Goal: Information Seeking & Learning: Learn about a topic

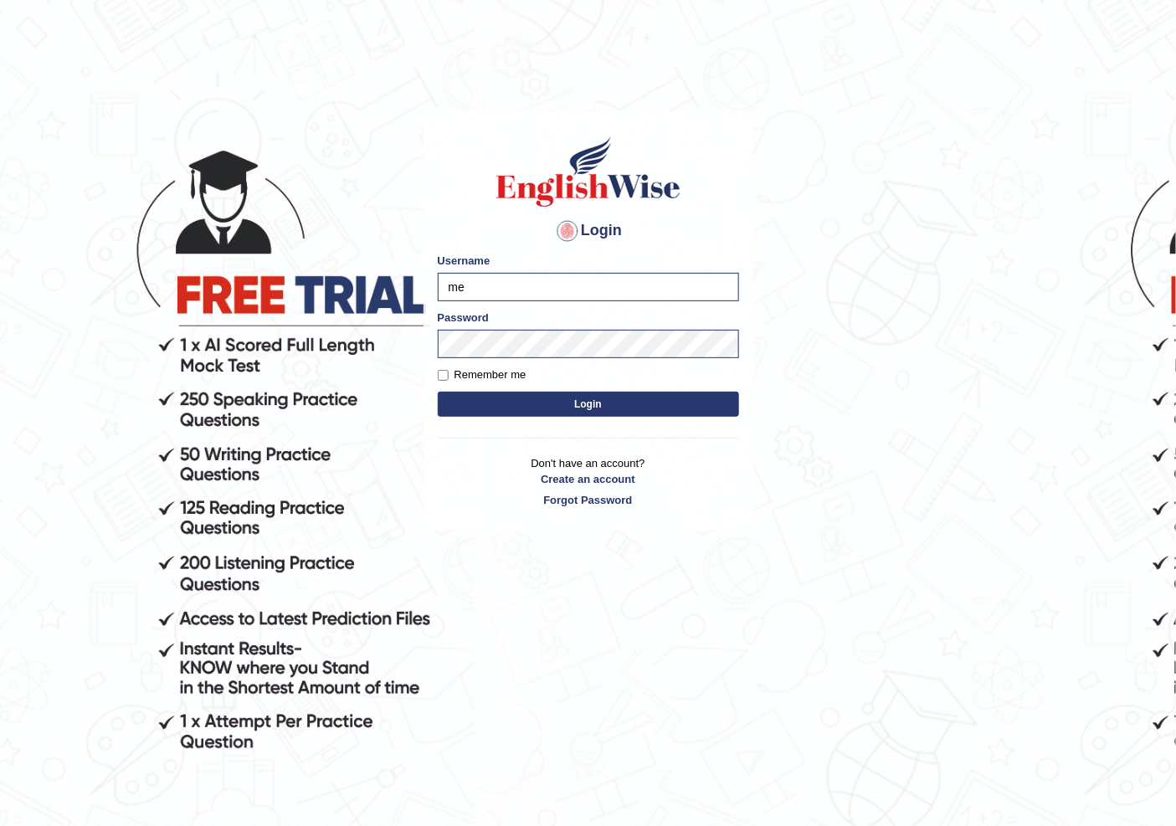
type input "m"
type input "NIELE"
click at [438, 392] on button "Login" at bounding box center [588, 404] width 301 height 25
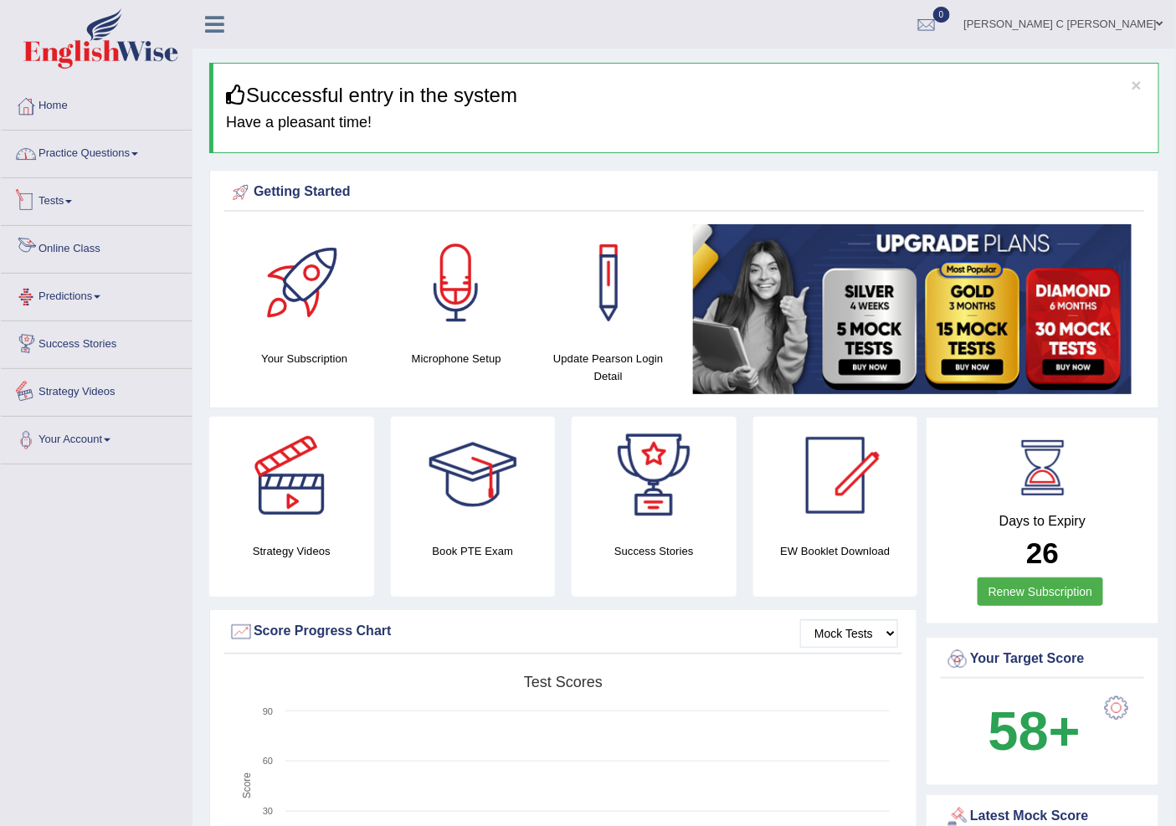
click at [111, 160] on link "Practice Questions" at bounding box center [96, 152] width 191 height 42
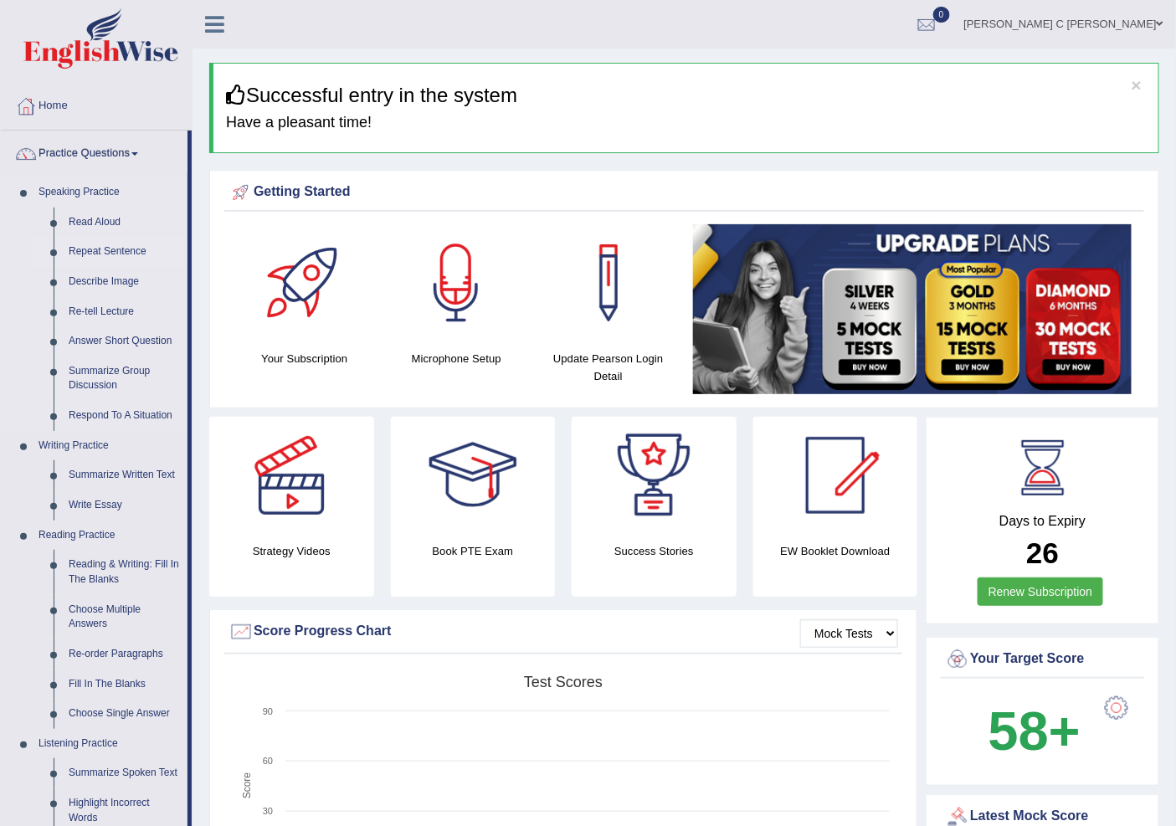
click at [130, 253] on link "Repeat Sentence" at bounding box center [124, 252] width 126 height 30
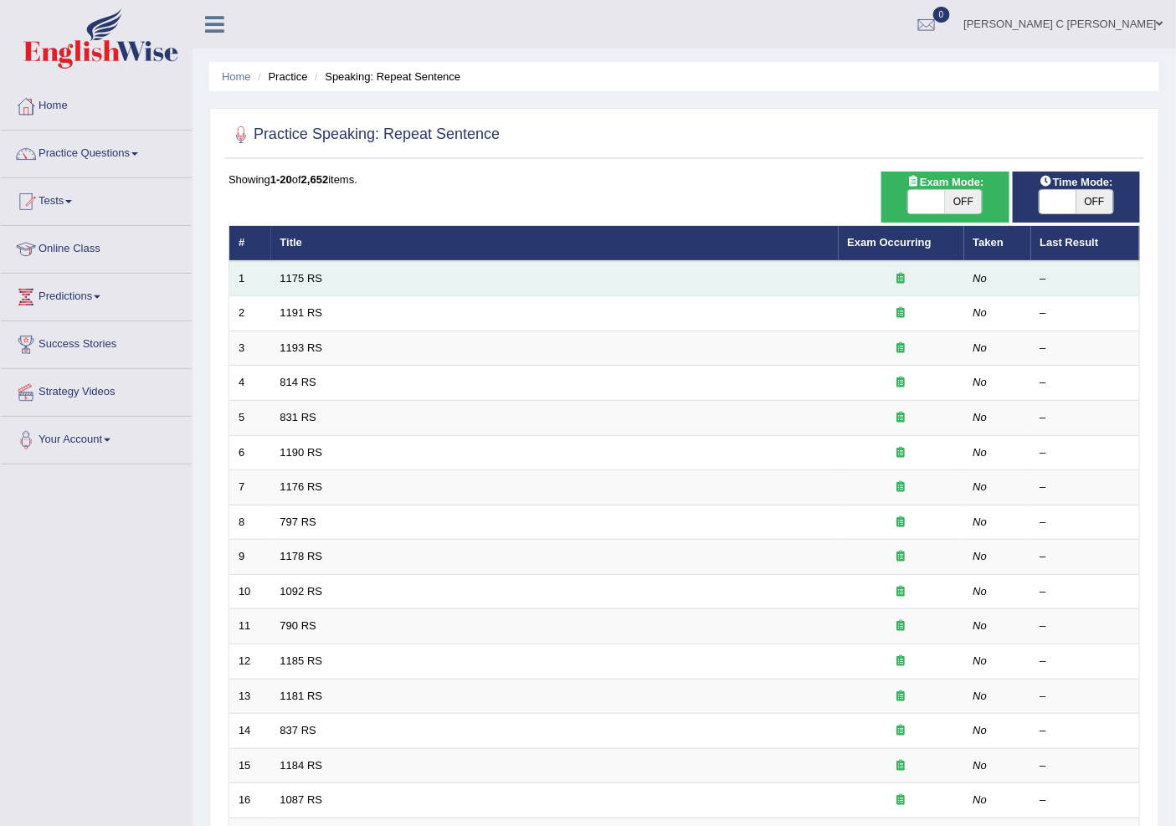
click at [352, 277] on td "1175 RS" at bounding box center [555, 278] width 568 height 35
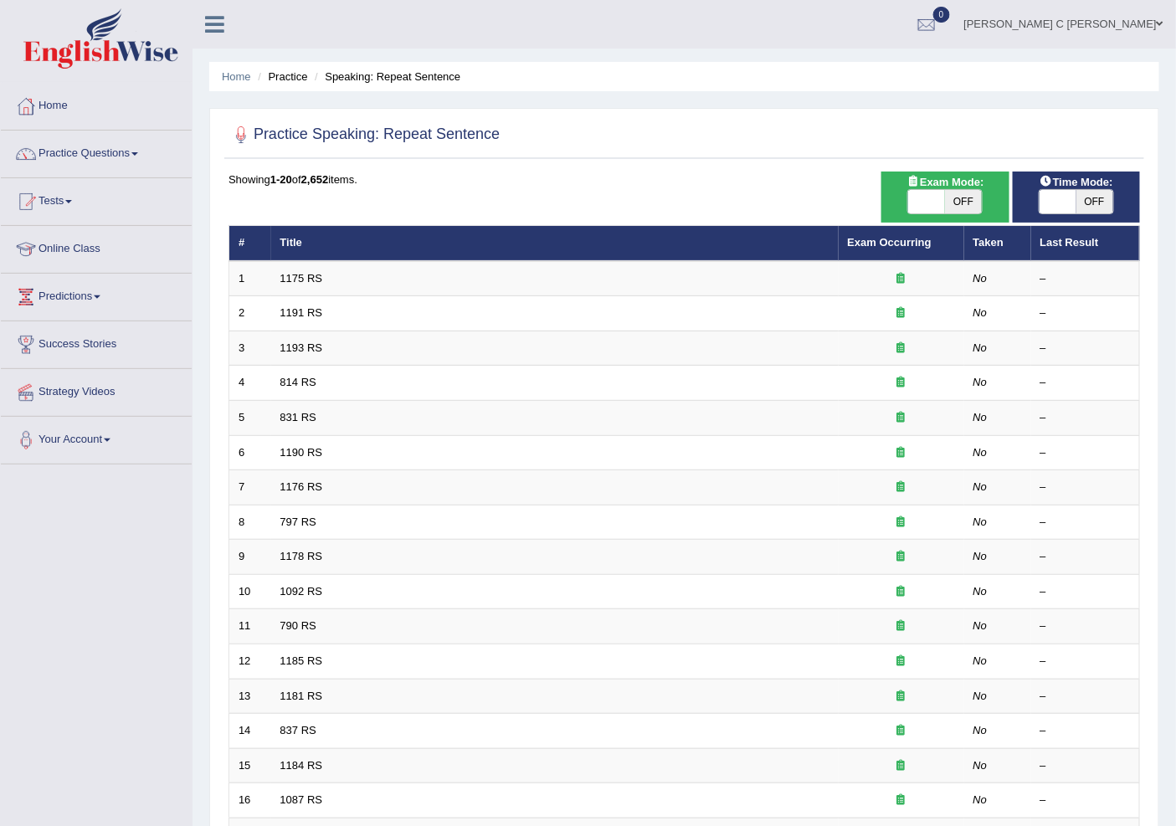
click at [1078, 197] on span "OFF" at bounding box center [1094, 201] width 37 height 23
checkbox input "true"
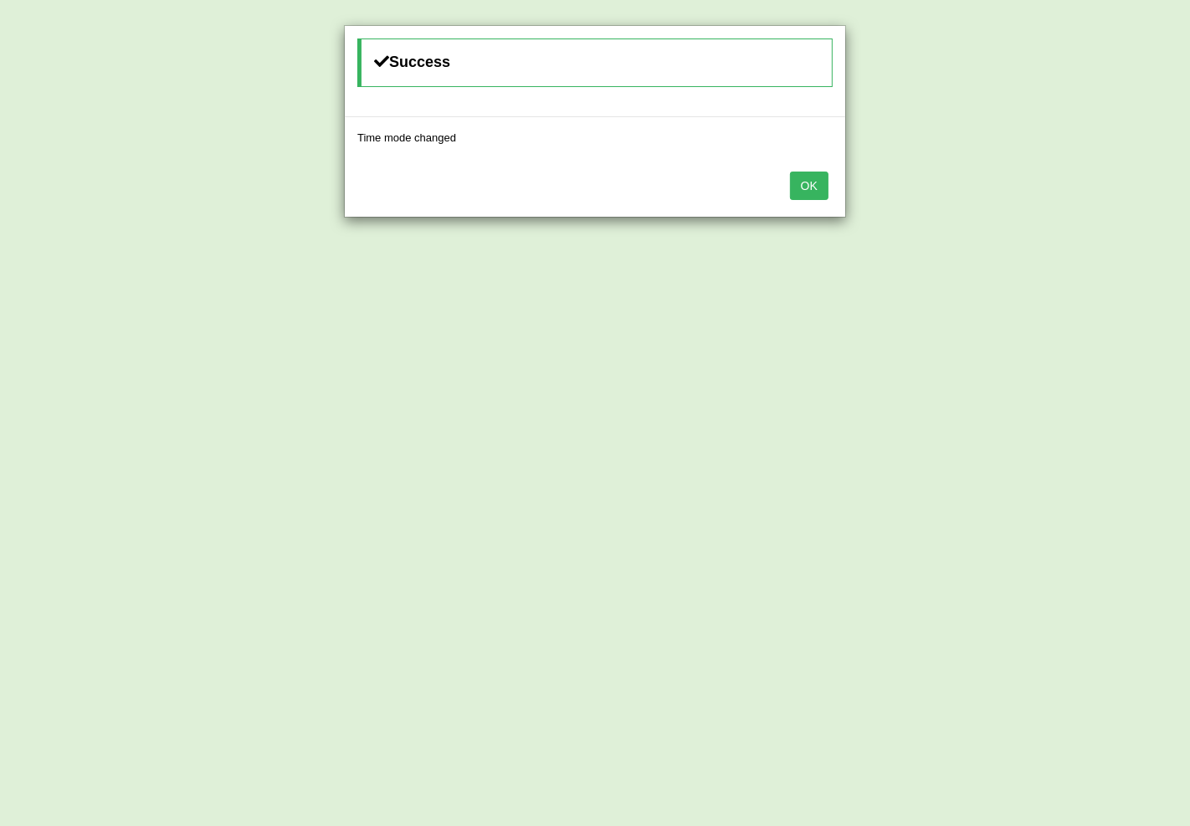
click at [810, 177] on button "OK" at bounding box center [809, 186] width 39 height 28
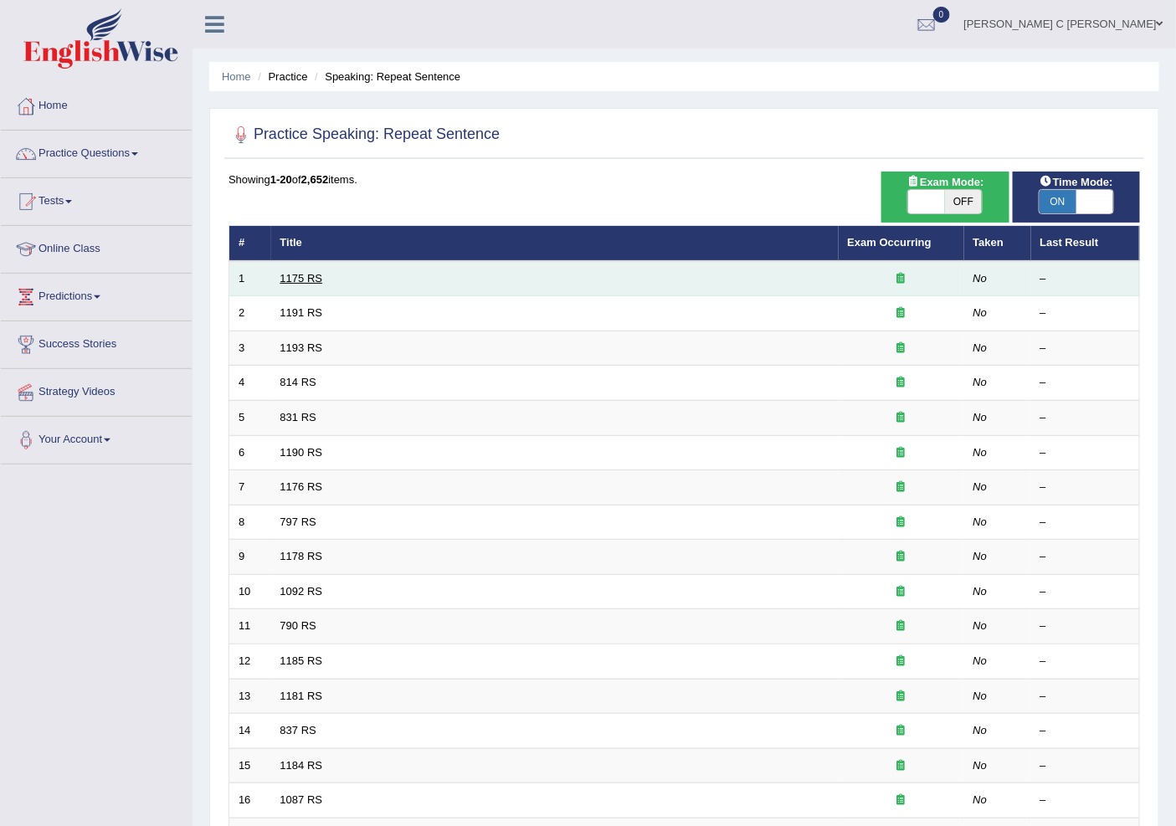
click at [306, 276] on link "1175 RS" at bounding box center [301, 278] width 43 height 13
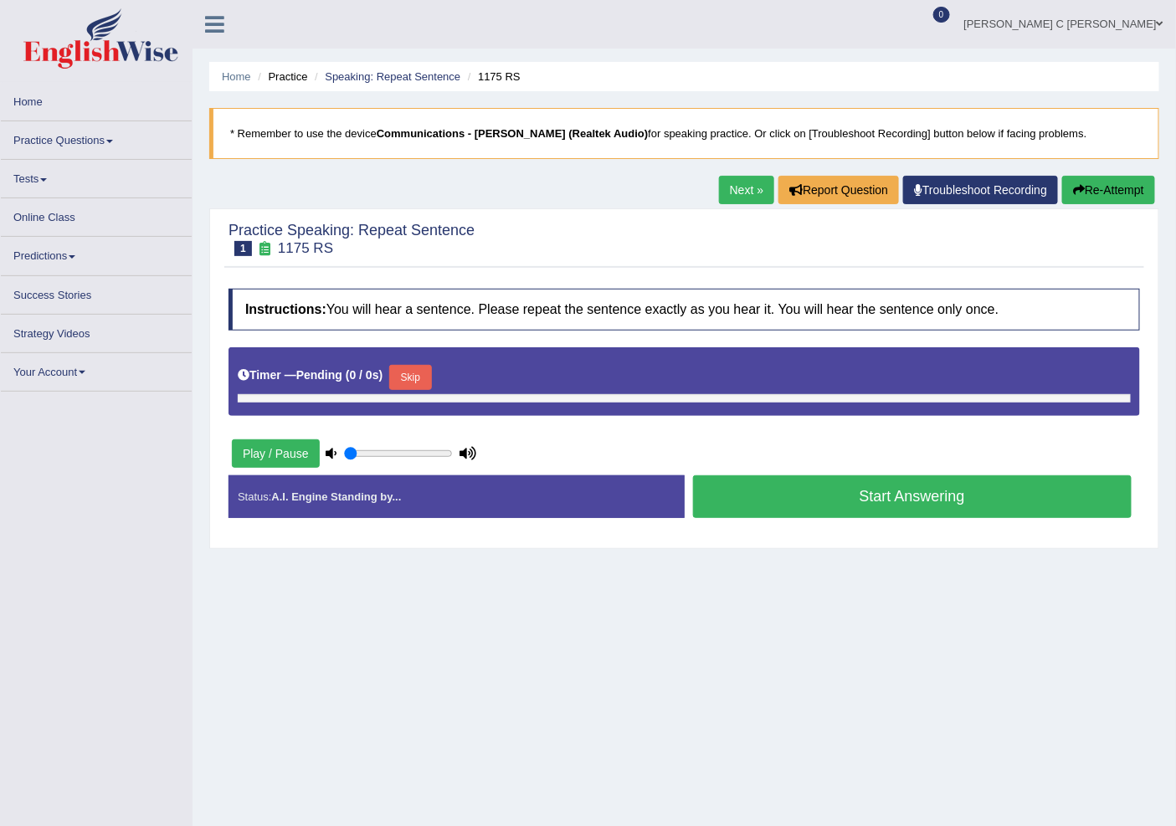
type input "1"
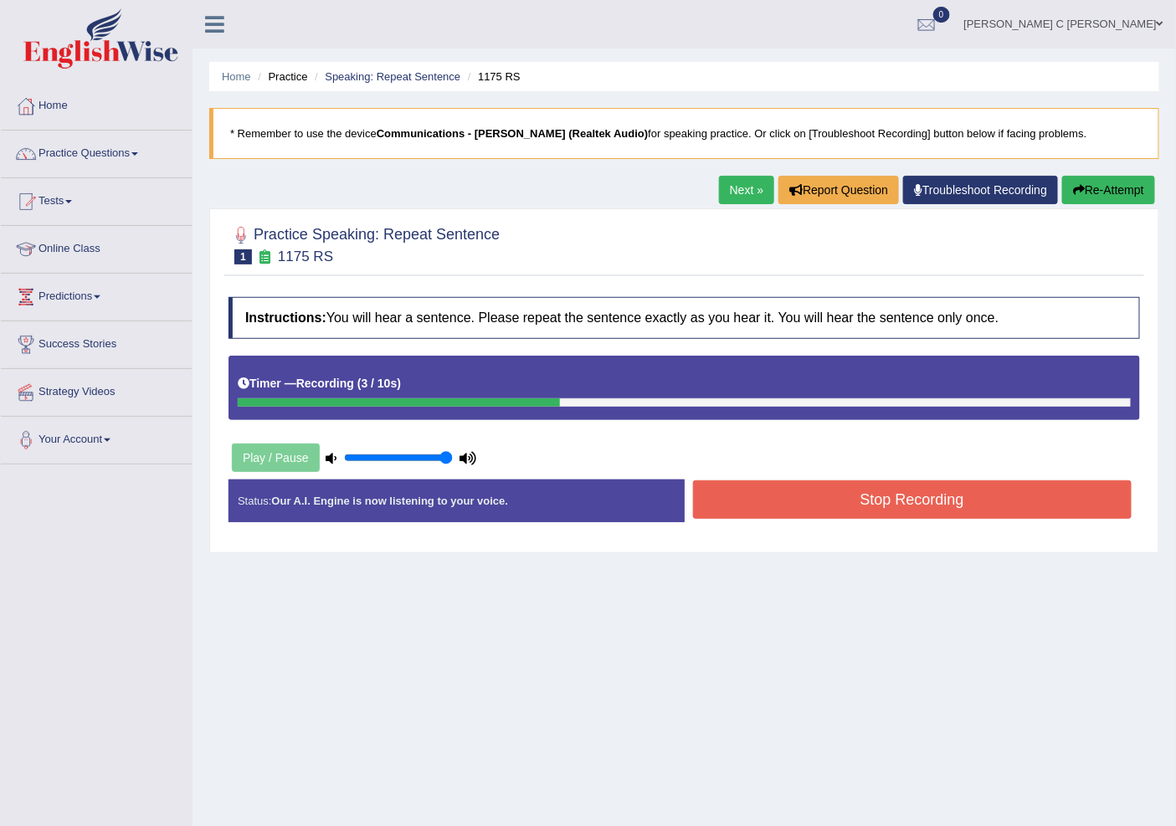
click at [947, 497] on button "Stop Recording" at bounding box center [912, 499] width 439 height 39
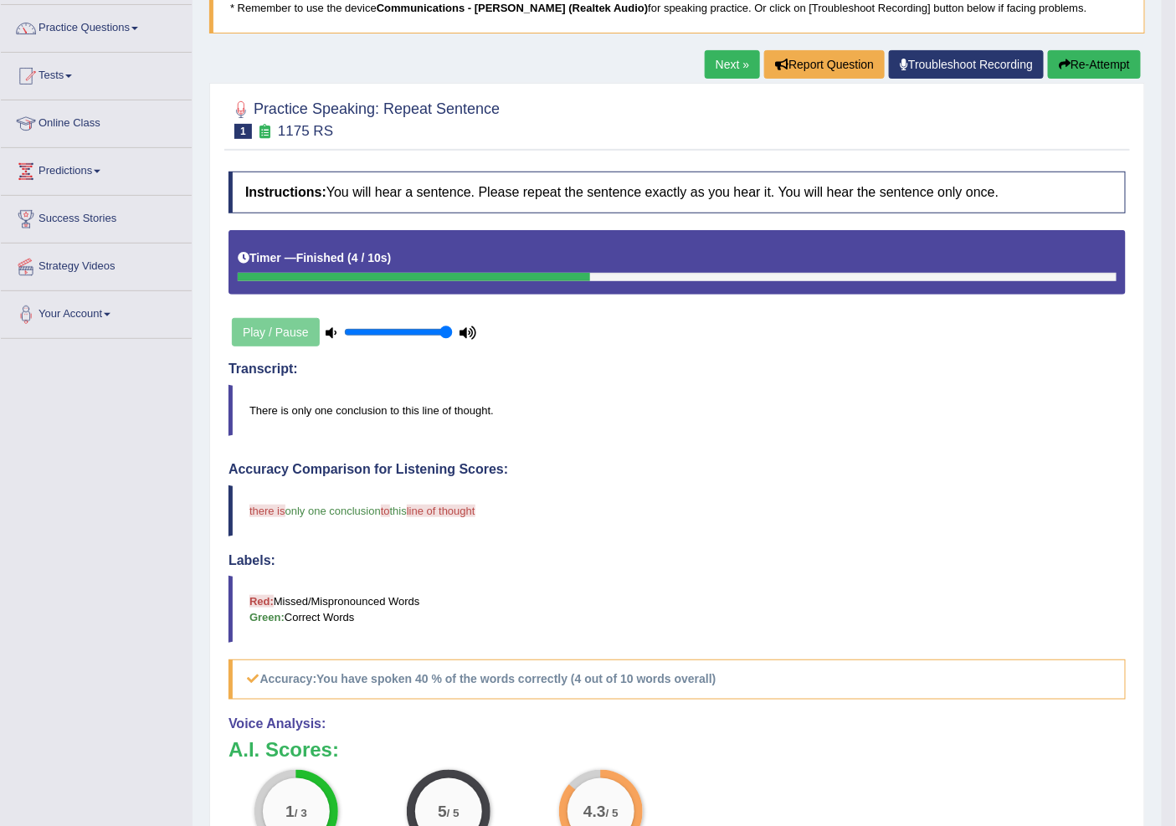
scroll to position [93, 0]
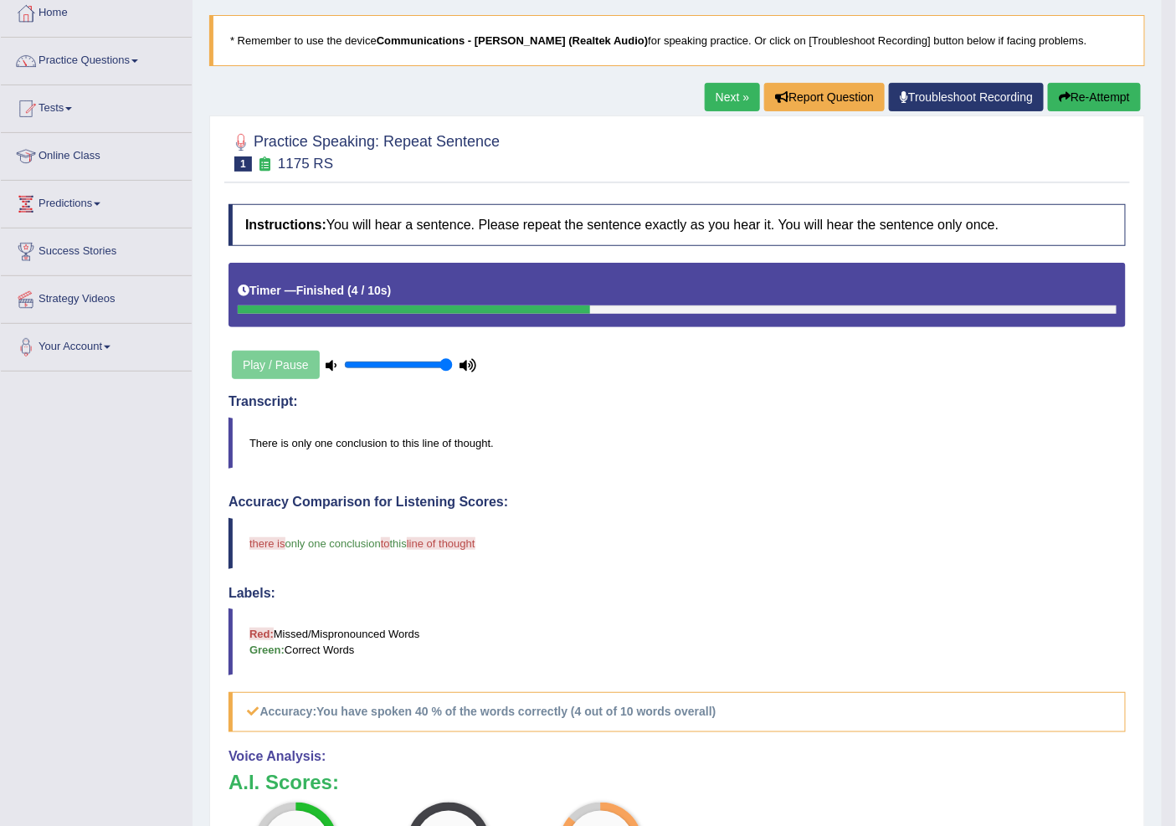
click at [1055, 89] on button "Re-Attempt" at bounding box center [1094, 97] width 93 height 28
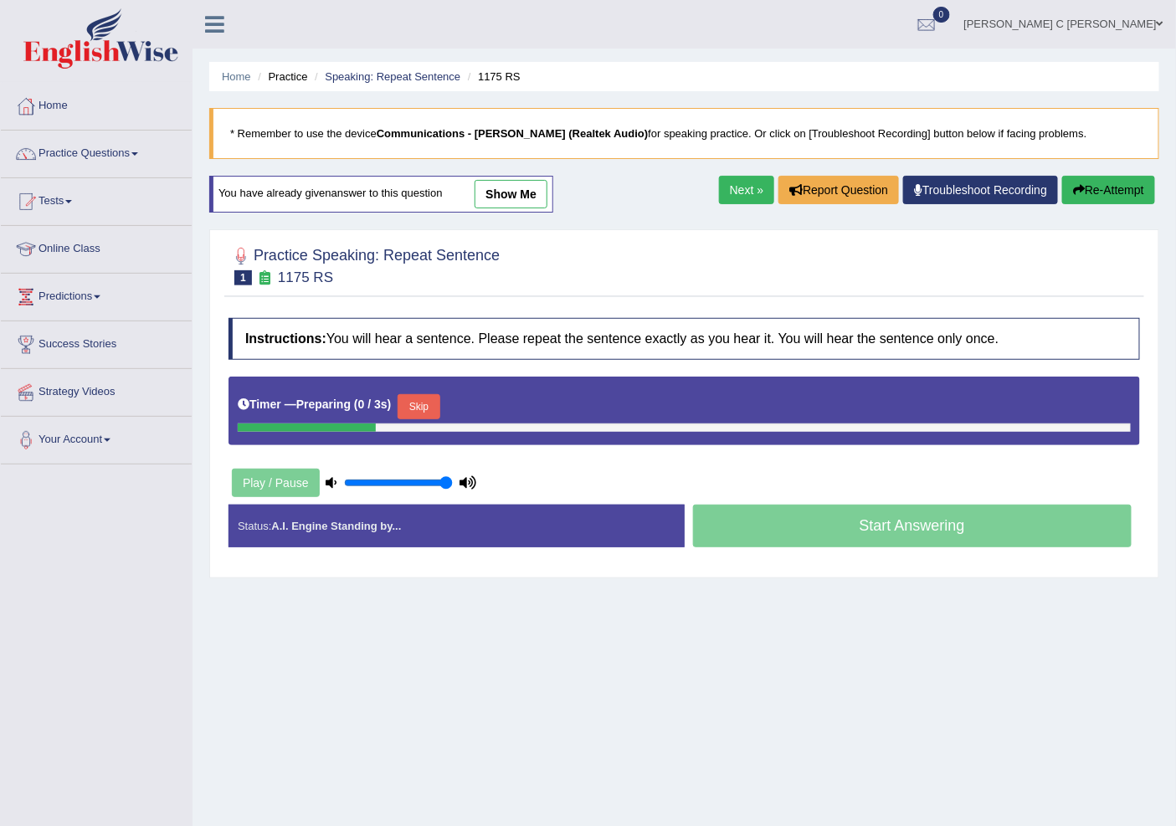
scroll to position [52, 0]
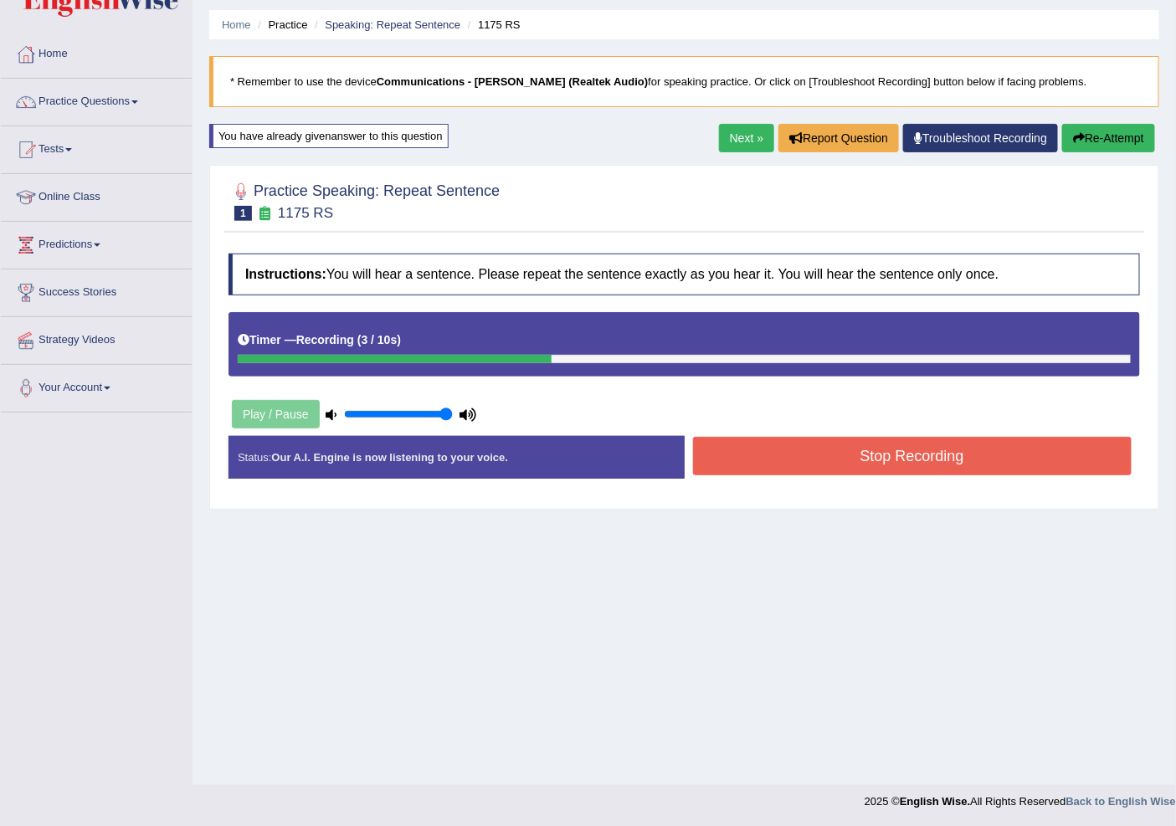
click at [840, 460] on button "Stop Recording" at bounding box center [912, 456] width 439 height 39
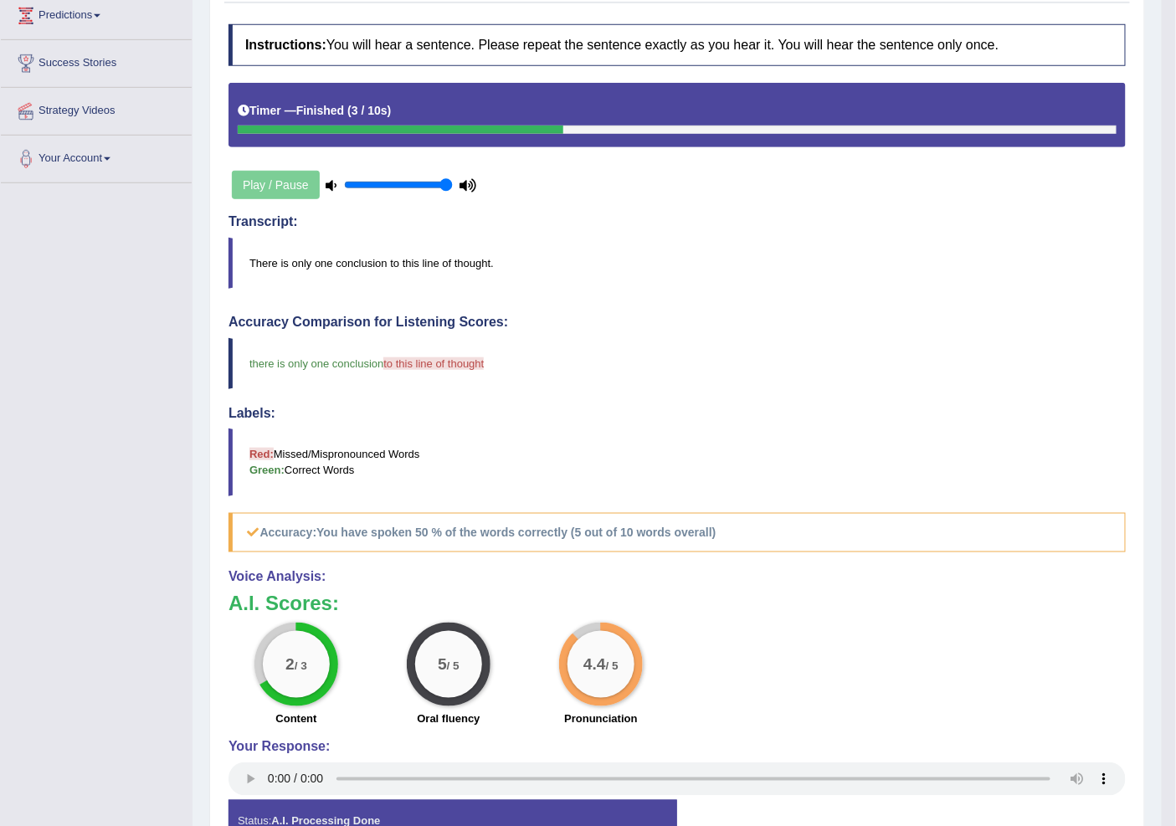
scroll to position [104, 0]
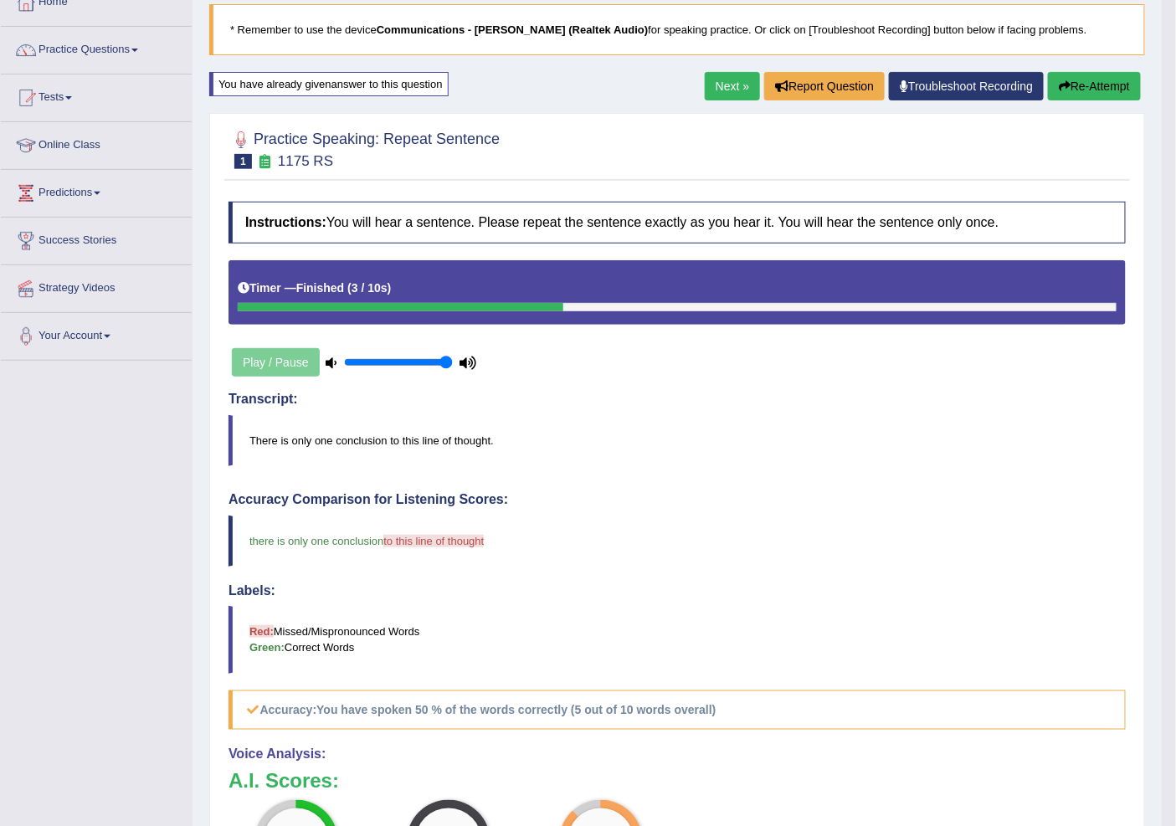
click at [1089, 86] on button "Re-Attempt" at bounding box center [1094, 86] width 93 height 28
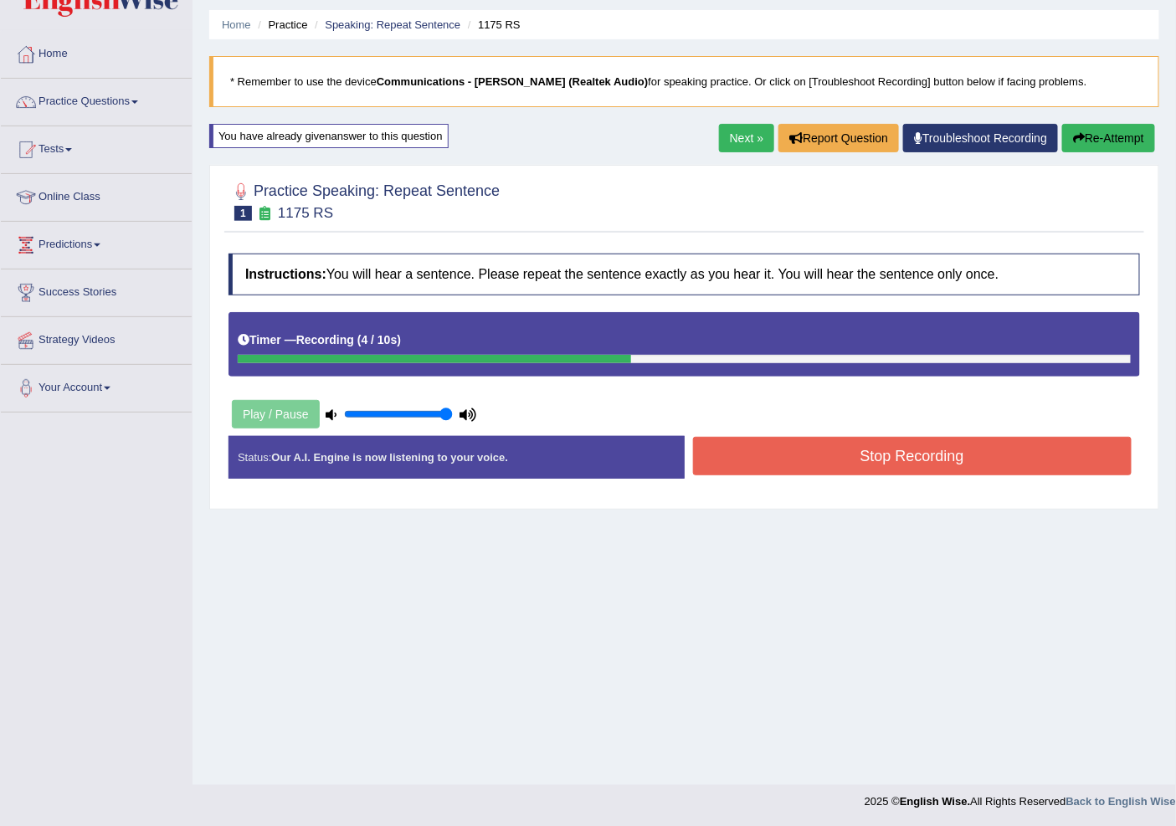
click at [917, 462] on button "Stop Recording" at bounding box center [912, 456] width 439 height 39
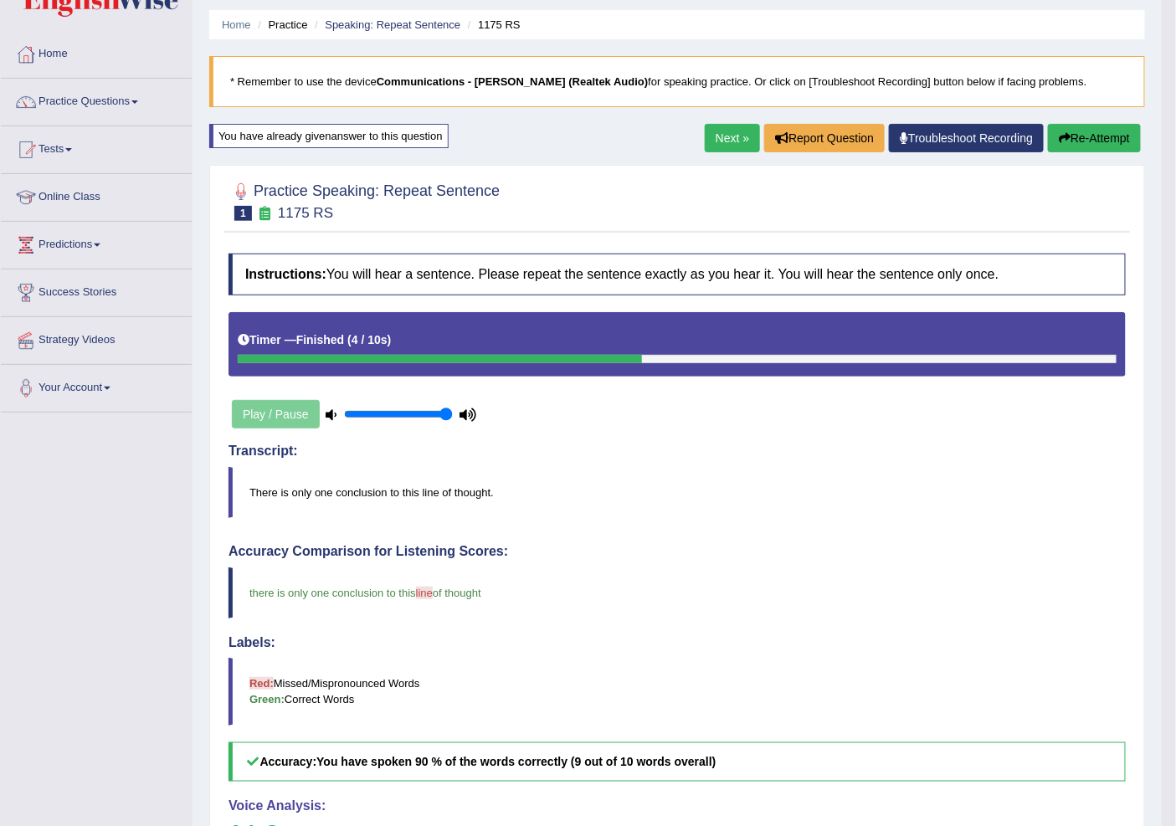
click at [732, 130] on link "Next »" at bounding box center [732, 138] width 55 height 28
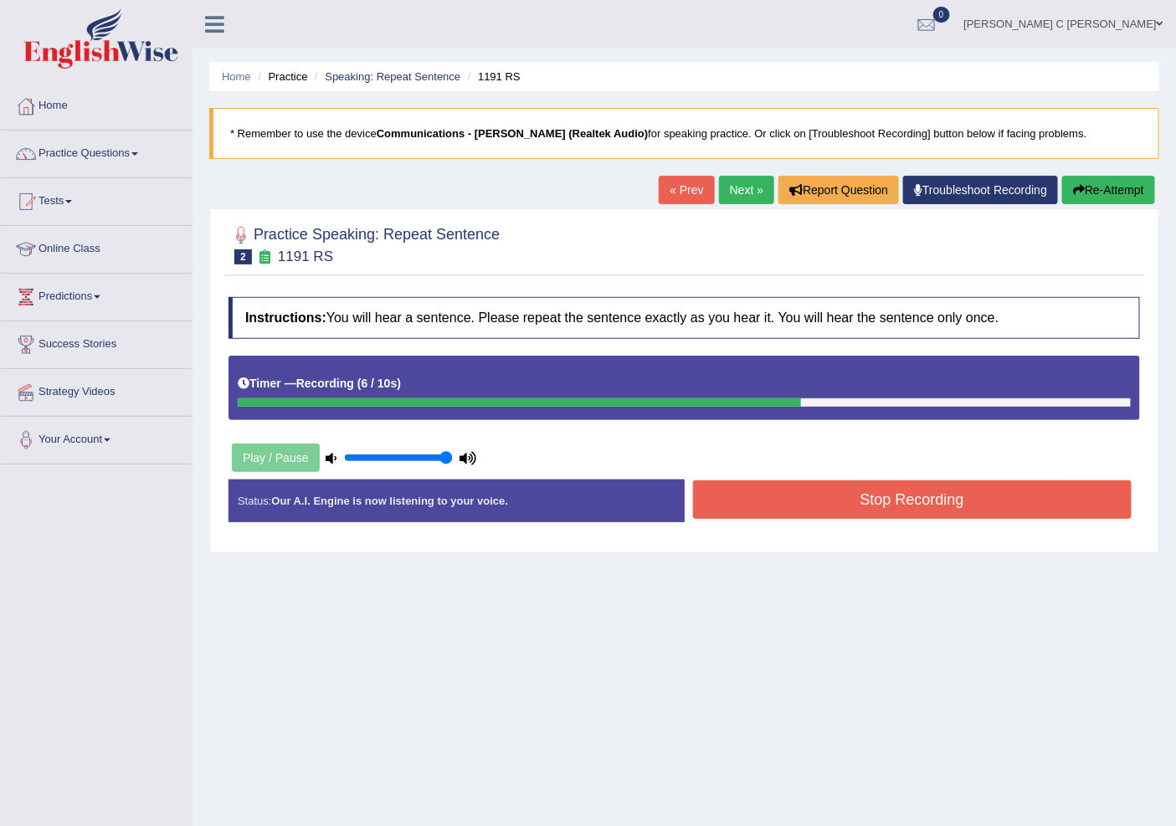
click at [809, 486] on button "Stop Recording" at bounding box center [912, 499] width 439 height 39
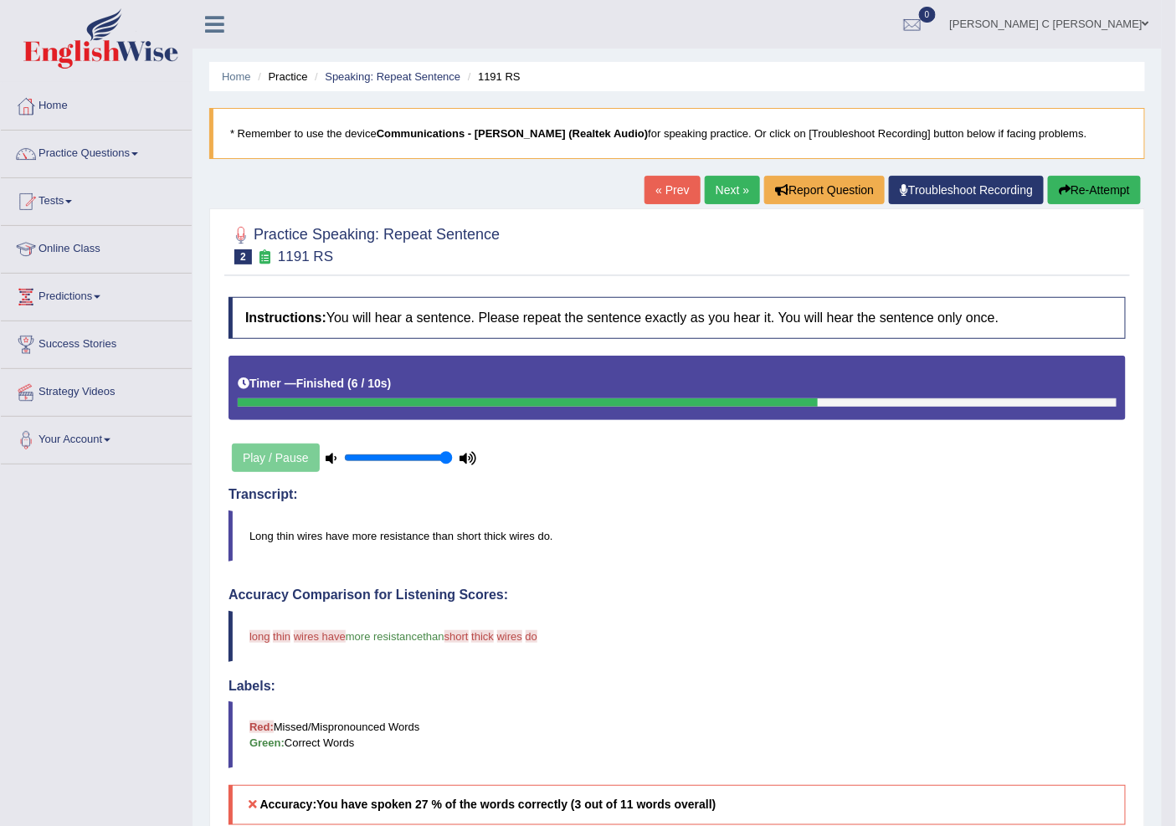
click at [1066, 198] on button "Re-Attempt" at bounding box center [1094, 190] width 93 height 28
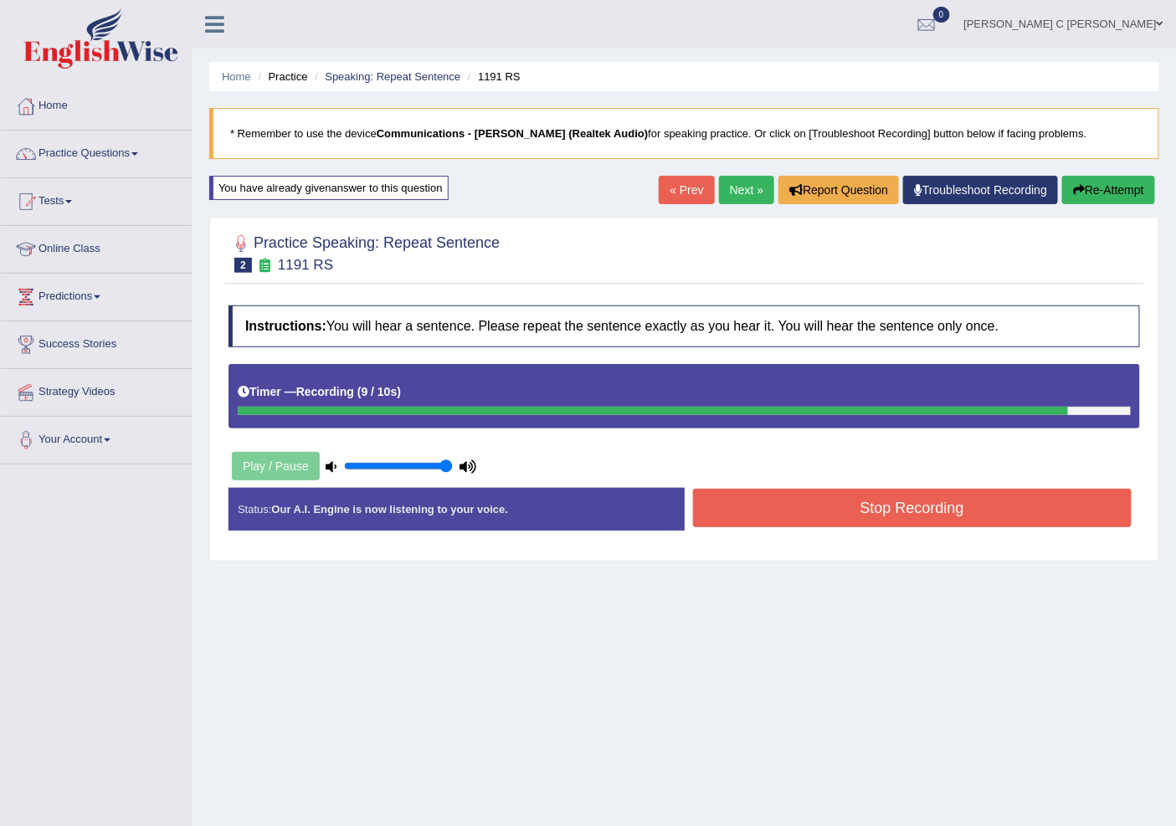
click at [993, 499] on button "Stop Recording" at bounding box center [912, 508] width 439 height 39
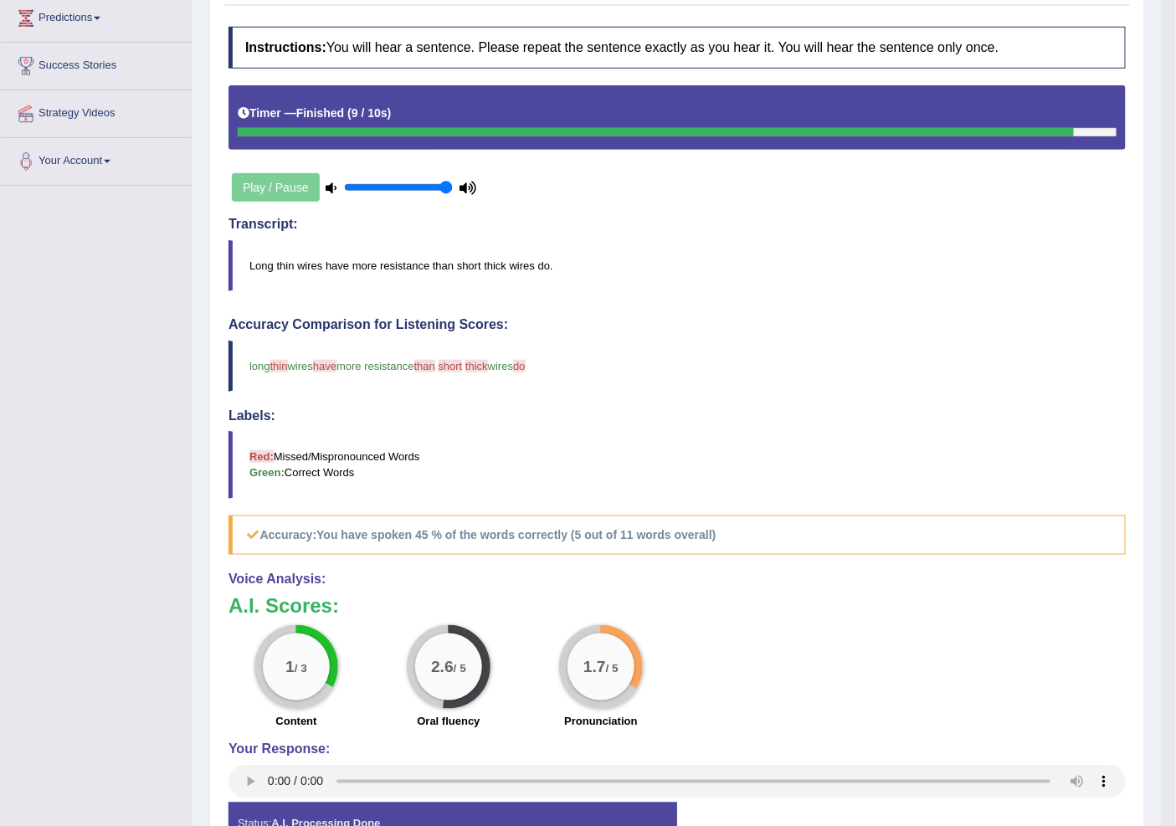
scroll to position [93, 0]
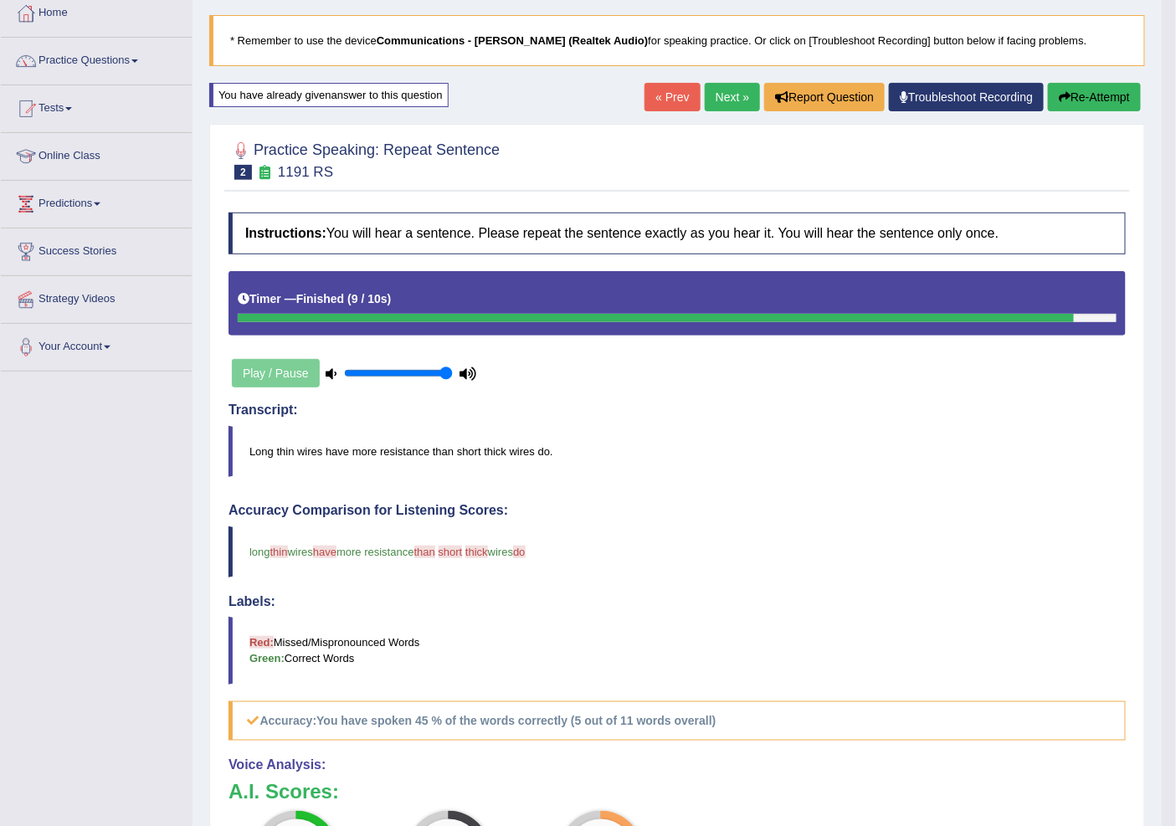
click at [1084, 98] on button "Re-Attempt" at bounding box center [1094, 97] width 93 height 28
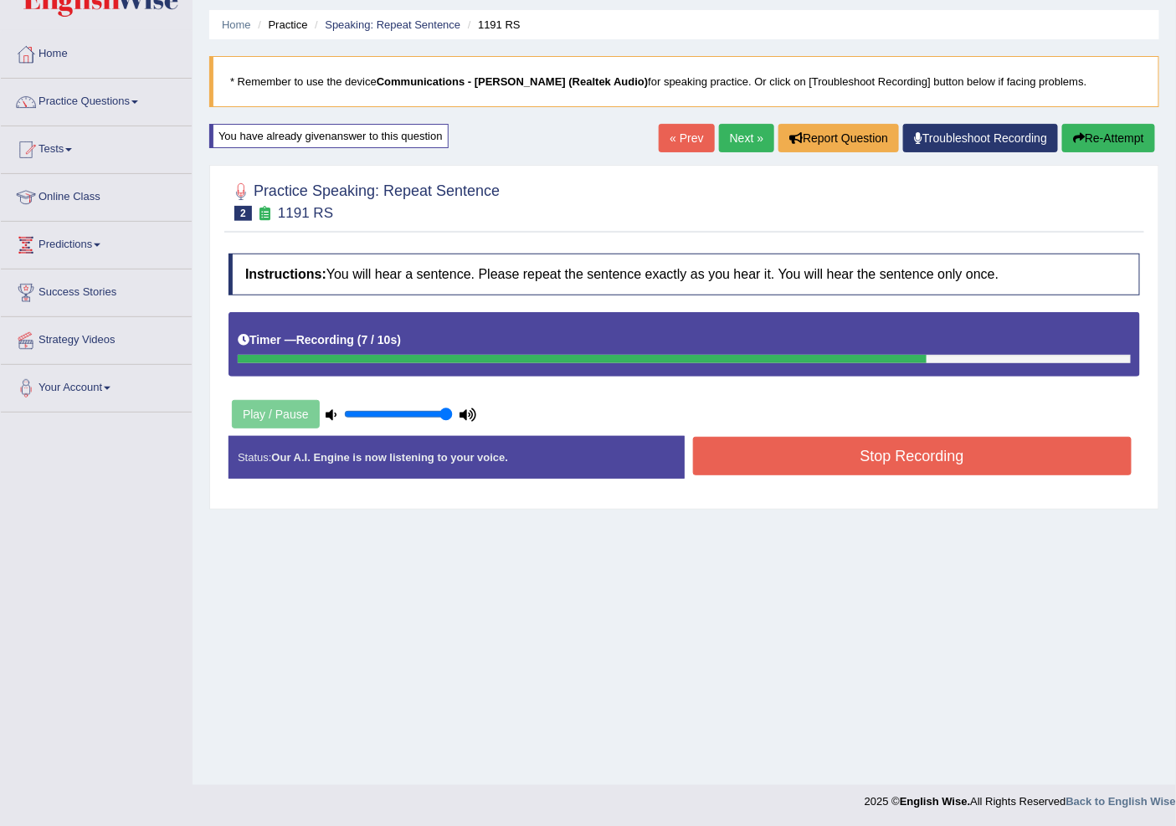
click at [889, 478] on div "Stop Recording" at bounding box center [913, 458] width 456 height 43
click at [884, 462] on button "Stop Recording" at bounding box center [912, 456] width 439 height 39
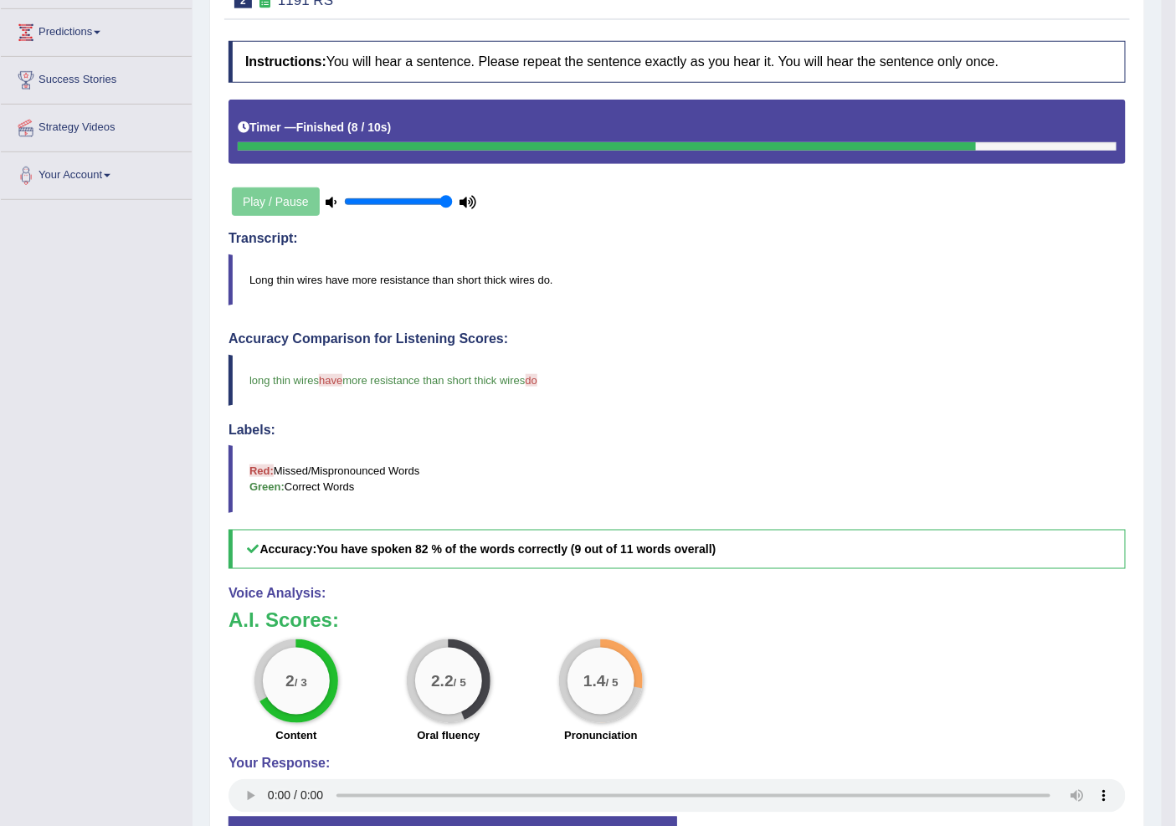
scroll to position [104, 0]
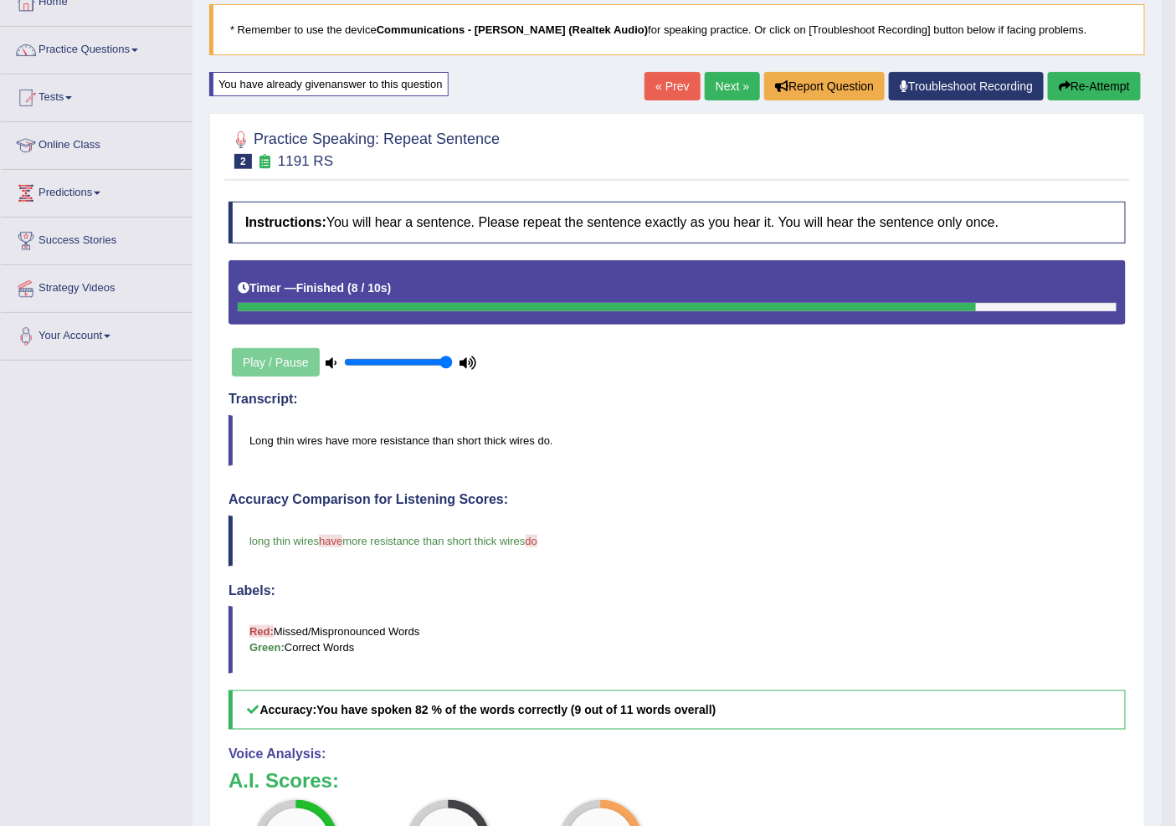
click at [724, 87] on link "Next »" at bounding box center [732, 86] width 55 height 28
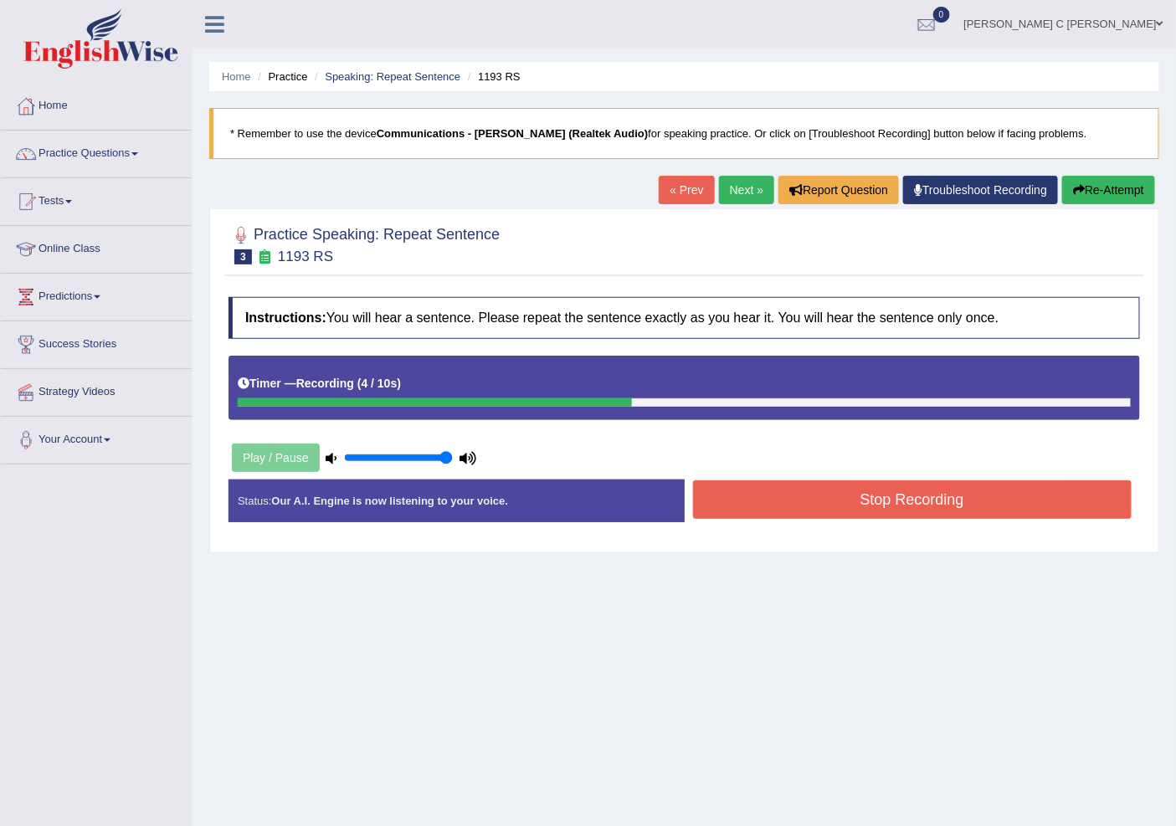
click at [763, 501] on button "Stop Recording" at bounding box center [912, 499] width 439 height 39
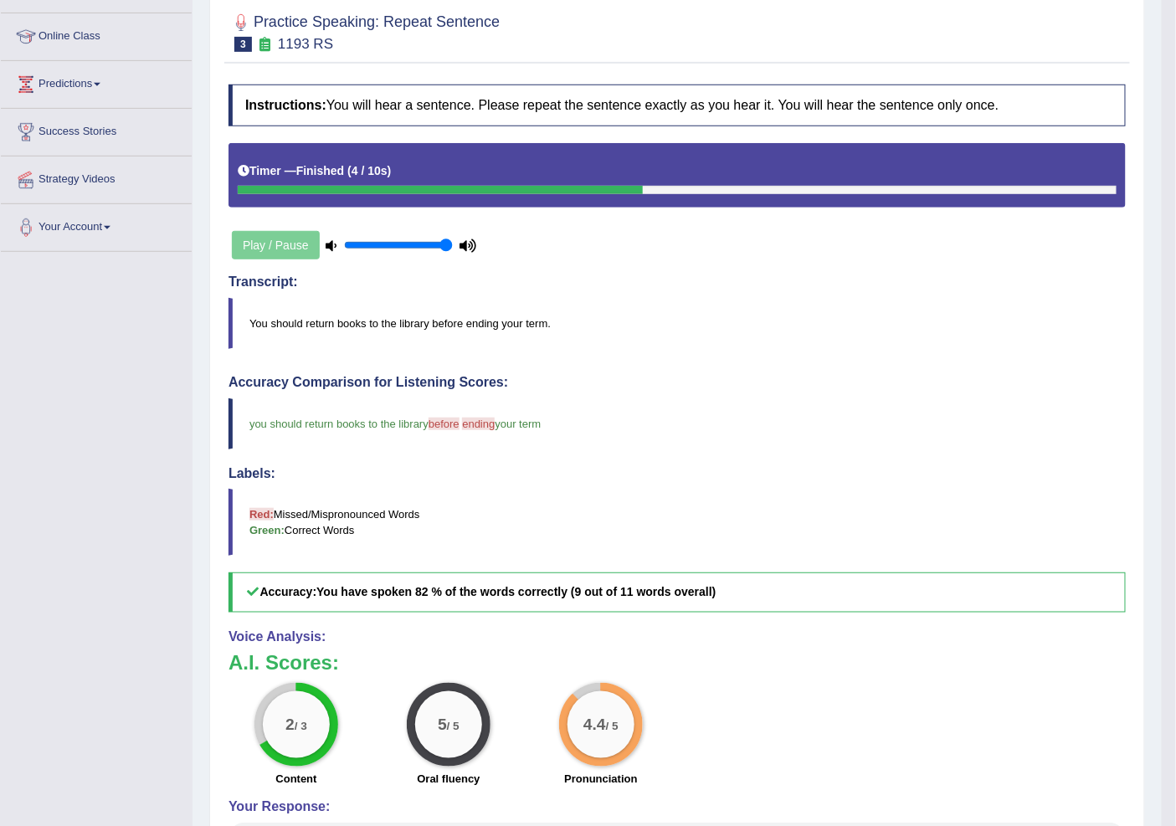
scroll to position [93, 0]
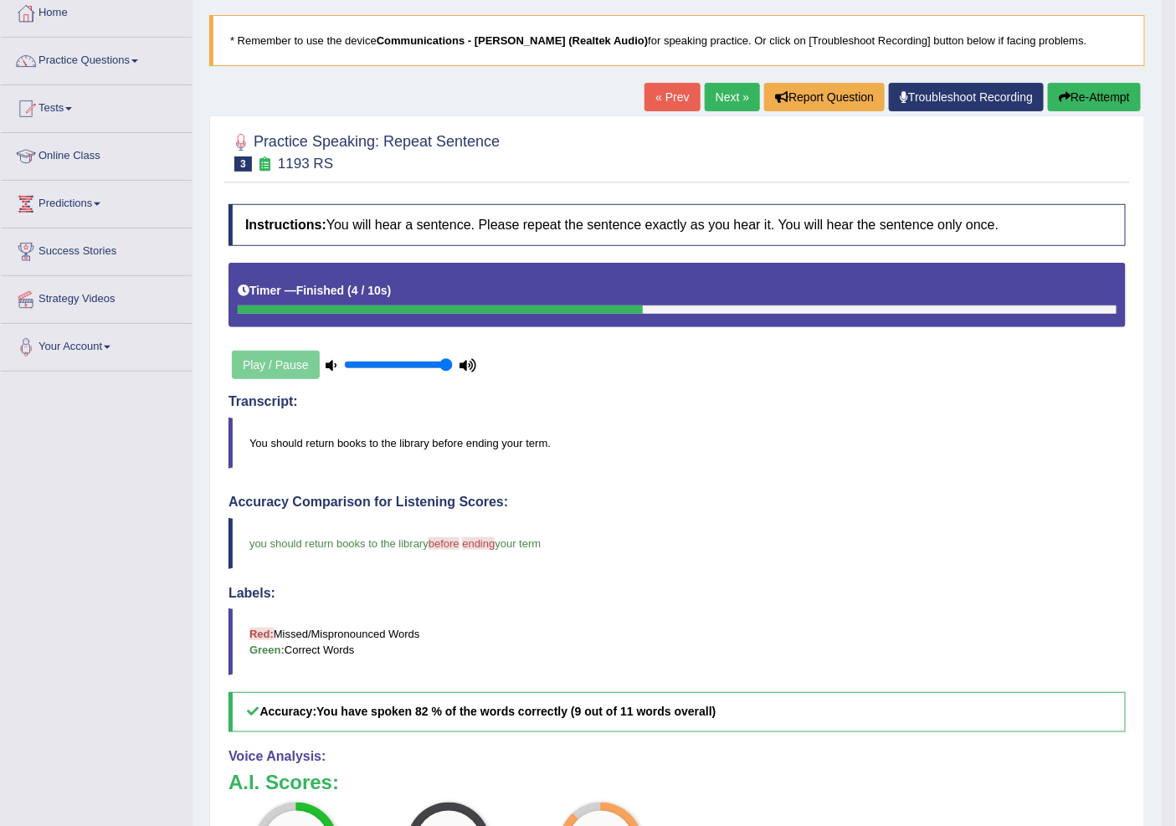
click at [723, 74] on div "Home Practice Speaking: Repeat Sentence 1193 RS * Remember to use the device Co…" at bounding box center [677, 486] width 969 height 1159
click at [721, 88] on link "Next »" at bounding box center [732, 97] width 55 height 28
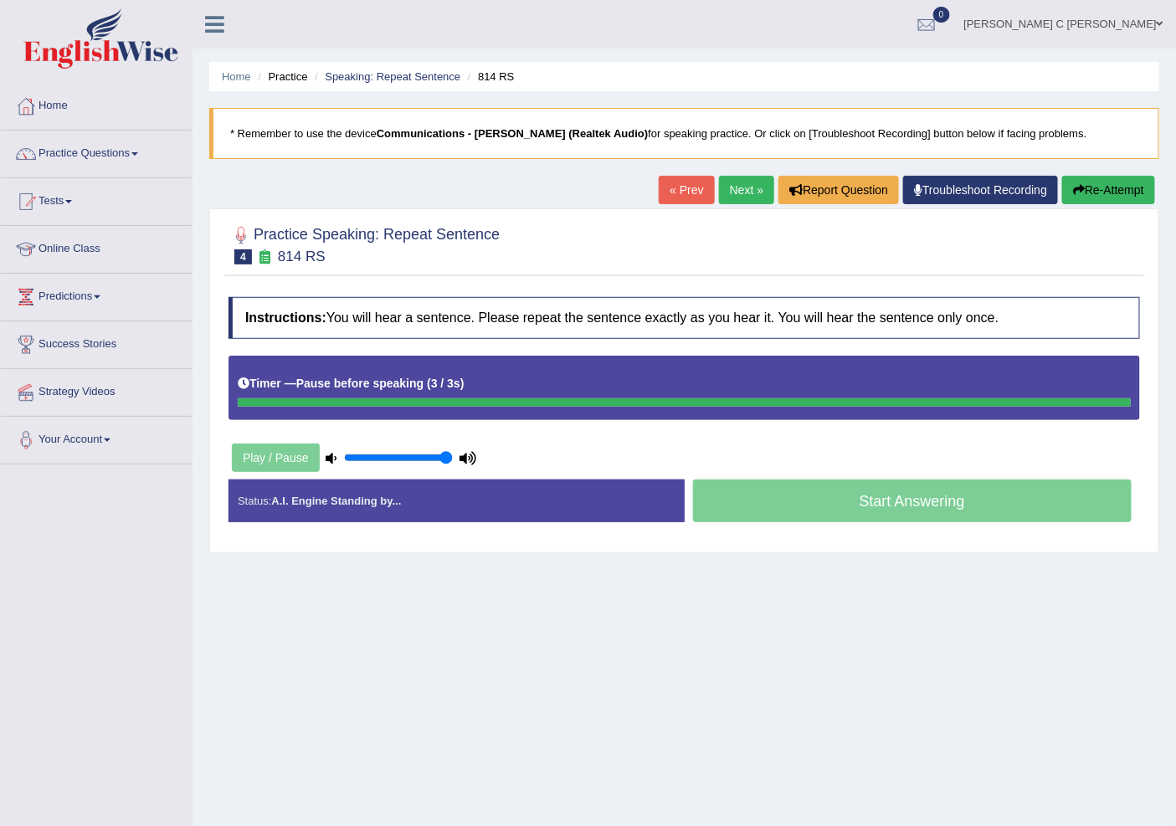
click at [1078, 191] on icon "button" at bounding box center [1079, 190] width 12 height 12
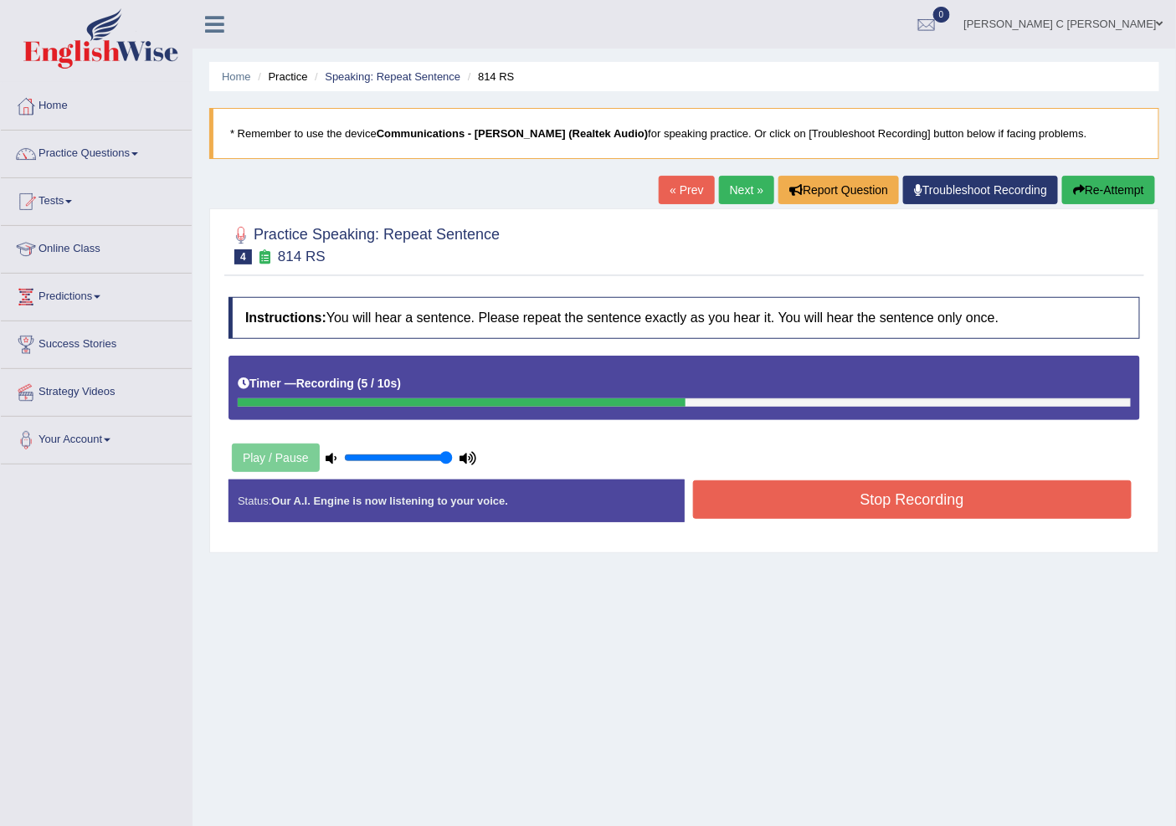
click at [966, 508] on button "Stop Recording" at bounding box center [912, 499] width 439 height 39
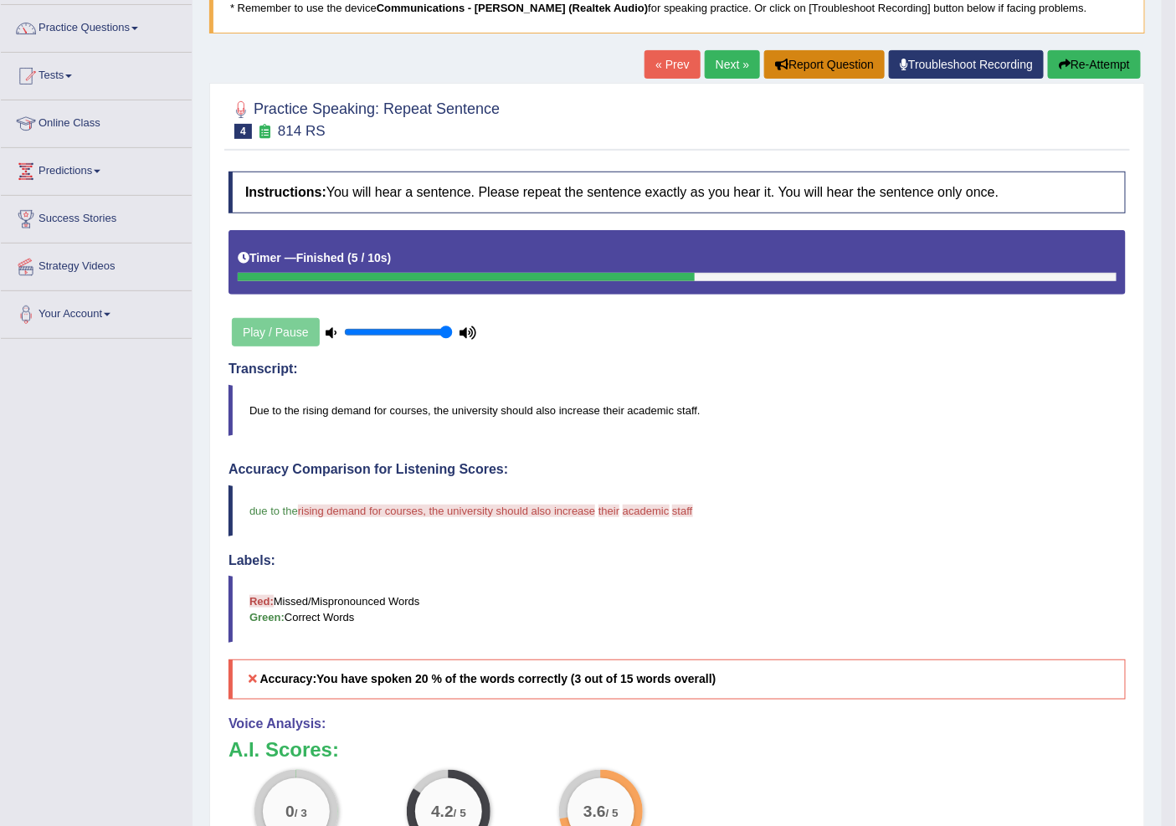
scroll to position [93, 0]
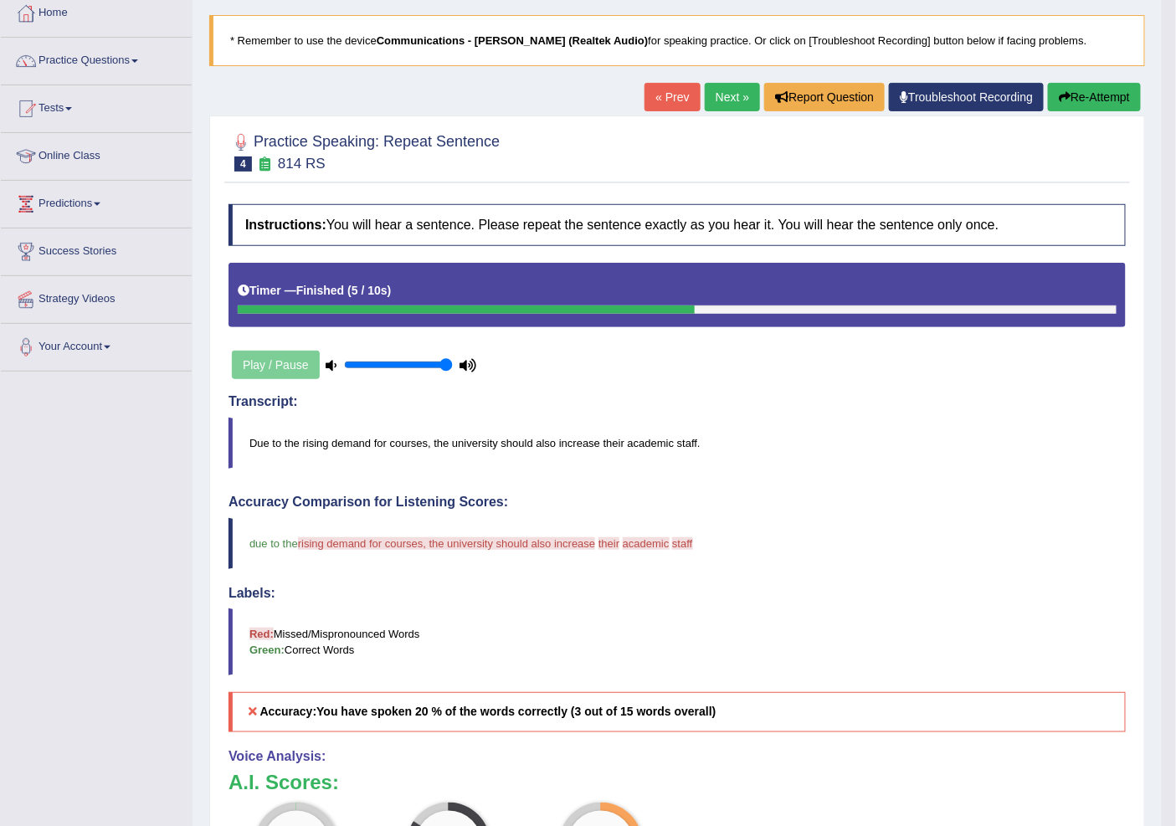
click at [1122, 99] on button "Re-Attempt" at bounding box center [1094, 97] width 93 height 28
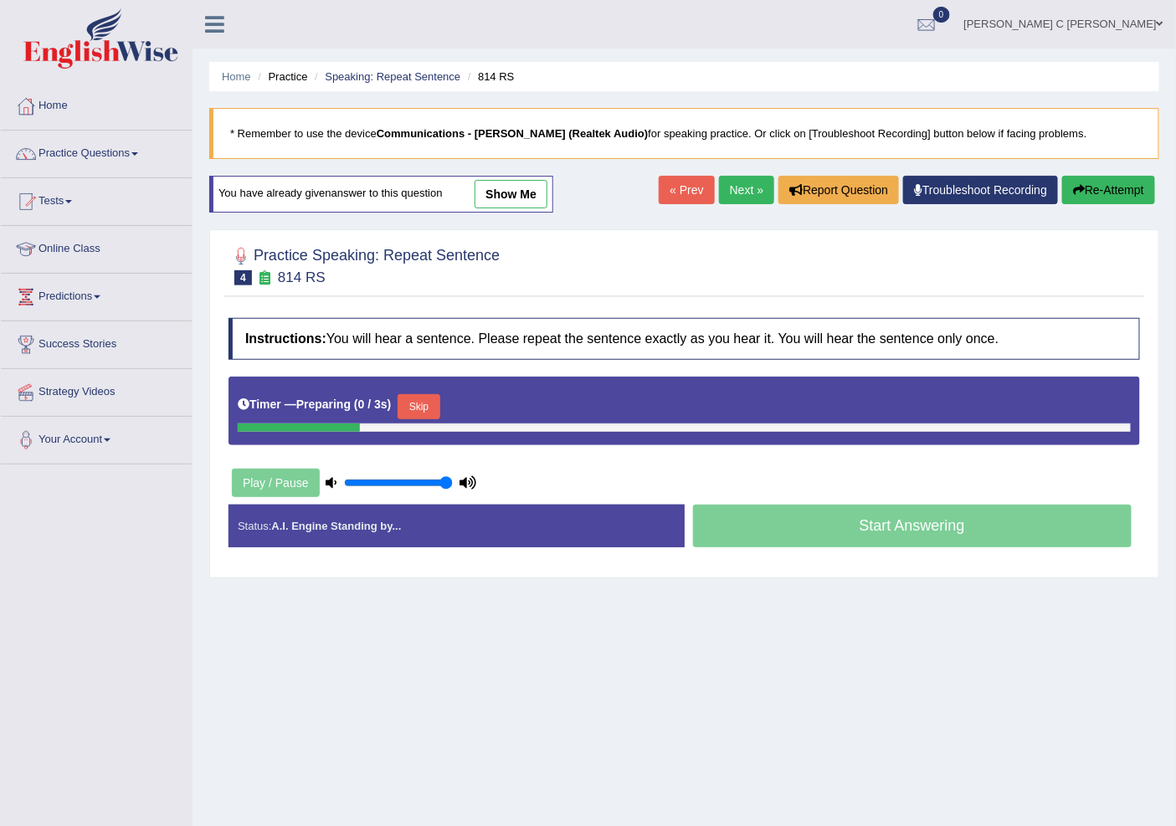
scroll to position [52, 0]
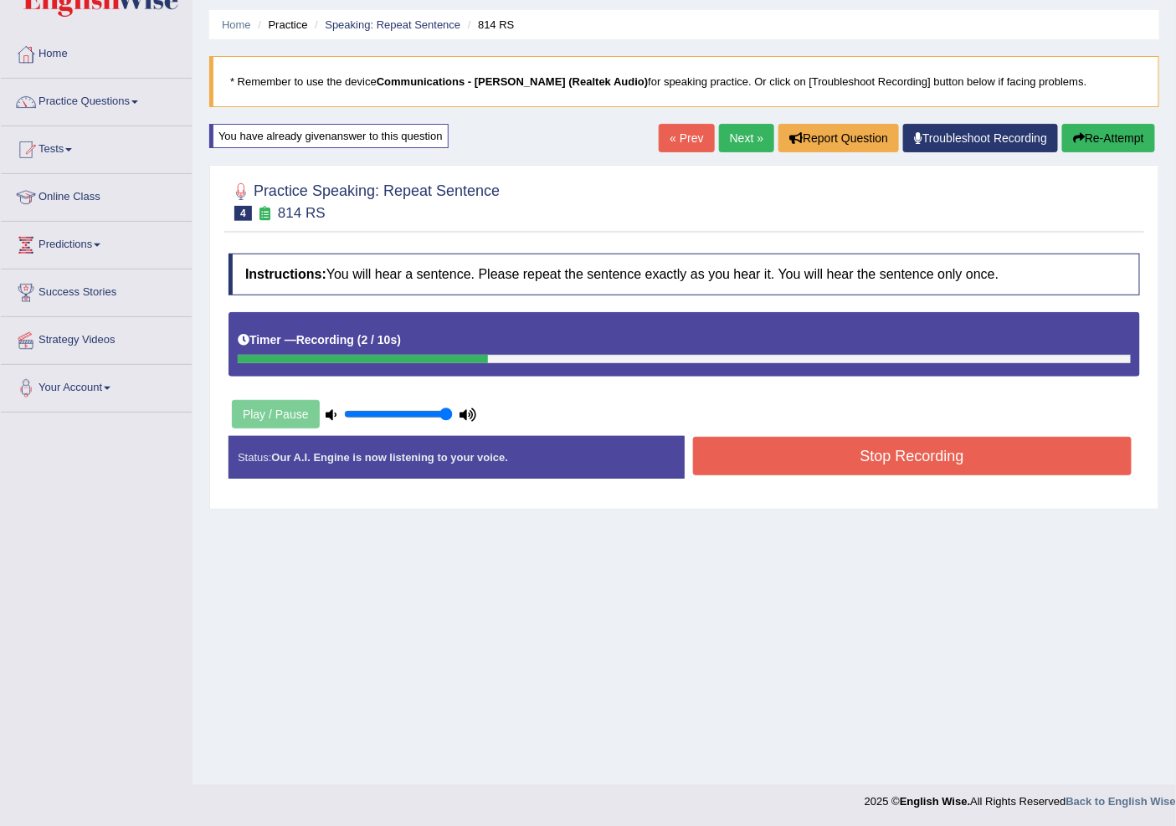
click at [831, 473] on button "Stop Recording" at bounding box center [912, 456] width 439 height 39
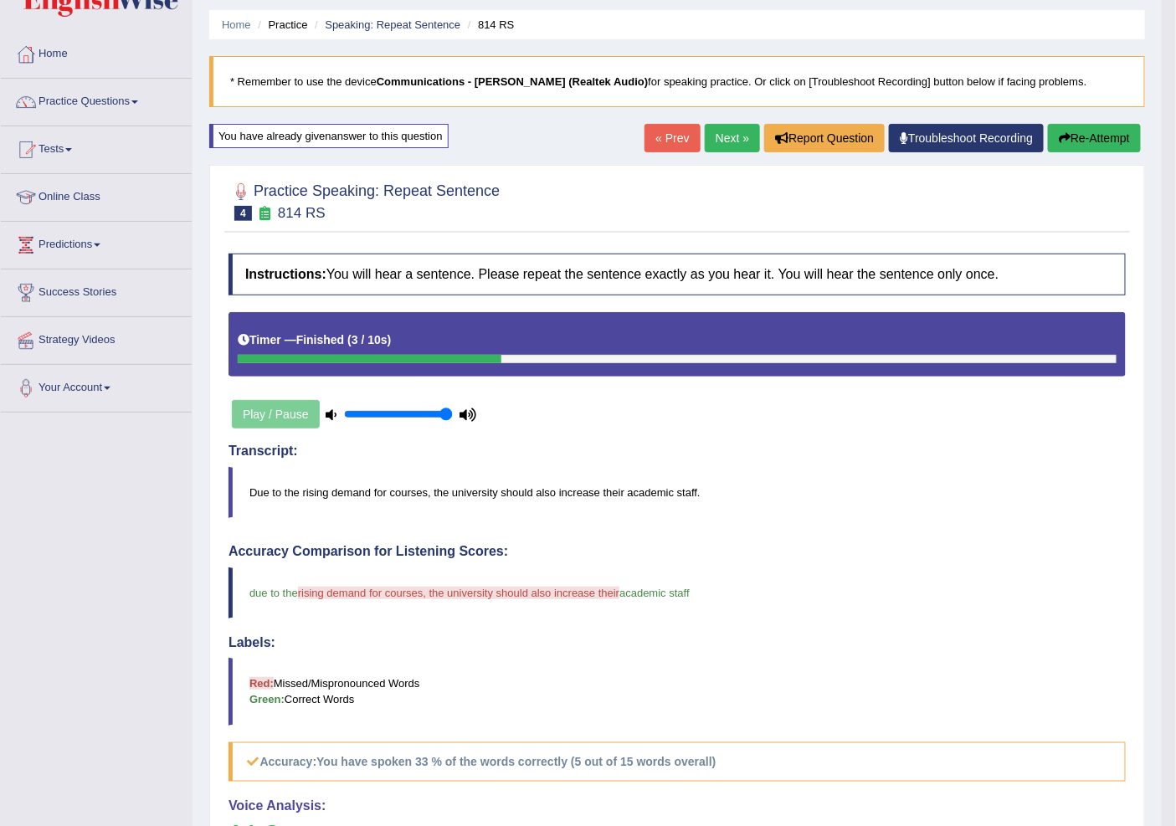
click at [722, 126] on link "Next »" at bounding box center [732, 138] width 55 height 28
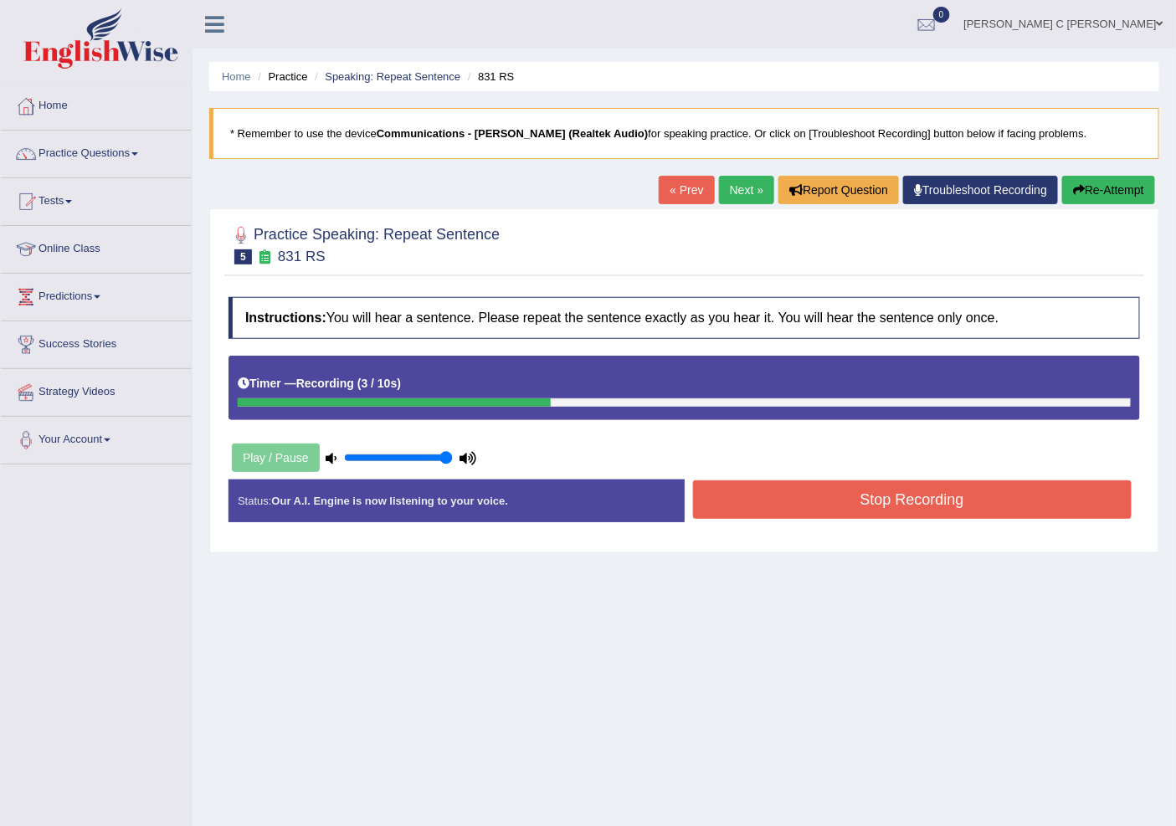
click at [818, 497] on button "Stop Recording" at bounding box center [912, 499] width 439 height 39
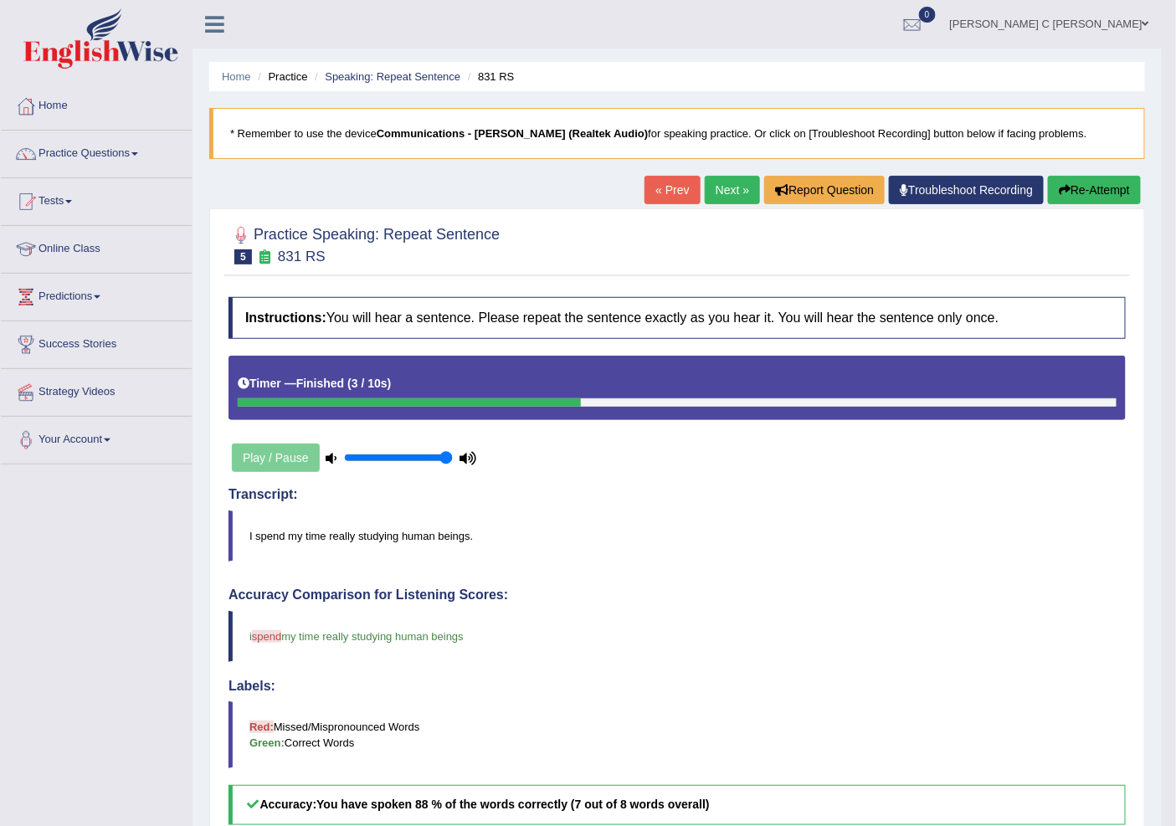
click at [715, 203] on link "Next »" at bounding box center [732, 190] width 55 height 28
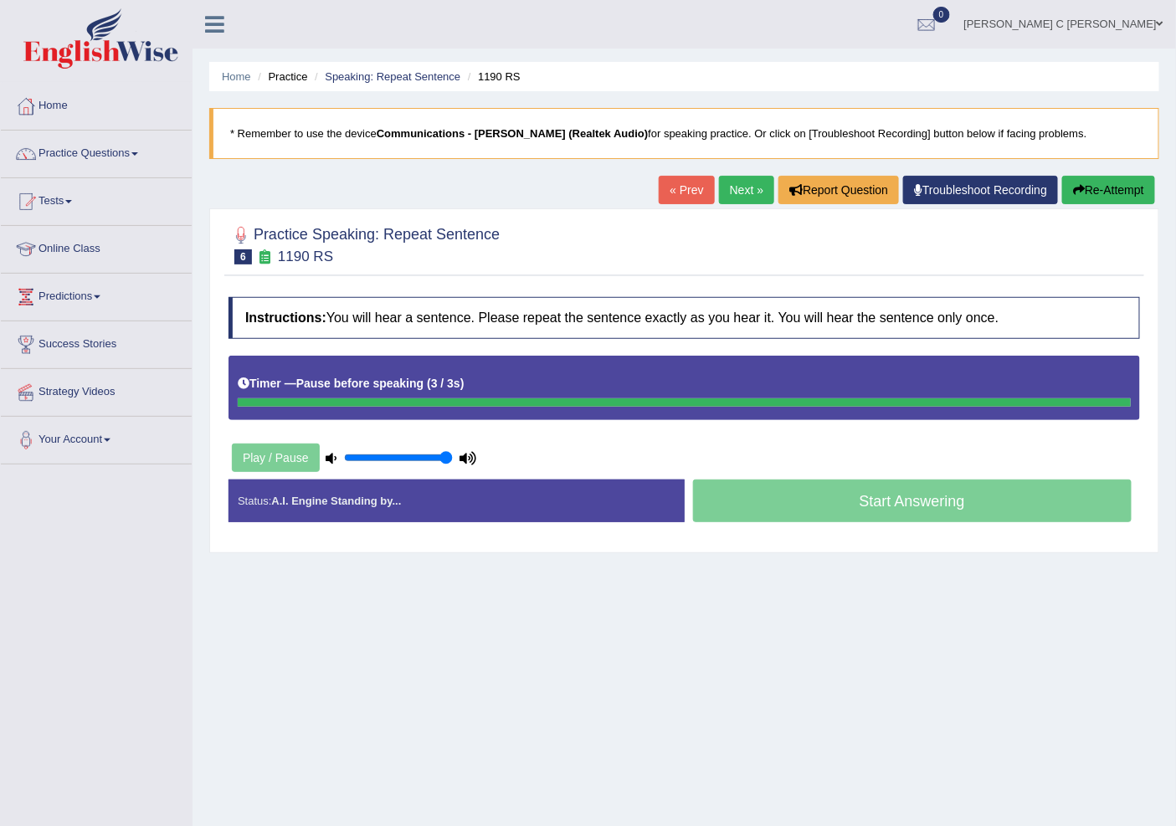
click at [721, 191] on link "Next »" at bounding box center [746, 190] width 55 height 28
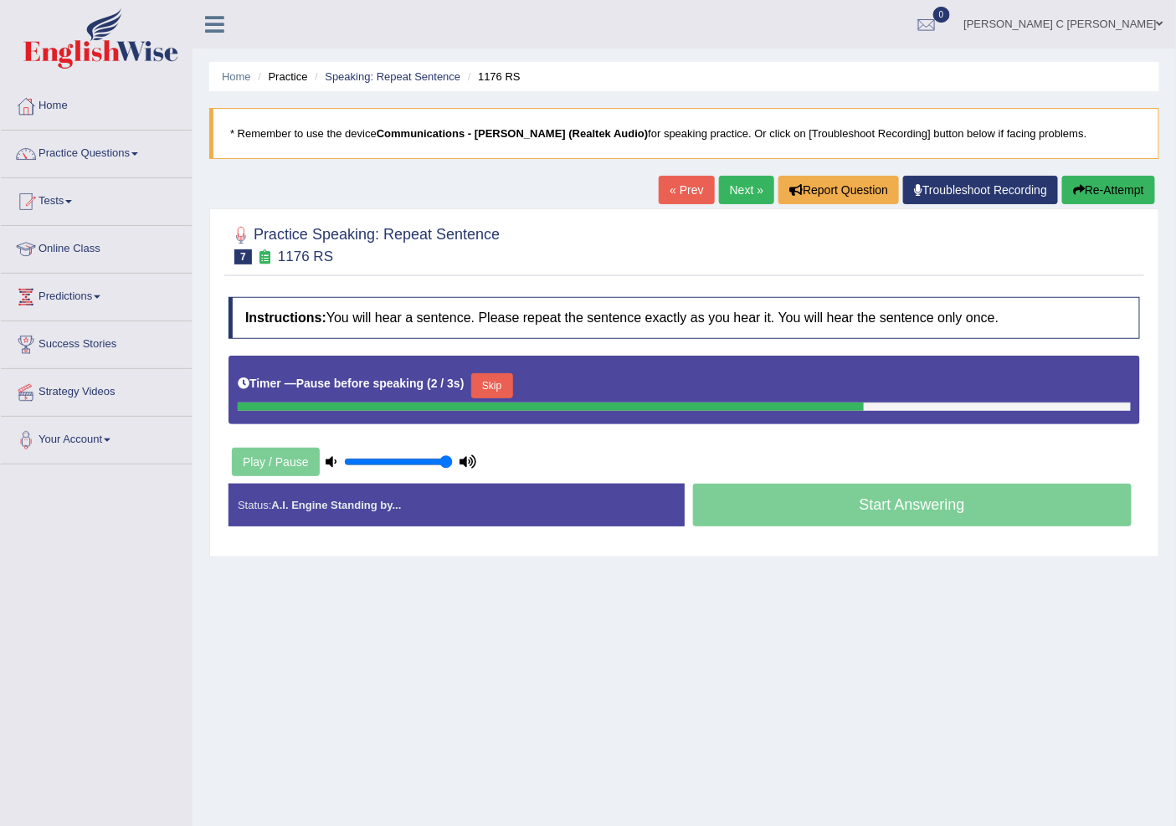
click at [1092, 186] on button "Re-Attempt" at bounding box center [1108, 190] width 93 height 28
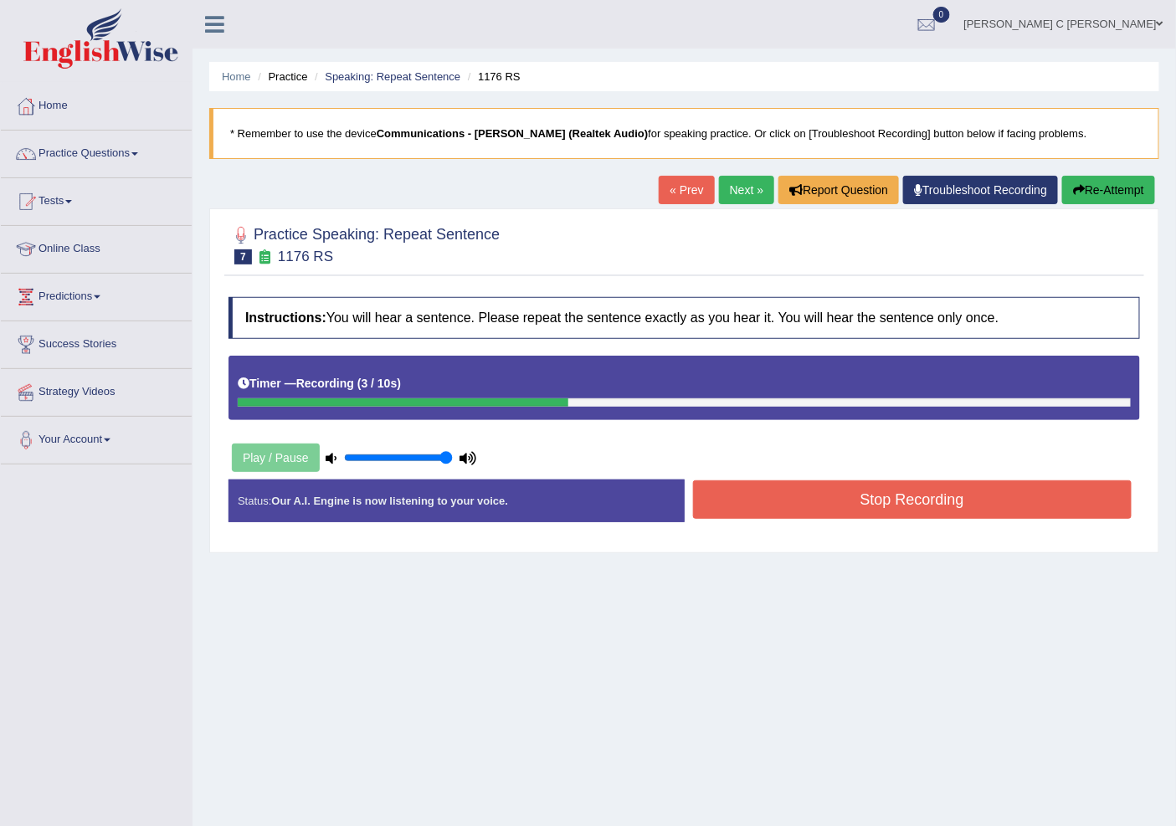
click at [1092, 186] on button "Re-Attempt" at bounding box center [1108, 190] width 93 height 28
click at [957, 492] on button "Stop Recording" at bounding box center [912, 499] width 439 height 39
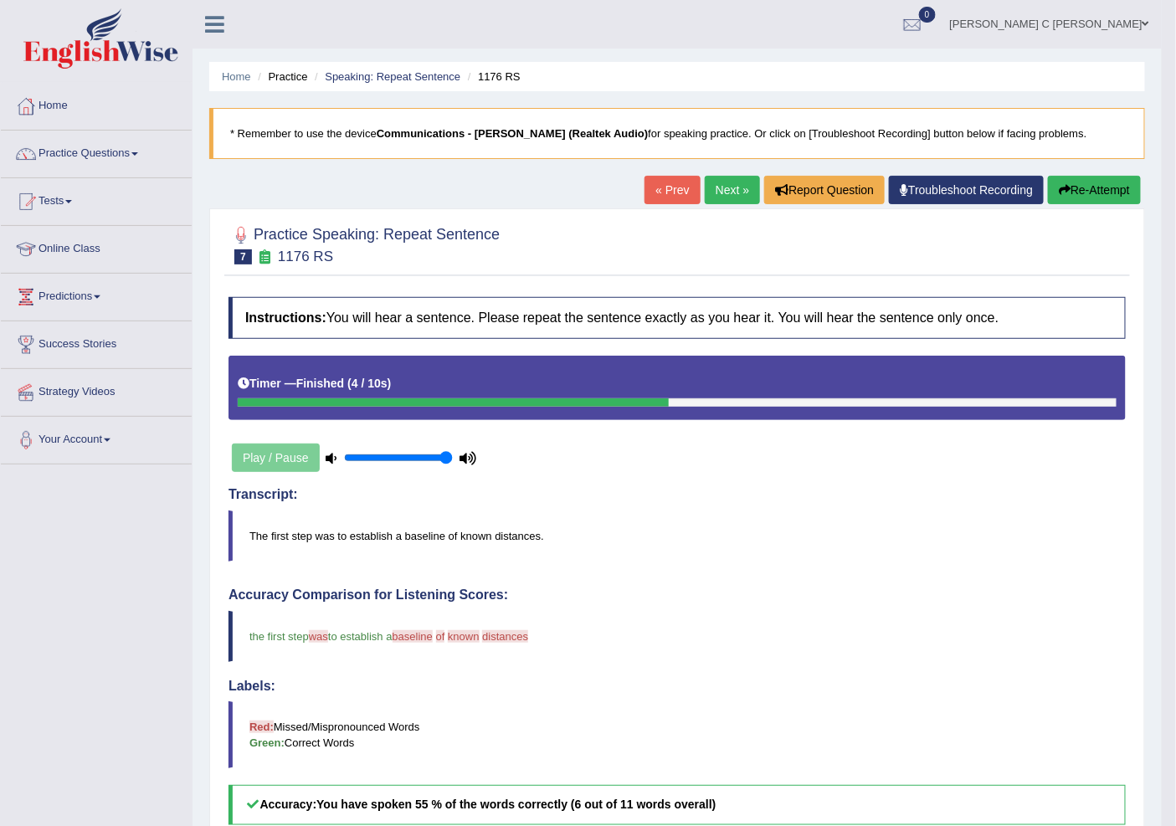
click at [1082, 188] on button "Re-Attempt" at bounding box center [1094, 190] width 93 height 28
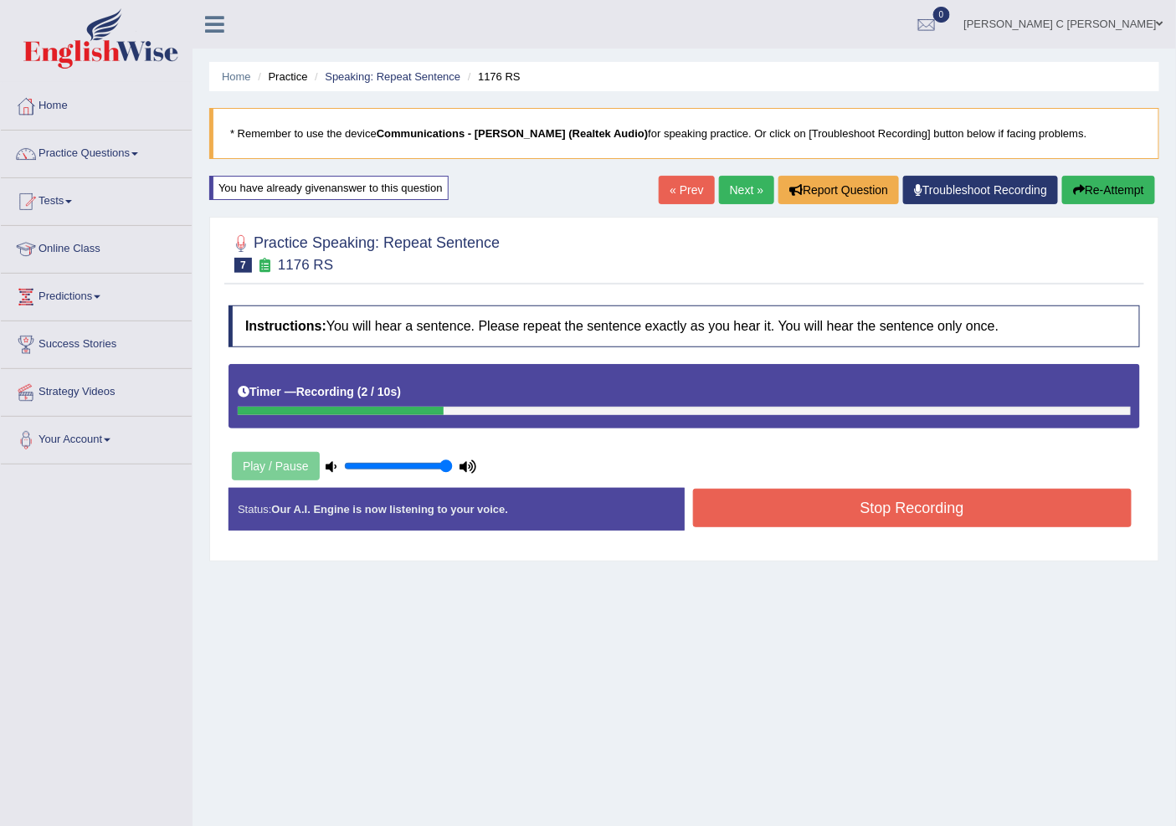
click at [1082, 188] on button "Re-Attempt" at bounding box center [1108, 190] width 93 height 28
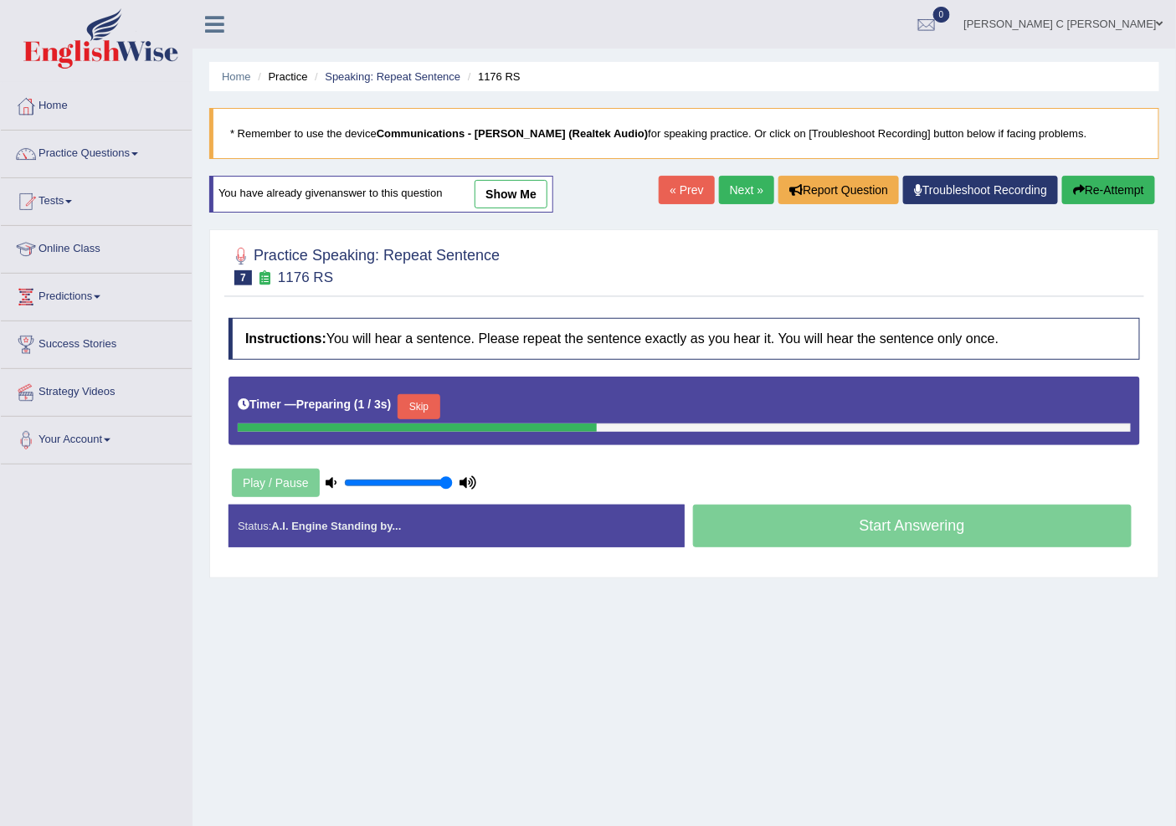
click at [413, 410] on button "Skip" at bounding box center [419, 406] width 42 height 25
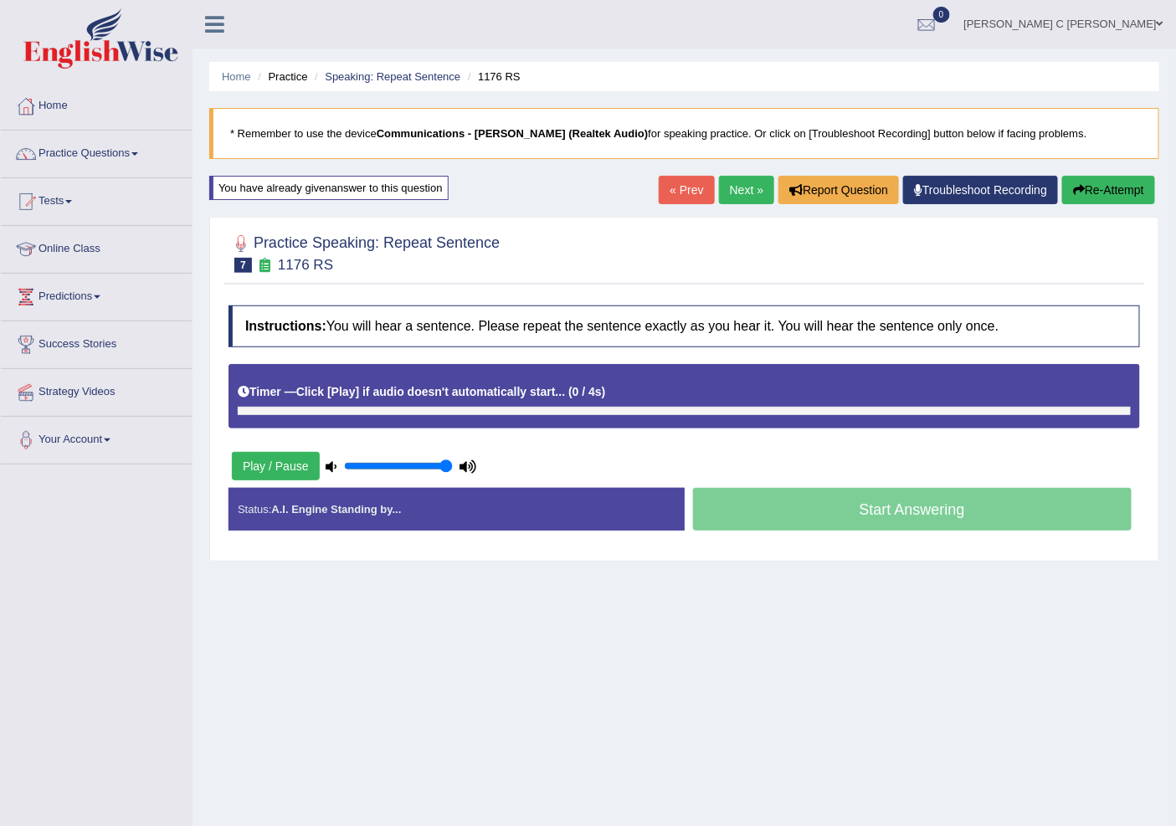
click at [413, 410] on div at bounding box center [684, 411] width 893 height 8
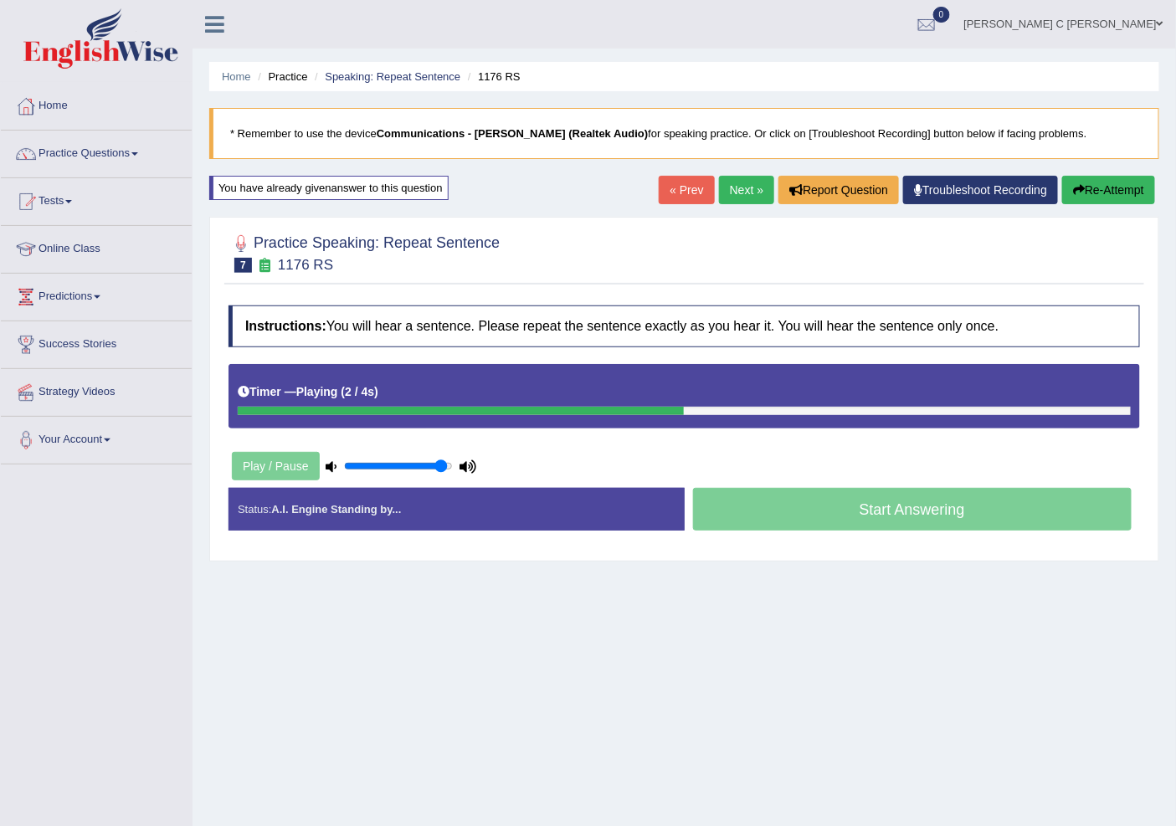
type input "1"
drag, startPoint x: 436, startPoint y: 470, endPoint x: 467, endPoint y: 467, distance: 31.1
click at [453, 467] on input "range" at bounding box center [398, 466] width 109 height 13
click at [1094, 179] on button "Re-Attempt" at bounding box center [1108, 190] width 93 height 28
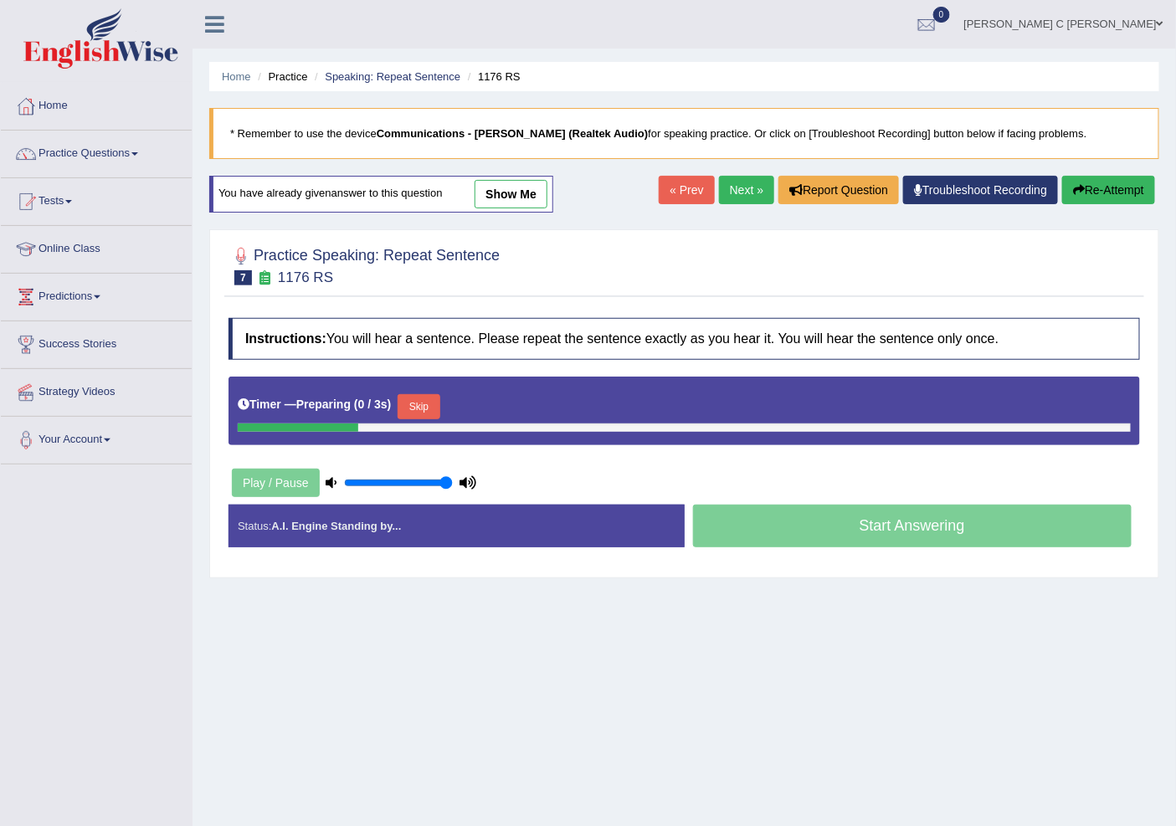
click at [408, 407] on button "Skip" at bounding box center [419, 406] width 42 height 25
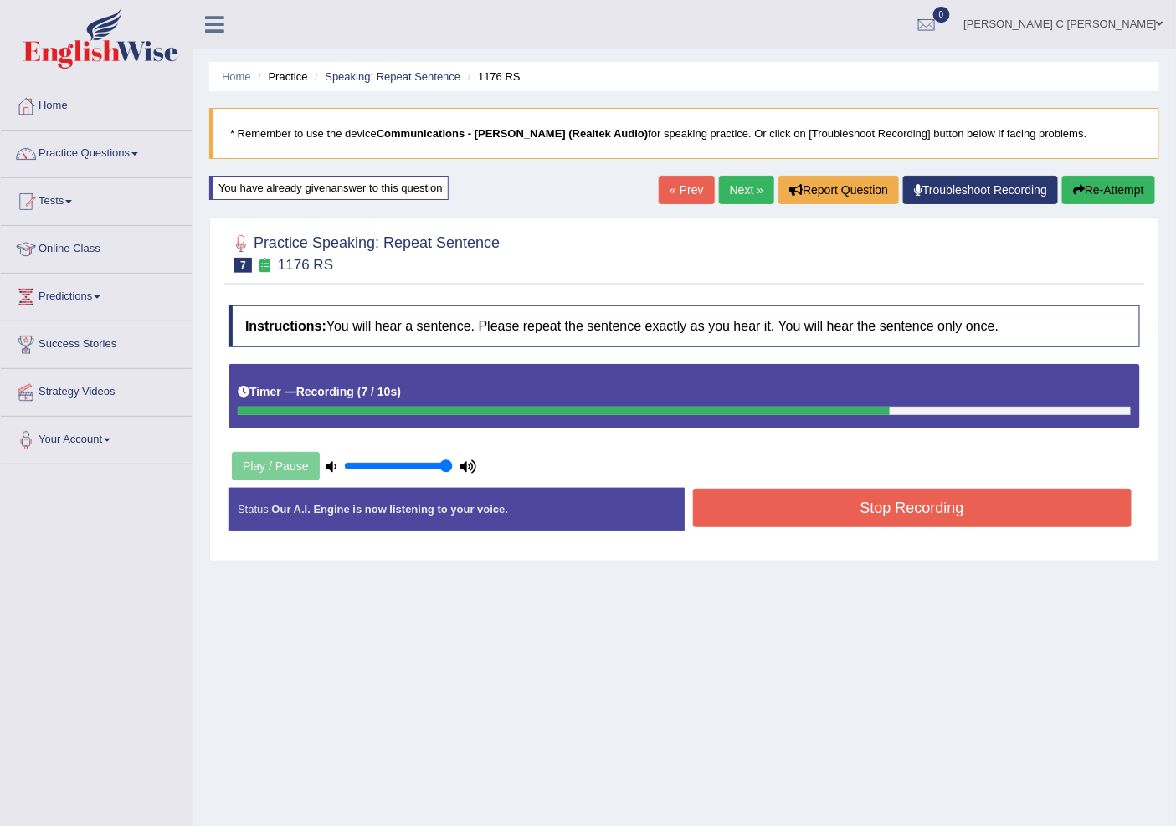
click at [989, 511] on button "Stop Recording" at bounding box center [912, 508] width 439 height 39
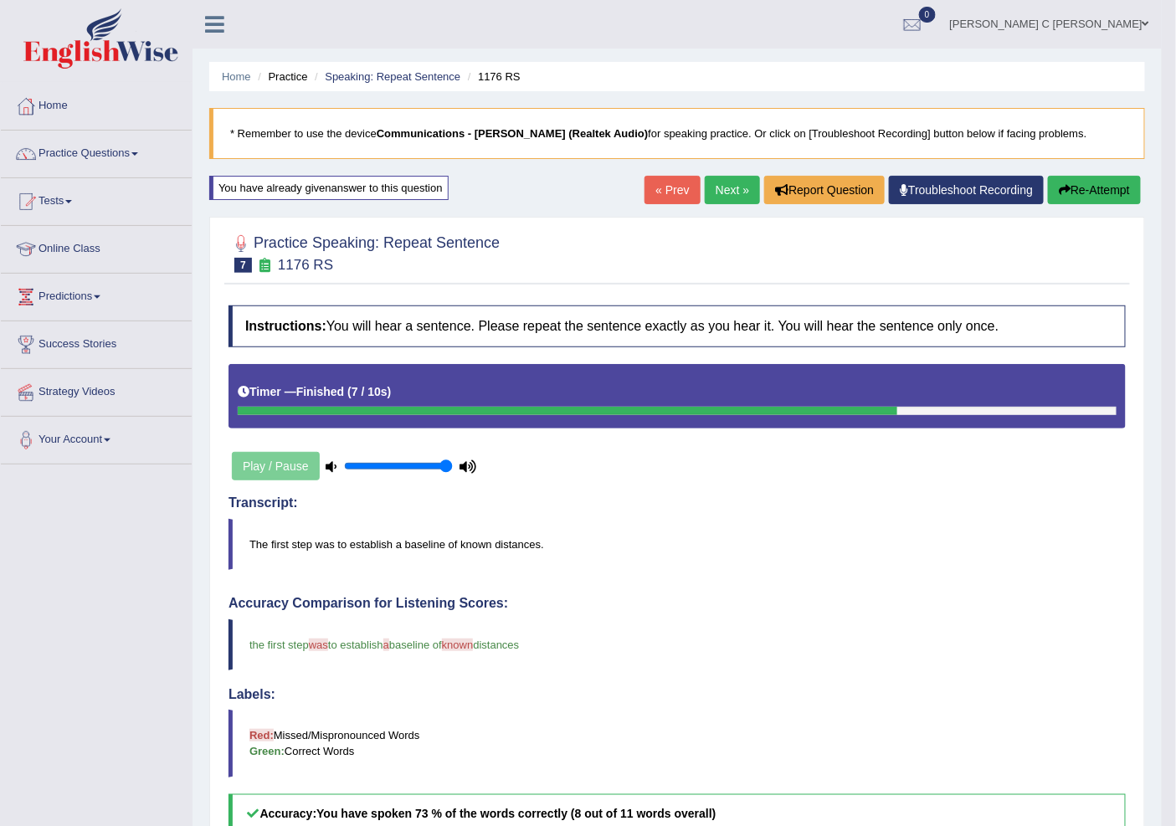
click at [1081, 190] on button "Re-Attempt" at bounding box center [1094, 190] width 93 height 28
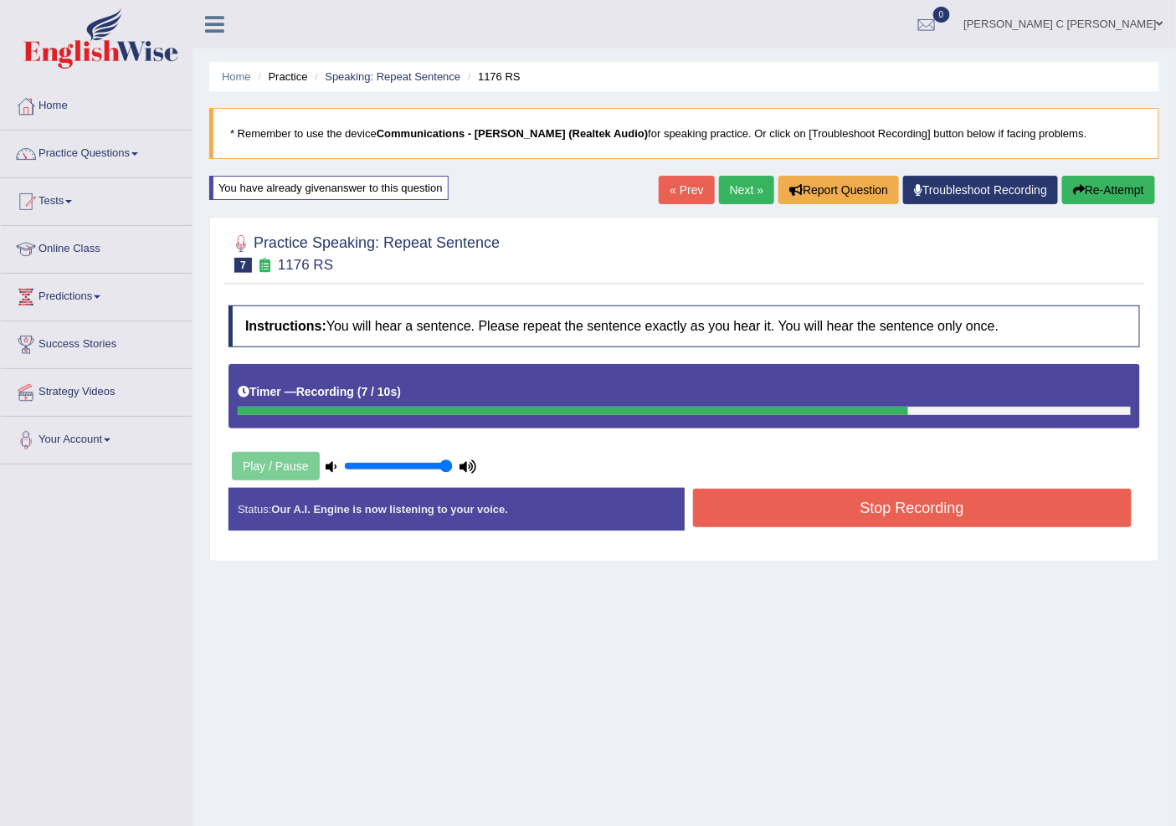
click at [1011, 507] on button "Stop Recording" at bounding box center [912, 508] width 439 height 39
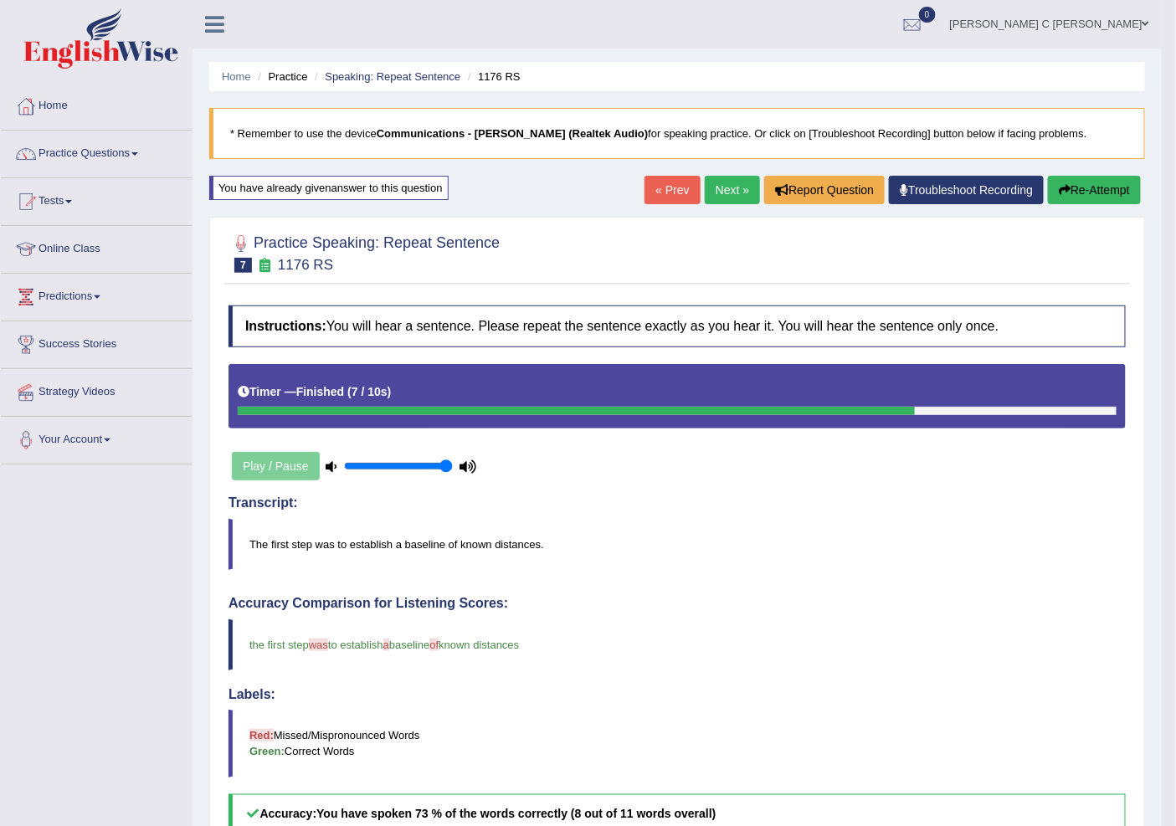
click at [721, 196] on link "Next »" at bounding box center [732, 190] width 55 height 28
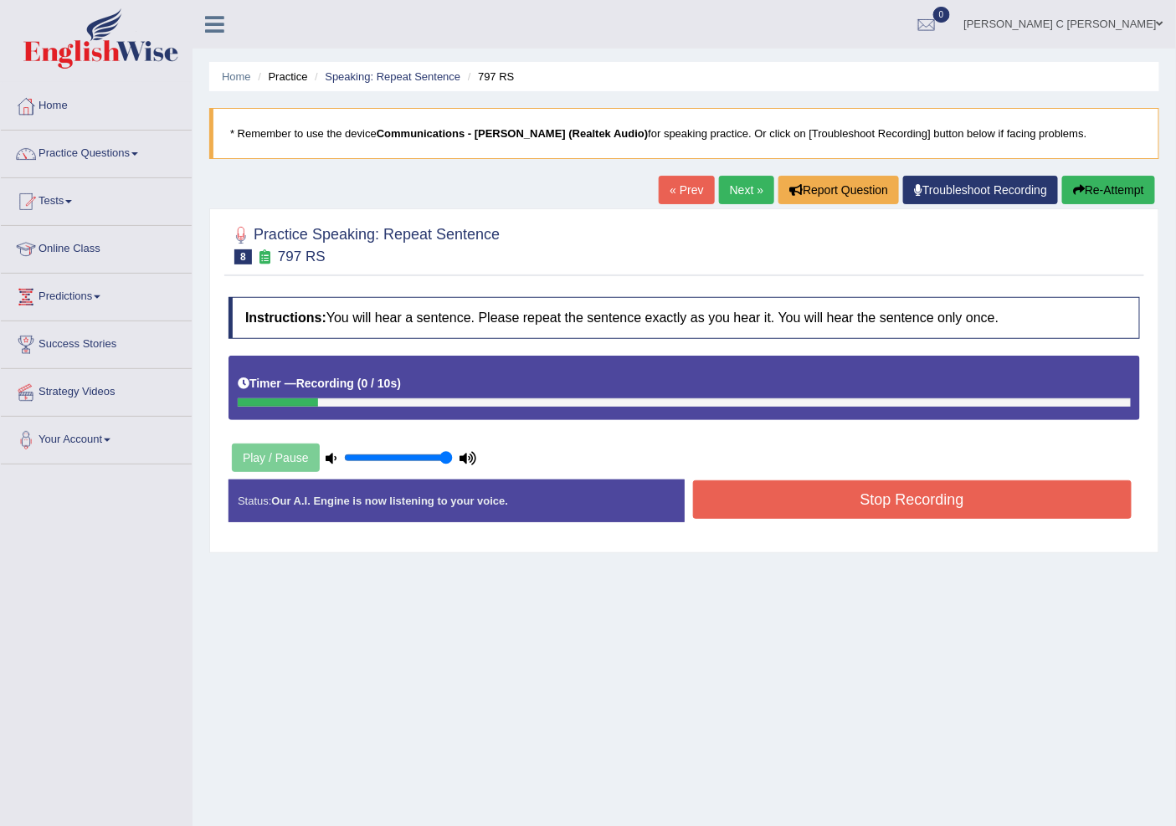
click at [1132, 197] on button "Re-Attempt" at bounding box center [1108, 190] width 93 height 28
click at [1136, 181] on button "Re-Attempt" at bounding box center [1108, 190] width 93 height 28
click at [1057, 538] on div "Status: Our A.I. Engine is now listening to your voice. Start Answering Stop Re…" at bounding box center [685, 509] width 912 height 59
click at [1051, 511] on button "Stop Recording" at bounding box center [912, 499] width 439 height 39
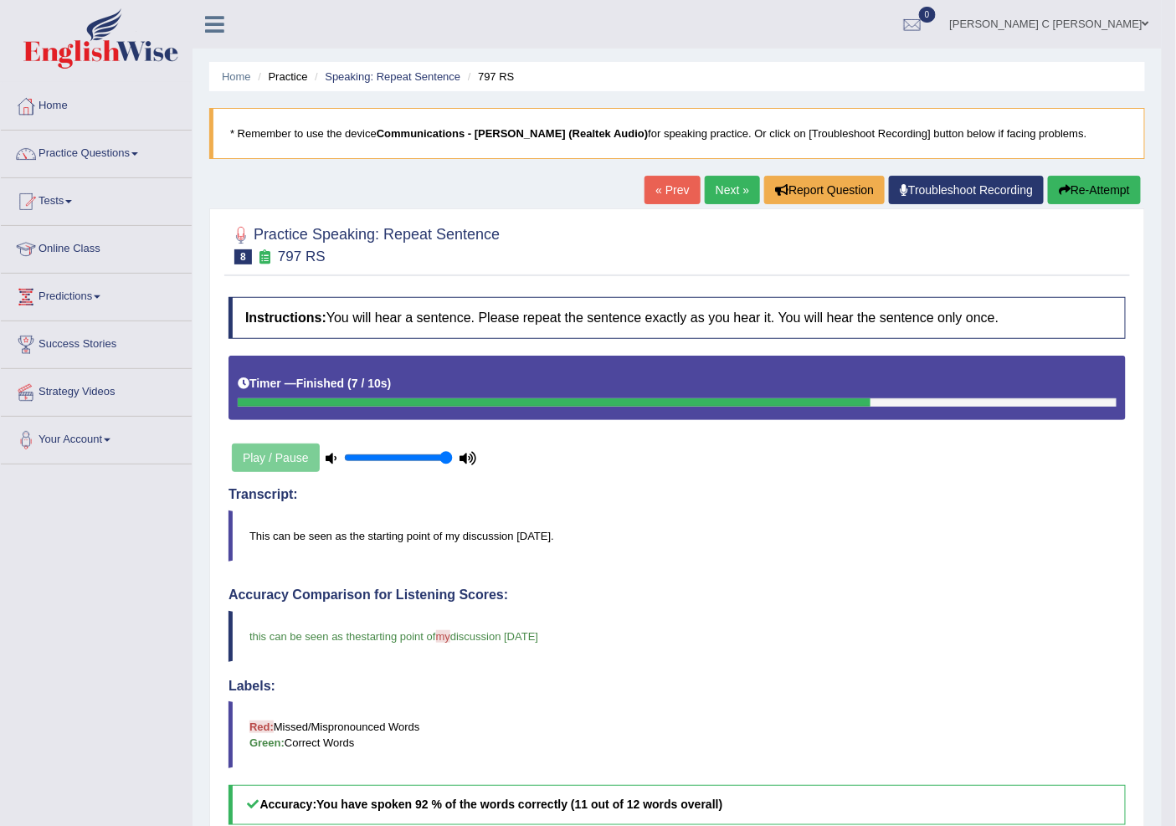
click at [732, 186] on link "Next »" at bounding box center [732, 190] width 55 height 28
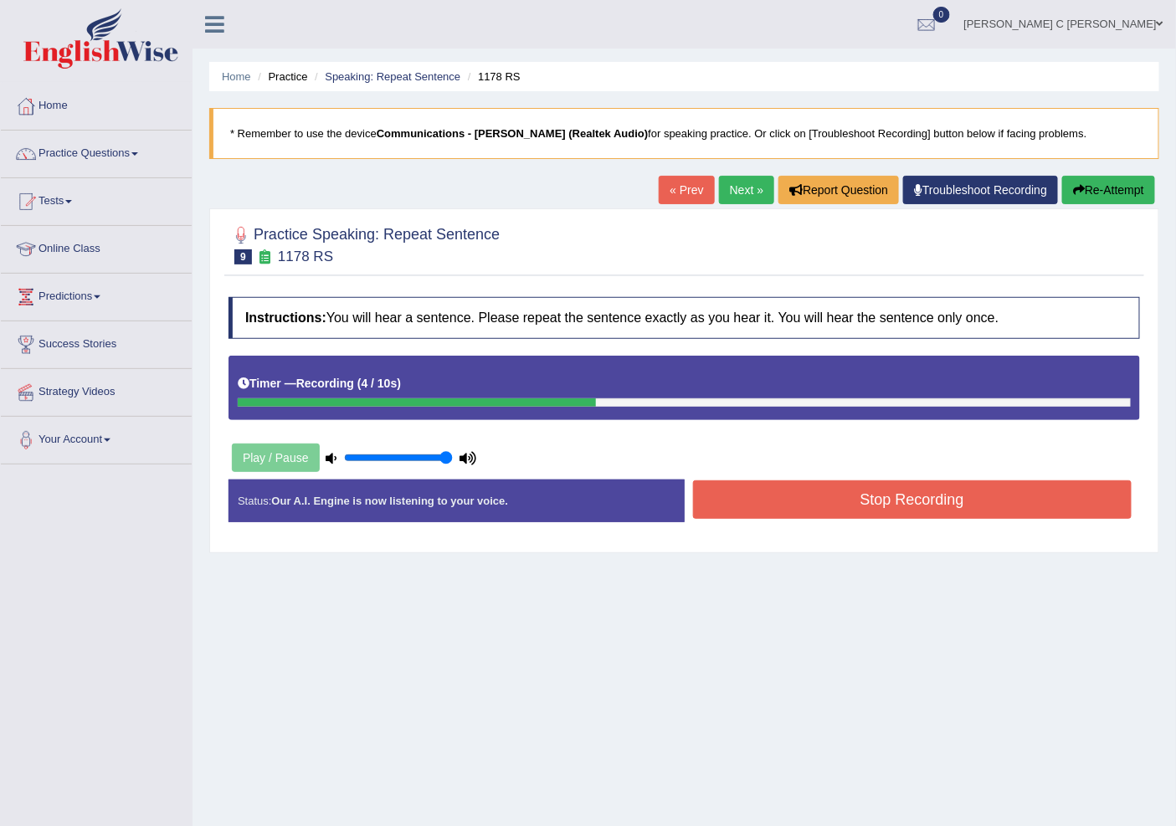
click at [813, 497] on button "Stop Recording" at bounding box center [912, 499] width 439 height 39
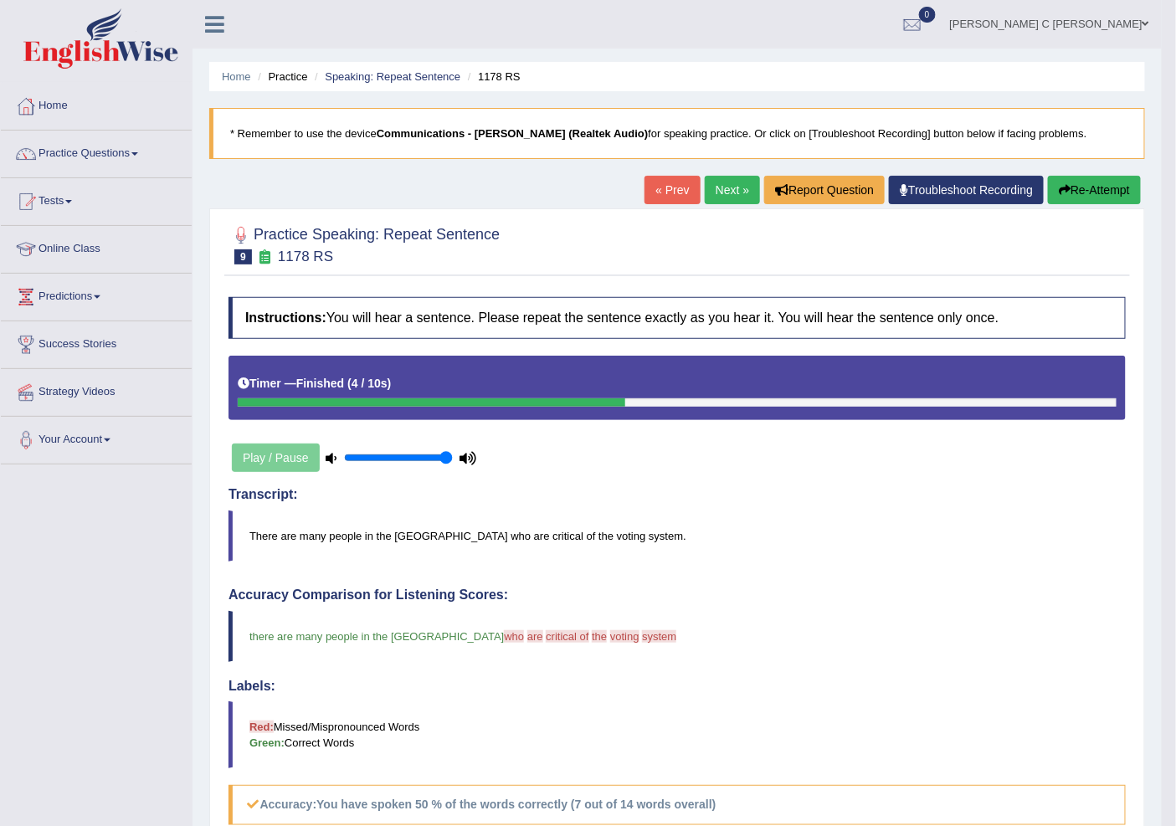
click at [722, 198] on link "Next »" at bounding box center [732, 190] width 55 height 28
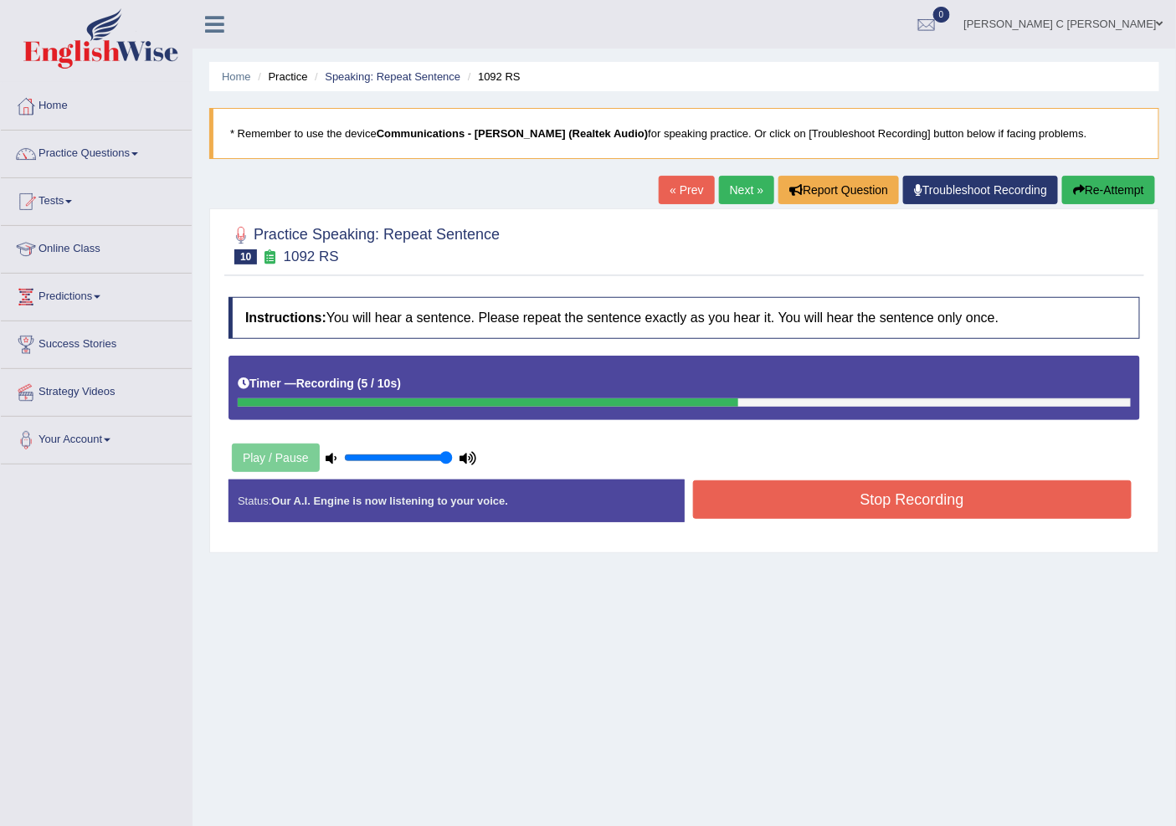
click at [829, 505] on button "Stop Recording" at bounding box center [912, 499] width 439 height 39
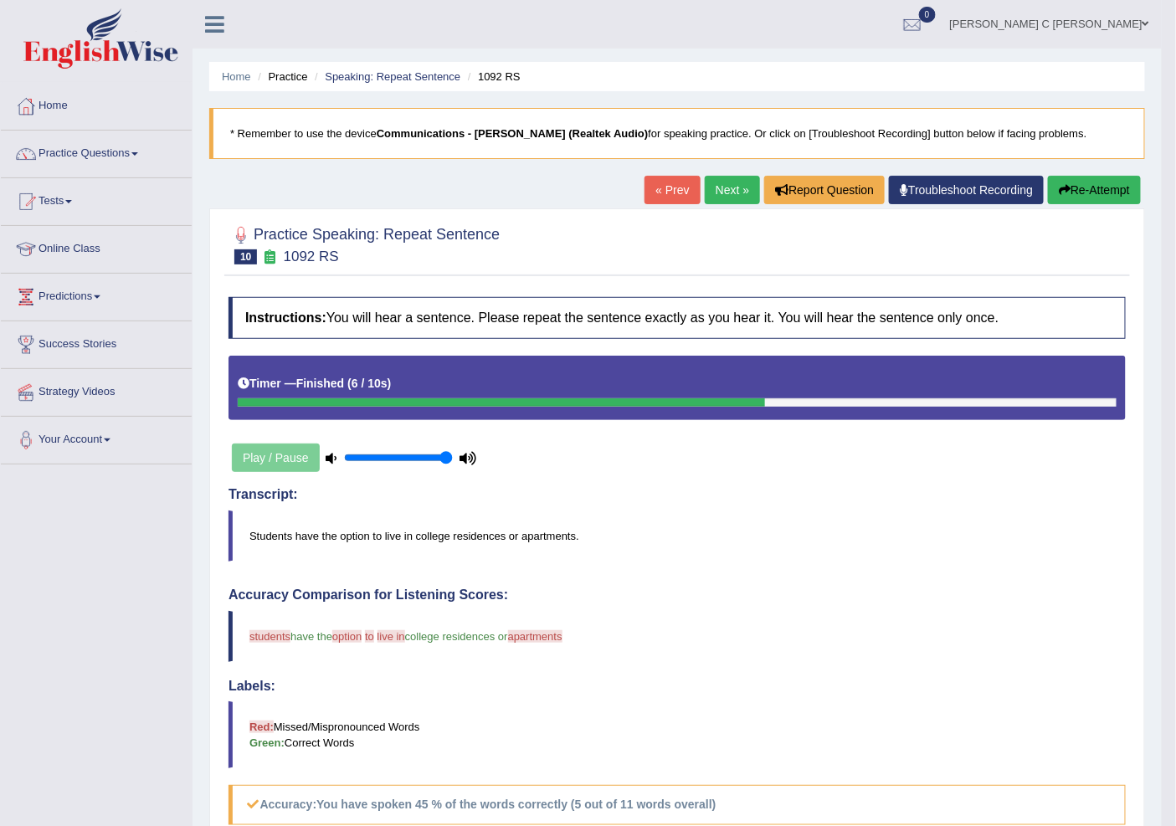
click at [732, 196] on link "Next »" at bounding box center [732, 190] width 55 height 28
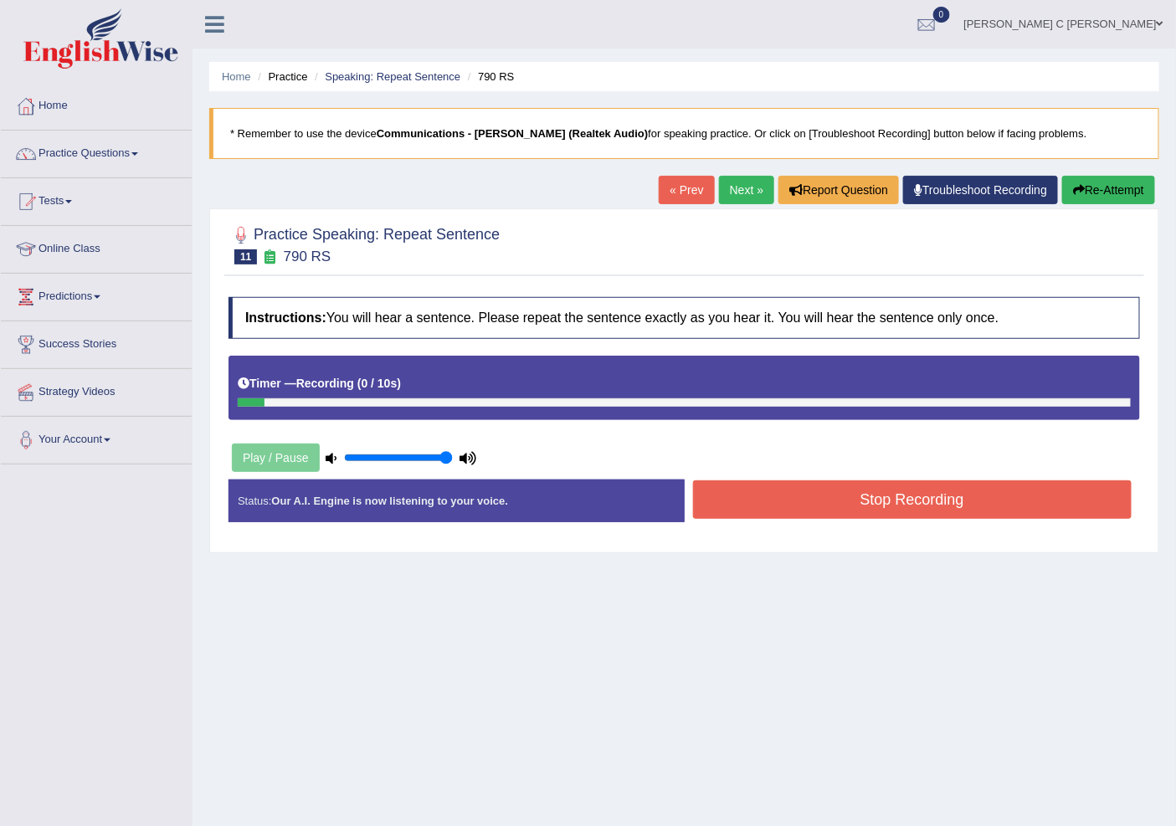
click at [1132, 194] on button "Re-Attempt" at bounding box center [1108, 190] width 93 height 28
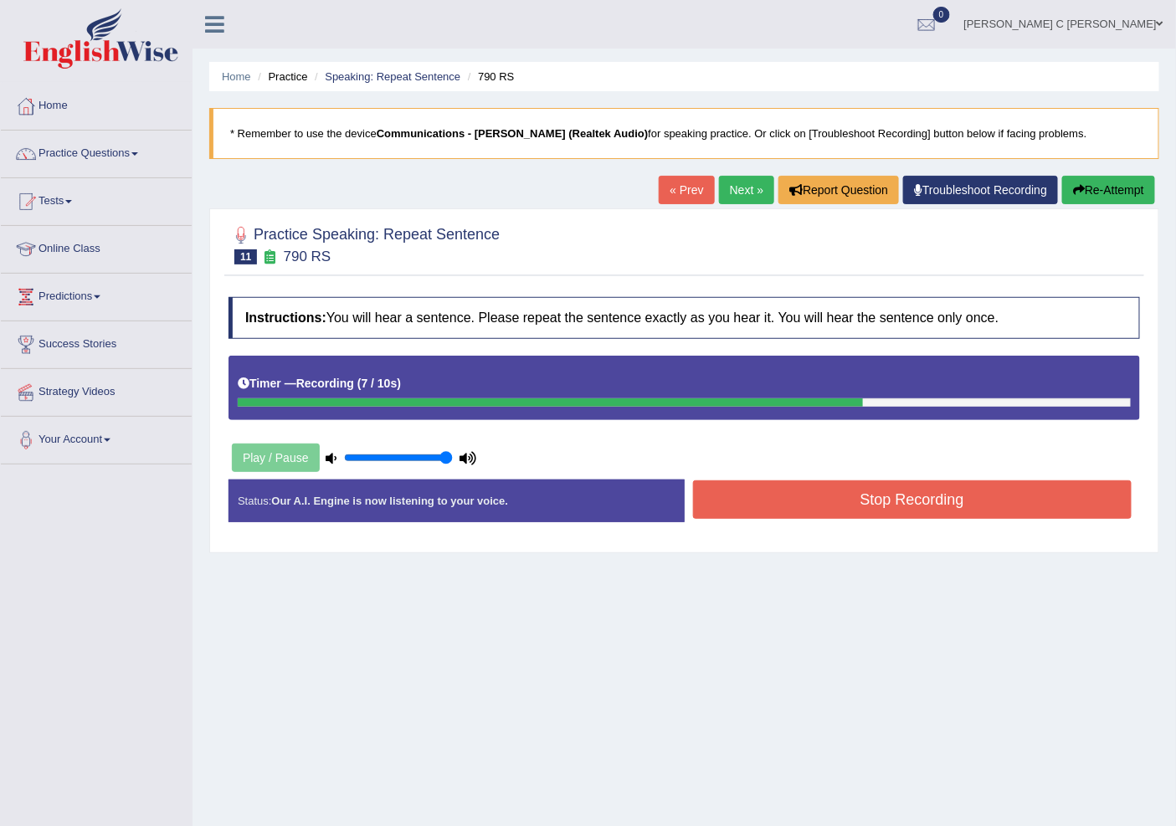
click at [990, 489] on button "Stop Recording" at bounding box center [912, 499] width 439 height 39
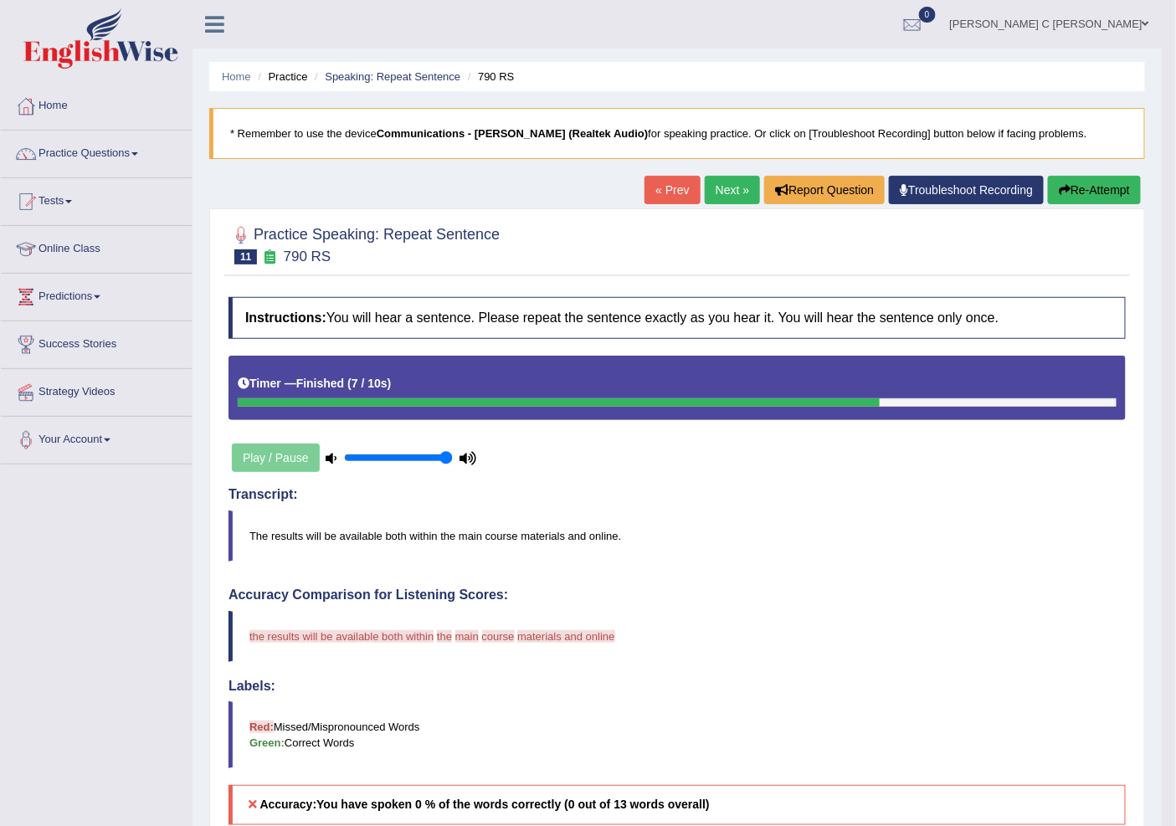
click at [1102, 196] on button "Re-Attempt" at bounding box center [1094, 190] width 93 height 28
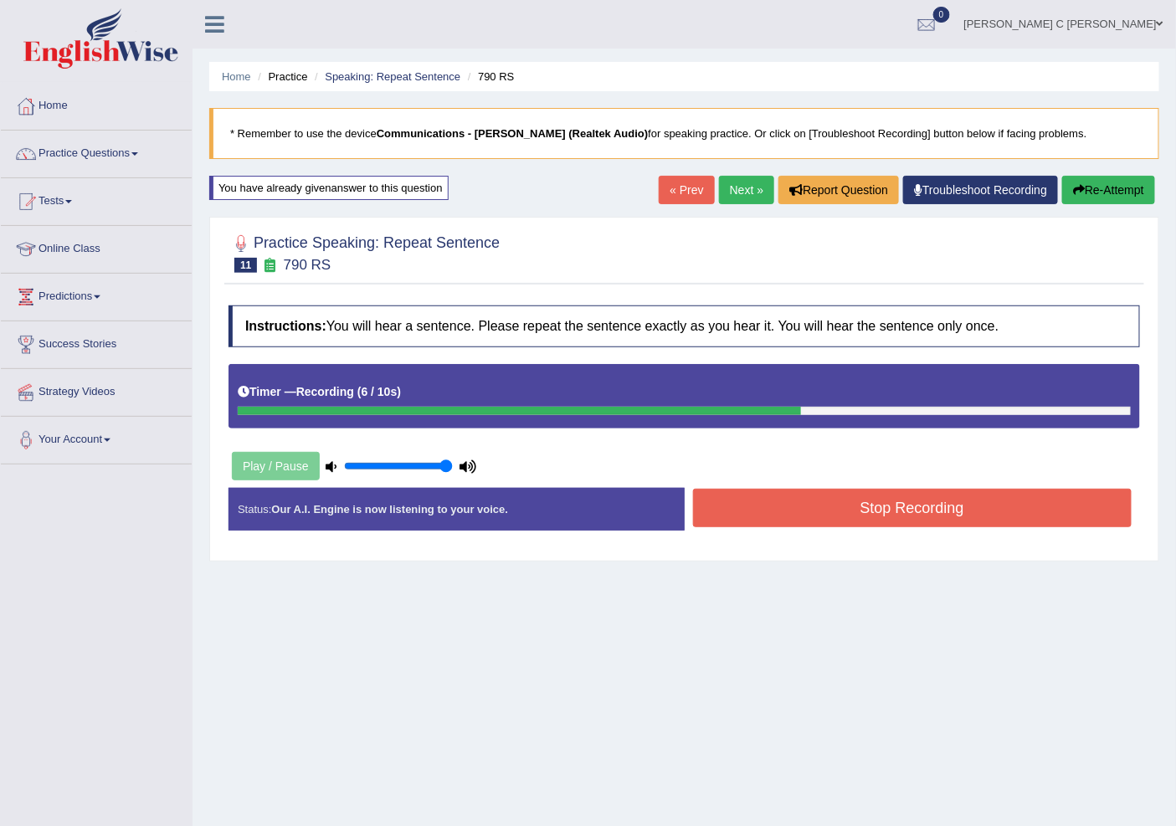
click at [1009, 506] on button "Stop Recording" at bounding box center [912, 508] width 439 height 39
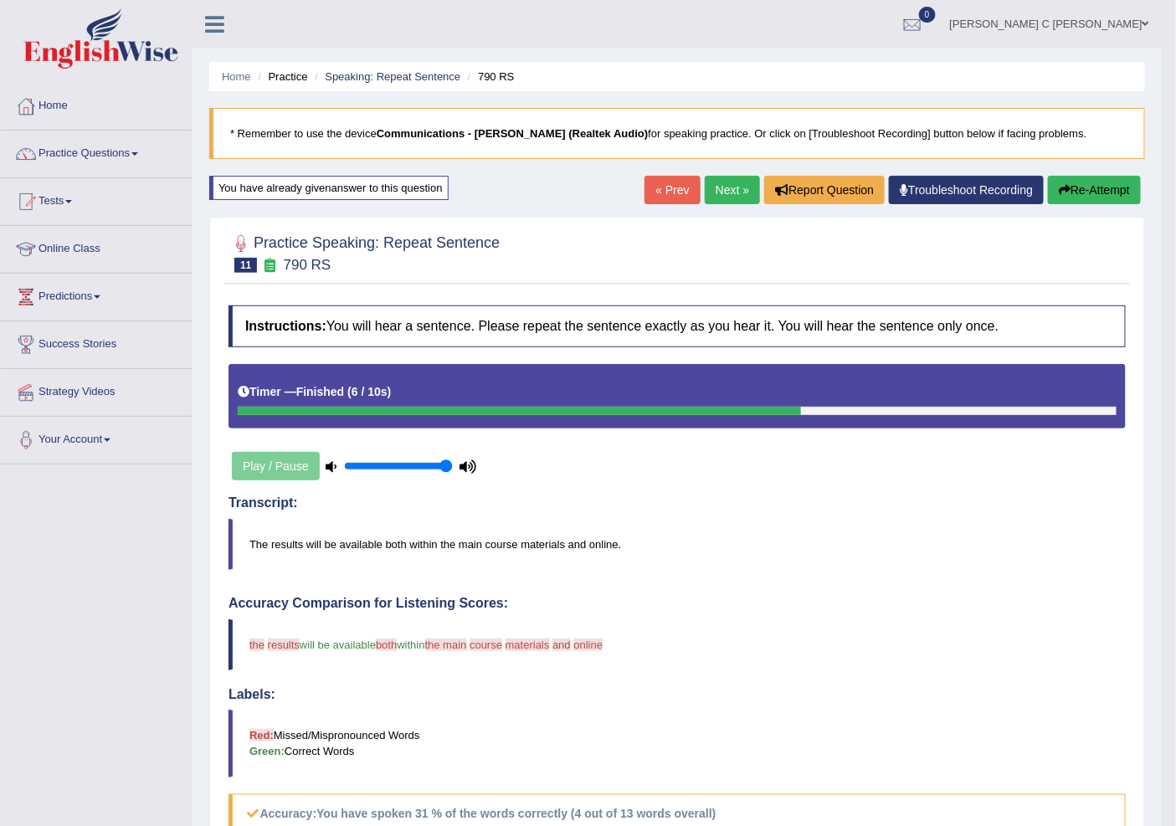
click at [712, 184] on link "Next »" at bounding box center [732, 190] width 55 height 28
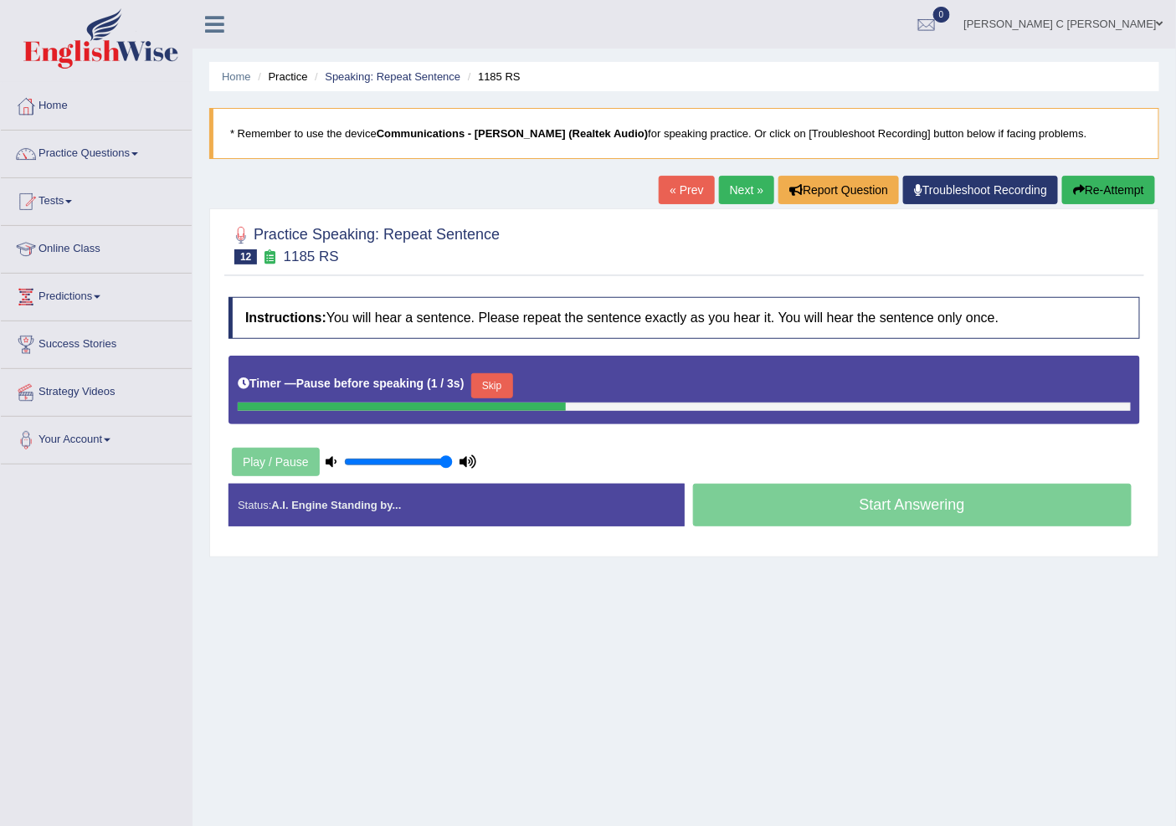
click at [507, 387] on button "Skip" at bounding box center [492, 385] width 42 height 25
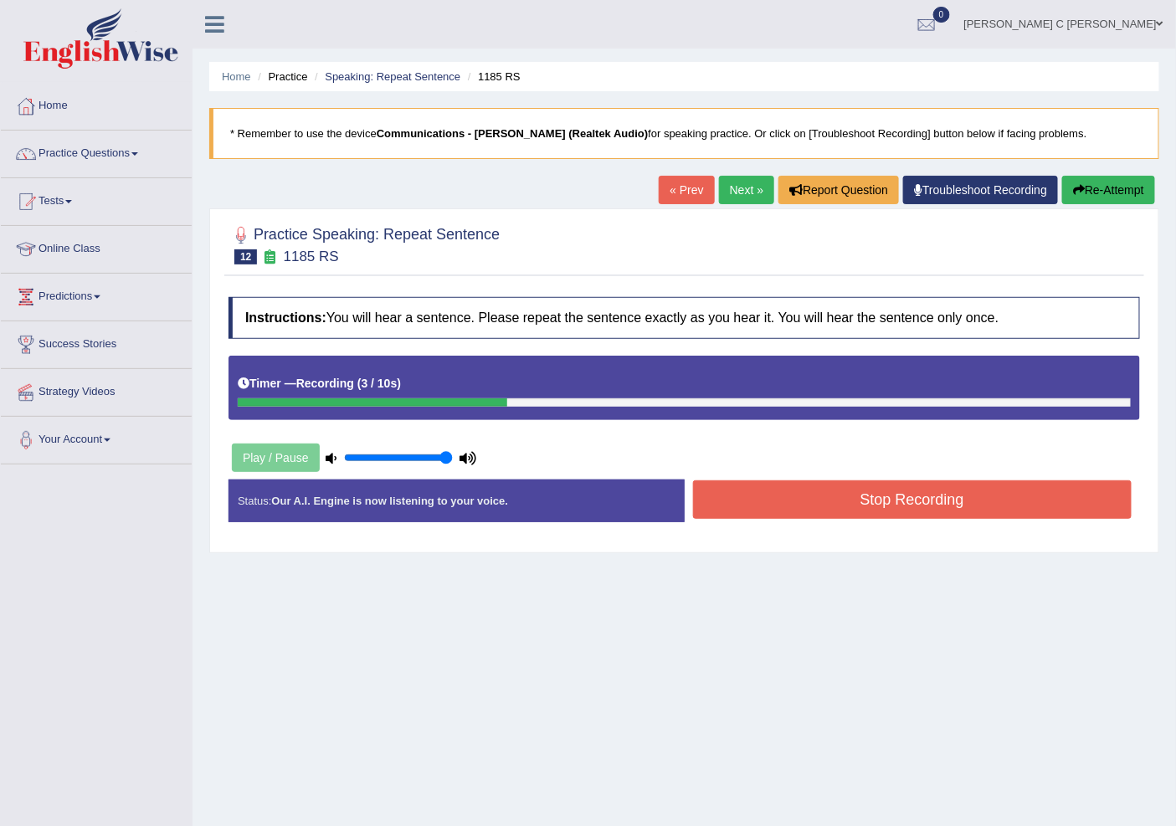
click at [1102, 201] on button "Re-Attempt" at bounding box center [1108, 190] width 93 height 28
click at [1045, 515] on button "Stop Recording" at bounding box center [912, 499] width 439 height 39
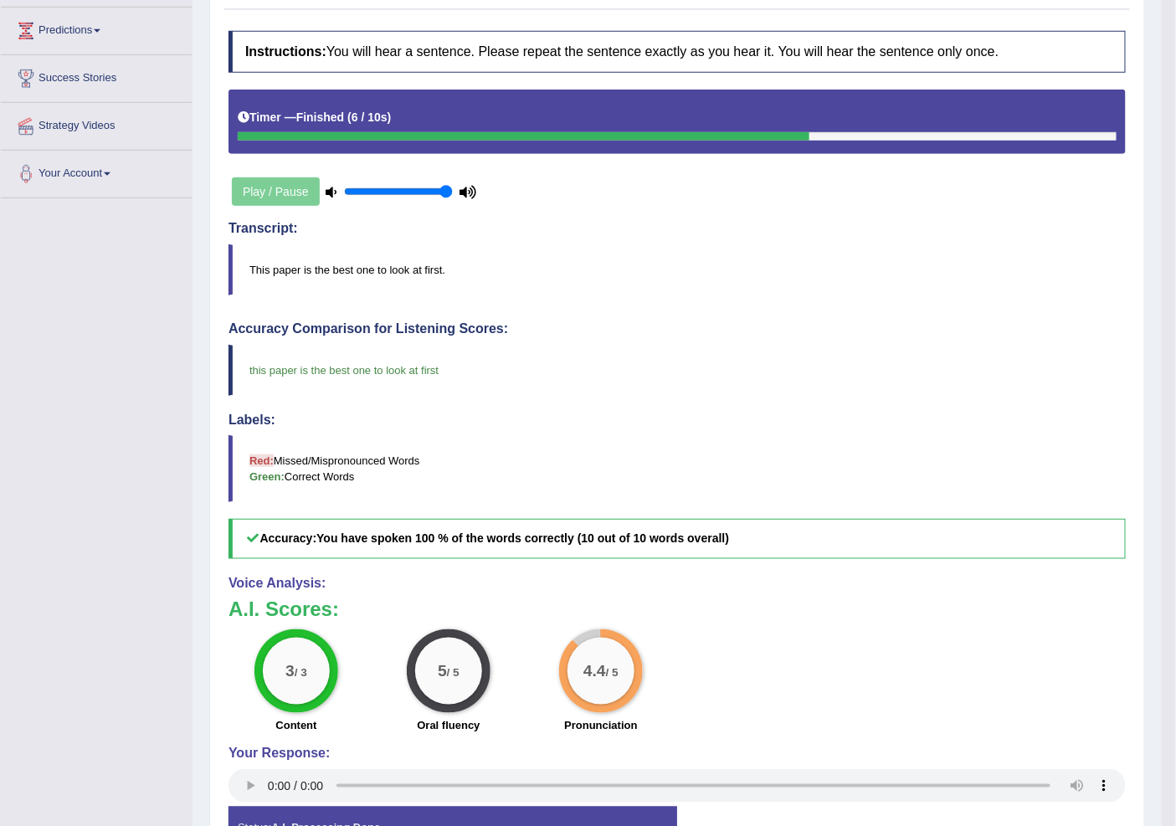
scroll to position [93, 0]
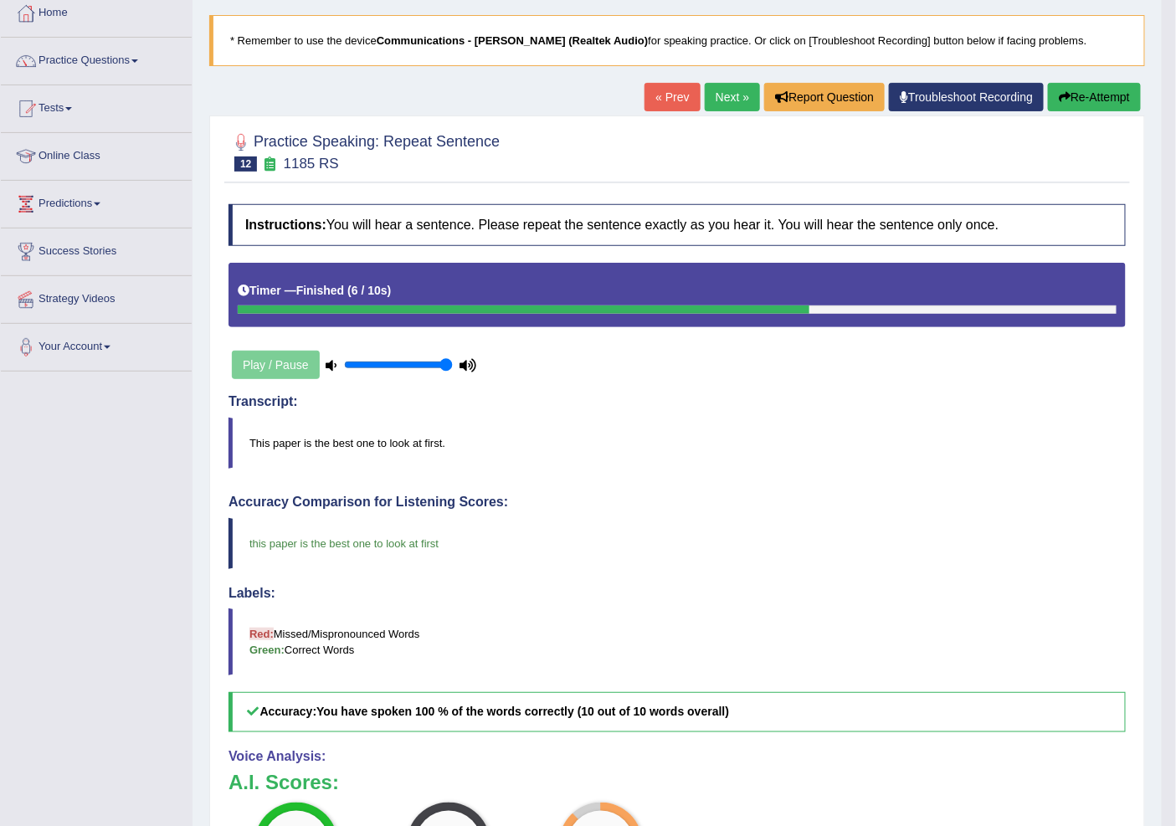
click at [730, 95] on link "Next »" at bounding box center [732, 97] width 55 height 28
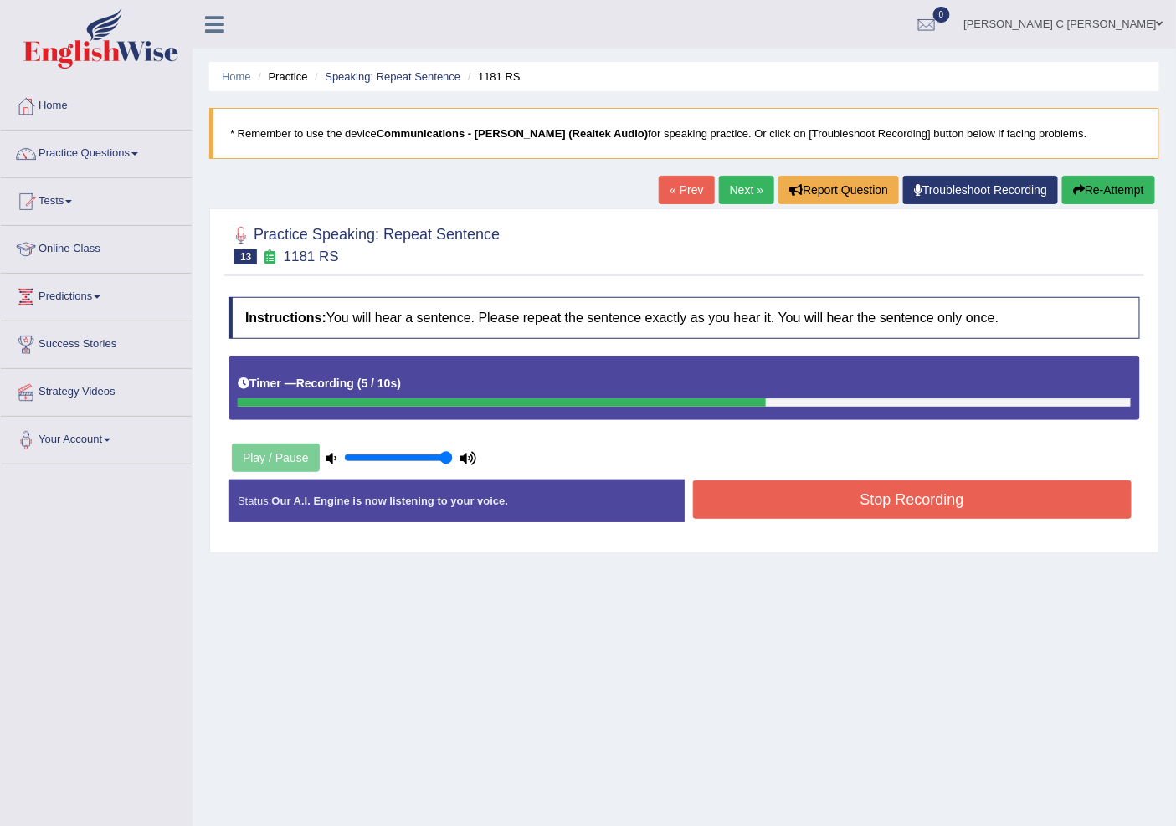
click at [1093, 199] on button "Re-Attempt" at bounding box center [1108, 190] width 93 height 28
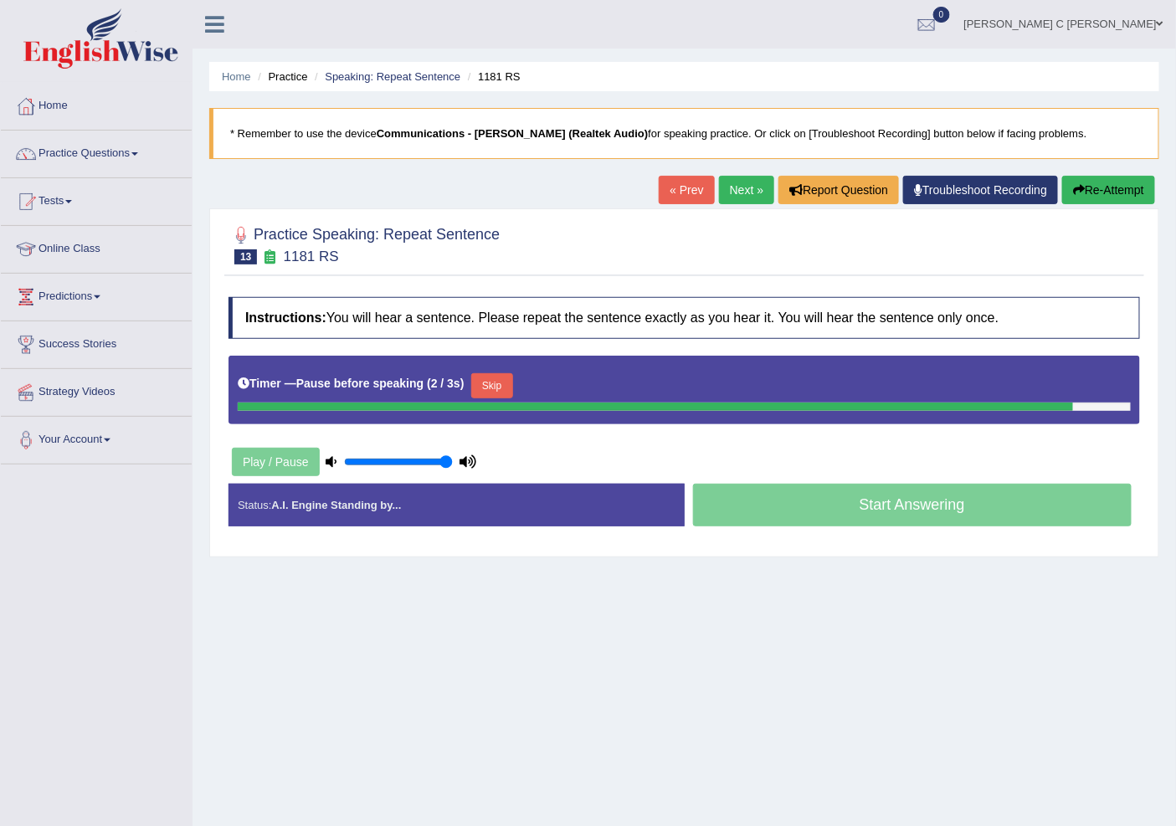
click at [1083, 204] on button "Re-Attempt" at bounding box center [1108, 190] width 93 height 28
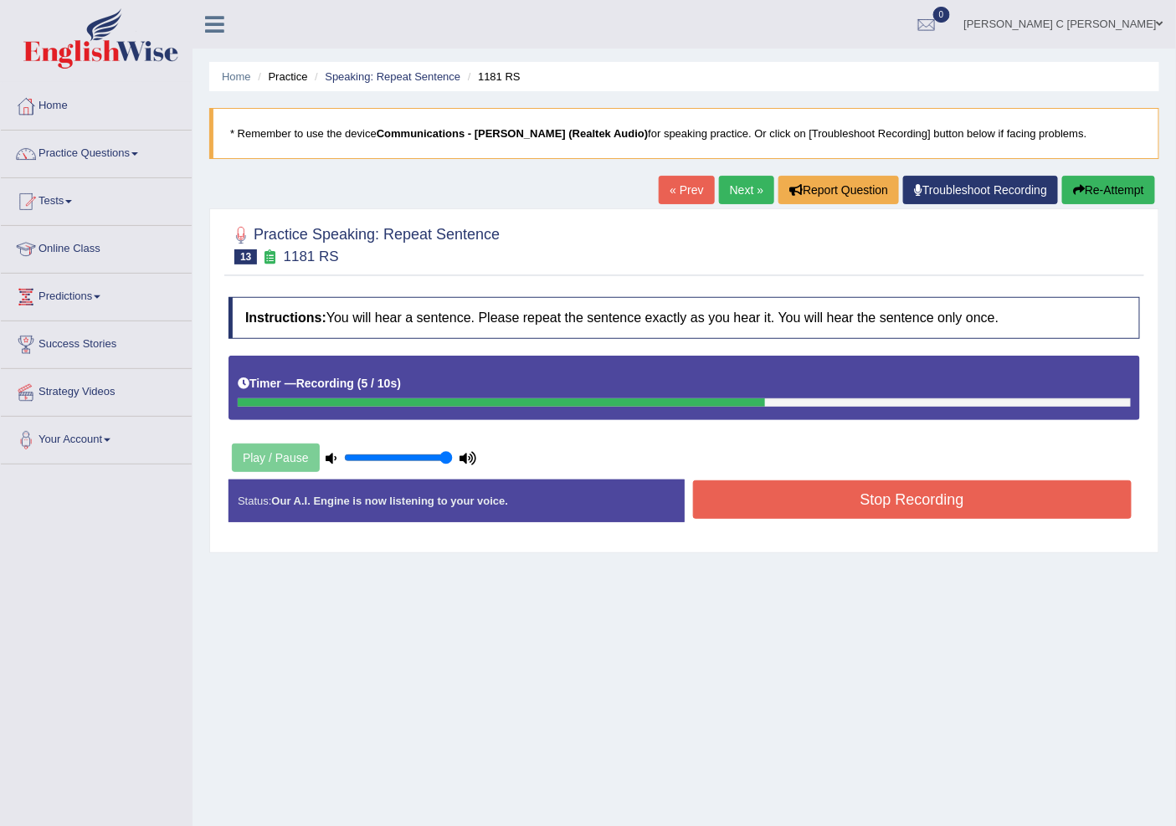
click at [906, 496] on button "Stop Recording" at bounding box center [912, 499] width 439 height 39
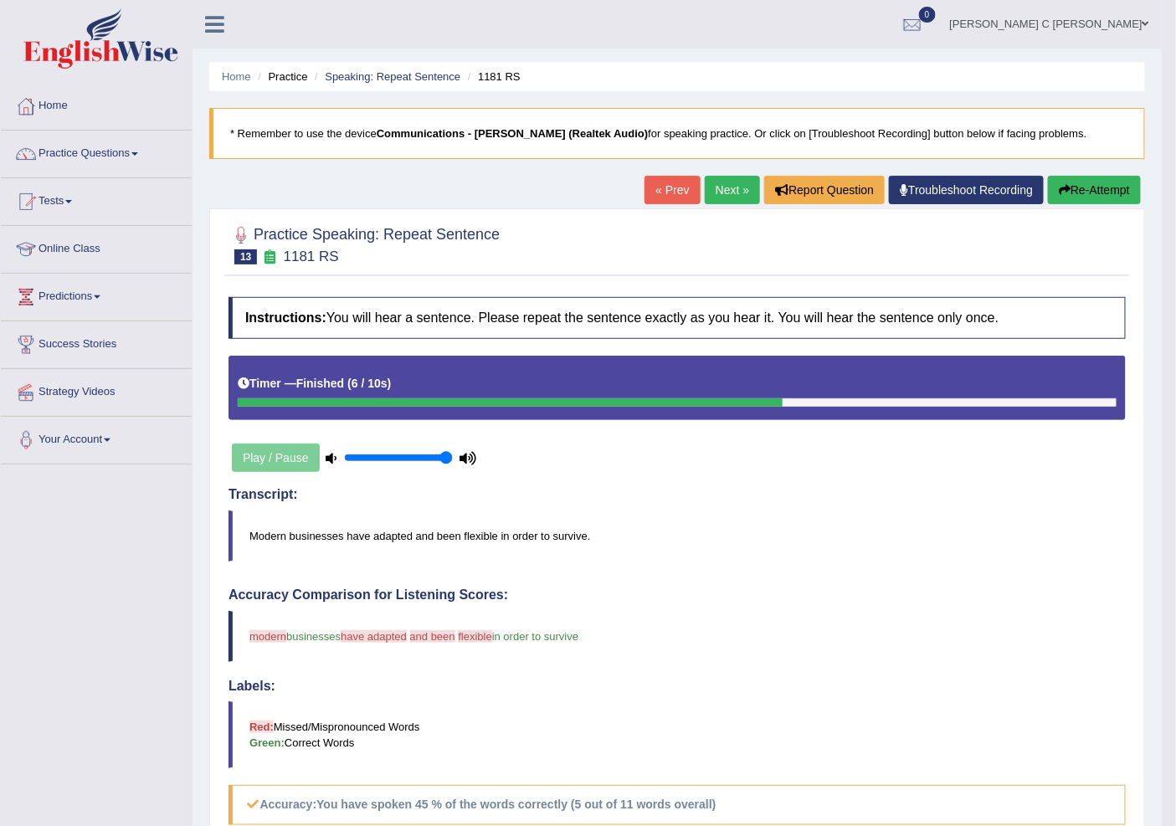
click at [716, 177] on link "Next »" at bounding box center [732, 190] width 55 height 28
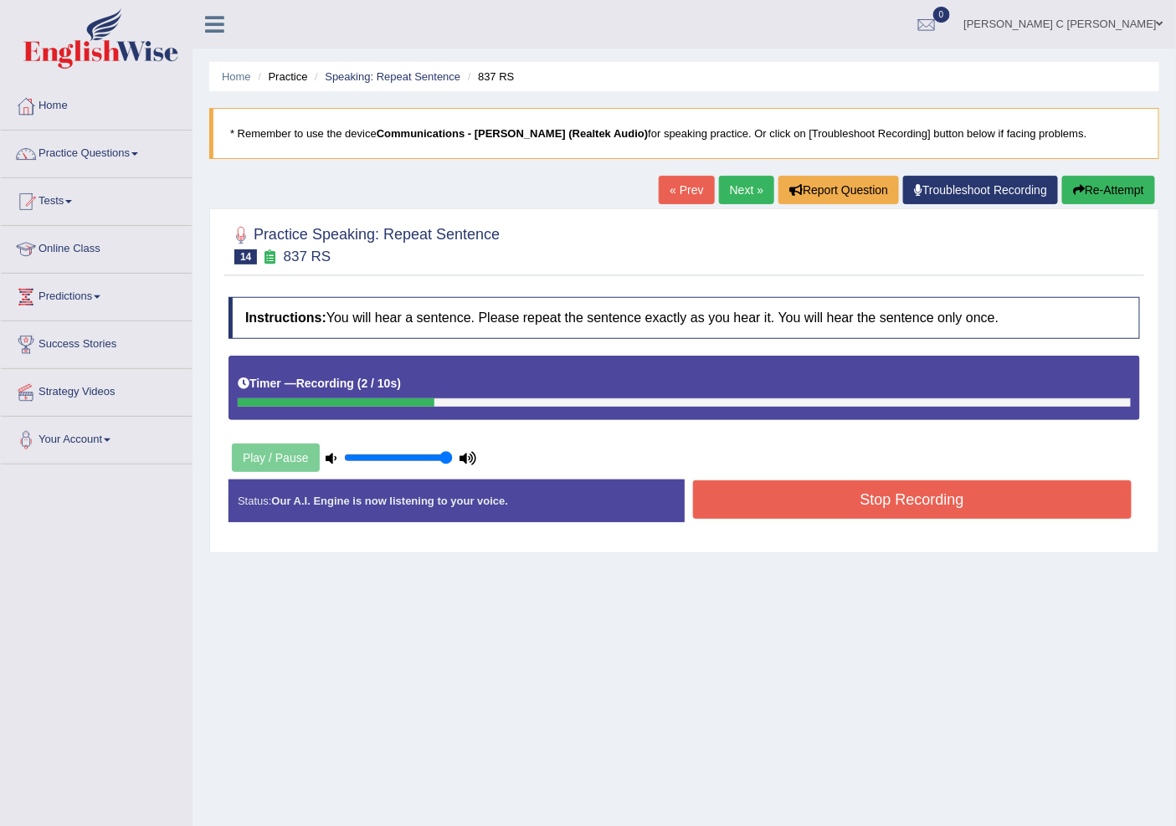
click at [1090, 191] on button "Re-Attempt" at bounding box center [1108, 190] width 93 height 28
click at [1141, 197] on button "Re-Attempt" at bounding box center [1108, 190] width 93 height 28
click at [1101, 195] on button "Re-Attempt" at bounding box center [1108, 190] width 93 height 28
click at [1000, 514] on button "Stop Recording" at bounding box center [912, 499] width 439 height 39
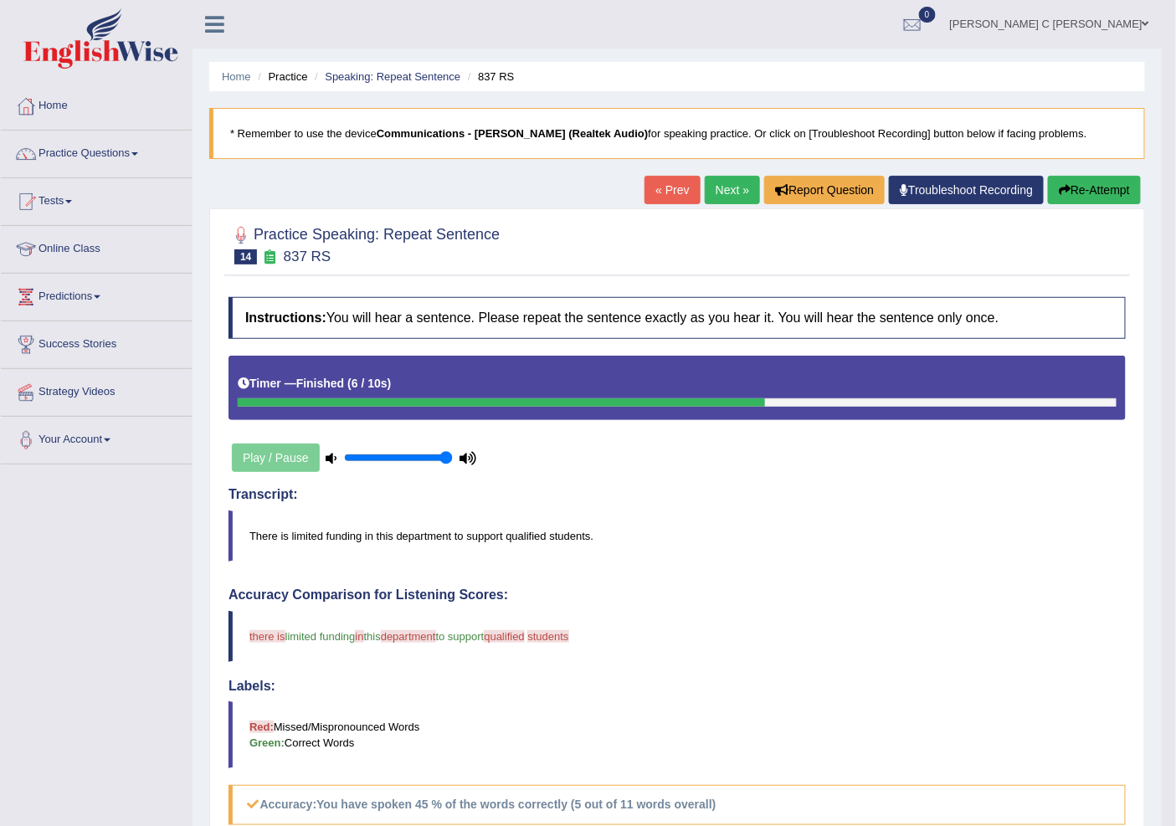
click at [1076, 198] on button "Re-Attempt" at bounding box center [1094, 190] width 93 height 28
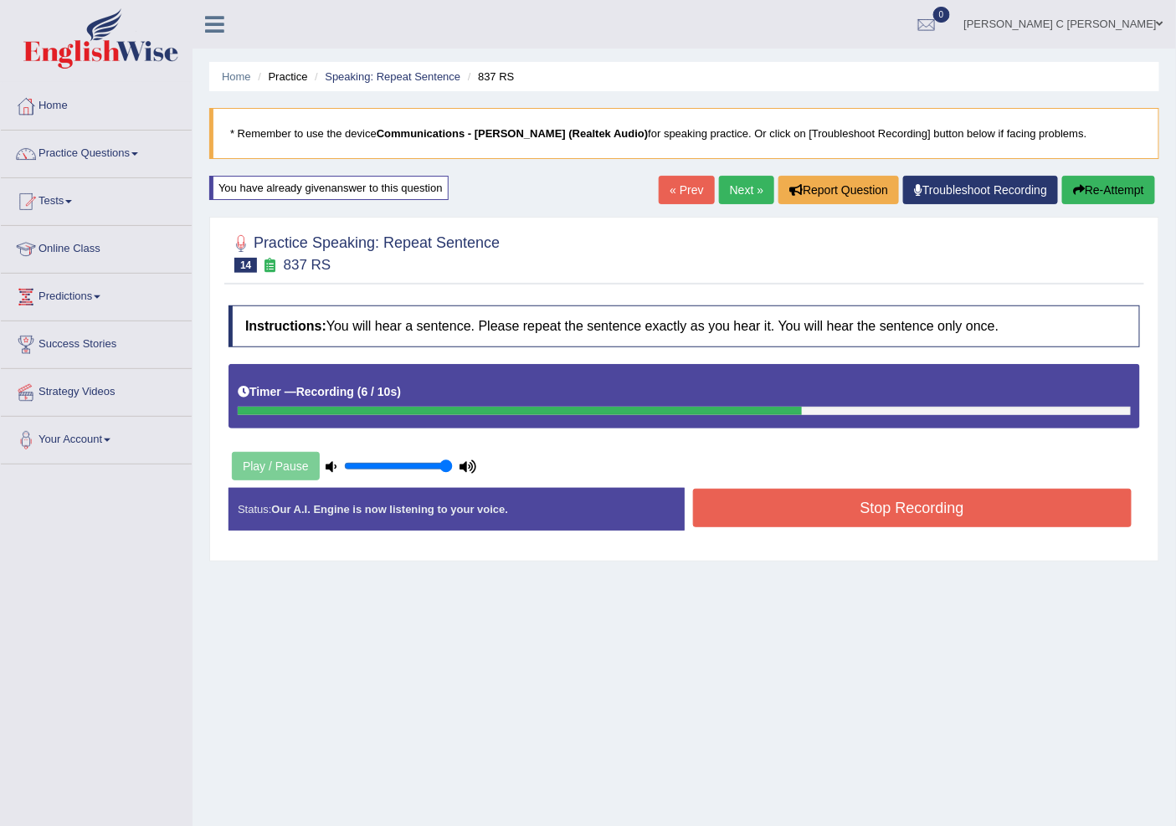
click at [1008, 508] on button "Stop Recording" at bounding box center [912, 508] width 439 height 39
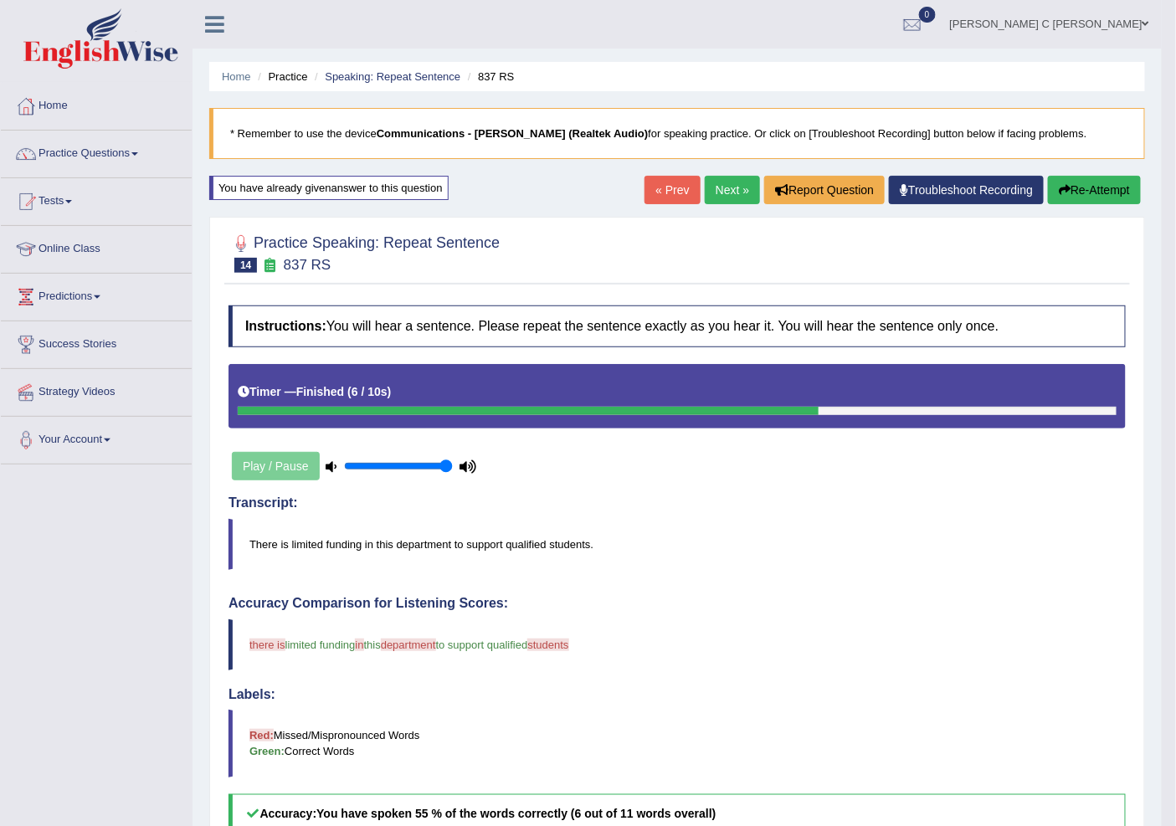
click at [727, 199] on link "Next »" at bounding box center [732, 190] width 55 height 28
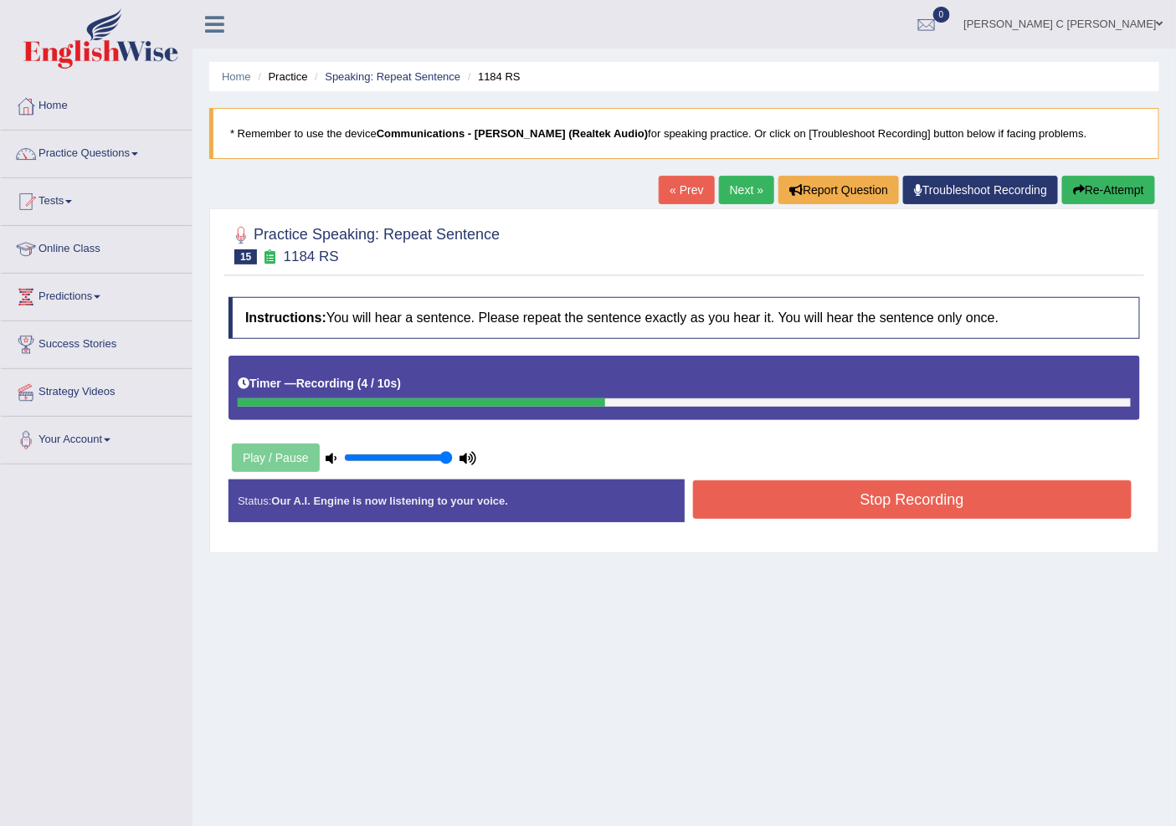
drag, startPoint x: 1102, startPoint y: 209, endPoint x: 1103, endPoint y: 199, distance: 10.2
click at [1102, 209] on div "Practice Speaking: Repeat Sentence 15 1184 RS Instructions: You will hear a sen…" at bounding box center [684, 380] width 950 height 345
click at [1107, 191] on button "Re-Attempt" at bounding box center [1108, 190] width 93 height 28
click at [933, 495] on button "Stop Recording" at bounding box center [912, 499] width 439 height 39
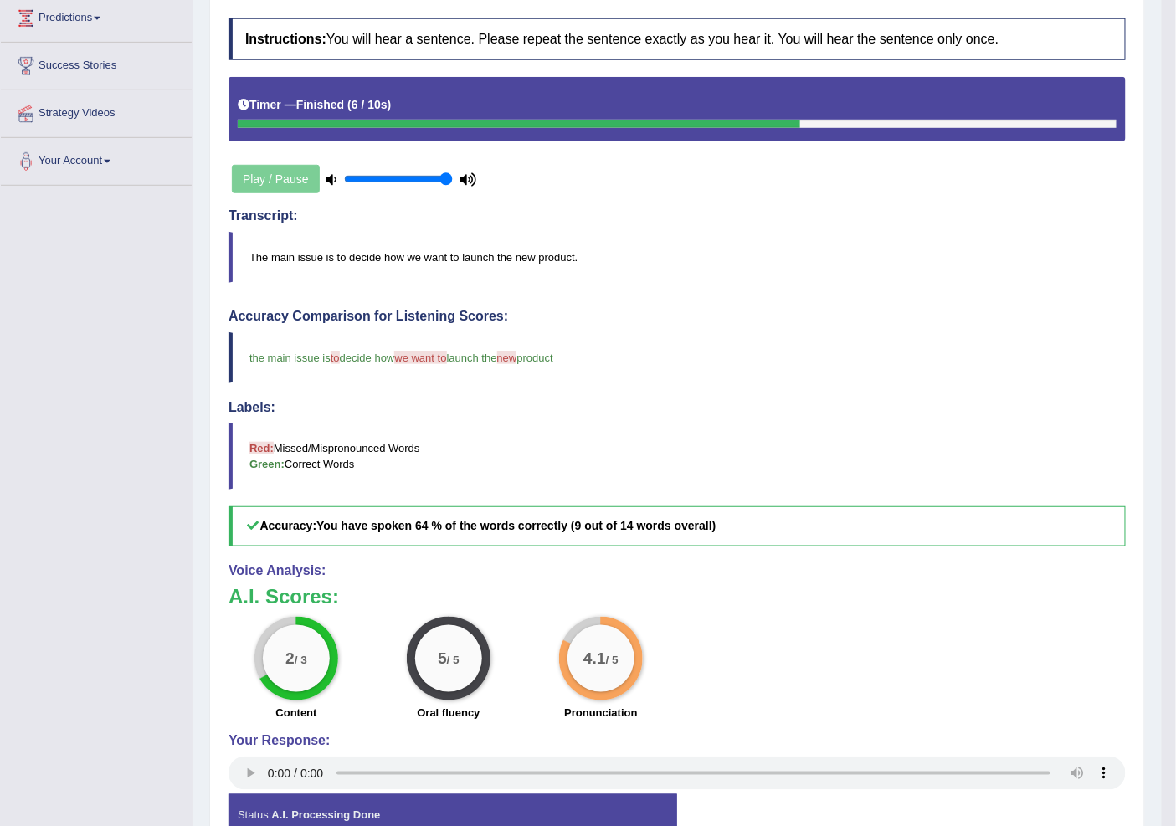
scroll to position [93, 0]
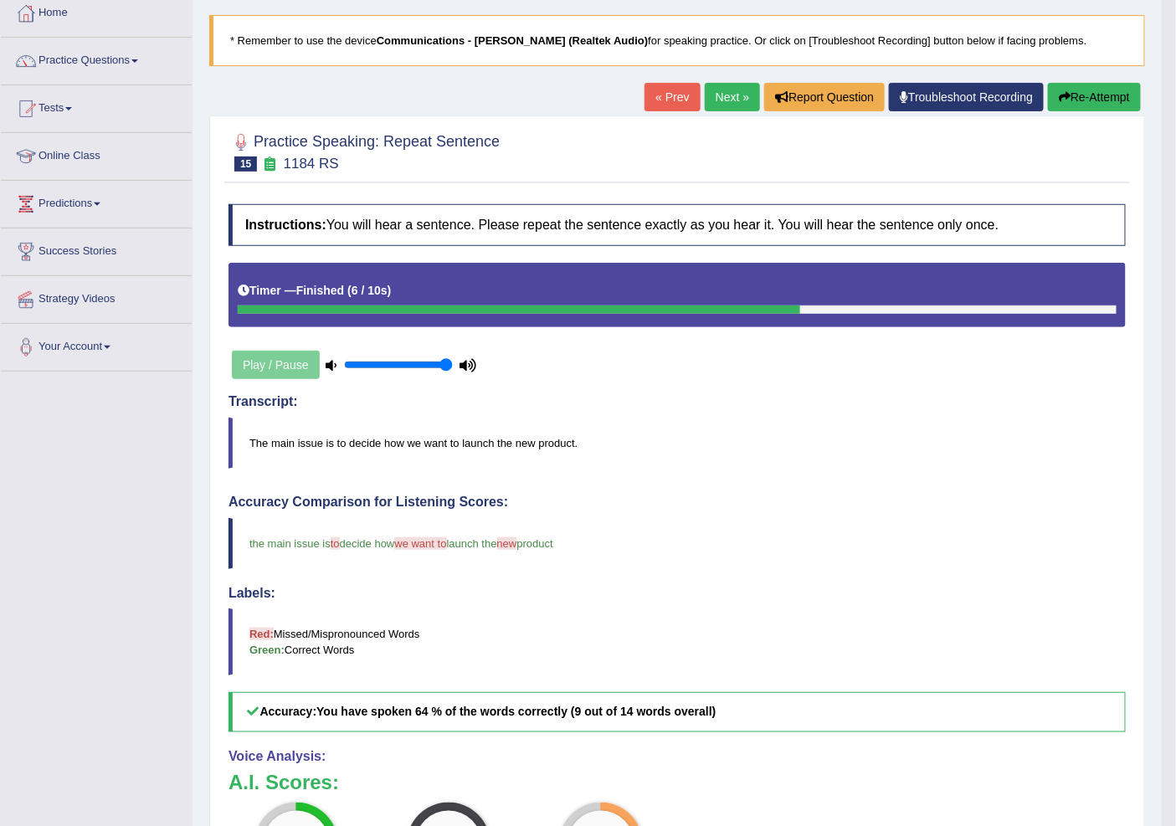
click at [716, 101] on link "Next »" at bounding box center [732, 97] width 55 height 28
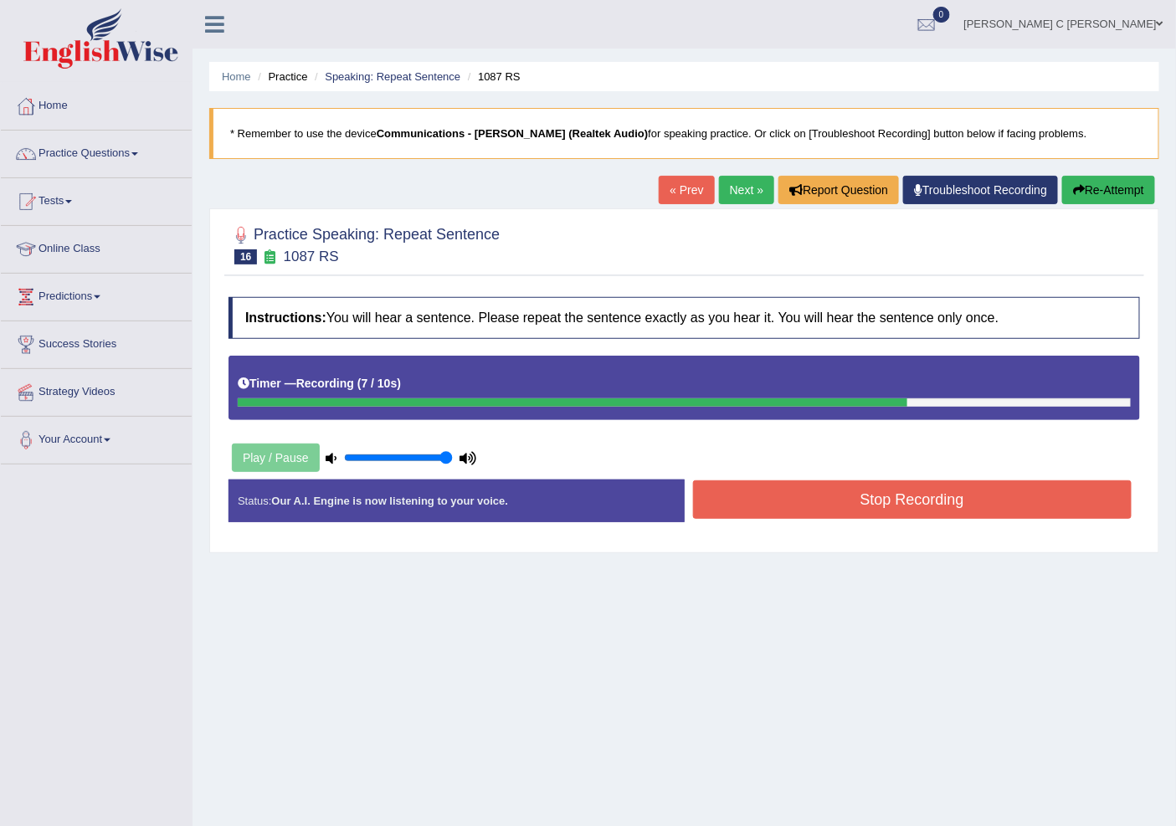
click at [1105, 186] on button "Re-Attempt" at bounding box center [1108, 190] width 93 height 28
click at [1112, 186] on button "Re-Attempt" at bounding box center [1108, 190] width 93 height 28
click at [900, 519] on button "Stop Recording" at bounding box center [912, 499] width 439 height 39
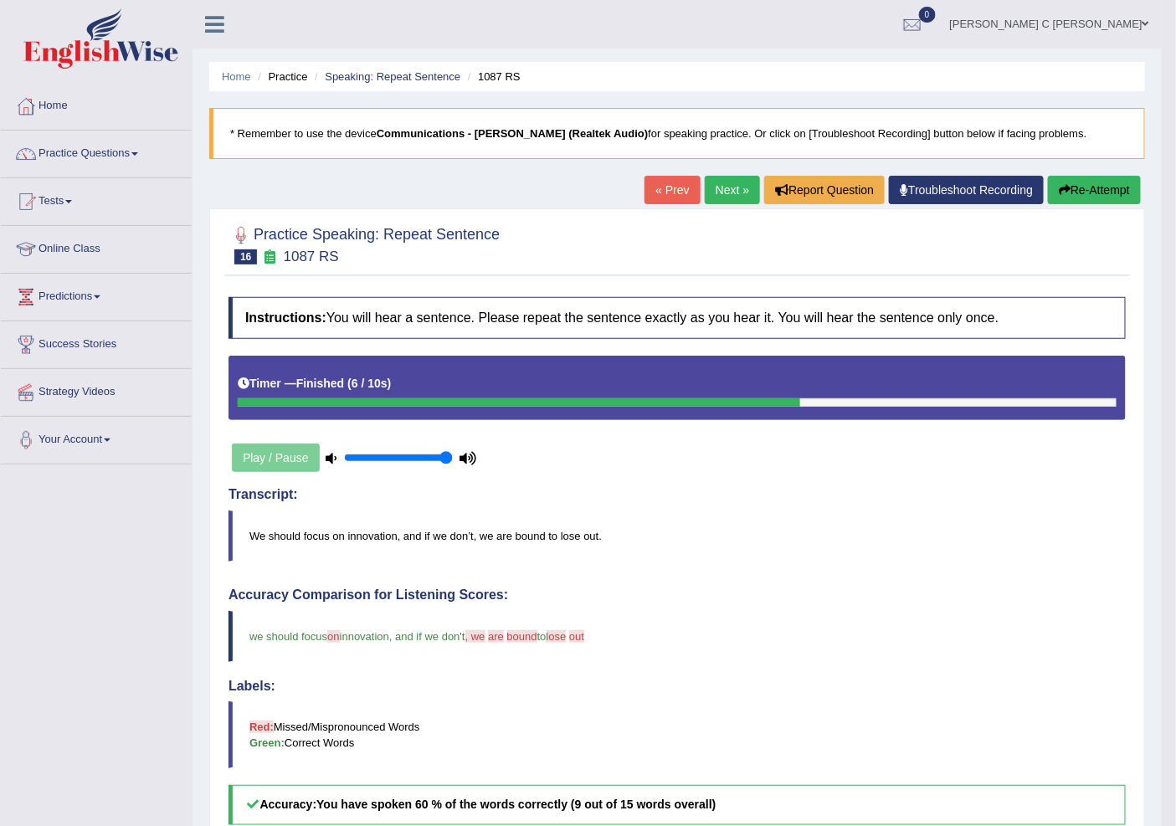
click at [738, 187] on link "Next »" at bounding box center [732, 190] width 55 height 28
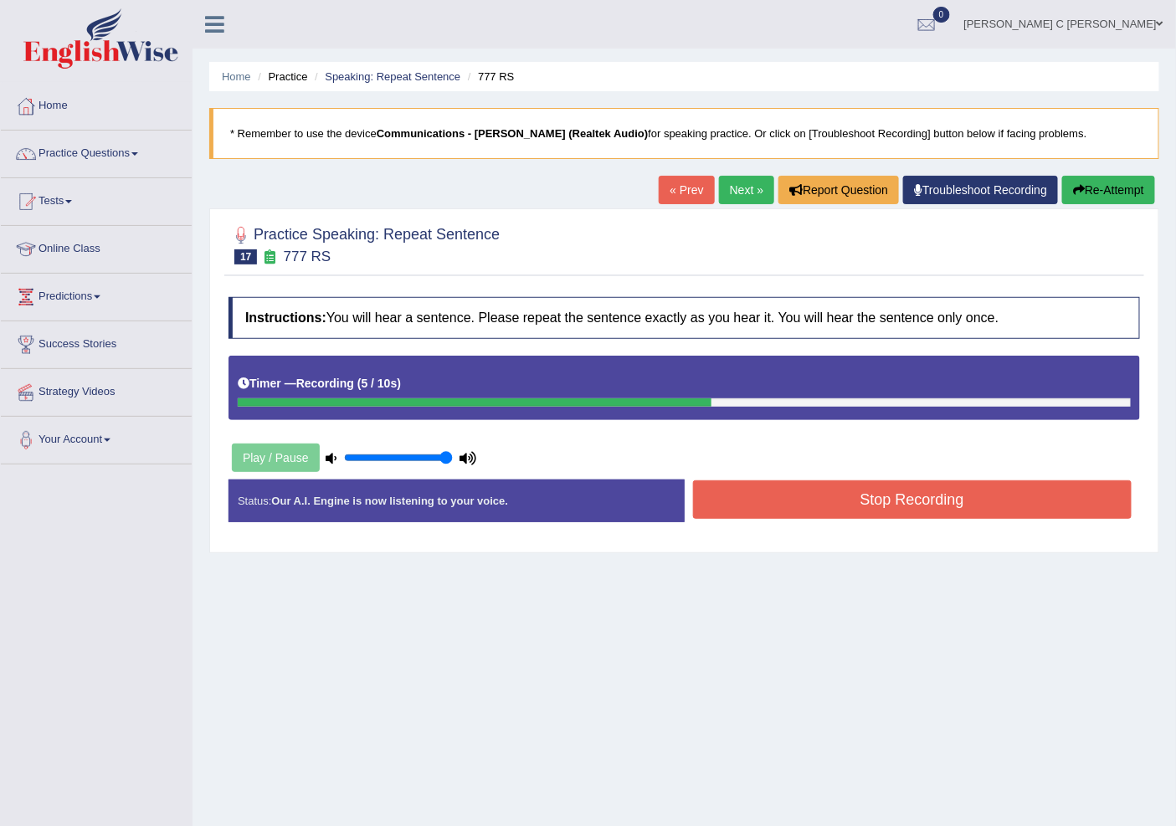
click at [1108, 184] on button "Re-Attempt" at bounding box center [1108, 190] width 93 height 28
click at [963, 502] on button "Stop Recording" at bounding box center [912, 499] width 439 height 39
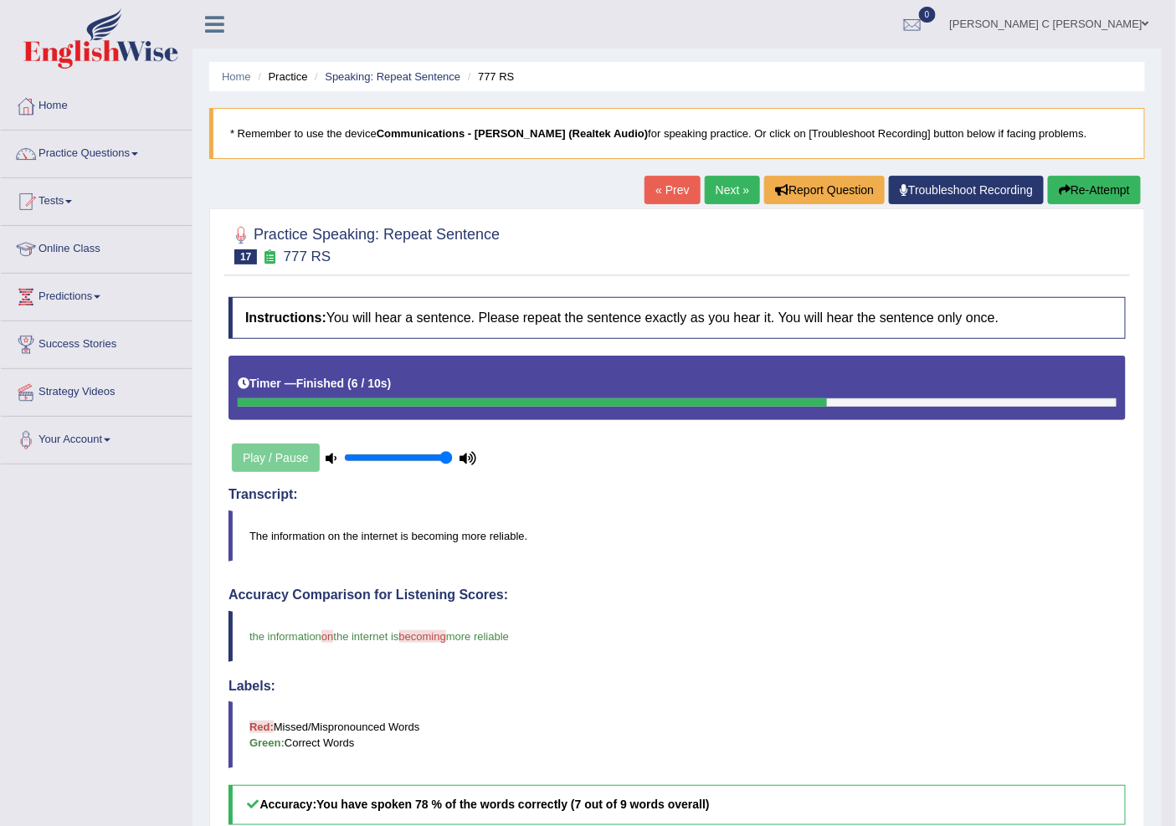
click at [724, 196] on link "Next »" at bounding box center [732, 190] width 55 height 28
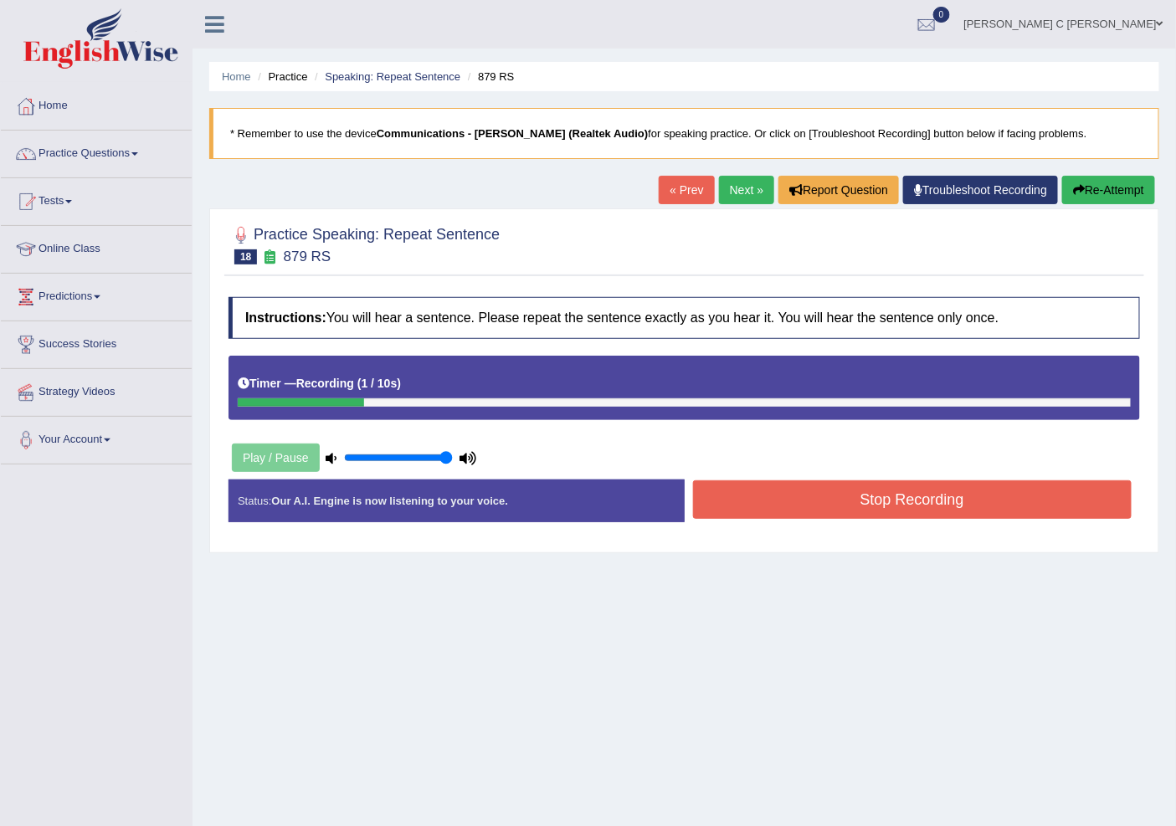
click at [1106, 197] on button "Re-Attempt" at bounding box center [1108, 190] width 93 height 28
click at [1024, 521] on div "Stop Recording" at bounding box center [913, 501] width 456 height 43
click at [1014, 503] on button "Stop Recording" at bounding box center [912, 499] width 439 height 39
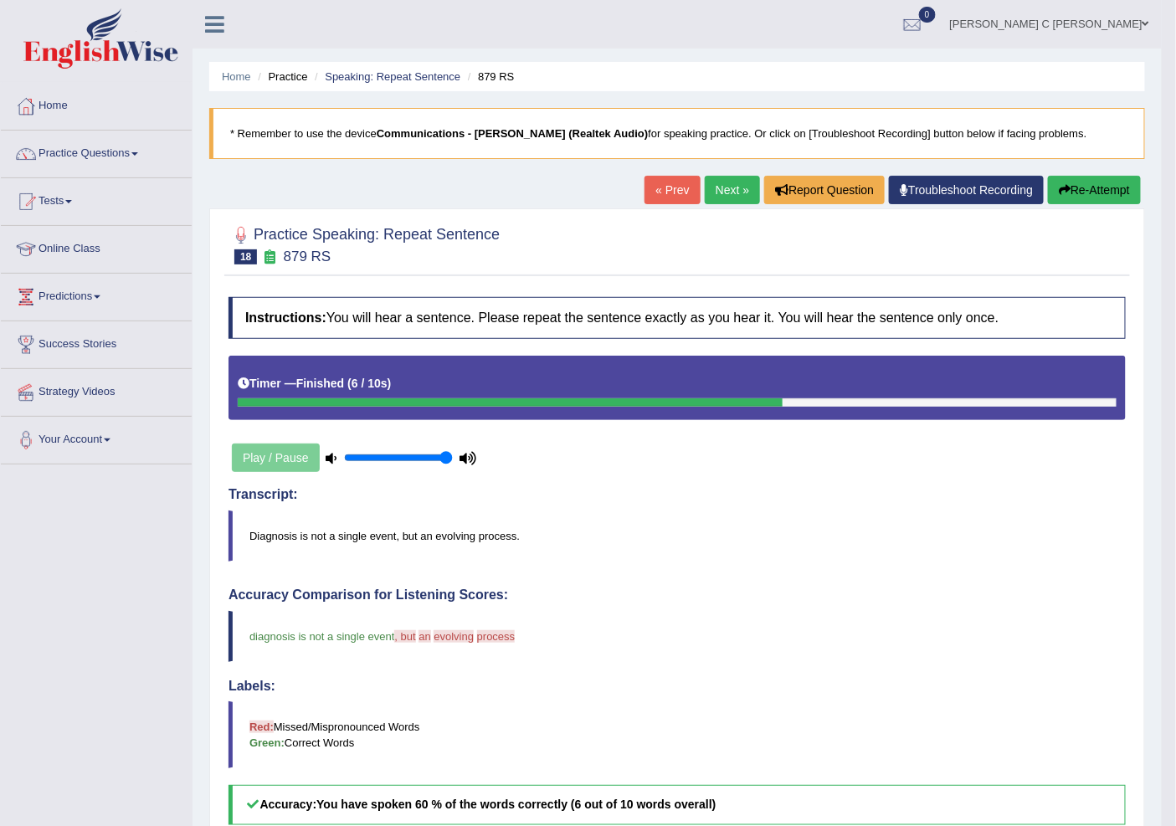
click at [707, 179] on link "Next »" at bounding box center [732, 190] width 55 height 28
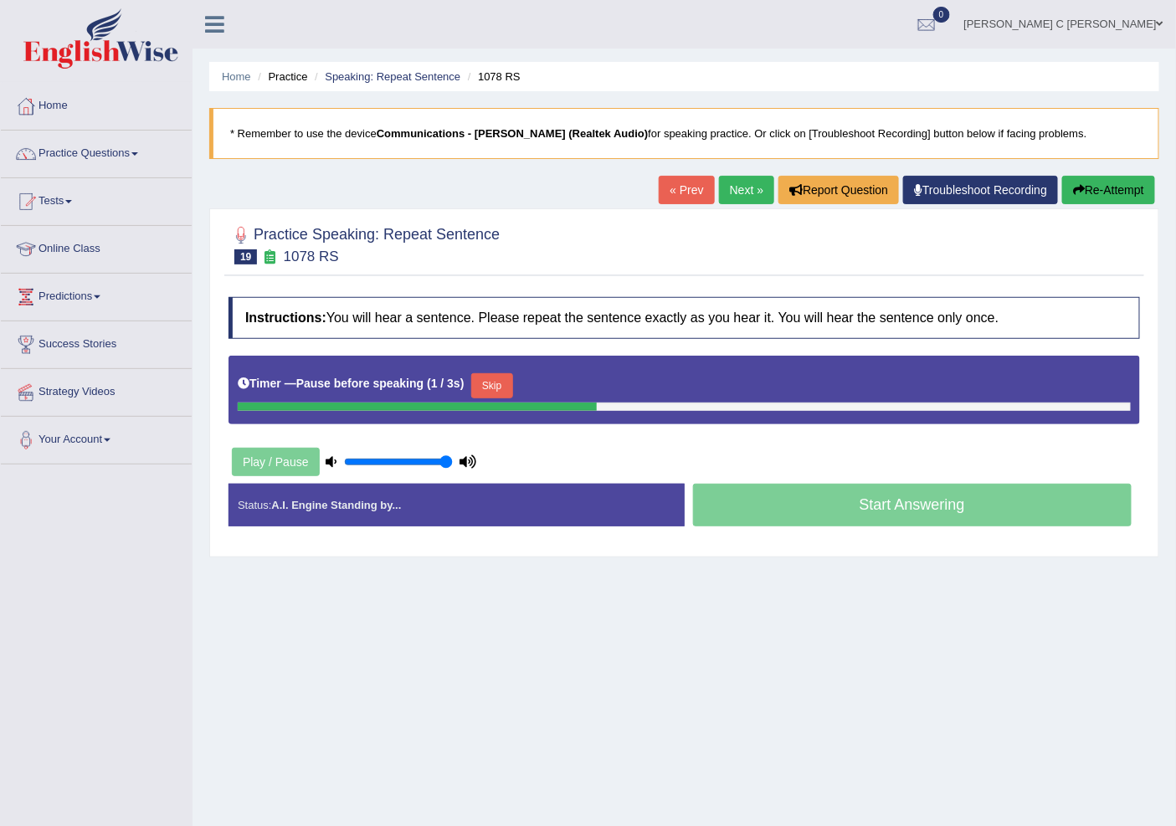
click at [1109, 193] on button "Re-Attempt" at bounding box center [1108, 190] width 93 height 28
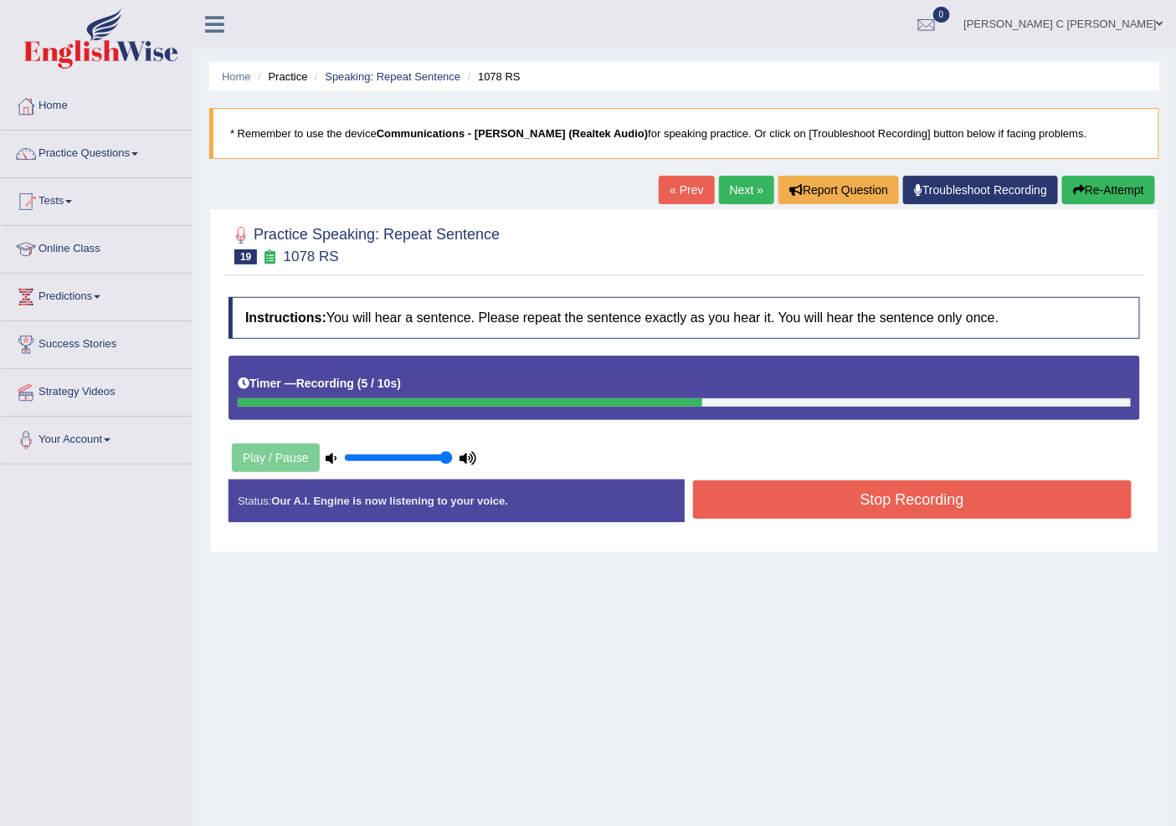
click at [997, 489] on button "Stop Recording" at bounding box center [912, 499] width 439 height 39
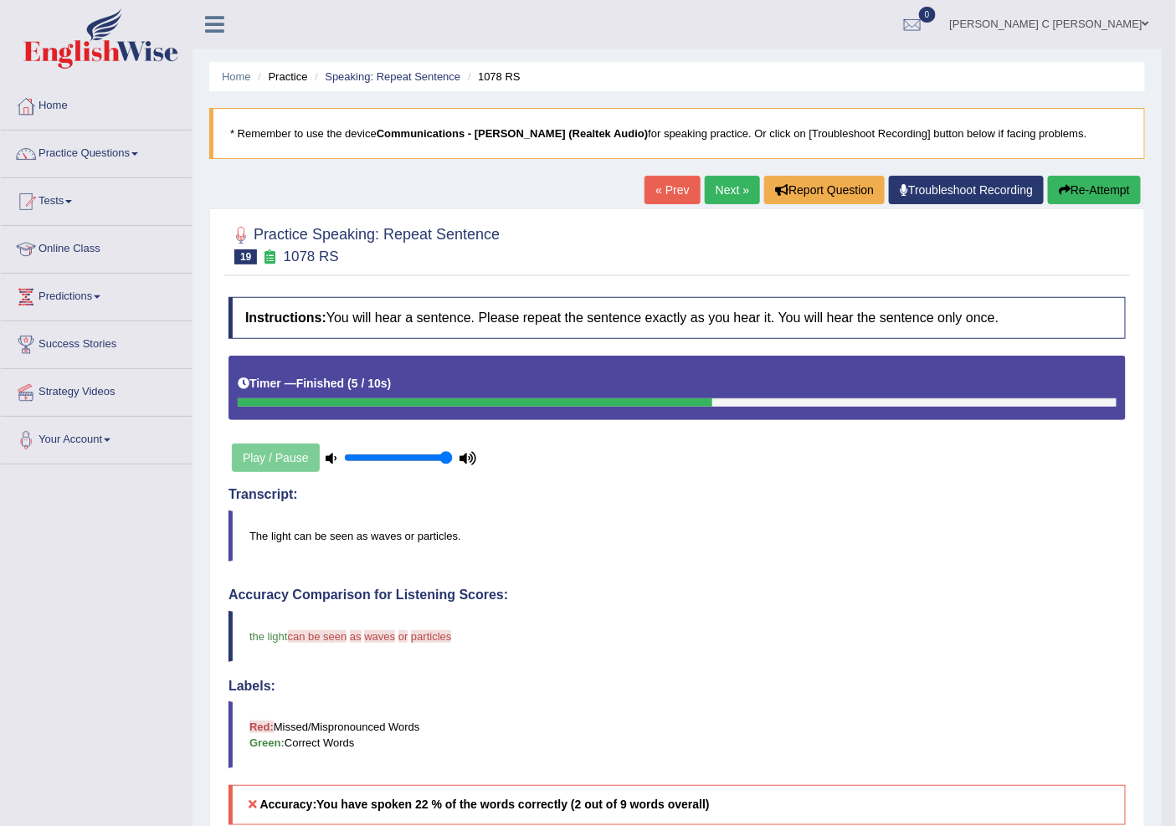
click at [1103, 195] on button "Re-Attempt" at bounding box center [1094, 190] width 93 height 28
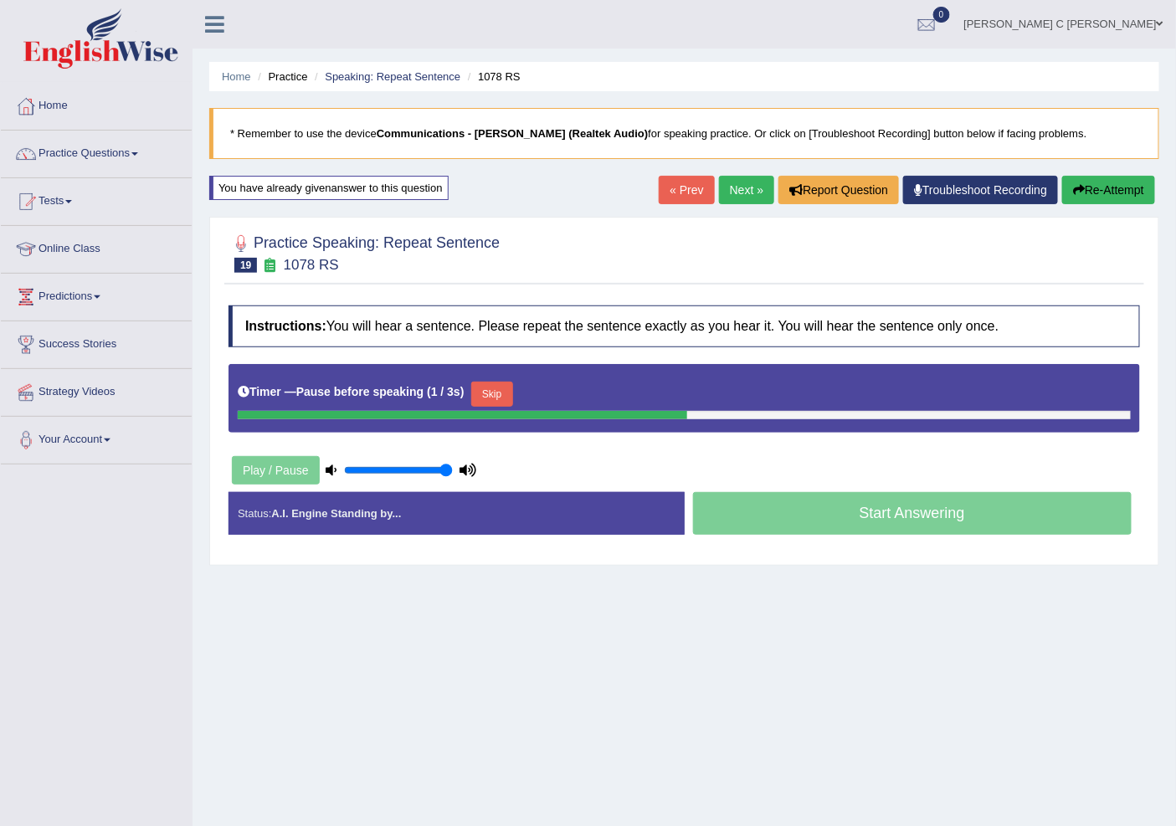
click at [496, 391] on button "Skip" at bounding box center [492, 394] width 42 height 25
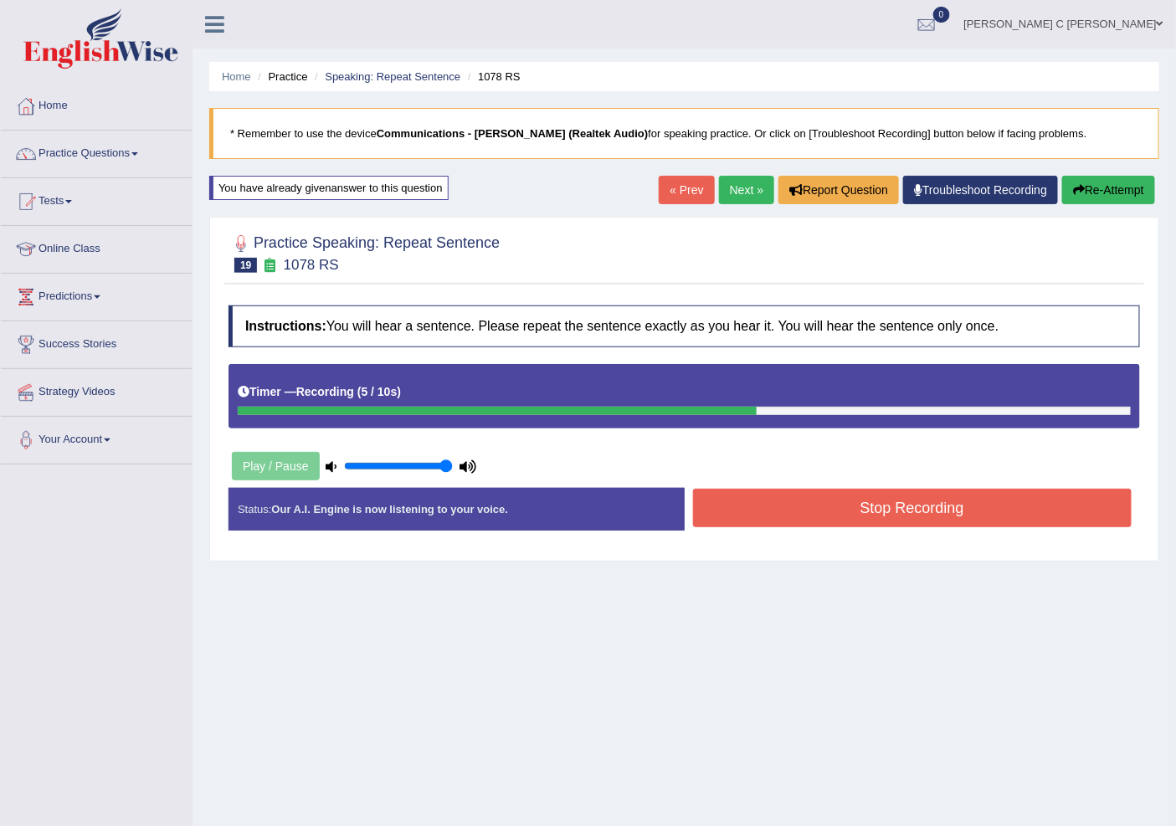
click at [753, 506] on button "Stop Recording" at bounding box center [912, 508] width 439 height 39
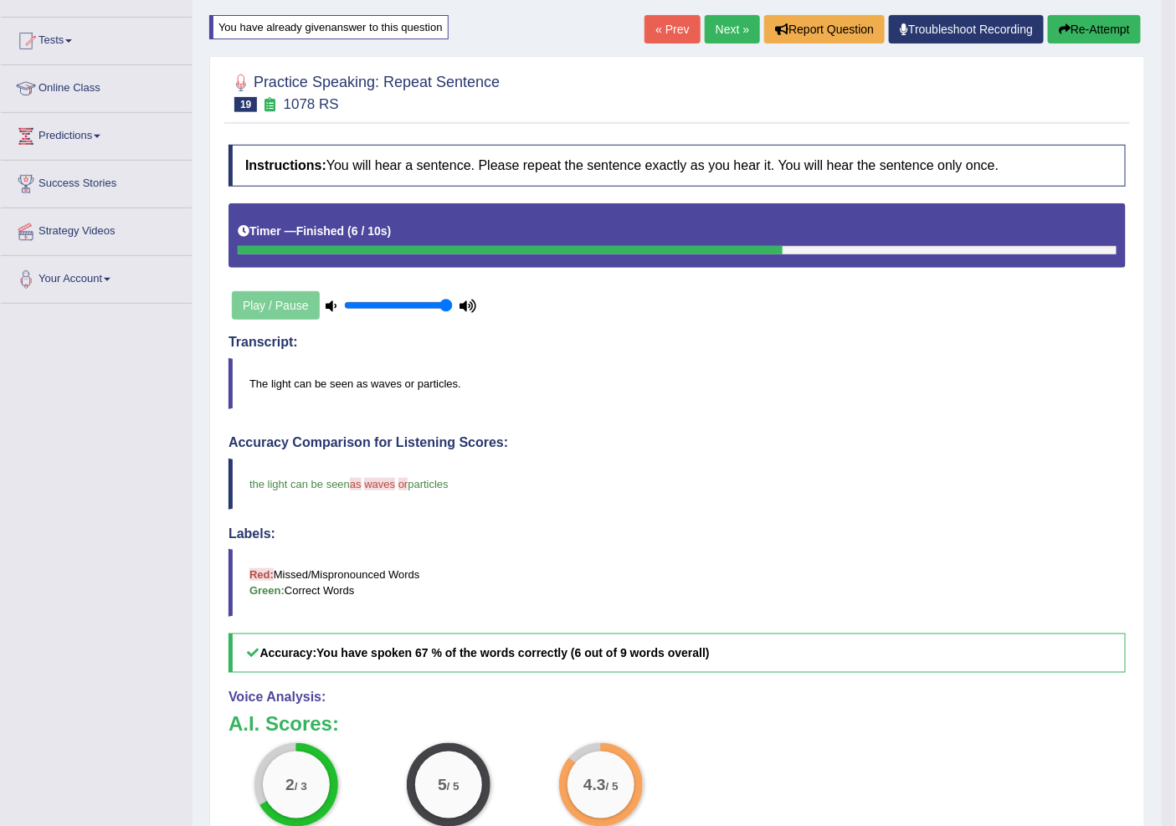
scroll to position [186, 0]
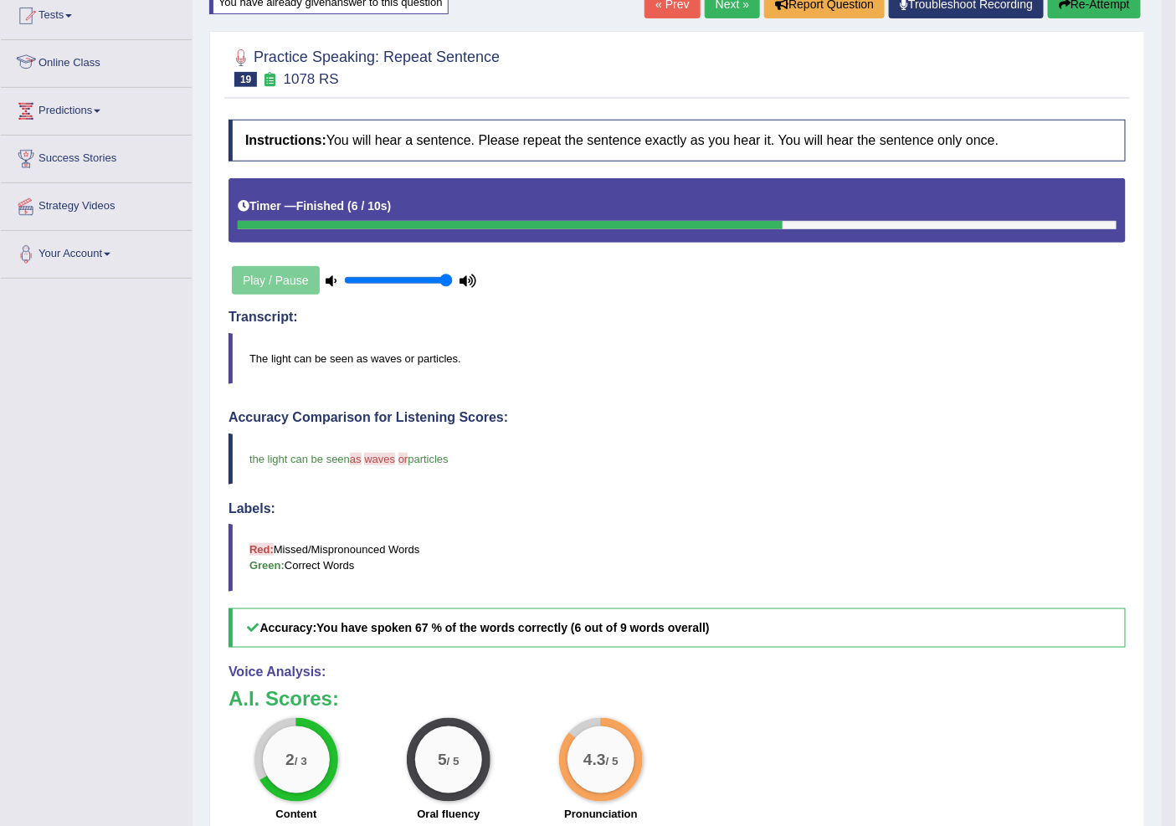
click at [169, 69] on link "Online Class" at bounding box center [96, 61] width 191 height 42
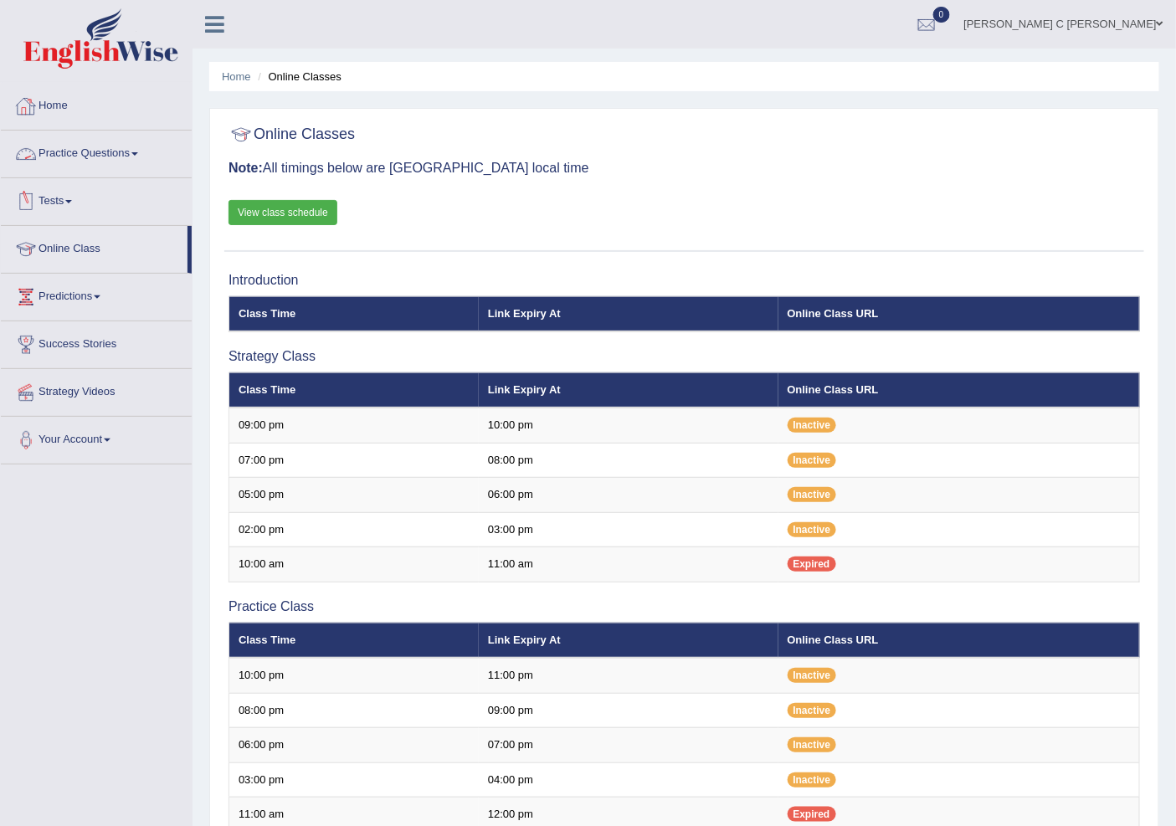
click at [112, 157] on link "Practice Questions" at bounding box center [96, 152] width 191 height 42
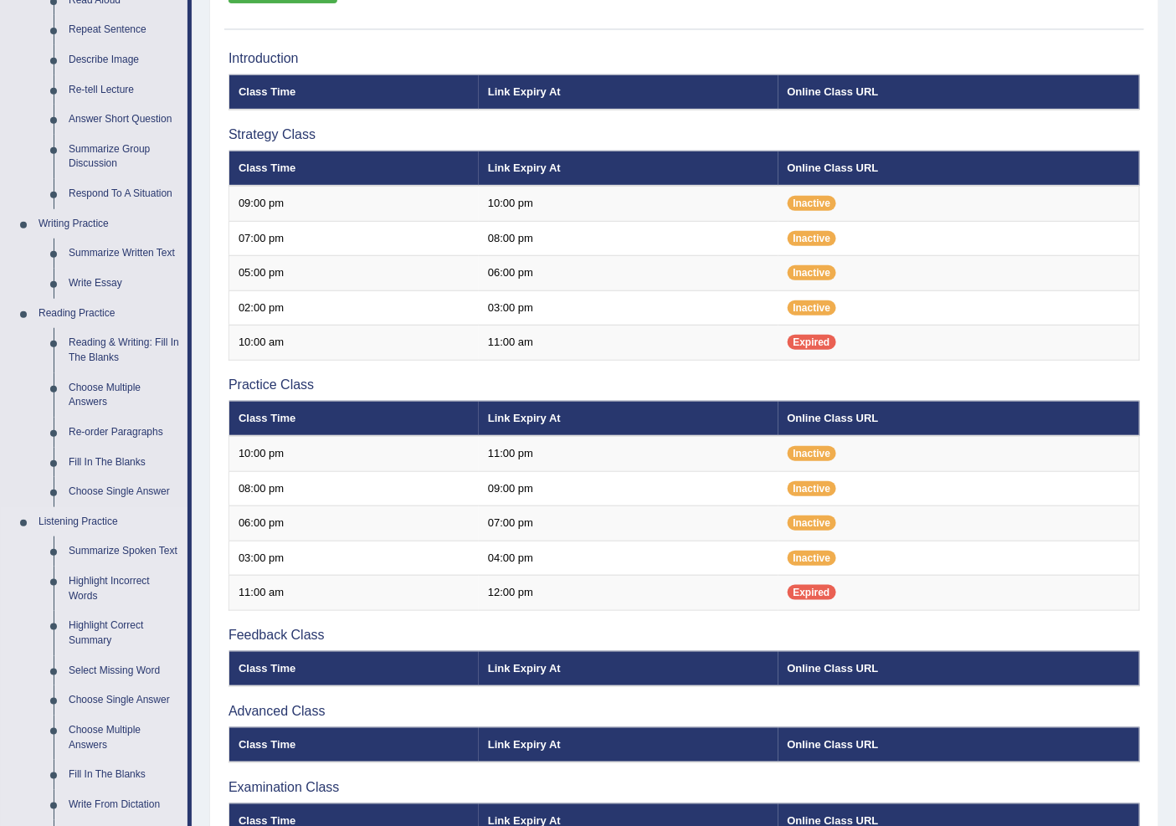
scroll to position [254, 0]
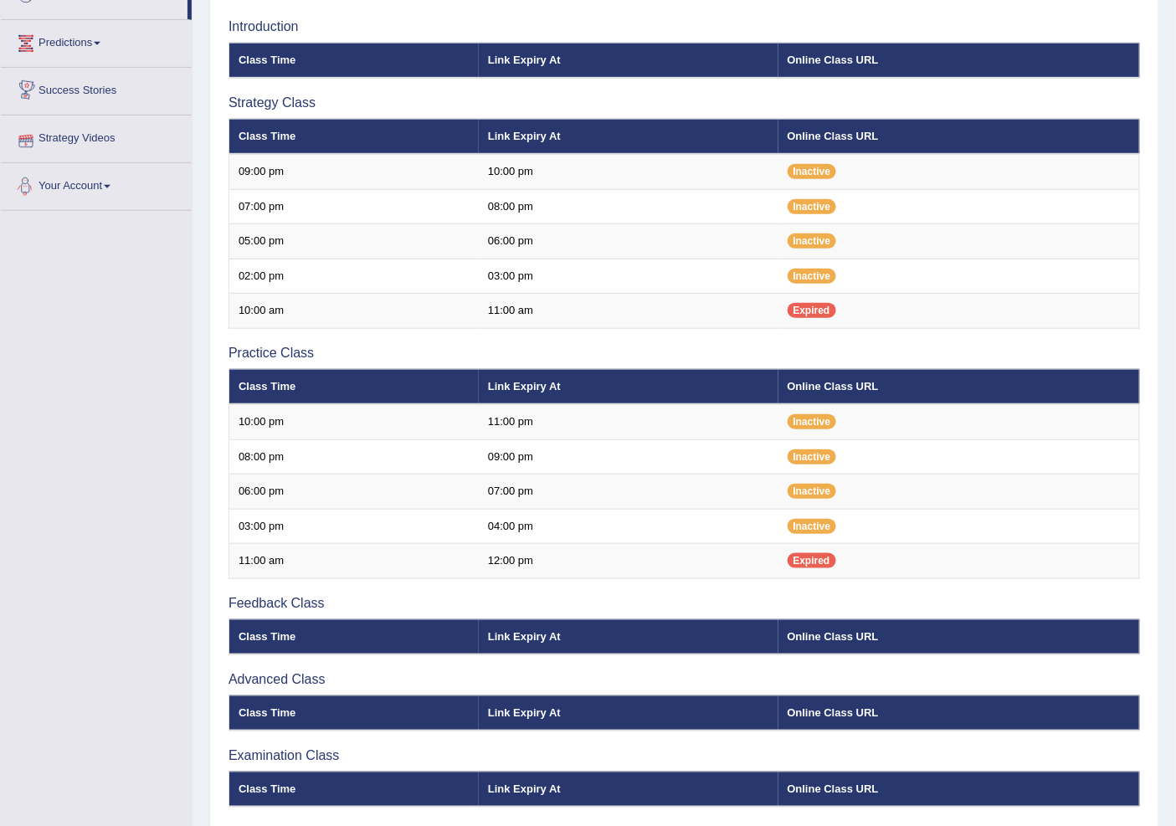
click at [95, 55] on link "Predictions" at bounding box center [96, 41] width 191 height 42
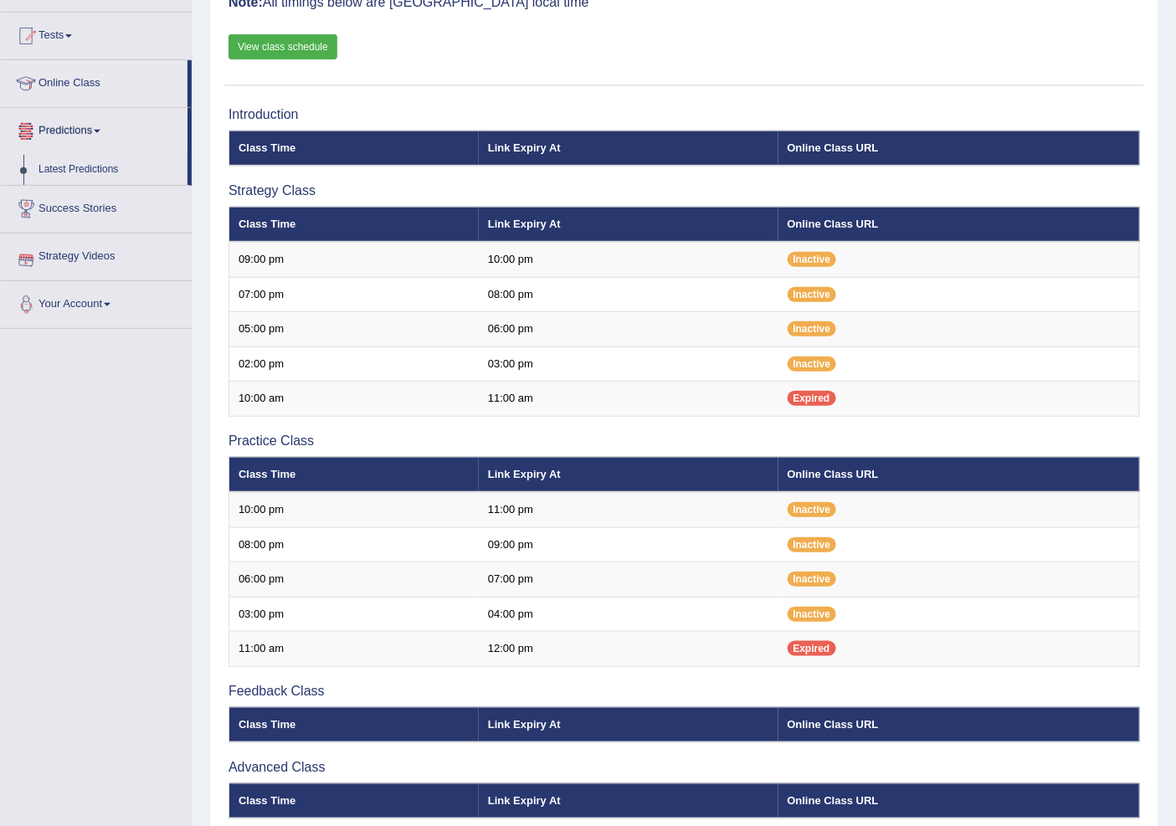
scroll to position [68, 0]
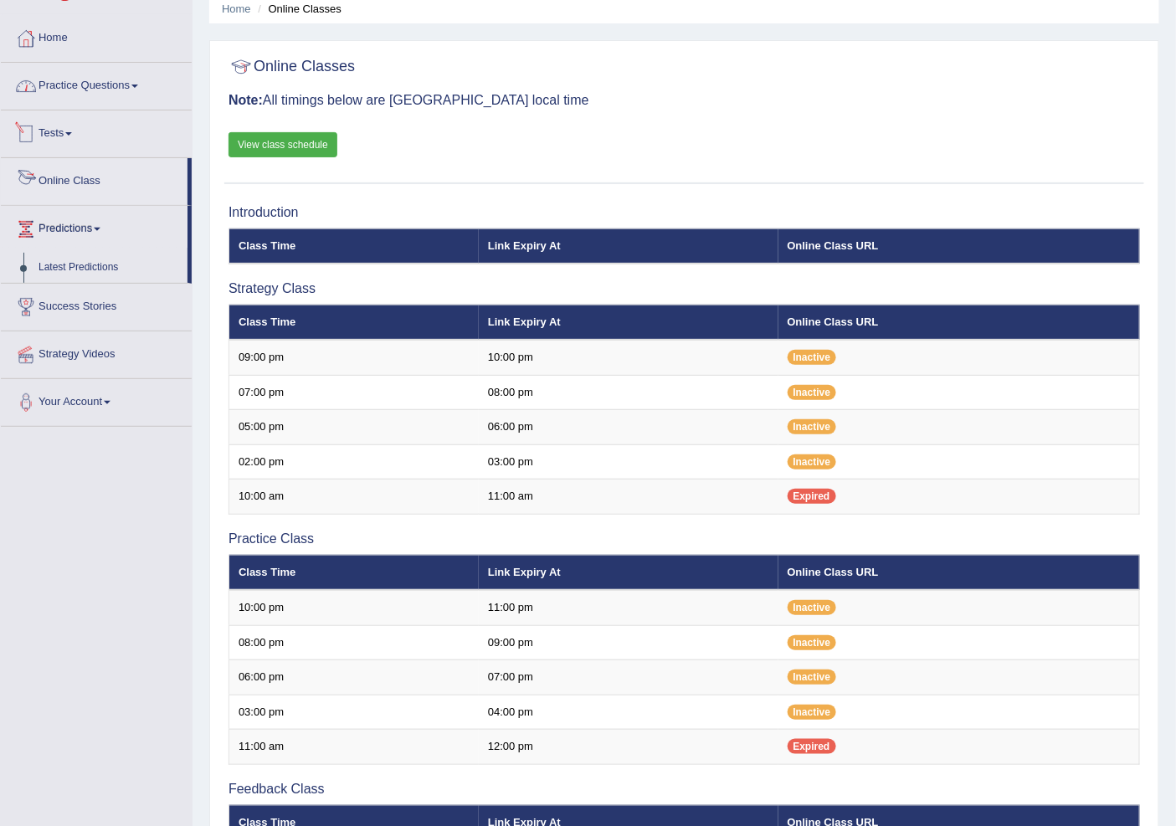
click at [136, 88] on link "Practice Questions" at bounding box center [96, 84] width 191 height 42
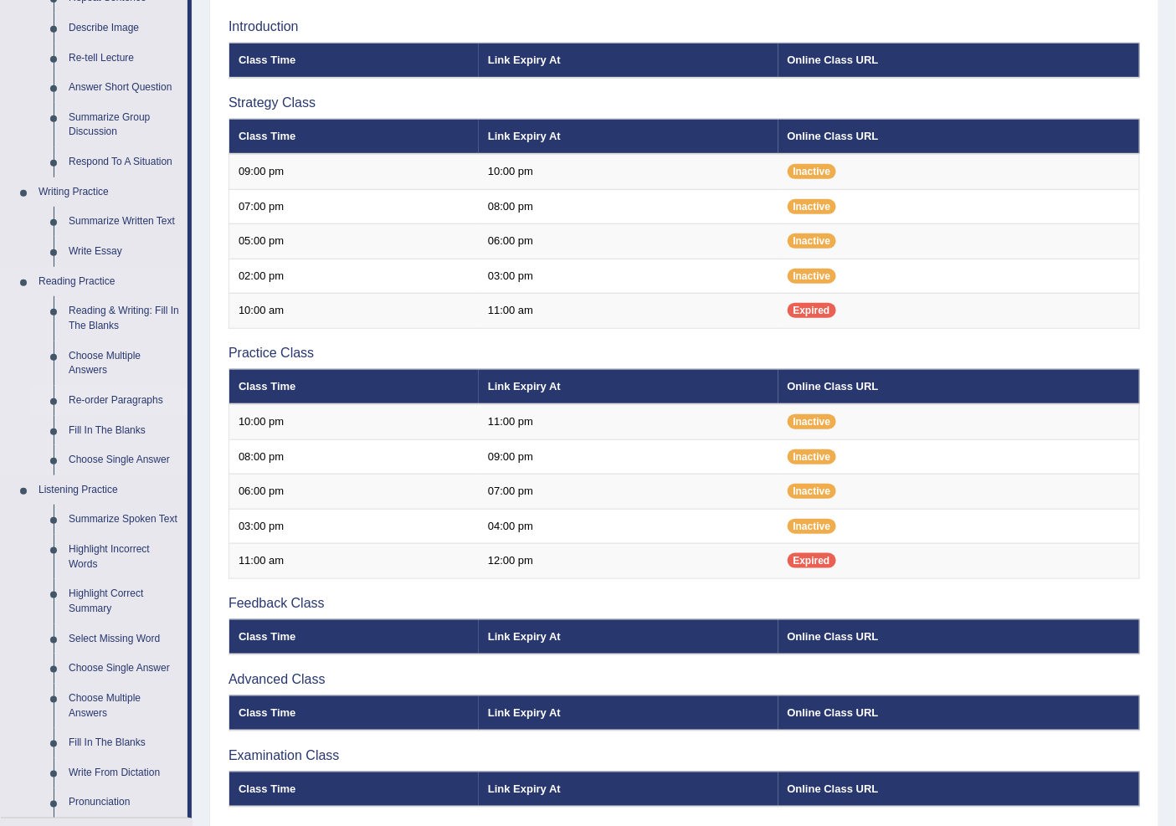
scroll to position [347, 0]
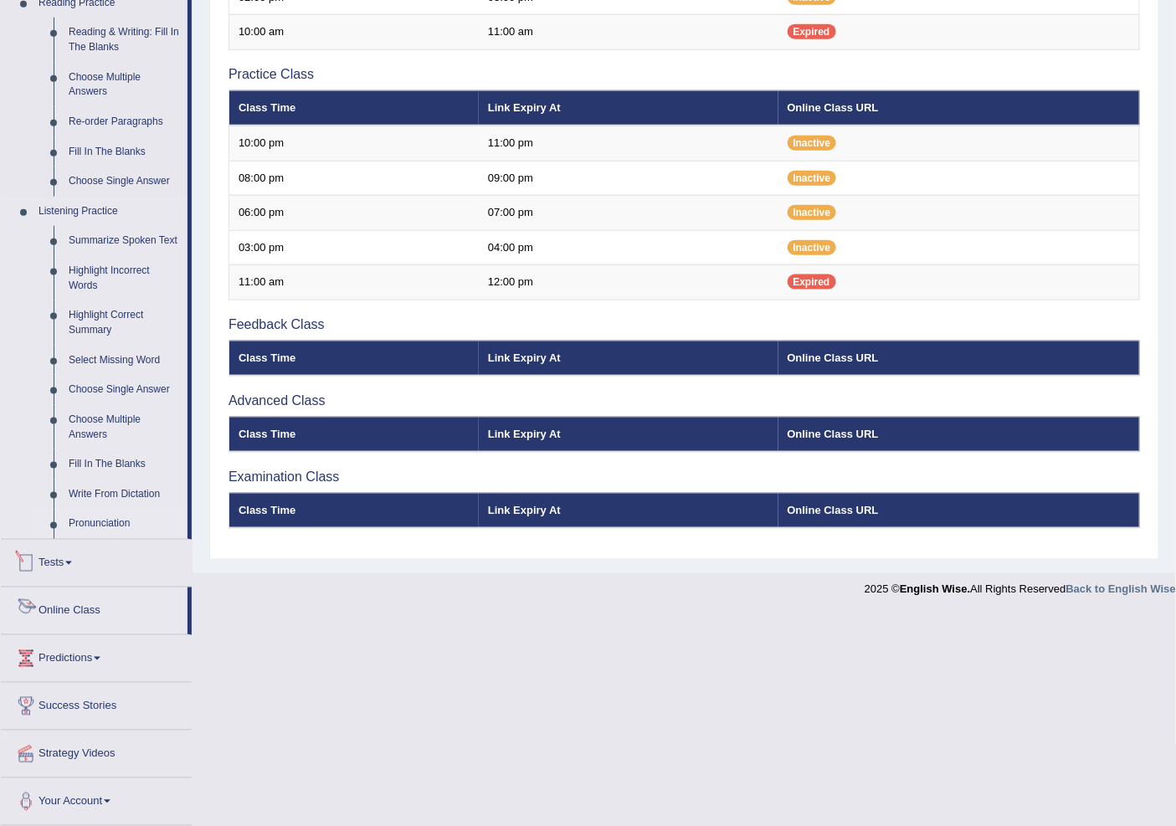
click at [93, 520] on link "Pronunciation" at bounding box center [124, 525] width 126 height 30
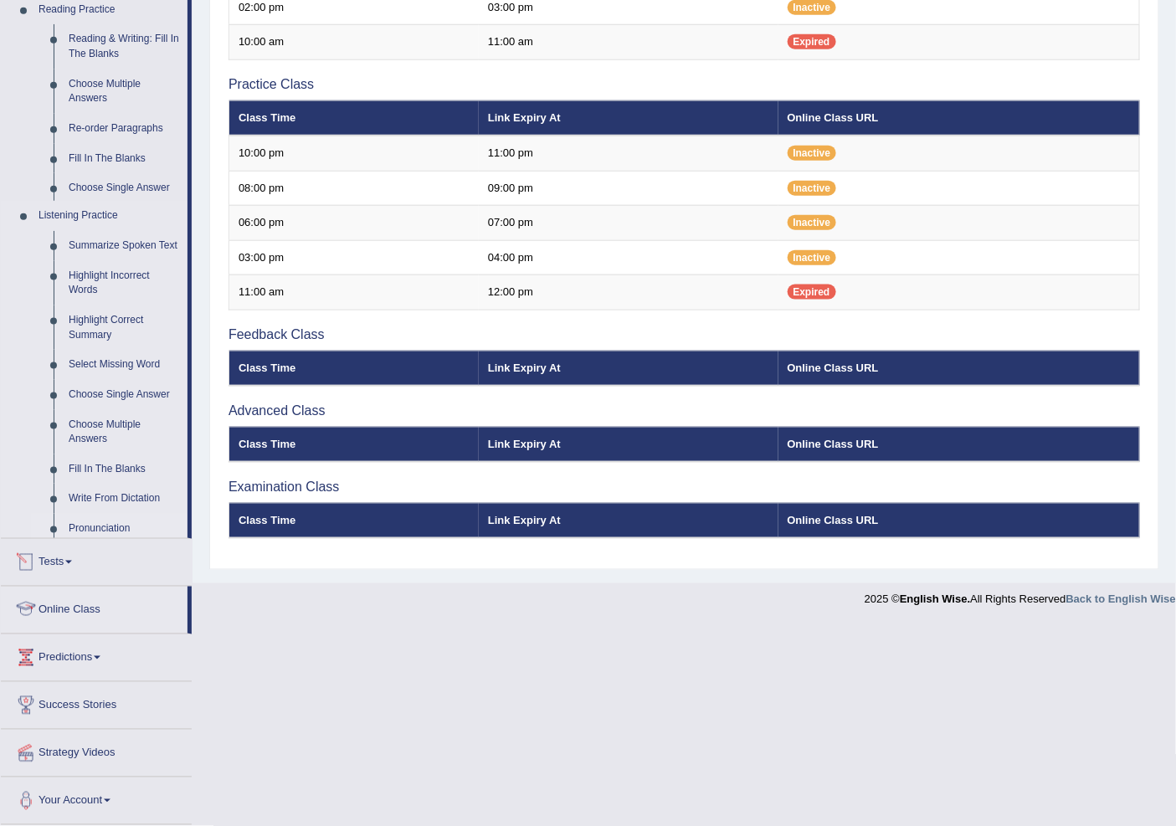
scroll to position [316, 0]
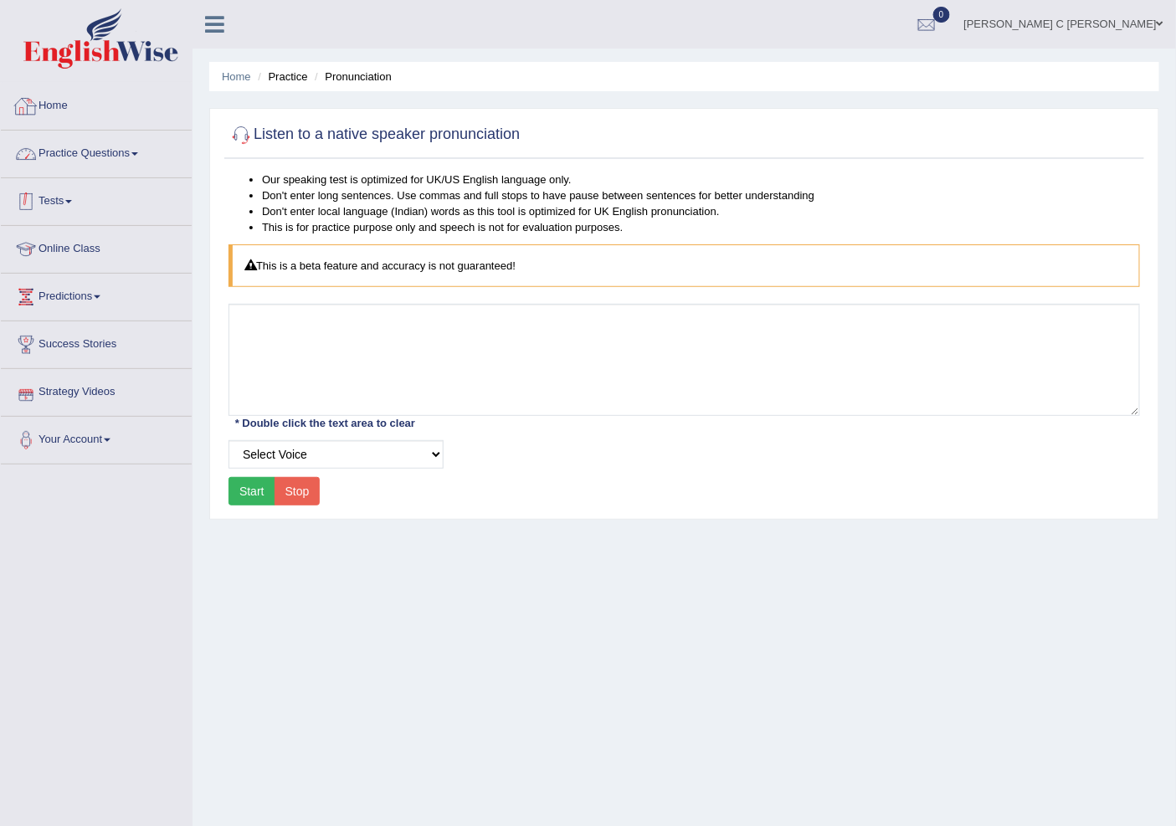
click at [151, 169] on link "Practice Questions" at bounding box center [96, 152] width 191 height 42
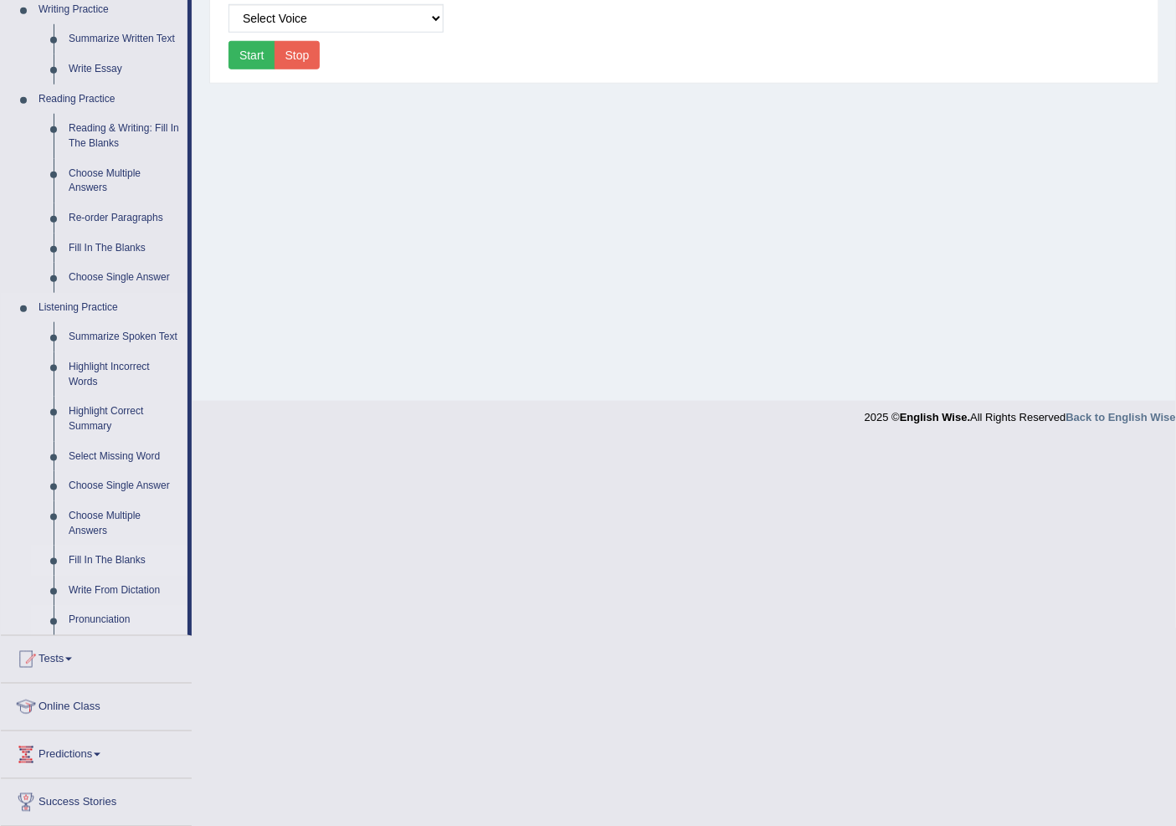
scroll to position [254, 0]
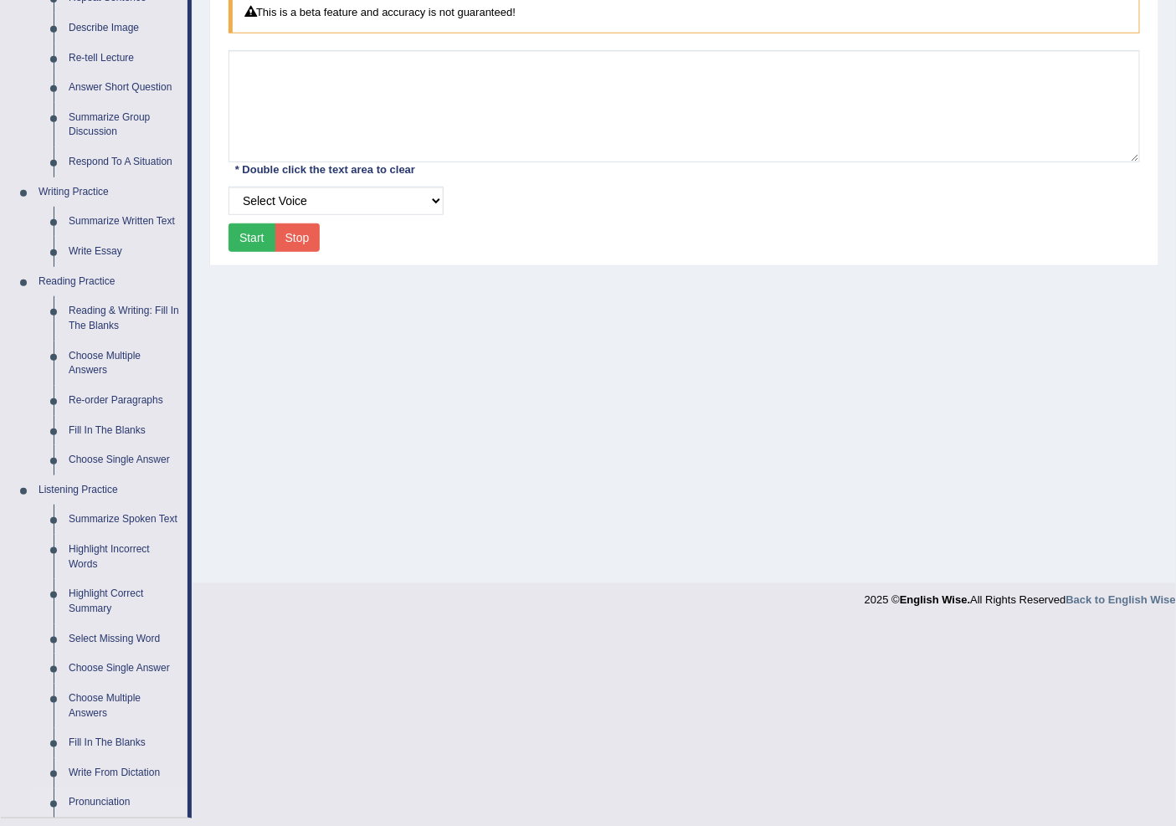
click at [240, 246] on button "Start" at bounding box center [252, 237] width 47 height 28
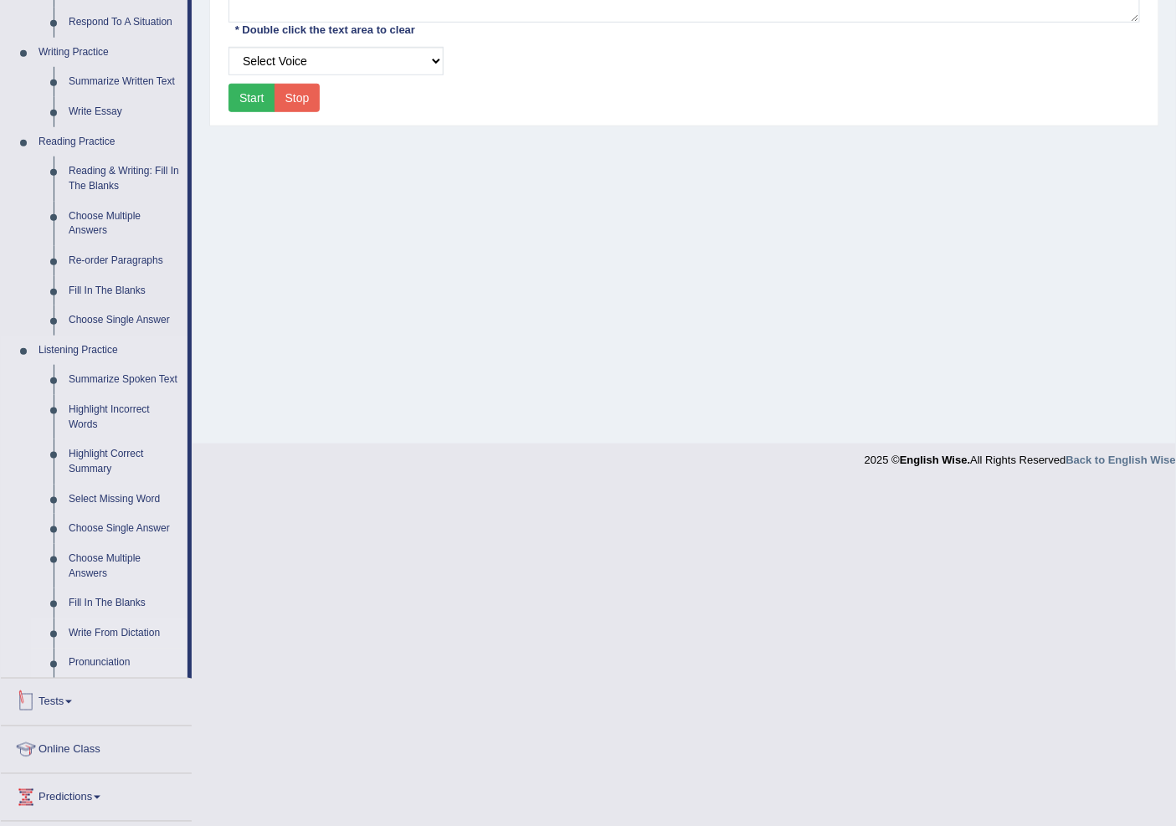
scroll to position [439, 0]
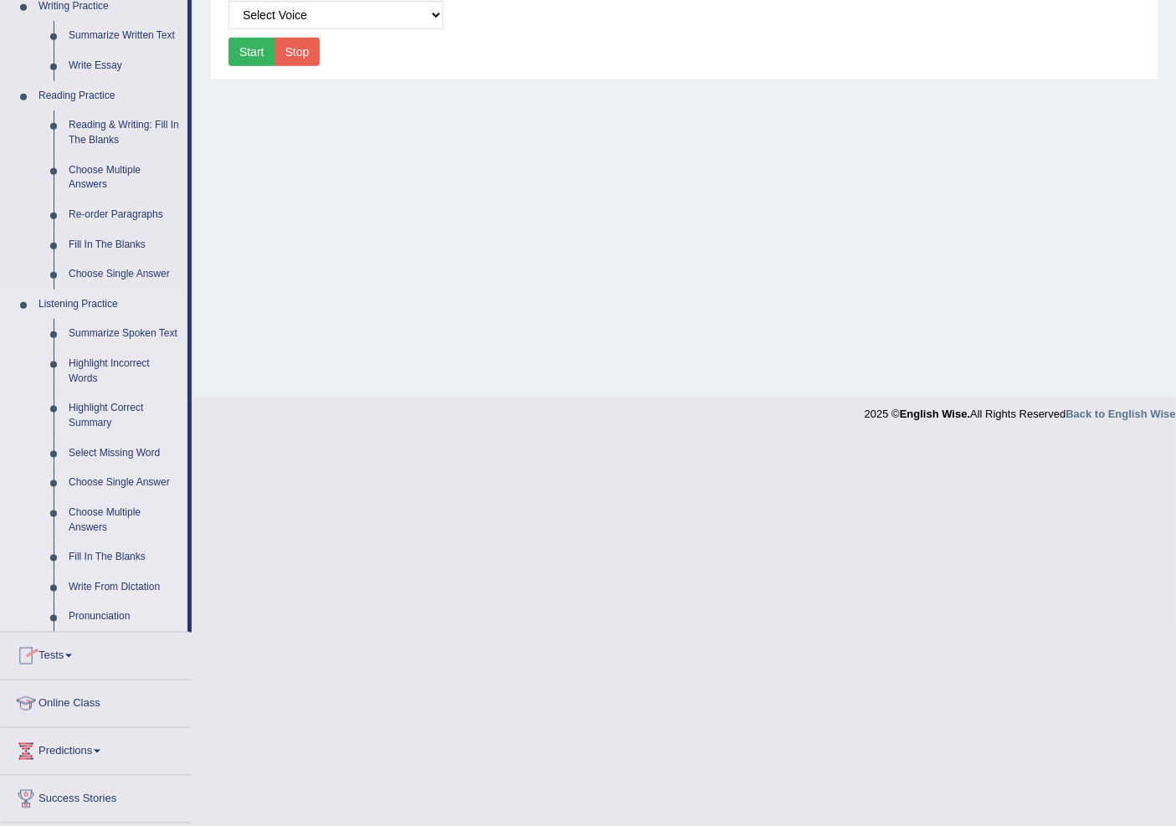
click at [122, 580] on link "Write From Dictation" at bounding box center [124, 588] width 126 height 30
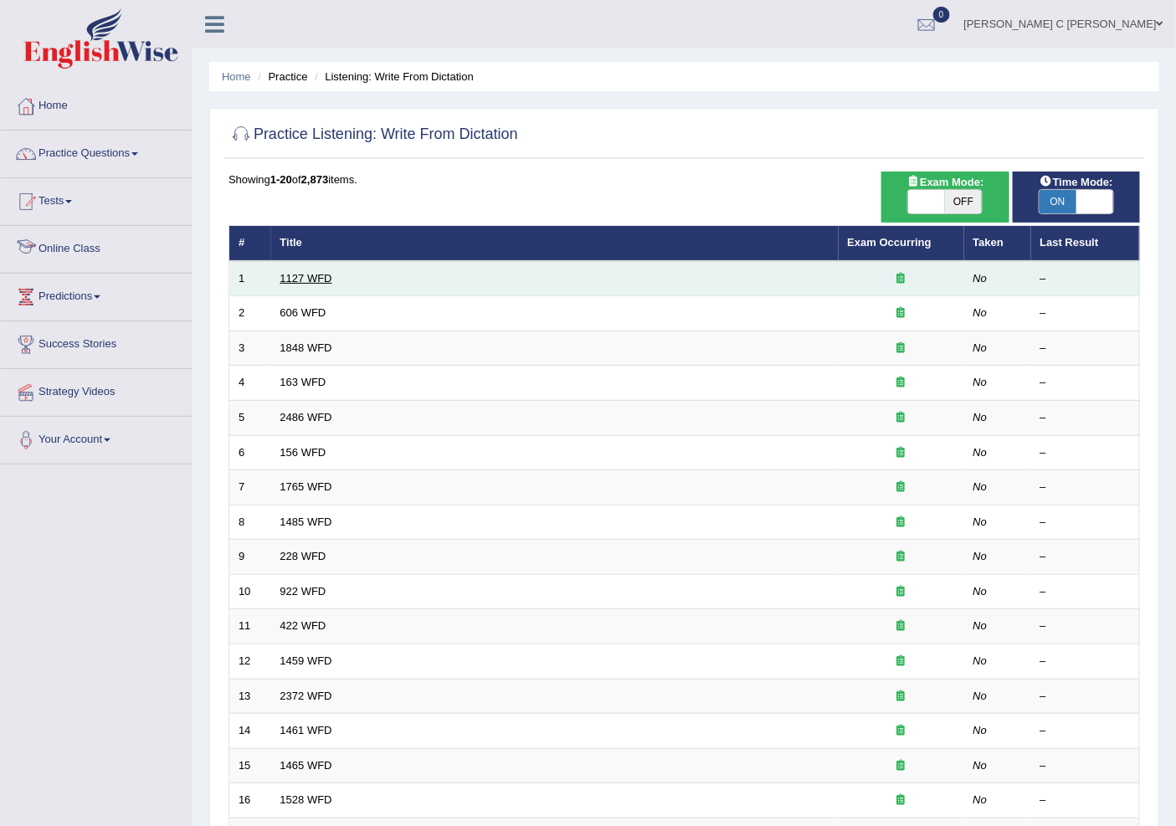
click at [307, 282] on link "1127 WFD" at bounding box center [306, 278] width 52 height 13
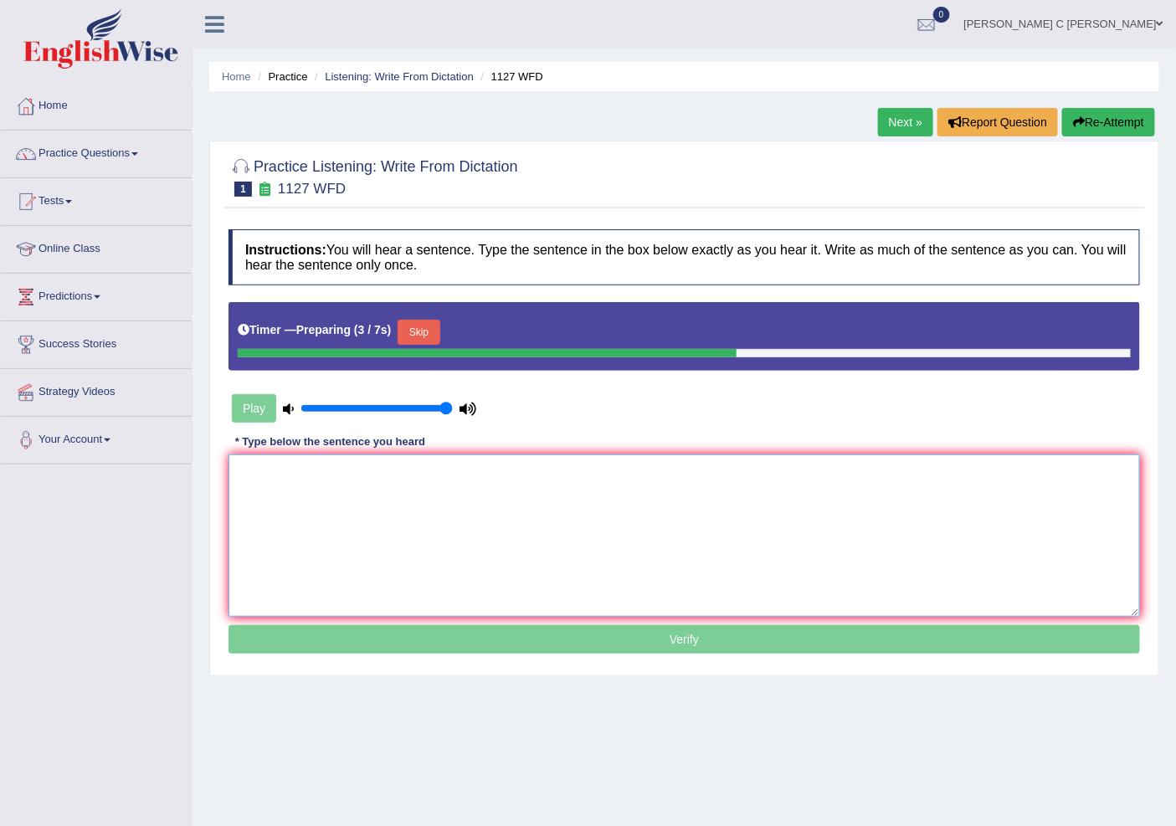
click at [300, 521] on textarea at bounding box center [685, 536] width 912 height 162
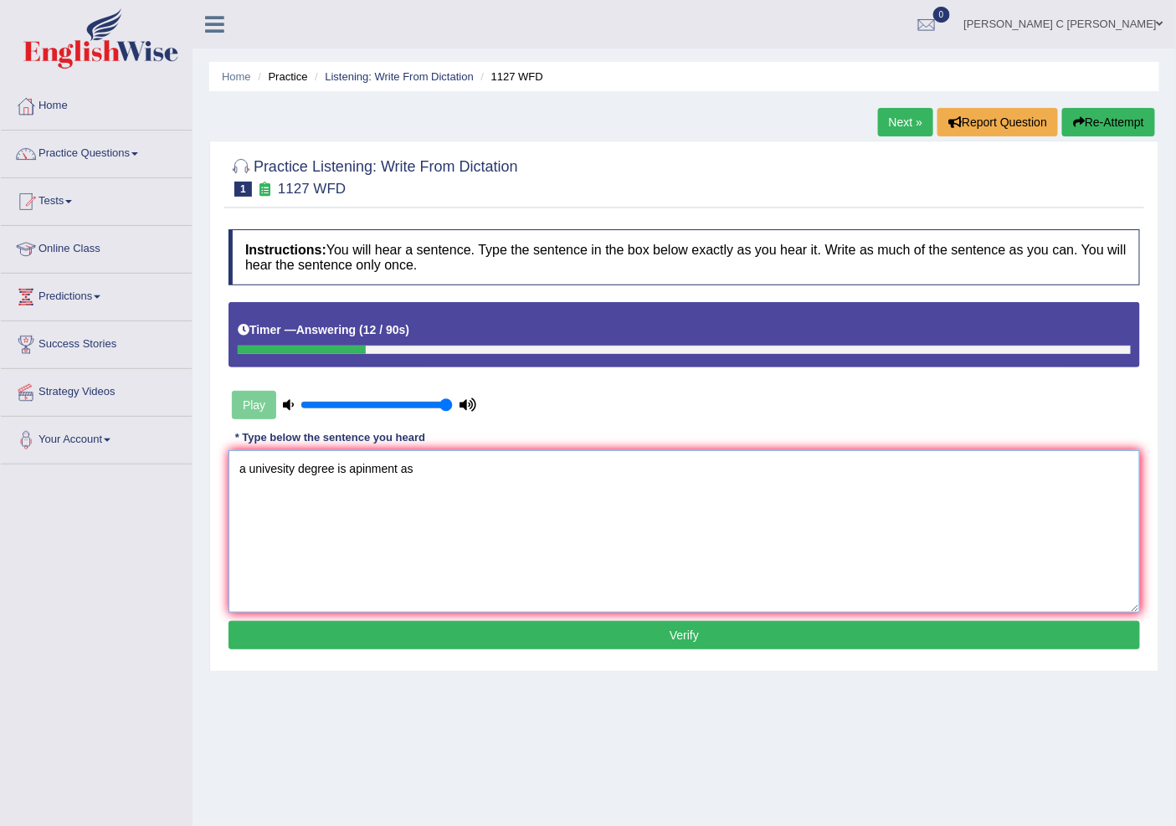
type textarea "a univesity degree is apinment as"
click at [465, 629] on button "Verify" at bounding box center [685, 635] width 912 height 28
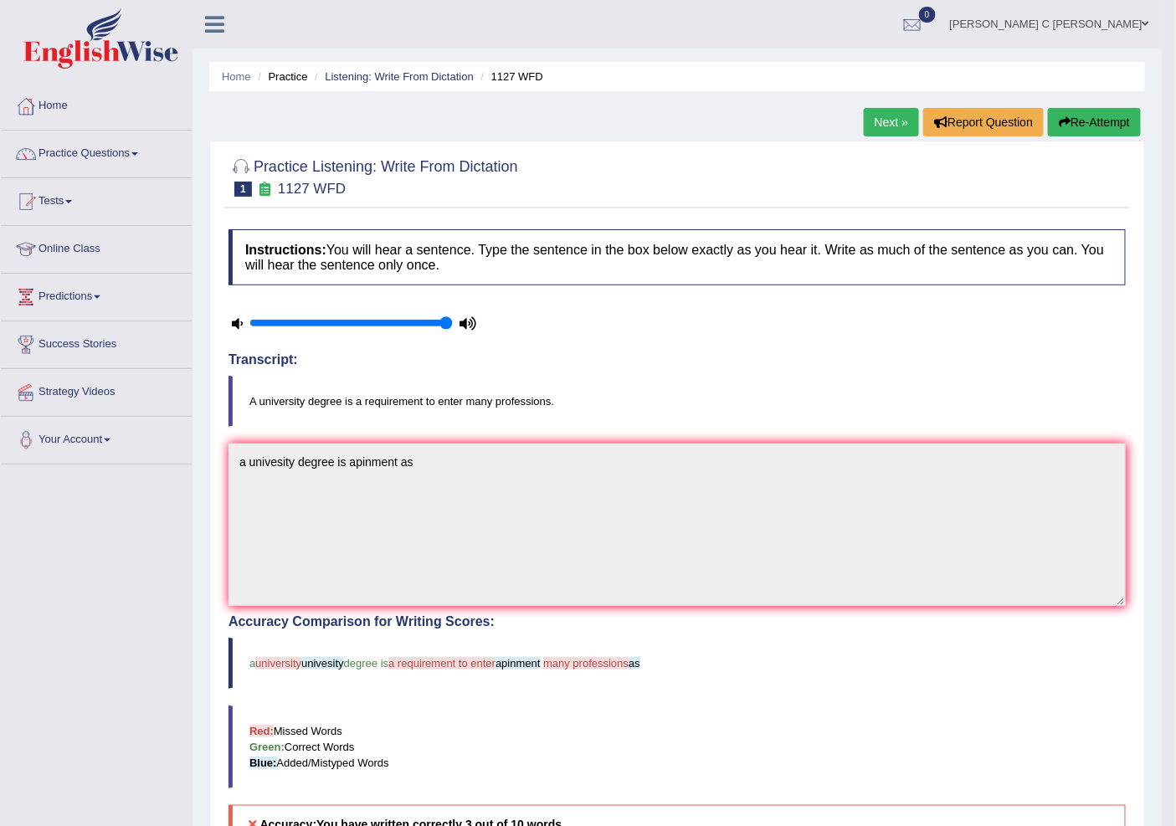
click at [1093, 115] on button "Re-Attempt" at bounding box center [1094, 122] width 93 height 28
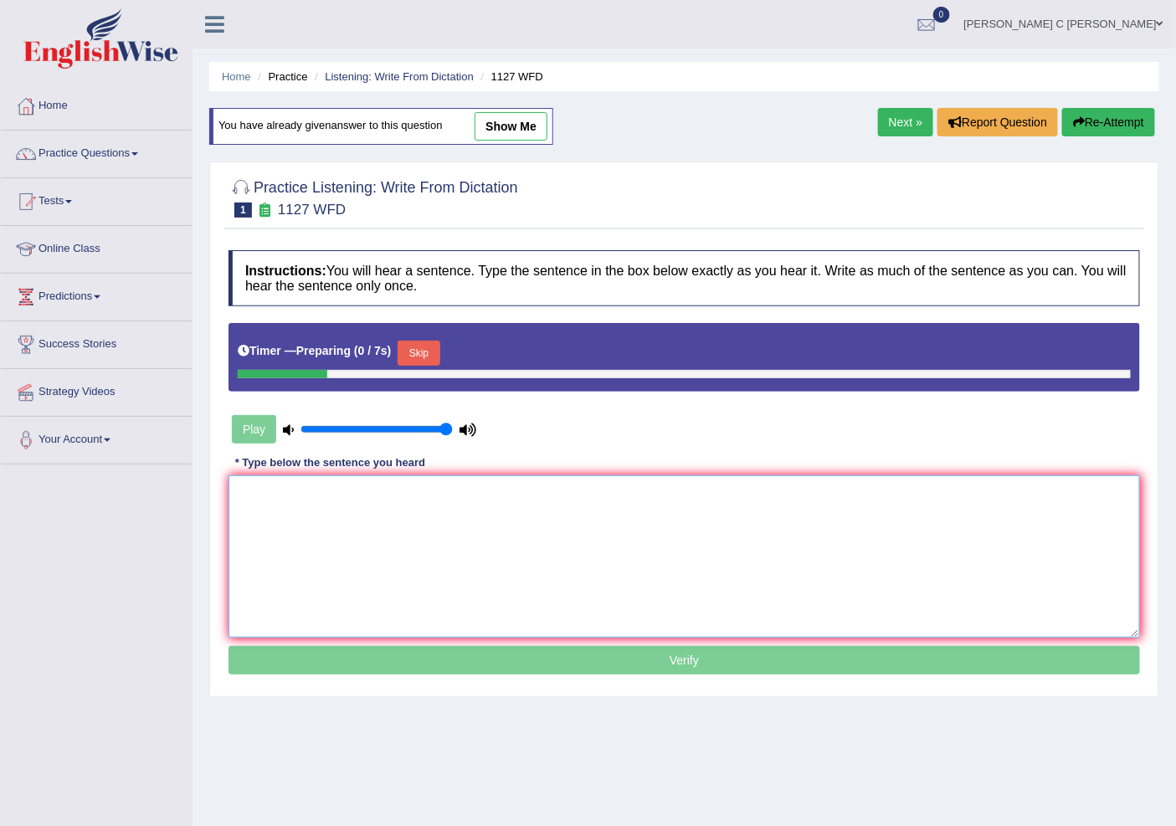
click at [435, 524] on textarea at bounding box center [685, 556] width 912 height 162
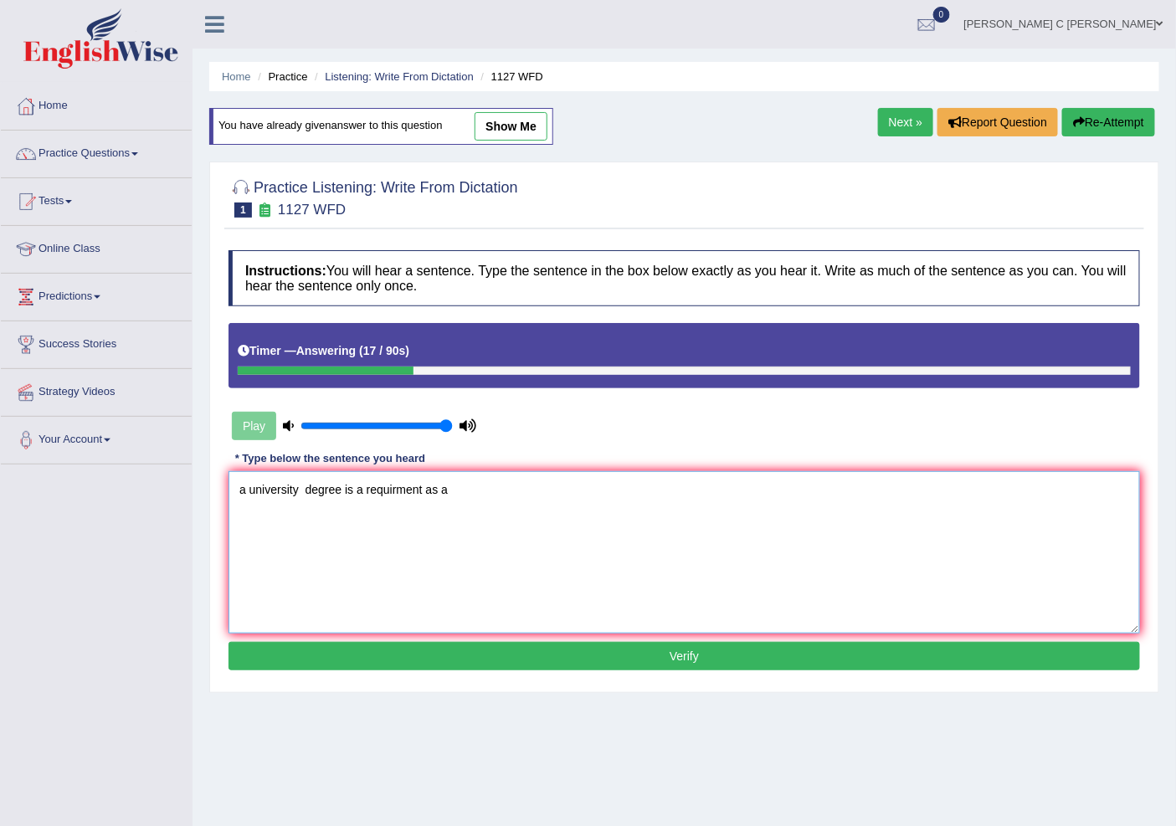
type textarea "a university degree is a requirment as a"
click at [475, 655] on button "Verify" at bounding box center [685, 656] width 912 height 28
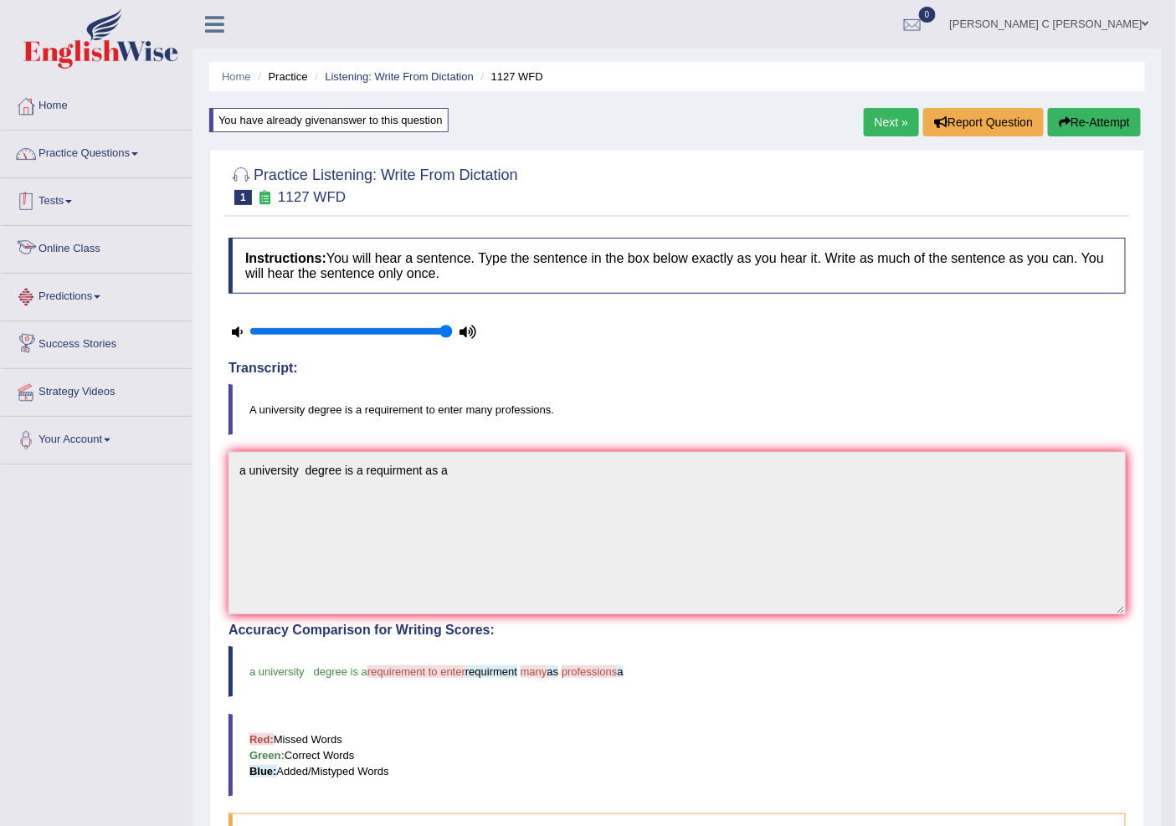
click at [141, 146] on link "Practice Questions" at bounding box center [96, 152] width 191 height 42
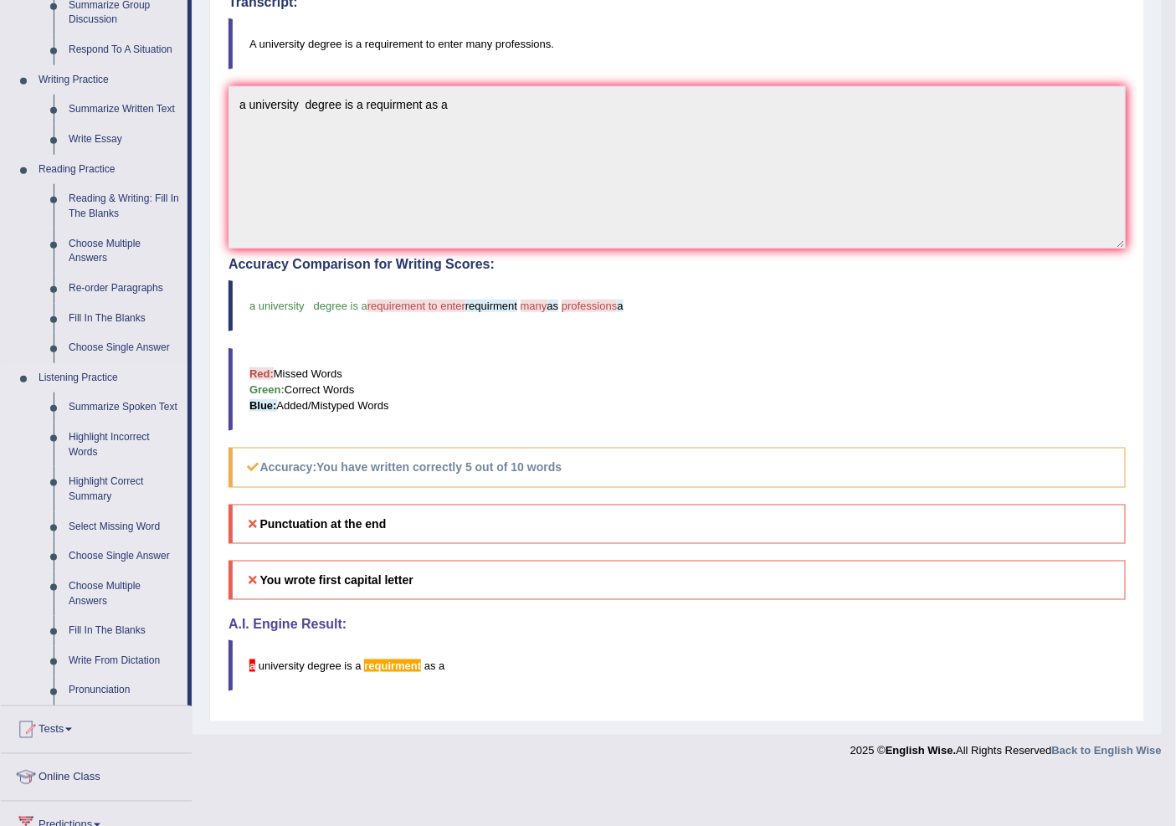
scroll to position [372, 0]
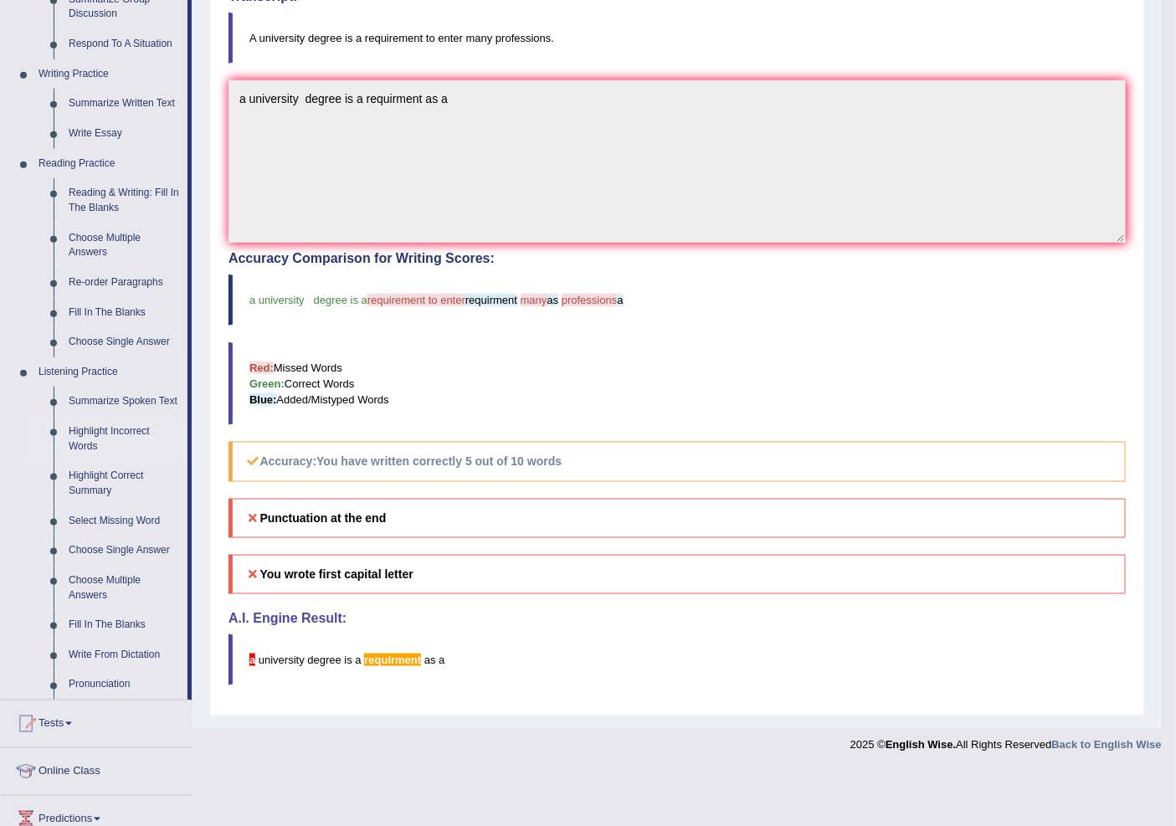
click at [138, 424] on link "Highlight Incorrect Words" at bounding box center [124, 439] width 126 height 44
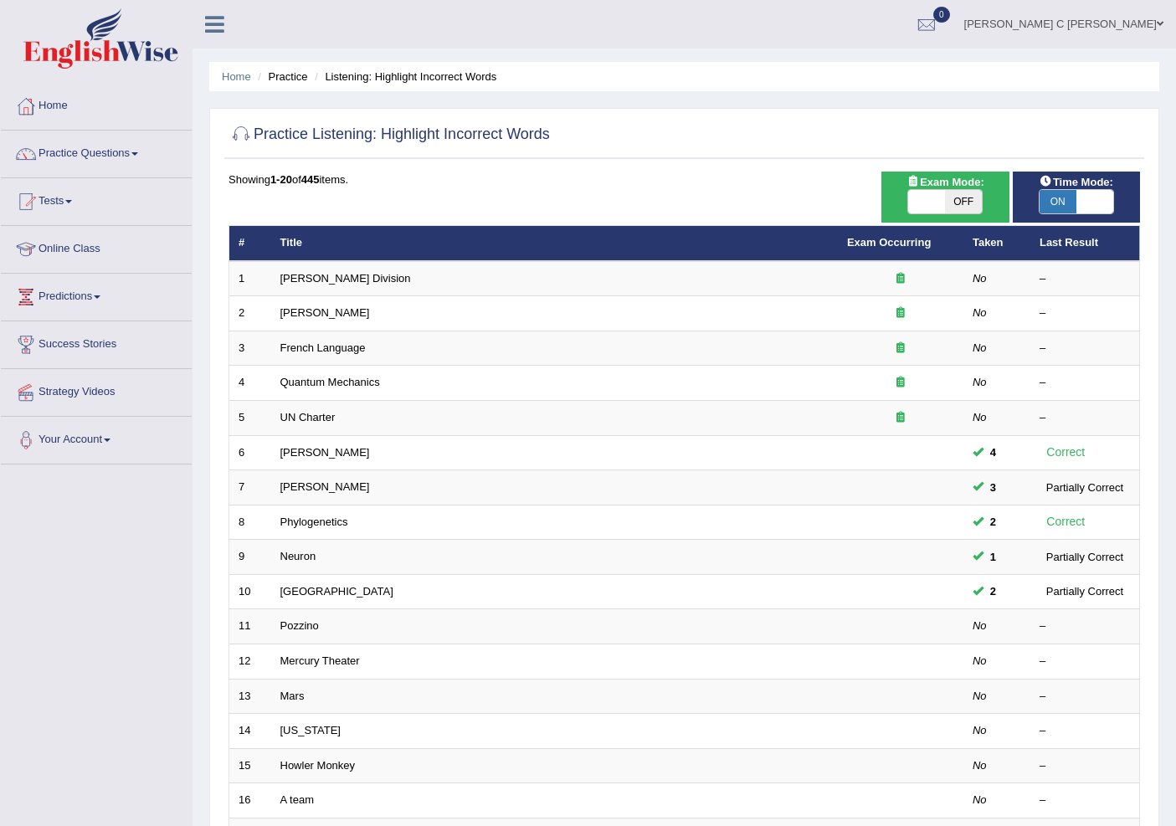
click at [305, 276] on link "[PERSON_NAME] Division" at bounding box center [345, 278] width 131 height 13
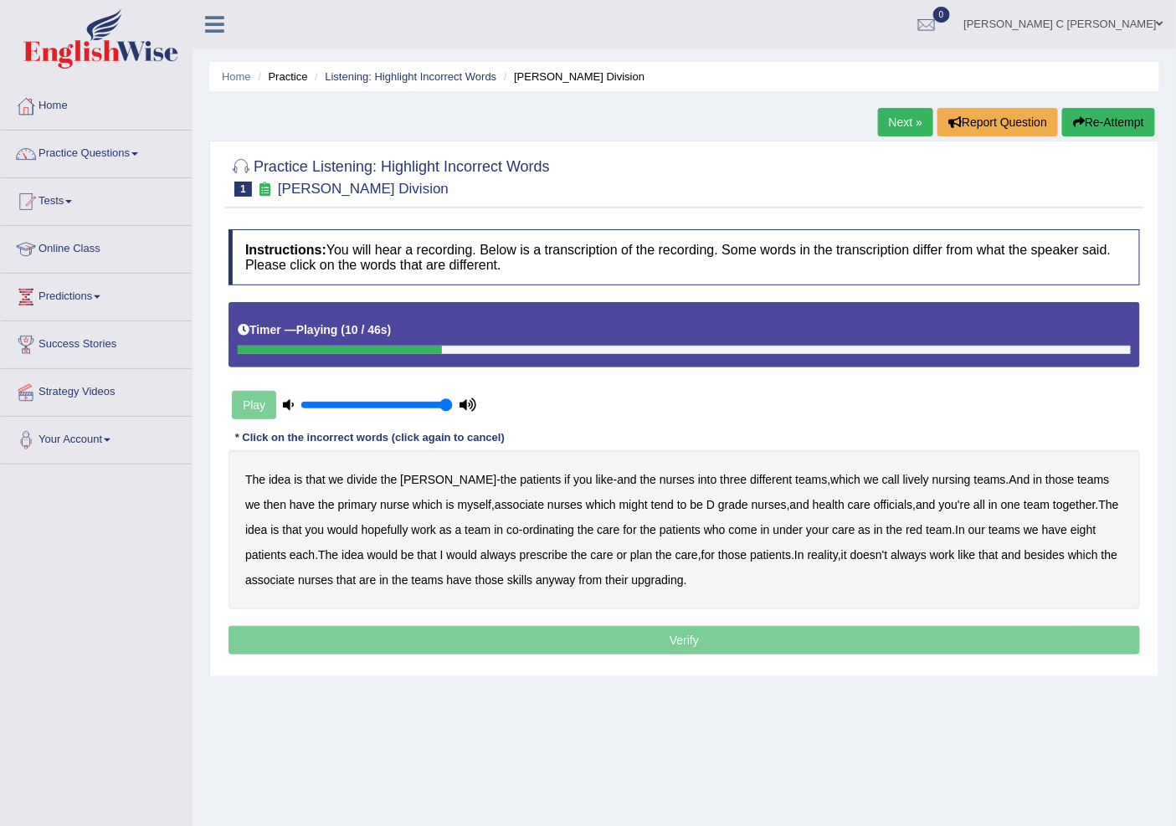
click at [903, 478] on b "lively" at bounding box center [916, 479] width 26 height 13
click at [718, 506] on b "grade" at bounding box center [733, 504] width 30 height 13
click at [718, 504] on b "grade" at bounding box center [733, 504] width 30 height 13
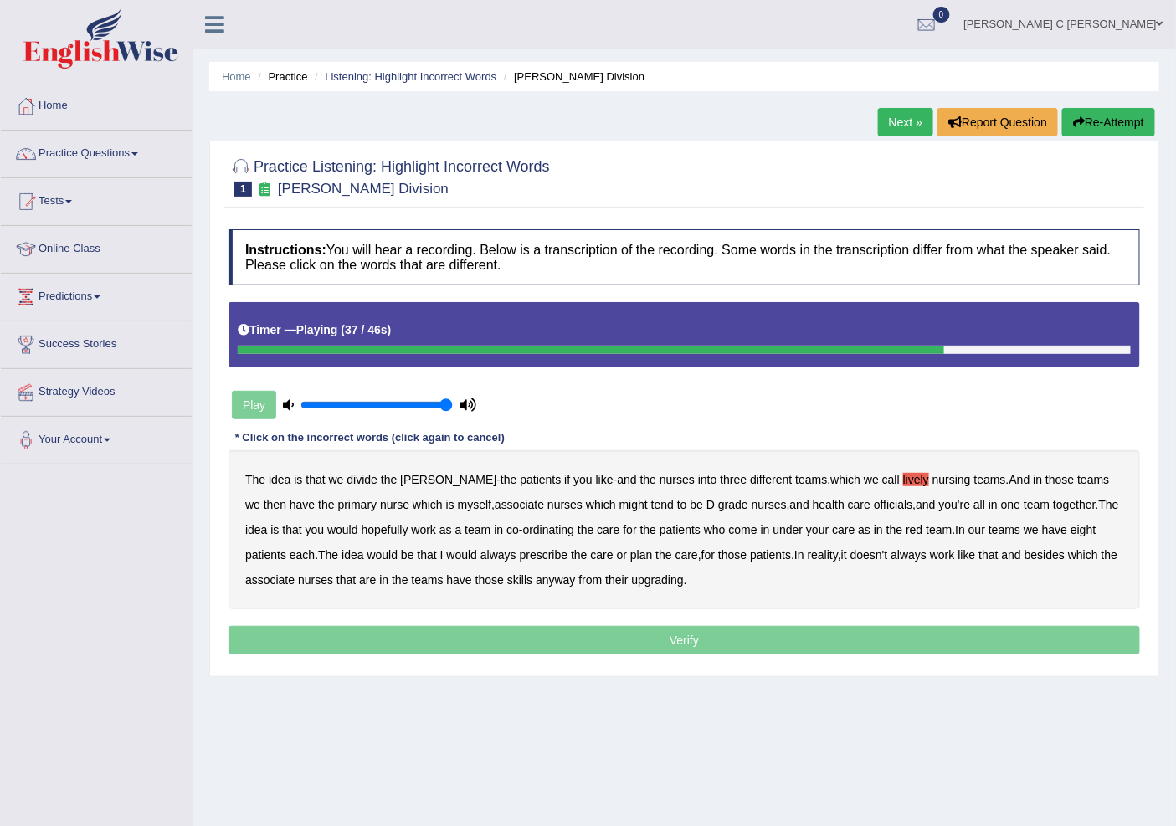
drag, startPoint x: 423, startPoint y: 552, endPoint x: 469, endPoint y: 554, distance: 46.1
click at [447, 552] on b "would" at bounding box center [462, 554] width 31 height 13
click at [480, 554] on b "always" at bounding box center [498, 554] width 36 height 13
click at [480, 557] on b "always" at bounding box center [498, 554] width 36 height 13
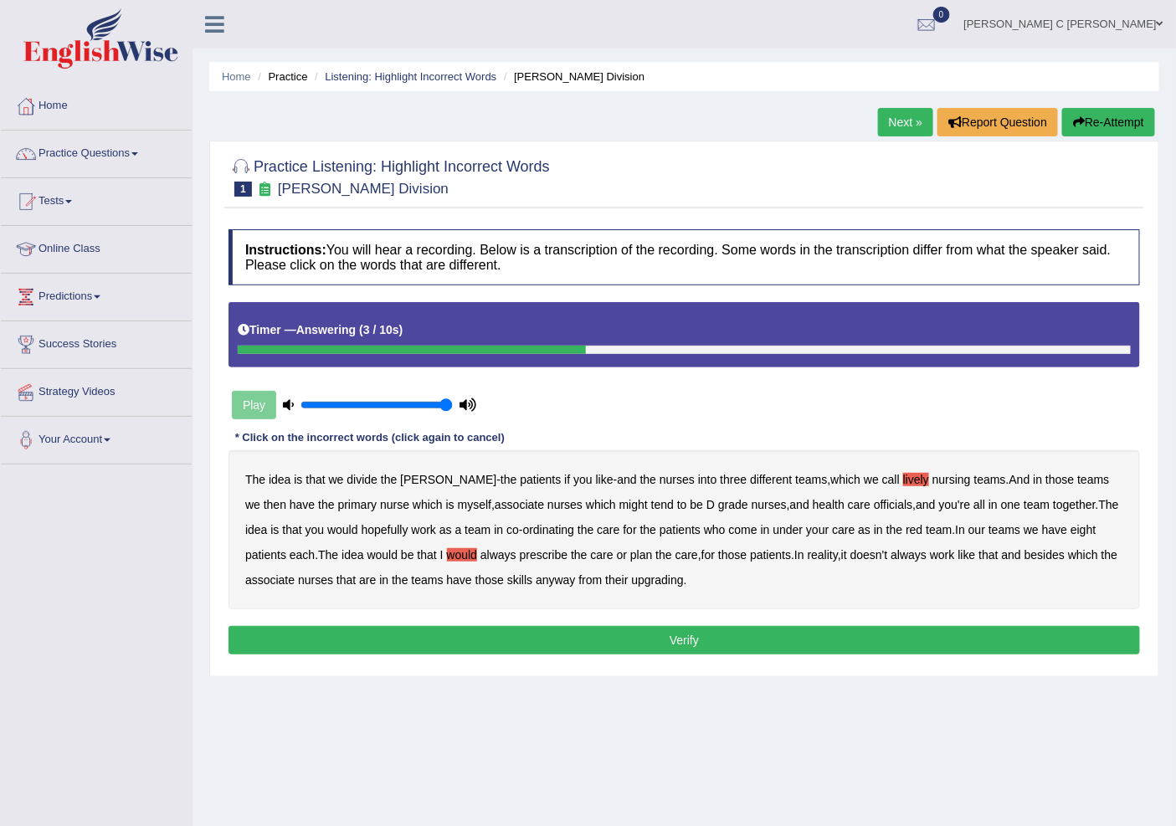
click at [663, 580] on b "upgrading" at bounding box center [658, 579] width 52 height 13
click at [671, 636] on button "Verify" at bounding box center [685, 640] width 912 height 28
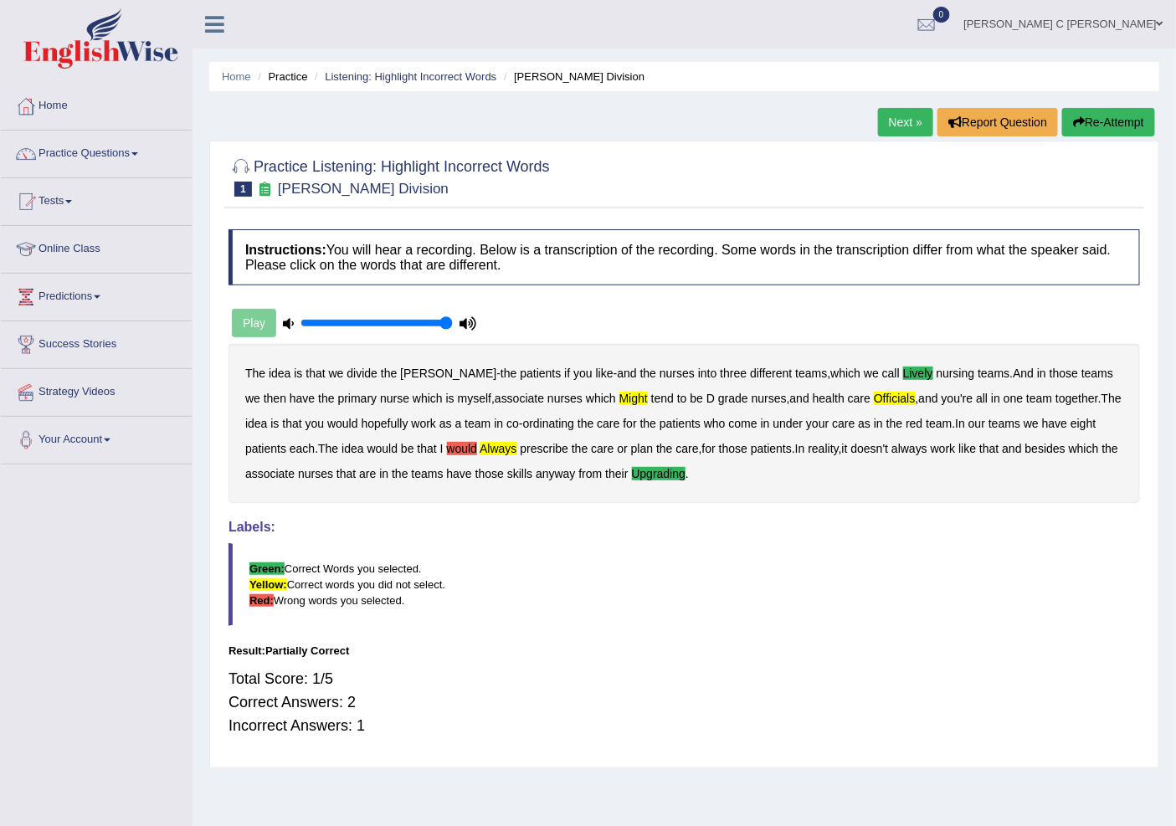
click at [1107, 114] on button "Re-Attempt" at bounding box center [1108, 122] width 93 height 28
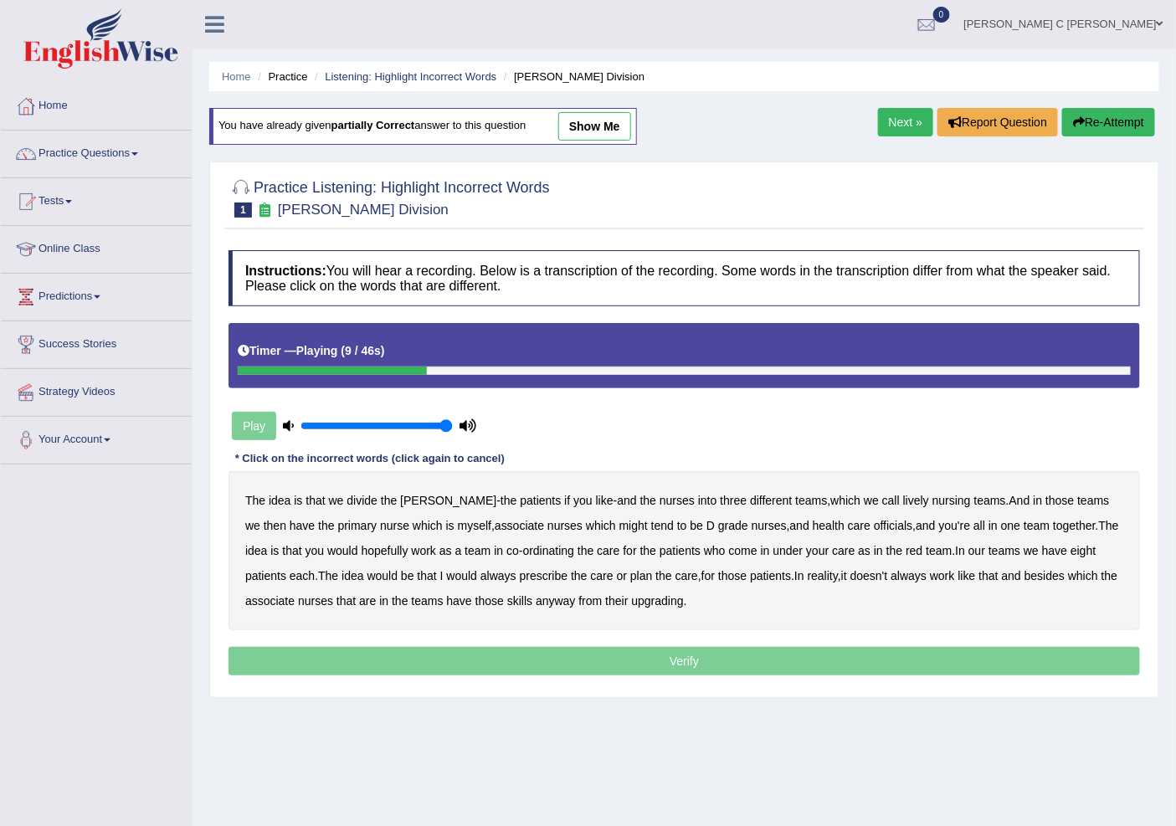
click at [903, 500] on b "lively" at bounding box center [916, 500] width 26 height 13
click at [619, 527] on b "might" at bounding box center [633, 525] width 28 height 13
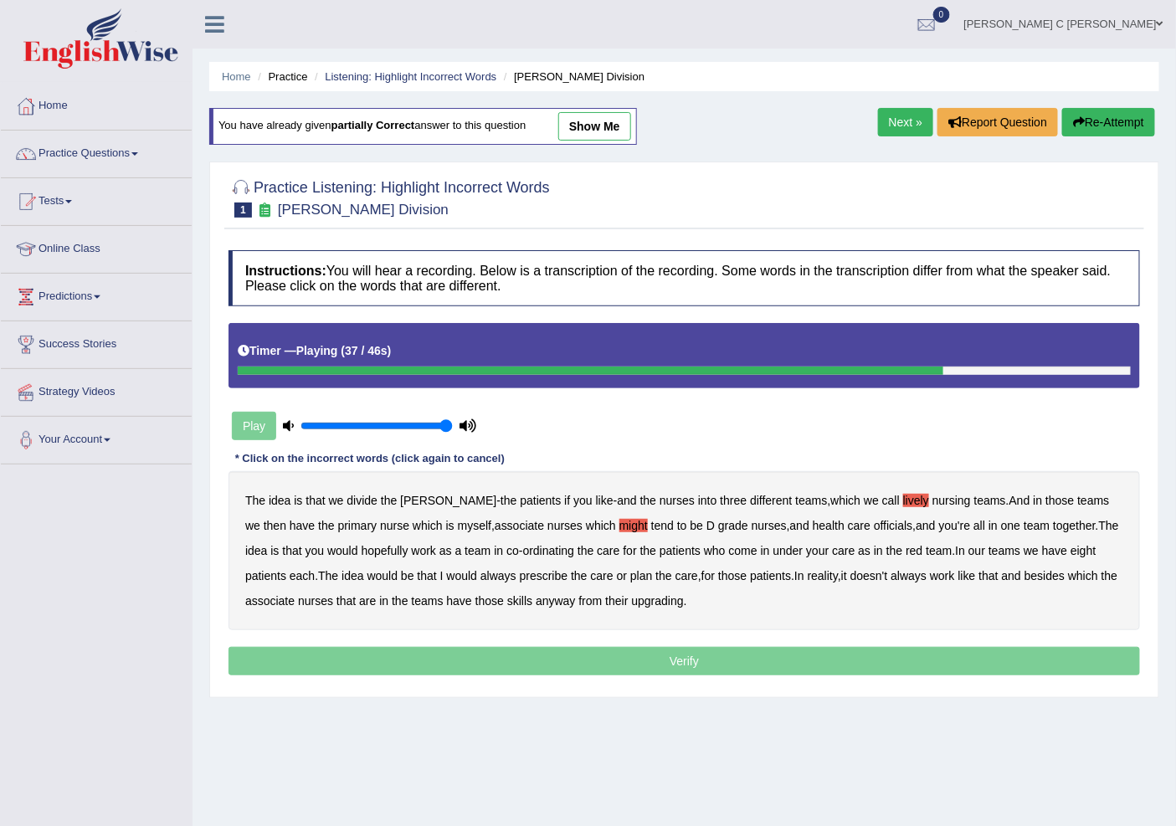
click at [520, 576] on b "prescribe" at bounding box center [544, 575] width 49 height 13
click at [480, 573] on b "always" at bounding box center [498, 575] width 36 height 13
drag, startPoint x: 487, startPoint y: 574, endPoint x: 514, endPoint y: 574, distance: 26.8
click at [520, 574] on b "prescribe" at bounding box center [544, 575] width 49 height 13
click at [639, 599] on b "upgrading" at bounding box center [658, 600] width 52 height 13
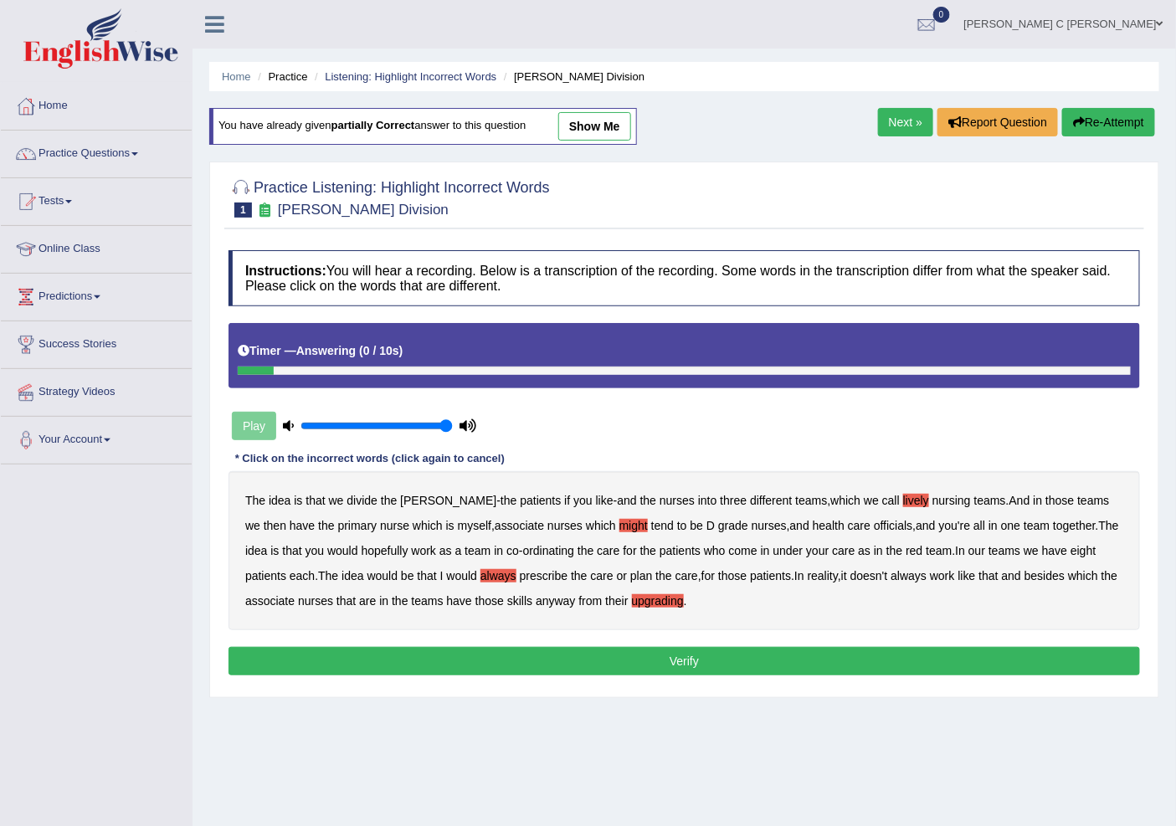
click at [717, 664] on button "Verify" at bounding box center [685, 661] width 912 height 28
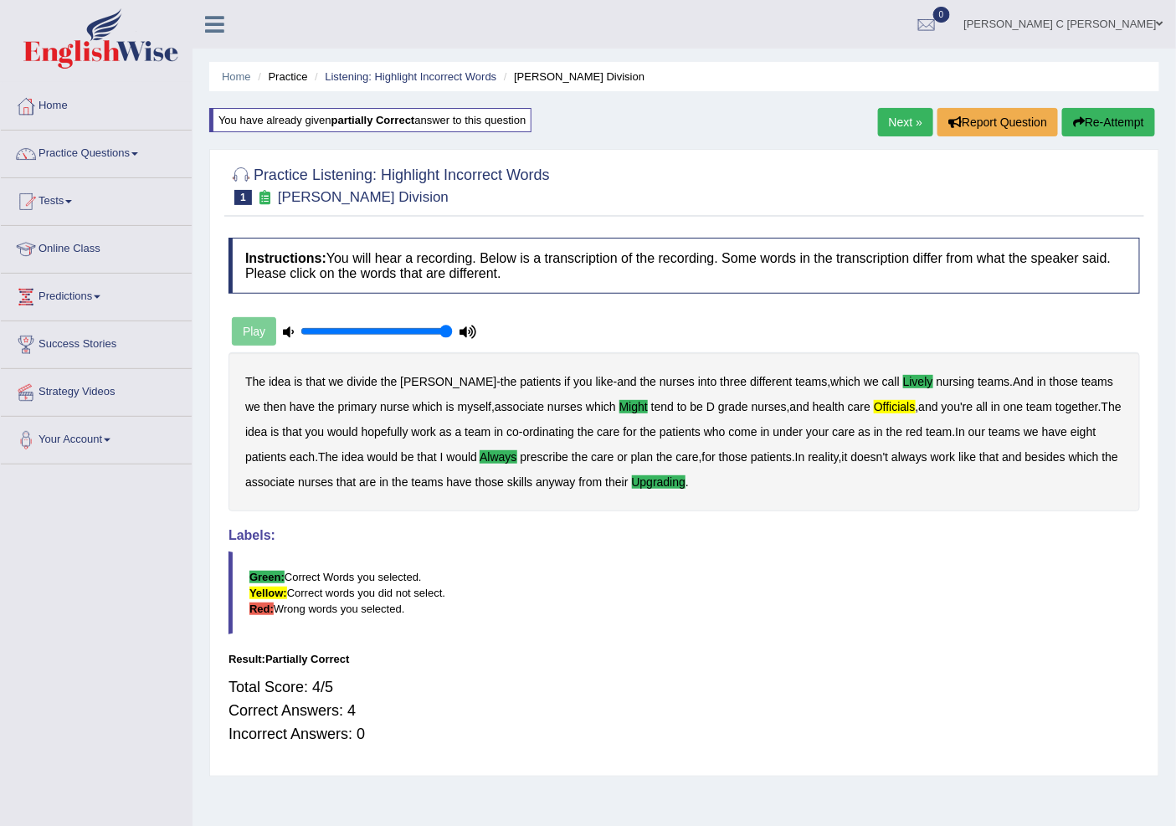
click at [917, 118] on link "Next »" at bounding box center [905, 122] width 55 height 28
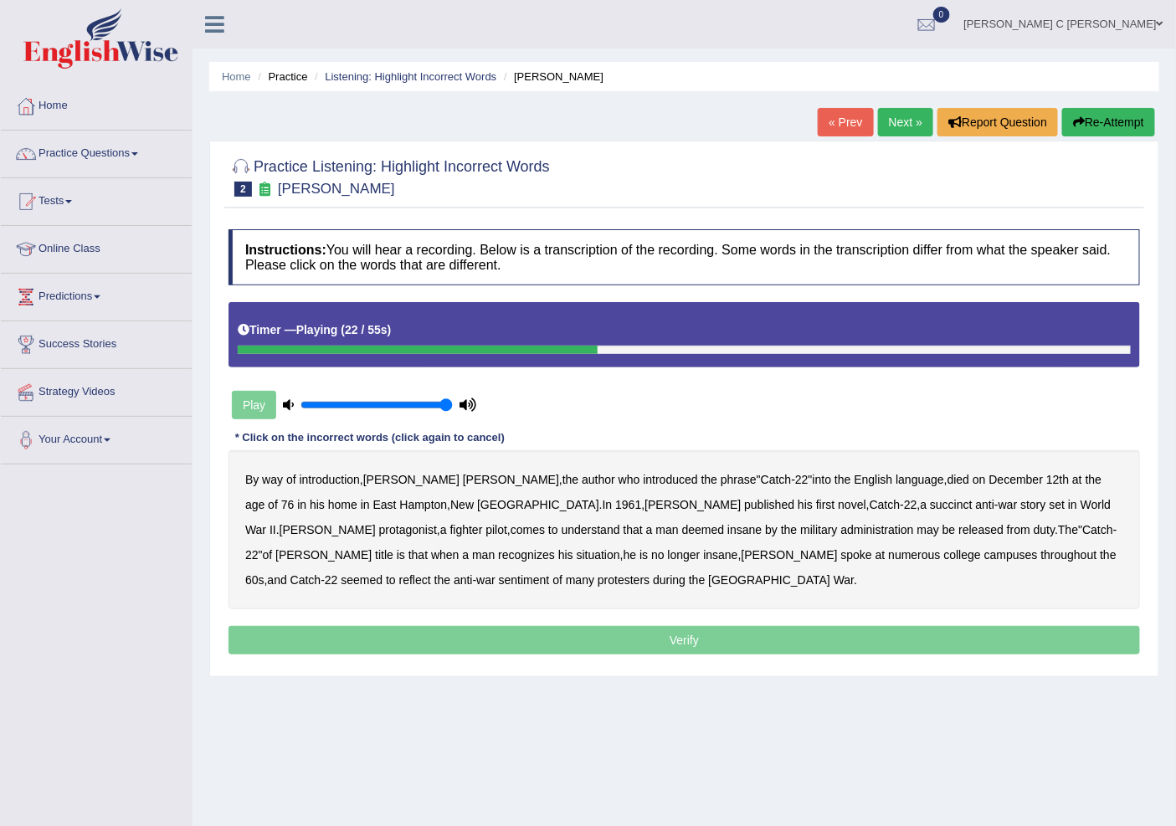
click at [930, 504] on b "succinct" at bounding box center [951, 504] width 43 height 13
click at [841, 530] on b "administration" at bounding box center [877, 529] width 73 height 13
drag, startPoint x: 264, startPoint y: 557, endPoint x: 357, endPoint y: 534, distance: 94.8
click at [577, 552] on b "situation" at bounding box center [599, 554] width 44 height 13
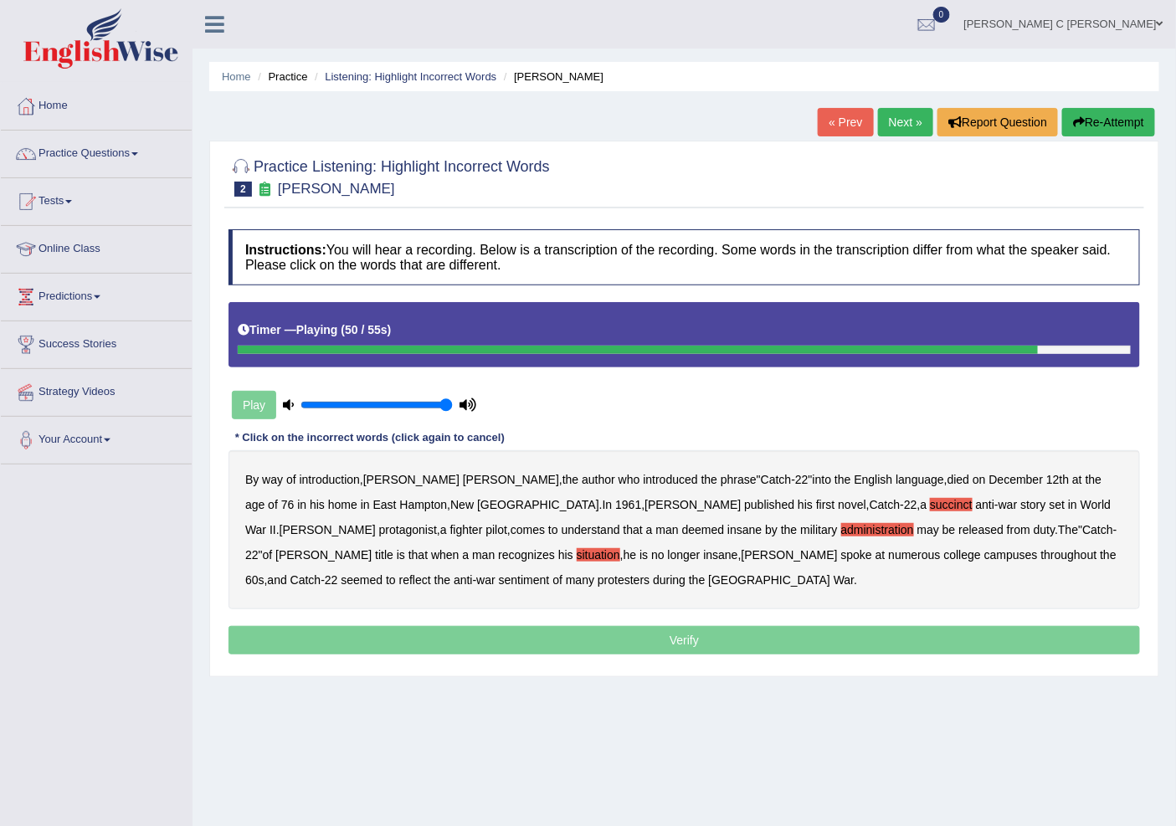
click at [431, 573] on b "reflect" at bounding box center [415, 579] width 32 height 13
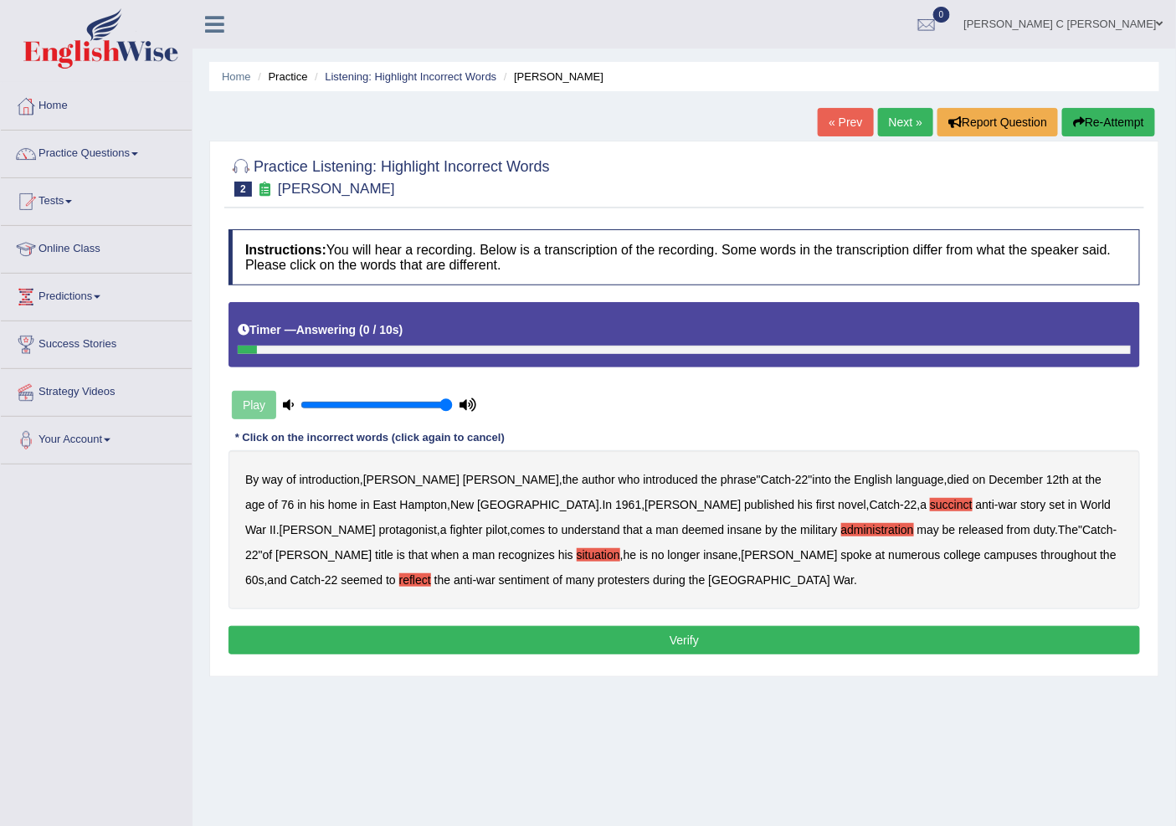
click at [502, 645] on button "Verify" at bounding box center [685, 640] width 912 height 28
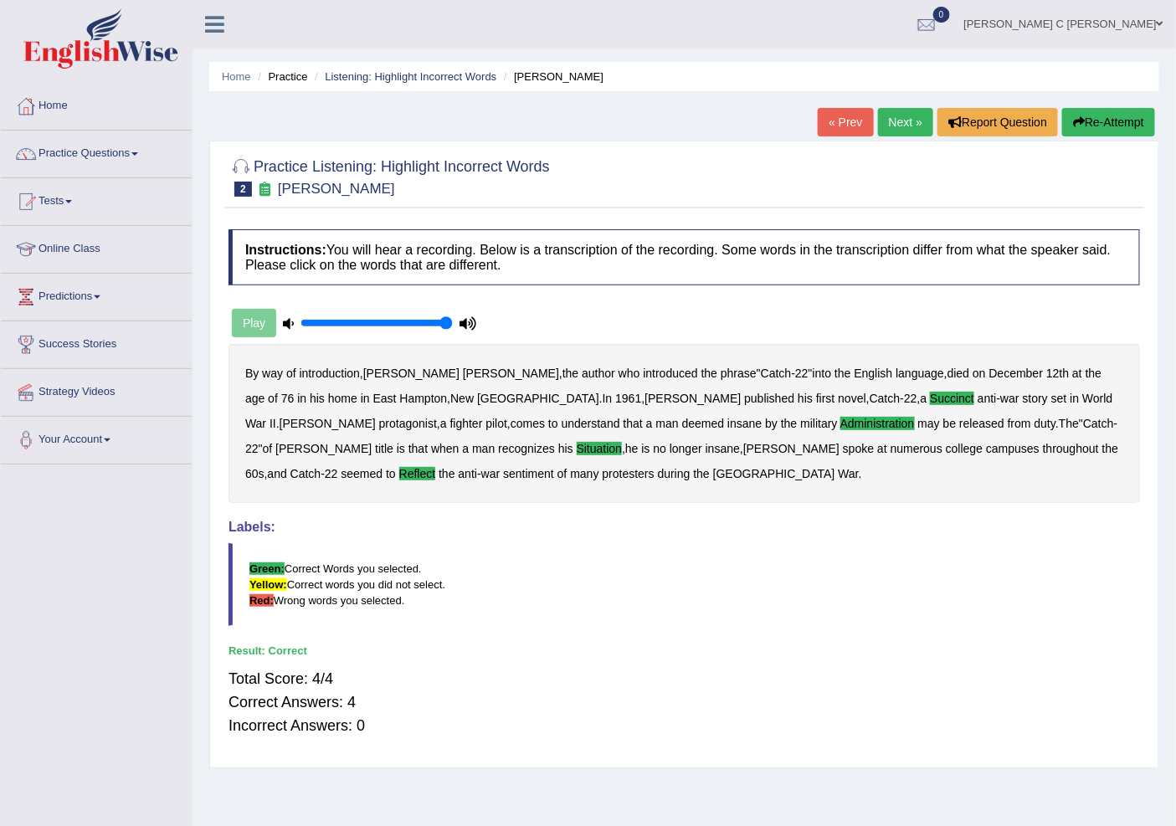
click at [917, 118] on link "Next »" at bounding box center [905, 122] width 55 height 28
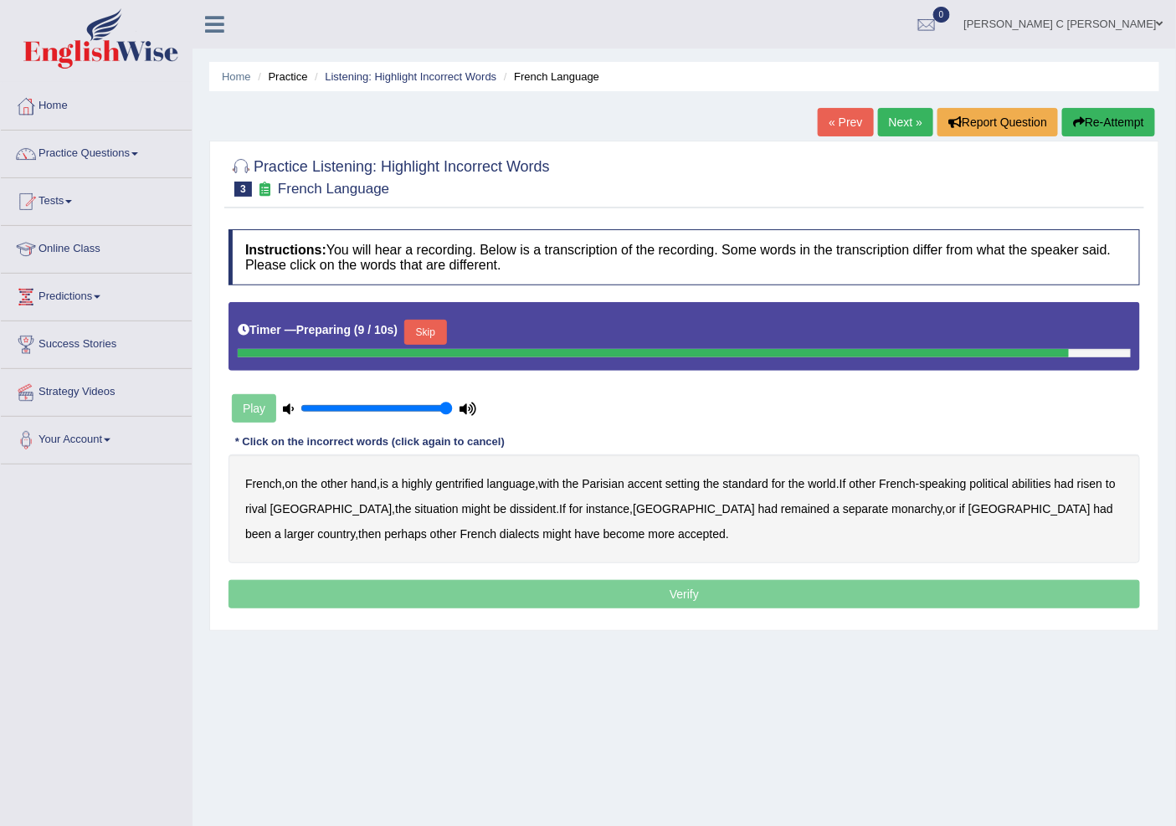
click at [437, 341] on button "Skip" at bounding box center [425, 332] width 42 height 25
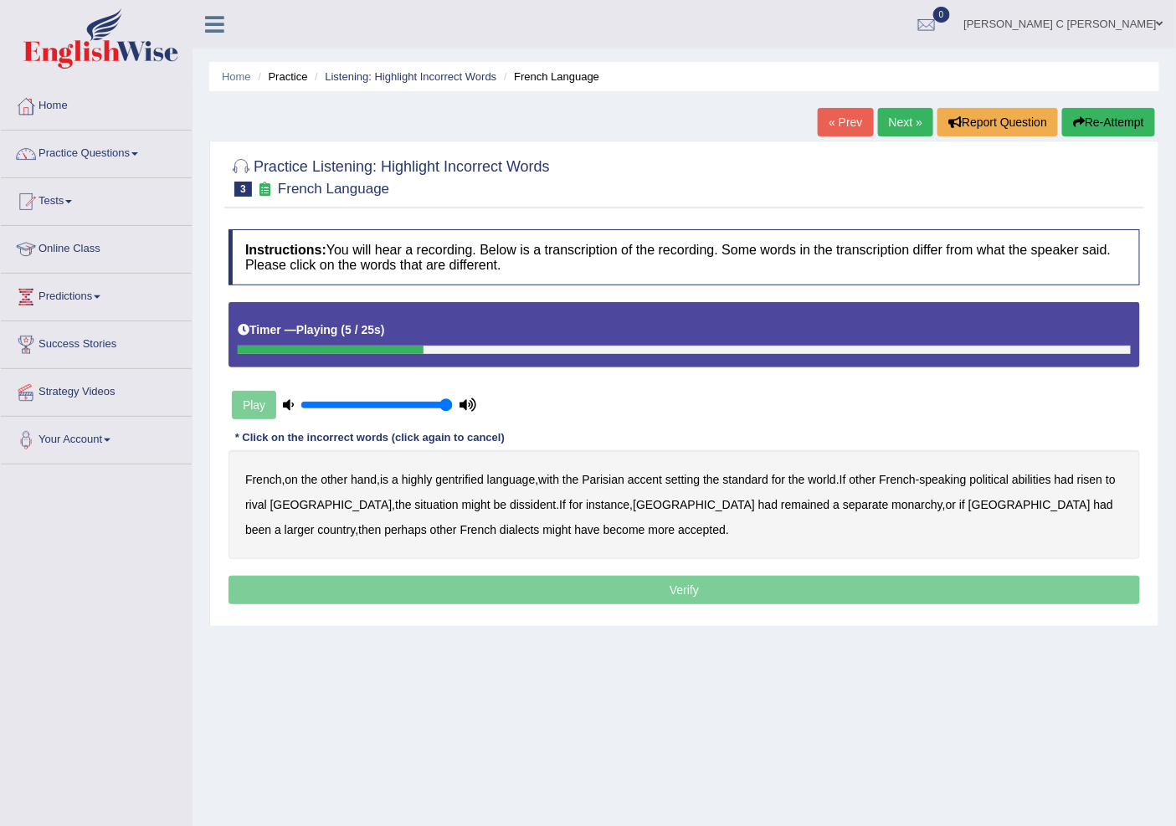
drag, startPoint x: 447, startPoint y: 480, endPoint x: 458, endPoint y: 480, distance: 10.9
click at [448, 480] on b "gentrified" at bounding box center [459, 479] width 49 height 13
click at [1042, 475] on b "abilities" at bounding box center [1031, 479] width 39 height 13
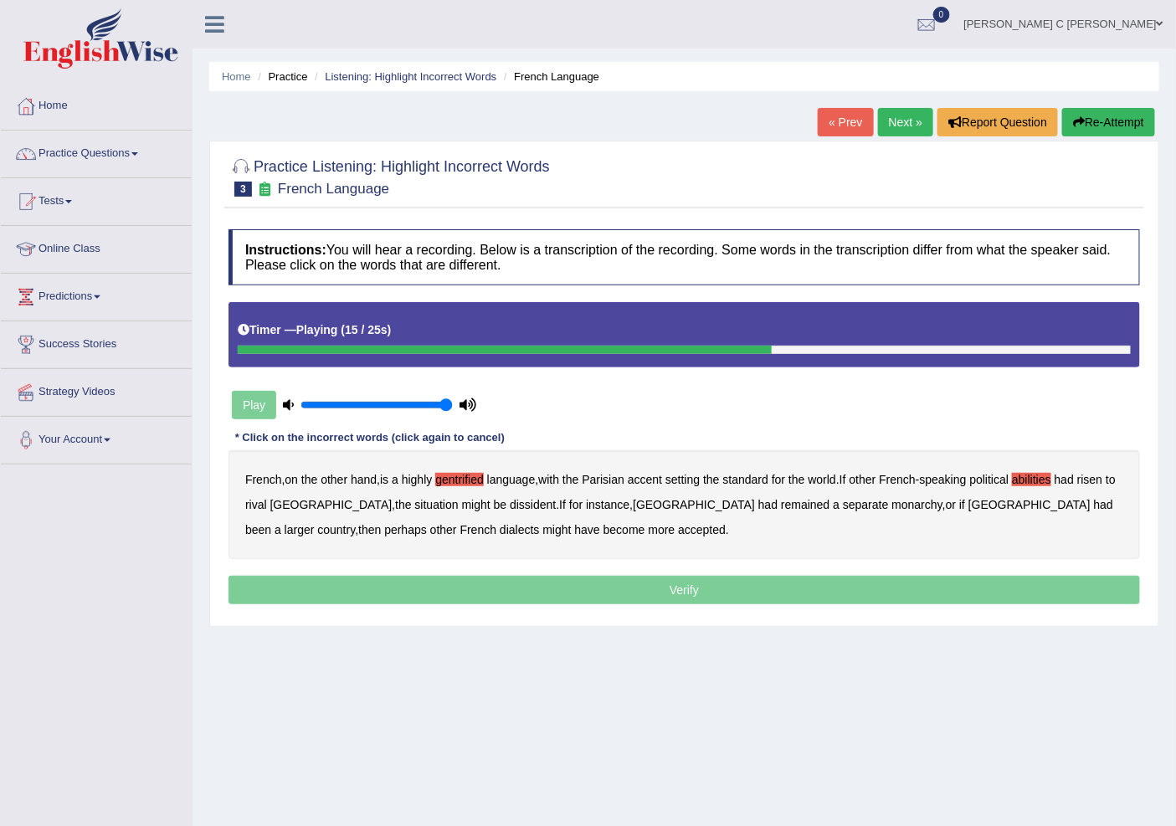
click at [510, 508] on b "dissident" at bounding box center [533, 504] width 46 height 13
click at [892, 506] on b "monarchy" at bounding box center [917, 504] width 50 height 13
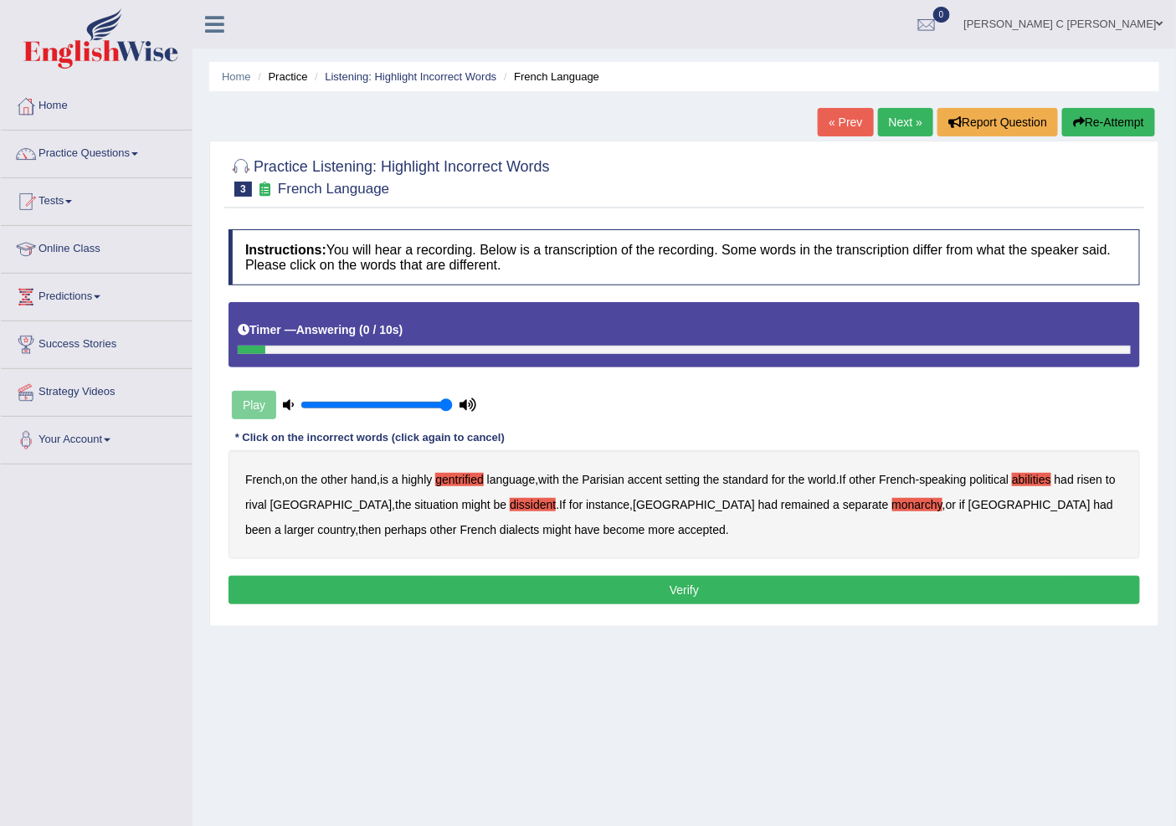
click at [609, 601] on button "Verify" at bounding box center [685, 590] width 912 height 28
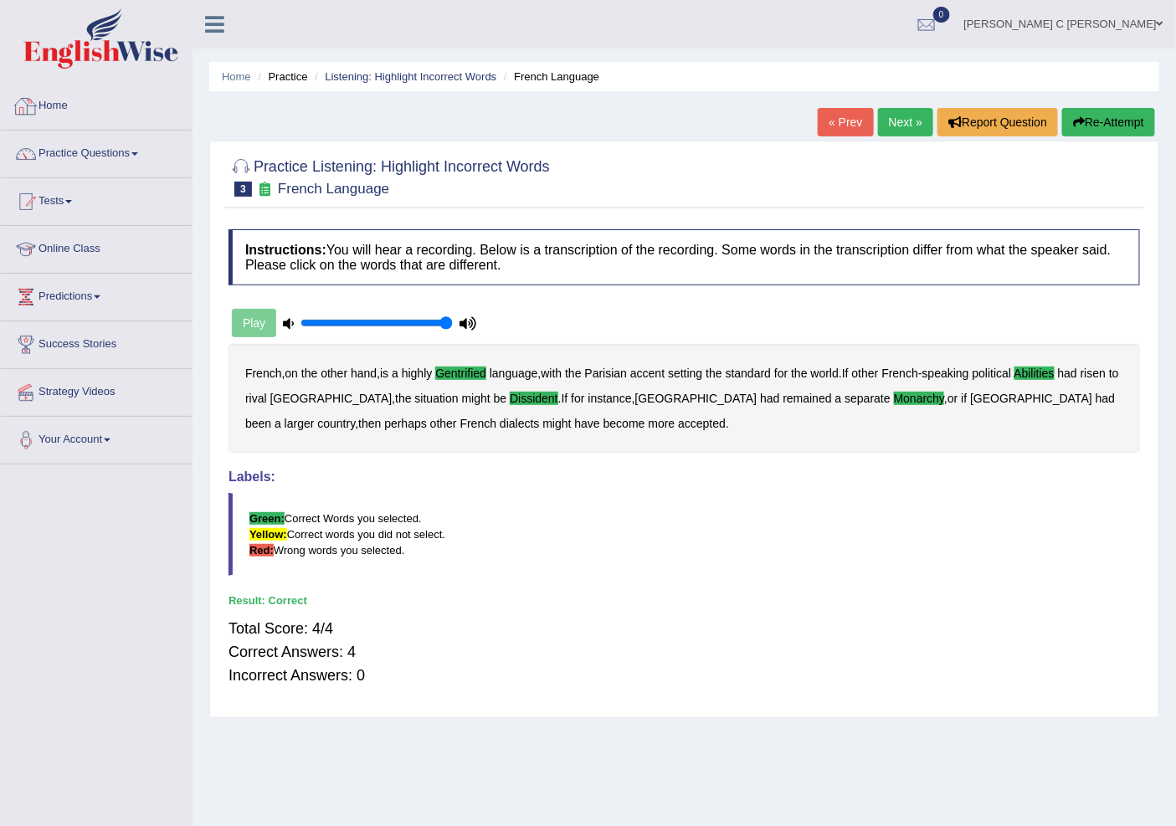
click at [885, 134] on link "Next »" at bounding box center [905, 122] width 55 height 28
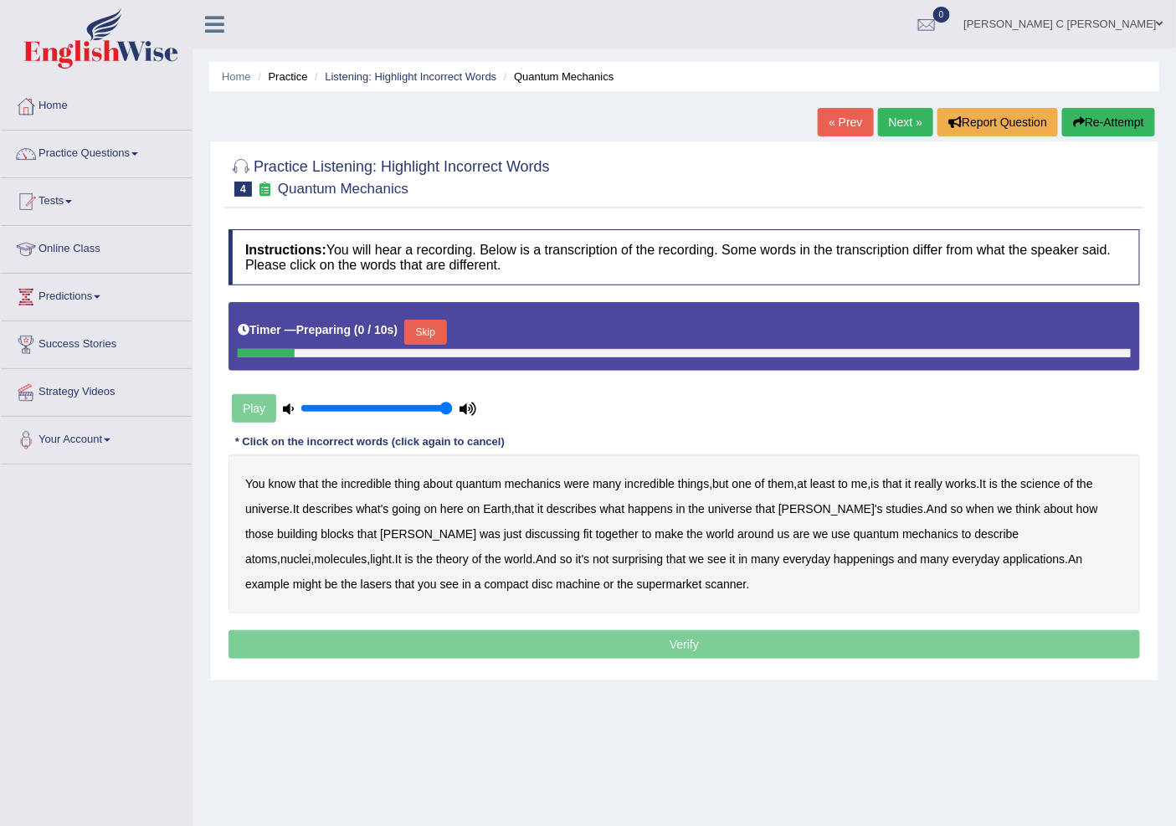
click at [425, 336] on button "Skip" at bounding box center [425, 332] width 42 height 25
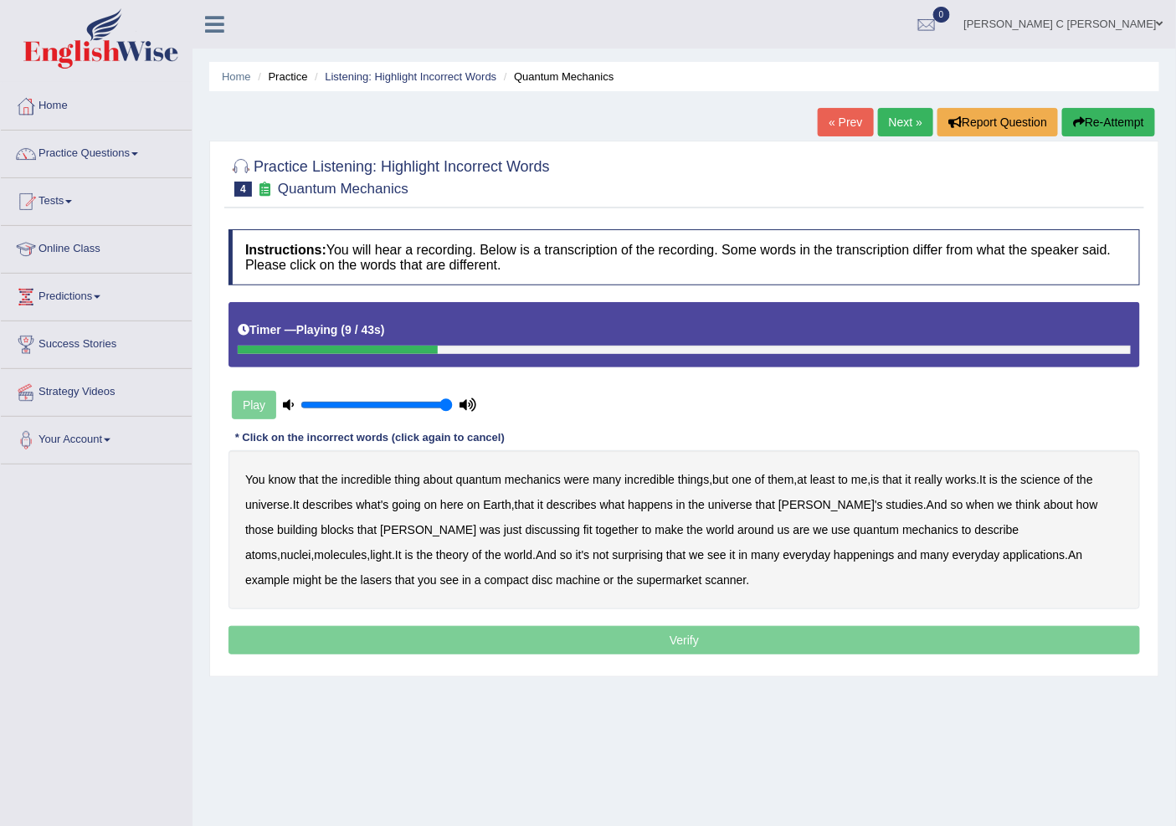
click at [1056, 480] on b "science" at bounding box center [1040, 479] width 39 height 13
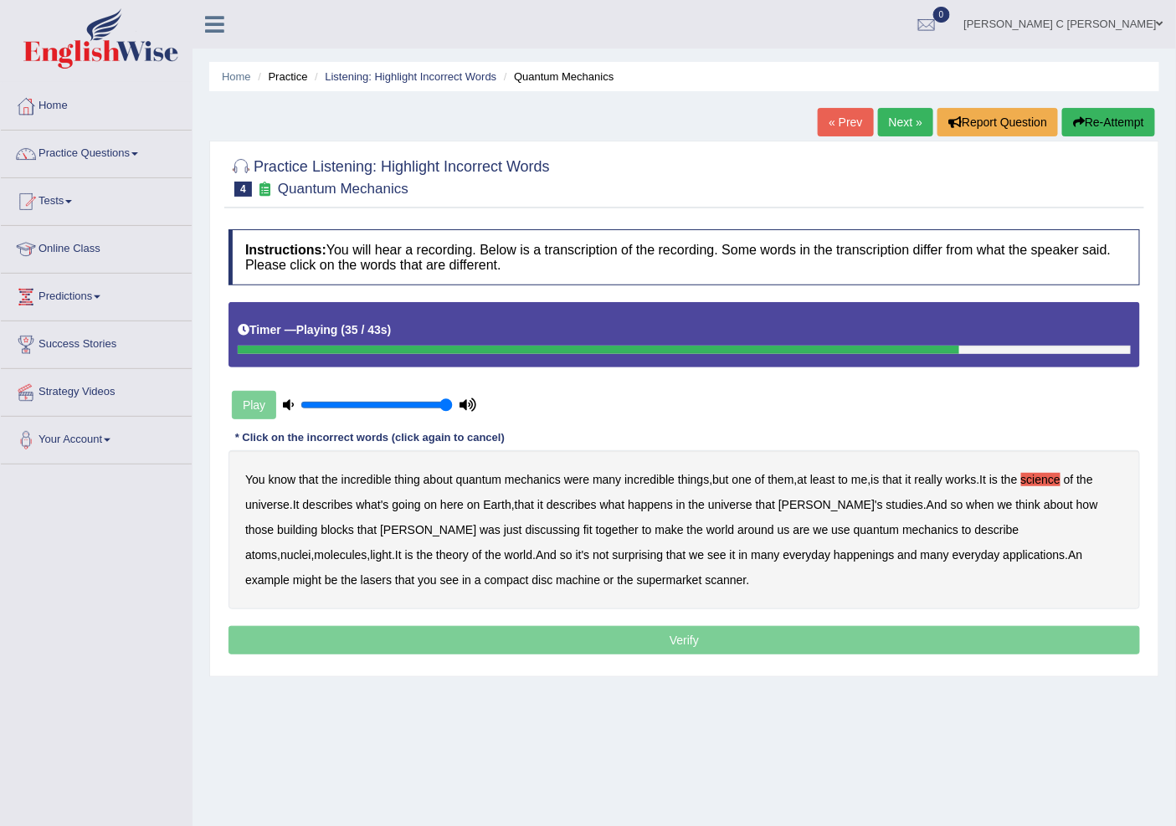
click at [834, 557] on b "happenings" at bounding box center [864, 554] width 60 height 13
click at [556, 582] on b "machine" at bounding box center [578, 579] width 44 height 13
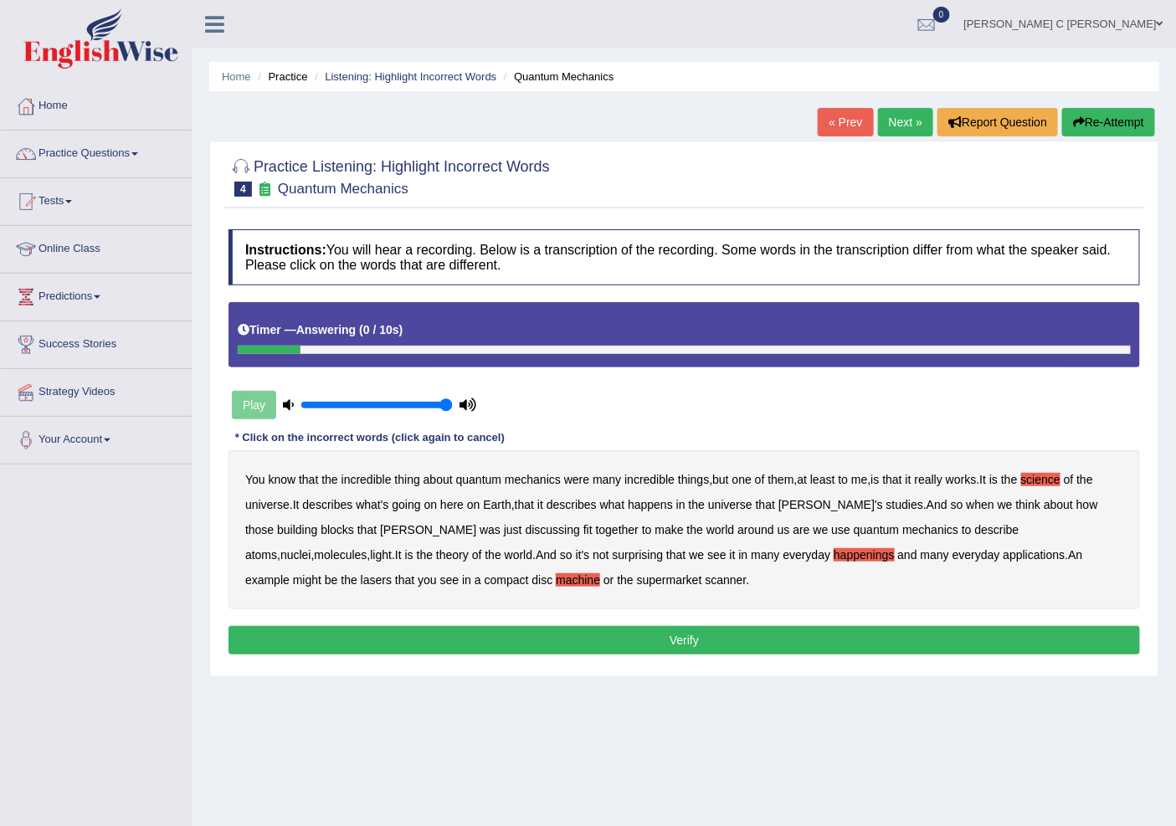
click at [639, 646] on button "Verify" at bounding box center [685, 640] width 912 height 28
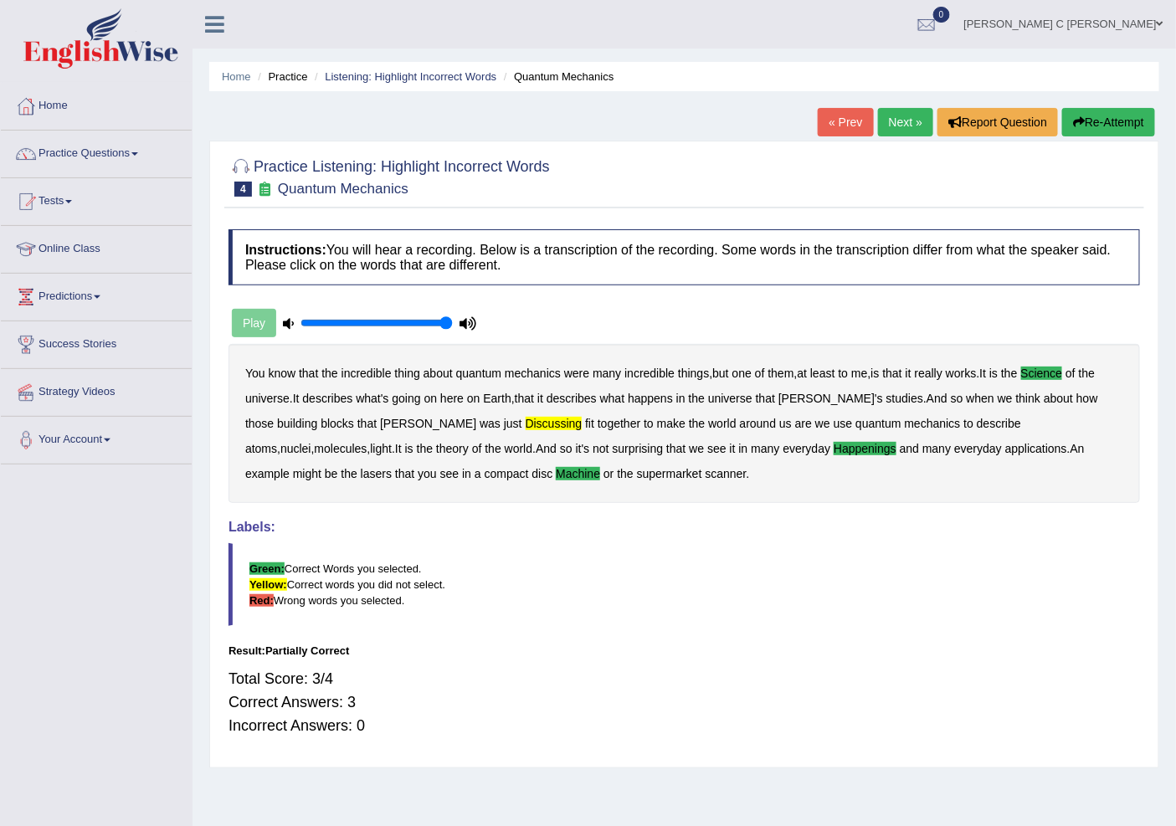
click at [901, 124] on link "Next »" at bounding box center [905, 122] width 55 height 28
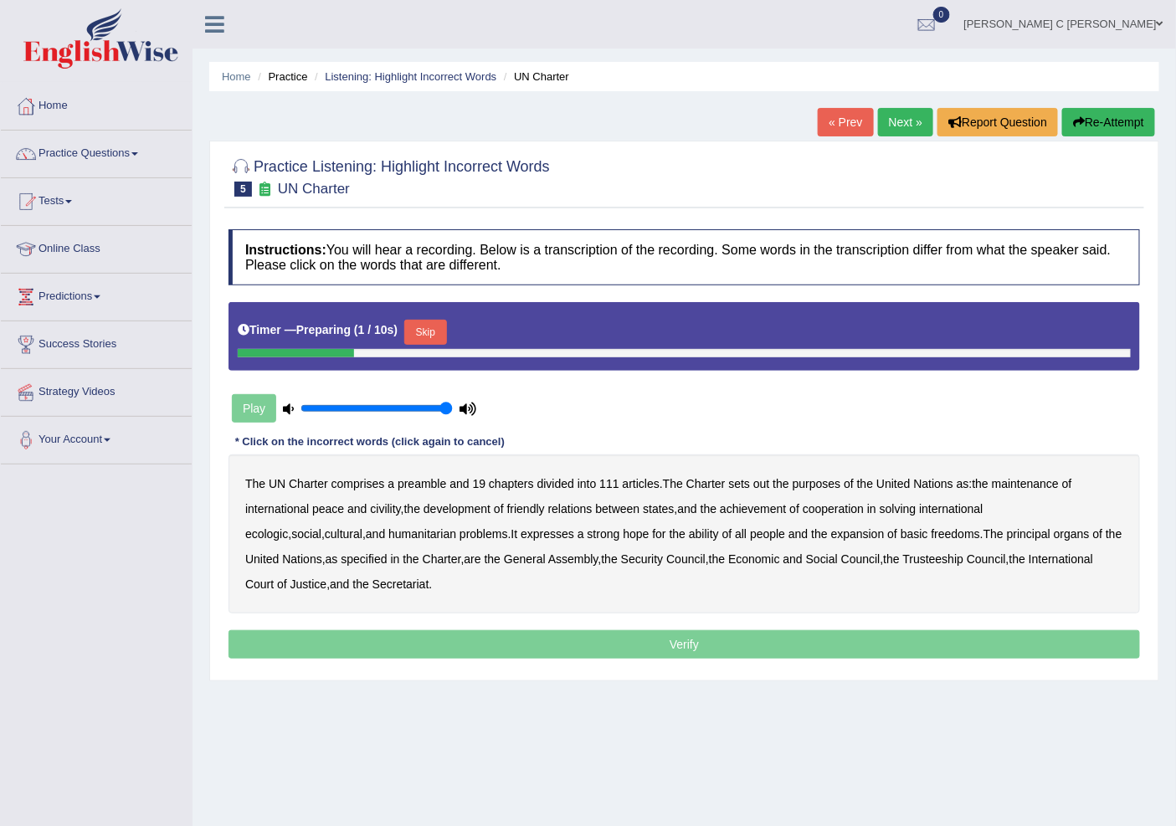
click at [424, 322] on button "Skip" at bounding box center [425, 332] width 42 height 25
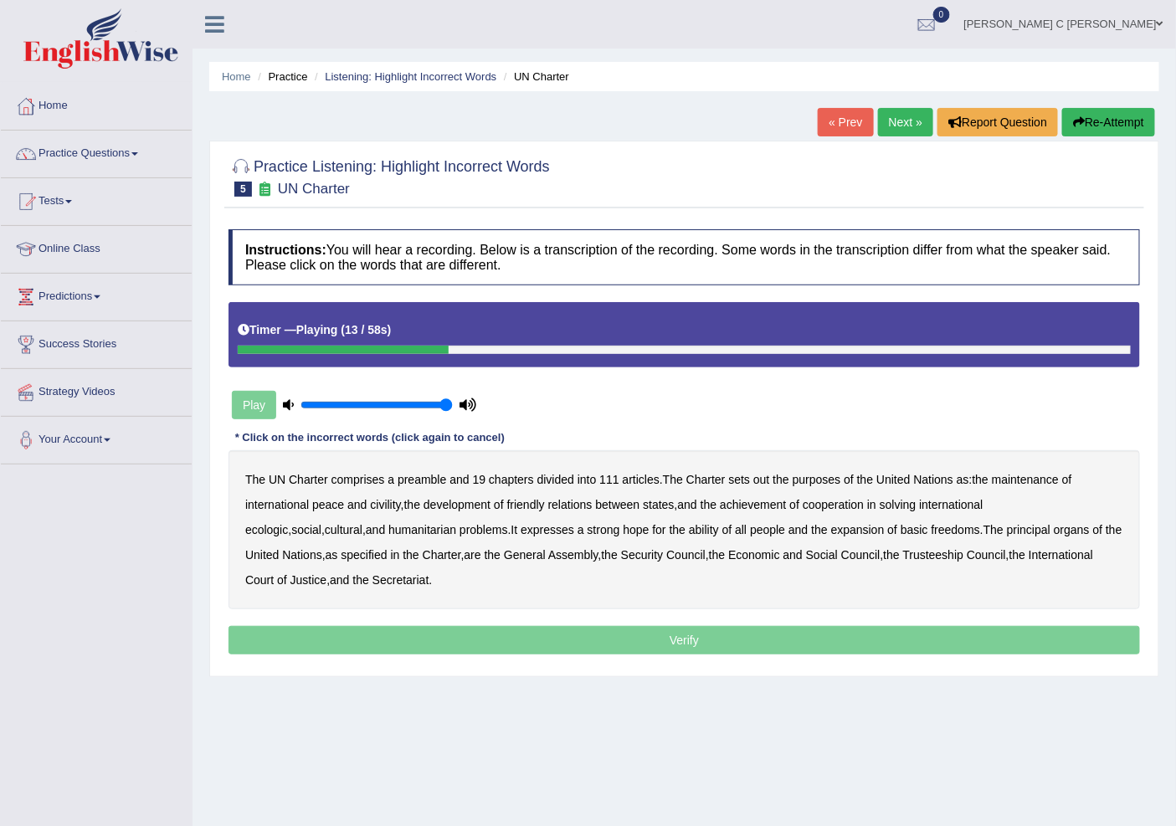
click at [763, 479] on b "out" at bounding box center [761, 479] width 16 height 13
click at [371, 506] on b "civility" at bounding box center [385, 504] width 30 height 13
click at [288, 523] on b "ecologic" at bounding box center [266, 529] width 43 height 13
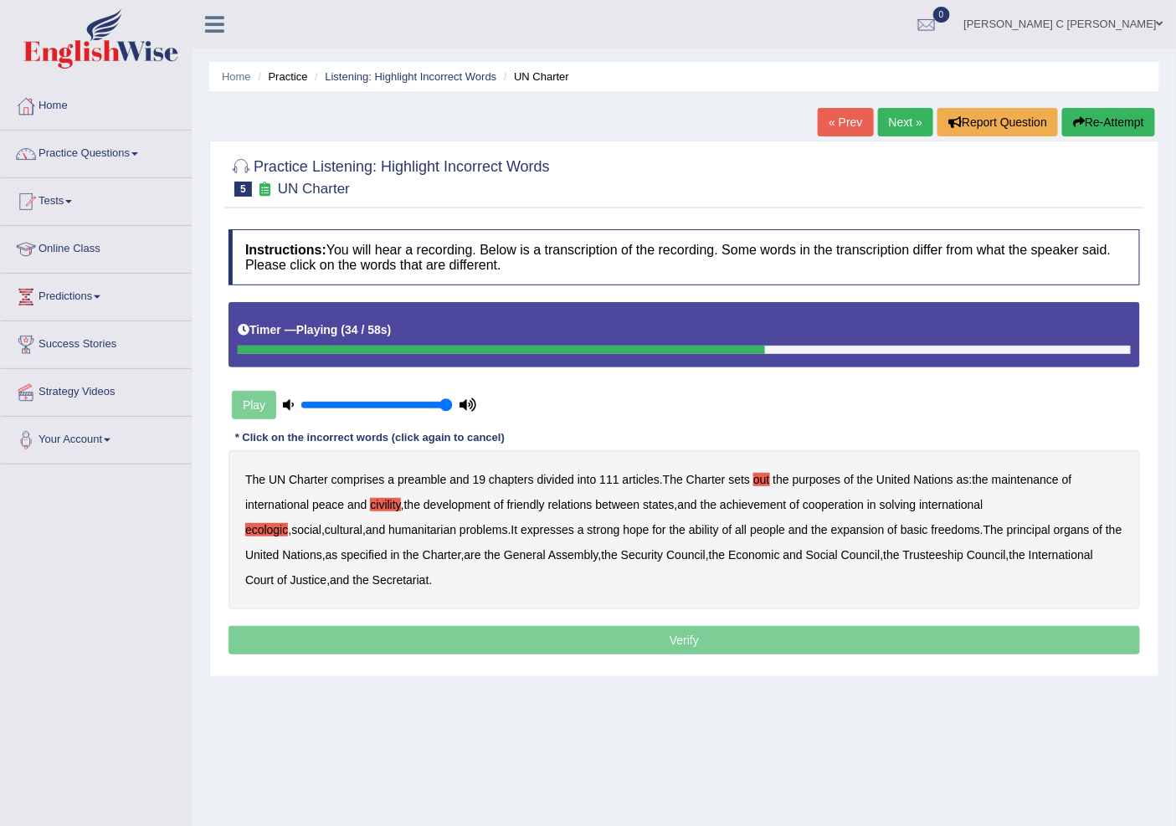
click at [689, 527] on b "ability" at bounding box center [704, 529] width 30 height 13
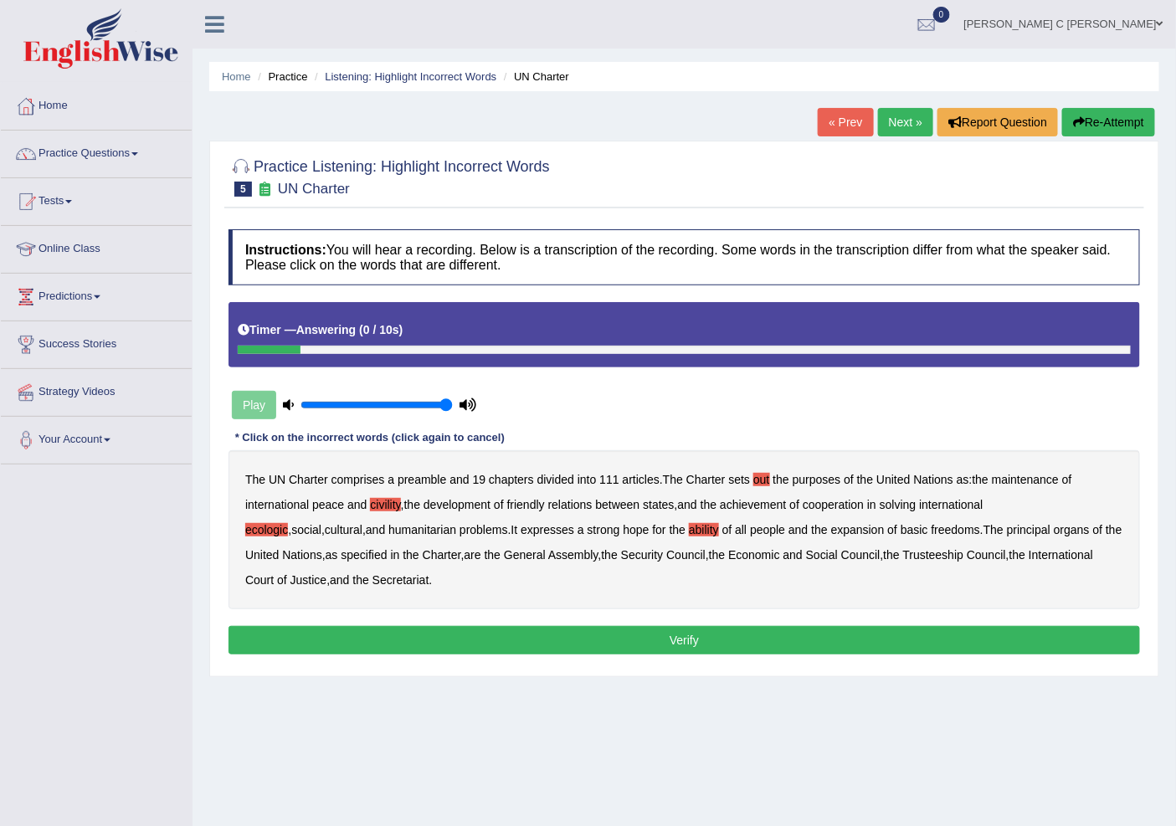
click at [958, 648] on button "Verify" at bounding box center [685, 640] width 912 height 28
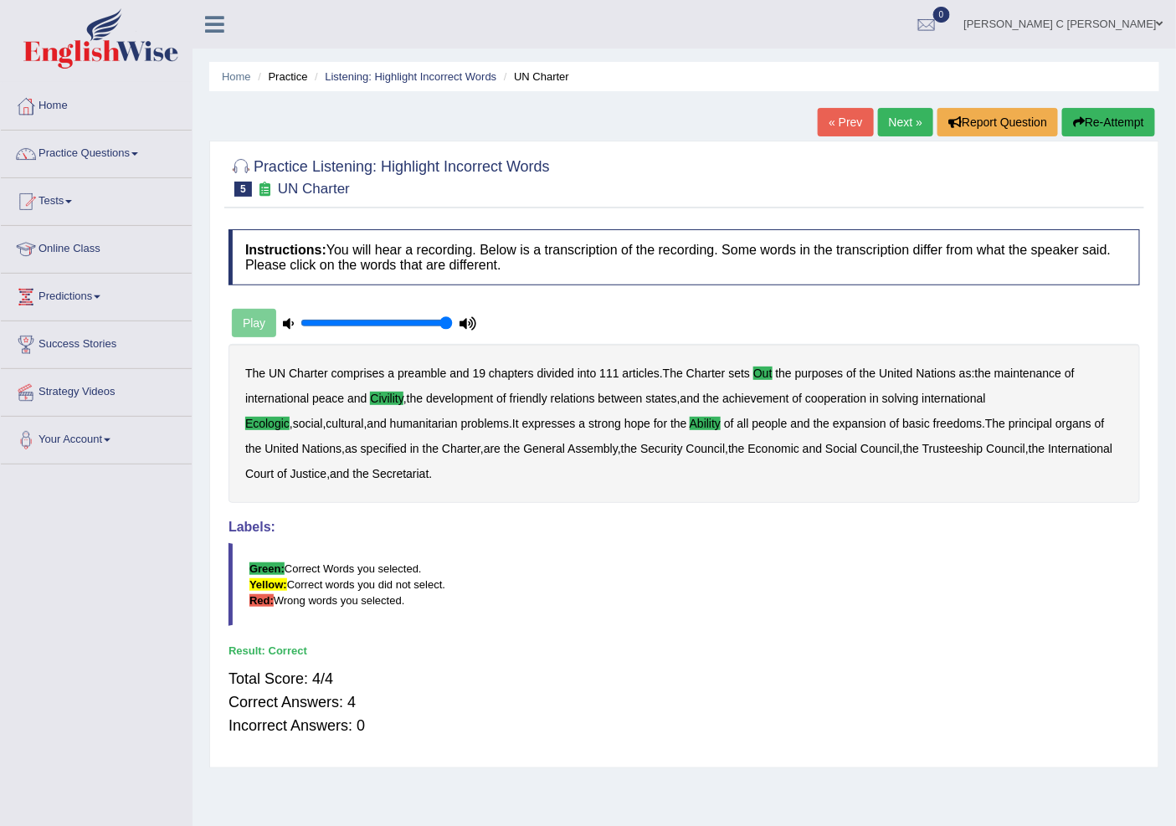
click at [913, 111] on link "Next »" at bounding box center [905, 122] width 55 height 28
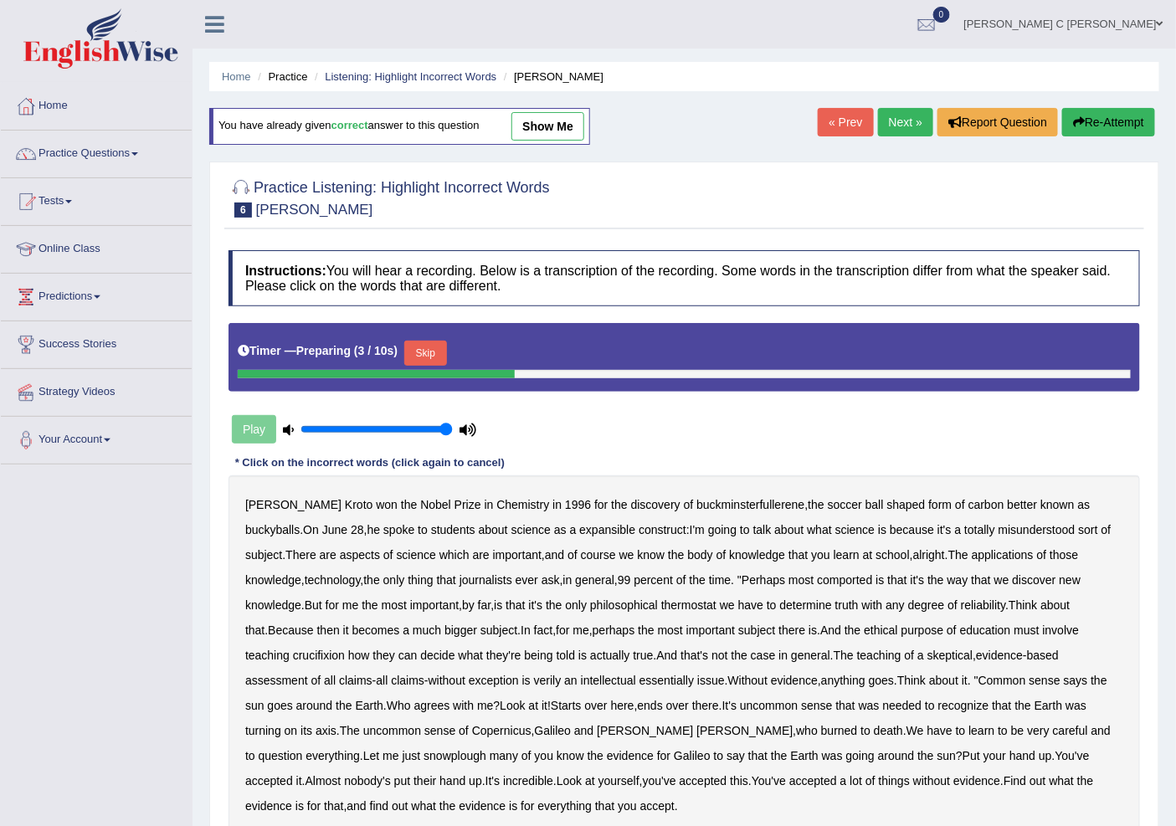
click at [437, 348] on button "Skip" at bounding box center [425, 353] width 42 height 25
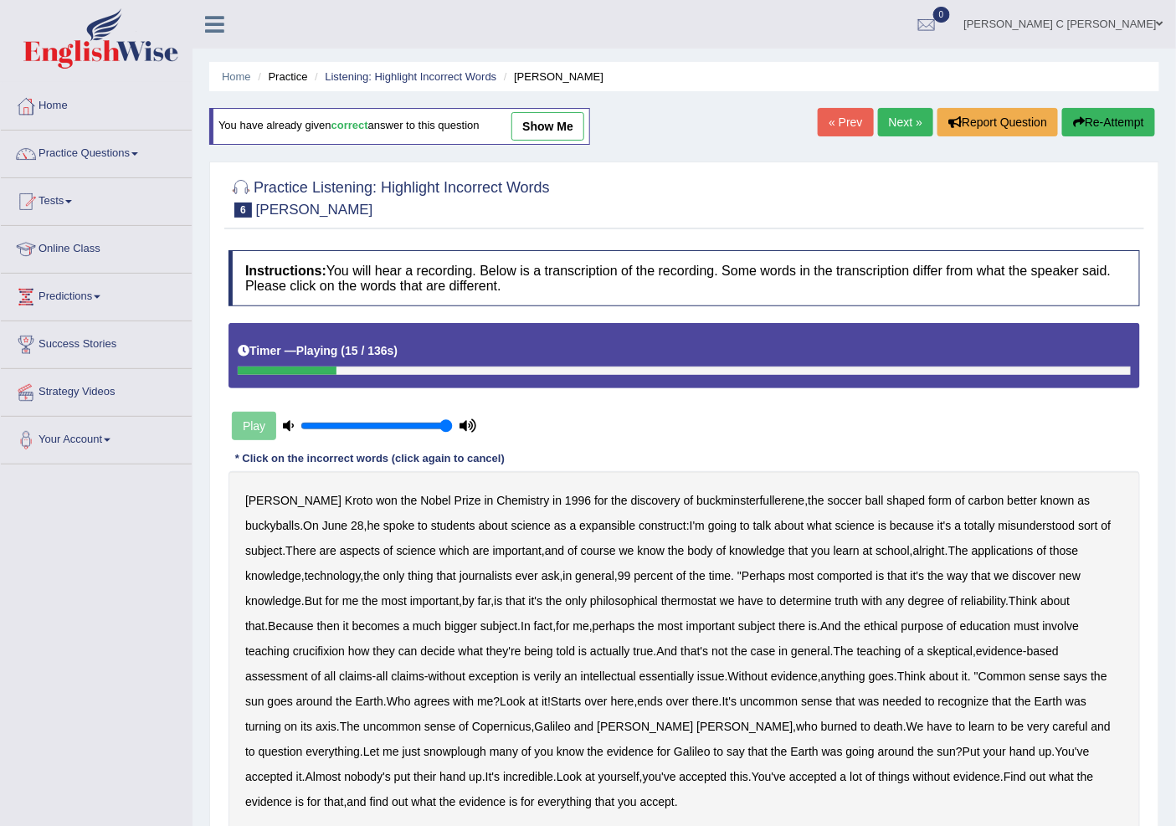
click at [579, 524] on b "expansible" at bounding box center [607, 525] width 56 height 13
click at [817, 575] on b "comported" at bounding box center [844, 575] width 55 height 13
click at [661, 599] on b "thermostat" at bounding box center [688, 600] width 55 height 13
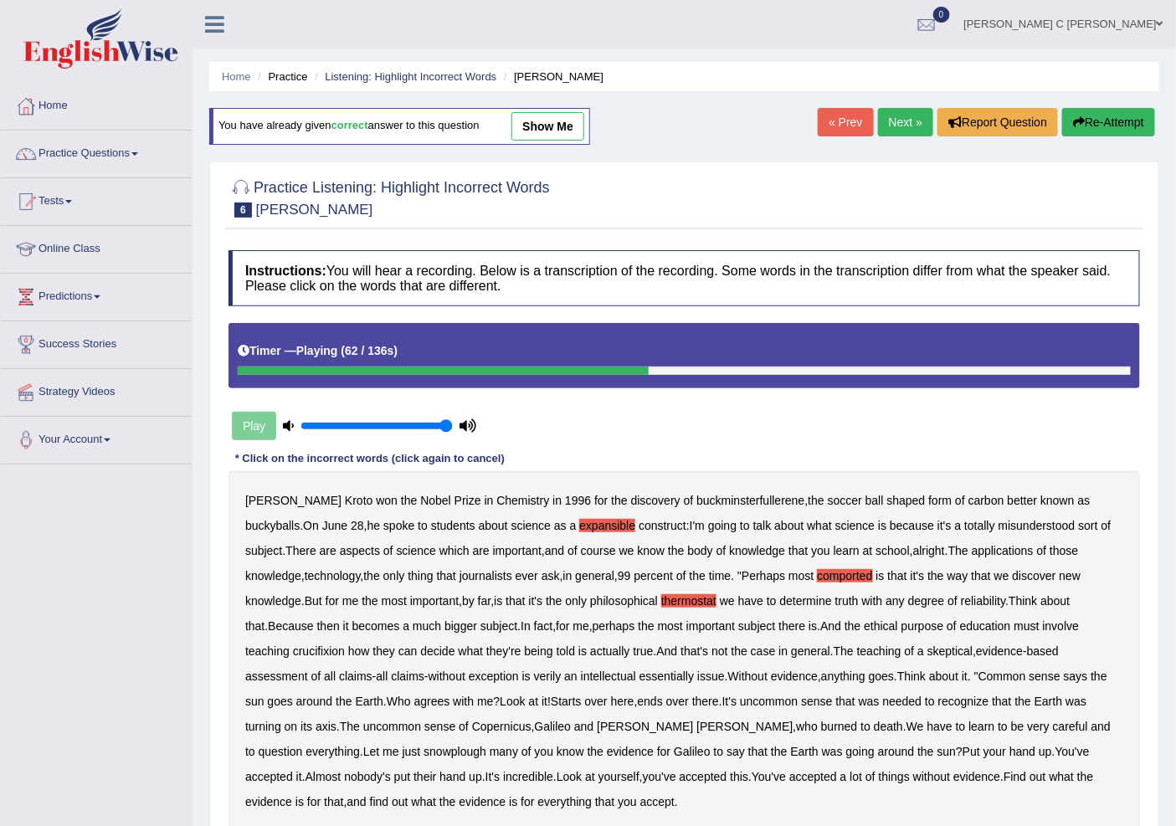
click at [345, 645] on b "crucifixion" at bounding box center [319, 651] width 52 height 13
click at [534, 672] on b "verily" at bounding box center [548, 676] width 28 height 13
click at [424, 748] on b "snowplough" at bounding box center [455, 751] width 63 height 13
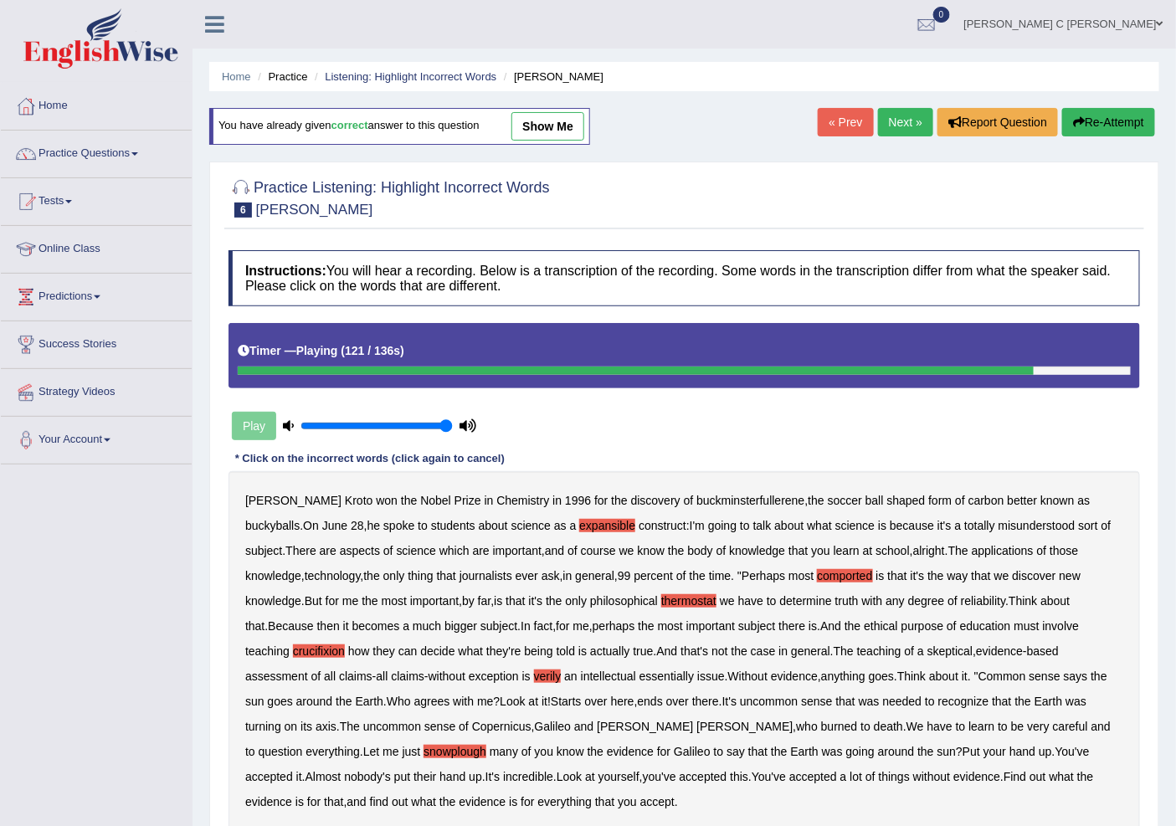
scroll to position [93, 0]
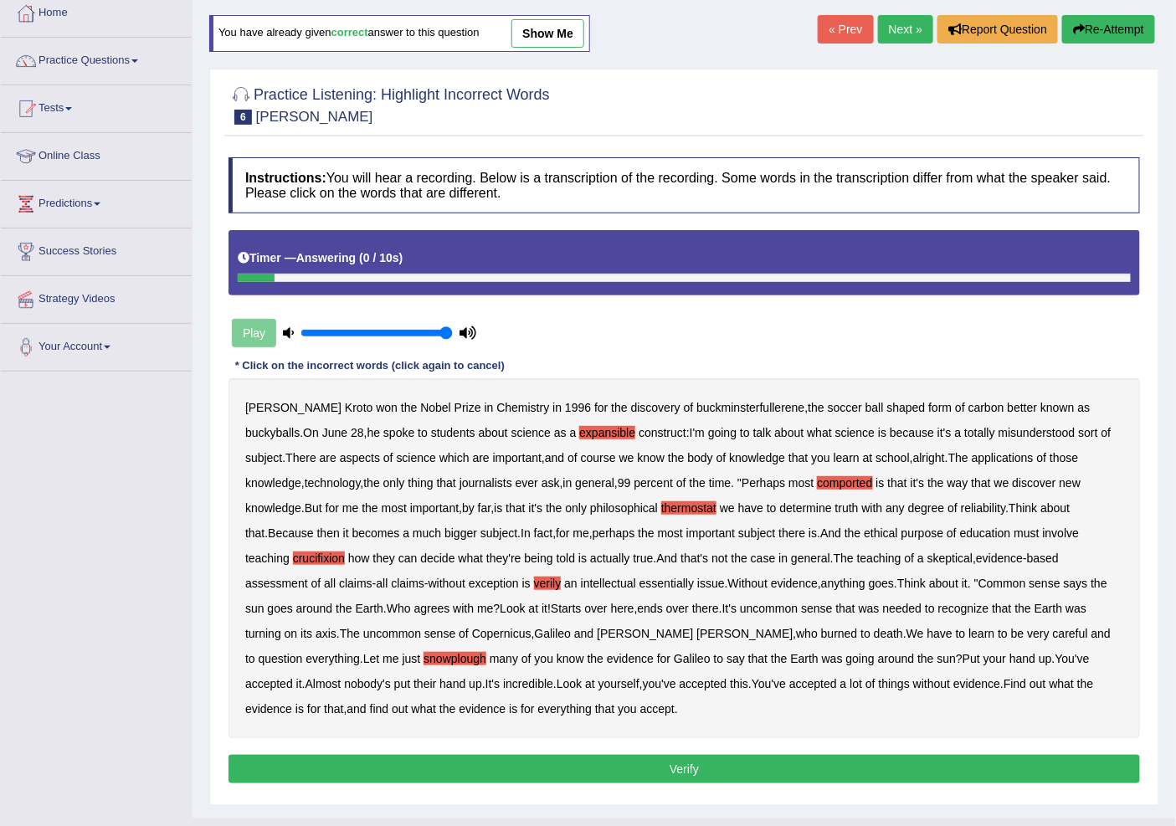
click at [521, 782] on button "Verify" at bounding box center [685, 769] width 912 height 28
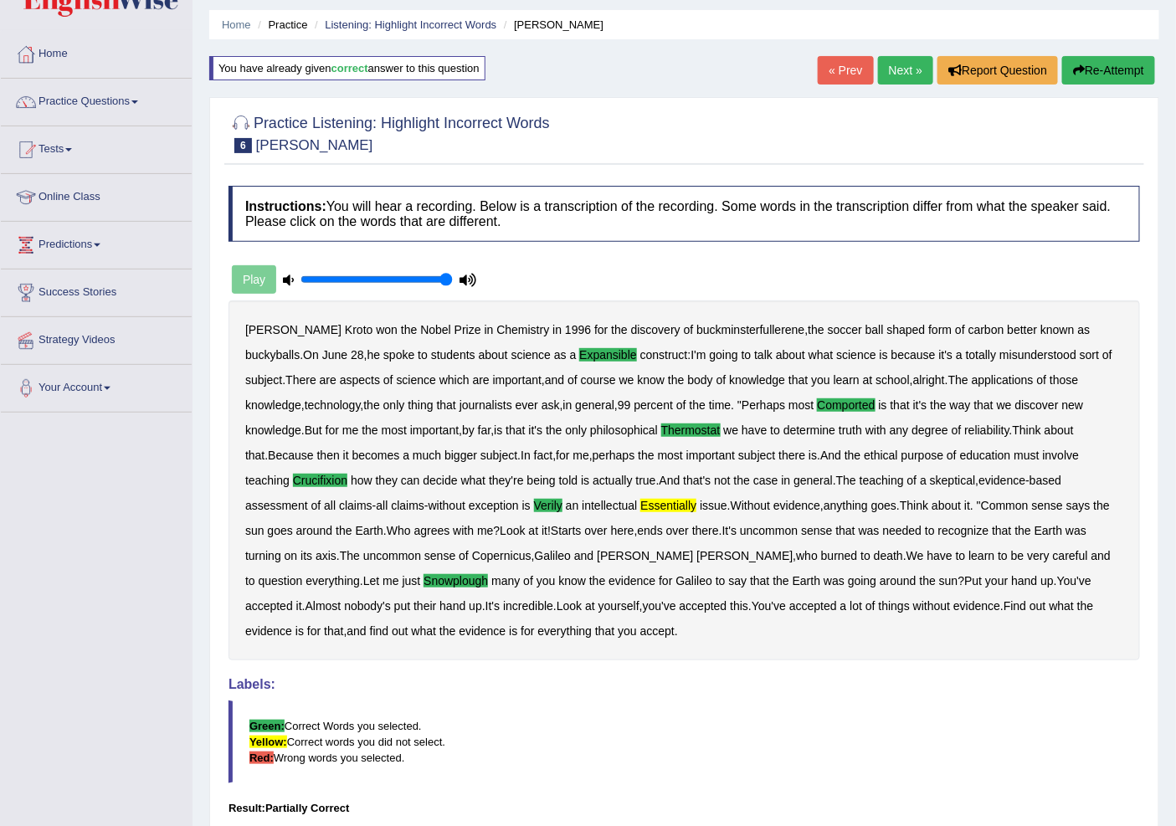
click at [521, 488] on div "Harold Kroto won the Nobel Prize in Chemistry in 1996 for the discovery of buck…" at bounding box center [685, 480] width 912 height 360
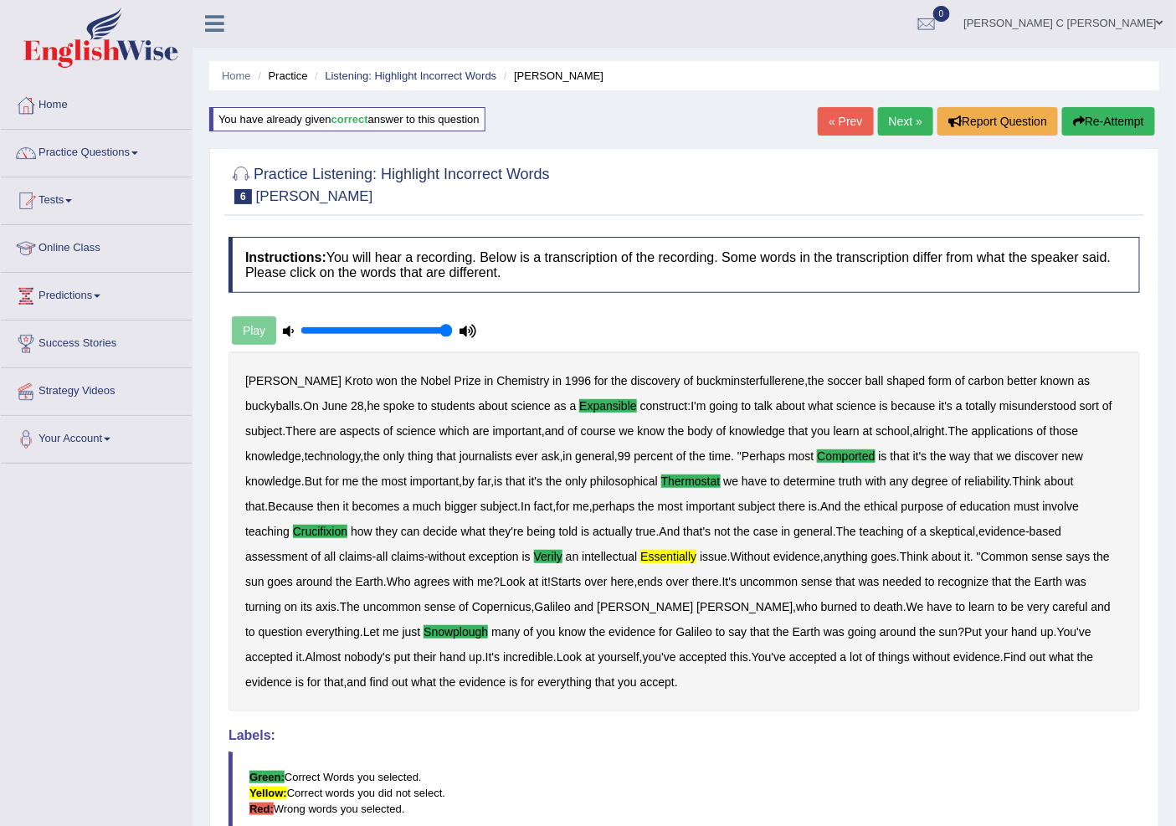
scroll to position [0, 0]
click at [917, 121] on link "Next »" at bounding box center [905, 122] width 55 height 28
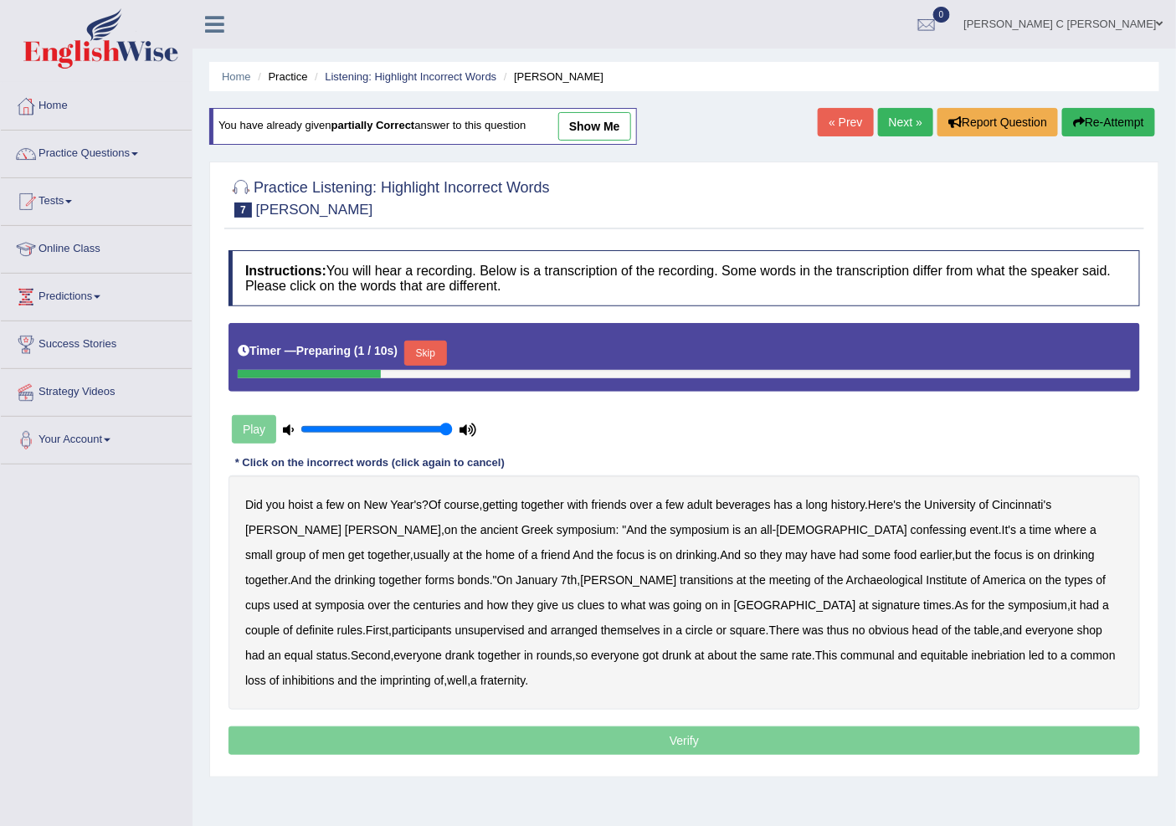
click at [424, 350] on button "Skip" at bounding box center [425, 353] width 42 height 25
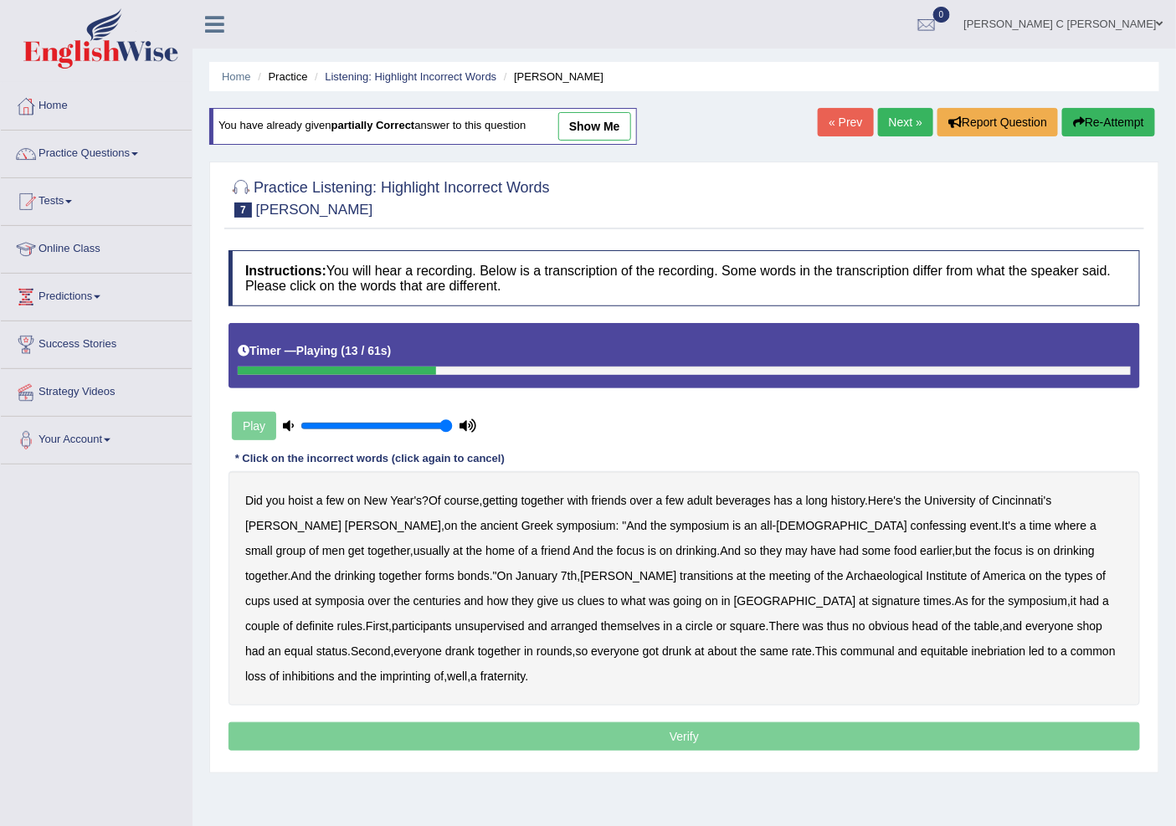
click at [911, 521] on b "confessing" at bounding box center [939, 525] width 56 height 13
click at [872, 598] on b "signature" at bounding box center [896, 600] width 49 height 13
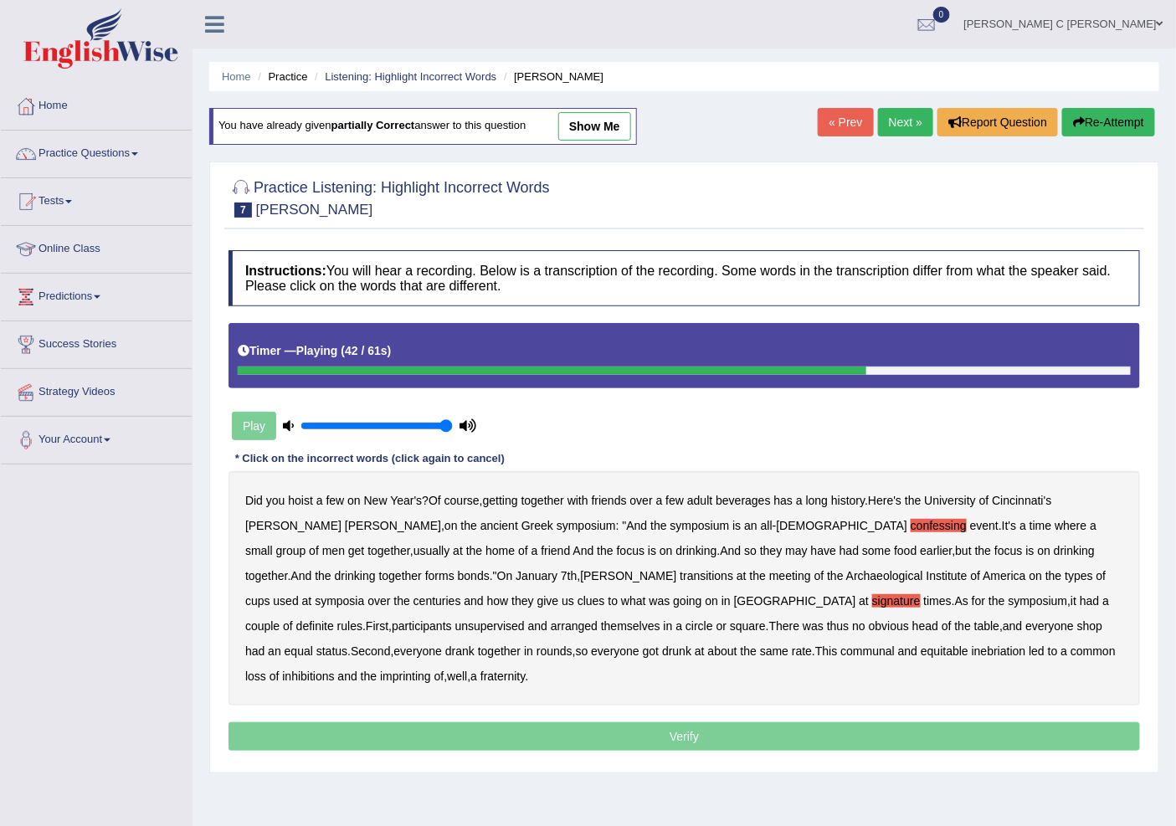
click at [896, 593] on div "Did you hoist a few on New Year's ? Of course , getting together with friends o…" at bounding box center [685, 588] width 912 height 234
click at [452, 619] on b "participants" at bounding box center [422, 625] width 60 height 13
click at [1071, 651] on b "common" at bounding box center [1093, 651] width 45 height 13
click at [1071, 650] on b "common" at bounding box center [1093, 651] width 45 height 13
click at [972, 650] on b "inebriation" at bounding box center [999, 651] width 54 height 13
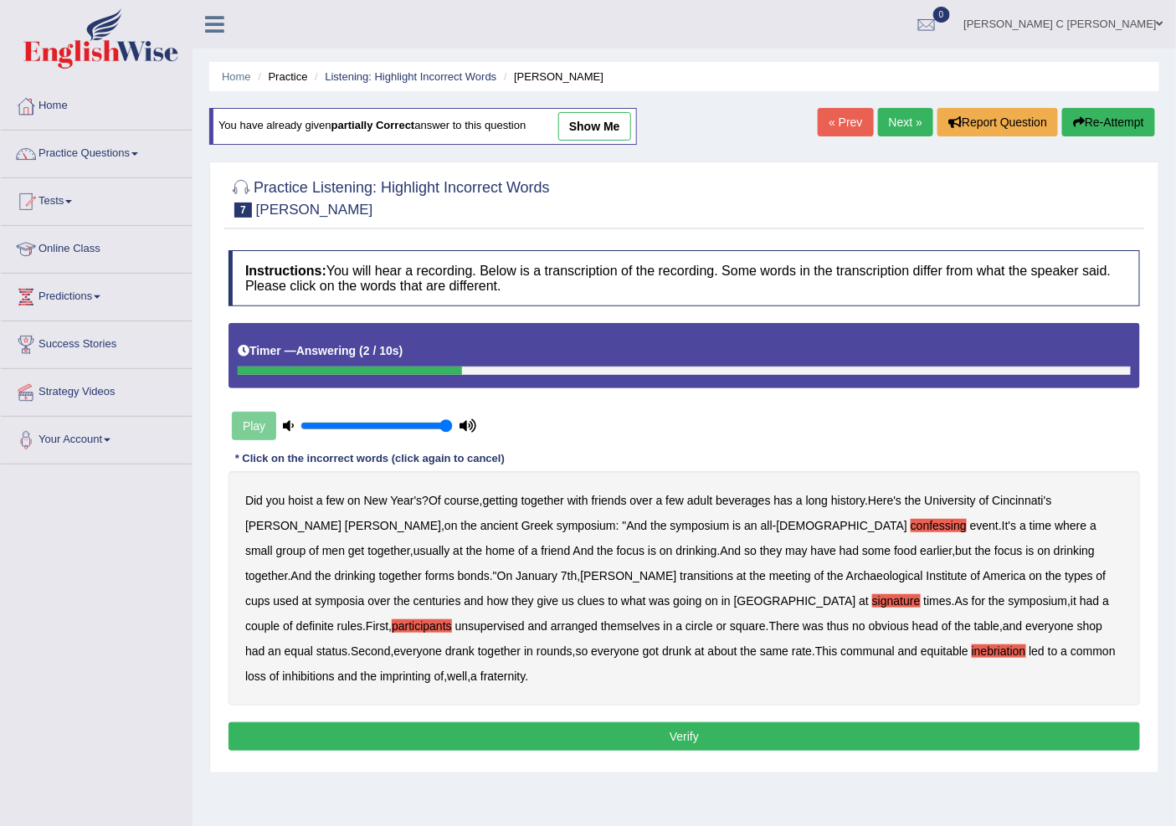
click at [972, 648] on b "inebriation" at bounding box center [999, 651] width 54 height 13
click at [739, 696] on div "Instructions: You will hear a recording. Below is a transcription of the record…" at bounding box center [684, 503] width 920 height 522
click at [747, 722] on button "Verify" at bounding box center [685, 736] width 912 height 28
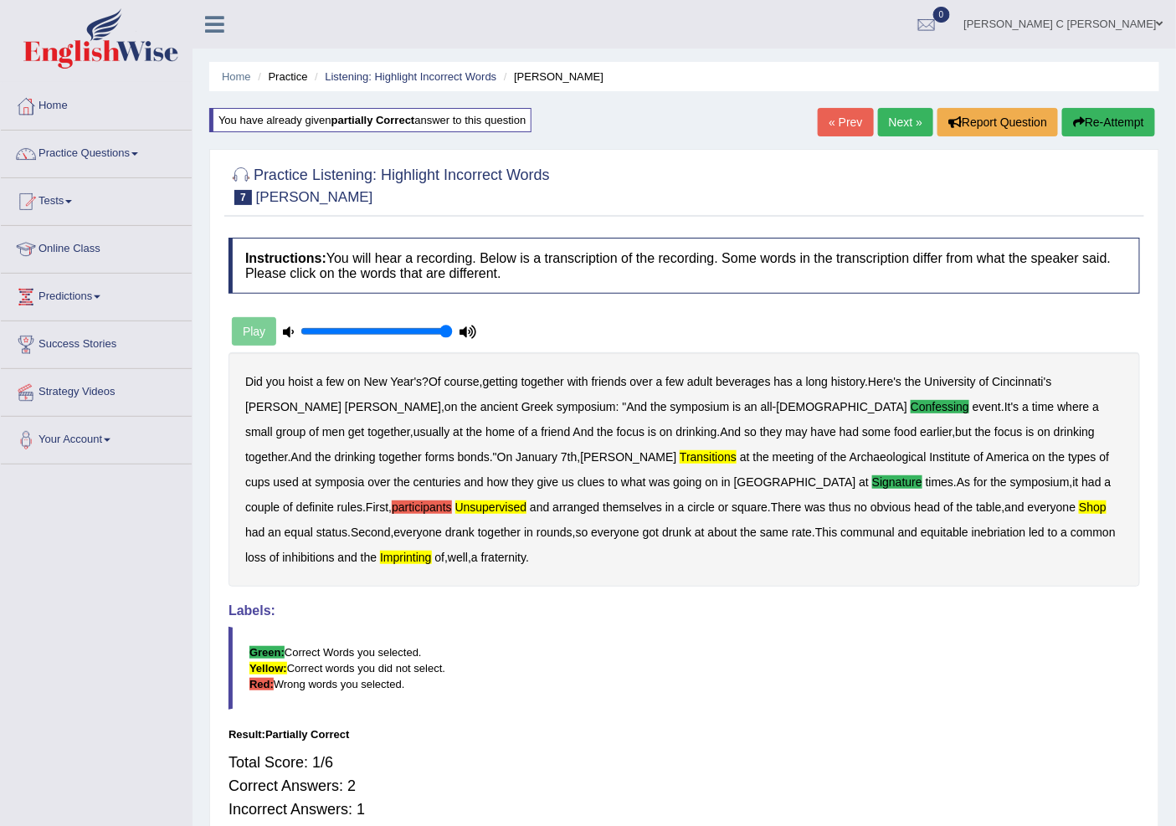
click at [881, 127] on link "Next »" at bounding box center [905, 122] width 55 height 28
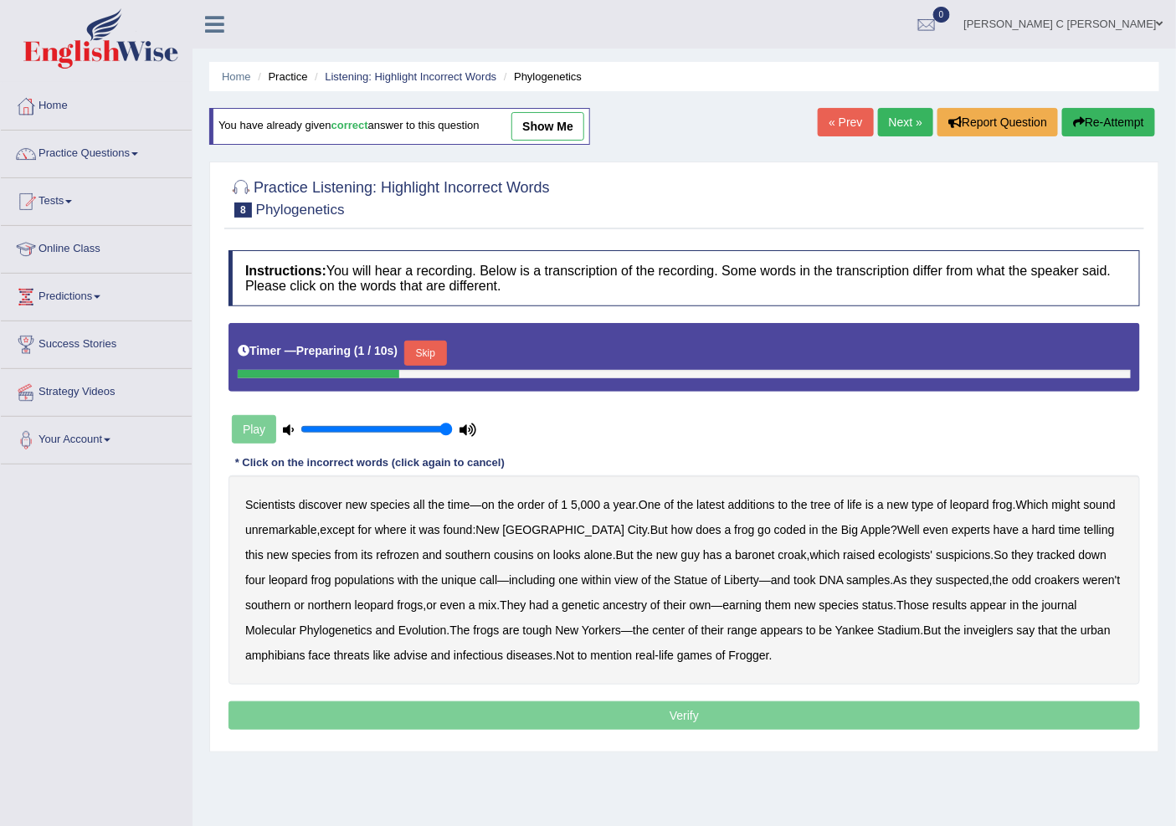
click at [428, 344] on button "Skip" at bounding box center [425, 353] width 42 height 25
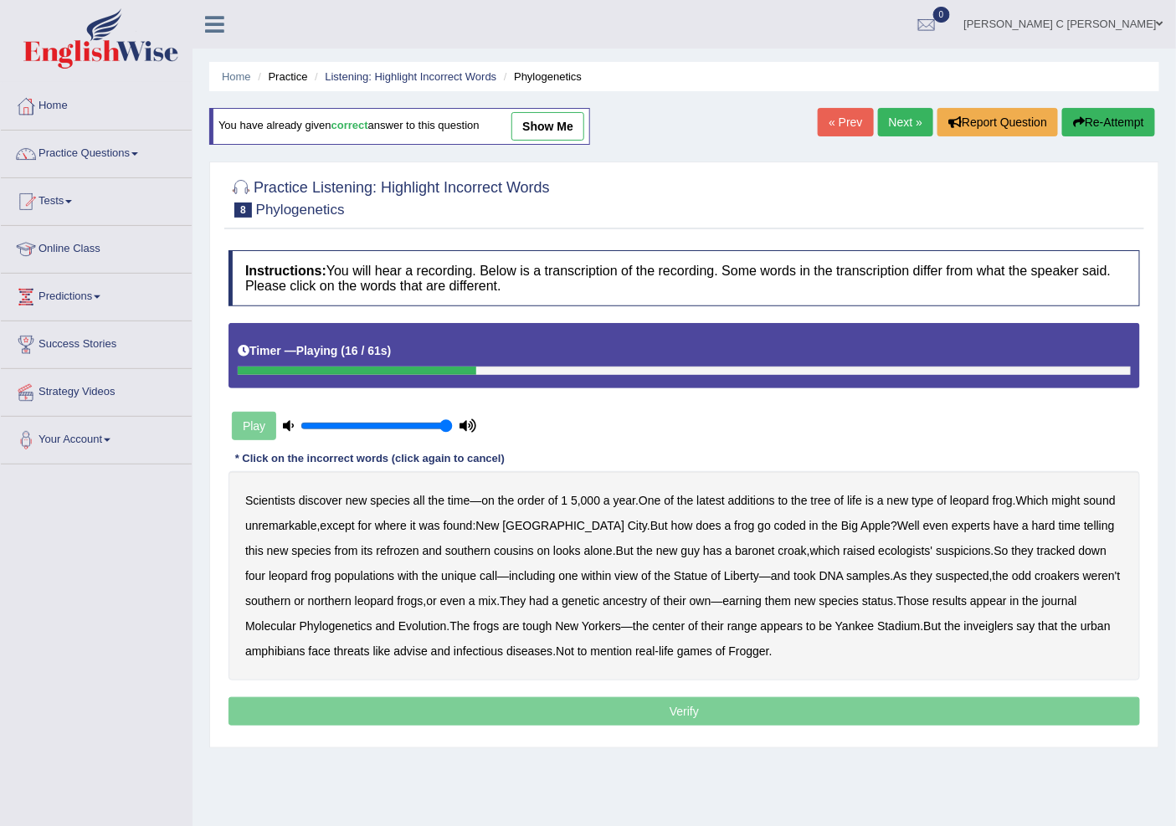
click at [774, 523] on b "coded" at bounding box center [790, 525] width 32 height 13
click at [376, 552] on b "refrozen" at bounding box center [397, 550] width 43 height 13
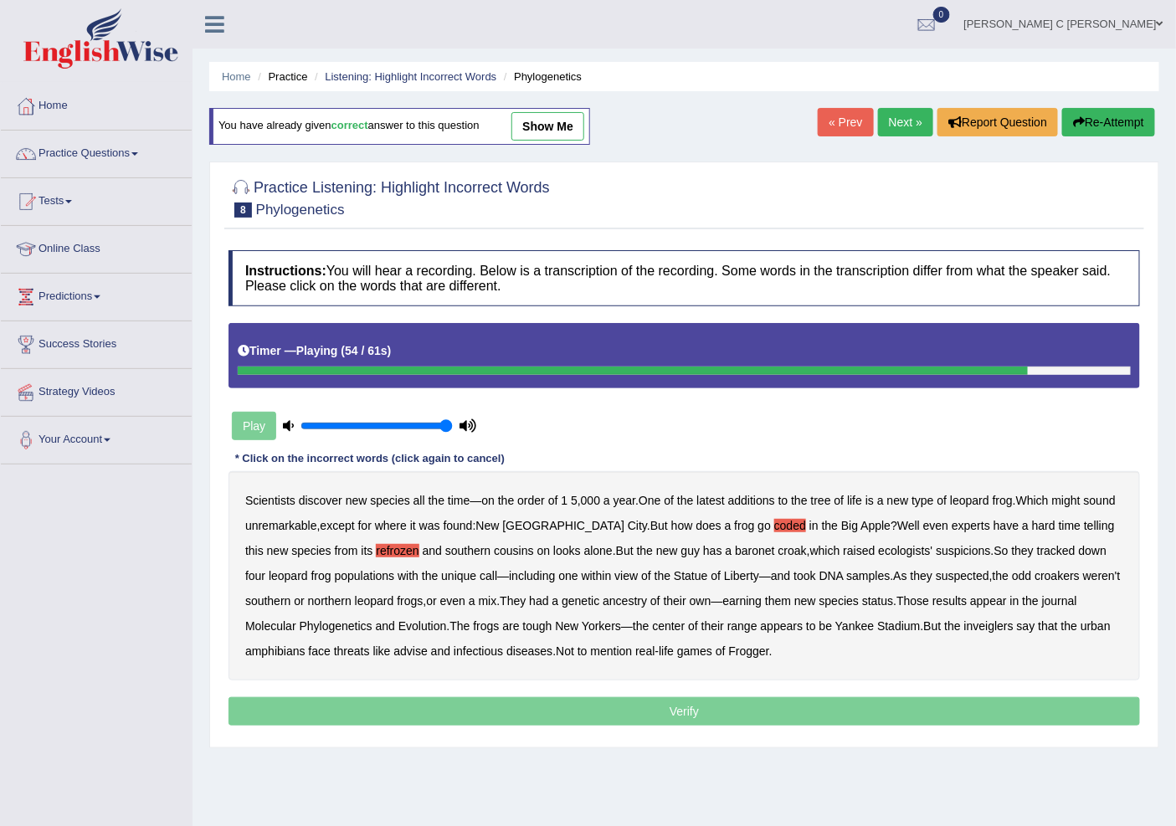
click at [964, 629] on b "inveiglers" at bounding box center [988, 625] width 49 height 13
click at [408, 651] on b "advise" at bounding box center [409, 651] width 33 height 13
click at [722, 701] on p "Verify" at bounding box center [685, 711] width 912 height 28
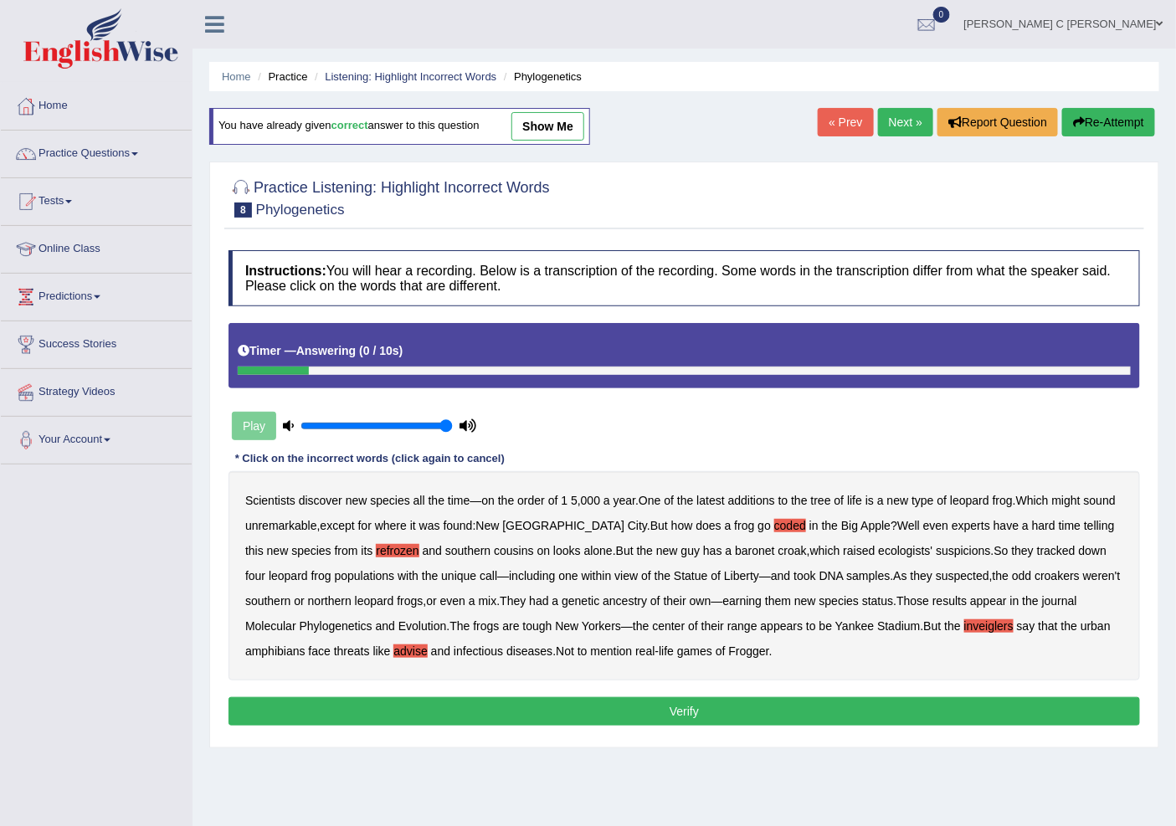
click at [725, 722] on button "Verify" at bounding box center [685, 711] width 912 height 28
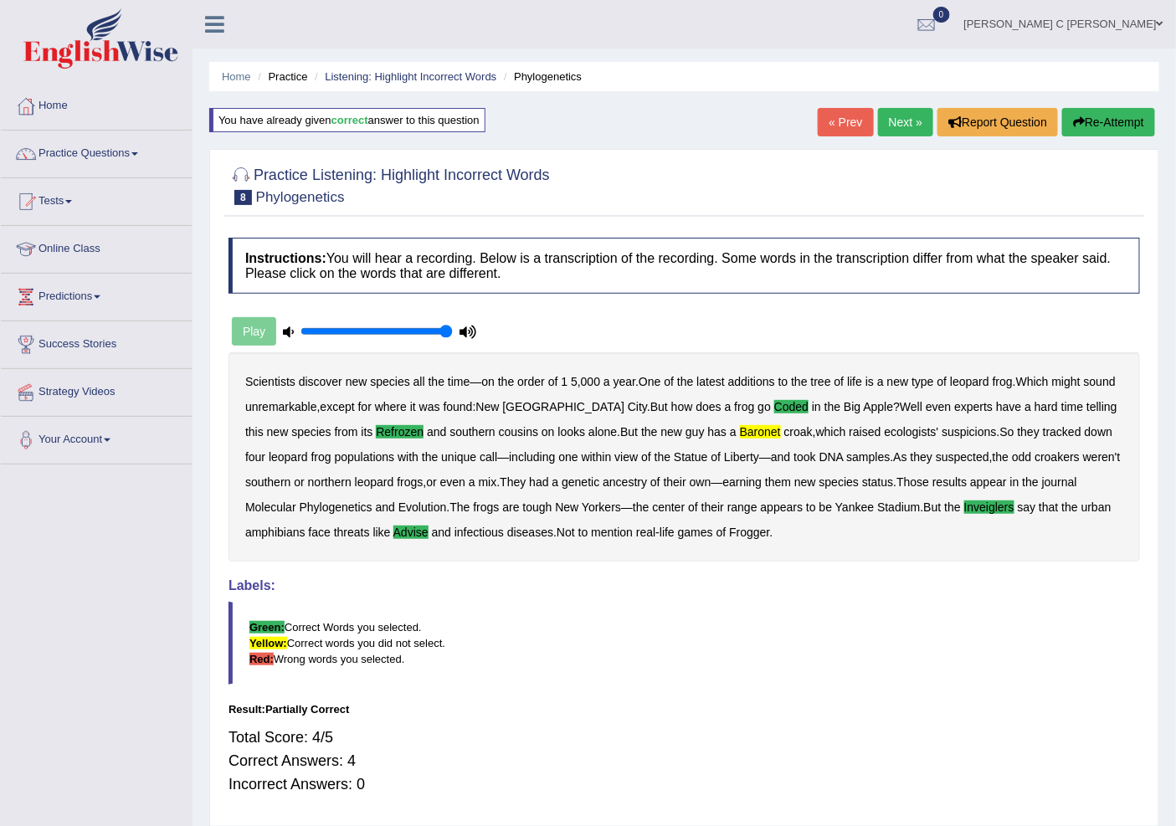
click at [909, 121] on link "Next »" at bounding box center [905, 122] width 55 height 28
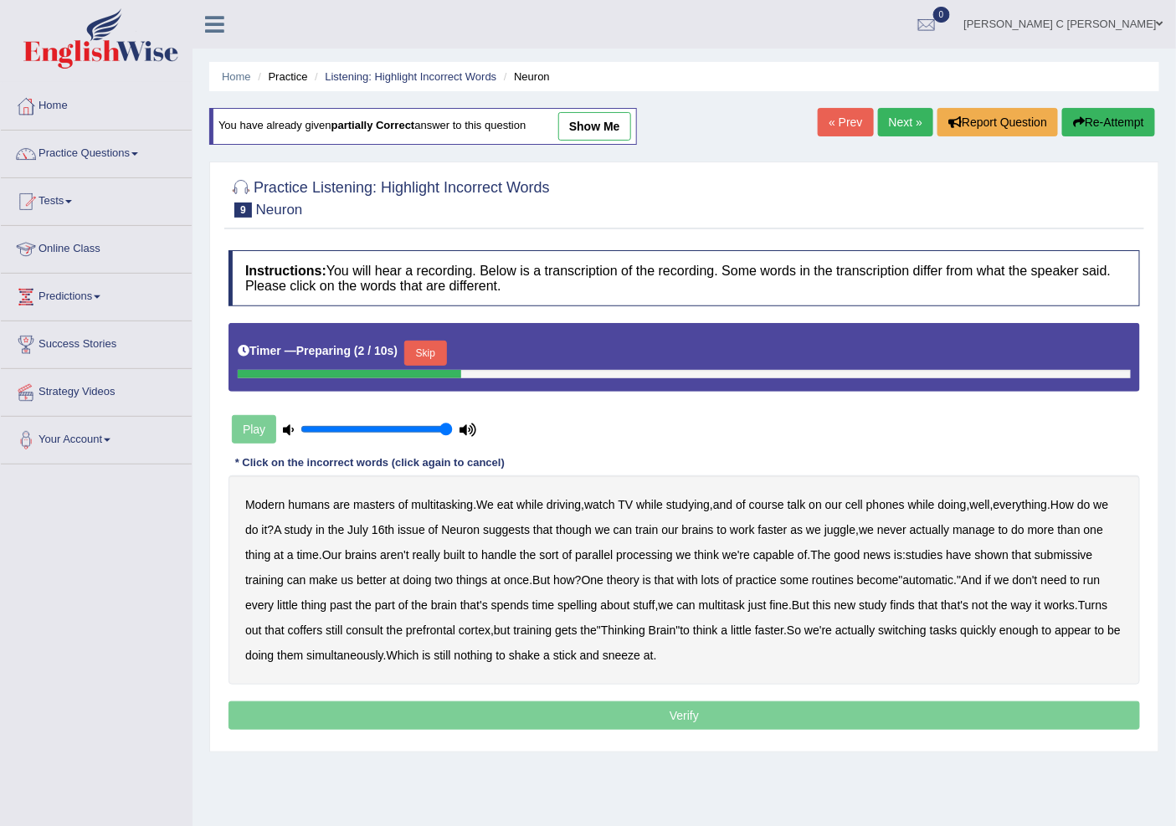
click at [446, 357] on button "Skip" at bounding box center [425, 353] width 42 height 25
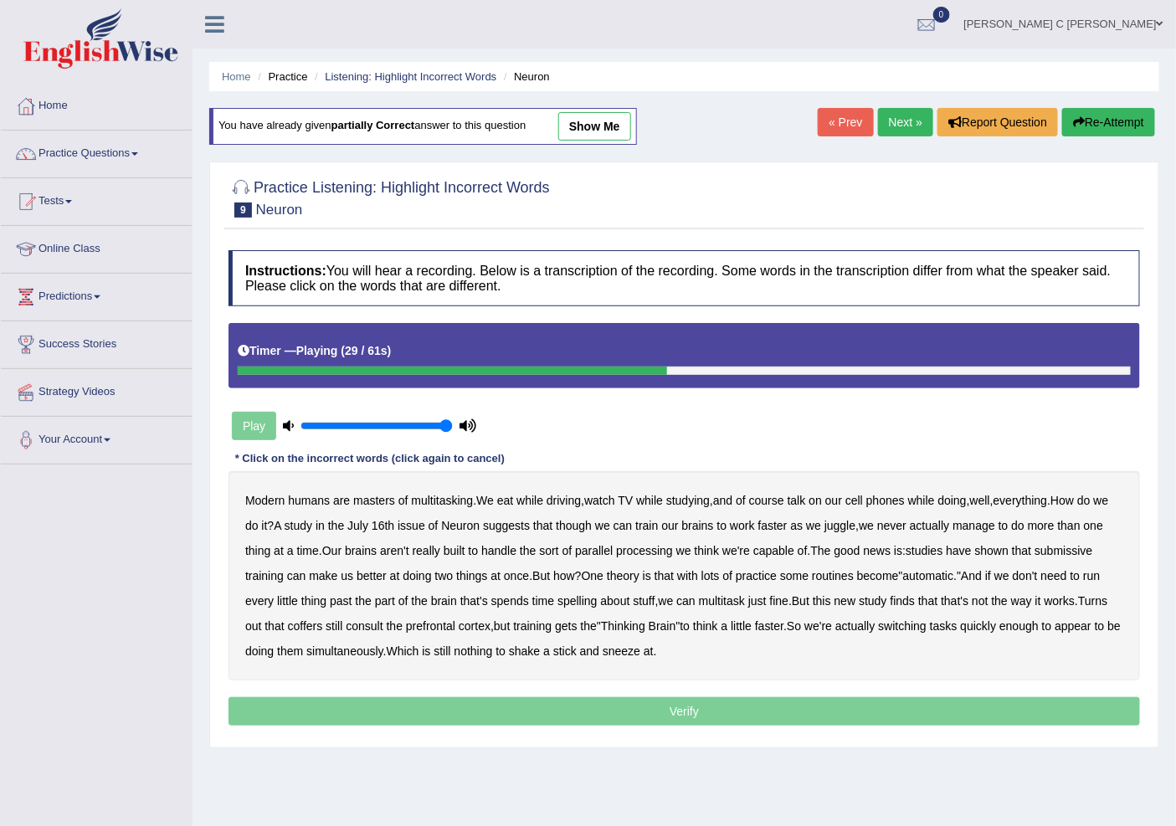
click at [1035, 557] on b "submissive" at bounding box center [1064, 550] width 58 height 13
click at [659, 593] on div "Modern humans are masters of multitasking . We eat while driving , watch TV whi…" at bounding box center [685, 575] width 912 height 209
click at [630, 604] on b "about" at bounding box center [615, 600] width 29 height 13
click at [597, 603] on b "spelling" at bounding box center [576, 600] width 39 height 13
drag, startPoint x: 671, startPoint y: 601, endPoint x: 852, endPoint y: 617, distance: 181.5
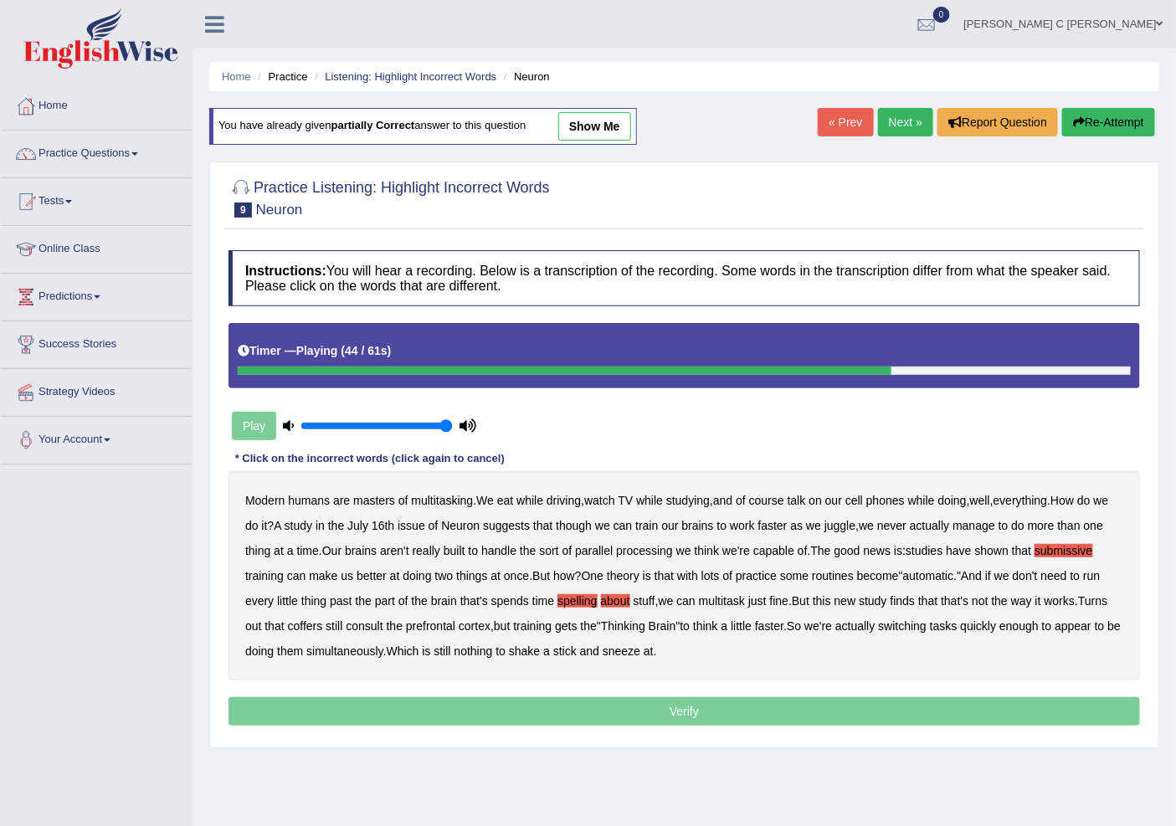
click at [630, 601] on b "about" at bounding box center [615, 600] width 29 height 13
click at [323, 626] on b "coffers" at bounding box center [305, 625] width 35 height 13
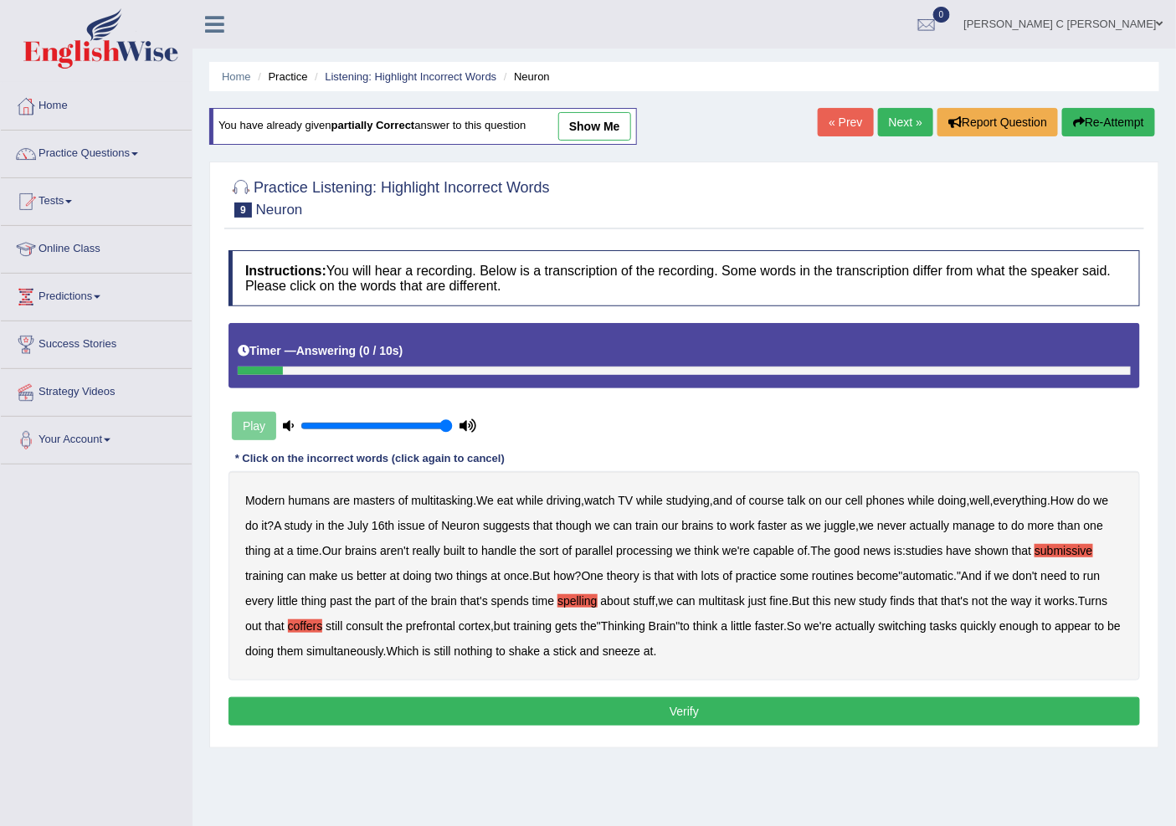
click at [715, 704] on button "Verify" at bounding box center [685, 711] width 912 height 28
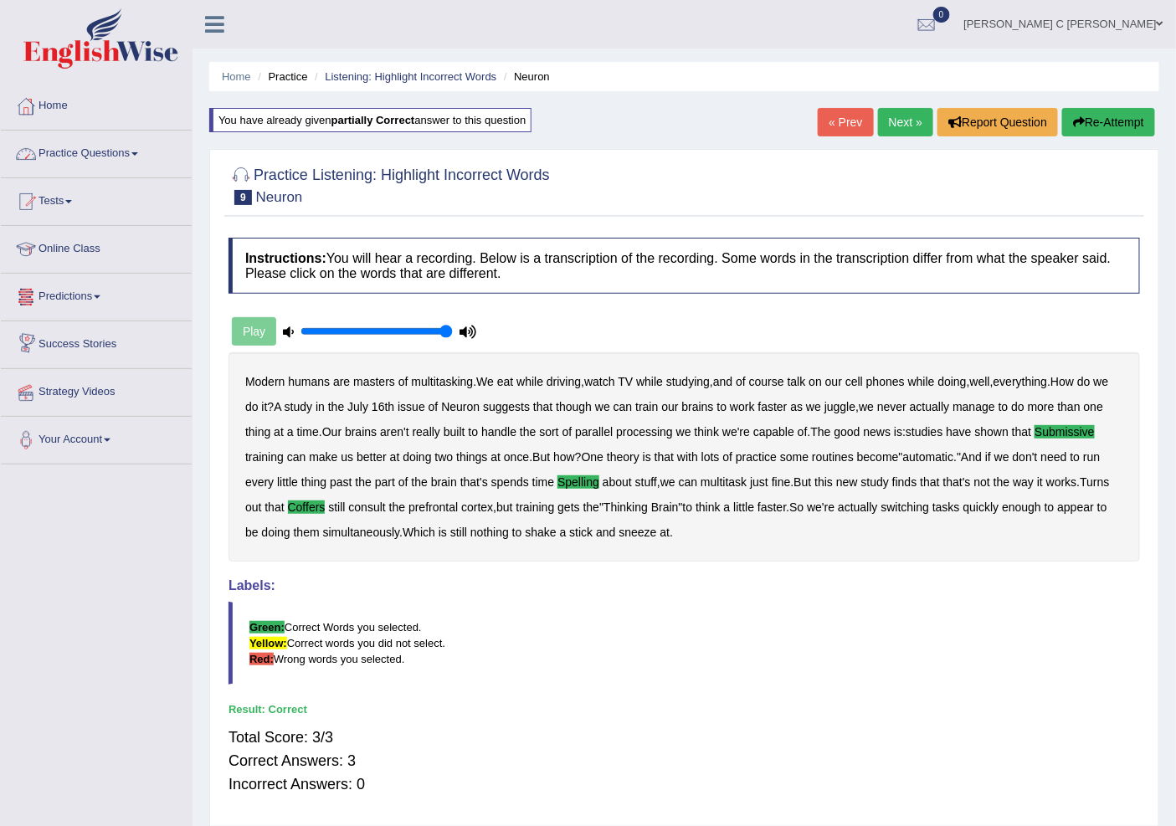
click at [135, 171] on link "Practice Questions" at bounding box center [96, 152] width 191 height 42
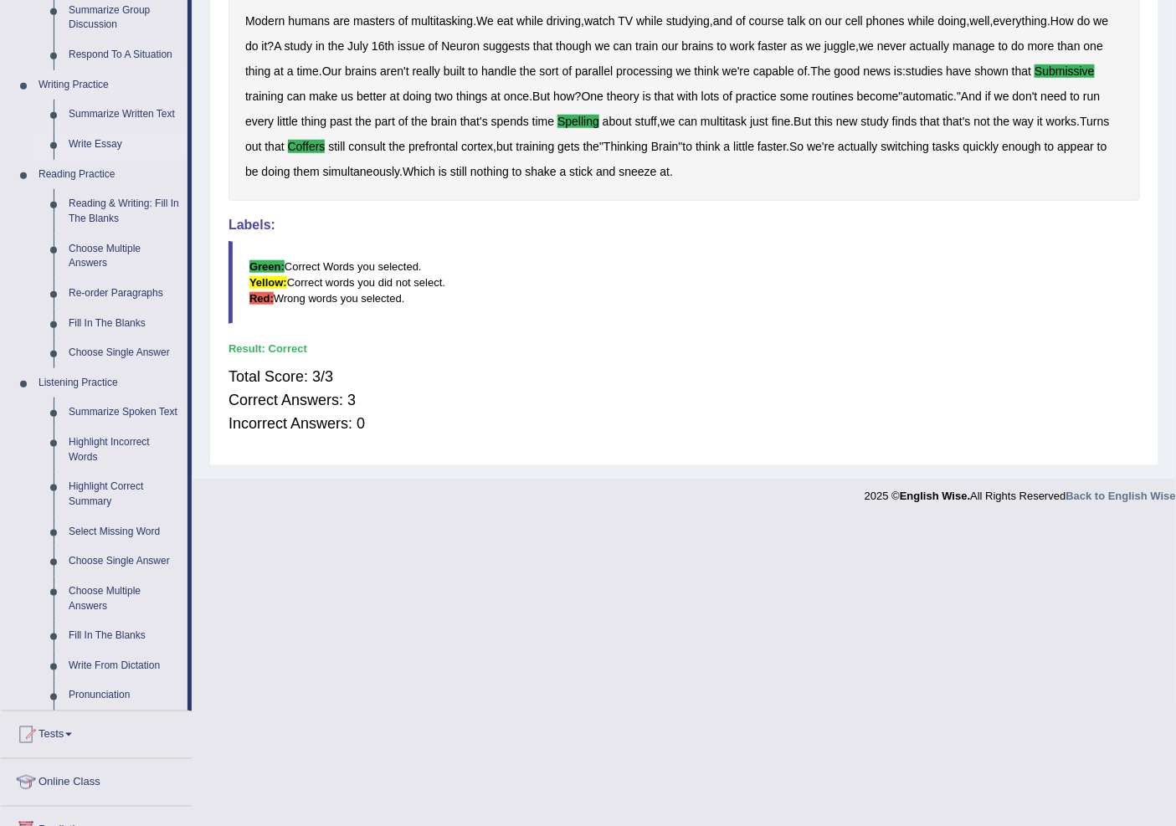
scroll to position [372, 0]
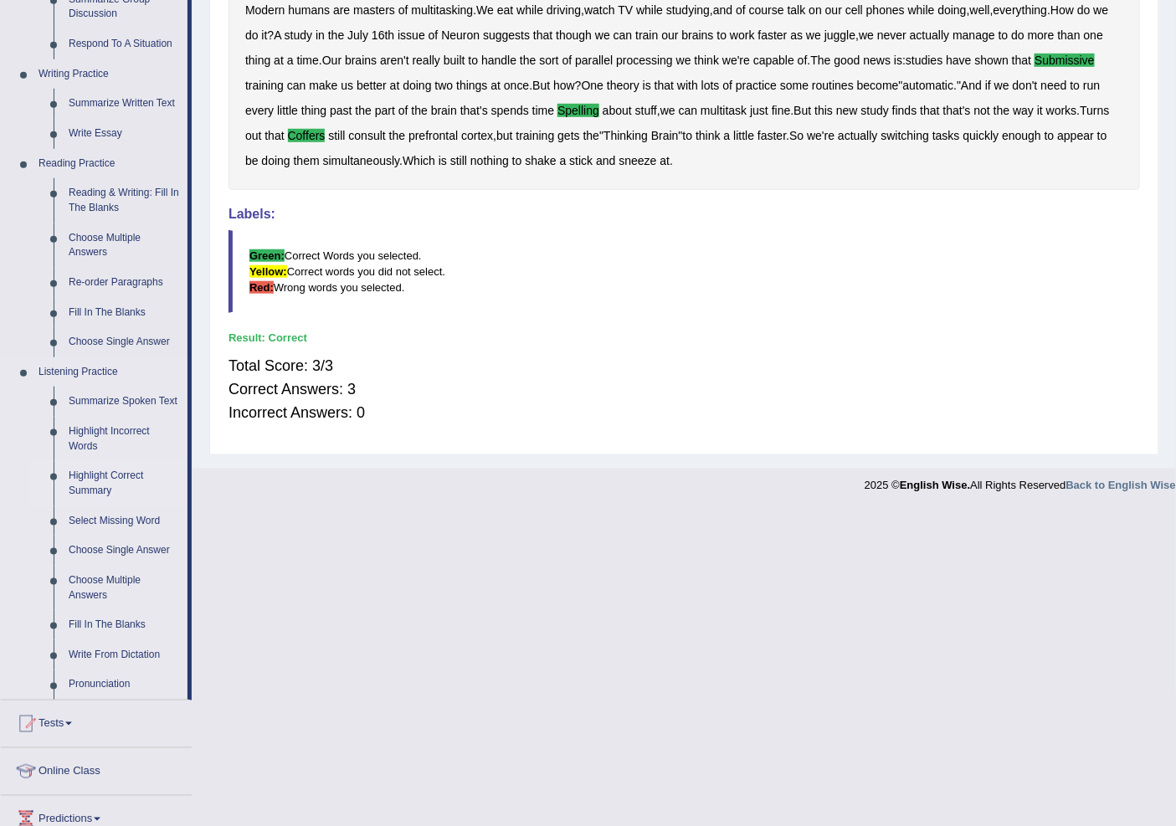
click at [127, 482] on link "Highlight Correct Summary" at bounding box center [124, 483] width 126 height 44
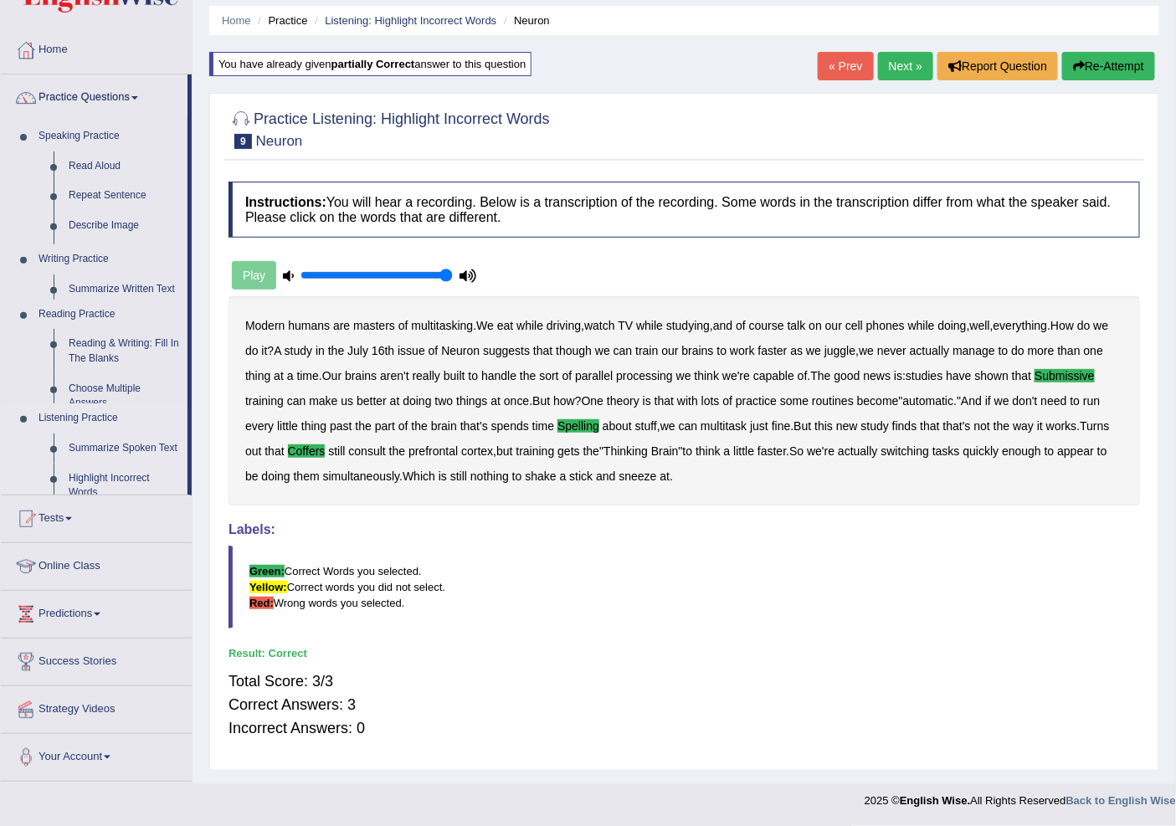
scroll to position [54, 0]
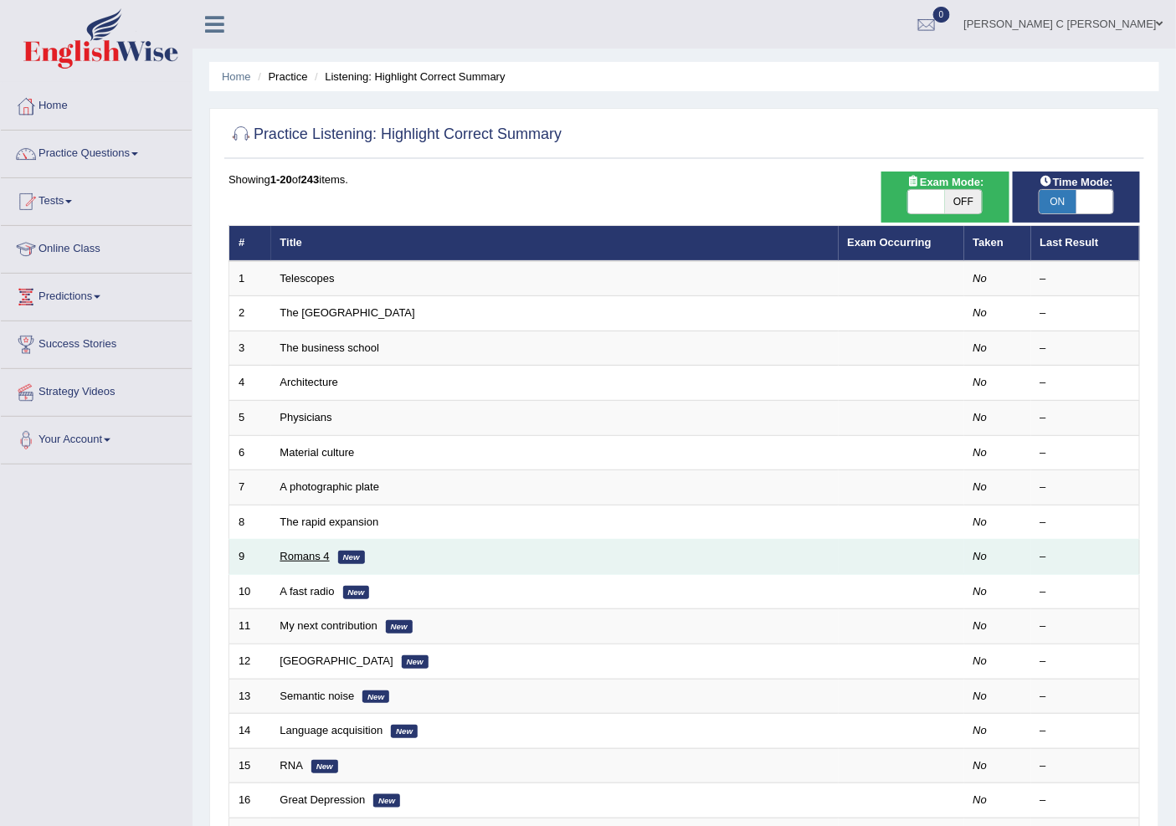
click at [311, 557] on link "Romans 4" at bounding box center [304, 556] width 49 height 13
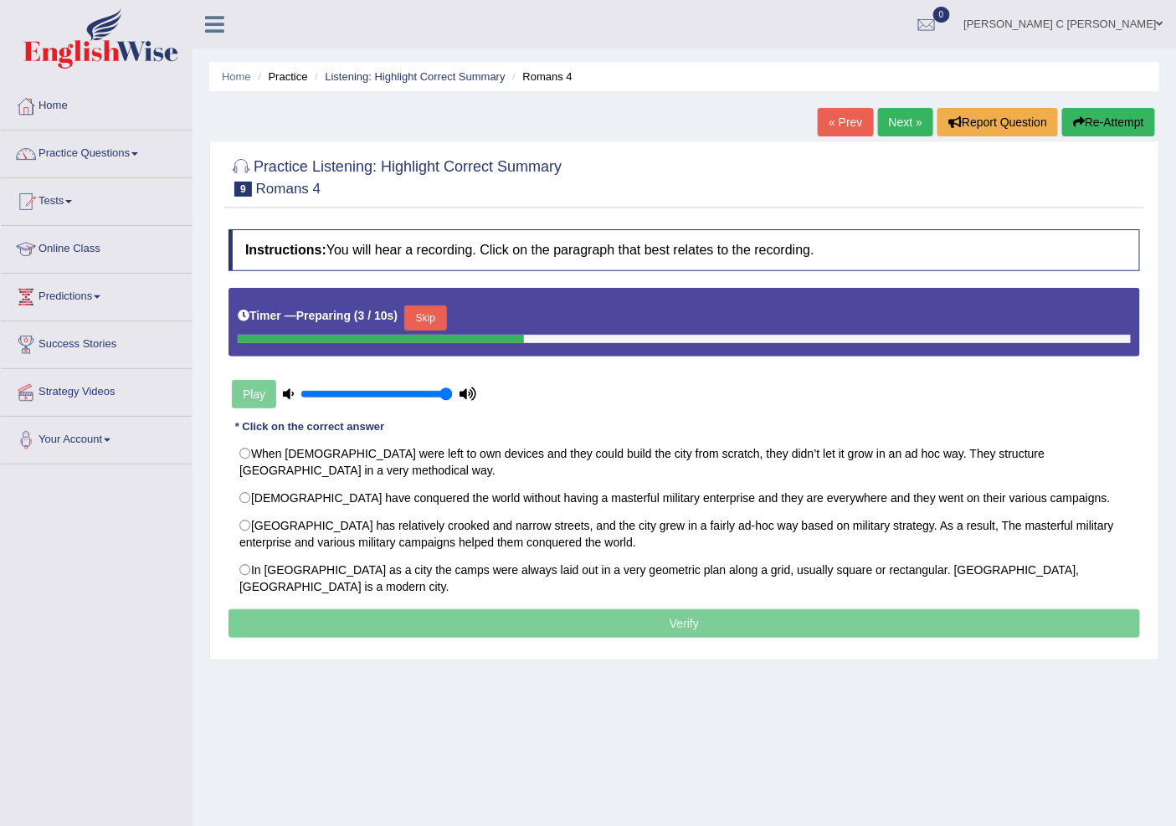
click at [445, 312] on button "Skip" at bounding box center [425, 318] width 42 height 25
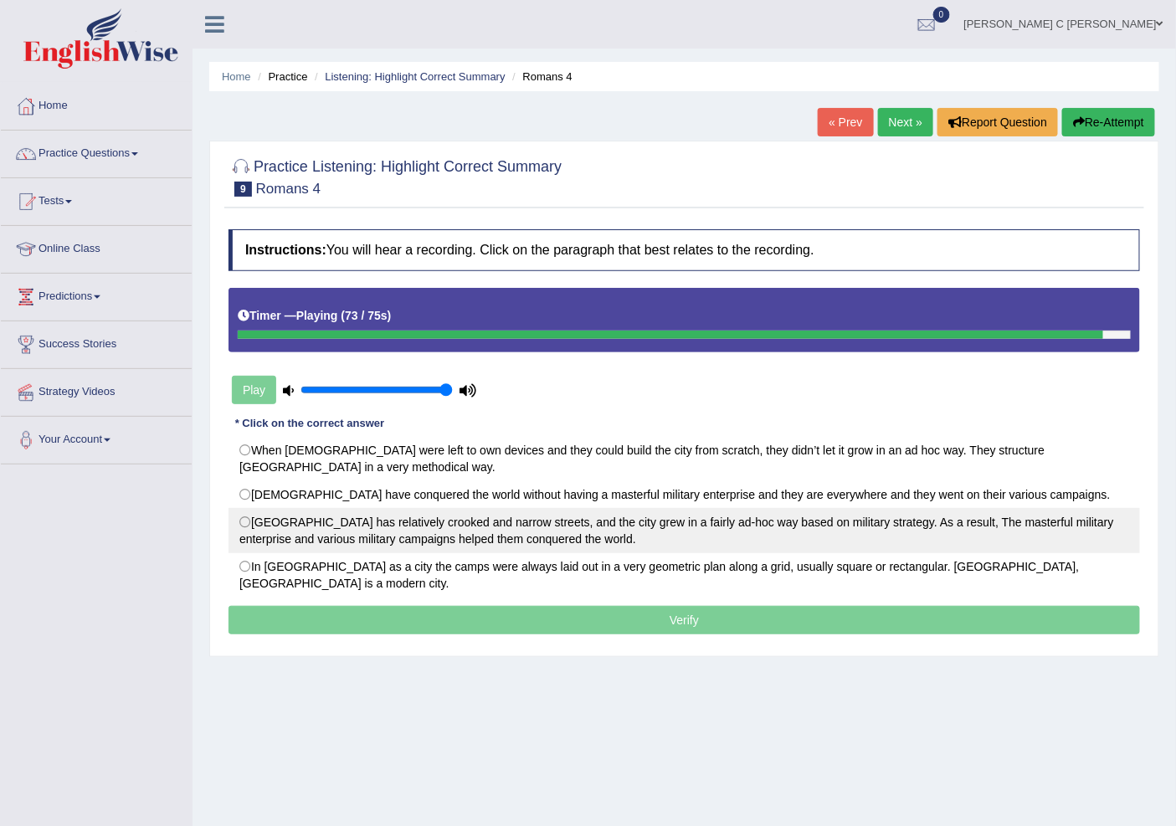
click at [254, 508] on label "Rome City has relatively crooked and narrow streets, and the city grew in a fai…" at bounding box center [685, 530] width 912 height 45
radio input "true"
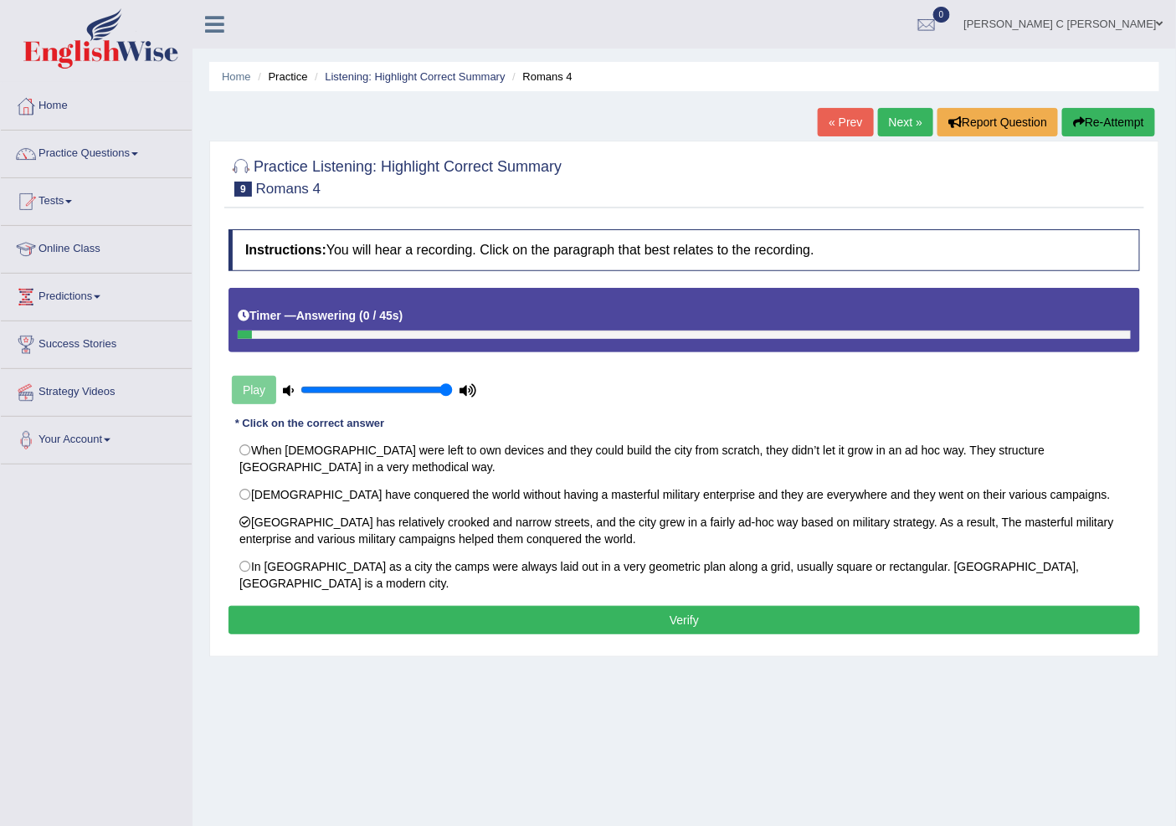
click at [532, 606] on button "Verify" at bounding box center [685, 620] width 912 height 28
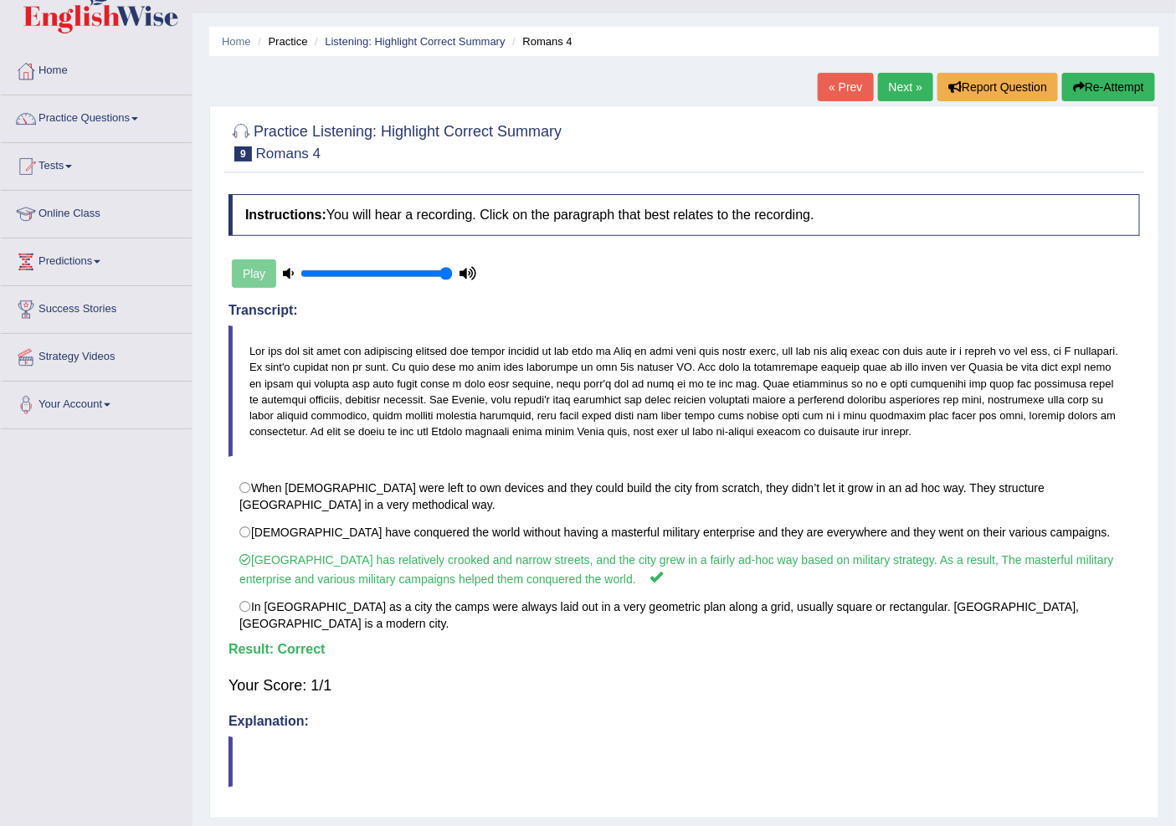
scroll to position [54, 0]
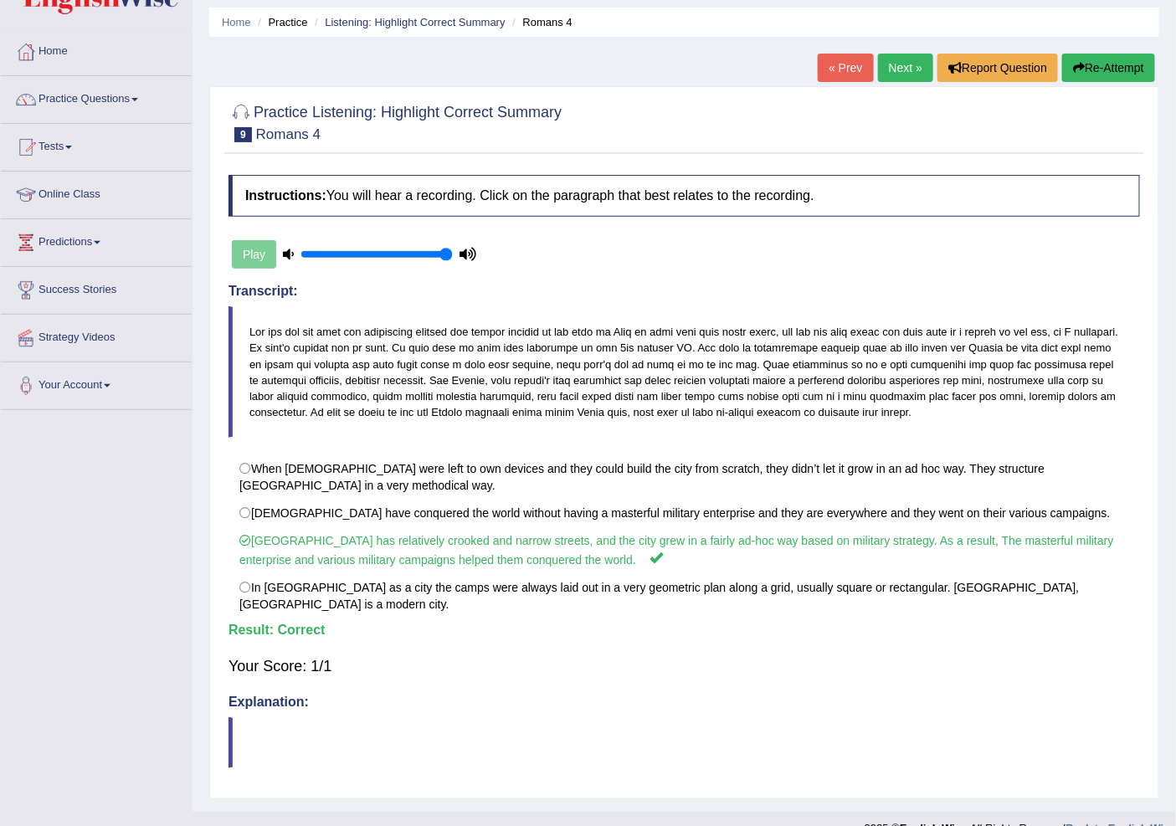
click at [883, 77] on link "Next »" at bounding box center [905, 68] width 55 height 28
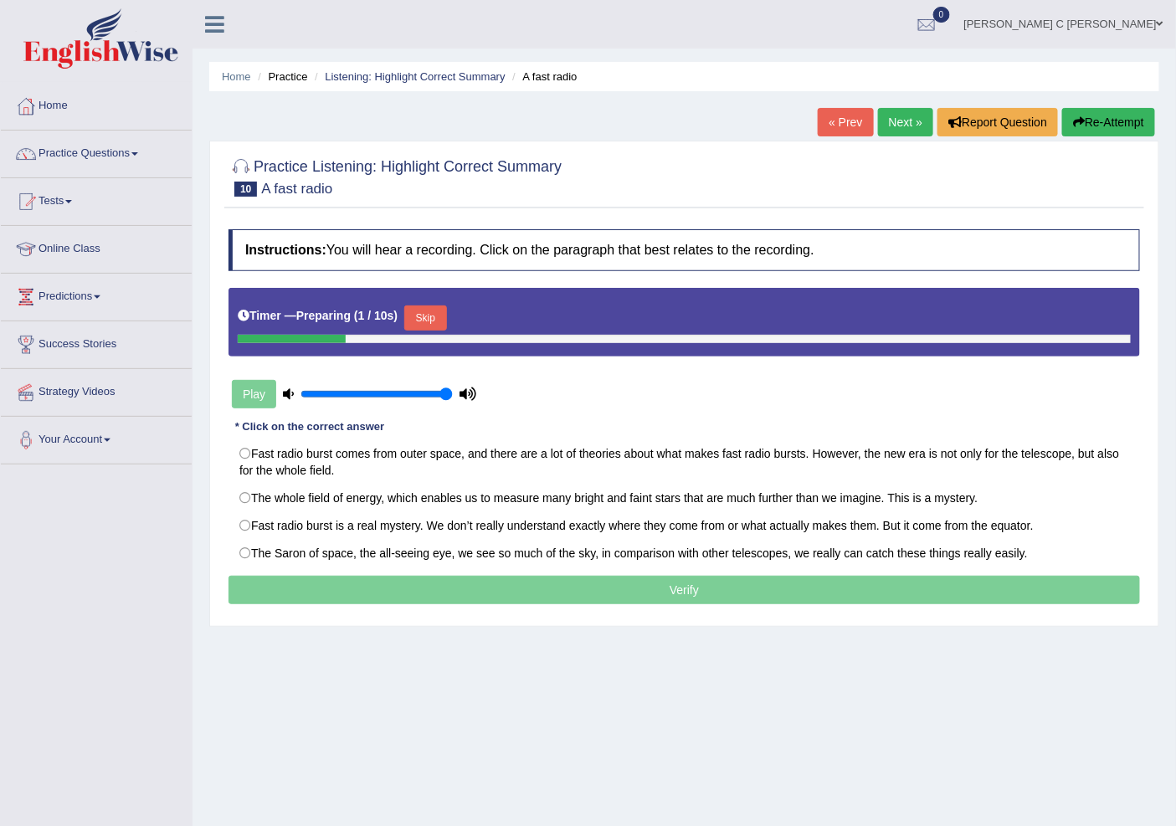
click at [430, 302] on div "Timer — Preparing ( 1 / 10s ) Skip" at bounding box center [684, 317] width 893 height 33
click at [434, 306] on button "Skip" at bounding box center [425, 318] width 42 height 25
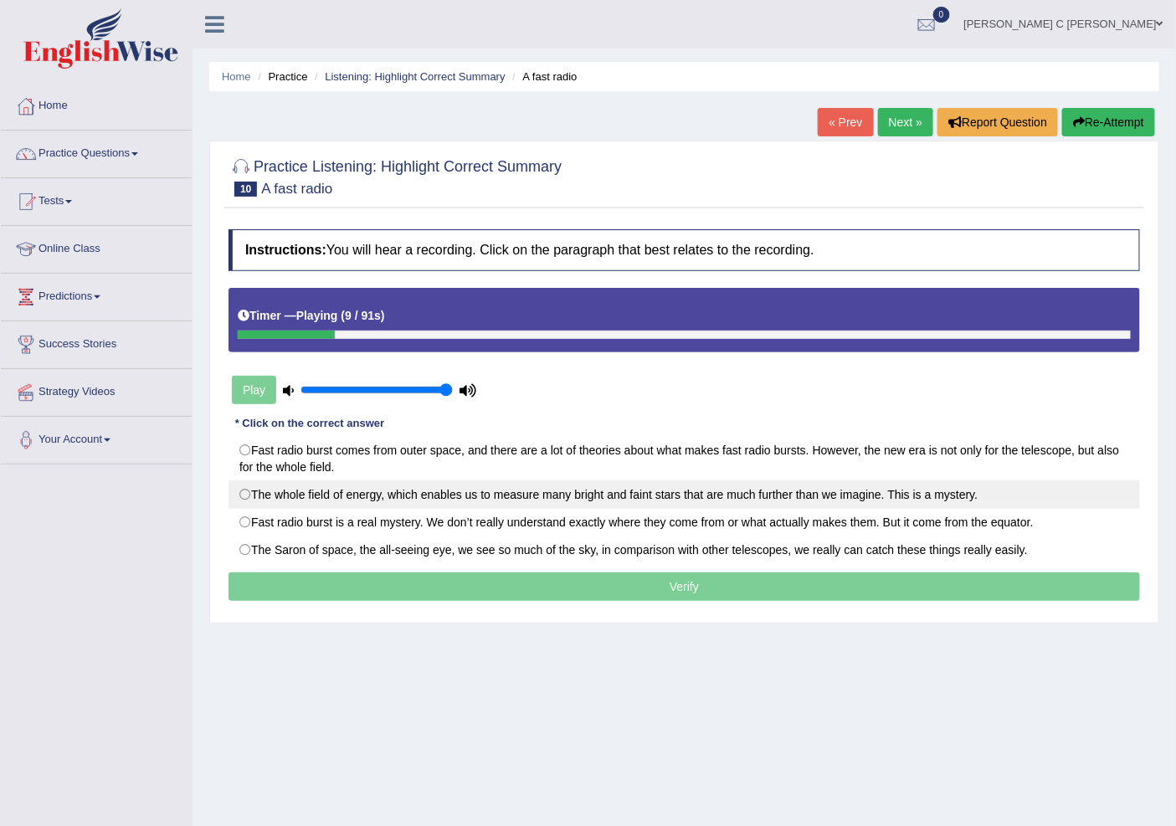
drag, startPoint x: 245, startPoint y: 449, endPoint x: 427, endPoint y: 505, distance: 190.1
click at [245, 448] on label "Fast radio burst comes from outer space, and there are a lot of theories about …" at bounding box center [685, 458] width 912 height 45
radio input "true"
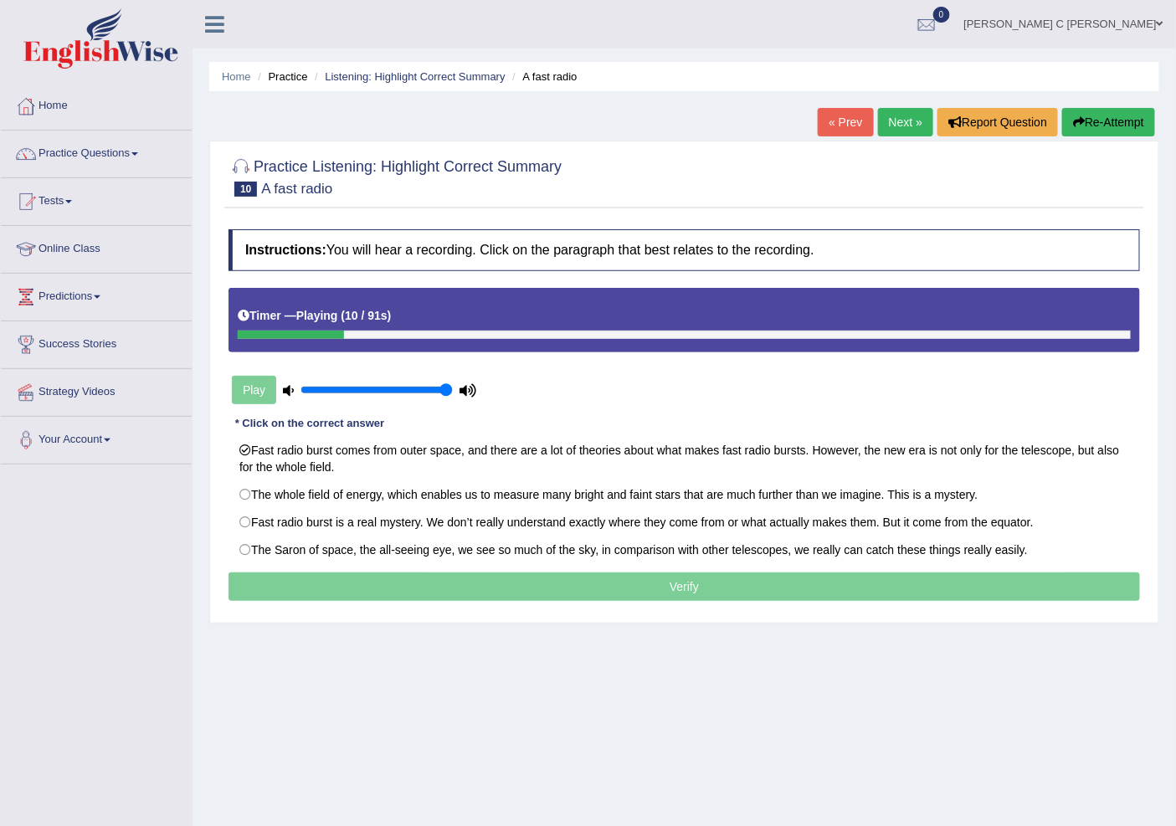
drag, startPoint x: 470, startPoint y: 565, endPoint x: 478, endPoint y: 580, distance: 16.8
click at [472, 564] on label "The Saron of space, the all-seeing eye, we see so much of the sky, in compariso…" at bounding box center [685, 550] width 912 height 28
radio input "true"
click at [486, 599] on p "Verify" at bounding box center [685, 587] width 912 height 28
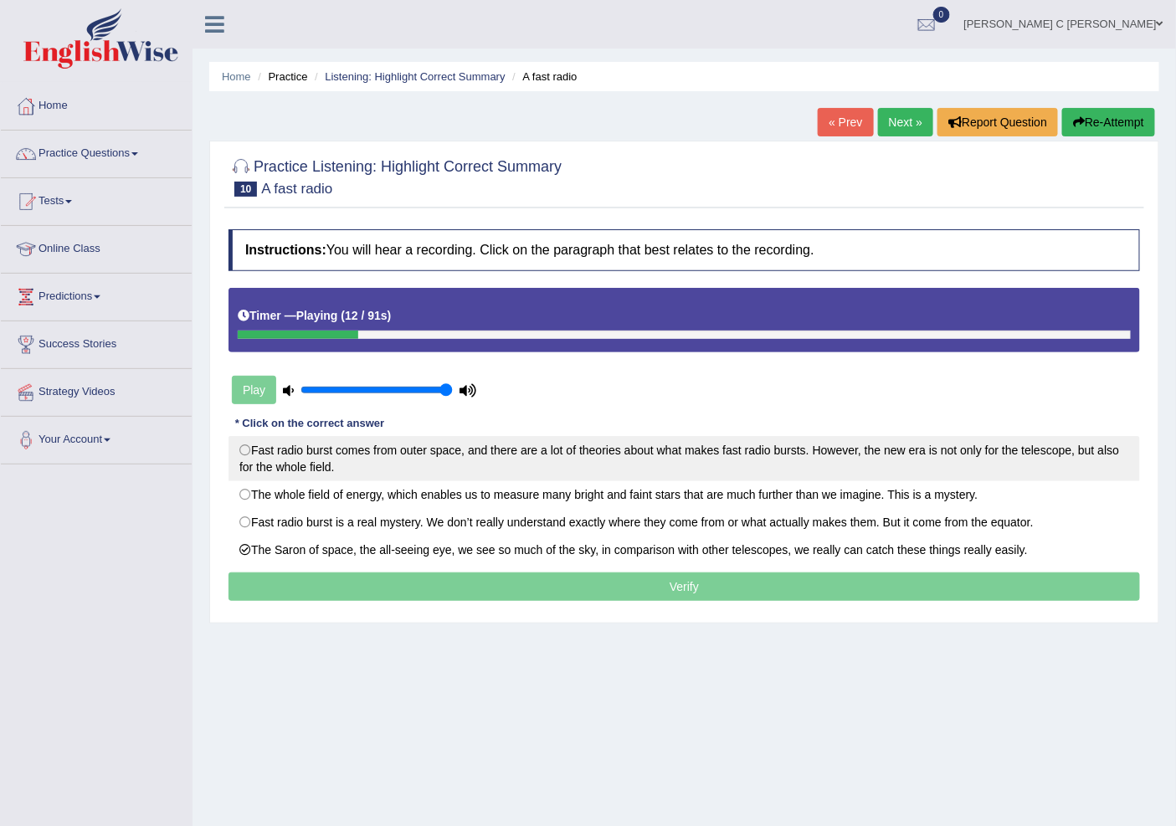
click at [243, 453] on label "Fast radio burst comes from outer space, and there are a lot of theories about …" at bounding box center [685, 458] width 912 height 45
radio input "true"
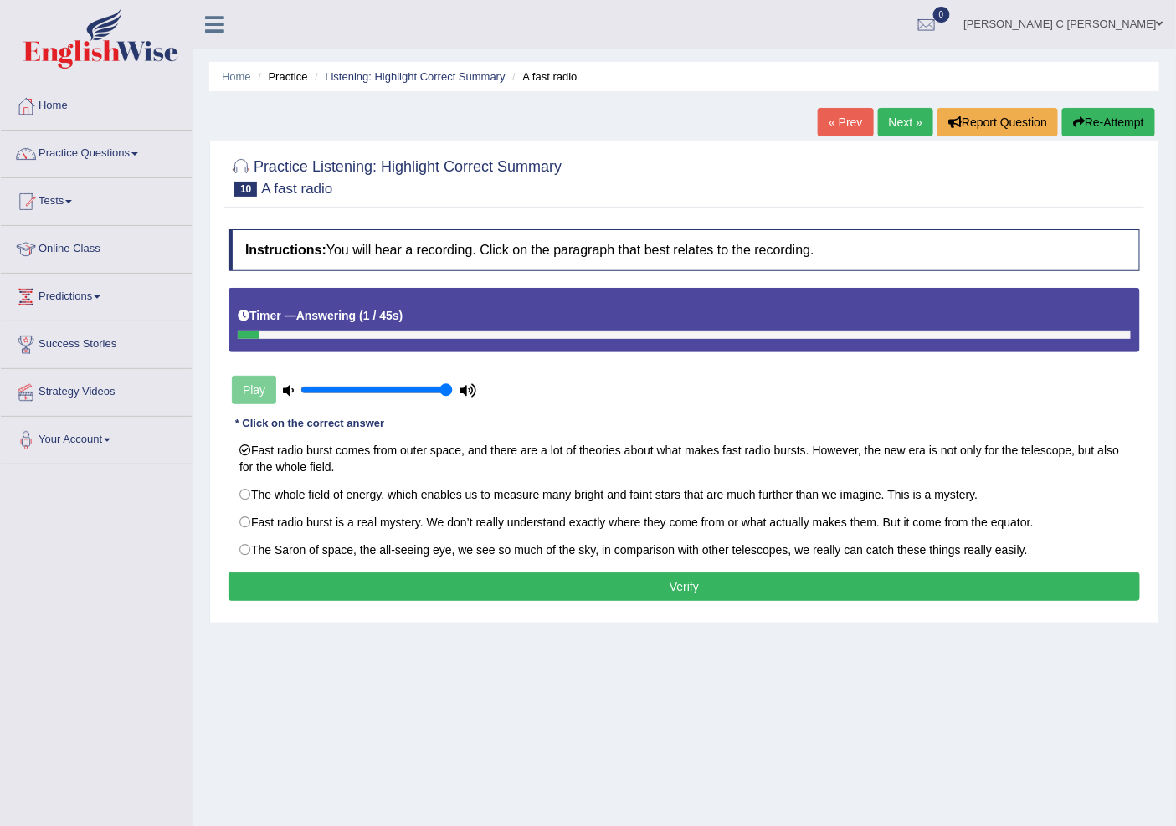
click at [659, 598] on button "Verify" at bounding box center [685, 587] width 912 height 28
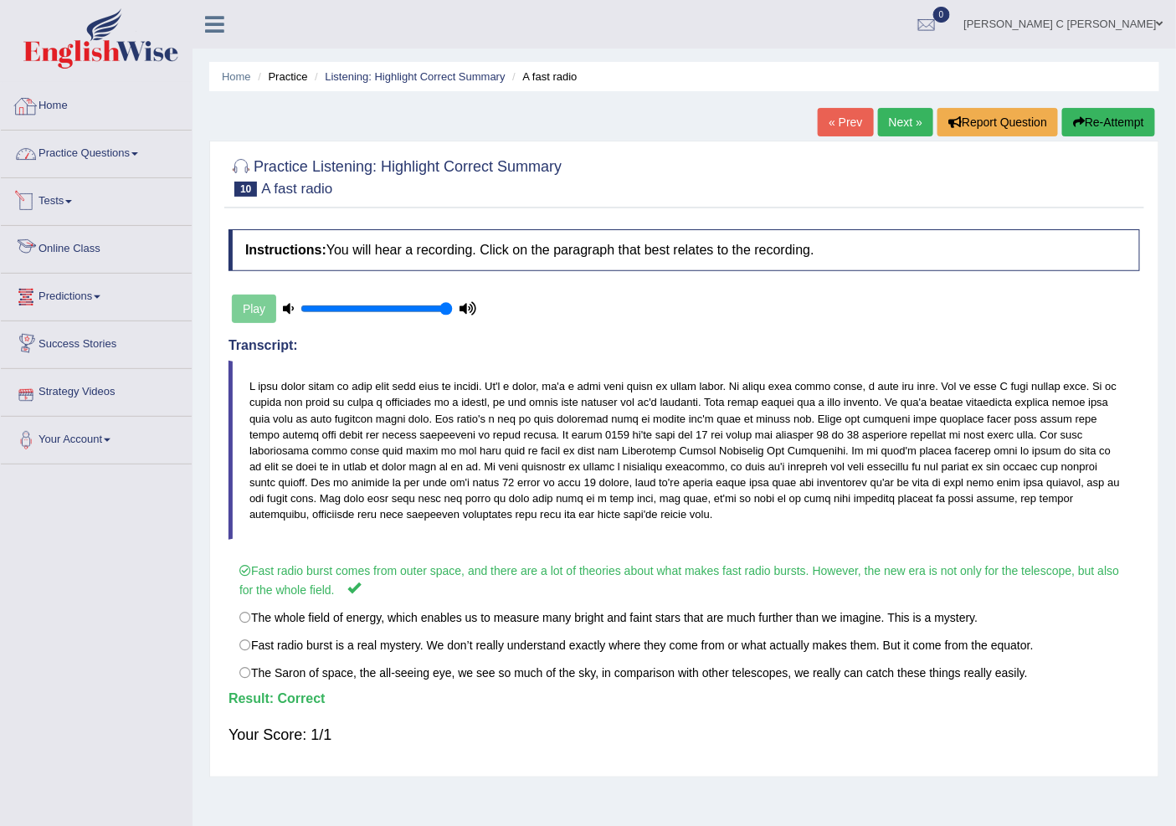
click at [136, 176] on li "Practice Questions Speaking Practice Read Aloud Repeat Sentence Describe Image …" at bounding box center [96, 155] width 191 height 48
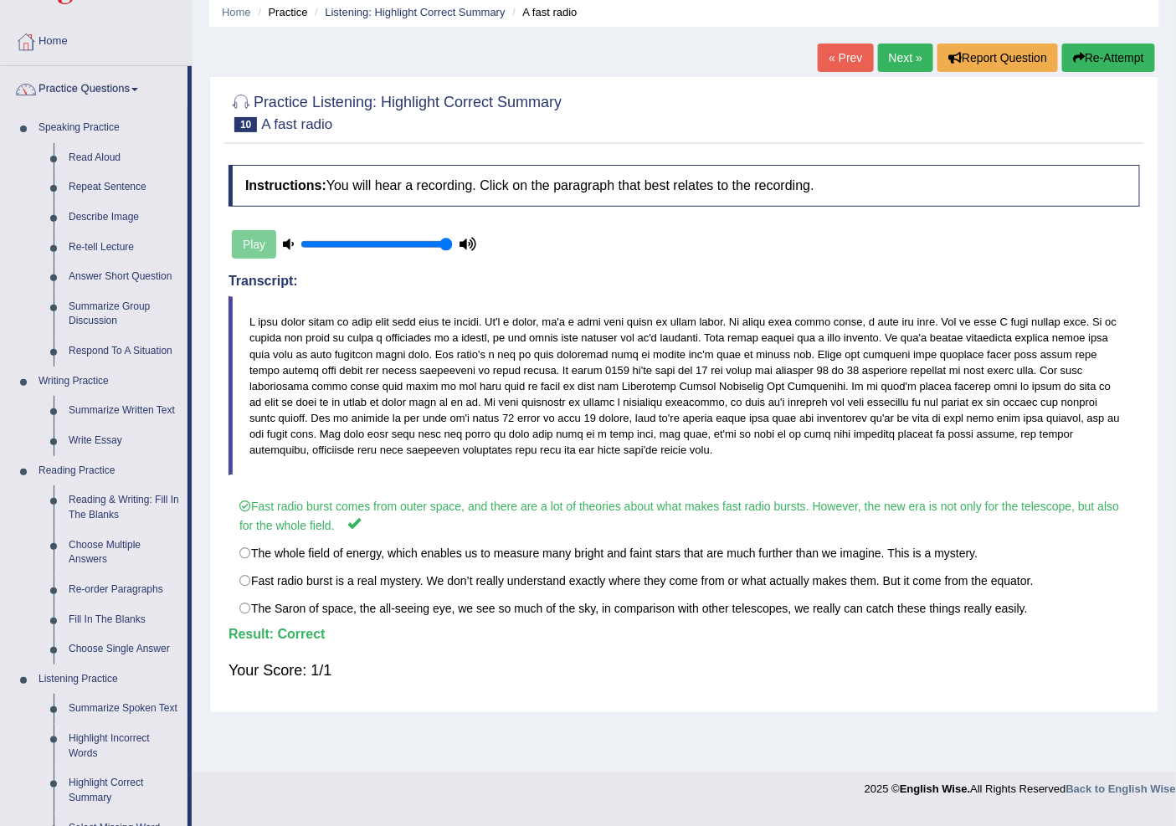
scroll to position [279, 0]
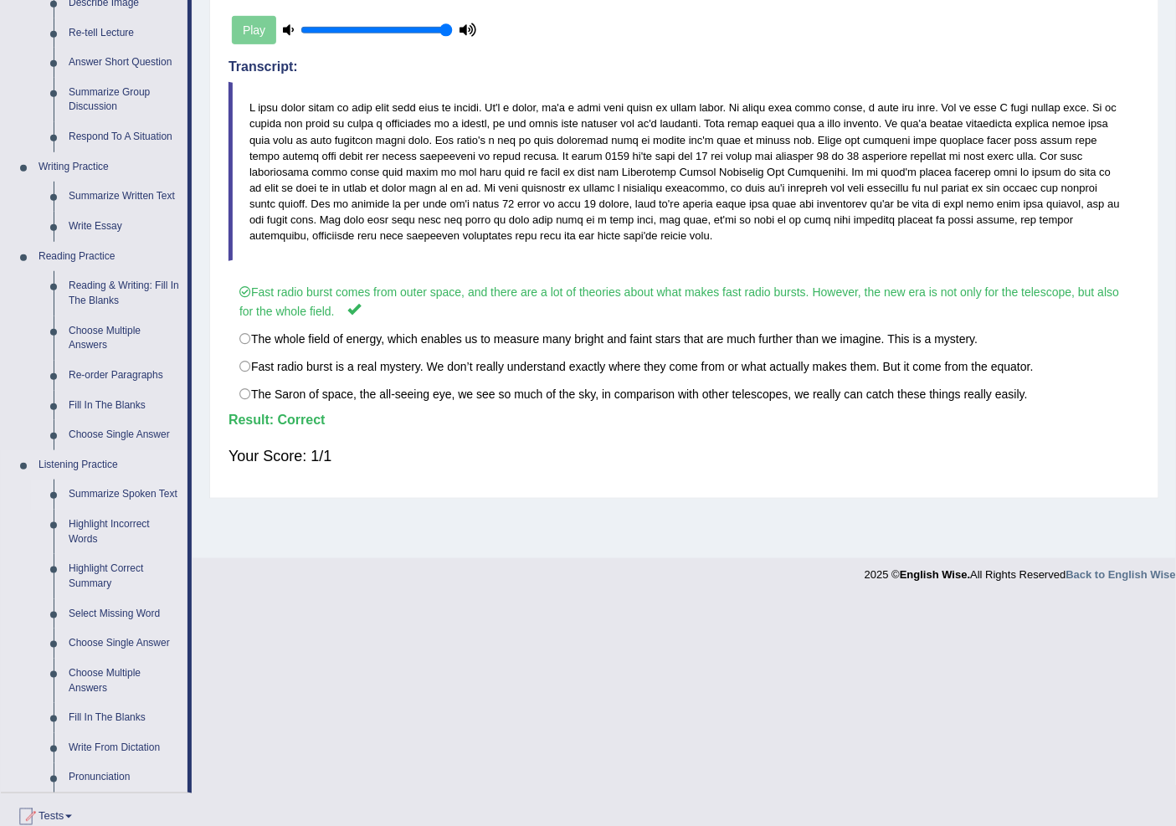
click at [152, 490] on link "Summarize Spoken Text" at bounding box center [124, 495] width 126 height 30
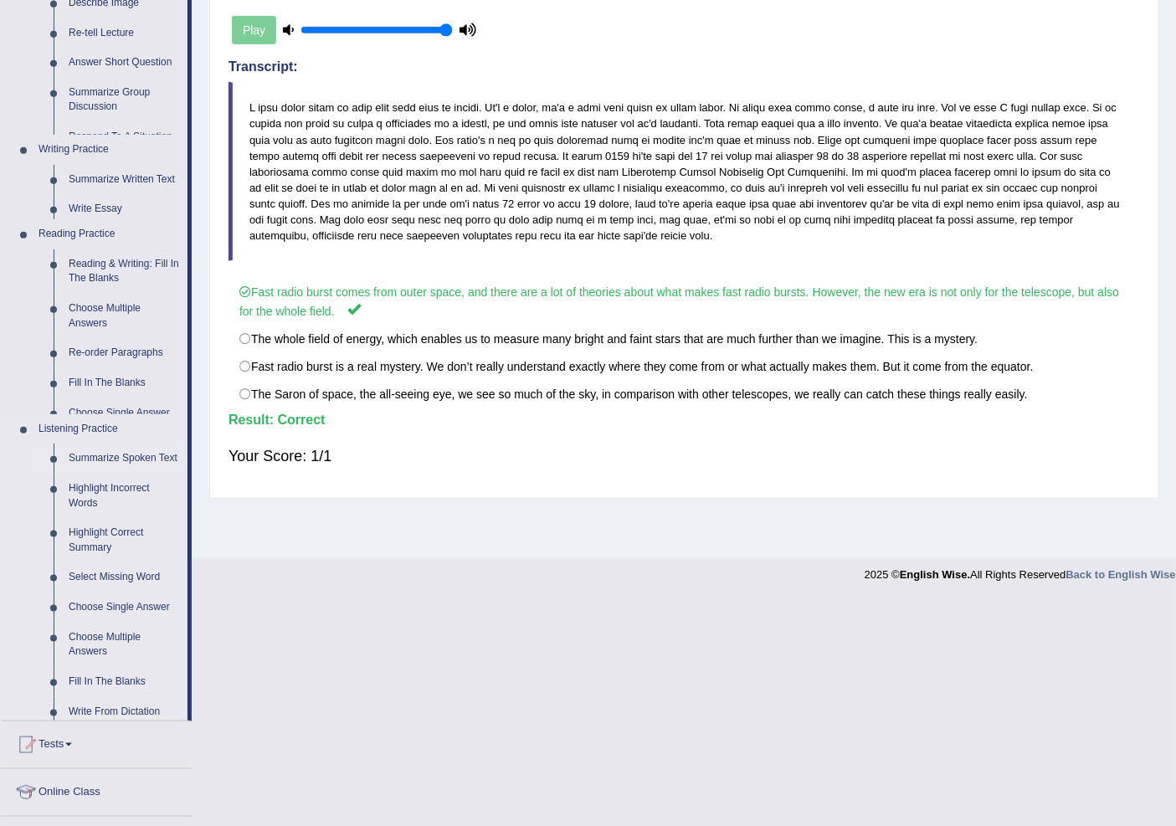
scroll to position [52, 0]
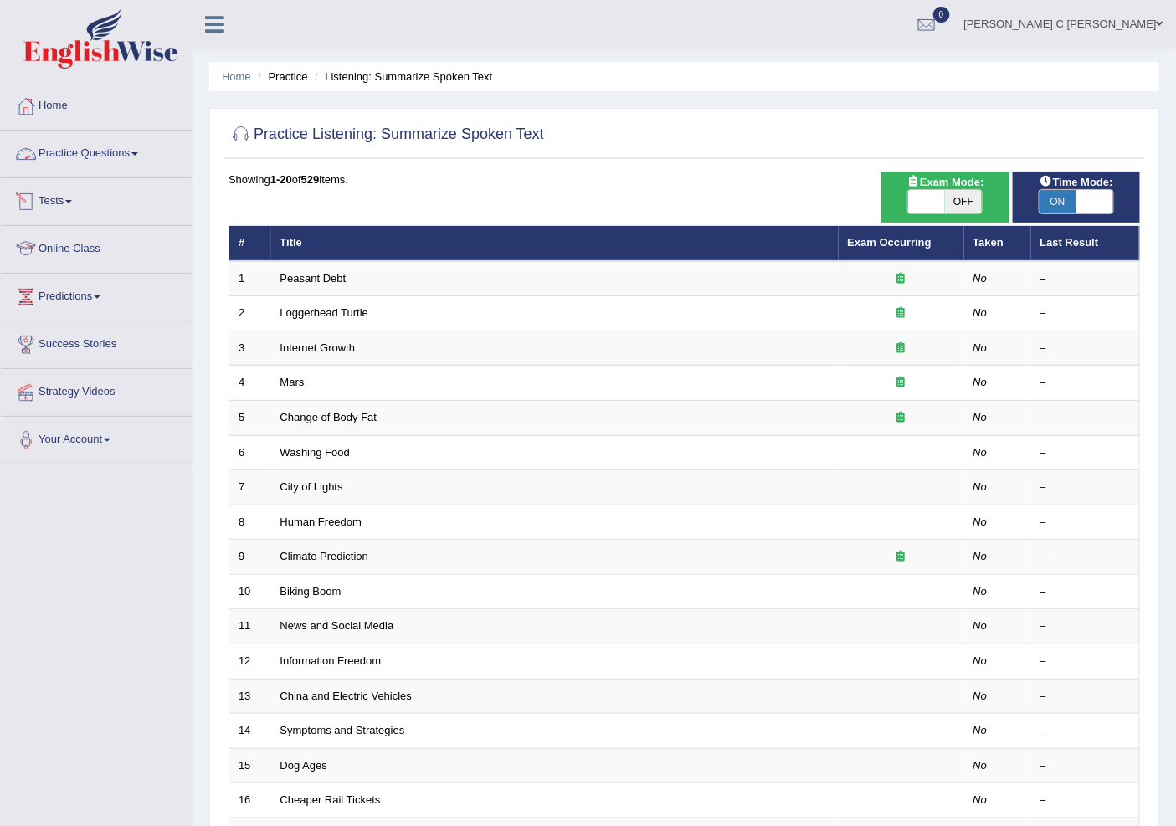
click at [123, 164] on link "Practice Questions" at bounding box center [96, 152] width 191 height 42
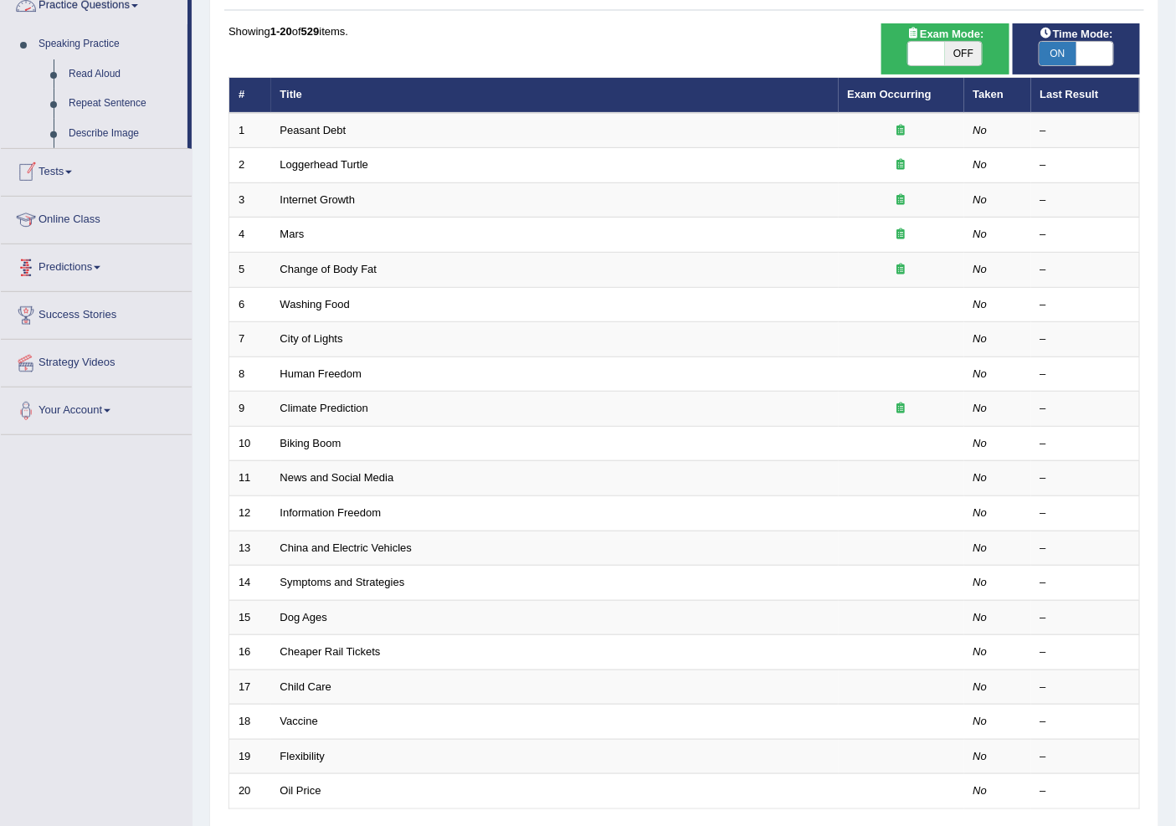
scroll to position [279, 0]
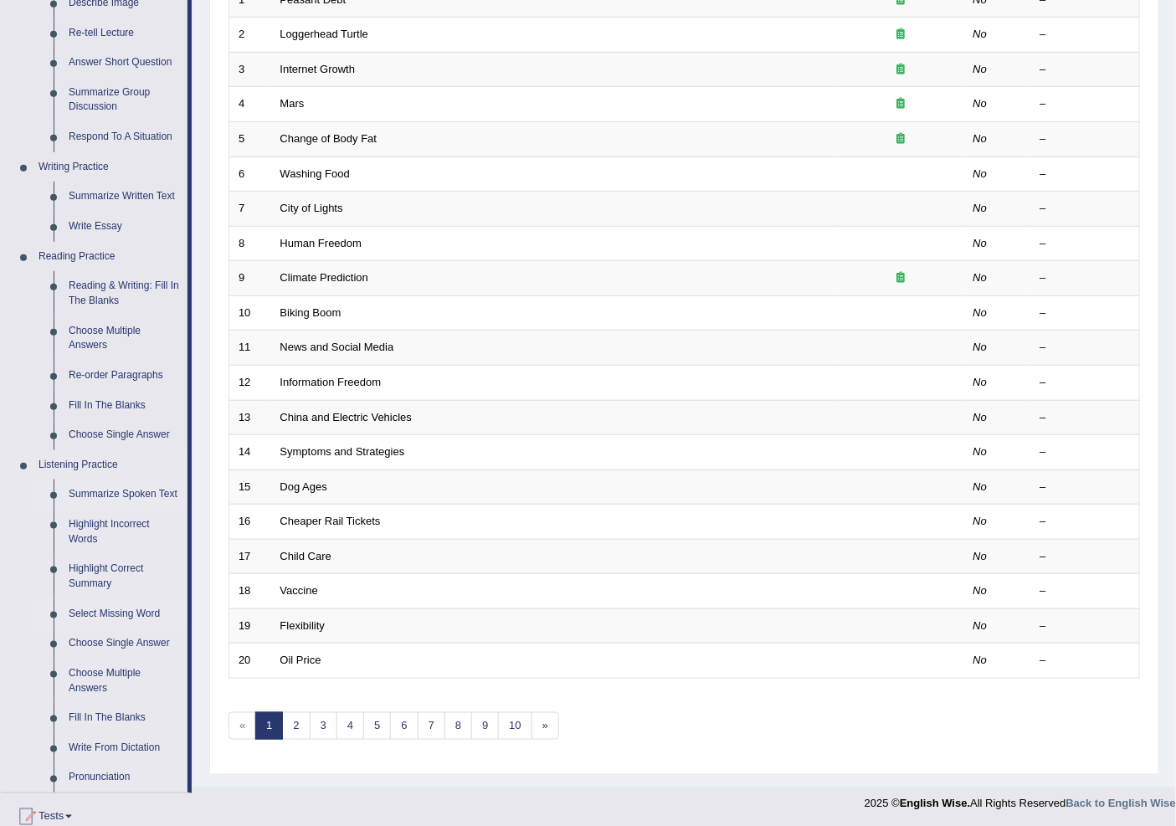
click at [127, 614] on link "Select Missing Word" at bounding box center [124, 614] width 126 height 30
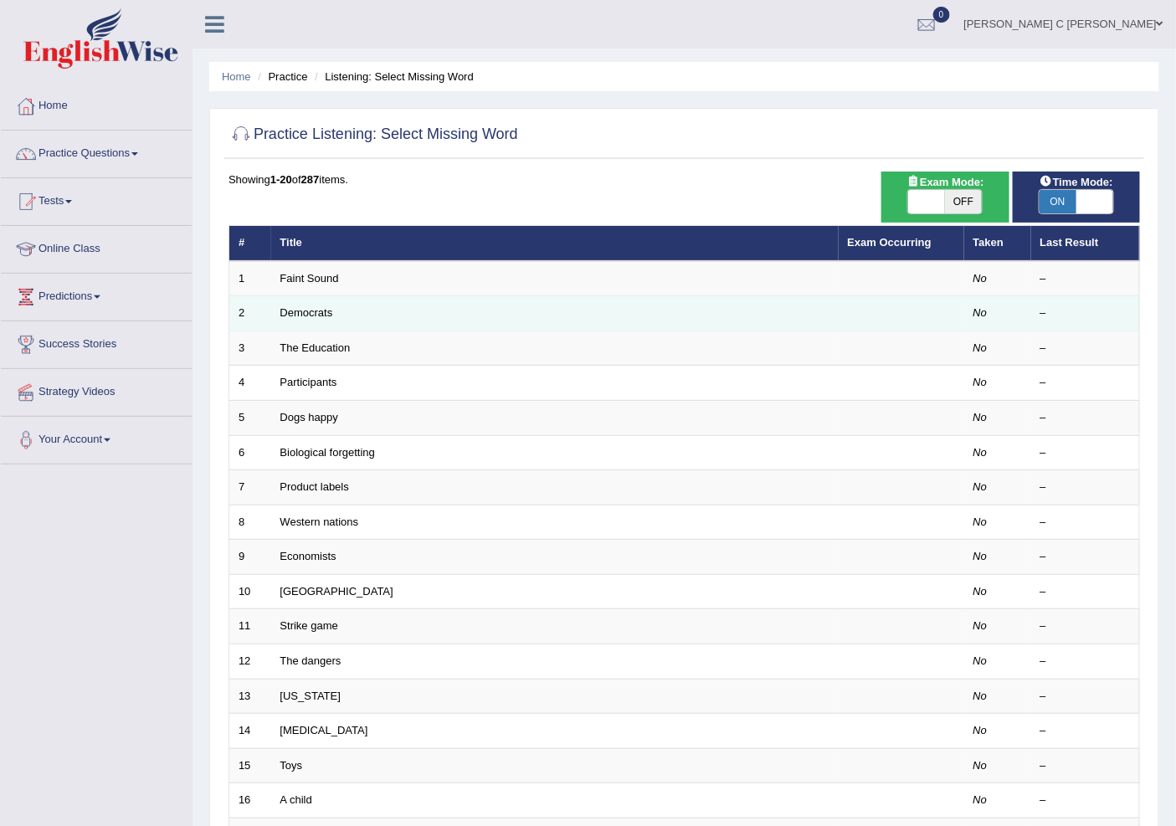
click at [302, 301] on td "Democrats" at bounding box center [555, 313] width 568 height 35
click at [306, 306] on link "Democrats" at bounding box center [306, 312] width 53 height 13
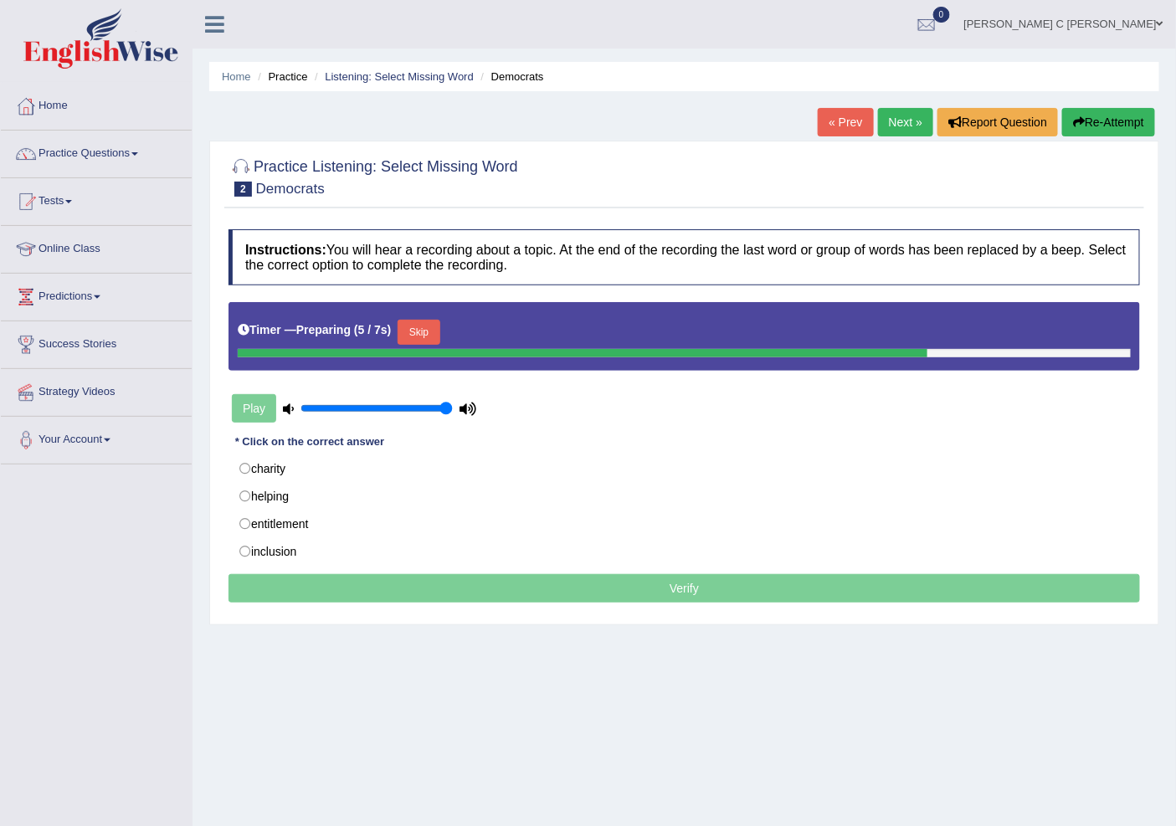
click at [414, 323] on button "Skip" at bounding box center [419, 332] width 42 height 25
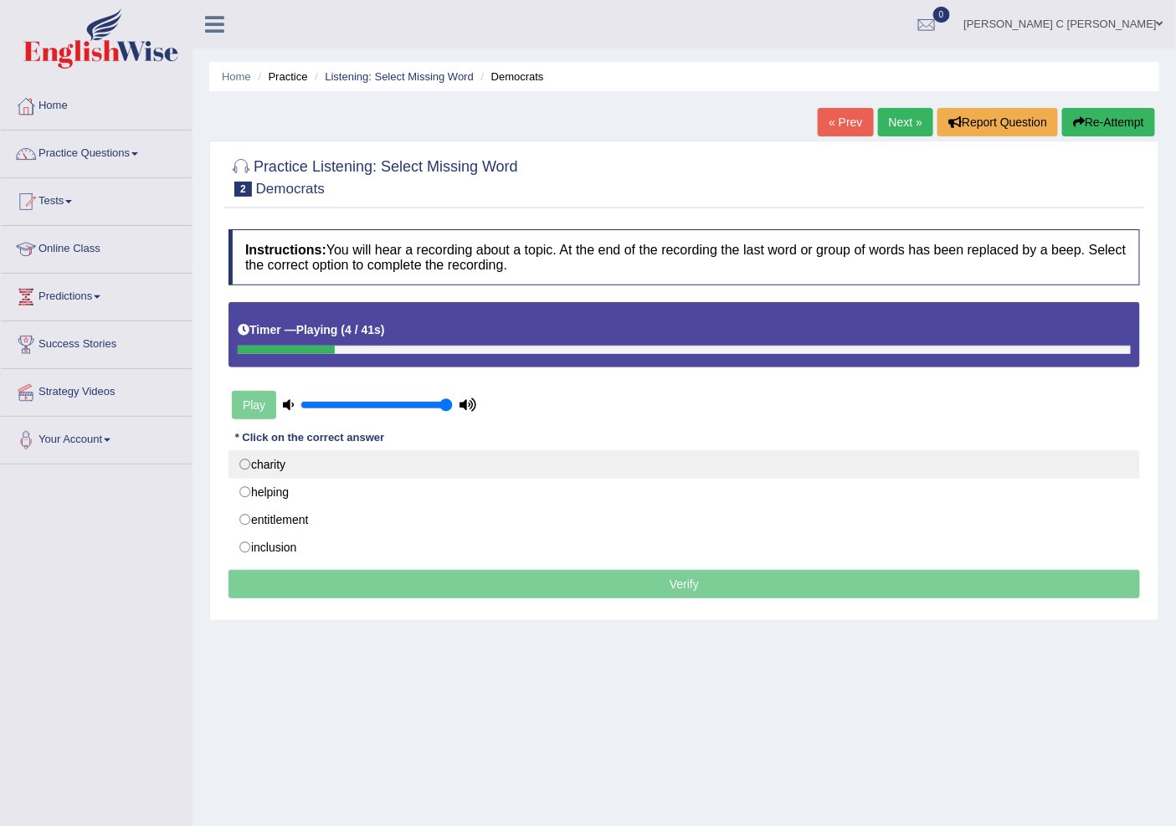
click at [249, 466] on label "charity" at bounding box center [685, 464] width 912 height 28
radio input "true"
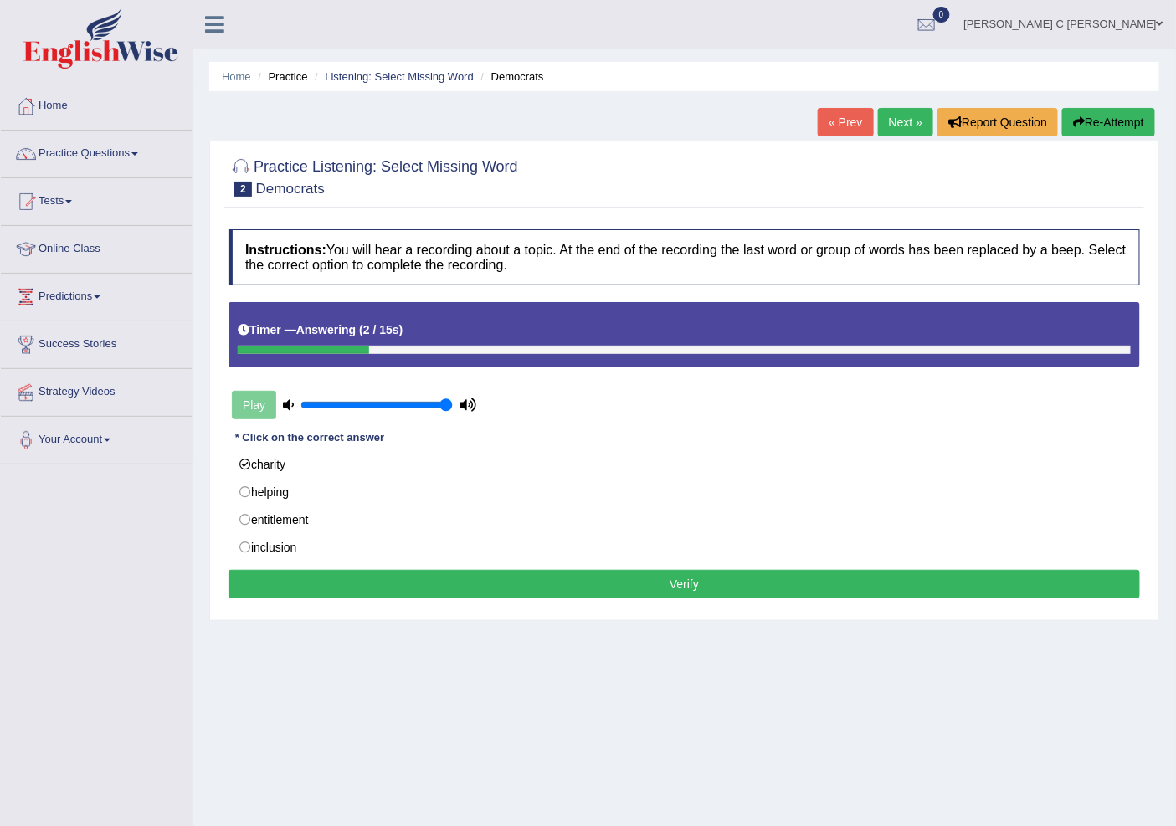
click at [349, 578] on button "Verify" at bounding box center [685, 584] width 912 height 28
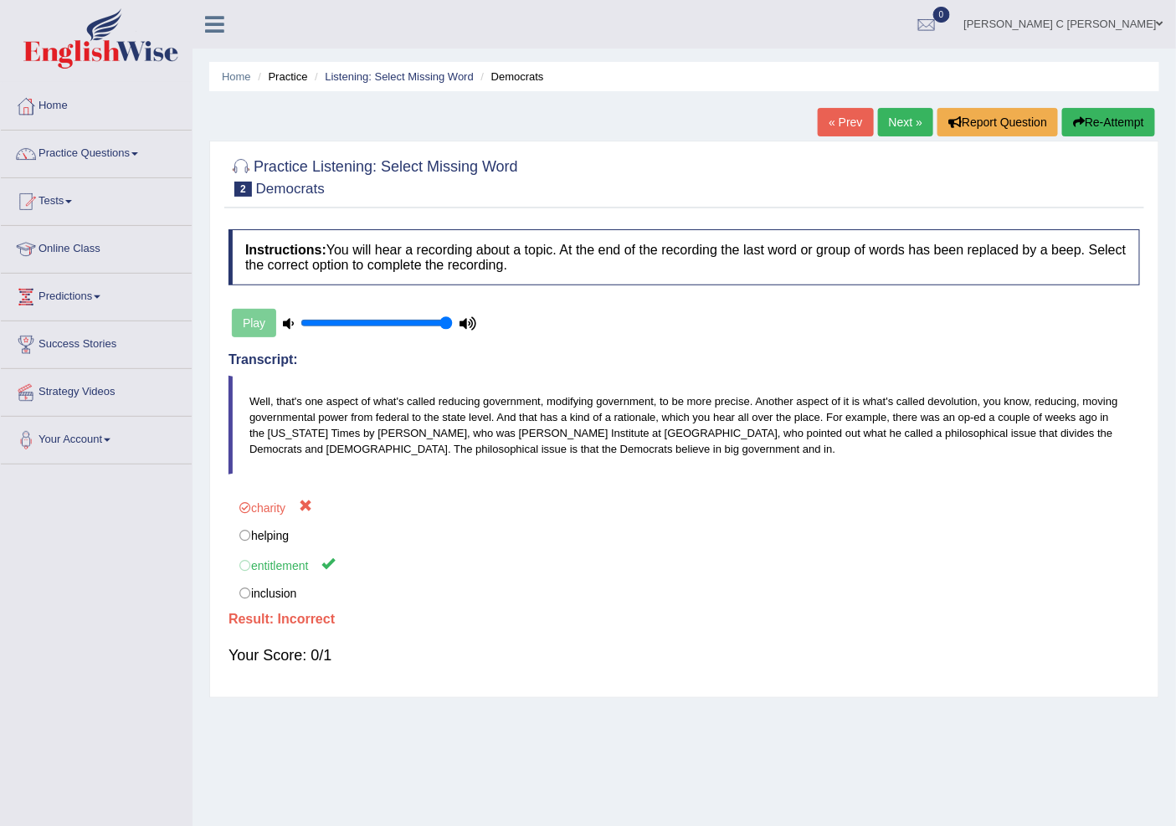
click at [883, 110] on link "Next »" at bounding box center [905, 122] width 55 height 28
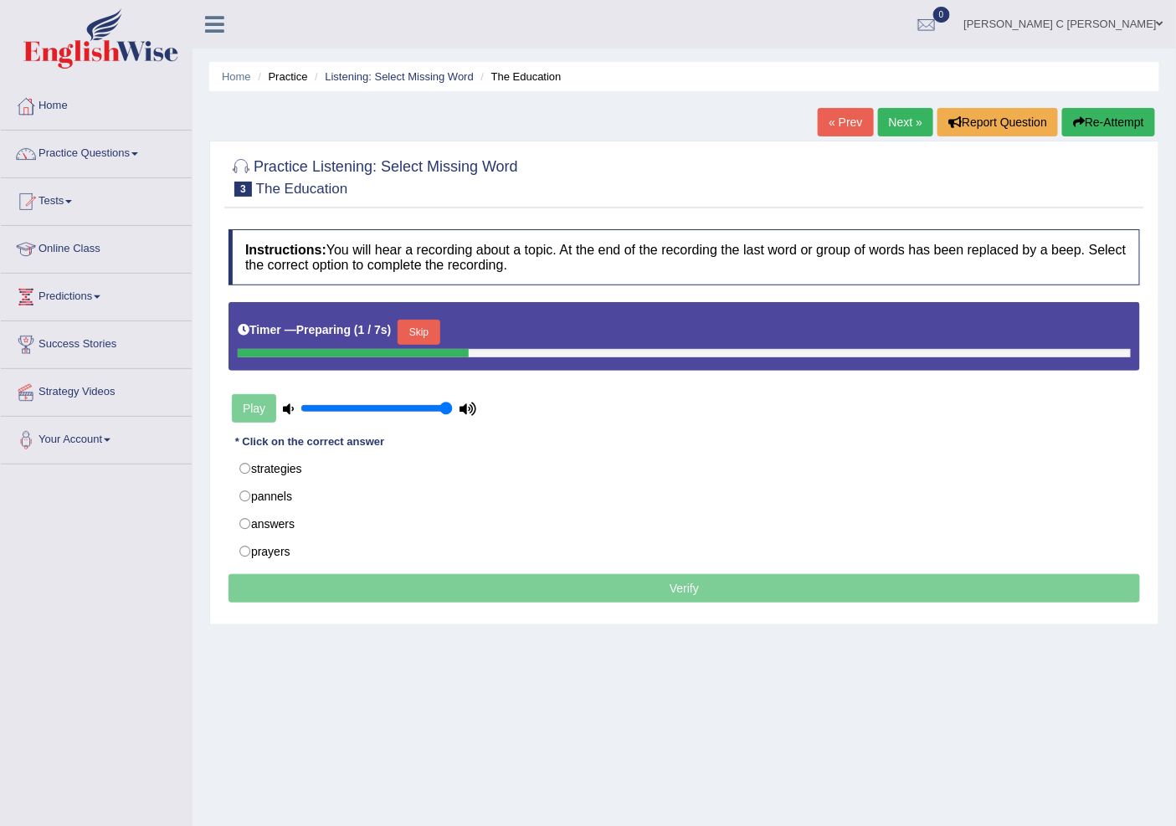
click at [439, 328] on button "Skip" at bounding box center [419, 332] width 42 height 25
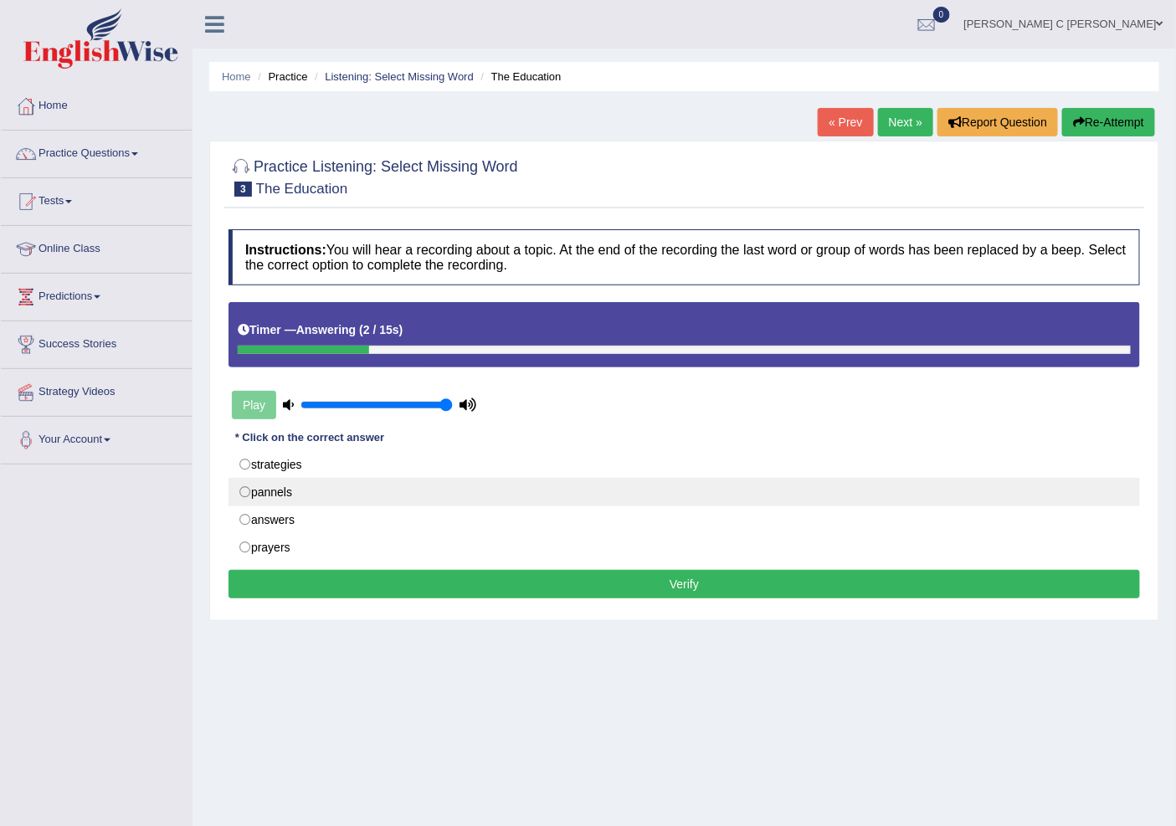
click at [266, 496] on label "pannels" at bounding box center [685, 492] width 912 height 28
radio input "true"
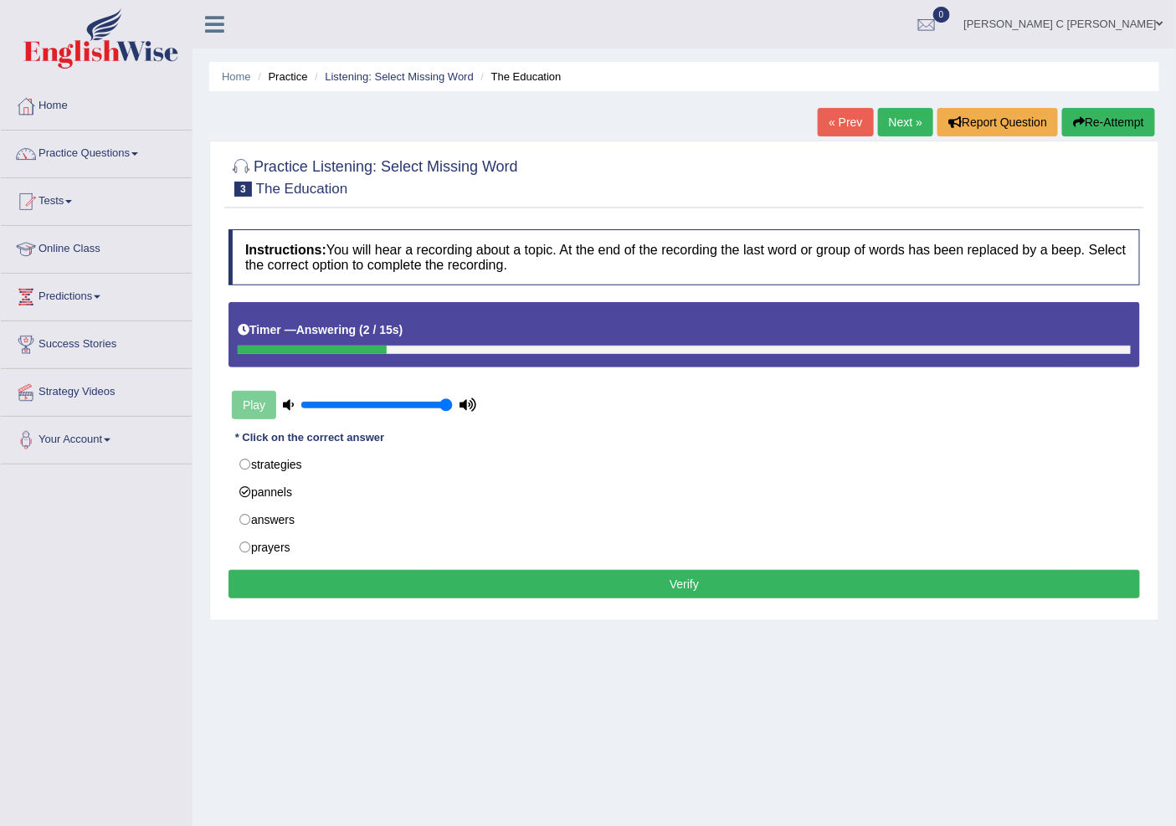
click at [381, 598] on button "Verify" at bounding box center [685, 584] width 912 height 28
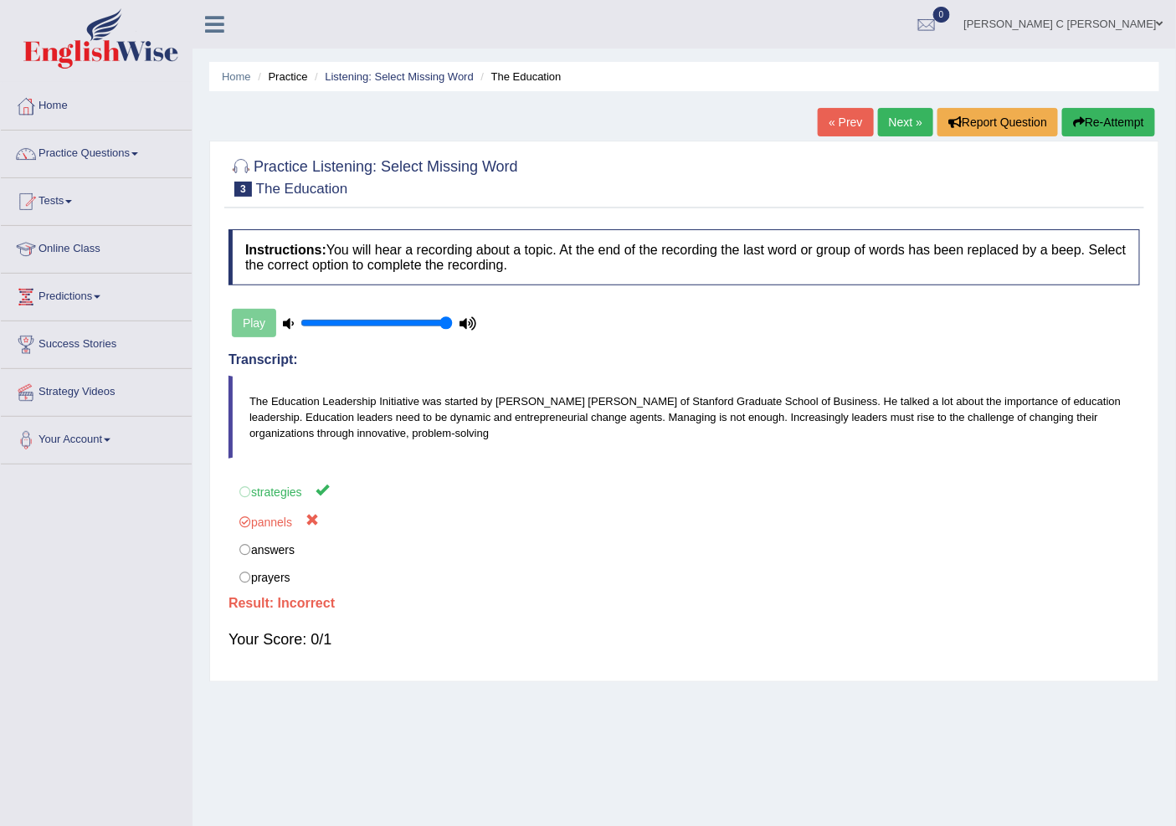
click at [909, 106] on div "Home Practice Listening: Select Missing Word The Education « Prev Next » Report…" at bounding box center [685, 418] width 984 height 837
click at [905, 115] on link "Next »" at bounding box center [905, 122] width 55 height 28
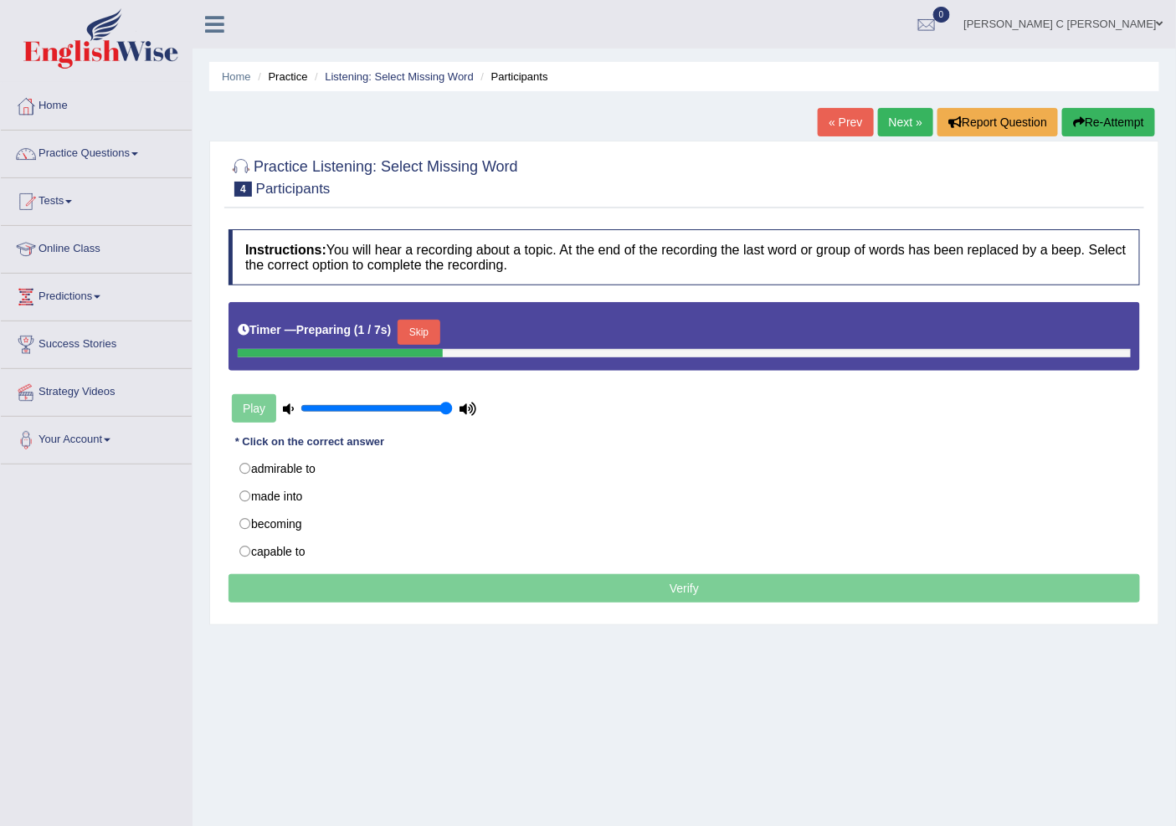
click at [424, 326] on button "Skip" at bounding box center [419, 332] width 42 height 25
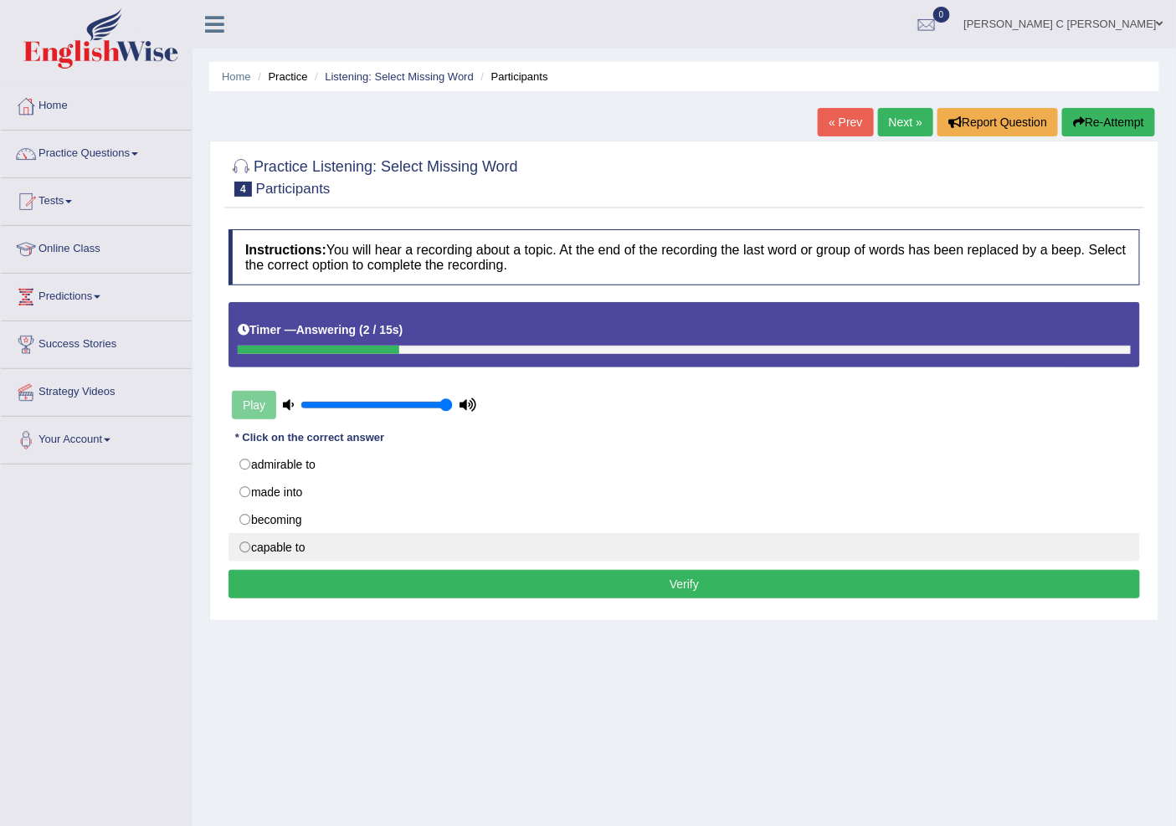
click at [252, 550] on label "capable to" at bounding box center [685, 547] width 912 height 28
radio input "true"
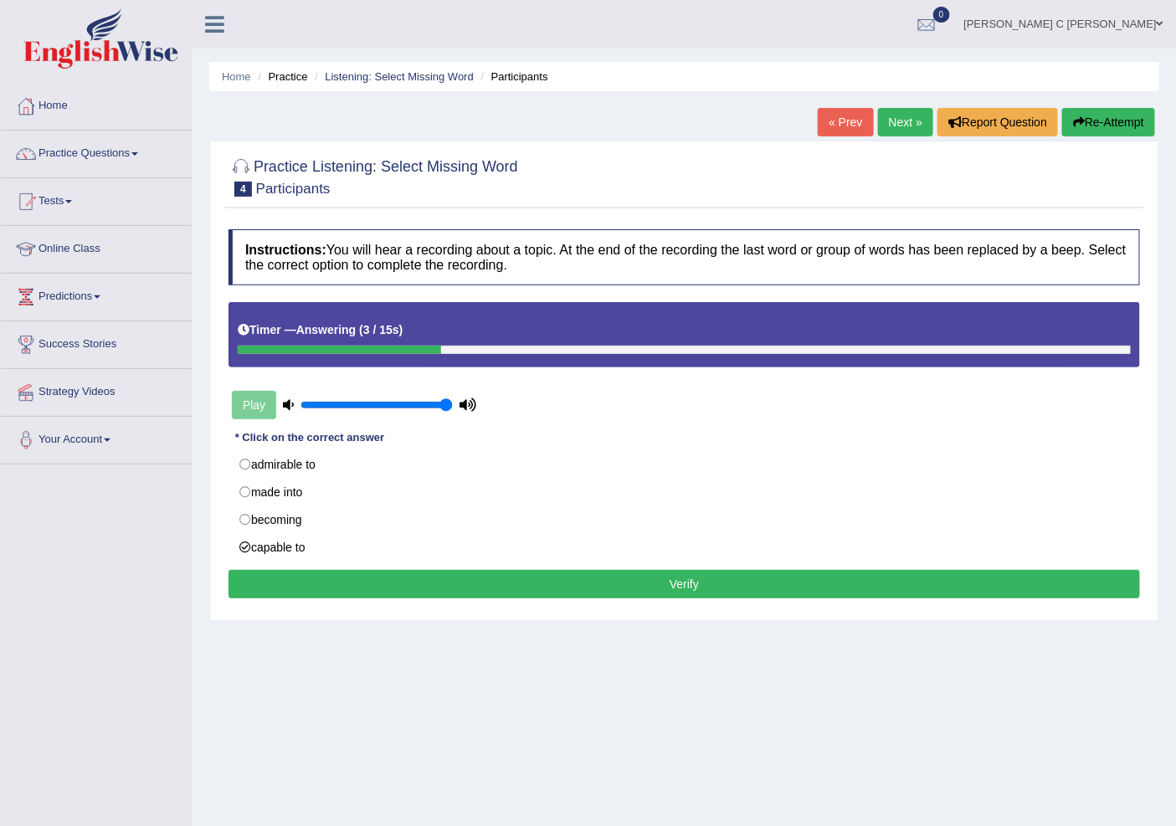
click at [369, 604] on div "Instructions: You will hear a recording about a topic. At the end of the record…" at bounding box center [684, 416] width 920 height 391
click at [371, 598] on button "Verify" at bounding box center [685, 584] width 912 height 28
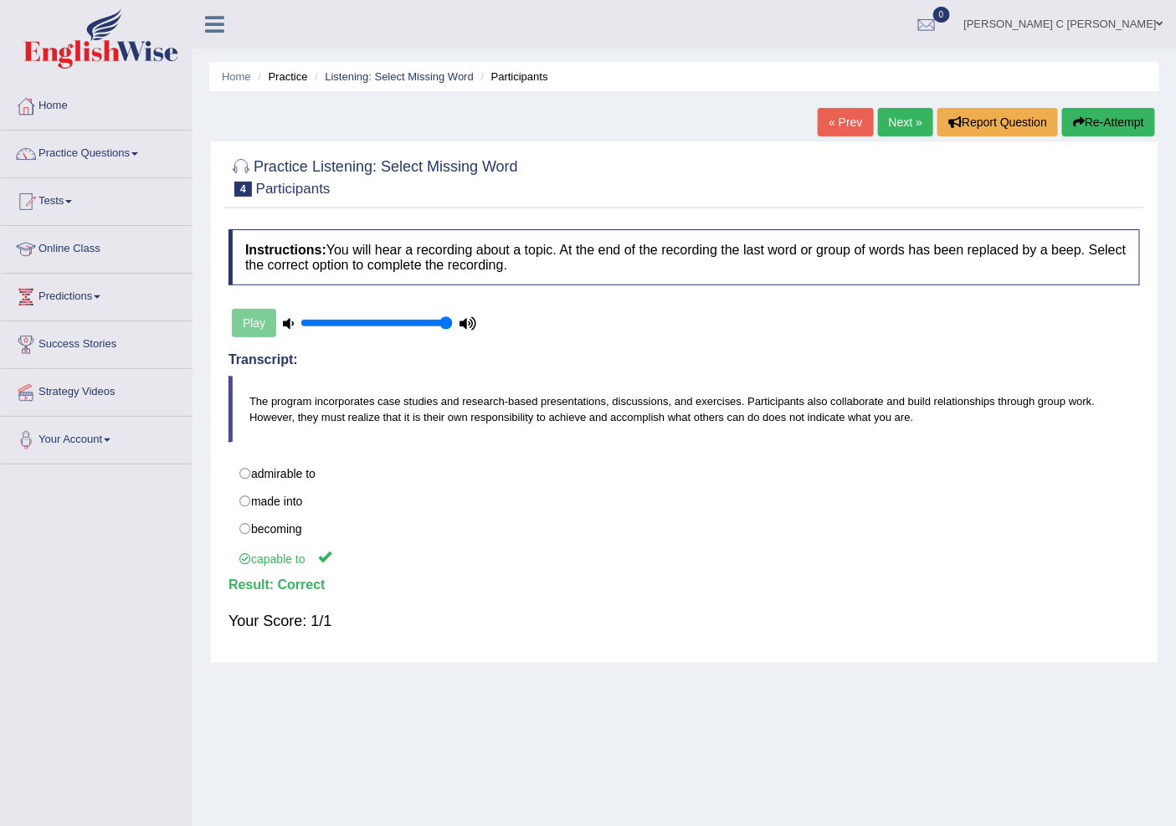
click at [890, 124] on link "Next »" at bounding box center [905, 122] width 55 height 28
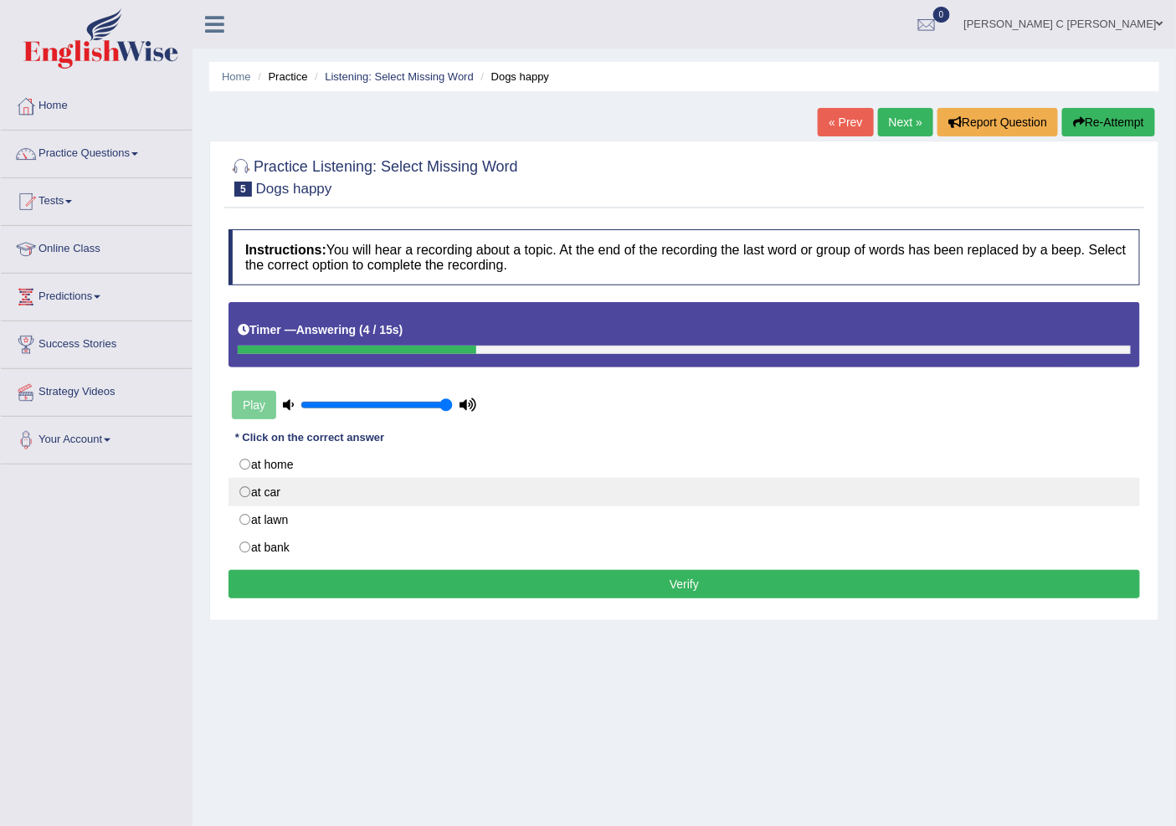
click at [244, 495] on label "at car" at bounding box center [685, 492] width 912 height 28
radio input "true"
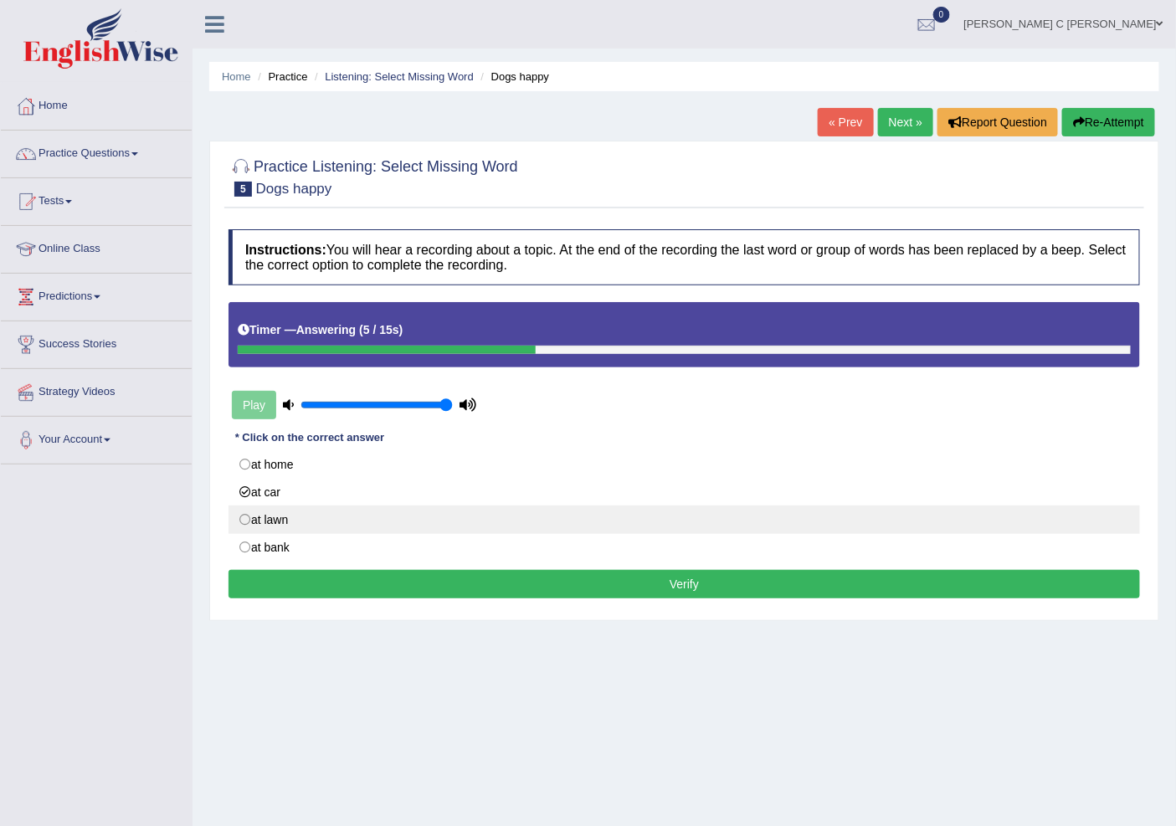
click at [268, 528] on label "at lawn" at bounding box center [685, 520] width 912 height 28
radio input "true"
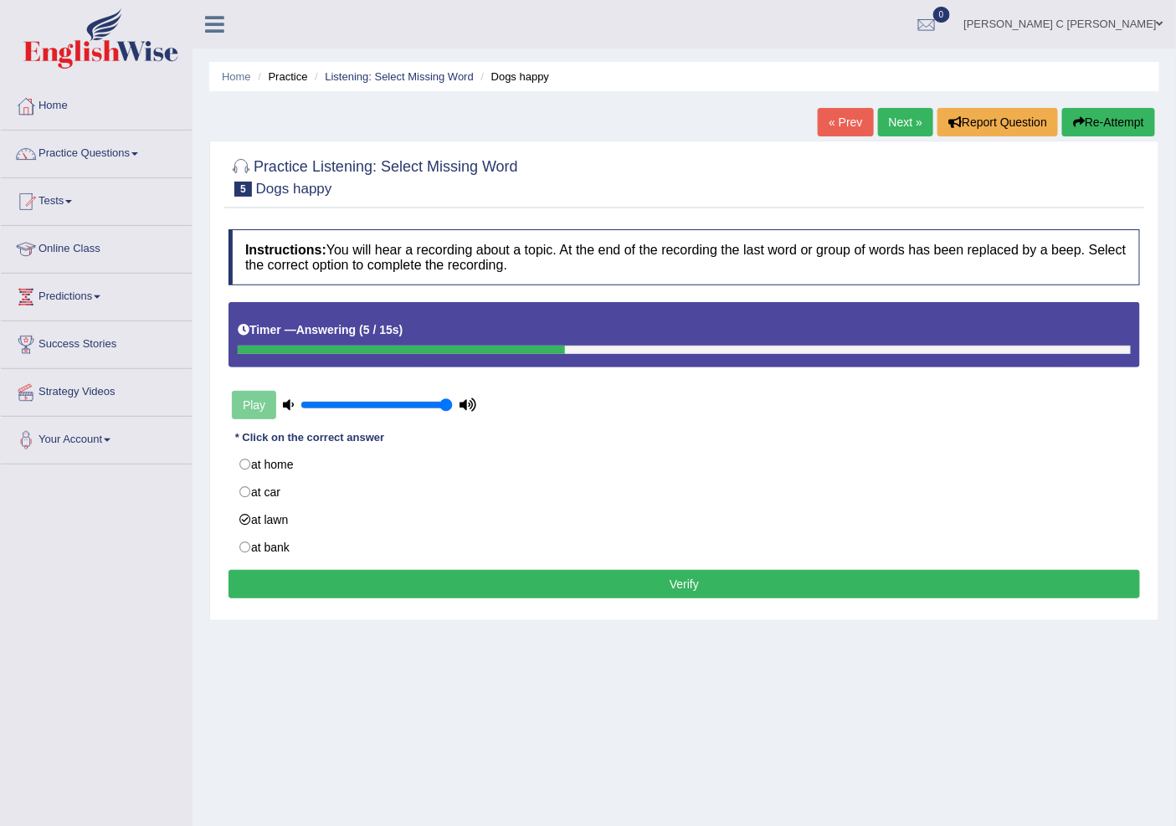
click at [353, 581] on button "Verify" at bounding box center [685, 584] width 912 height 28
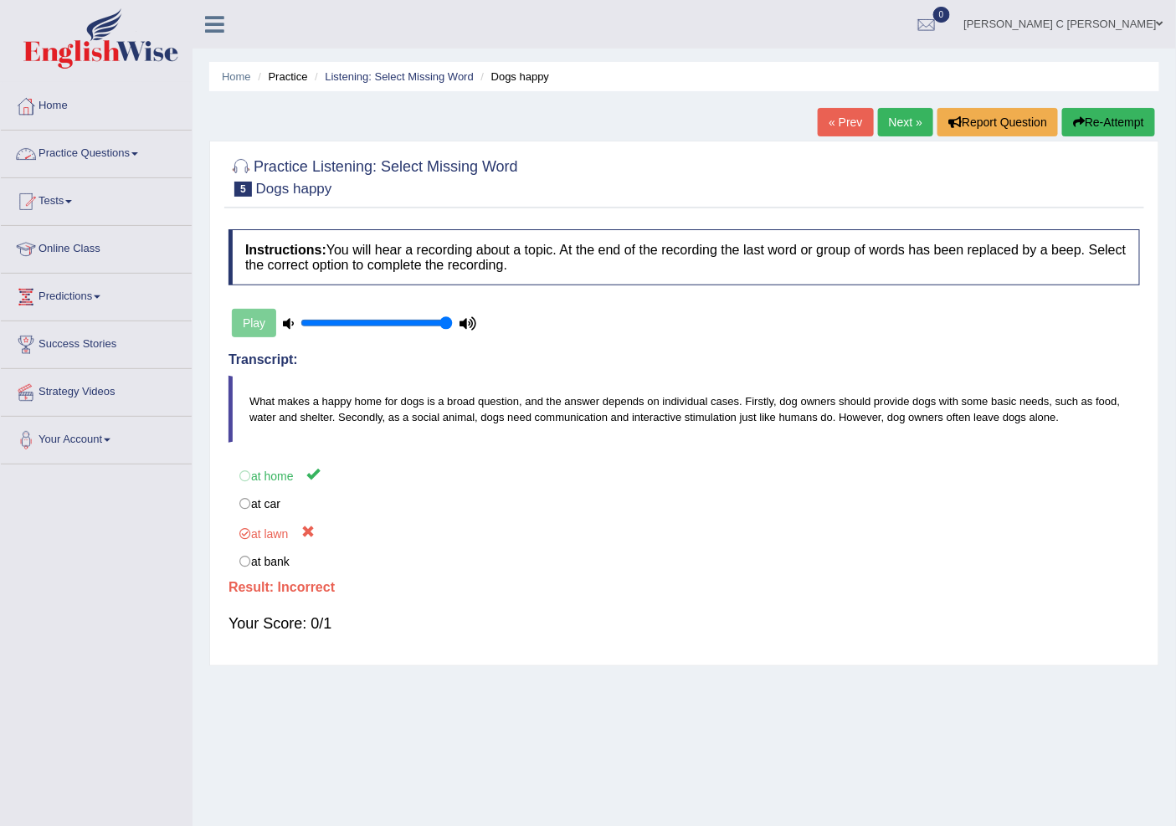
click at [85, 161] on link "Practice Questions" at bounding box center [96, 152] width 191 height 42
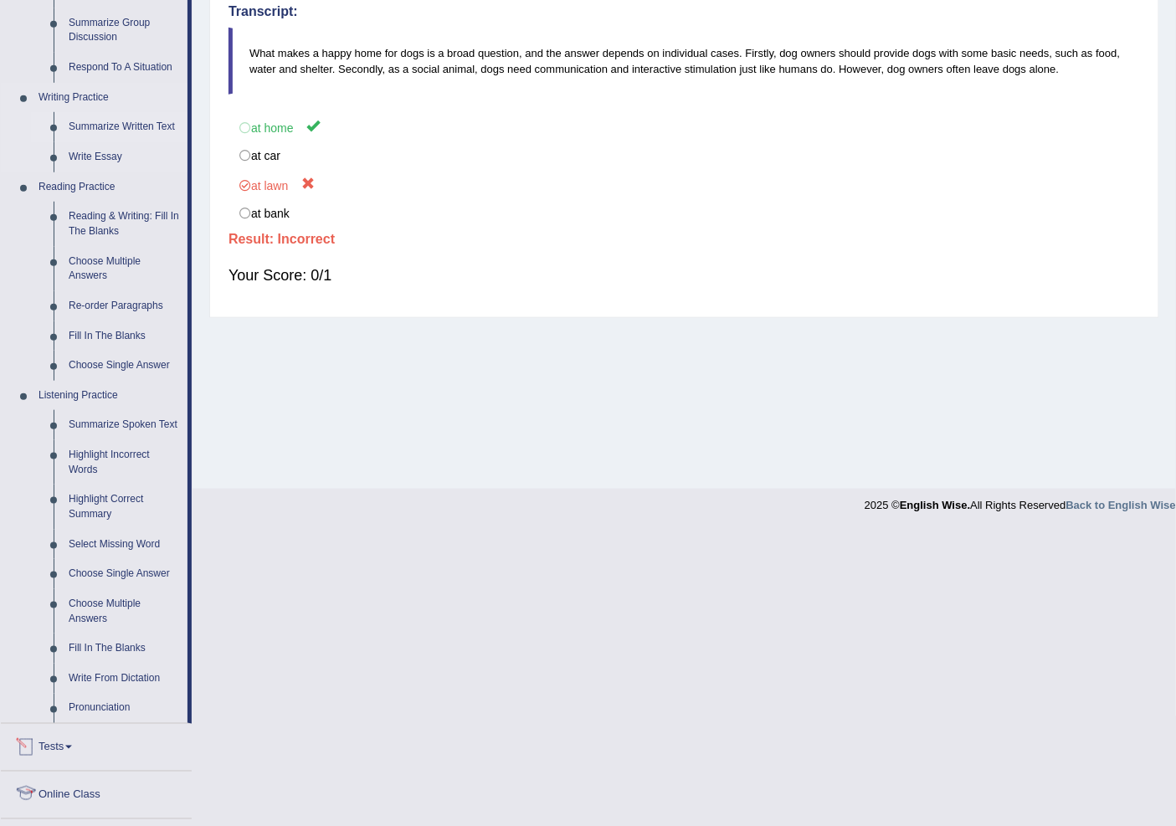
scroll to position [372, 0]
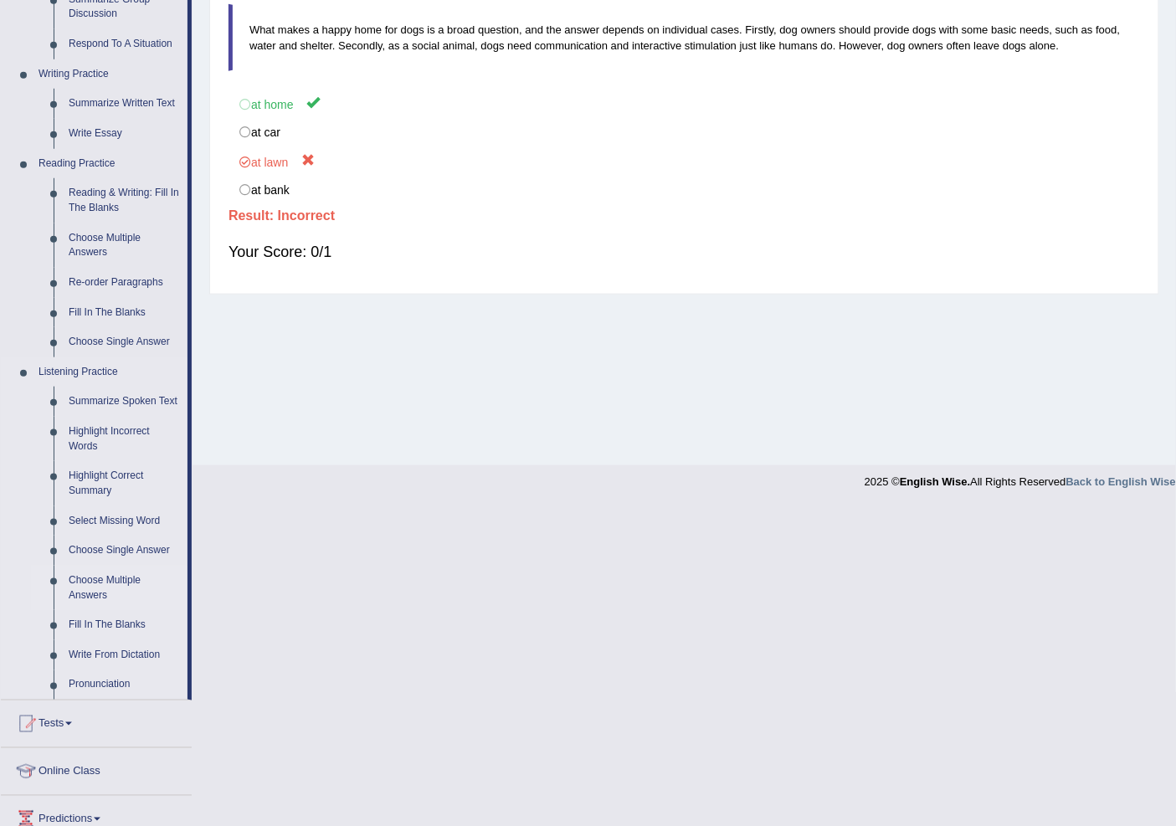
click at [105, 587] on link "Choose Multiple Answers" at bounding box center [124, 588] width 126 height 44
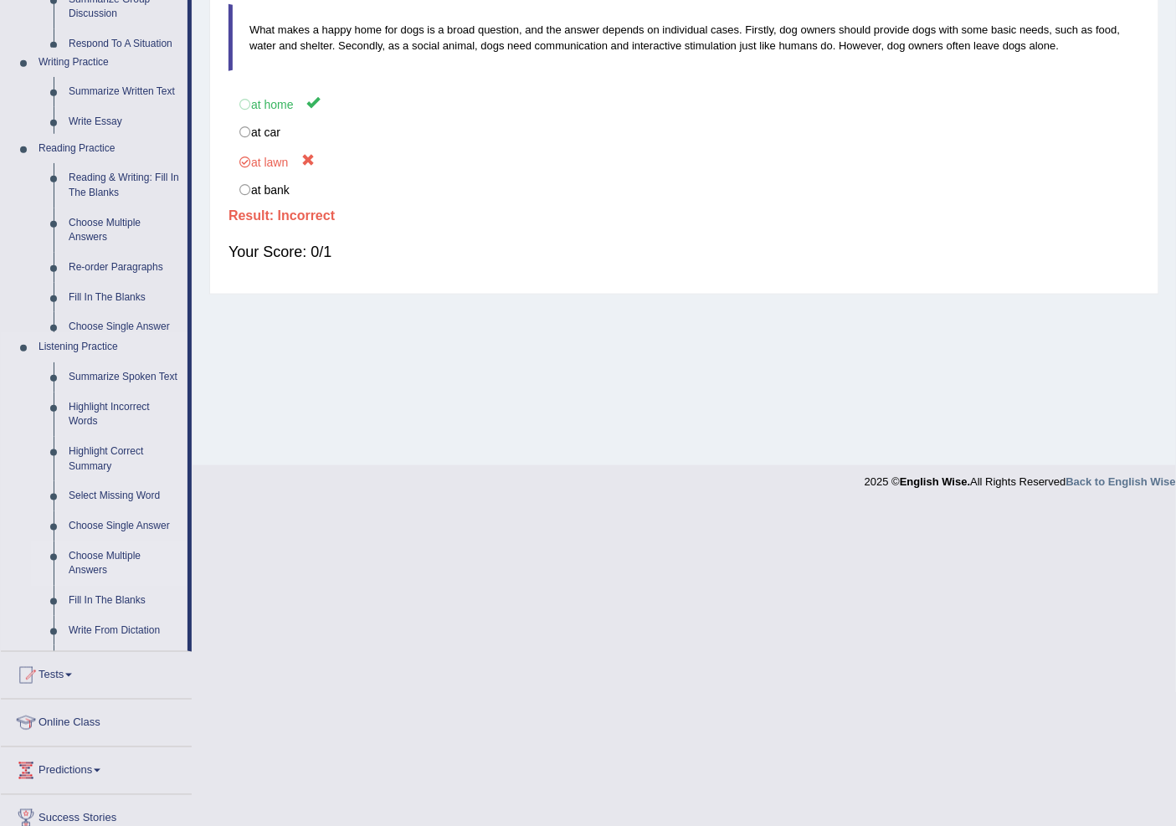
scroll to position [52, 0]
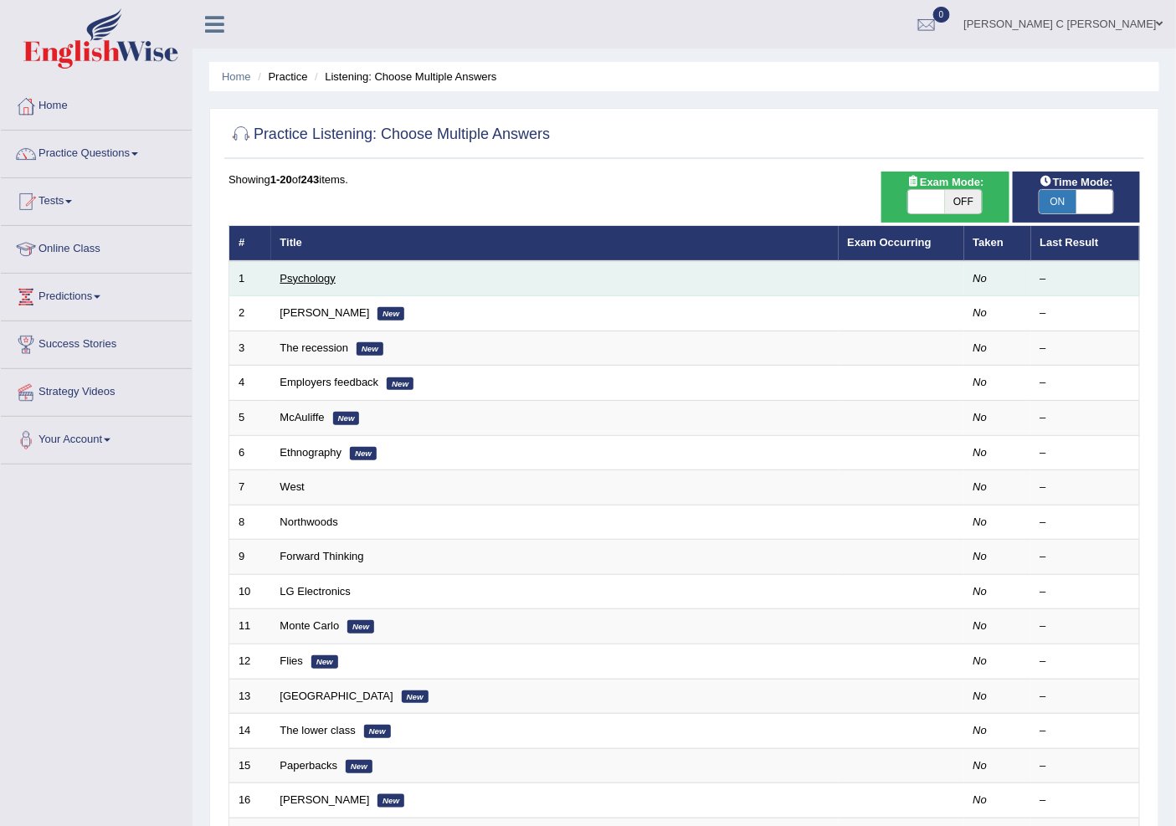
click at [308, 280] on link "Psychology" at bounding box center [307, 278] width 55 height 13
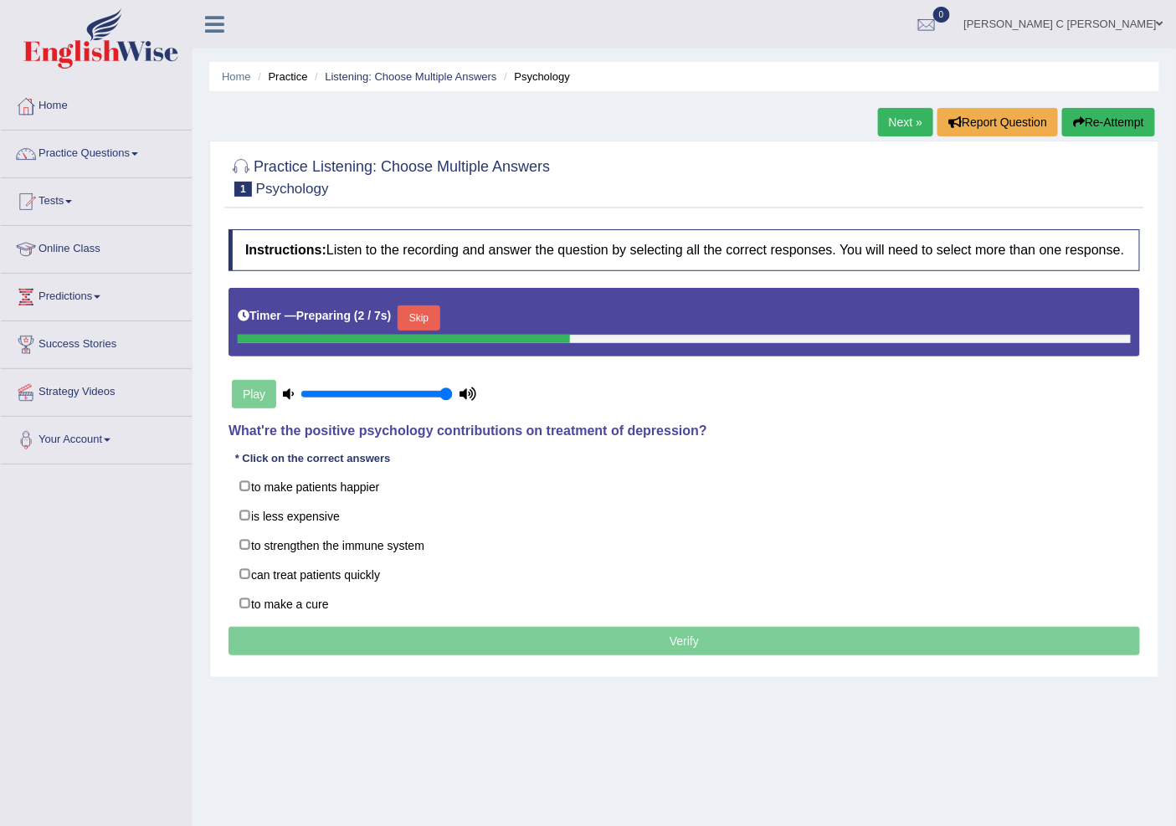
click at [405, 331] on button "Skip" at bounding box center [419, 318] width 42 height 25
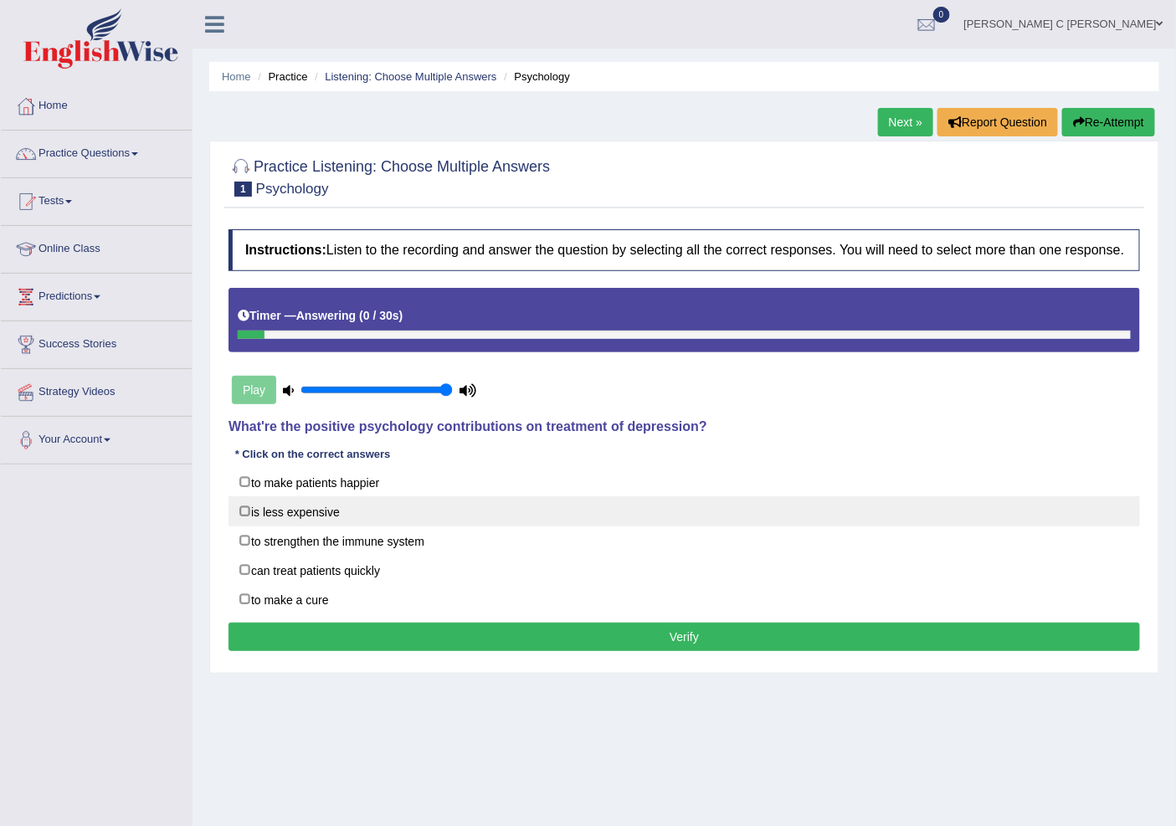
click at [238, 524] on label "is less expensive" at bounding box center [685, 511] width 912 height 30
checkbox input "true"
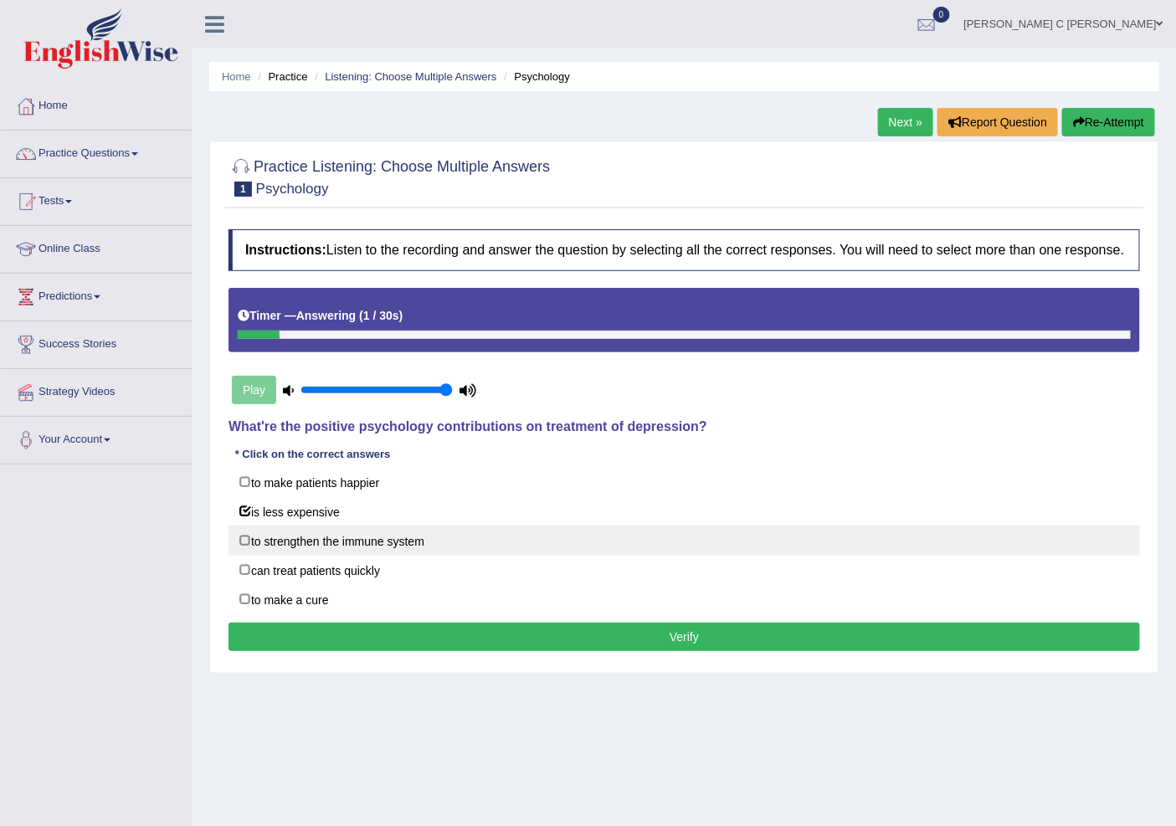
drag, startPoint x: 249, startPoint y: 554, endPoint x: 259, endPoint y: 559, distance: 12.0
click at [249, 555] on label "to strengthen the immune system" at bounding box center [685, 541] width 912 height 30
checkbox input "true"
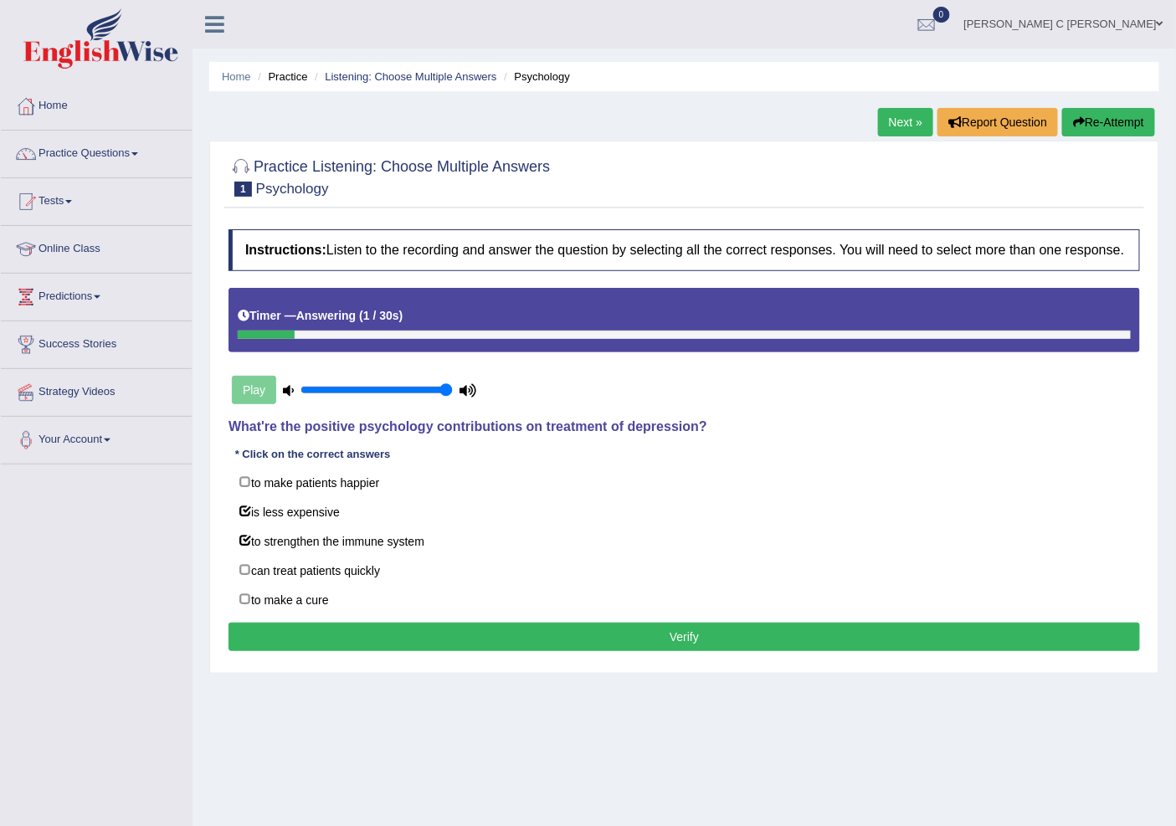
click at [344, 641] on div "Instructions: Listen to the recording and answer the question by selecting all …" at bounding box center [684, 443] width 920 height 444
drag, startPoint x: 349, startPoint y: 655, endPoint x: 350, endPoint y: 645, distance: 9.2
click at [350, 651] on button "Verify" at bounding box center [685, 637] width 912 height 28
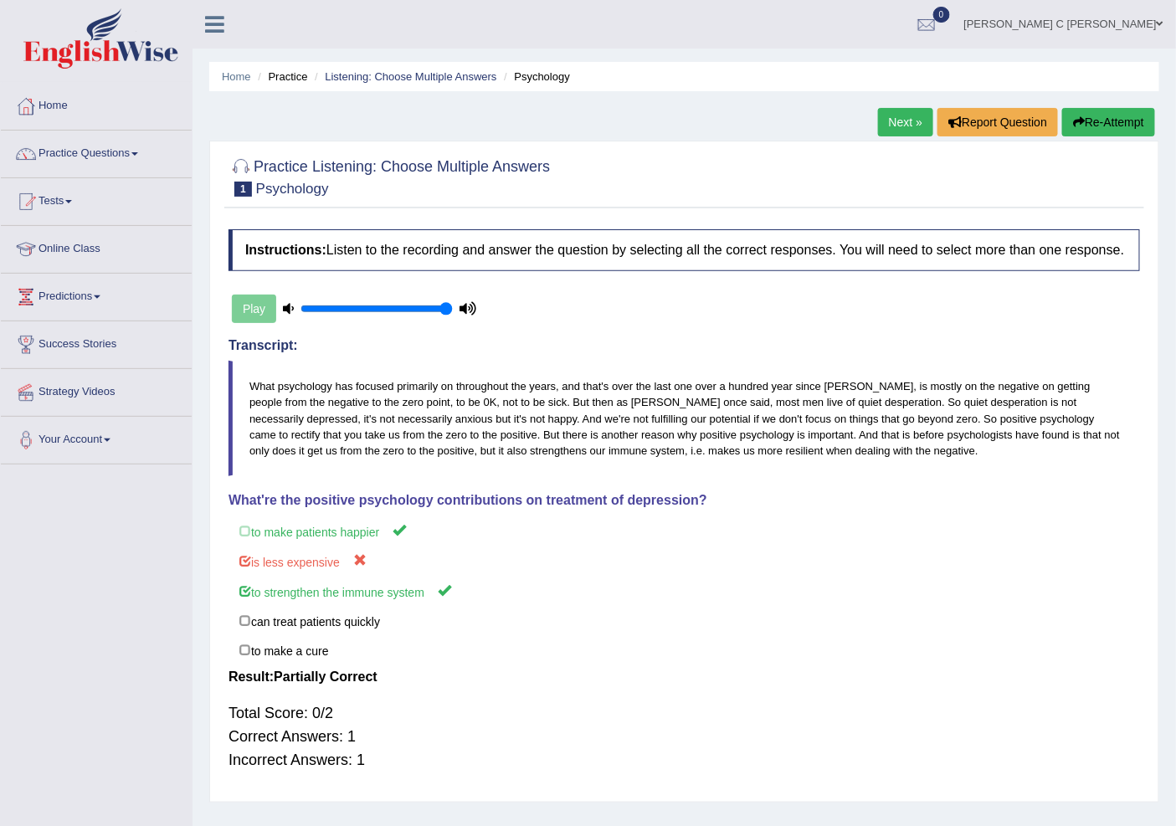
click at [891, 117] on link "Next »" at bounding box center [905, 122] width 55 height 28
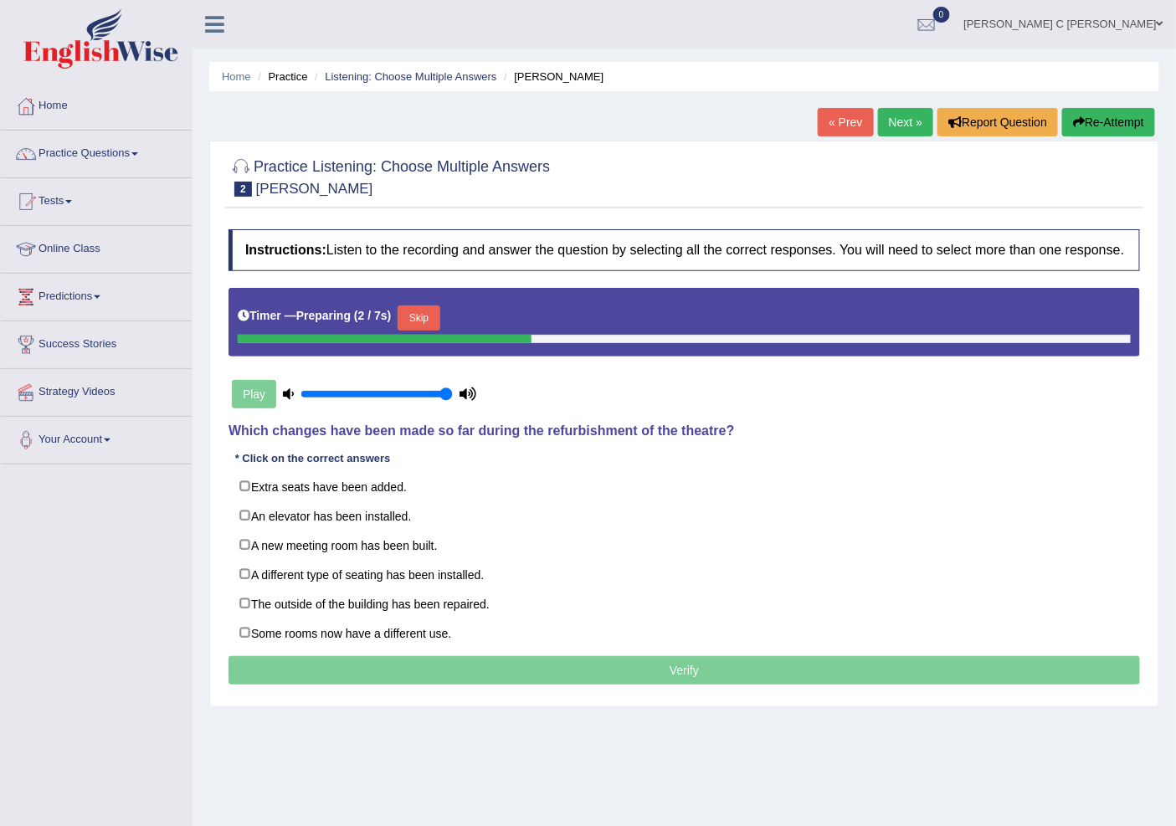
click at [439, 331] on button "Skip" at bounding box center [419, 318] width 42 height 25
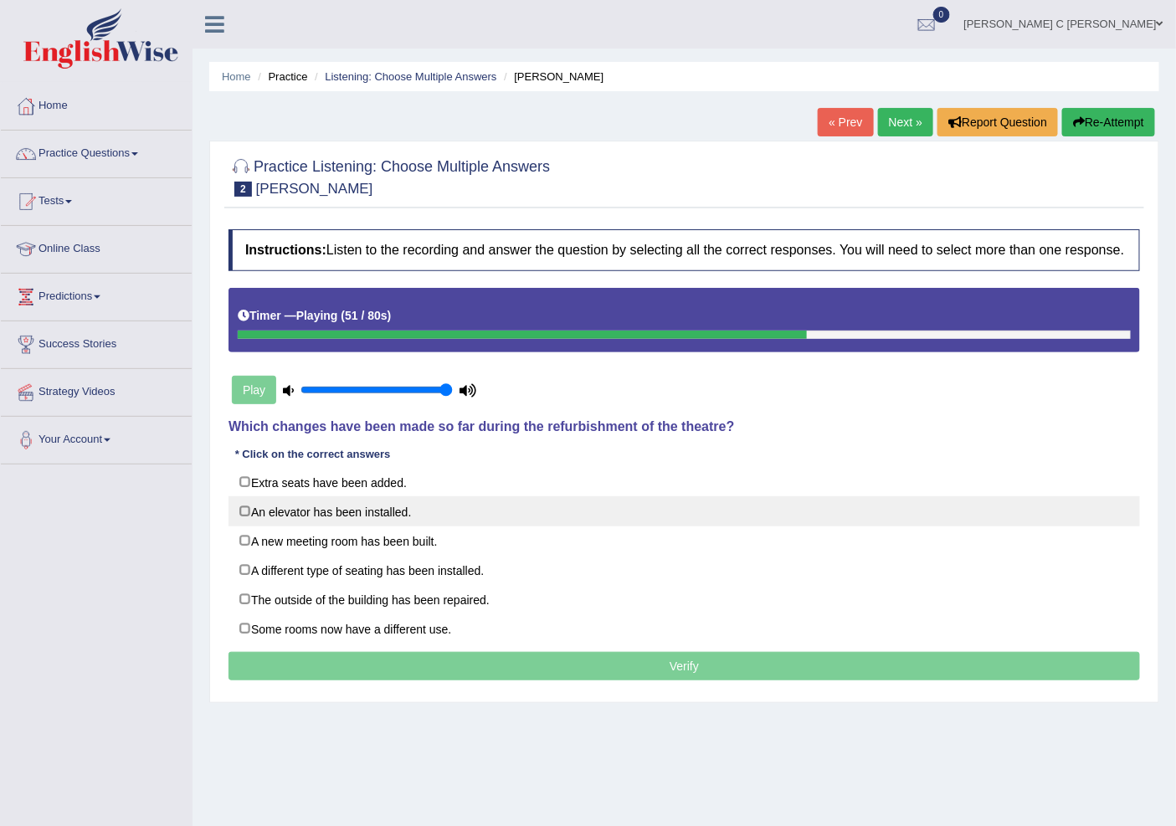
click at [259, 526] on label "An elevator has been installed." at bounding box center [685, 511] width 912 height 30
checkbox input "true"
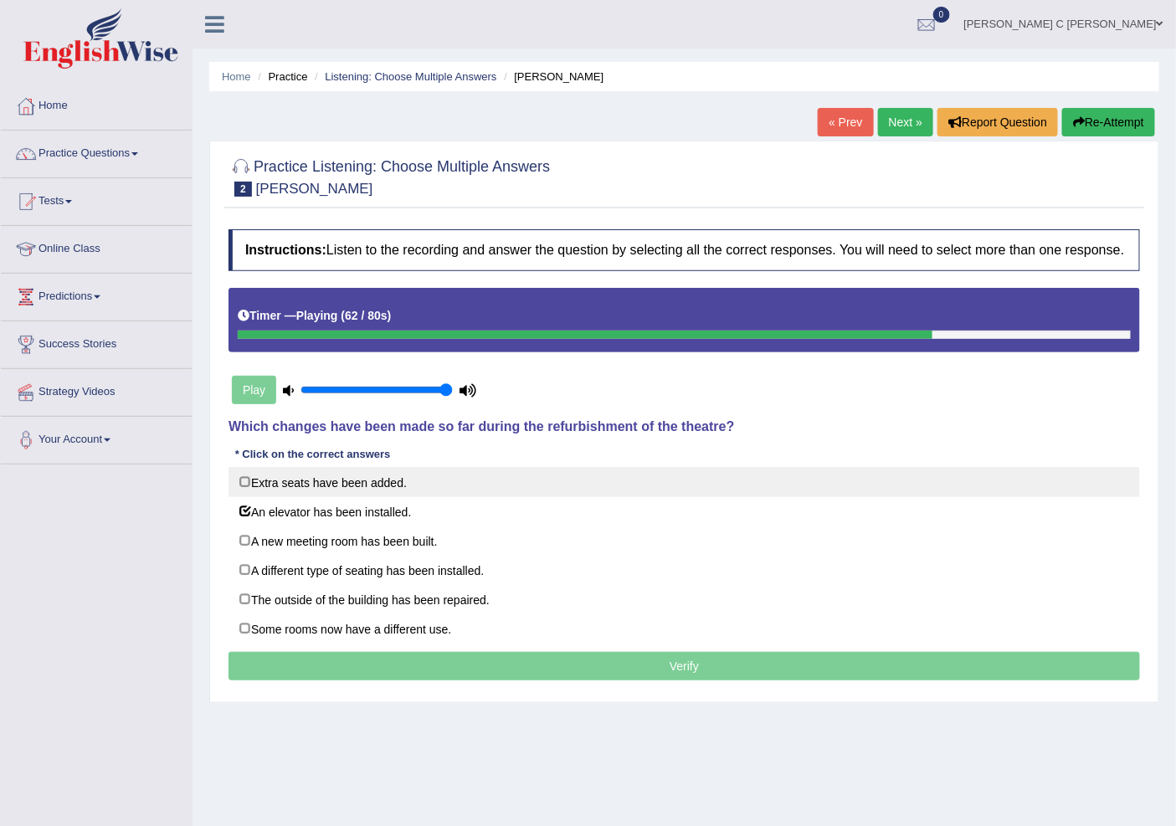
click at [256, 497] on label "Extra seats have been added." at bounding box center [685, 482] width 912 height 30
checkbox input "true"
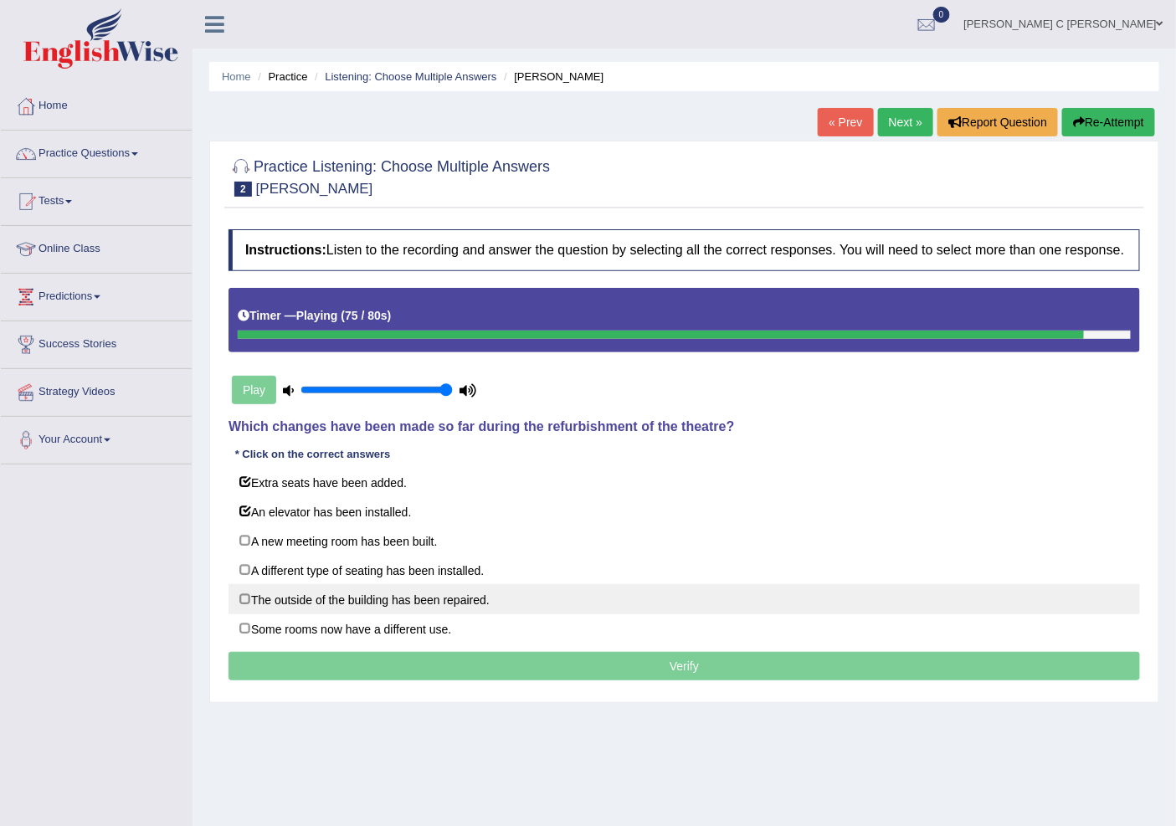
click at [264, 614] on label "The outside of the building has been repaired." at bounding box center [685, 599] width 912 height 30
checkbox input "true"
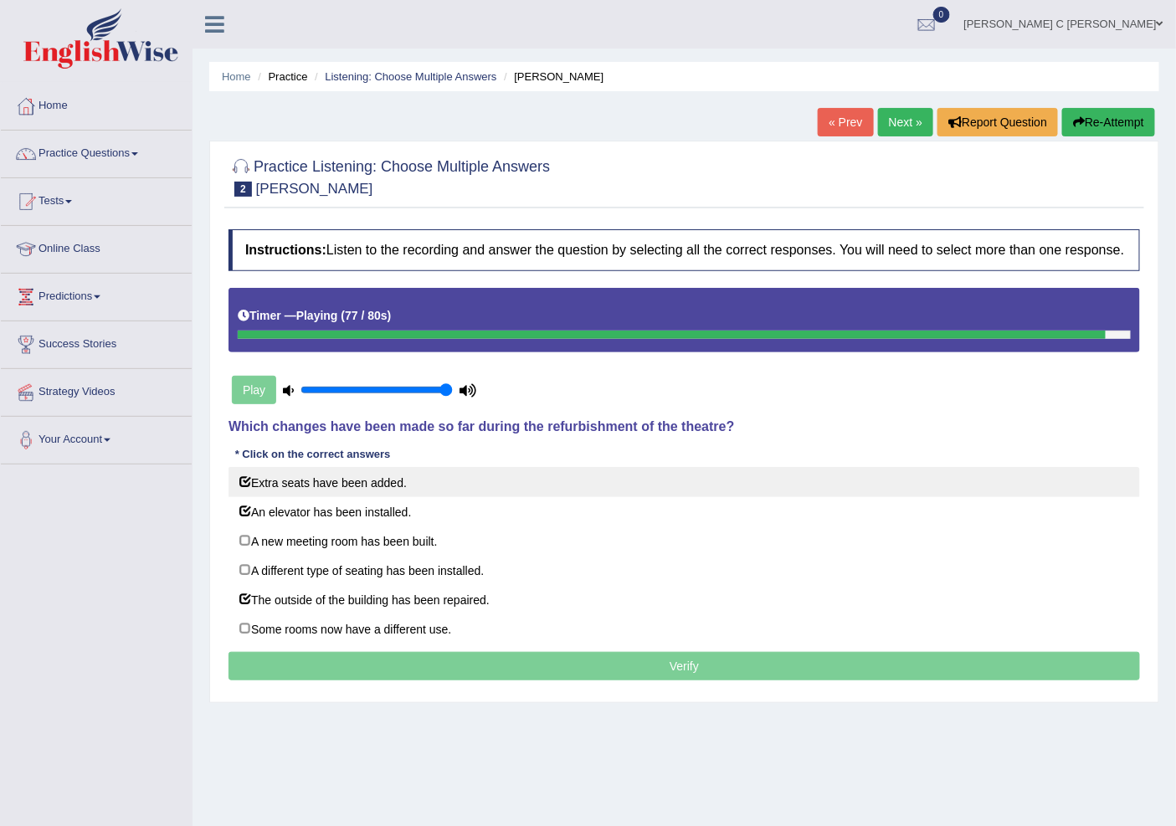
click at [266, 497] on label "Extra seats have been added." at bounding box center [685, 482] width 912 height 30
checkbox input "false"
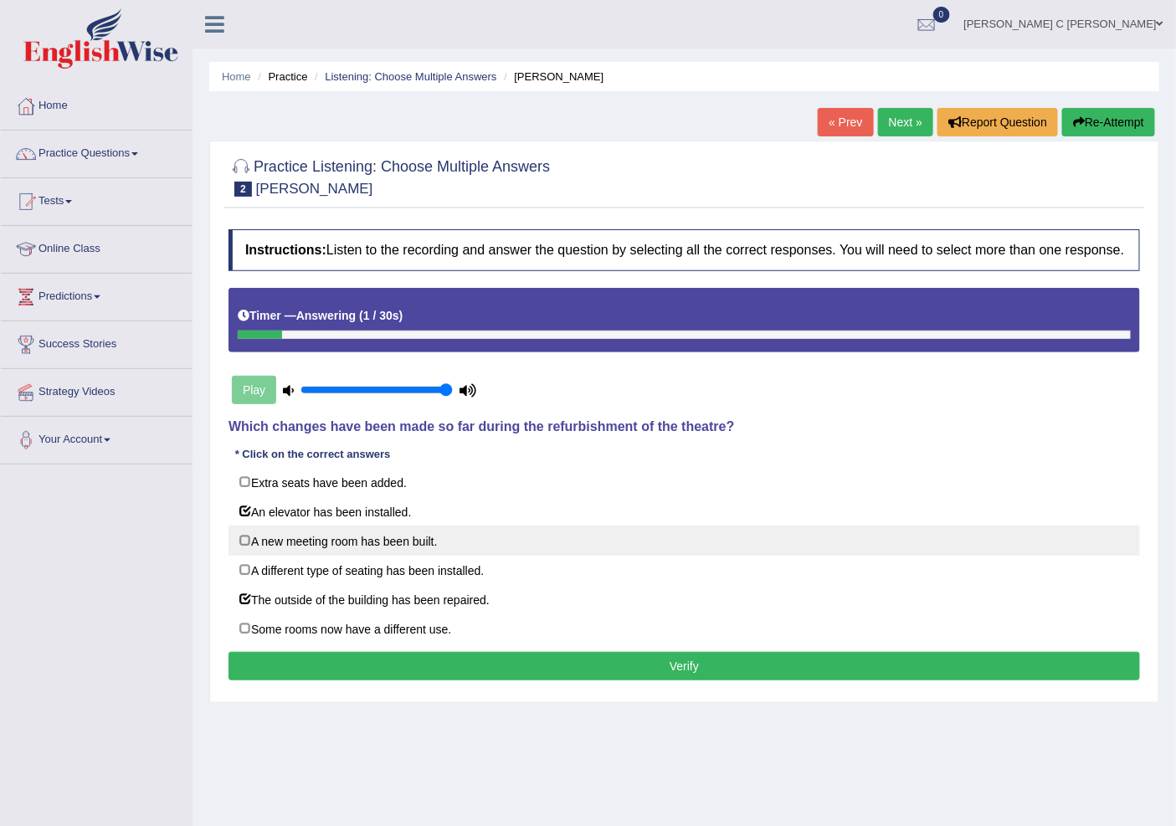
click at [272, 556] on label "A new meeting room has been built." at bounding box center [685, 541] width 912 height 30
checkbox input "true"
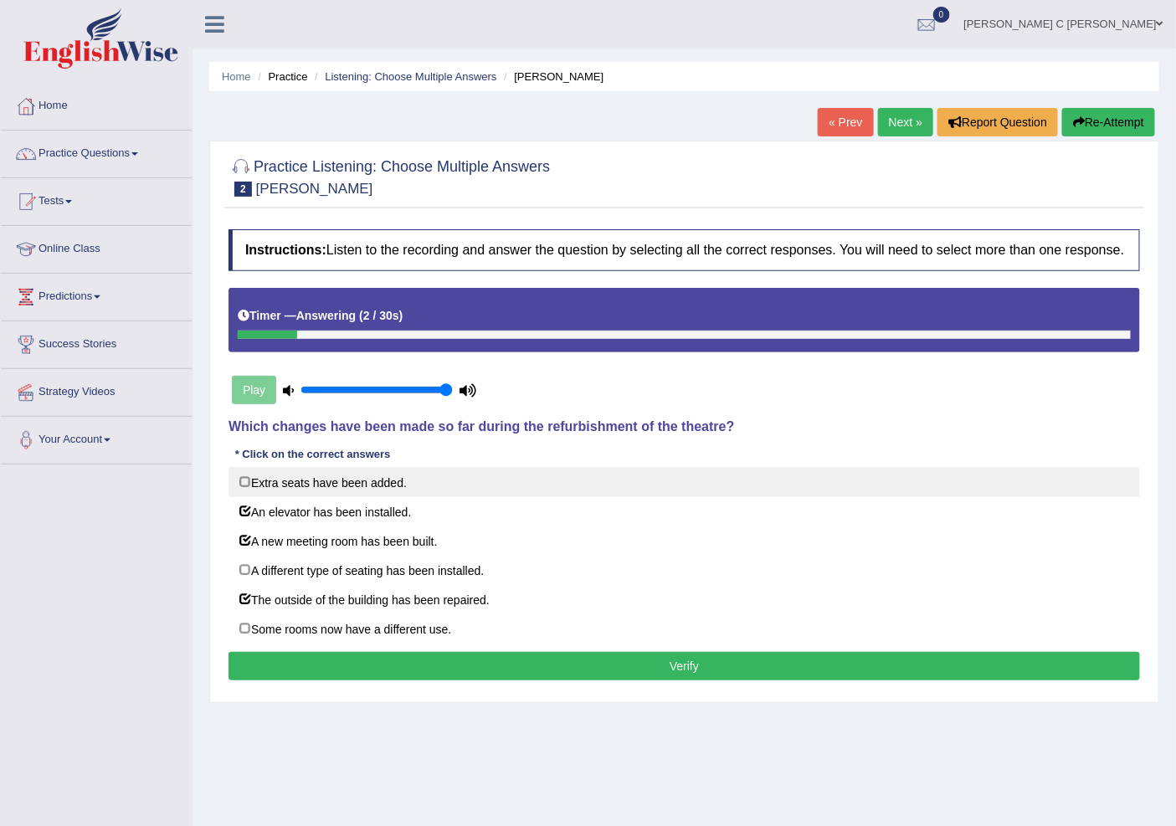
click at [287, 497] on label "Extra seats have been added." at bounding box center [685, 482] width 912 height 30
checkbox input "true"
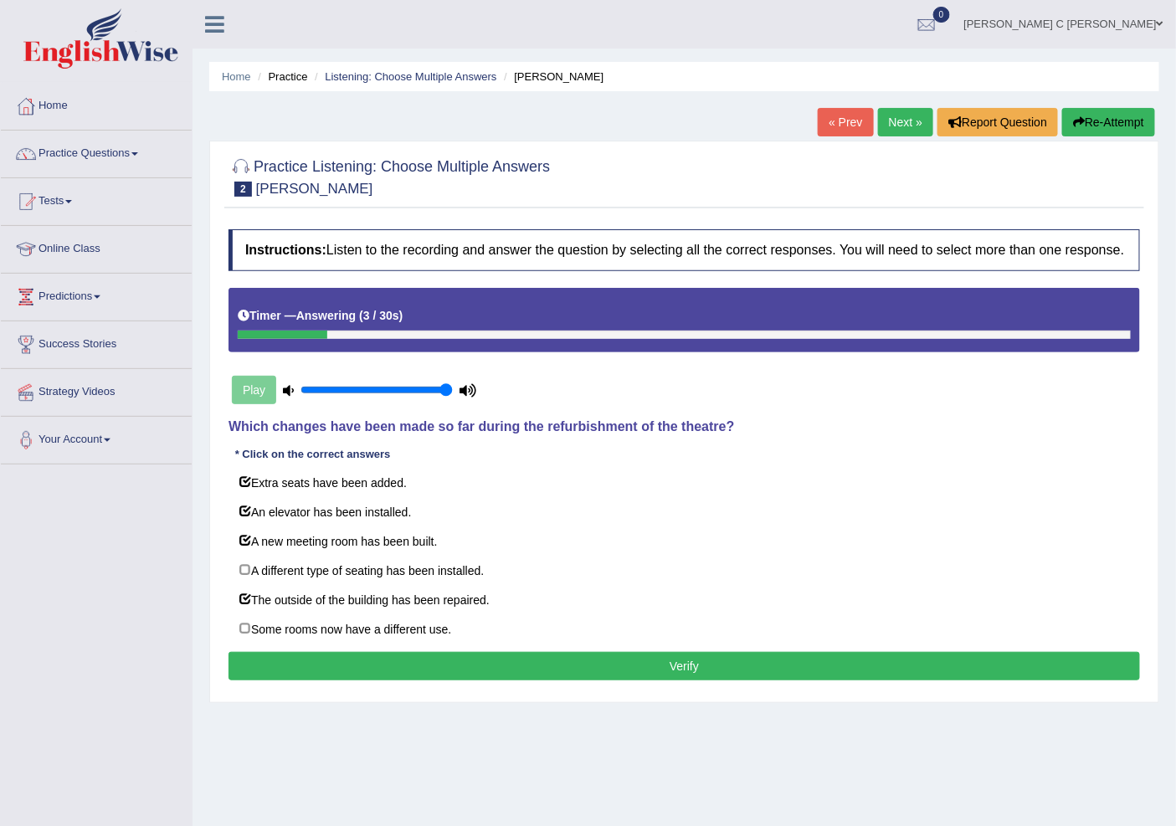
click at [358, 681] on button "Verify" at bounding box center [685, 666] width 912 height 28
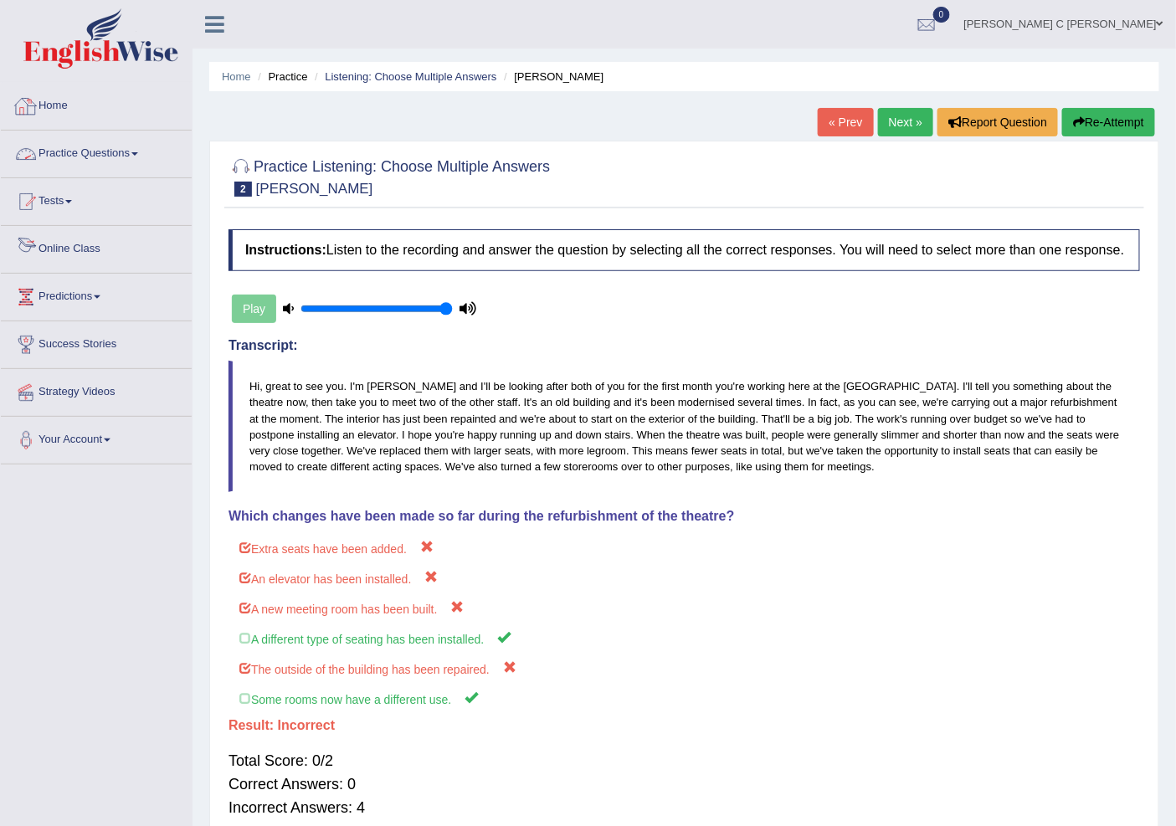
click at [157, 149] on link "Practice Questions" at bounding box center [96, 152] width 191 height 42
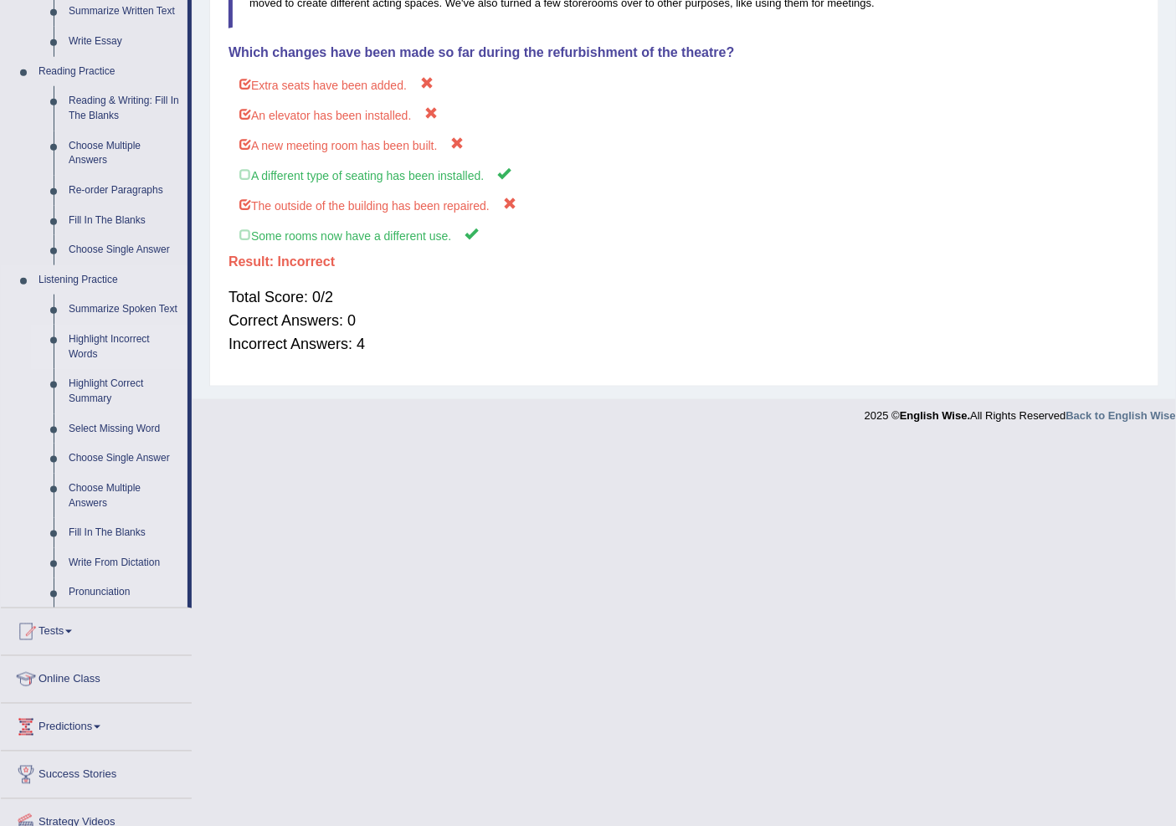
scroll to position [465, 0]
click at [109, 561] on link "Write From Dictation" at bounding box center [124, 562] width 126 height 30
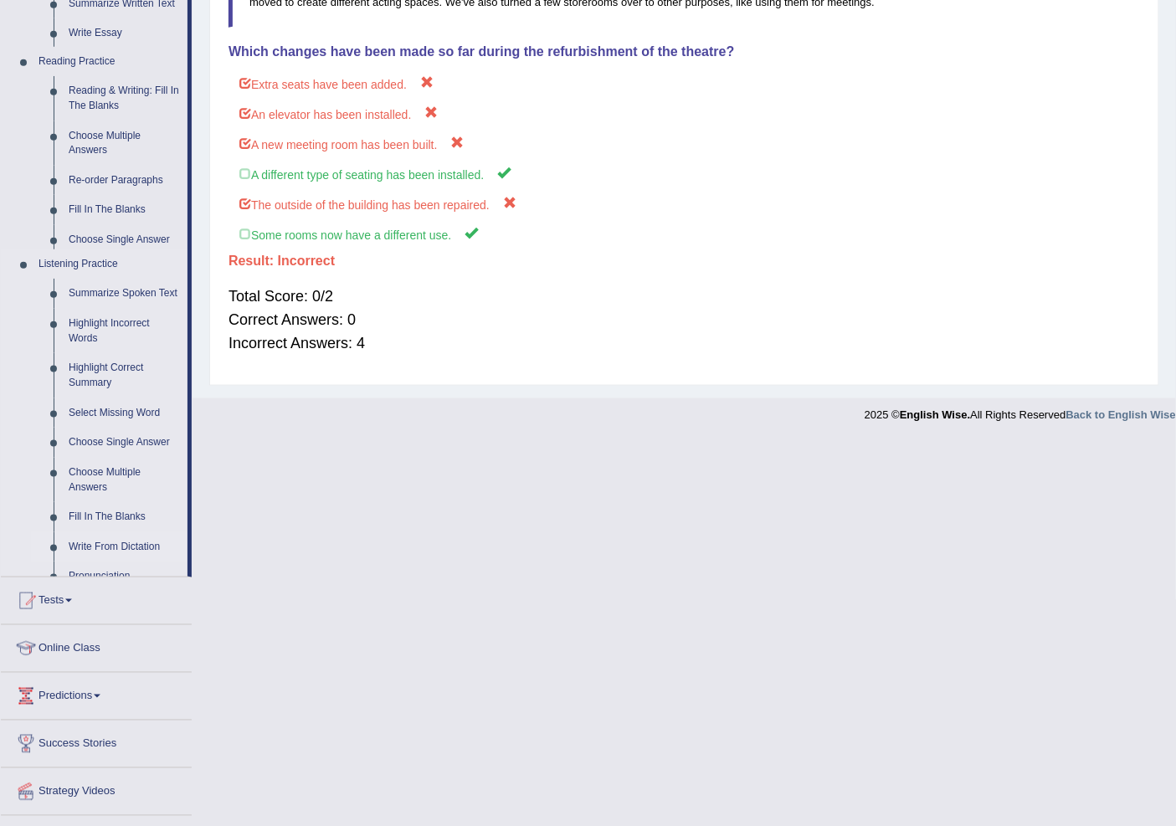
scroll to position [106, 0]
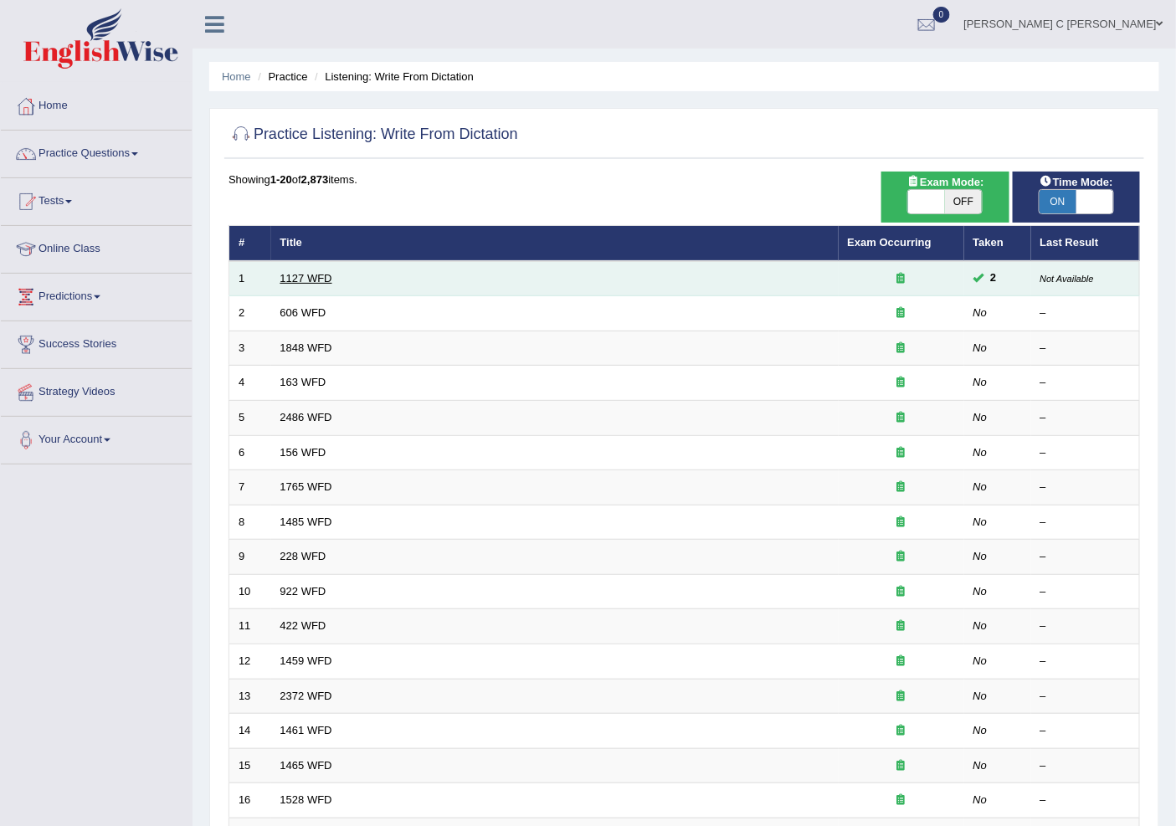
click at [316, 277] on link "1127 WFD" at bounding box center [306, 278] width 52 height 13
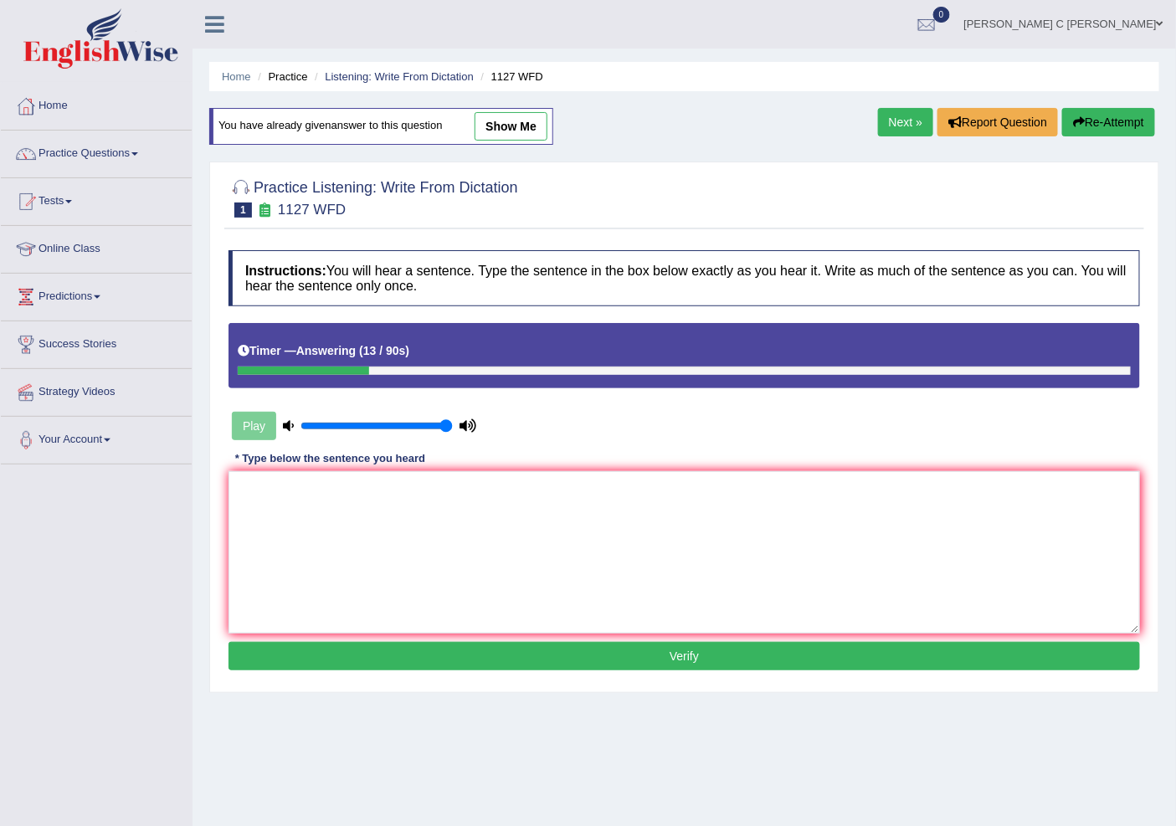
click at [428, 650] on button "Verify" at bounding box center [685, 656] width 912 height 28
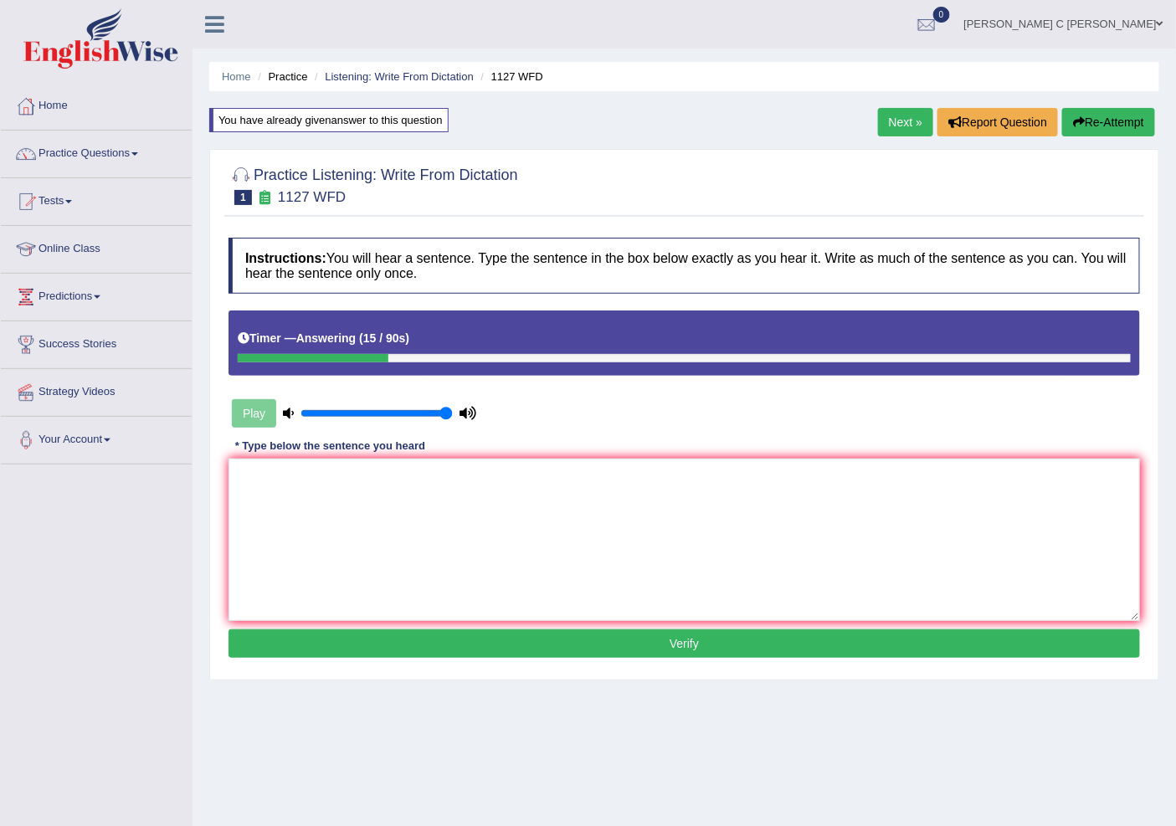
click at [1107, 126] on button "Re-Attempt" at bounding box center [1108, 122] width 93 height 28
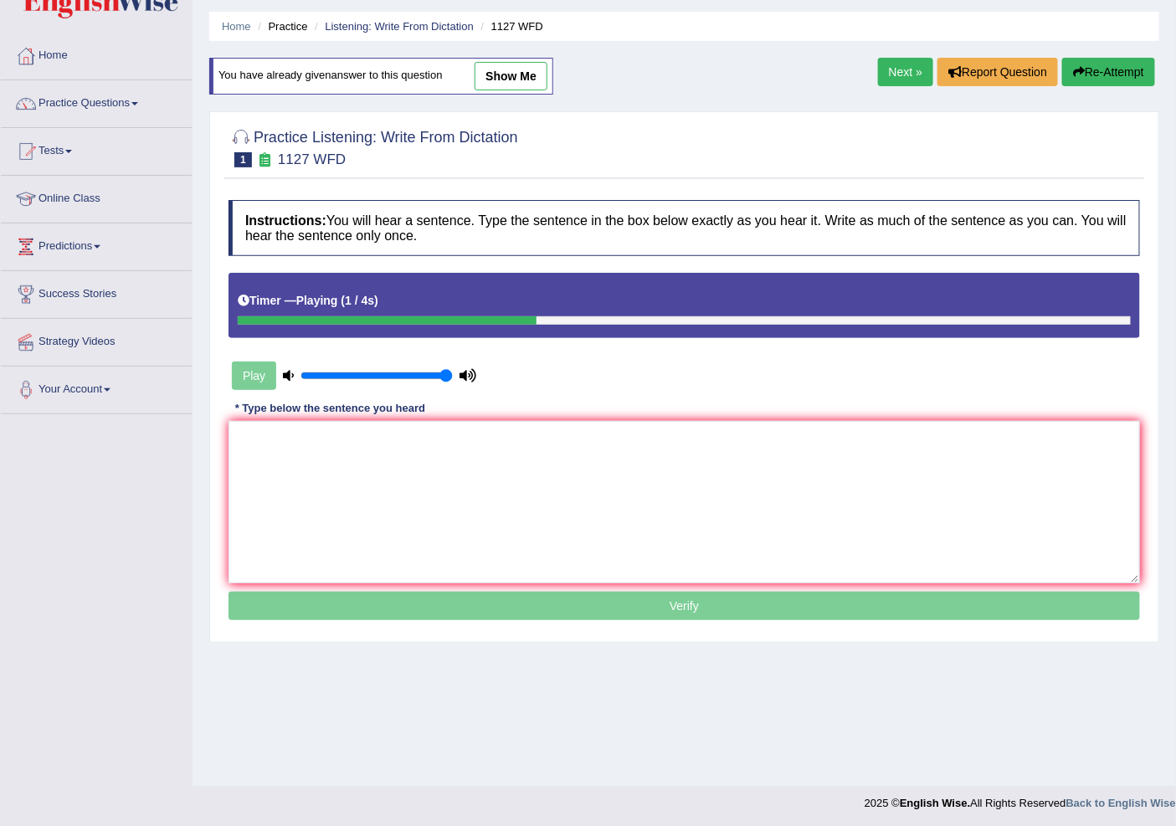
scroll to position [52, 0]
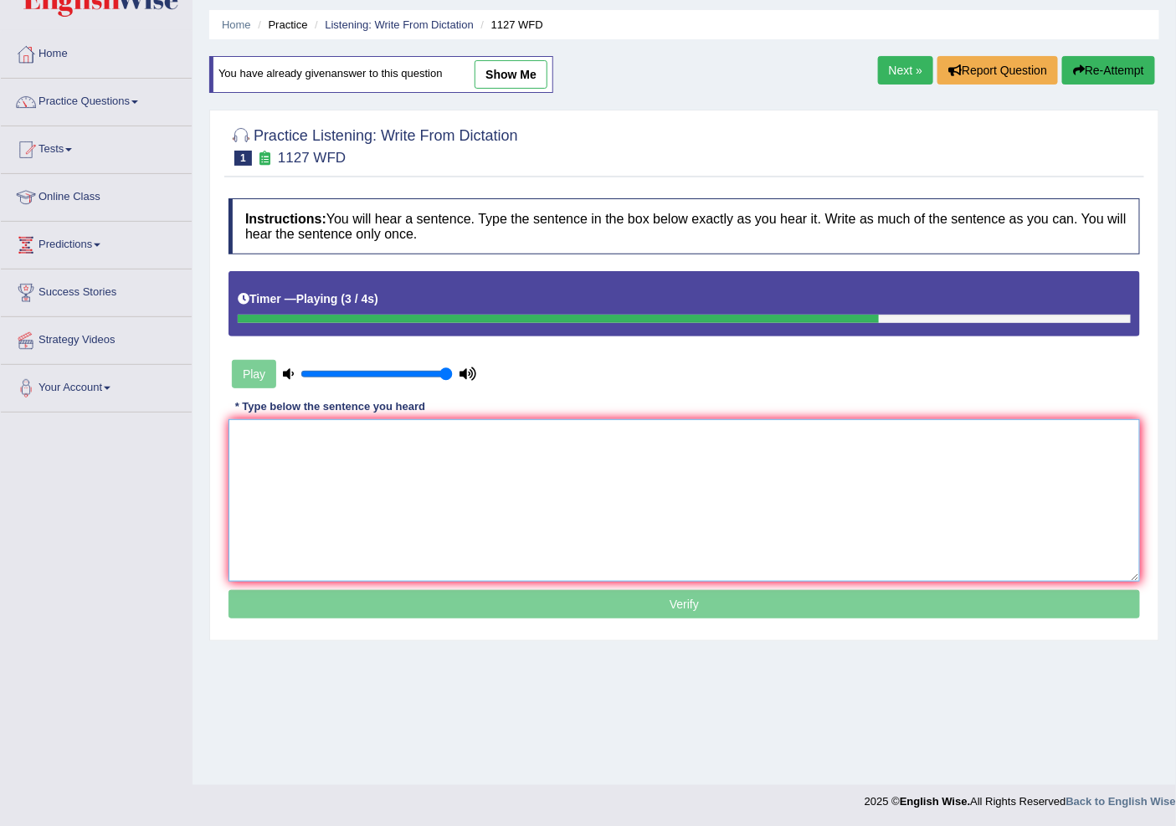
click at [767, 512] on textarea at bounding box center [685, 500] width 912 height 162
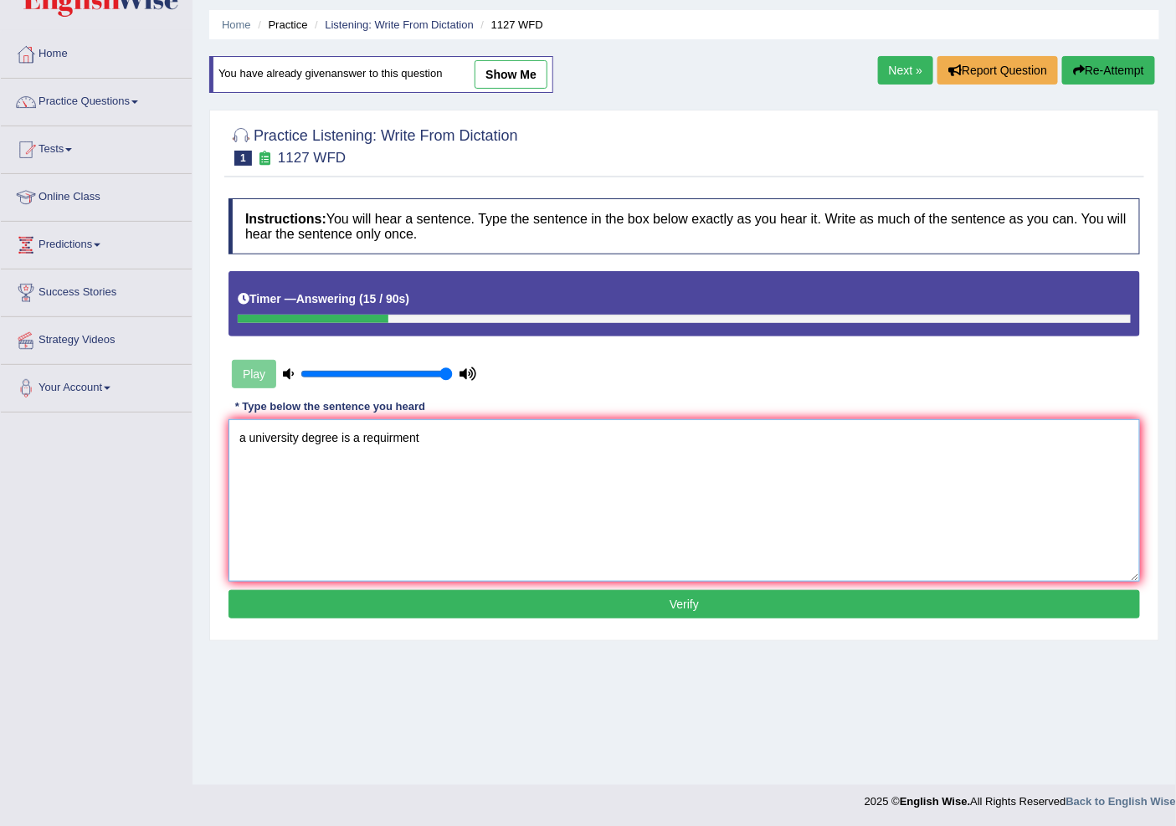
type textarea "a university degree is a requirment"
click at [692, 615] on button "Verify" at bounding box center [685, 604] width 912 height 28
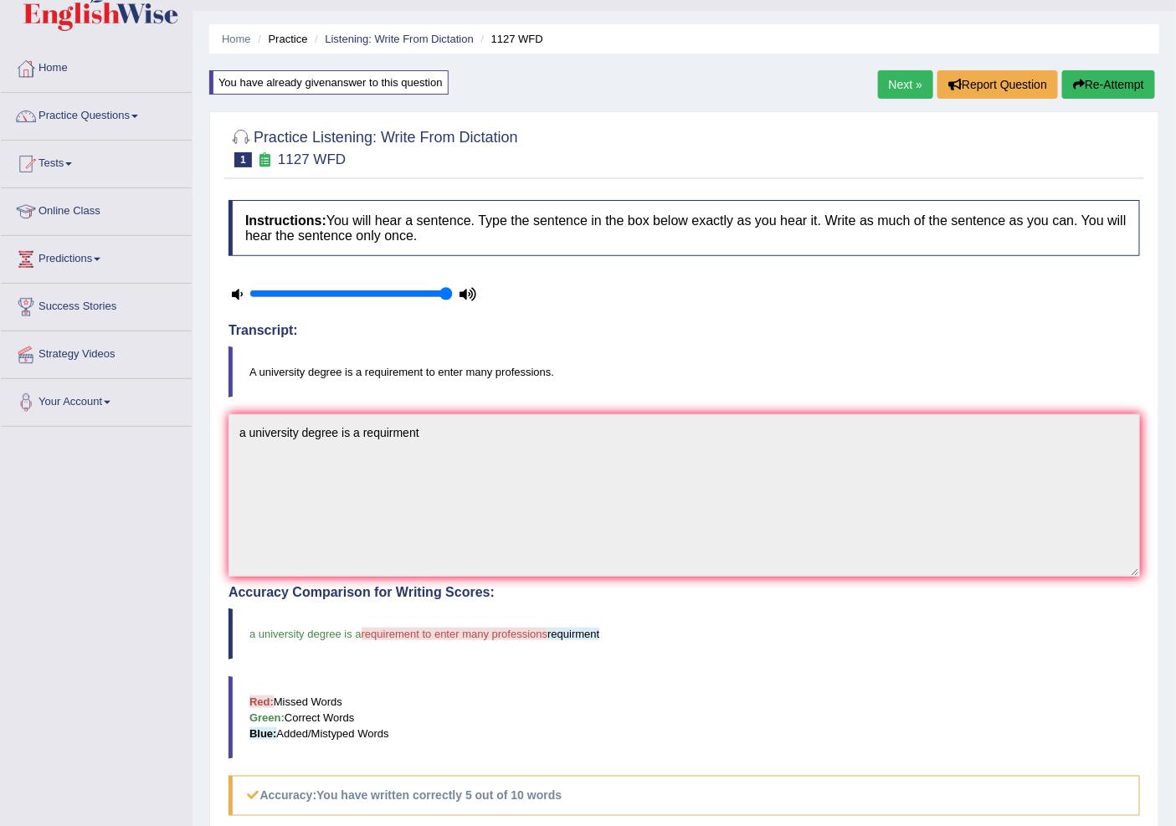
scroll to position [0, 0]
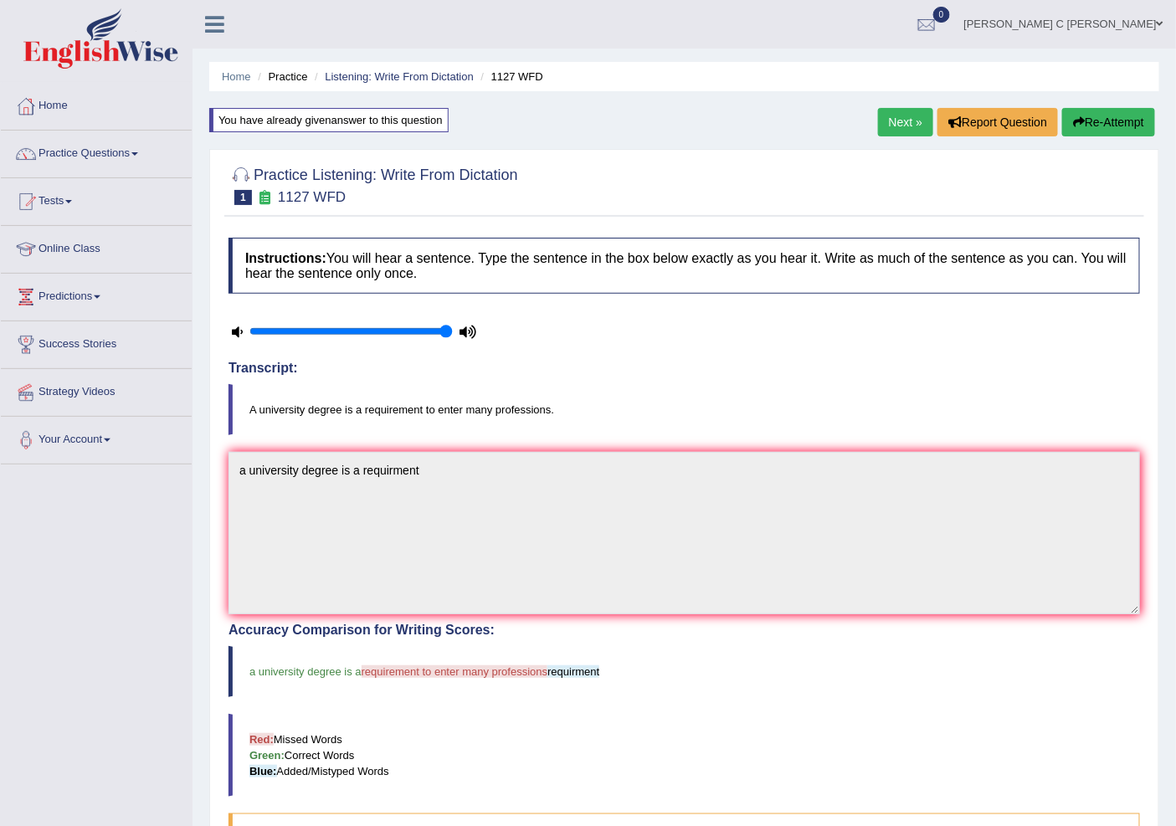
click at [893, 126] on link "Next »" at bounding box center [905, 122] width 55 height 28
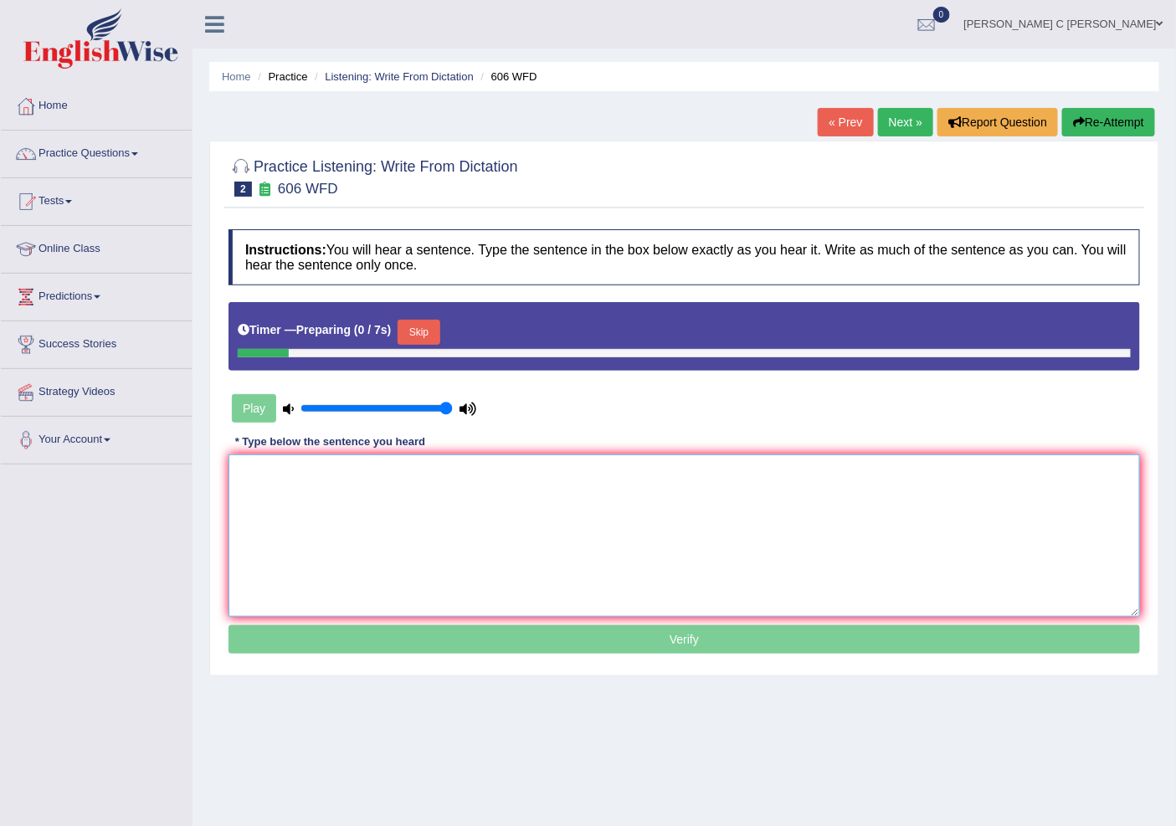
click at [489, 563] on textarea at bounding box center [685, 536] width 912 height 162
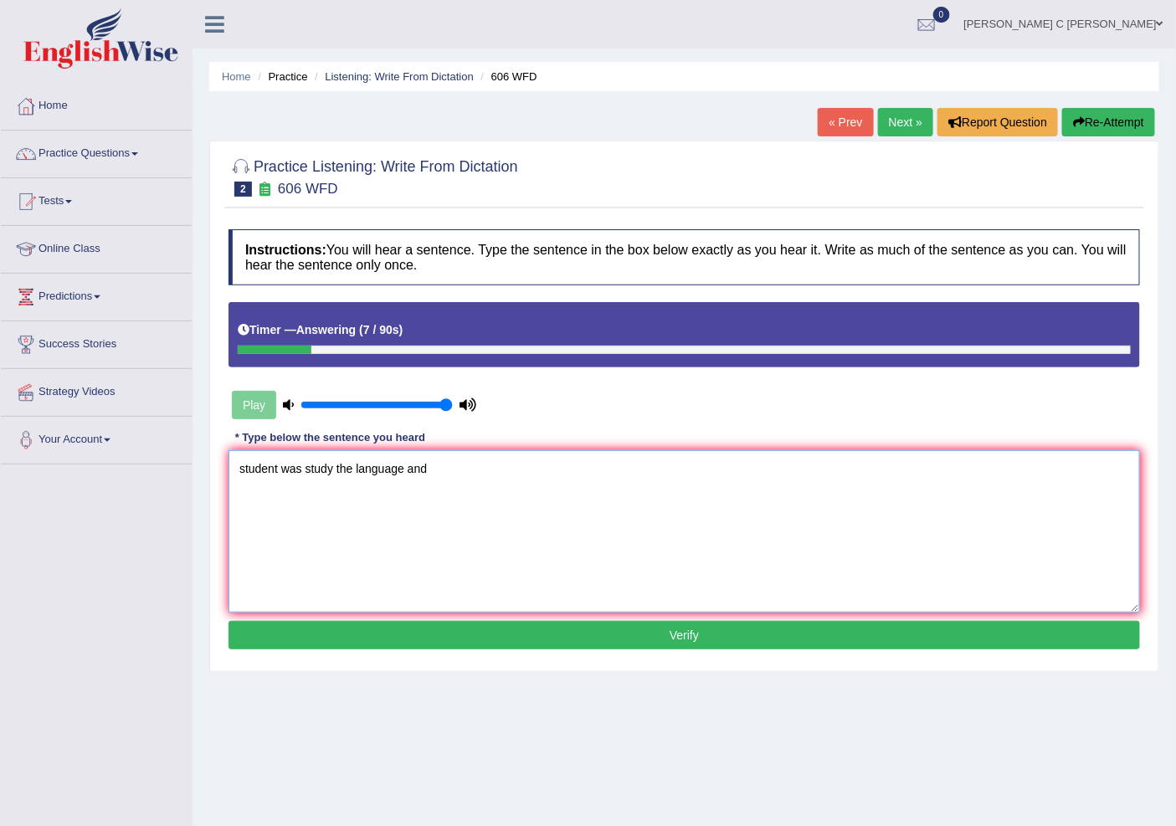
type textarea "student was study the language and"
click at [511, 626] on button "Verify" at bounding box center [685, 635] width 912 height 28
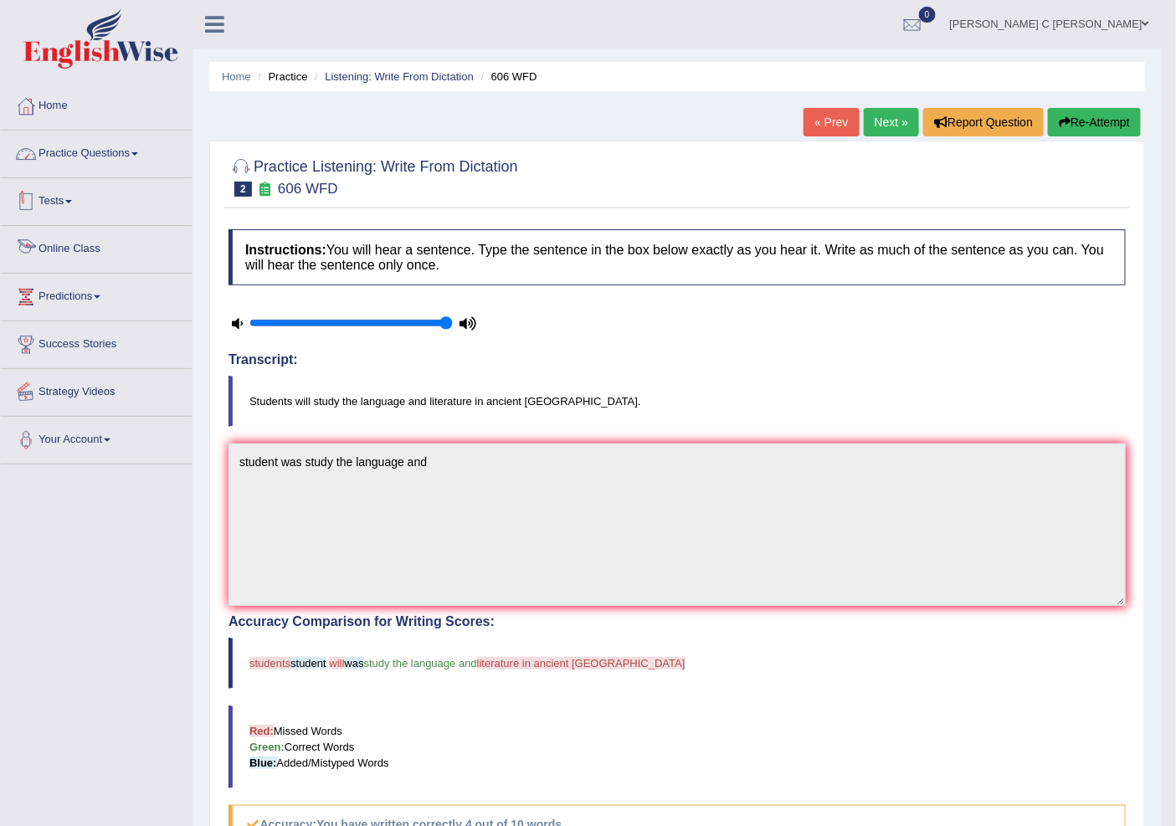
click at [85, 157] on link "Practice Questions" at bounding box center [96, 152] width 191 height 42
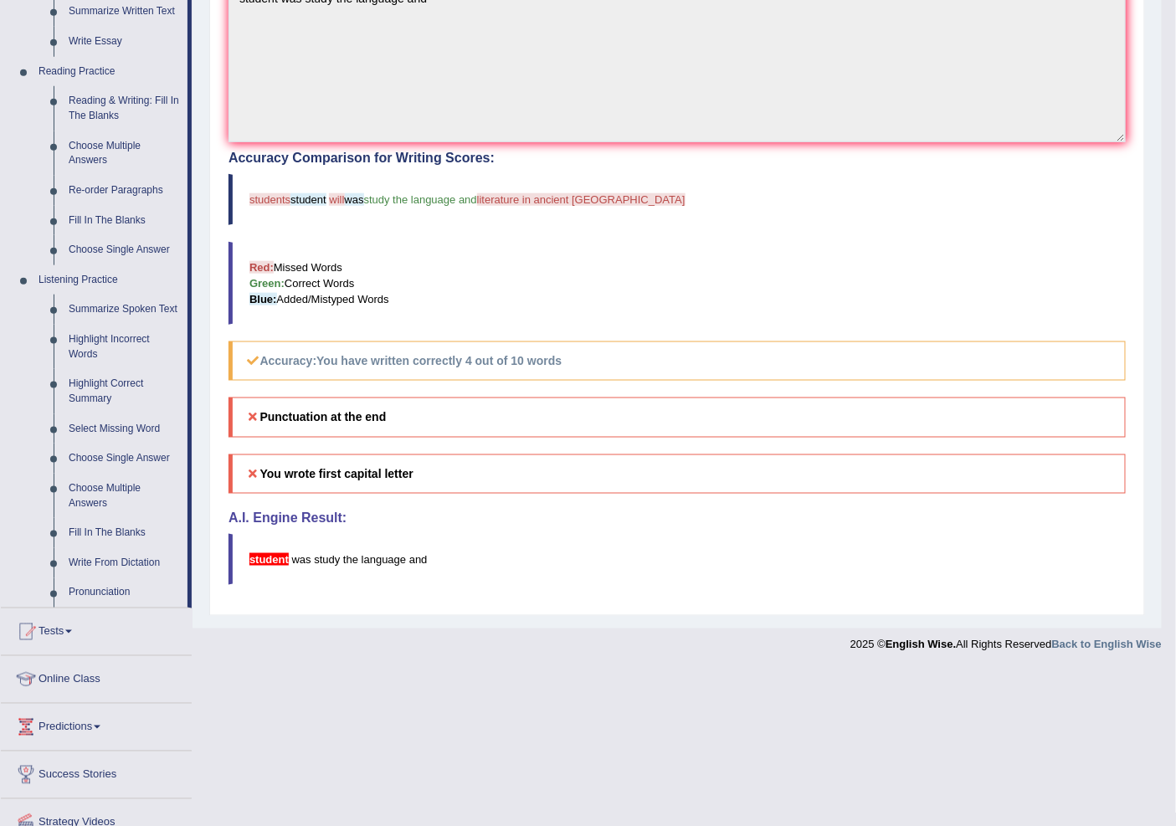
scroll to position [465, 0]
click at [82, 399] on link "Highlight Correct Summary" at bounding box center [124, 390] width 126 height 44
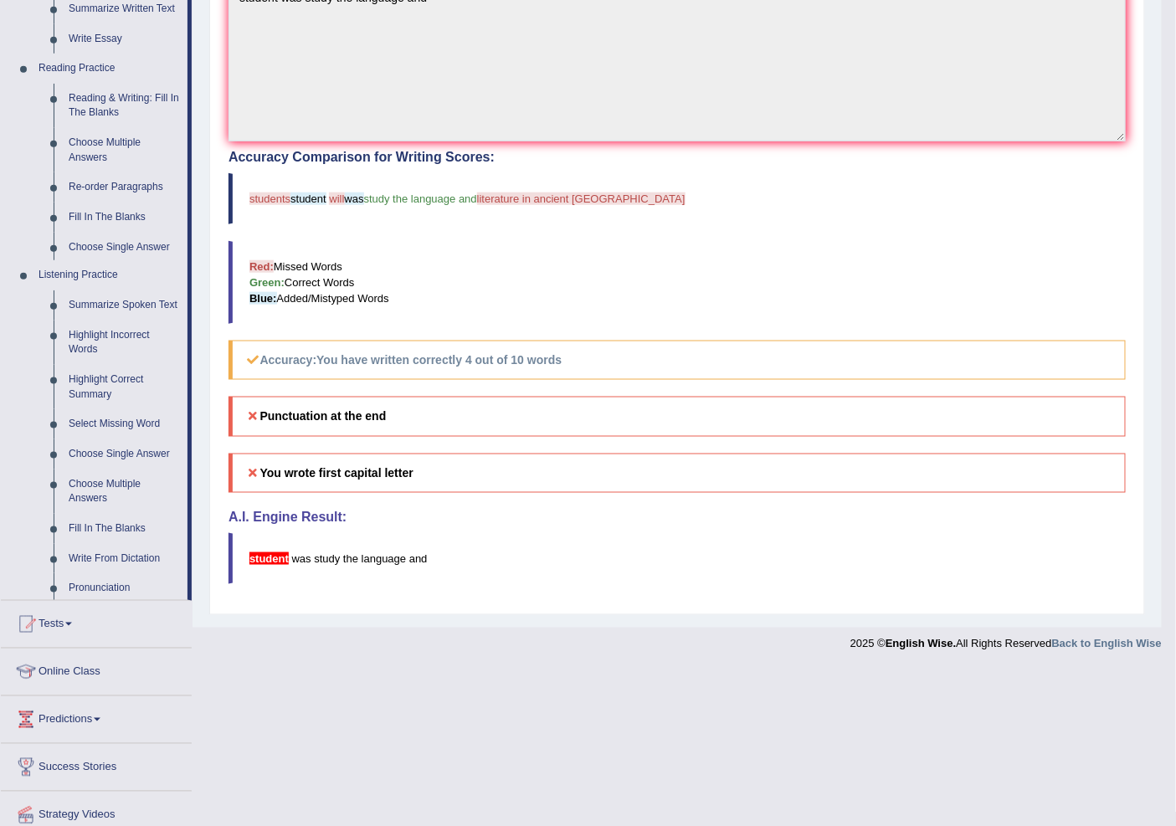
scroll to position [308, 0]
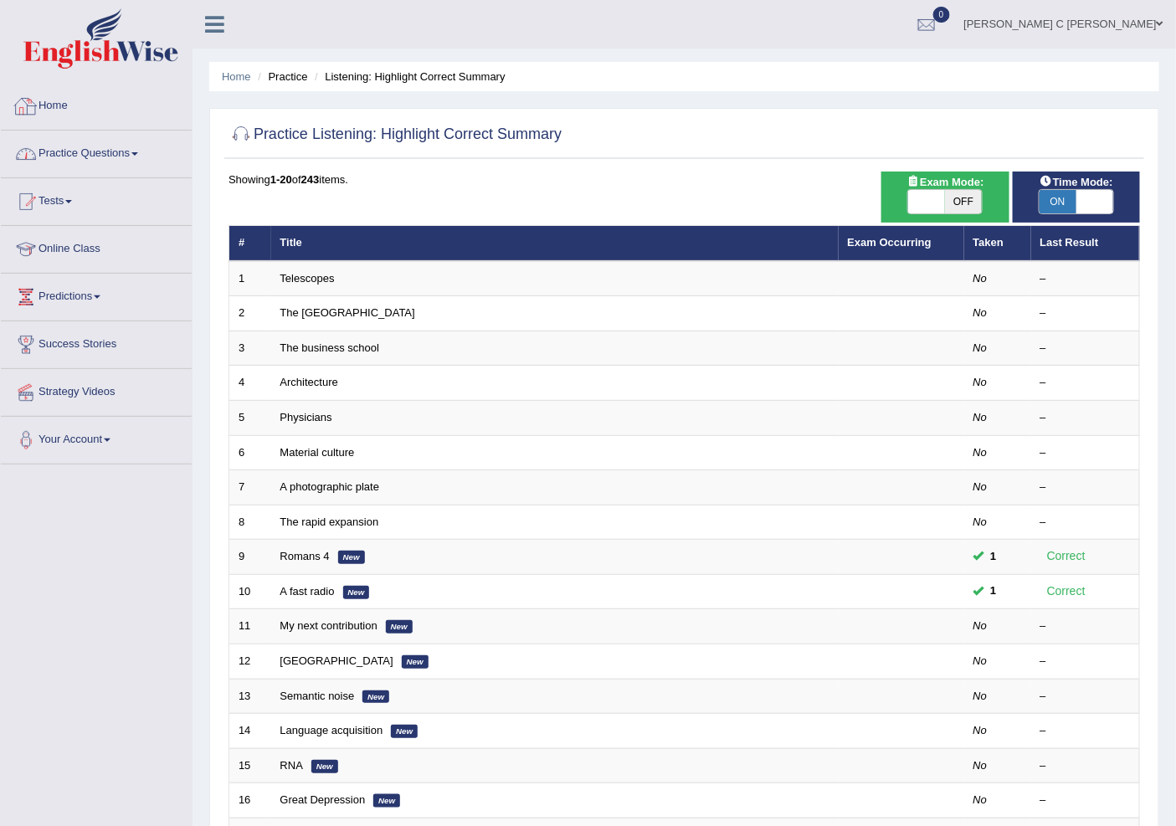
click at [121, 157] on link "Practice Questions" at bounding box center [96, 152] width 191 height 42
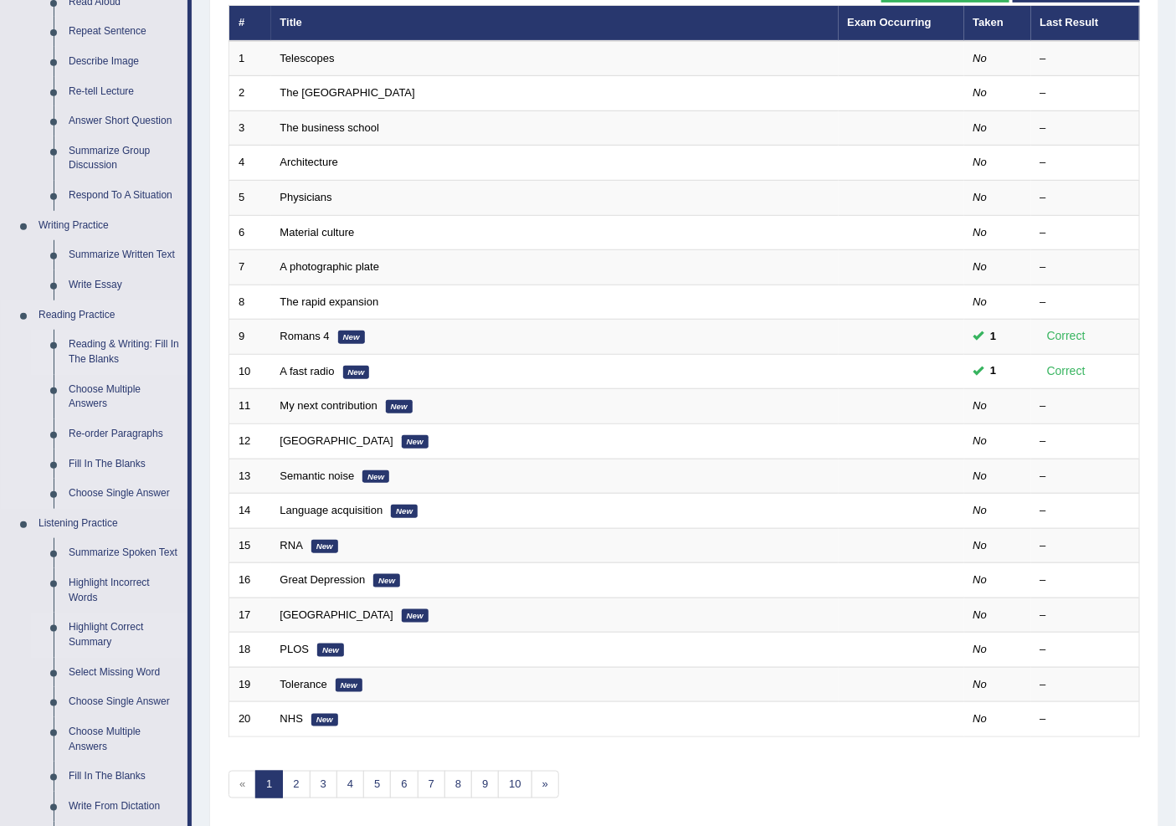
scroll to position [372, 0]
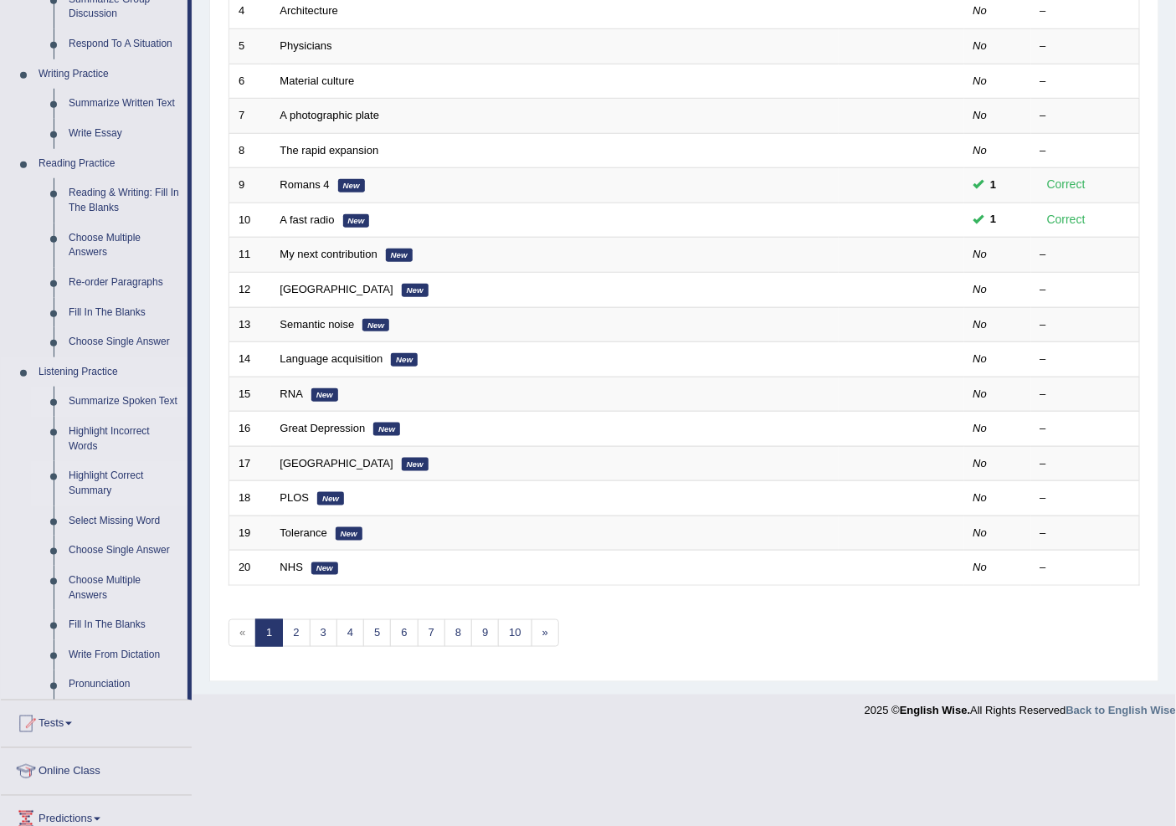
click at [114, 399] on link "Summarize Spoken Text" at bounding box center [124, 402] width 126 height 30
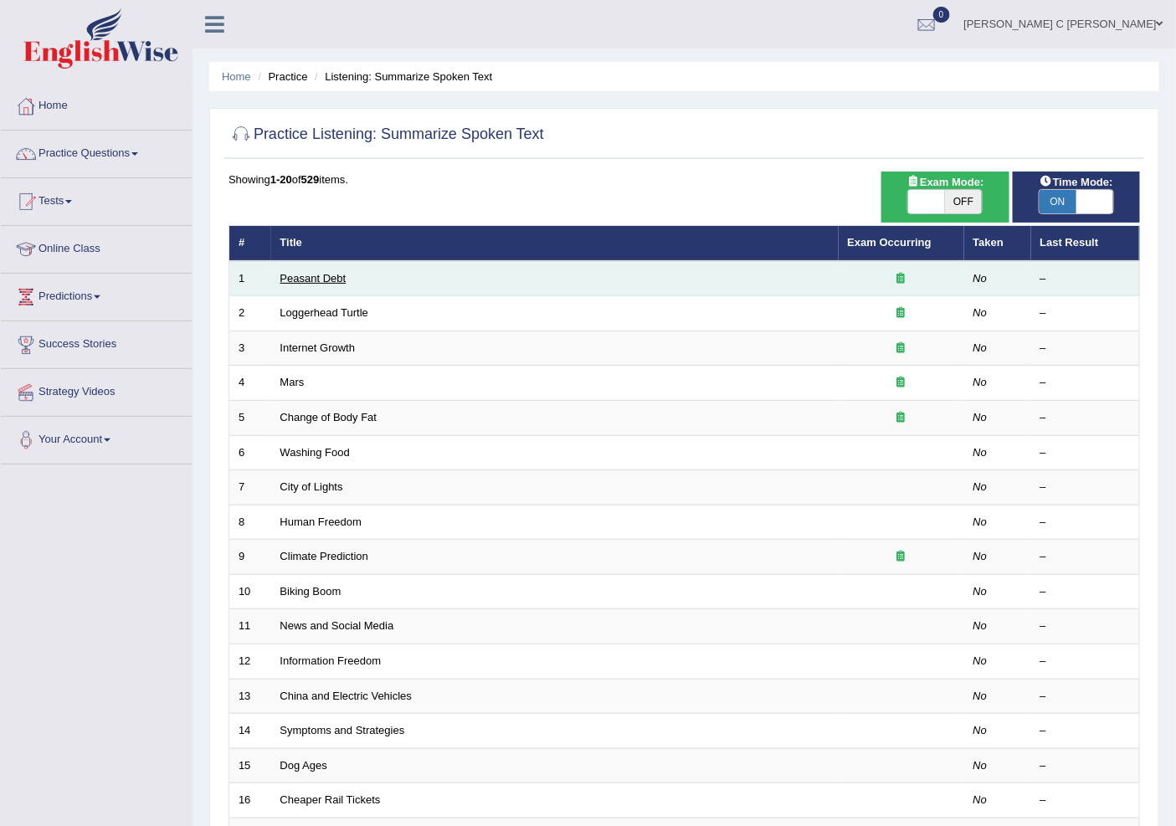
drag, startPoint x: 0, startPoint y: 0, endPoint x: 321, endPoint y: 275, distance: 422.1
click at [321, 275] on link "Peasant Debt" at bounding box center [313, 278] width 66 height 13
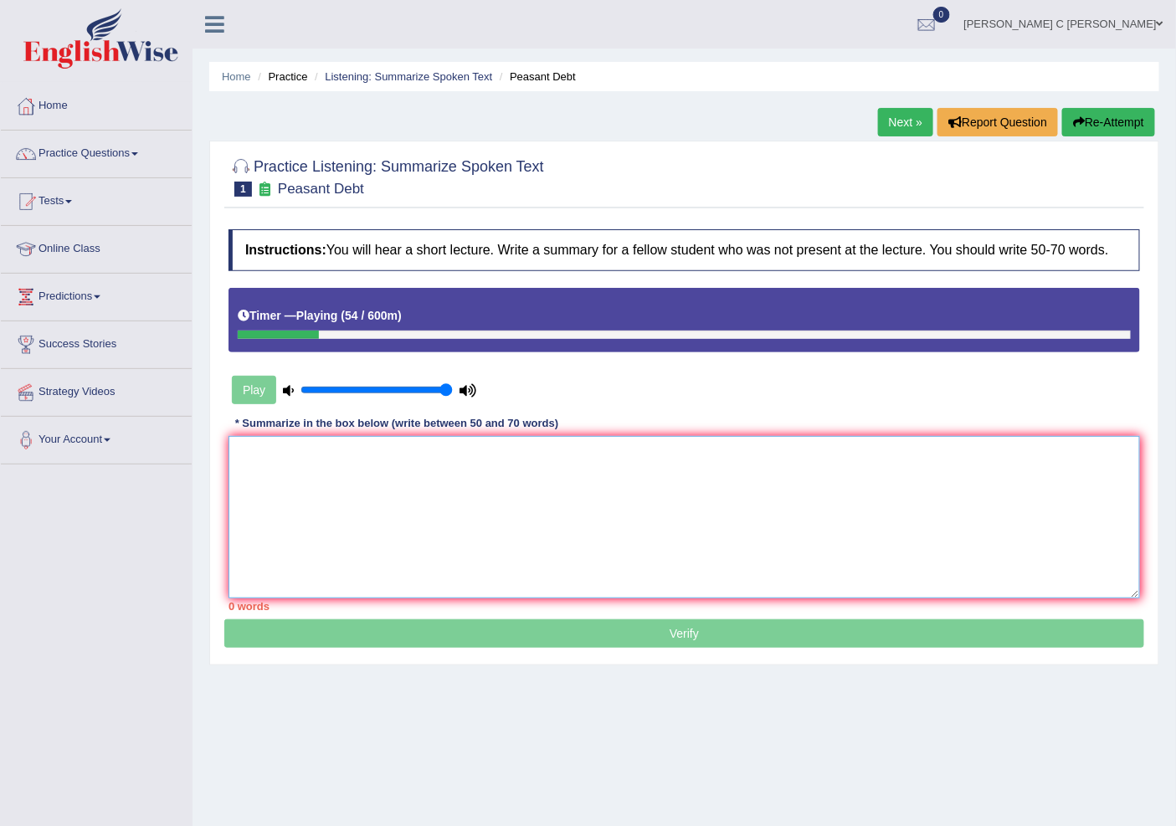
click at [301, 579] on textarea at bounding box center [685, 517] width 912 height 162
type textarea "s"
type textarea "g"
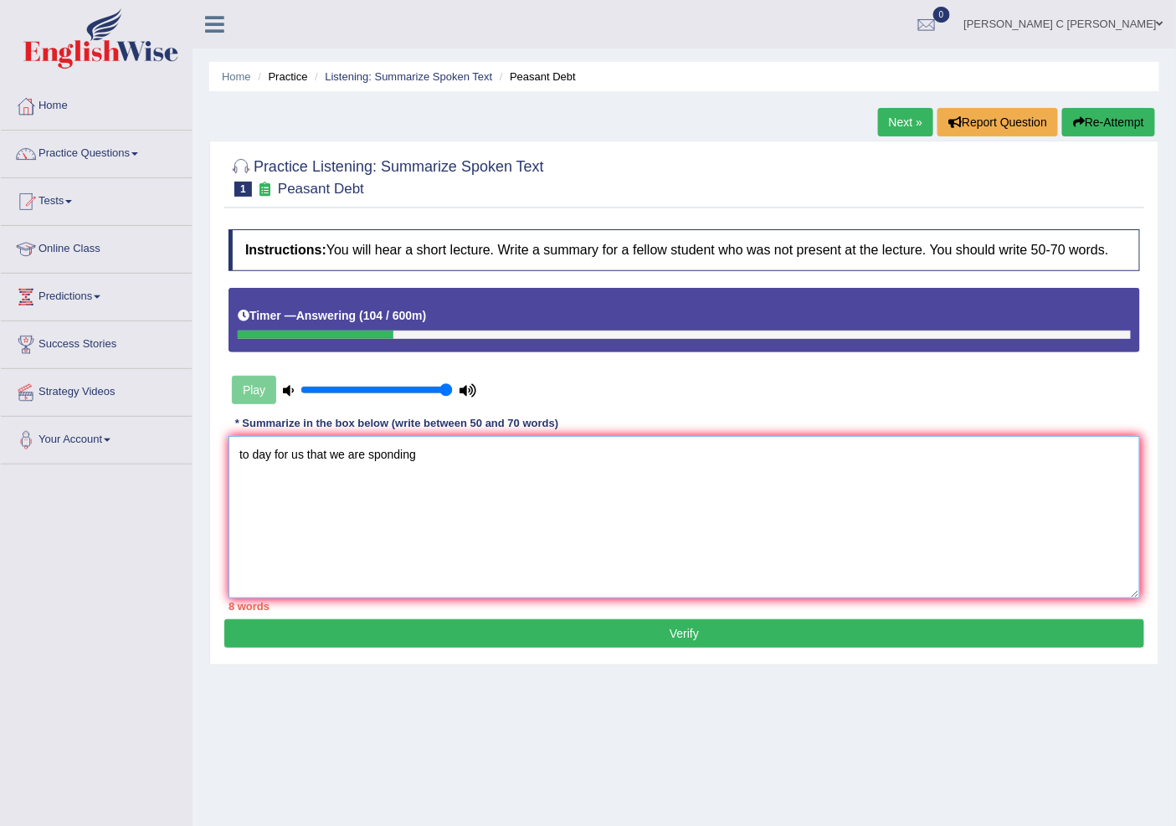
type textarea "to day for us that we are sponding"
click at [459, 629] on button "Verify" at bounding box center [684, 633] width 920 height 28
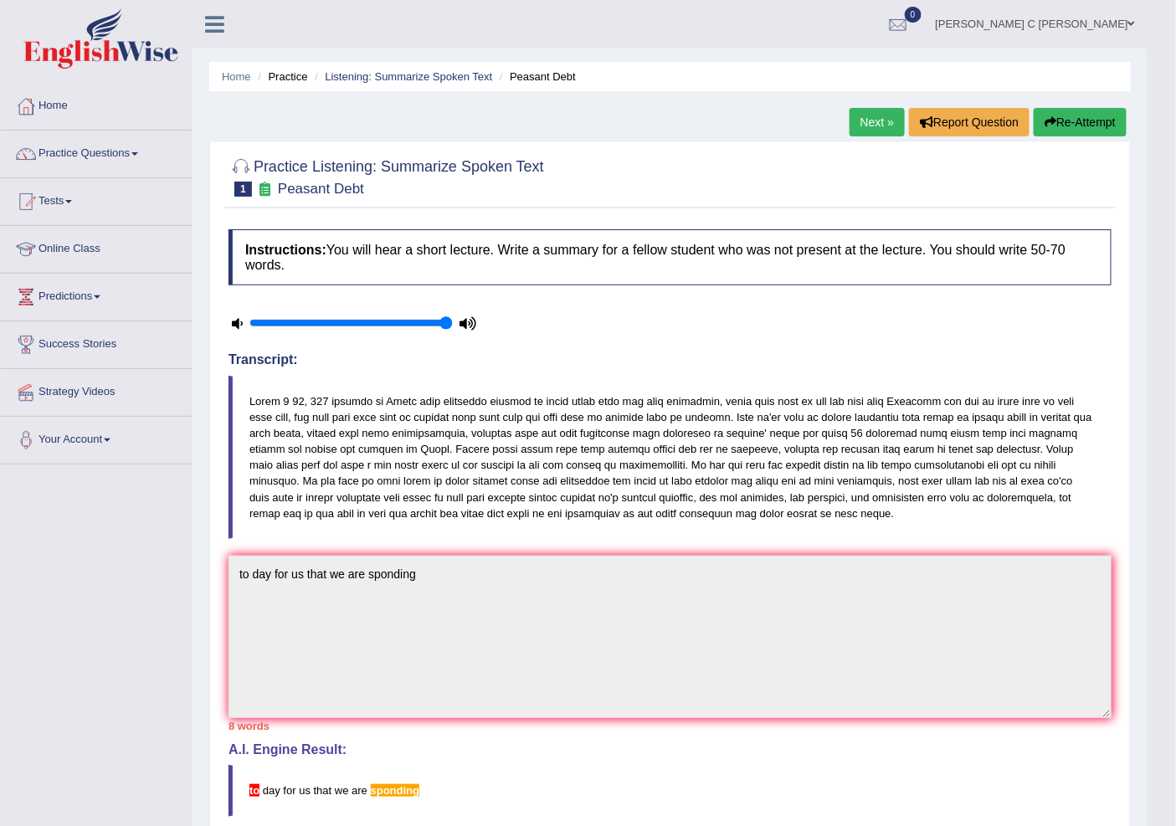
drag, startPoint x: 256, startPoint y: 399, endPoint x: 403, endPoint y: 442, distance: 153.4
click at [363, 429] on blockquote at bounding box center [670, 457] width 883 height 163
drag, startPoint x: 406, startPoint y: 442, endPoint x: 433, endPoint y: 467, distance: 36.7
click at [411, 447] on blockquote at bounding box center [670, 457] width 883 height 163
click at [433, 467] on blockquote at bounding box center [670, 457] width 883 height 163
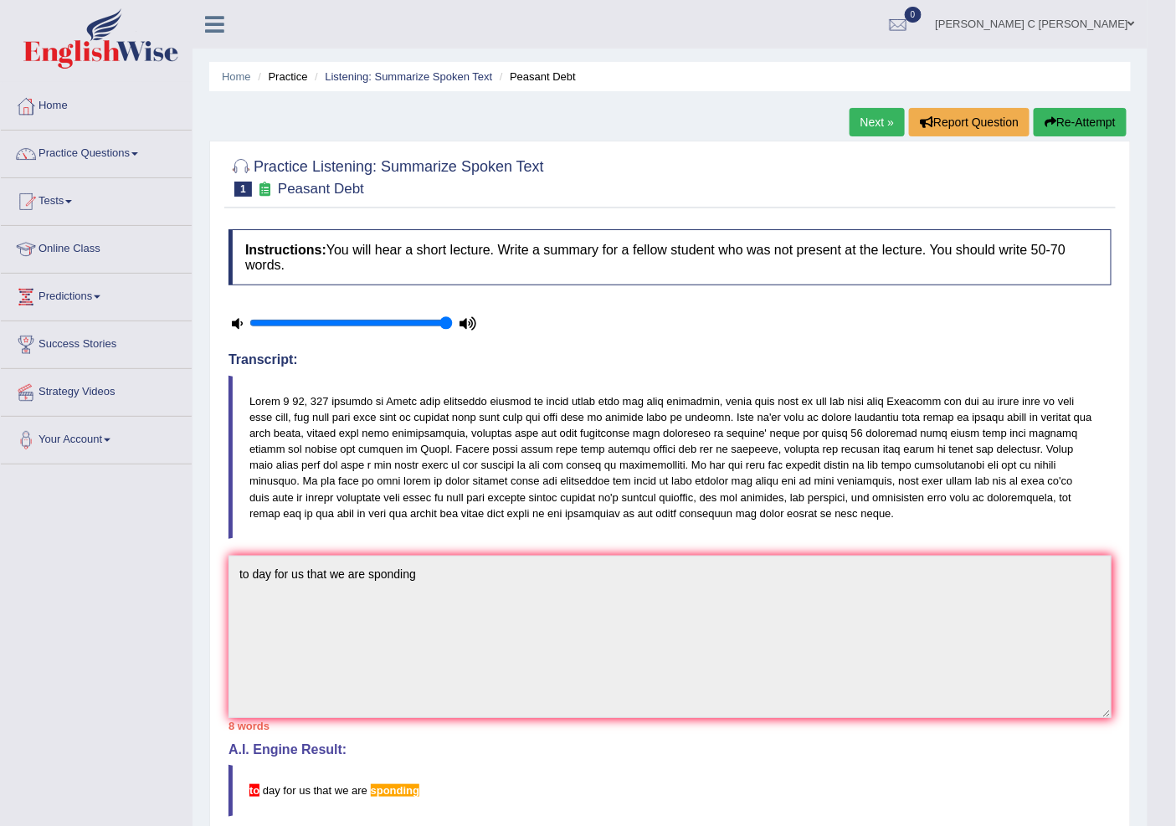
click at [439, 467] on blockquote at bounding box center [670, 457] width 883 height 163
click at [440, 470] on blockquote at bounding box center [670, 457] width 883 height 163
click at [1058, 121] on button "Re-Attempt" at bounding box center [1080, 122] width 93 height 28
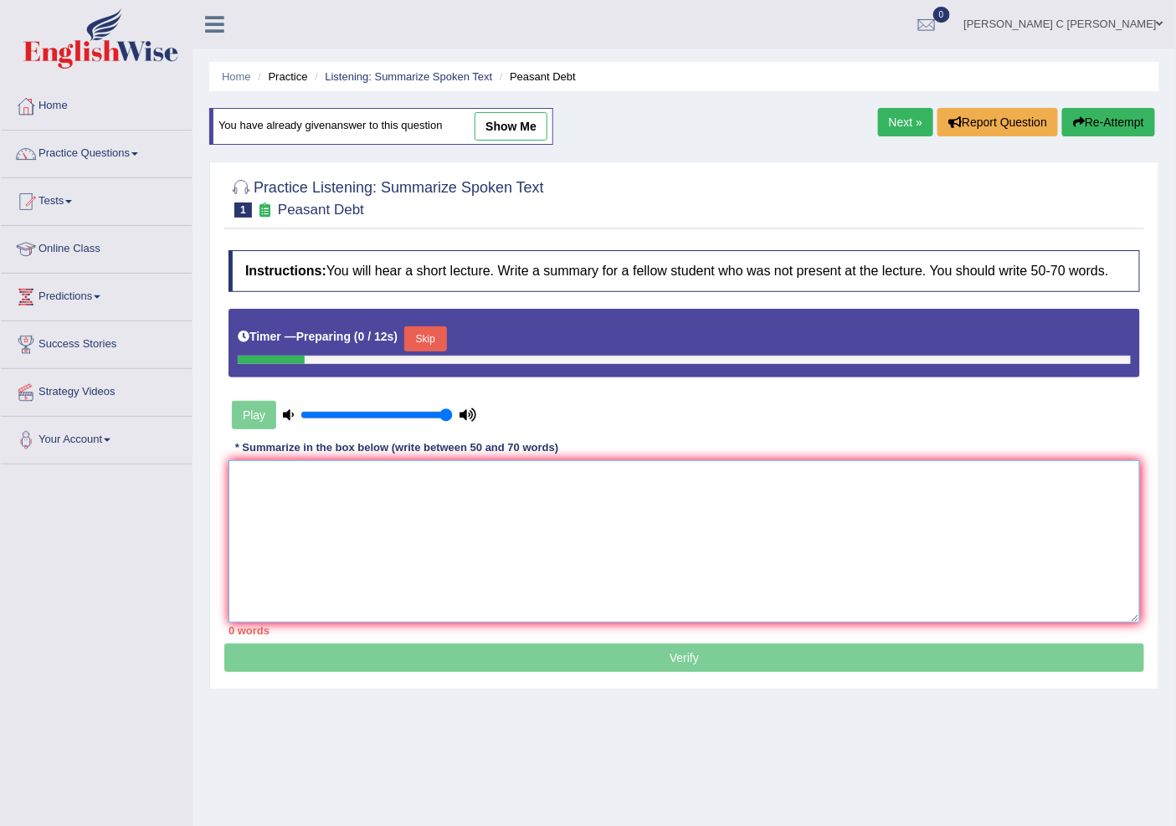
click at [464, 526] on textarea at bounding box center [685, 541] width 912 height 162
click at [441, 336] on button "Skip" at bounding box center [425, 338] width 42 height 25
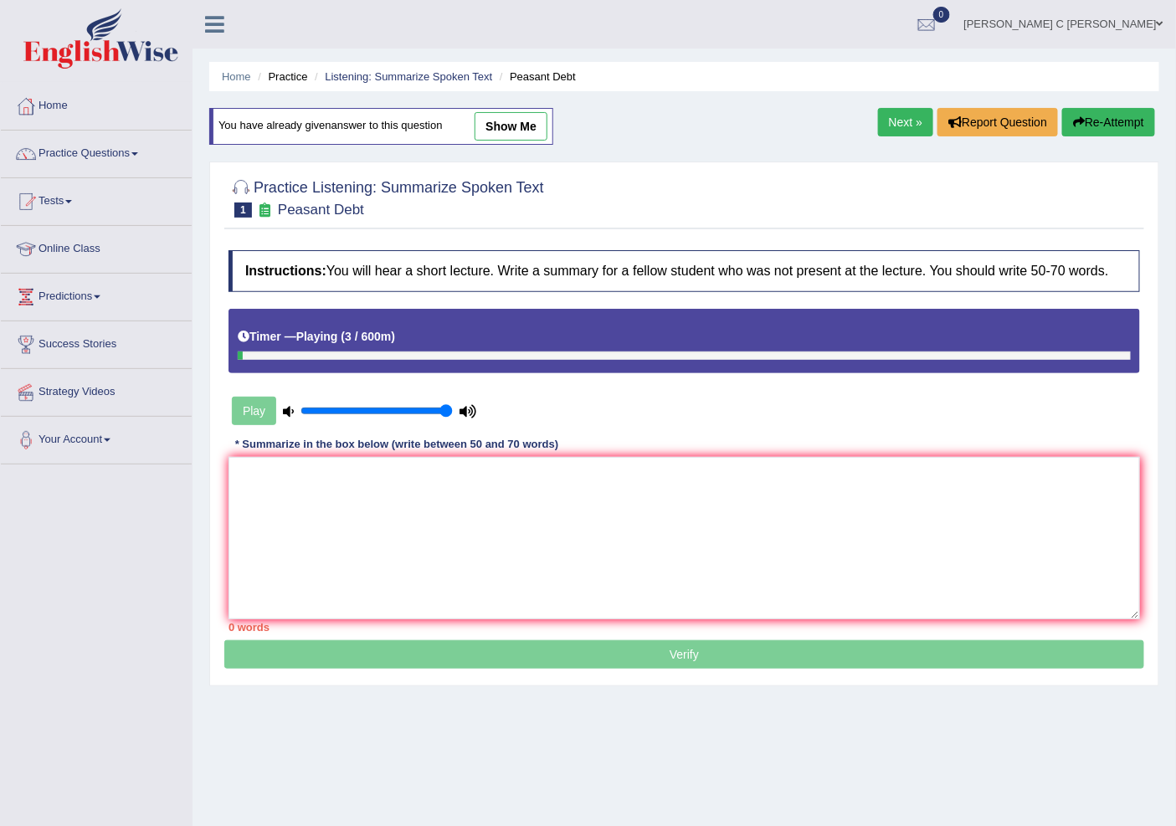
scroll to position [52, 0]
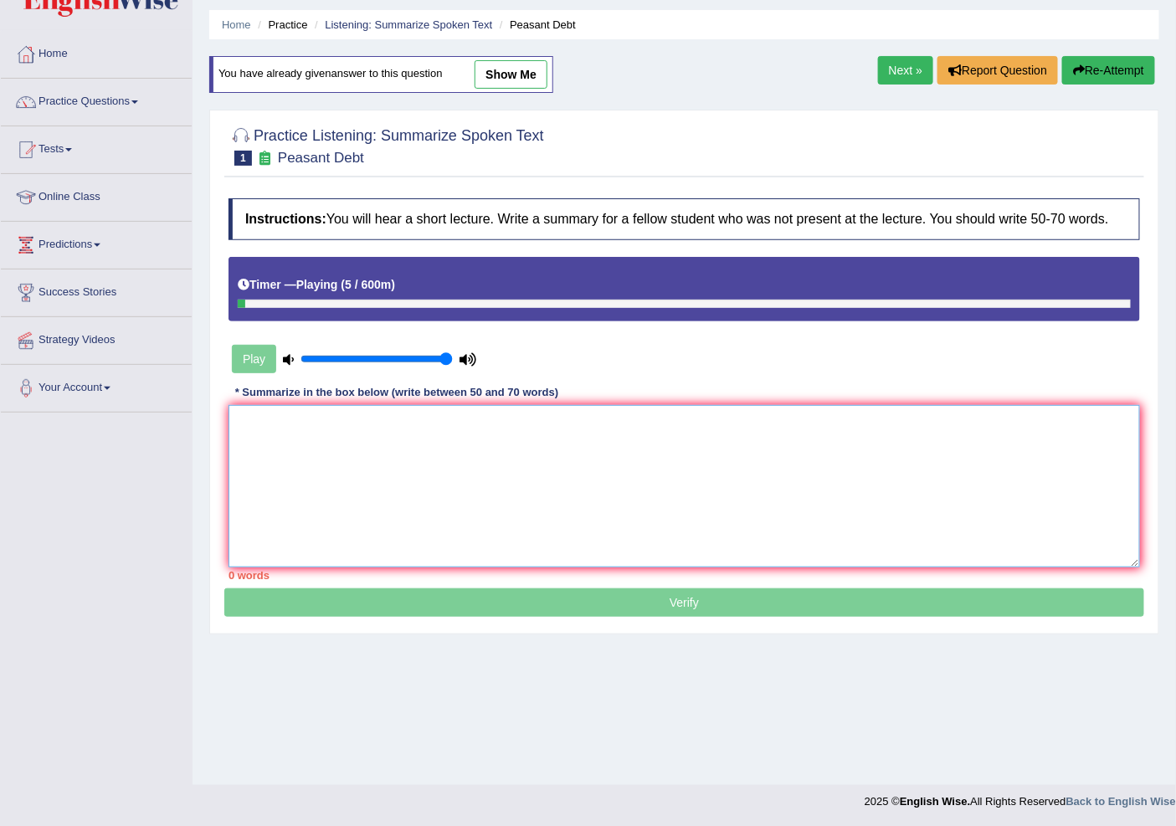
click at [471, 439] on textarea at bounding box center [685, 486] width 912 height 162
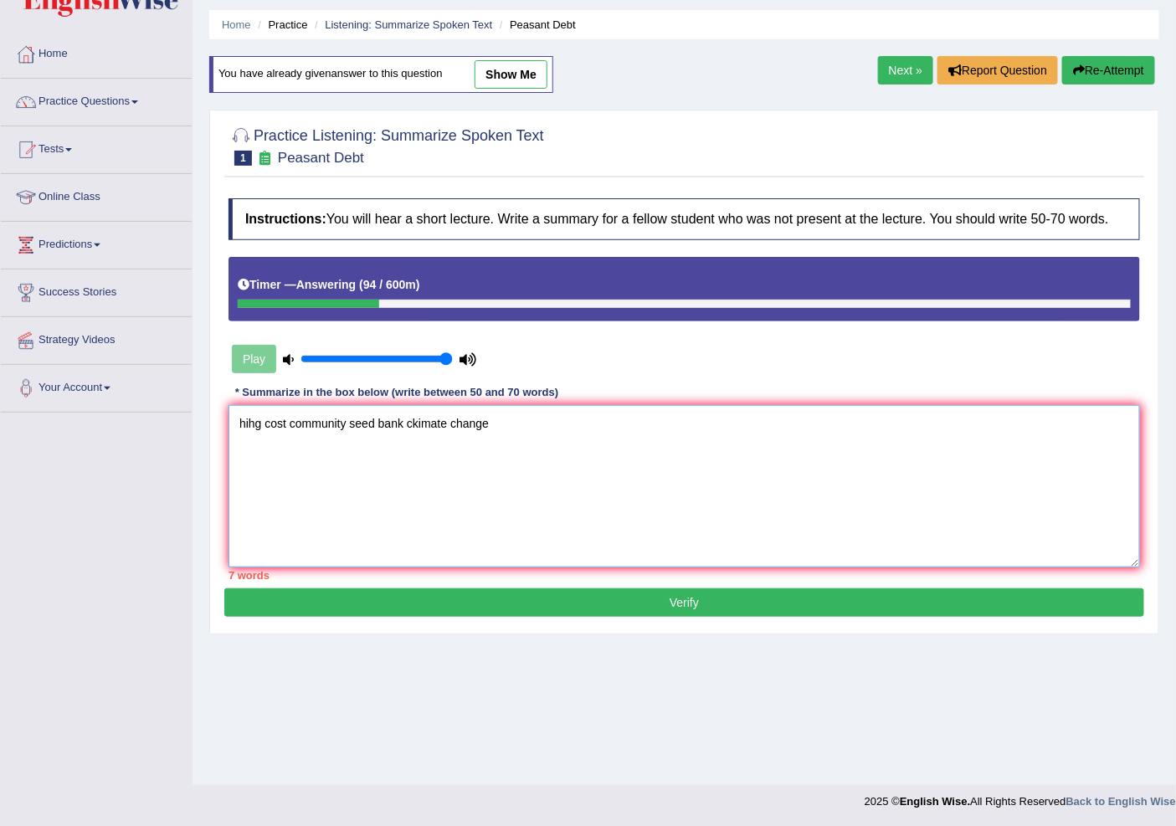
type textarea "hihg cost community seed bank ckimate change"
click at [512, 604] on button "Verify" at bounding box center [684, 602] width 920 height 28
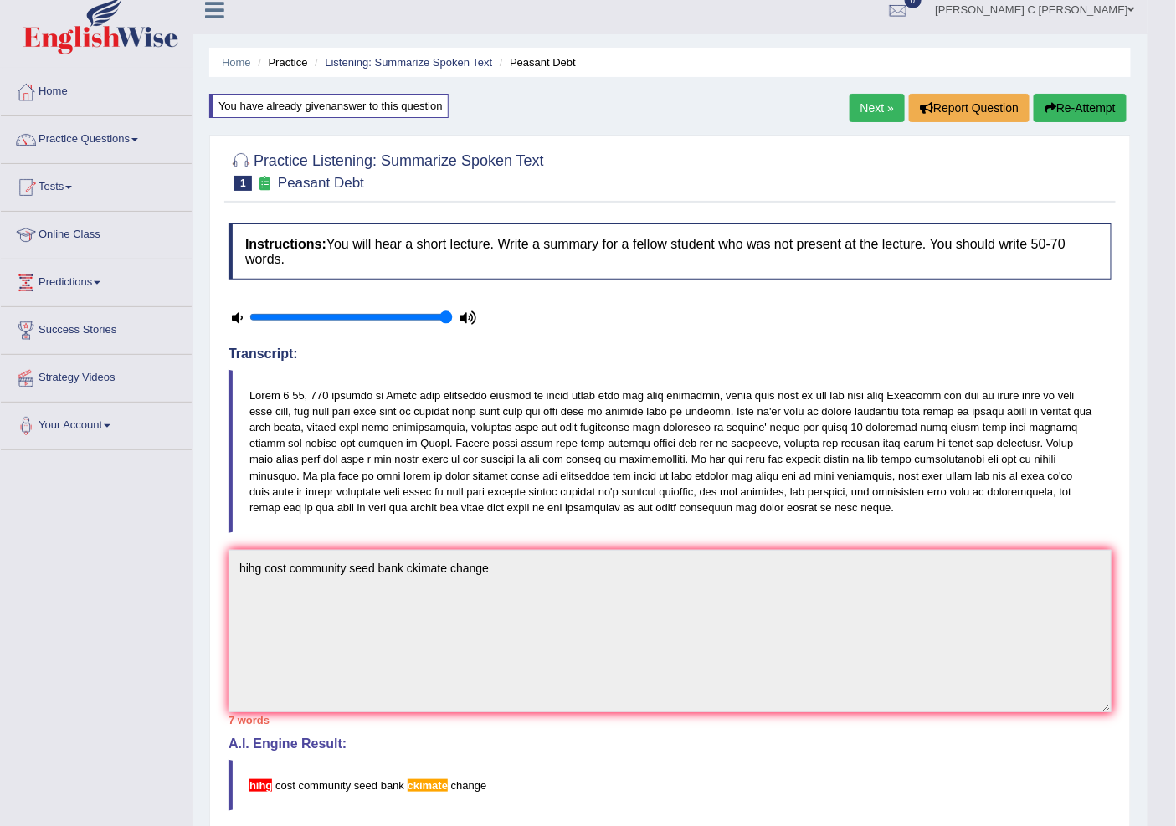
scroll to position [0, 0]
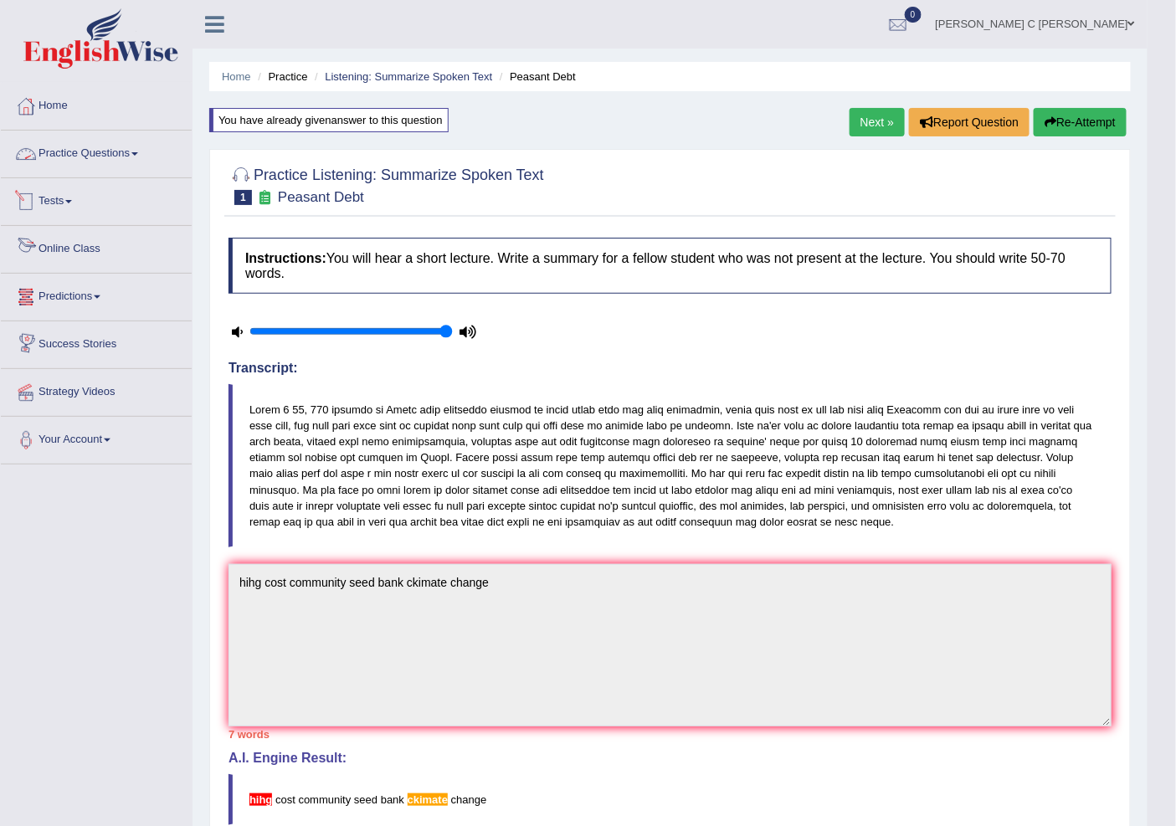
click at [140, 148] on link "Practice Questions" at bounding box center [96, 152] width 191 height 42
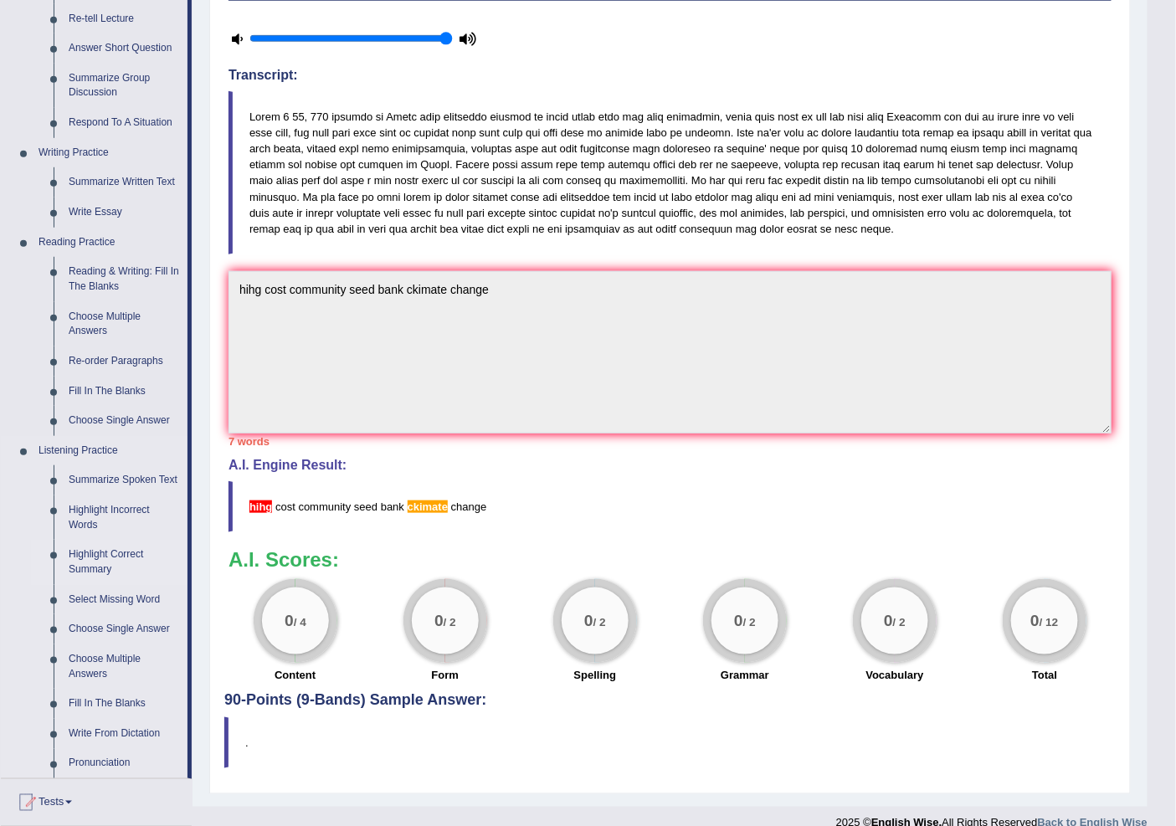
scroll to position [279, 0]
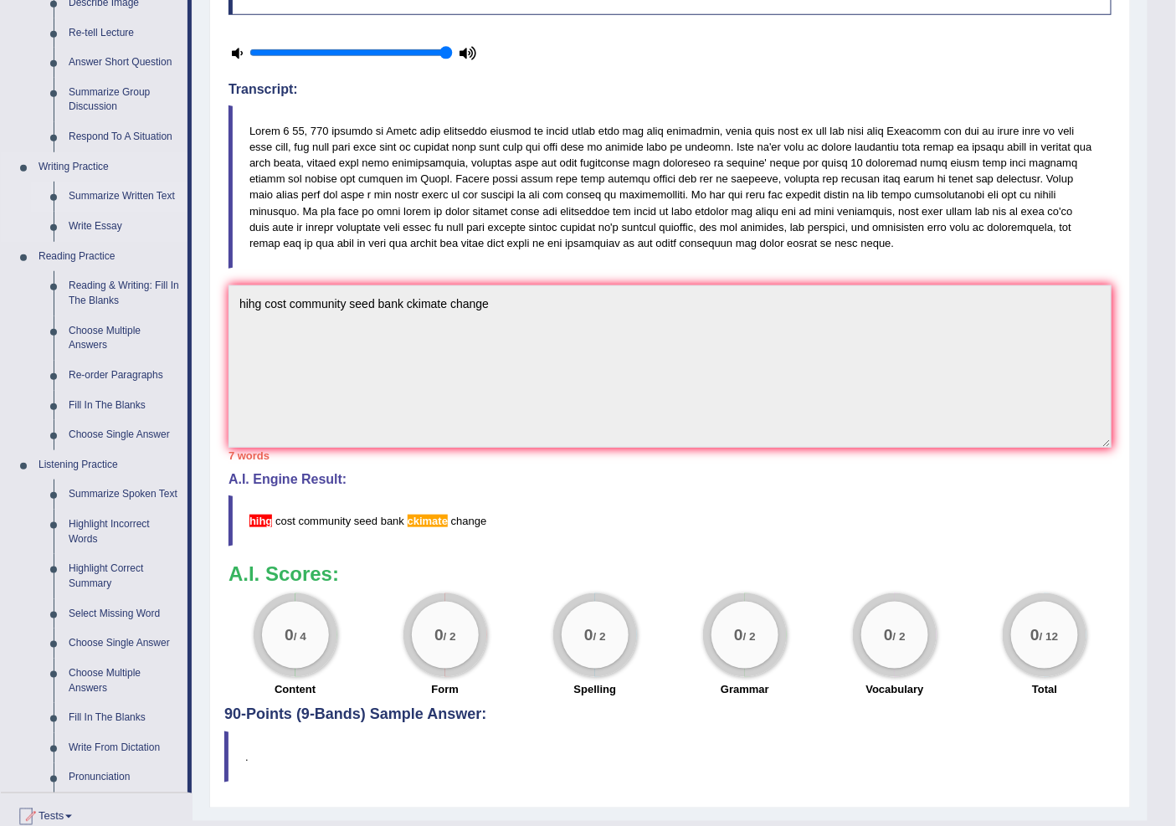
click at [136, 186] on link "Summarize Written Text" at bounding box center [124, 197] width 126 height 30
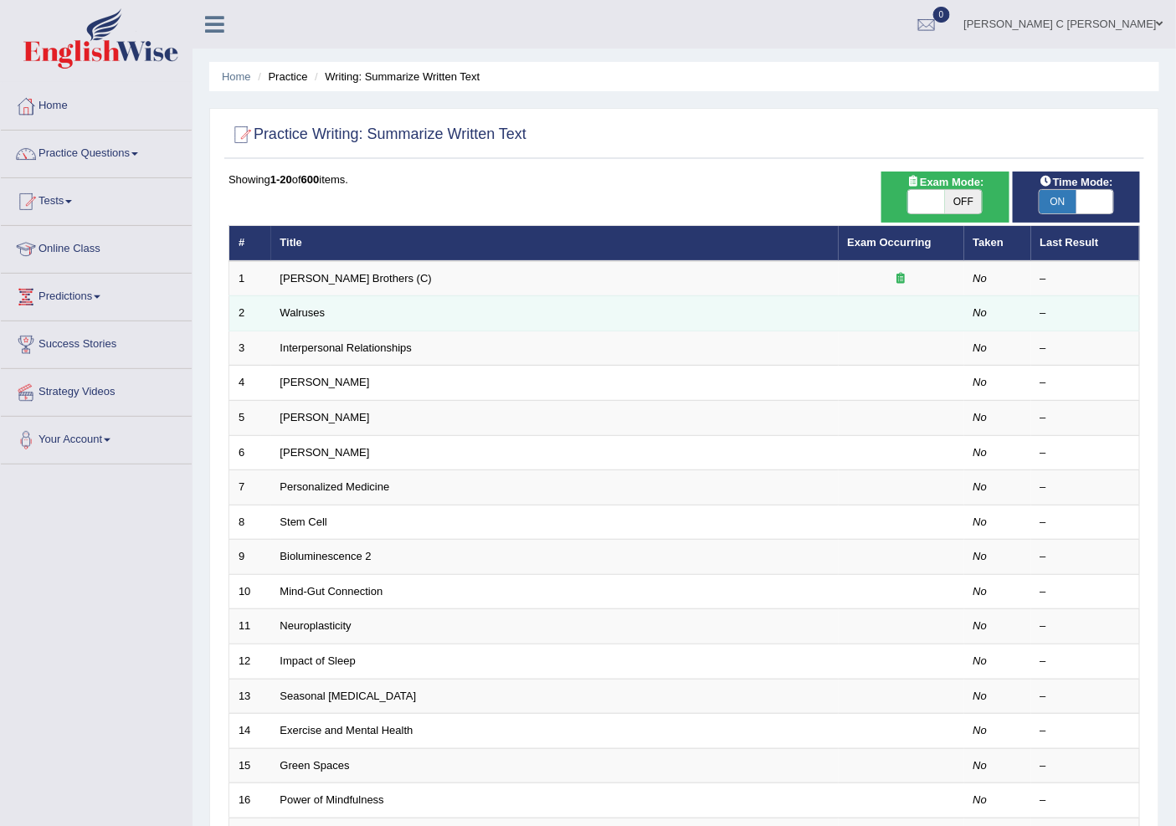
click at [321, 322] on td "Walruses" at bounding box center [555, 313] width 568 height 35
click at [314, 316] on link "Walruses" at bounding box center [302, 312] width 45 height 13
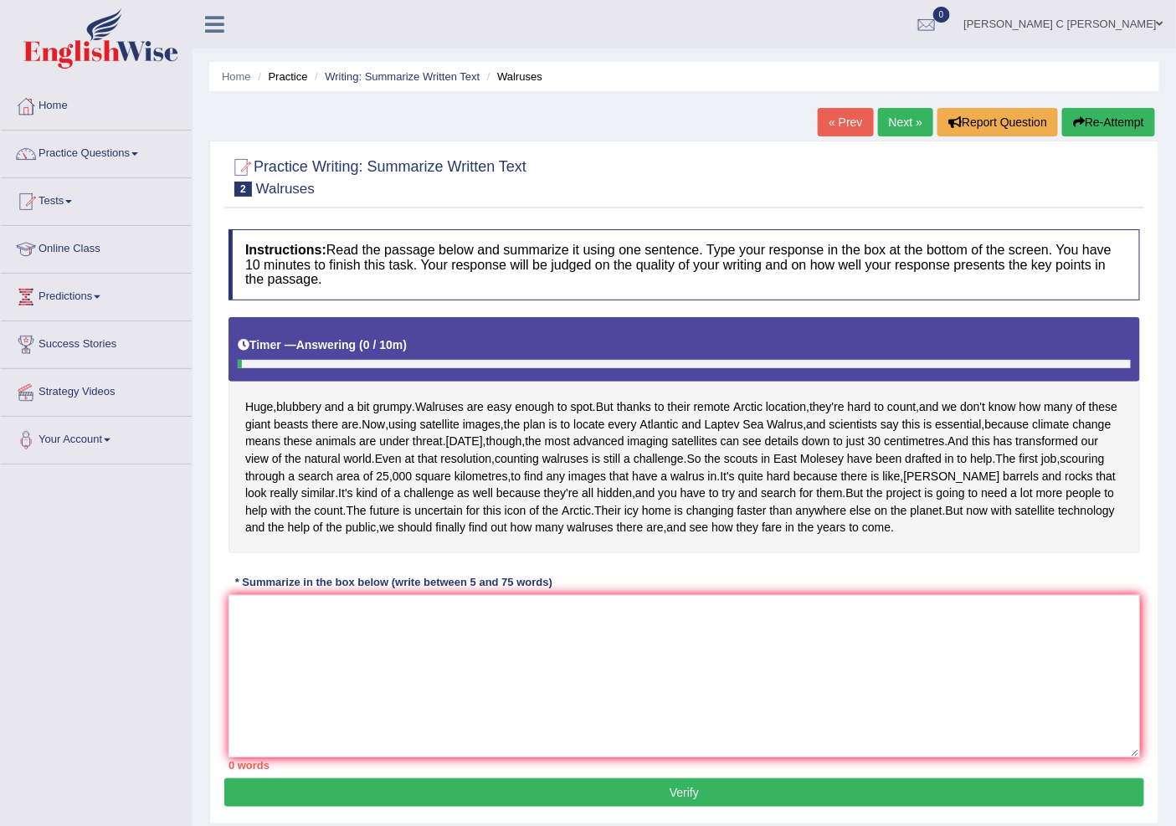
scroll to position [93, 0]
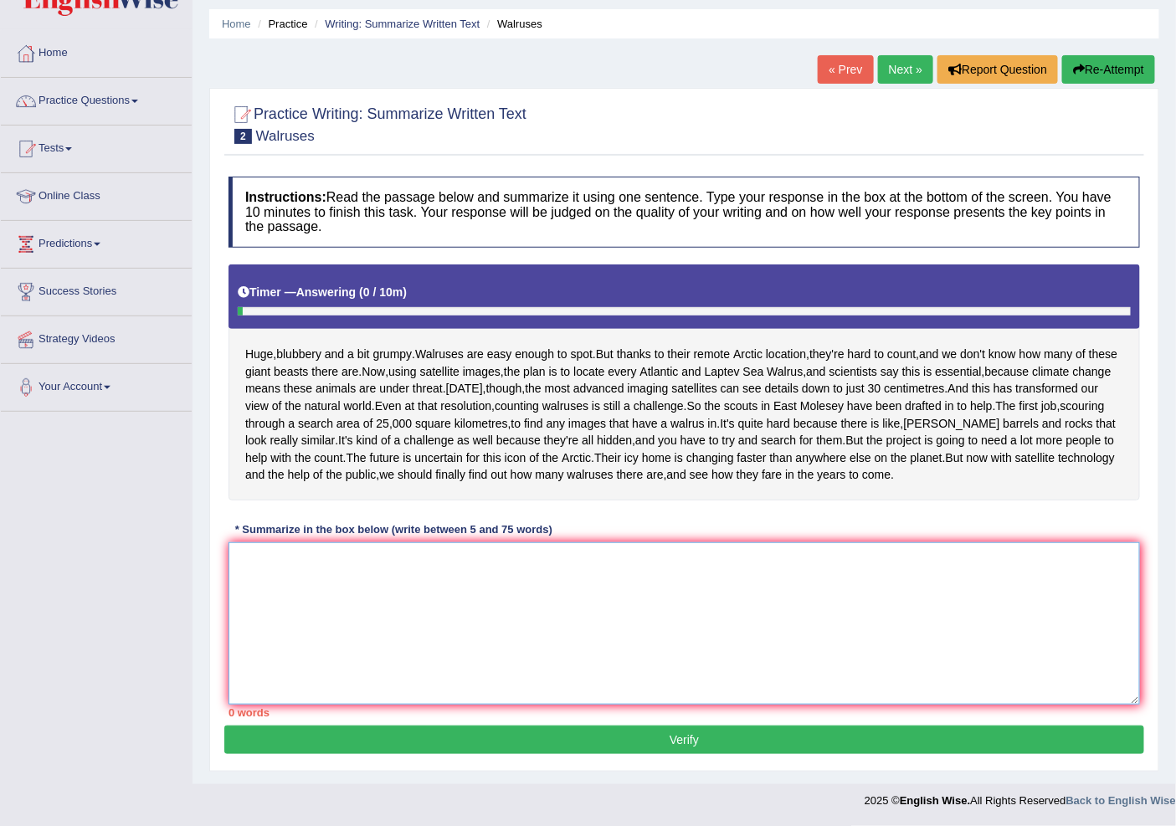
click at [511, 688] on textarea at bounding box center [685, 623] width 912 height 162
drag, startPoint x: 547, startPoint y: 330, endPoint x: 484, endPoint y: 353, distance: 67.8
click at [481, 356] on div "Huge , blubbery and a bit grumpy . Walruses are easy enough to spot . But thank…" at bounding box center [685, 382] width 912 height 236
drag, startPoint x: 483, startPoint y: 349, endPoint x: 287, endPoint y: 350, distance: 195.9
click at [305, 352] on div "Huge , blubbery and a bit grumpy . Walruses are easy enough to spot . But thank…" at bounding box center [685, 382] width 912 height 236
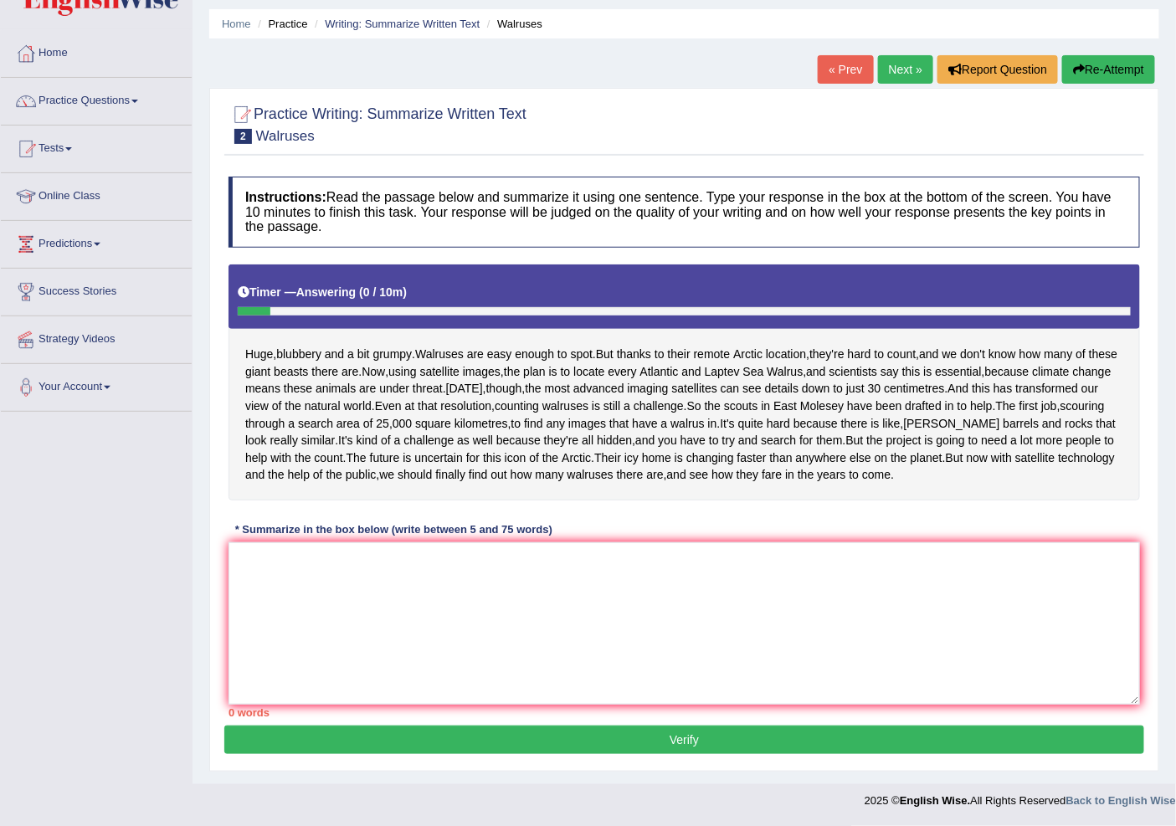
drag, startPoint x: 547, startPoint y: 325, endPoint x: 551, endPoint y: 341, distance: 16.4
click at [551, 341] on div "Huge , blubbery and a bit grumpy . Walruses are easy enough to spot . But thank…" at bounding box center [685, 382] width 912 height 236
click at [520, 363] on span "the" at bounding box center [512, 372] width 16 height 18
click at [552, 372] on div at bounding box center [561, 378] width 28 height 12
click at [520, 363] on span "the" at bounding box center [512, 372] width 16 height 18
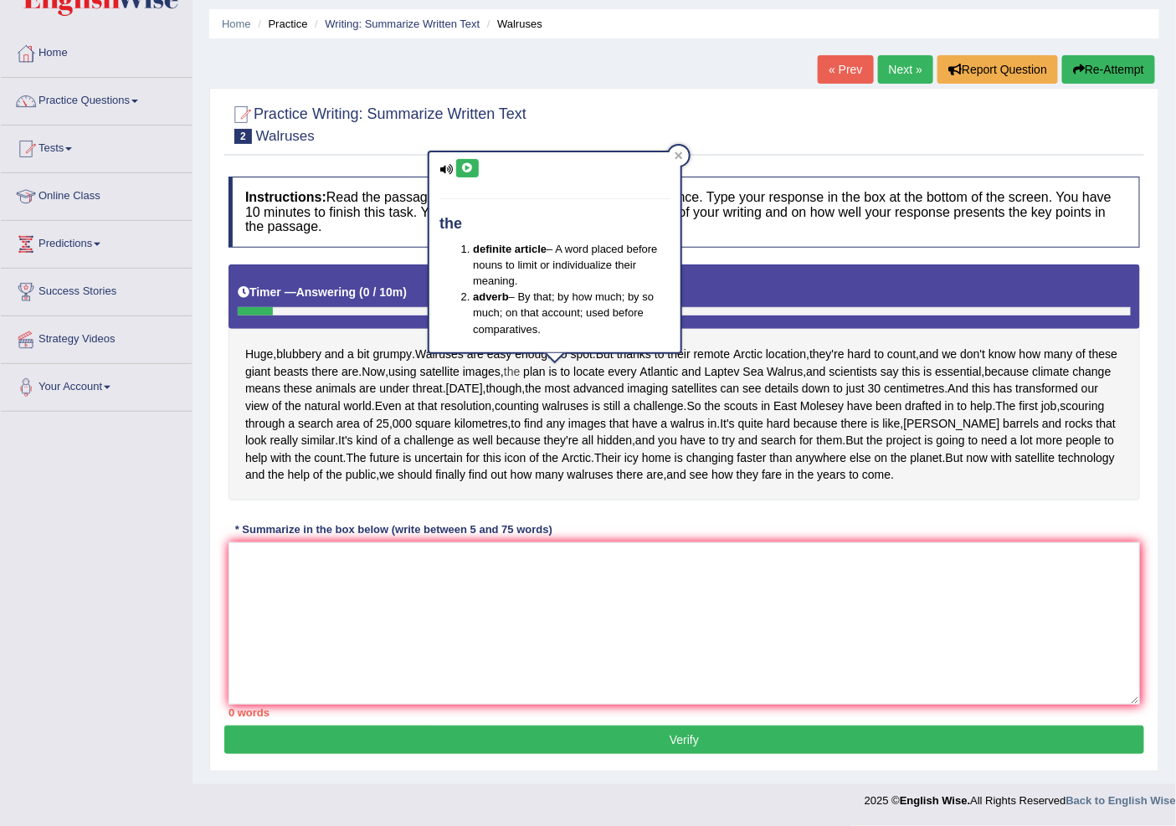
click at [520, 363] on span "the" at bounding box center [512, 372] width 16 height 18
click at [542, 352] on div "Huge , blubbery and a bit grumpy . Walruses are easy enough to spot . But thank…" at bounding box center [685, 382] width 912 height 236
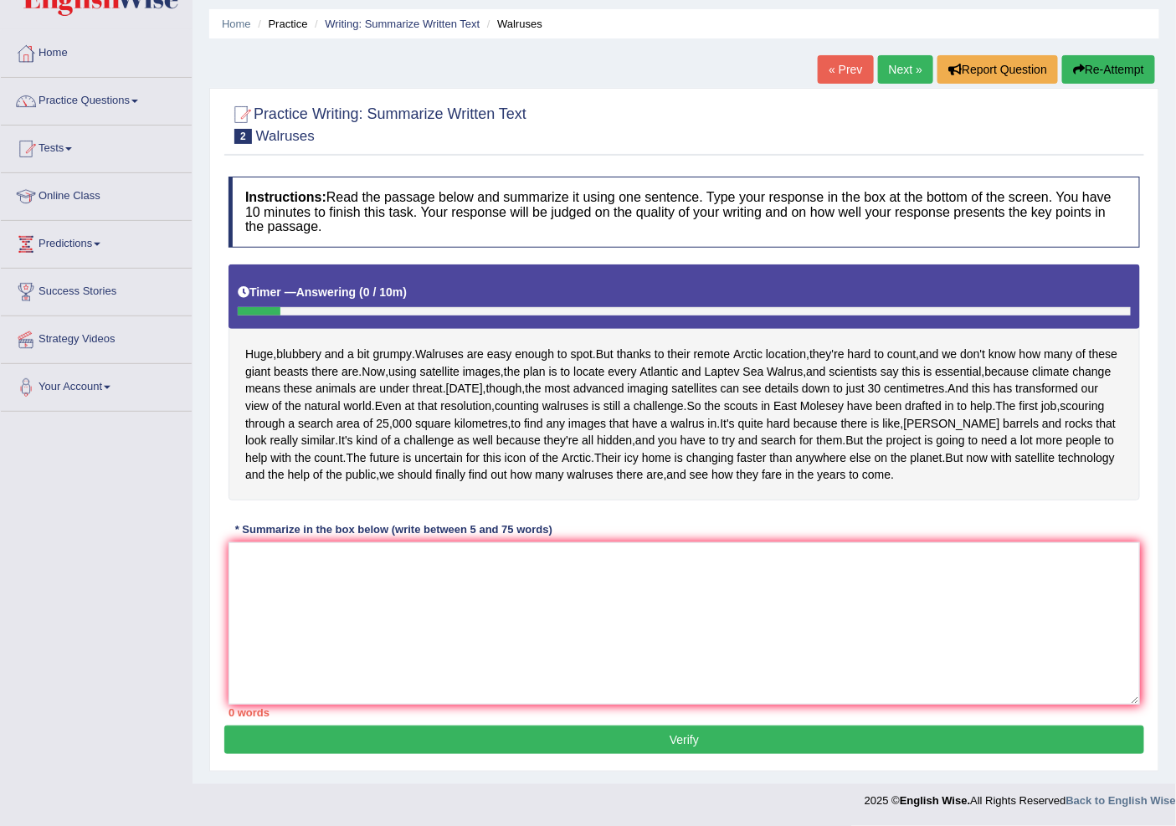
drag, startPoint x: 248, startPoint y: 465, endPoint x: 723, endPoint y: 582, distance: 489.5
click at [723, 582] on div "Instructions: Read the passage below and summarize it using one sentence. Type …" at bounding box center [684, 446] width 920 height 557
click at [687, 631] on textarea at bounding box center [685, 623] width 912 height 162
type textarea "b"
click at [725, 754] on button "Verify" at bounding box center [684, 740] width 920 height 28
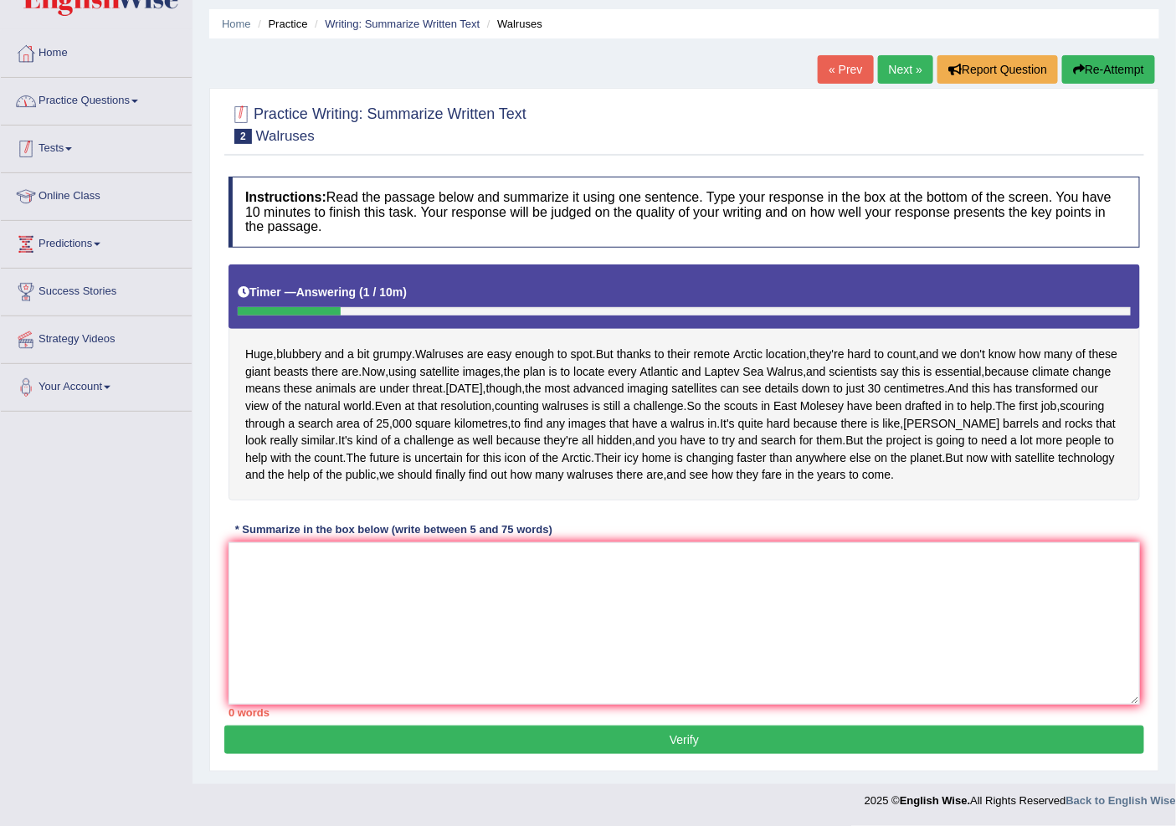
click at [48, 78] on link "Practice Questions" at bounding box center [96, 99] width 191 height 42
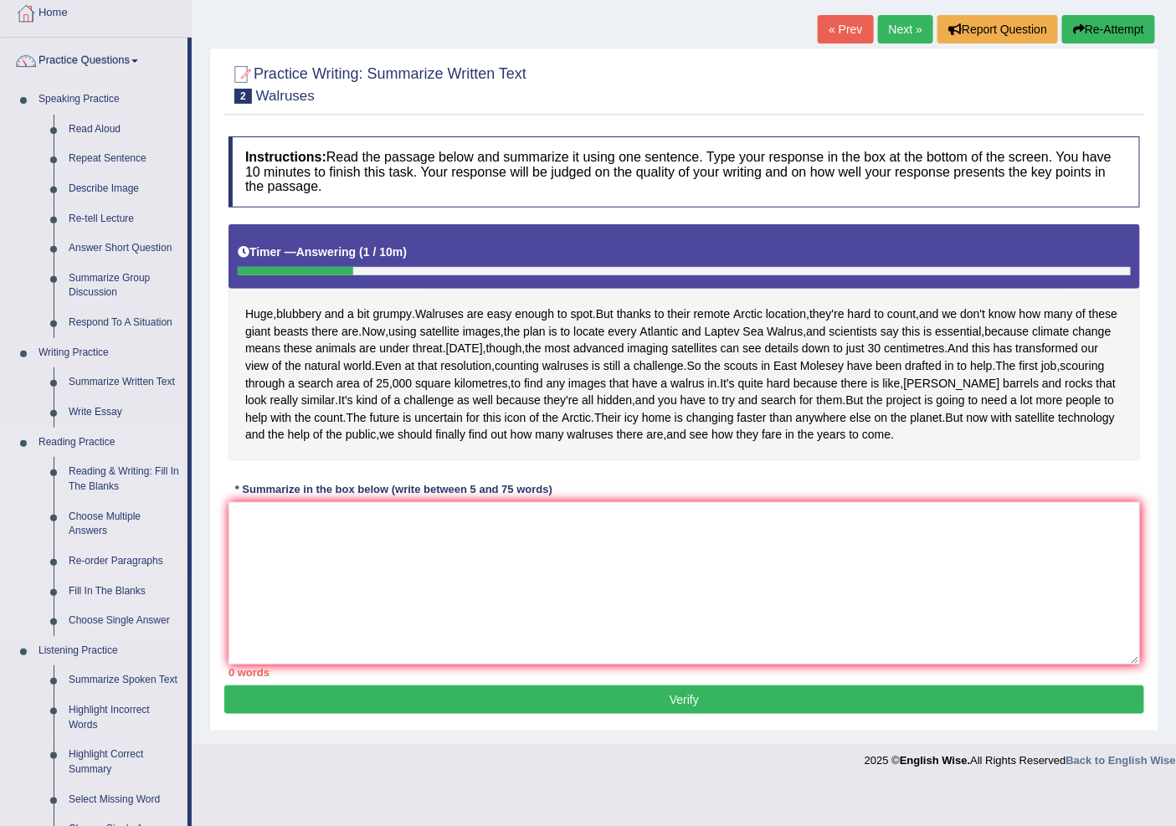
click at [121, 564] on link "Re-order Paragraphs" at bounding box center [124, 562] width 126 height 30
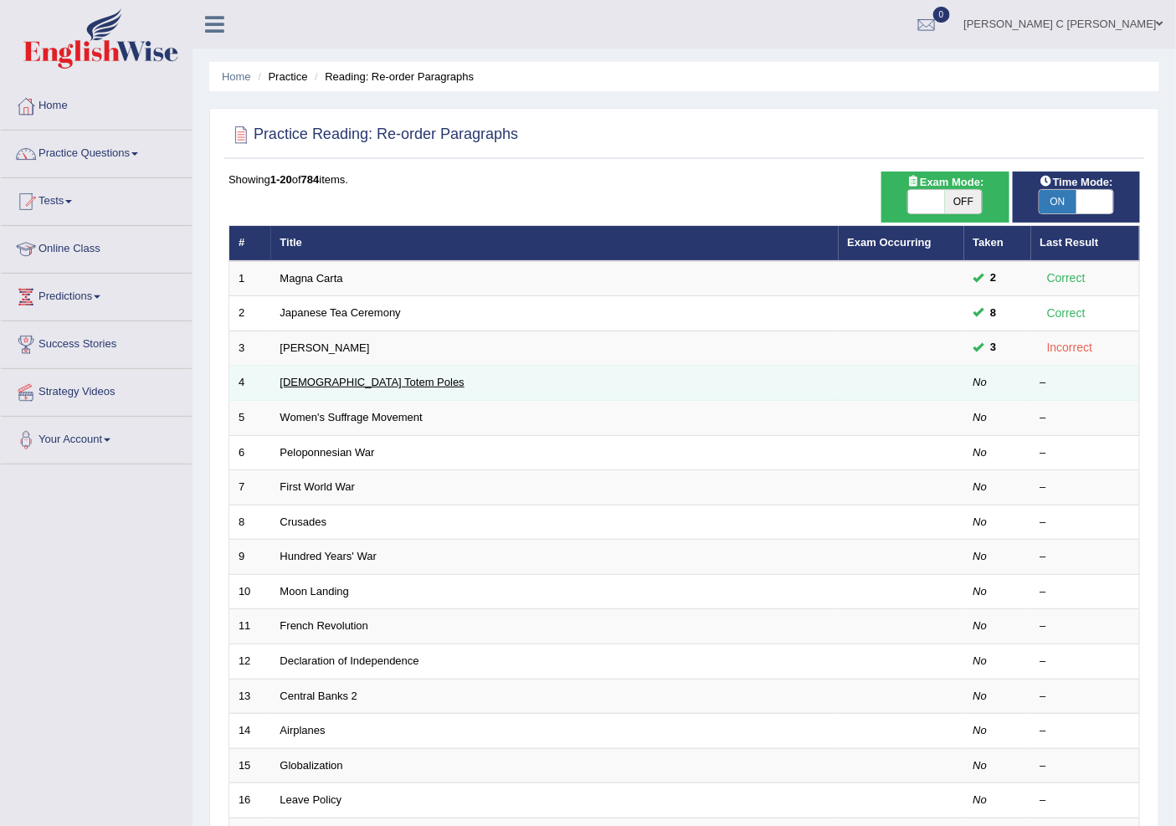
click at [313, 387] on link "Native American Totem Poles" at bounding box center [372, 382] width 184 height 13
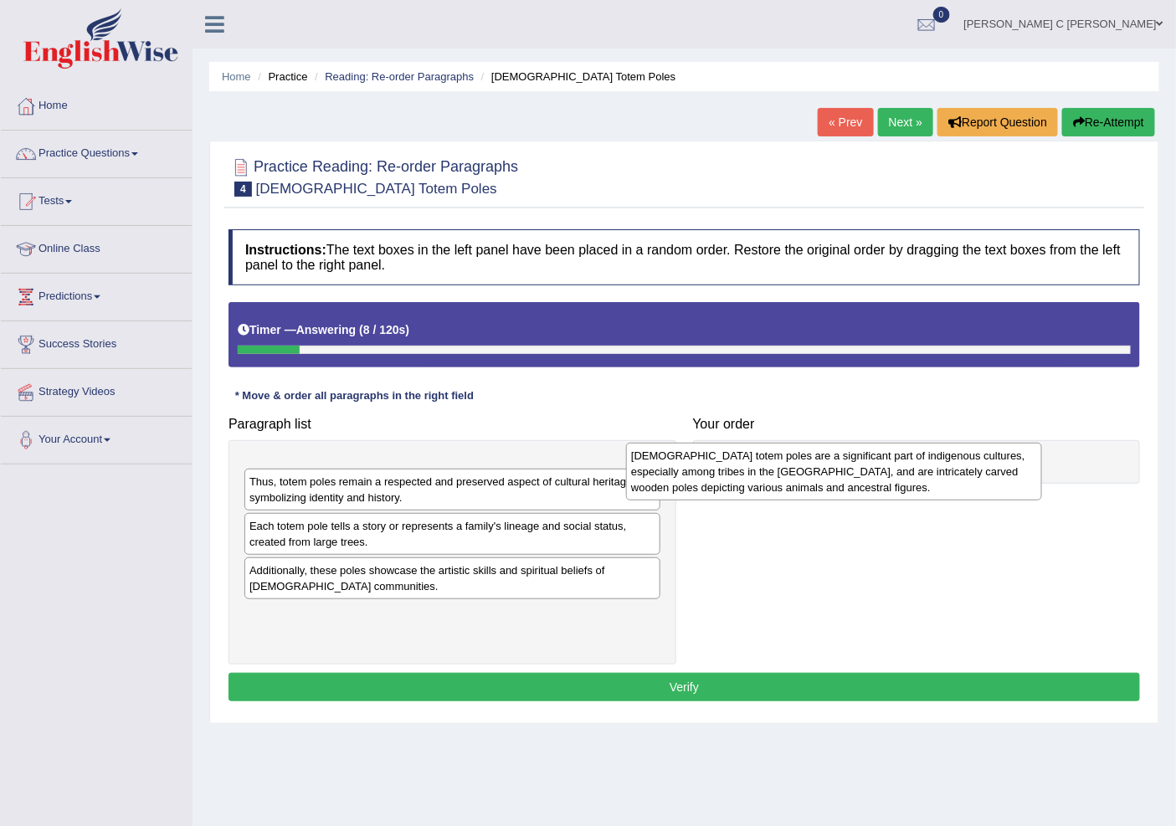
drag, startPoint x: 378, startPoint y: 503, endPoint x: 748, endPoint y: 496, distance: 370.0
click at [748, 496] on div "[DEMOGRAPHIC_DATA] totem poles are a significant part of indigenous cultures, e…" at bounding box center [833, 472] width 415 height 59
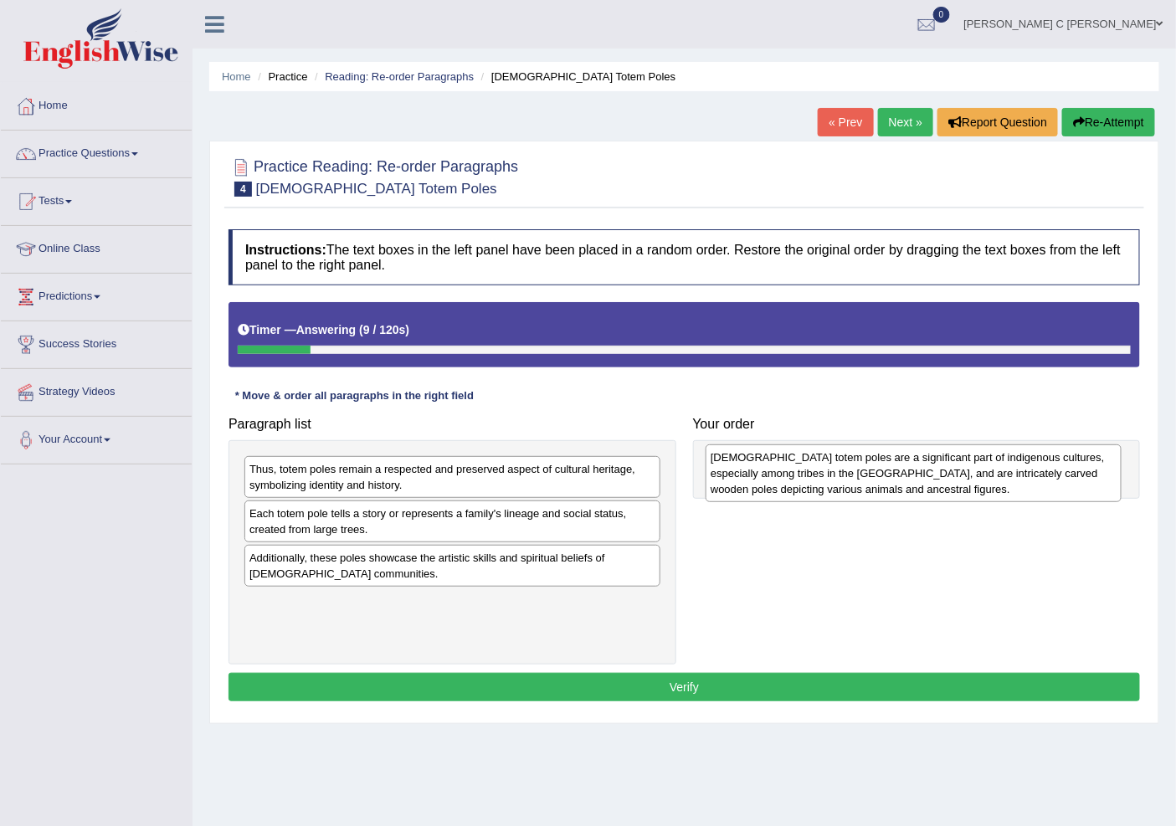
drag, startPoint x: 514, startPoint y: 492, endPoint x: 978, endPoint y: 481, distance: 463.8
click at [978, 481] on div "[DEMOGRAPHIC_DATA] totem poles are a significant part of indigenous cultures, e…" at bounding box center [913, 473] width 415 height 59
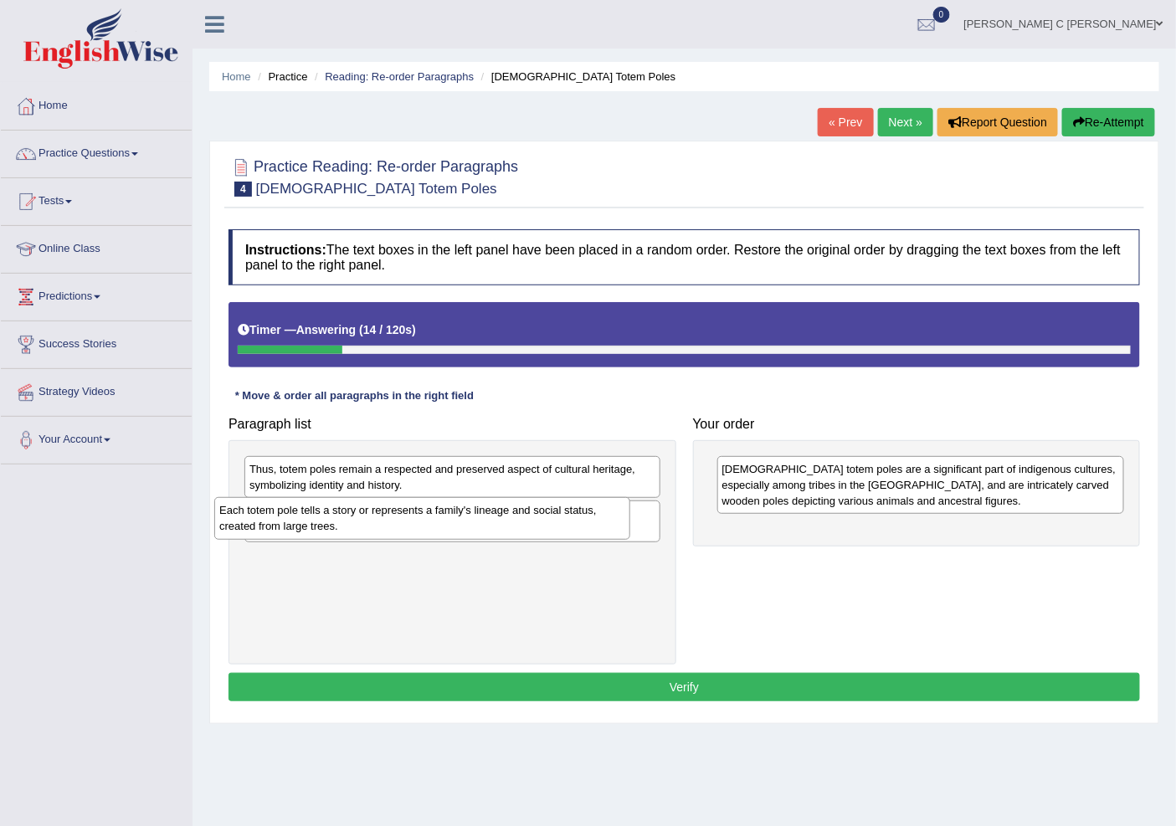
drag, startPoint x: 505, startPoint y: 532, endPoint x: 475, endPoint y: 528, distance: 30.3
click at [475, 528] on div "Each totem pole tells a story or represents a family's lineage and social statu…" at bounding box center [421, 518] width 415 height 42
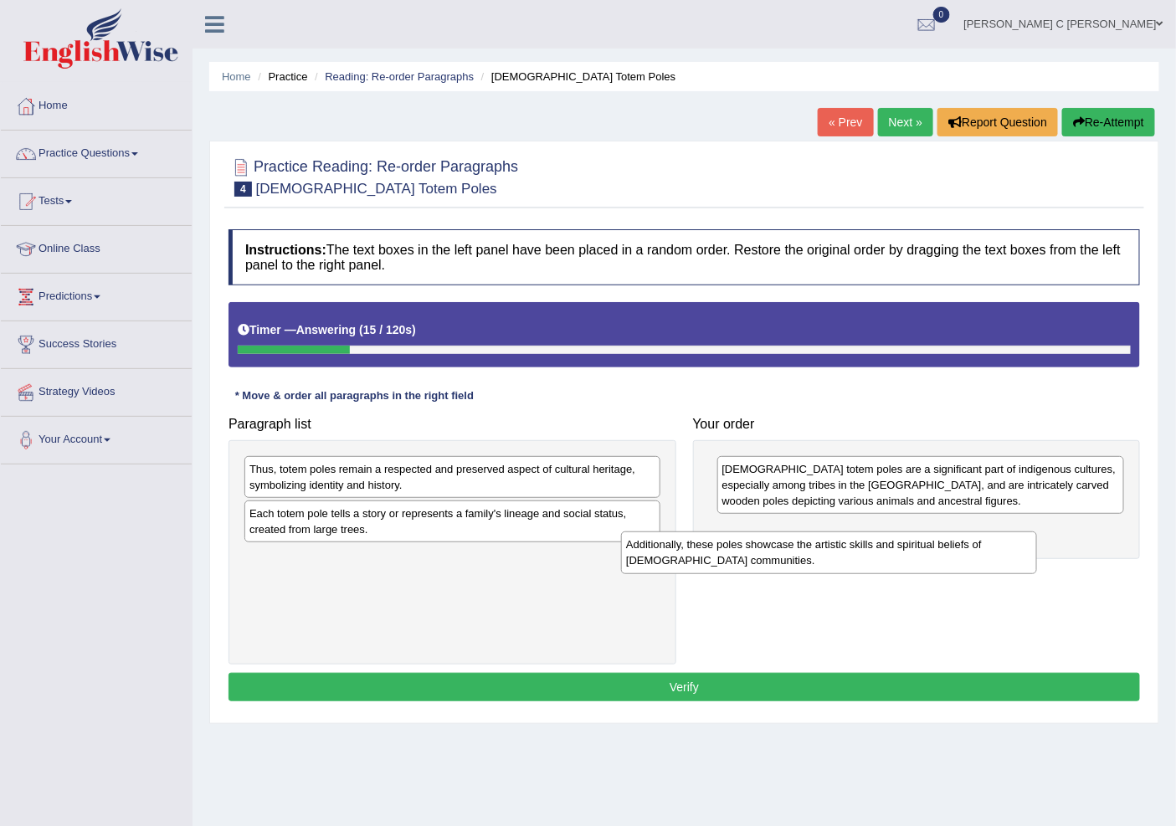
drag, startPoint x: 429, startPoint y: 530, endPoint x: 876, endPoint y: 571, distance: 448.8
click at [876, 571] on div "Additionally, these poles showcase the artistic skills and spiritual beliefs of…" at bounding box center [828, 553] width 415 height 42
click at [876, 571] on div "Paragraph list Thus, totem poles remain a respected and preserved aspect of cul…" at bounding box center [684, 535] width 928 height 255
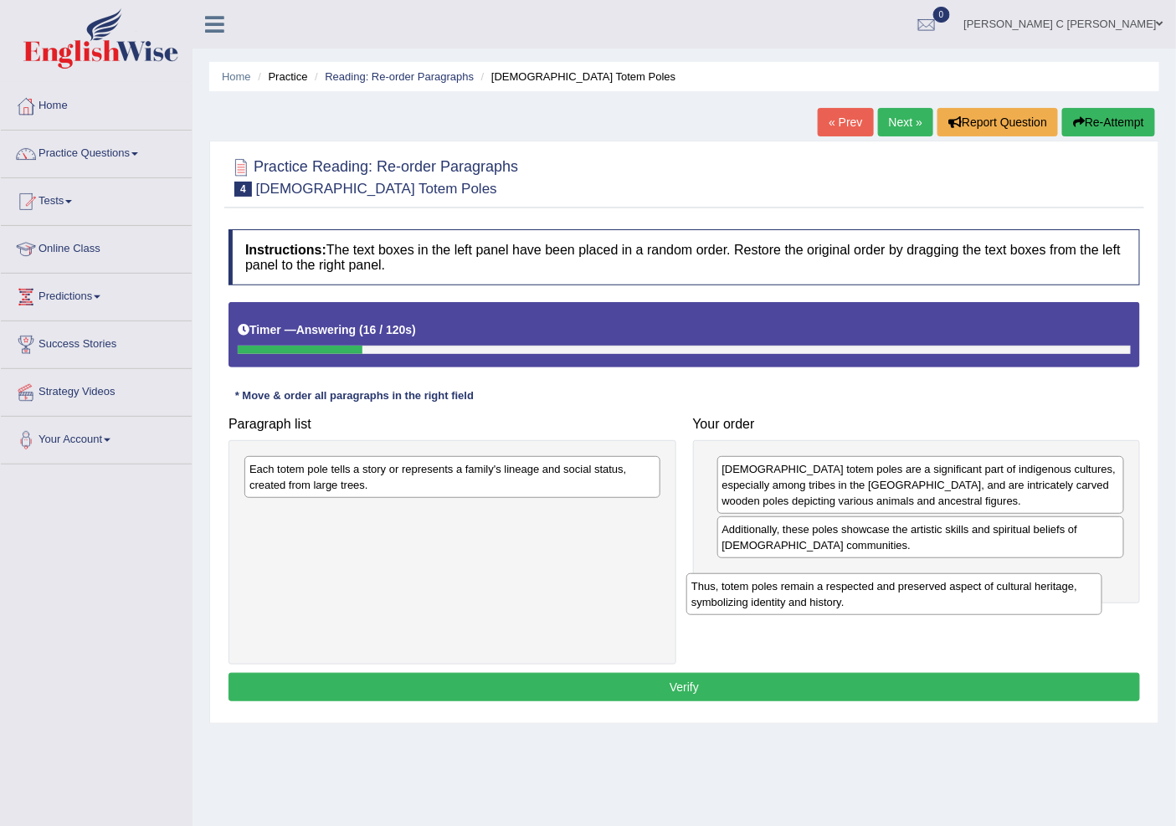
drag, startPoint x: 959, startPoint y: 604, endPoint x: 975, endPoint y: 614, distance: 18.8
click at [975, 614] on div "Thus, totem poles remain a respected and preserved aspect of cultural heritage,…" at bounding box center [893, 594] width 415 height 42
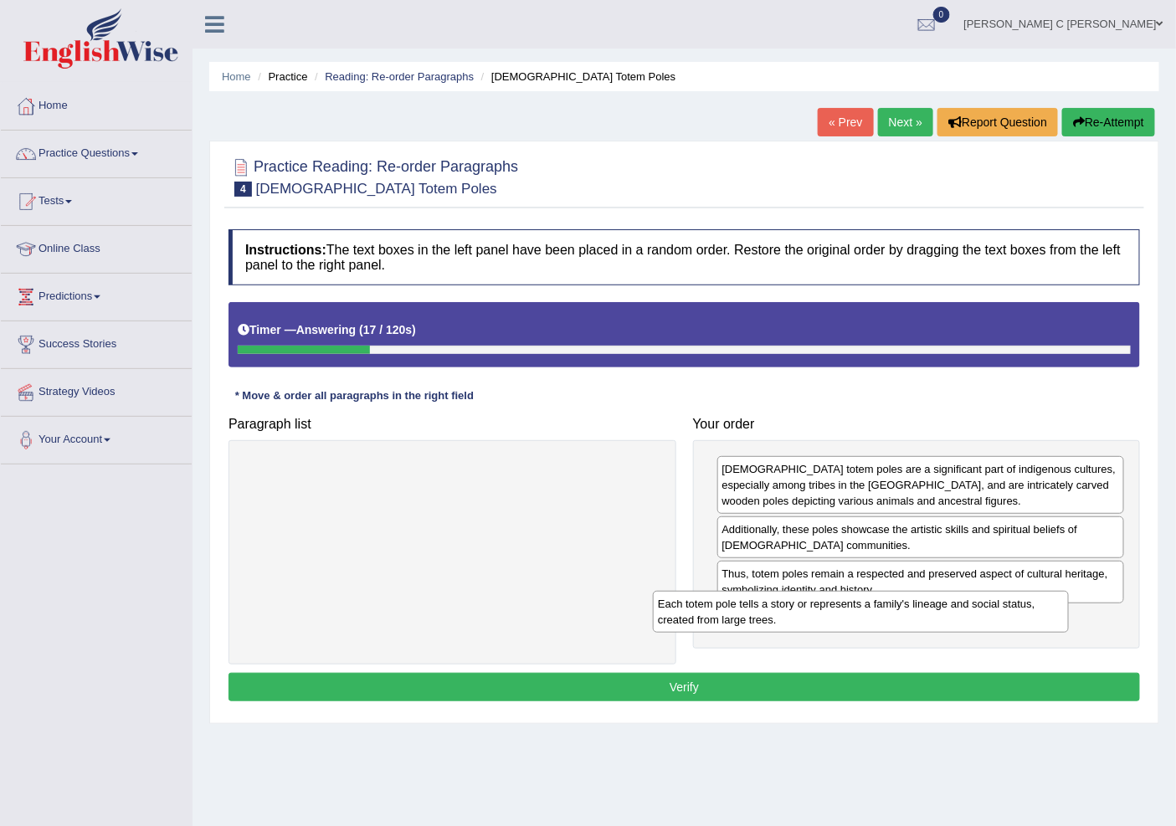
drag, startPoint x: 657, startPoint y: 542, endPoint x: 939, endPoint y: 634, distance: 296.5
click at [936, 630] on div "Each totem pole tells a story or represents a family's lineage and social statu…" at bounding box center [860, 612] width 415 height 42
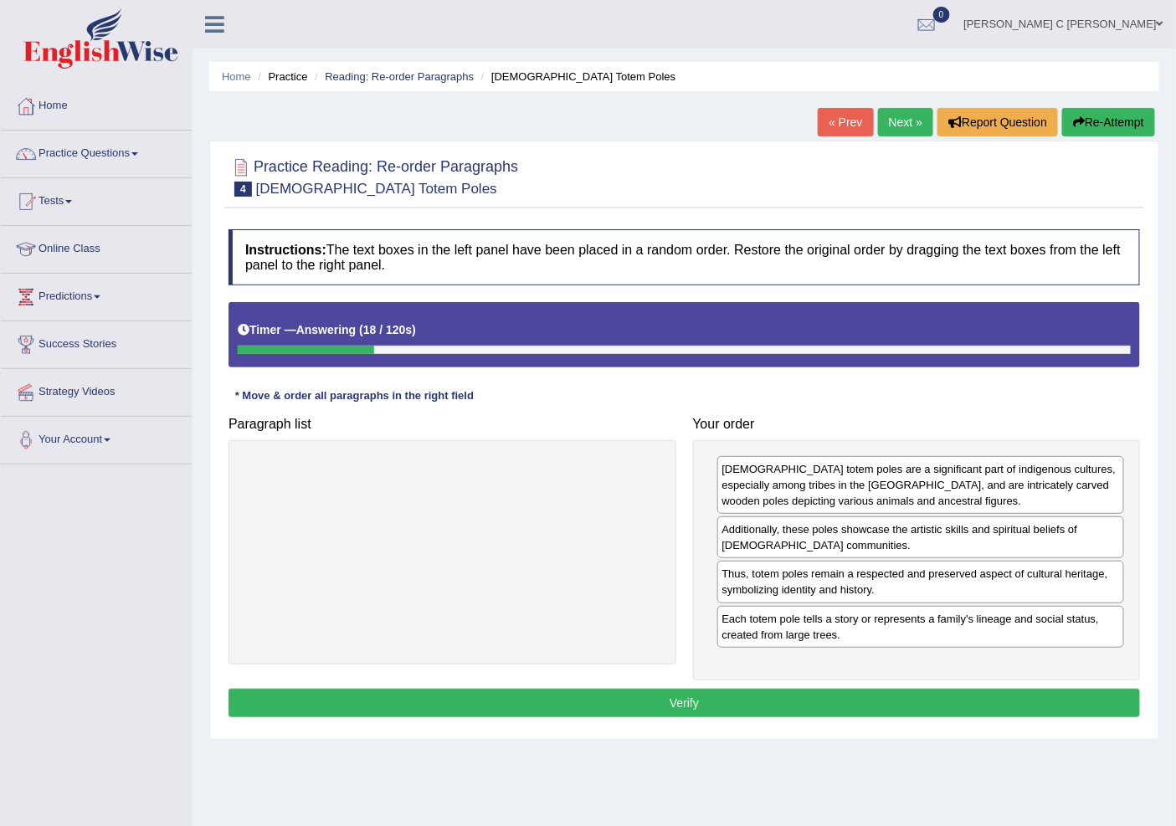
click at [879, 687] on div "Instructions: The text boxes in the left panel have been placed in a random ord…" at bounding box center [684, 476] width 920 height 510
click at [745, 701] on button "Verify" at bounding box center [685, 703] width 912 height 28
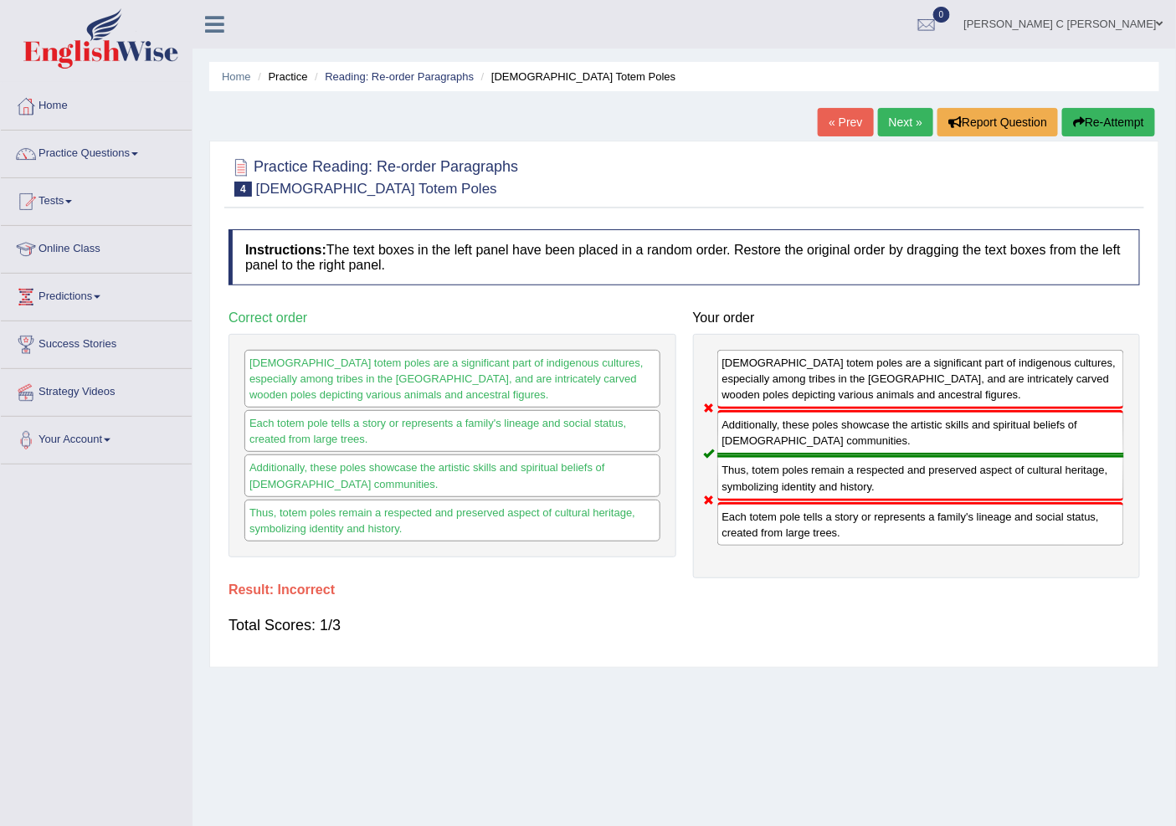
click at [899, 123] on link "Next »" at bounding box center [905, 122] width 55 height 28
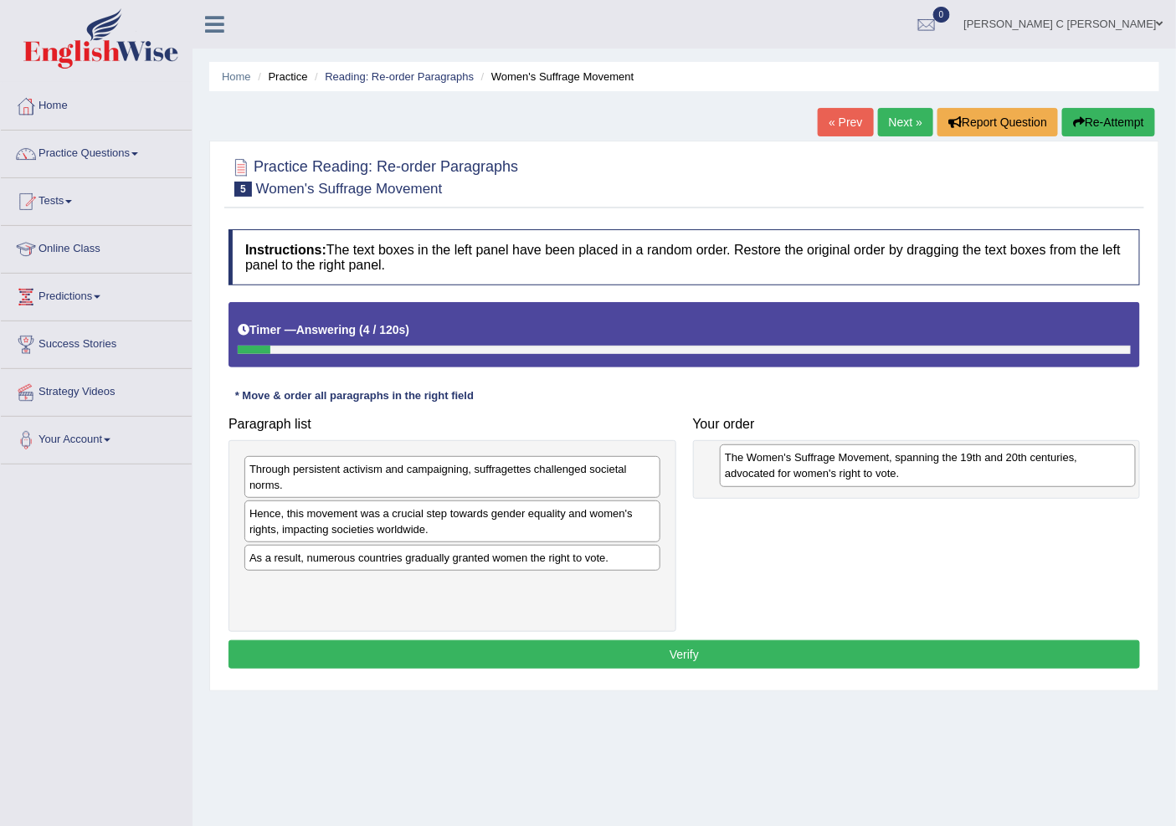
drag, startPoint x: 349, startPoint y: 605, endPoint x: 809, endPoint y: 473, distance: 478.2
click at [809, 473] on div "The Women's Suffrage Movement, spanning the 19th and 20th centuries, advocated …" at bounding box center [927, 465] width 415 height 42
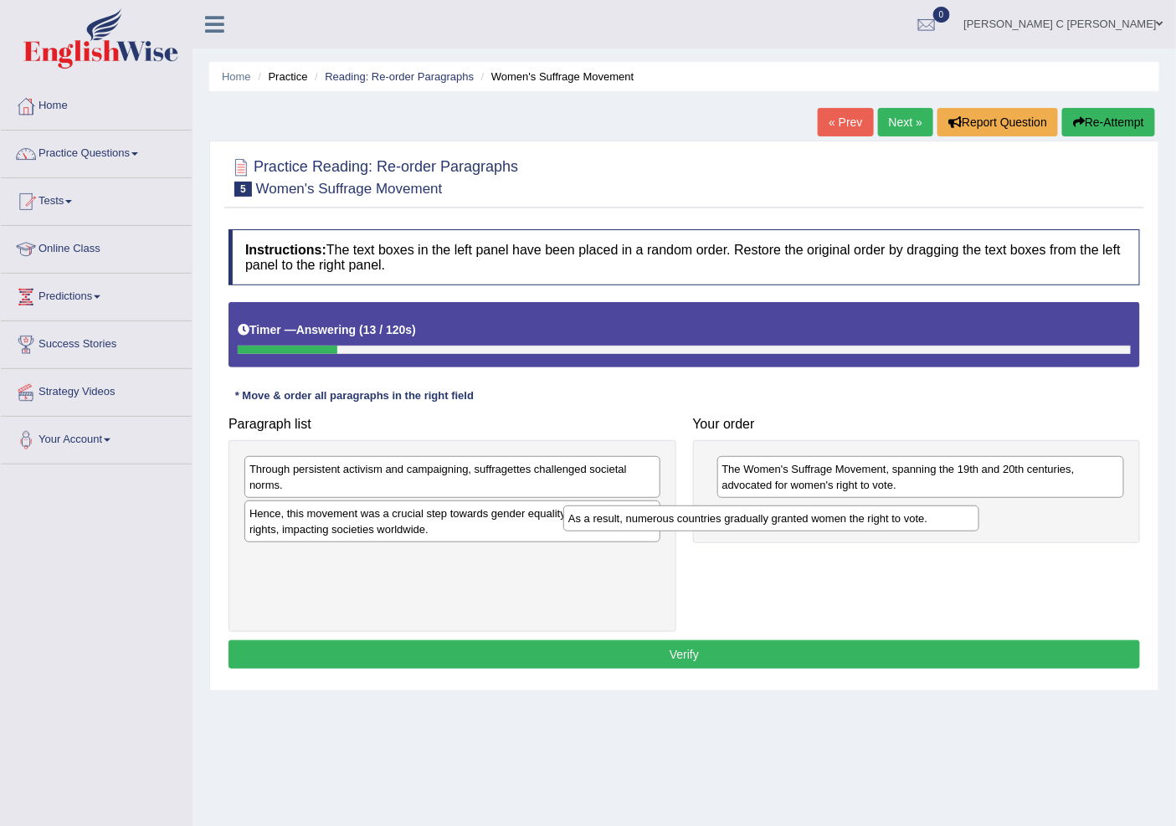
drag, startPoint x: 566, startPoint y: 555, endPoint x: 885, endPoint y: 516, distance: 321.3
click at [897, 516] on div "As a result, numerous countries gradually granted women the right to vote." at bounding box center [770, 519] width 415 height 26
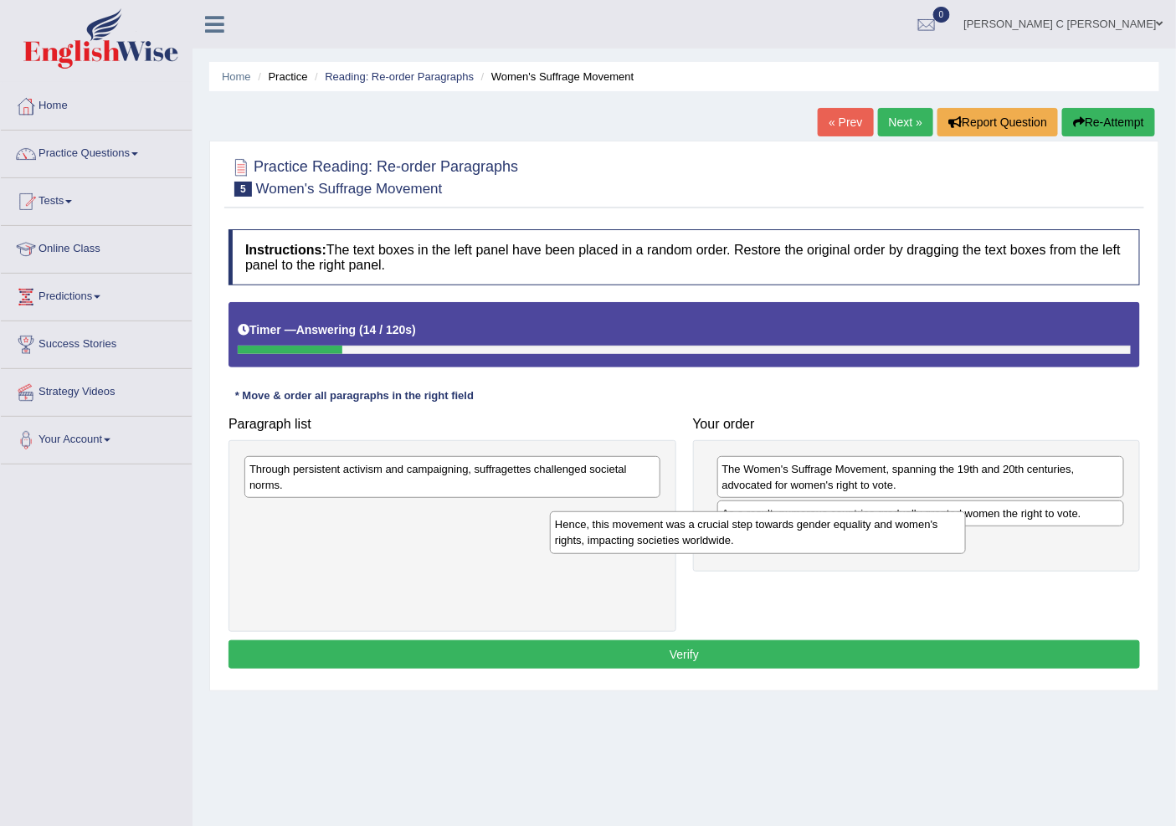
drag, startPoint x: 474, startPoint y: 520, endPoint x: 835, endPoint y: 545, distance: 361.6
click at [835, 545] on div "Hence, this movement was a crucial step towards gender equality and women's rig…" at bounding box center [757, 532] width 415 height 42
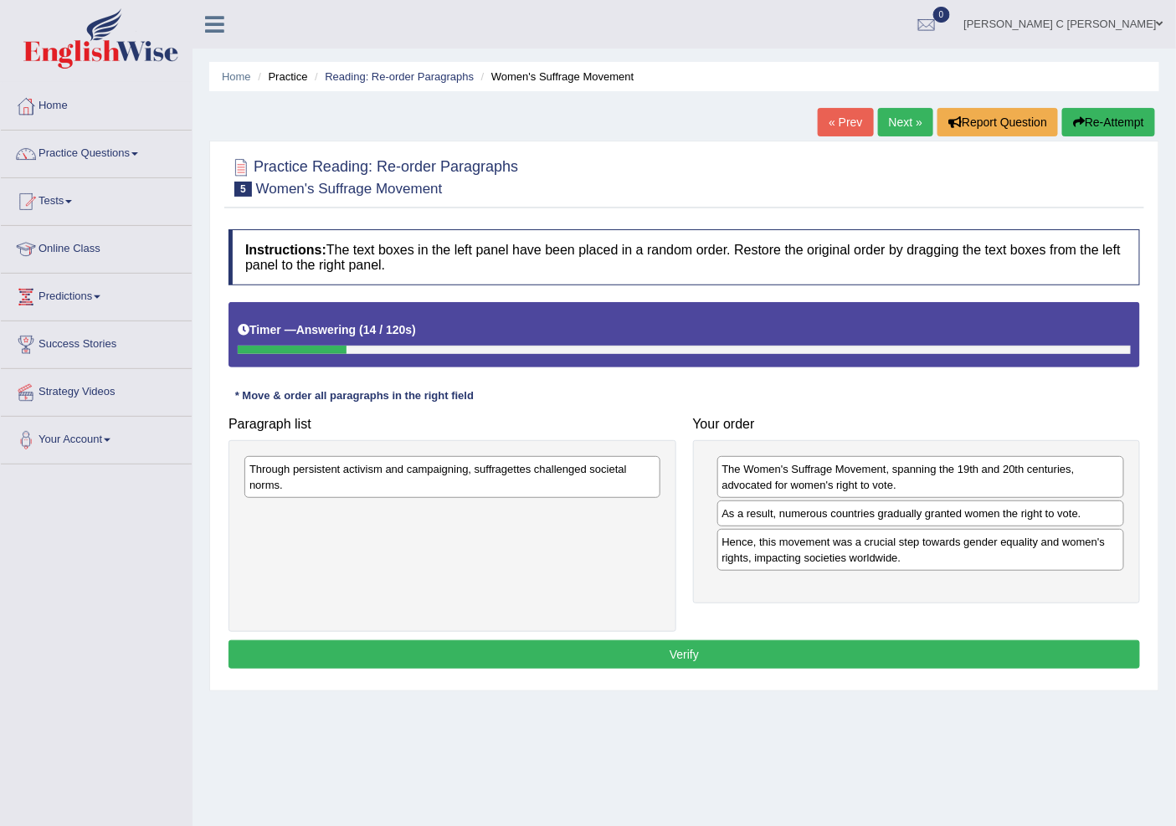
drag, startPoint x: 419, startPoint y: 427, endPoint x: 475, endPoint y: 474, distance: 73.1
click at [439, 447] on div "Paragraph list Through persistent activism and campaigning, suffragettes challe…" at bounding box center [452, 519] width 465 height 223
click at [475, 475] on div "Through persistent activism and campaigning, suffragettes challenged societal n…" at bounding box center [452, 477] width 416 height 42
drag, startPoint x: 720, startPoint y: 544, endPoint x: 750, endPoint y: 552, distance: 31.3
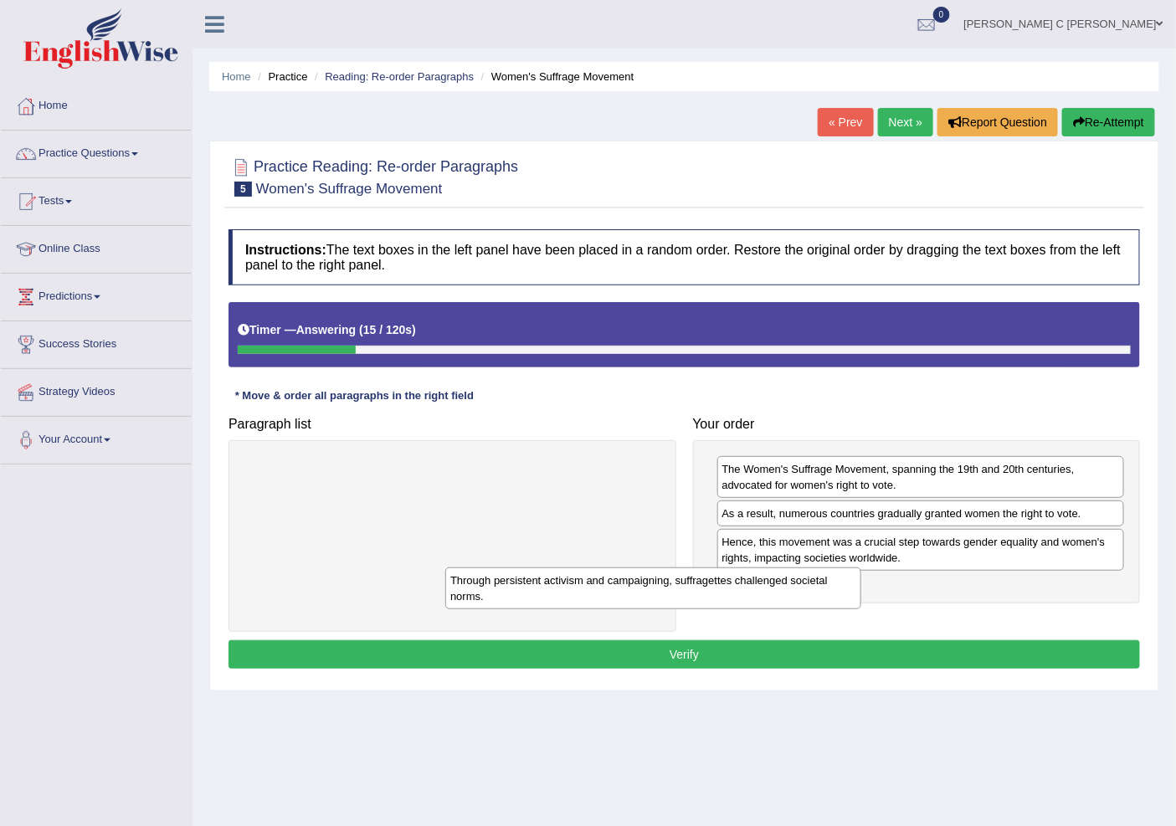
drag, startPoint x: 563, startPoint y: 466, endPoint x: 860, endPoint y: 580, distance: 317.4
click at [840, 583] on div "Through persistent activism and campaigning, suffragettes challenged societal n…" at bounding box center [652, 589] width 415 height 42
click at [857, 617] on div "The Women's Suffrage Movement, spanning the 19th and 20th centuries, advocated …" at bounding box center [917, 528] width 448 height 177
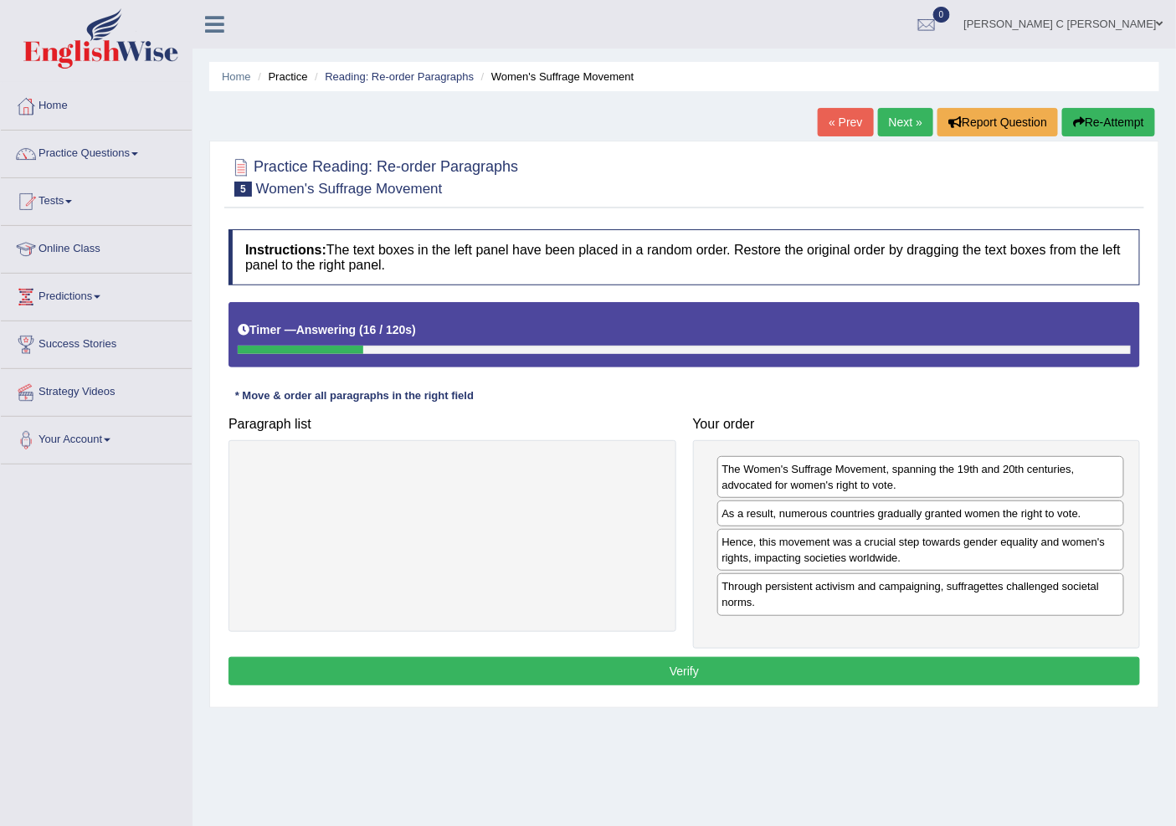
click at [859, 658] on button "Verify" at bounding box center [685, 671] width 912 height 28
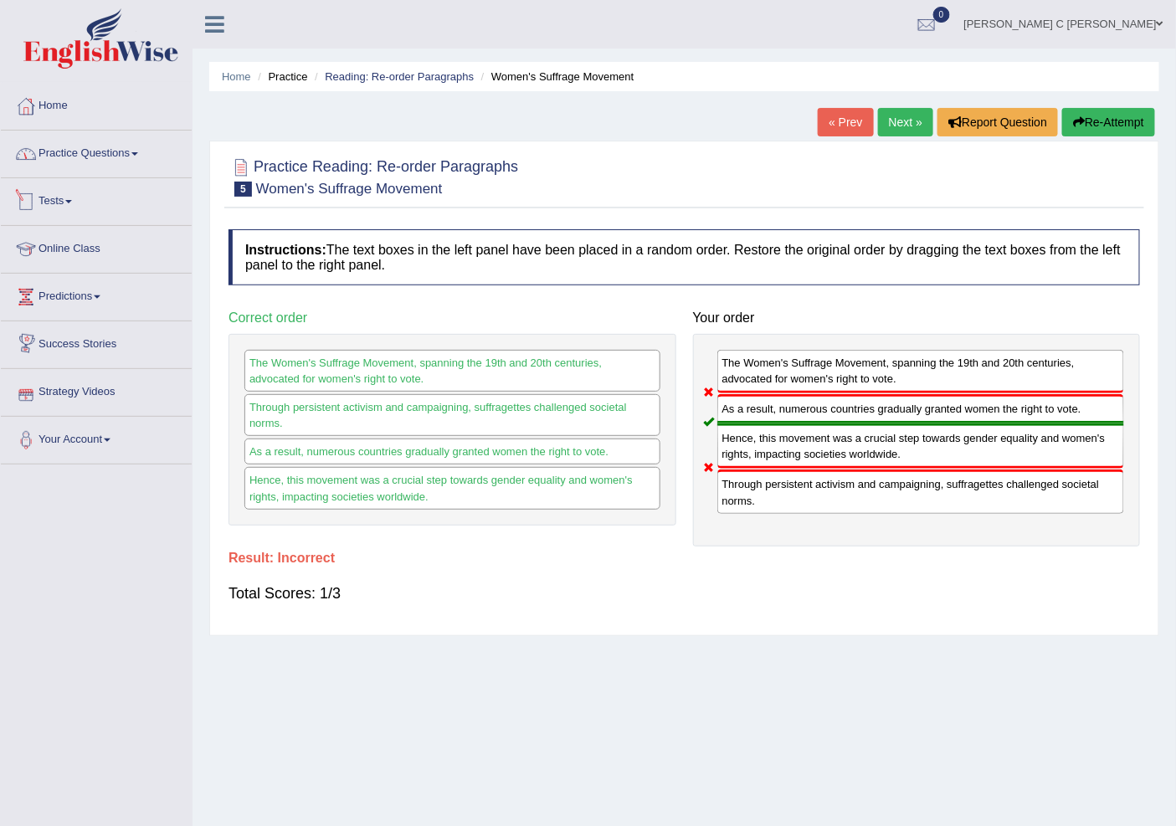
click at [162, 159] on link "Practice Questions" at bounding box center [96, 152] width 191 height 42
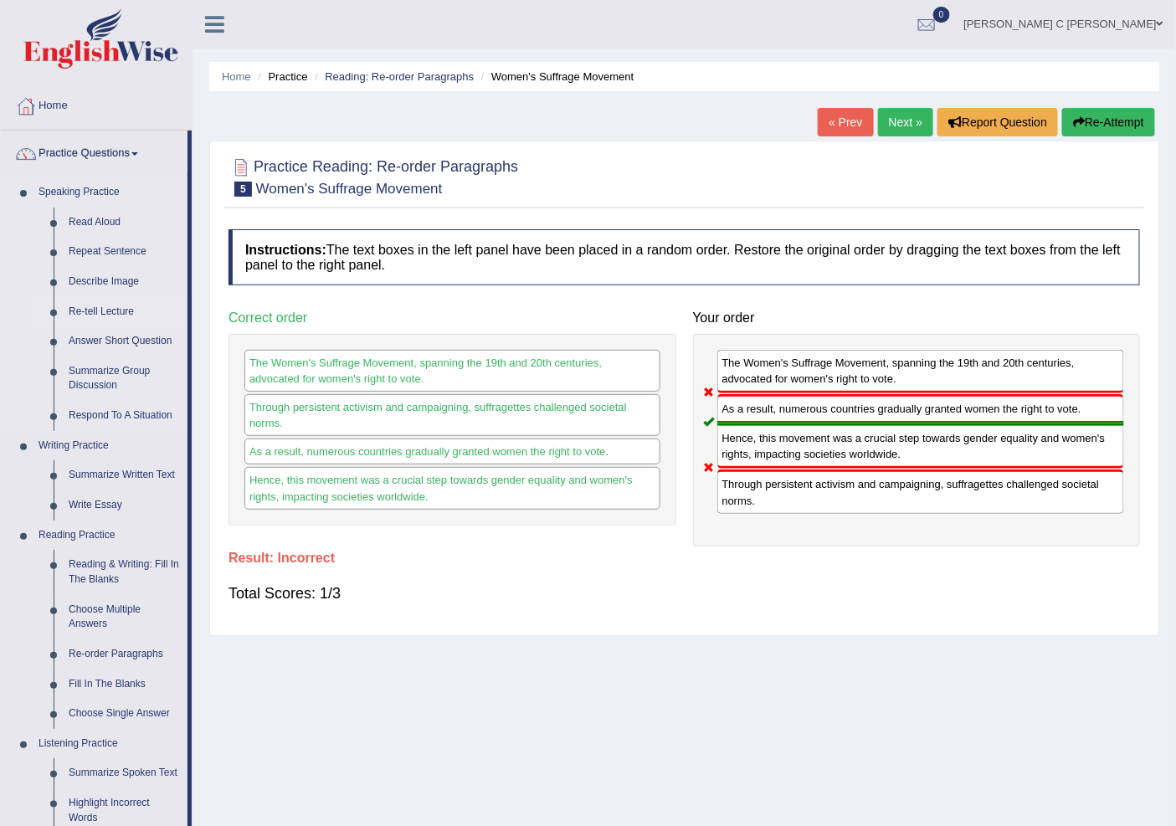
click at [109, 311] on link "Re-tell Lecture" at bounding box center [124, 312] width 126 height 30
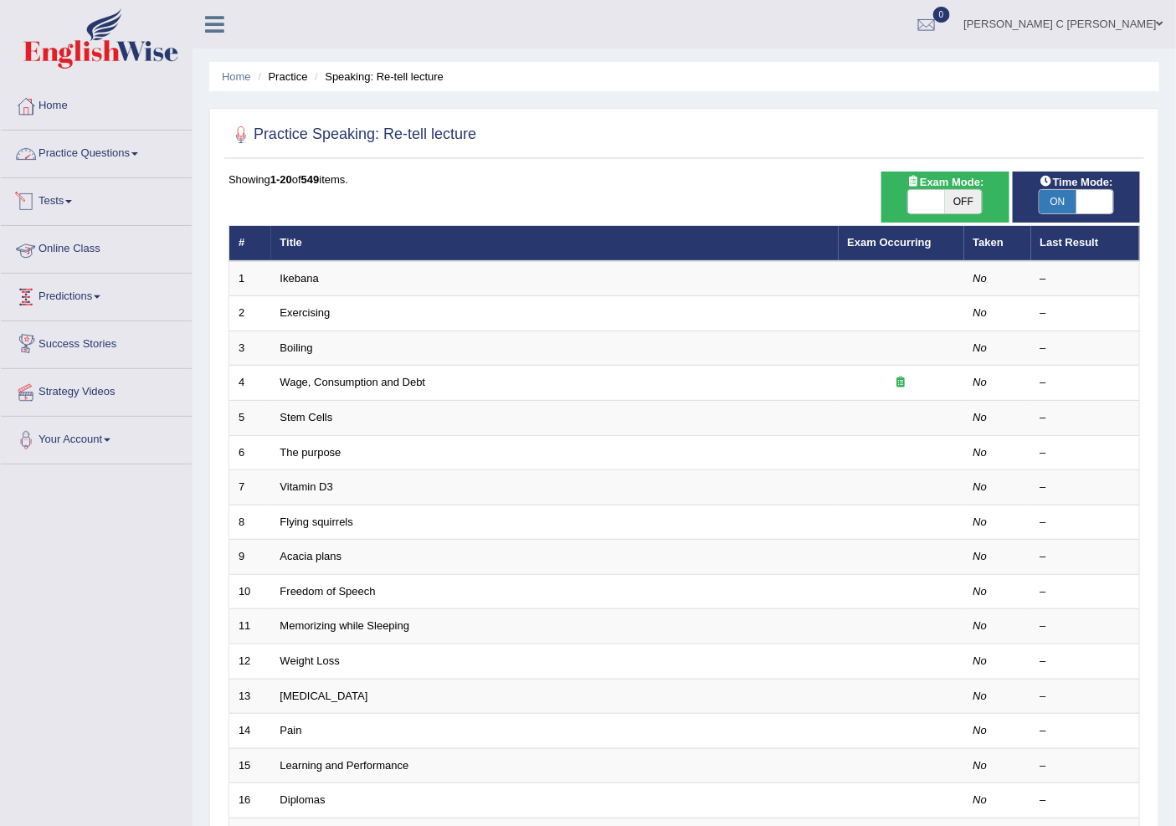
click at [127, 148] on link "Practice Questions" at bounding box center [96, 152] width 191 height 42
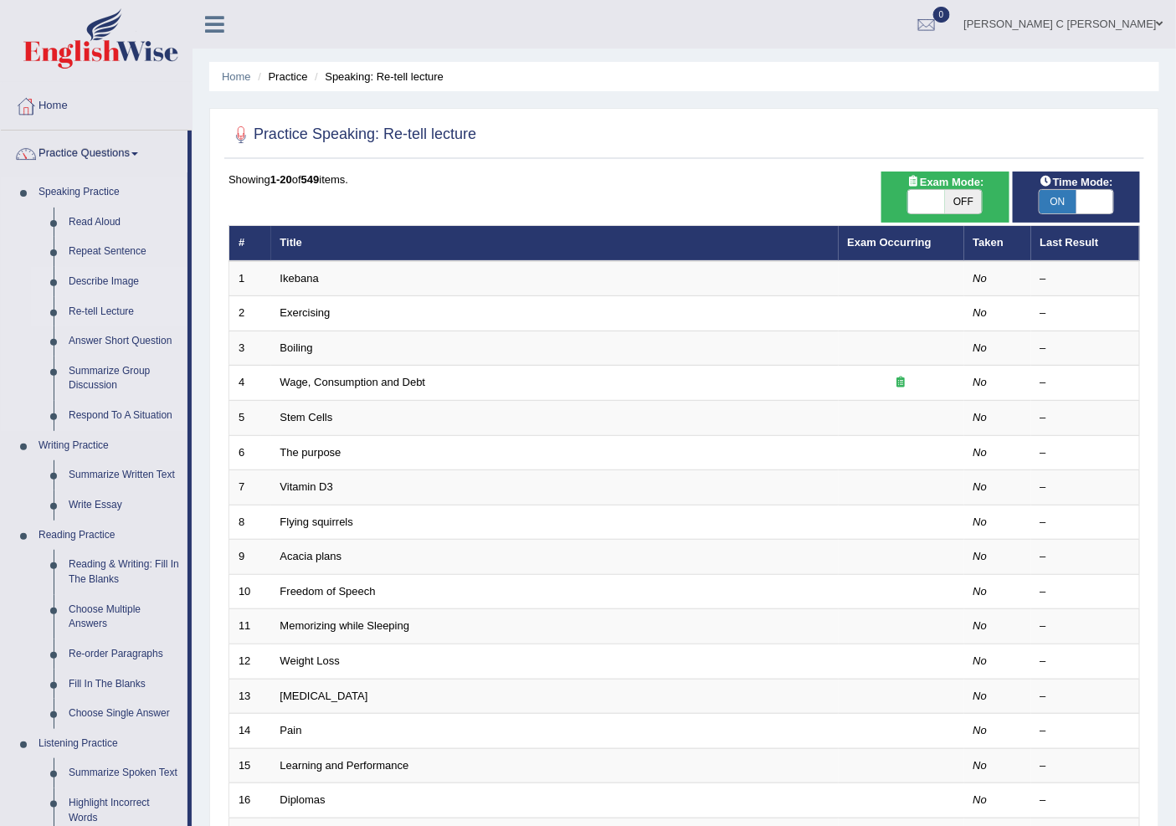
click at [102, 270] on link "Describe Image" at bounding box center [124, 282] width 126 height 30
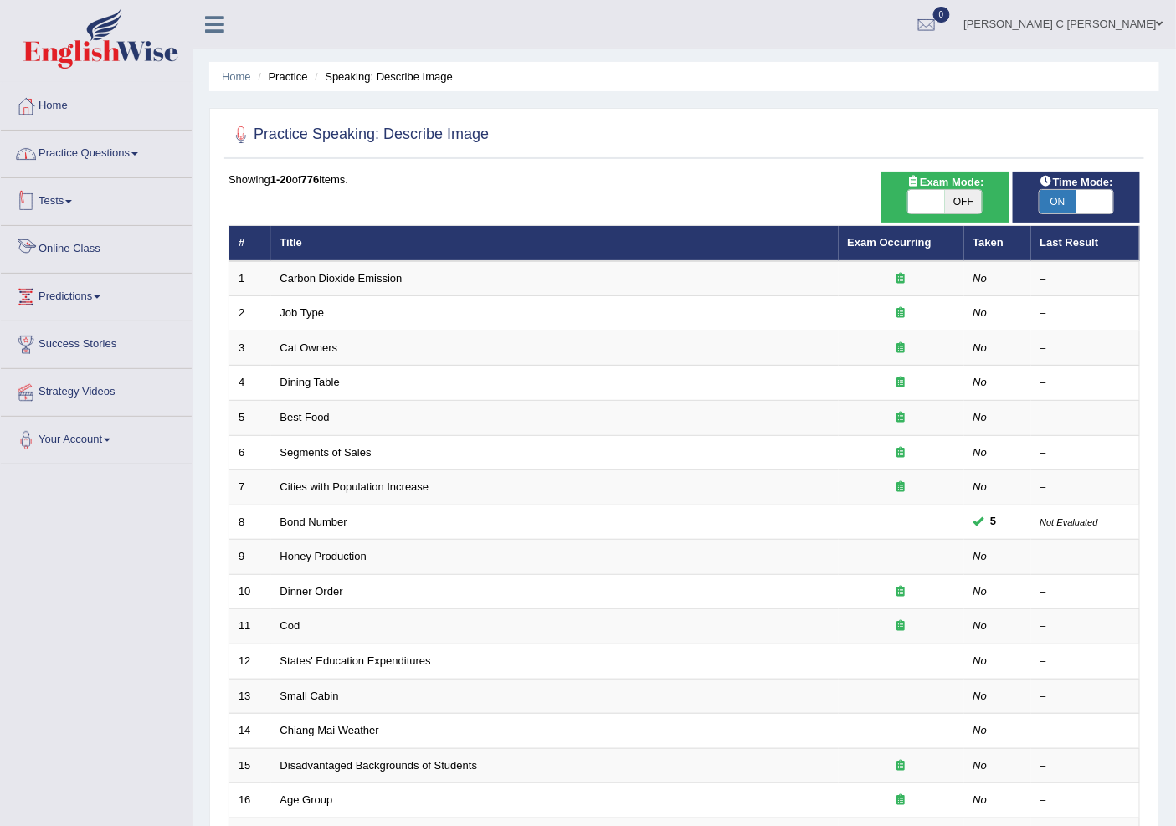
click at [126, 146] on link "Practice Questions" at bounding box center [96, 152] width 191 height 42
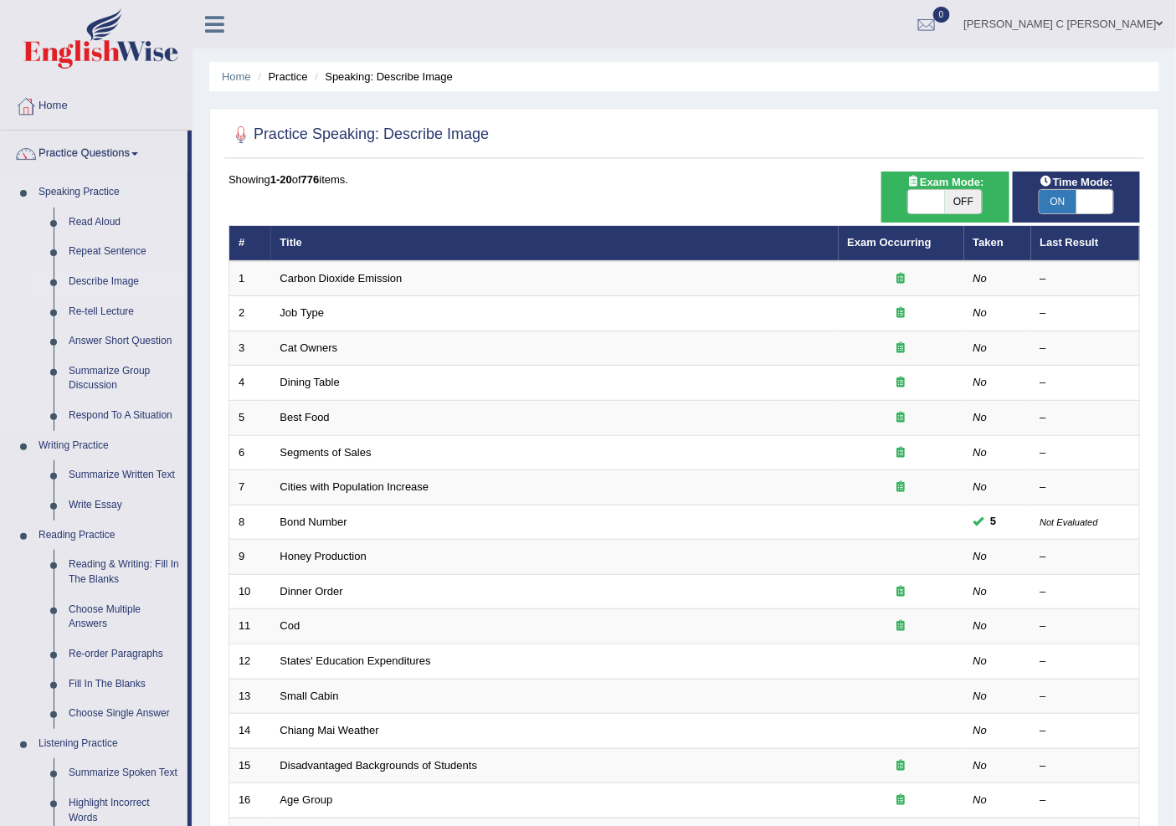
click at [103, 285] on link "Describe Image" at bounding box center [124, 282] width 126 height 30
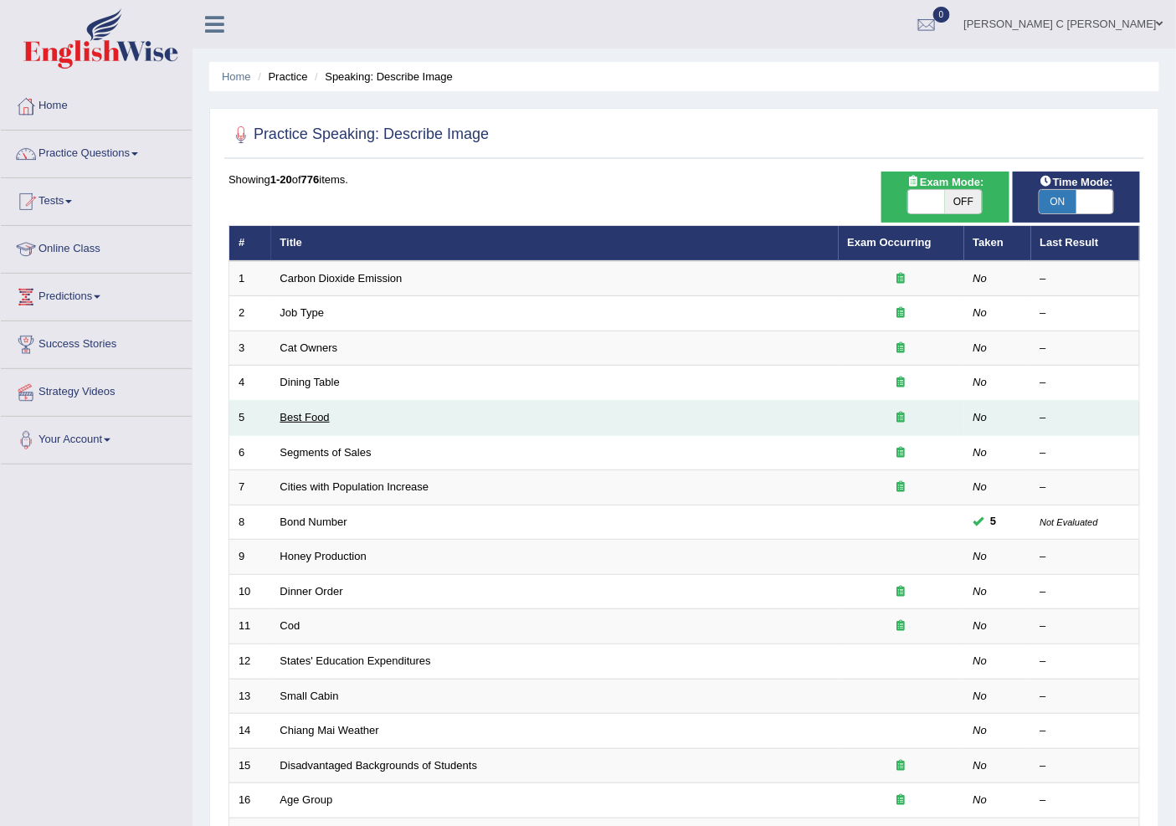
click at [308, 414] on link "Best Food" at bounding box center [304, 417] width 49 height 13
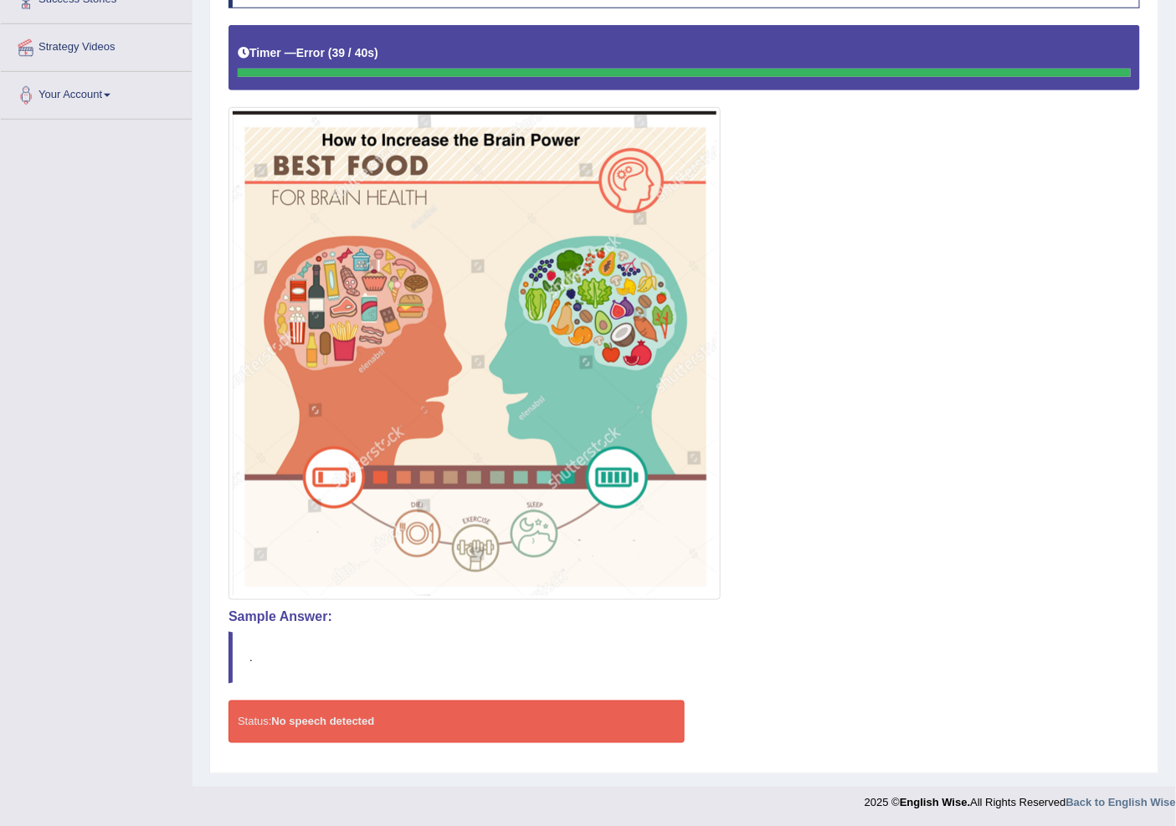
scroll to position [65, 0]
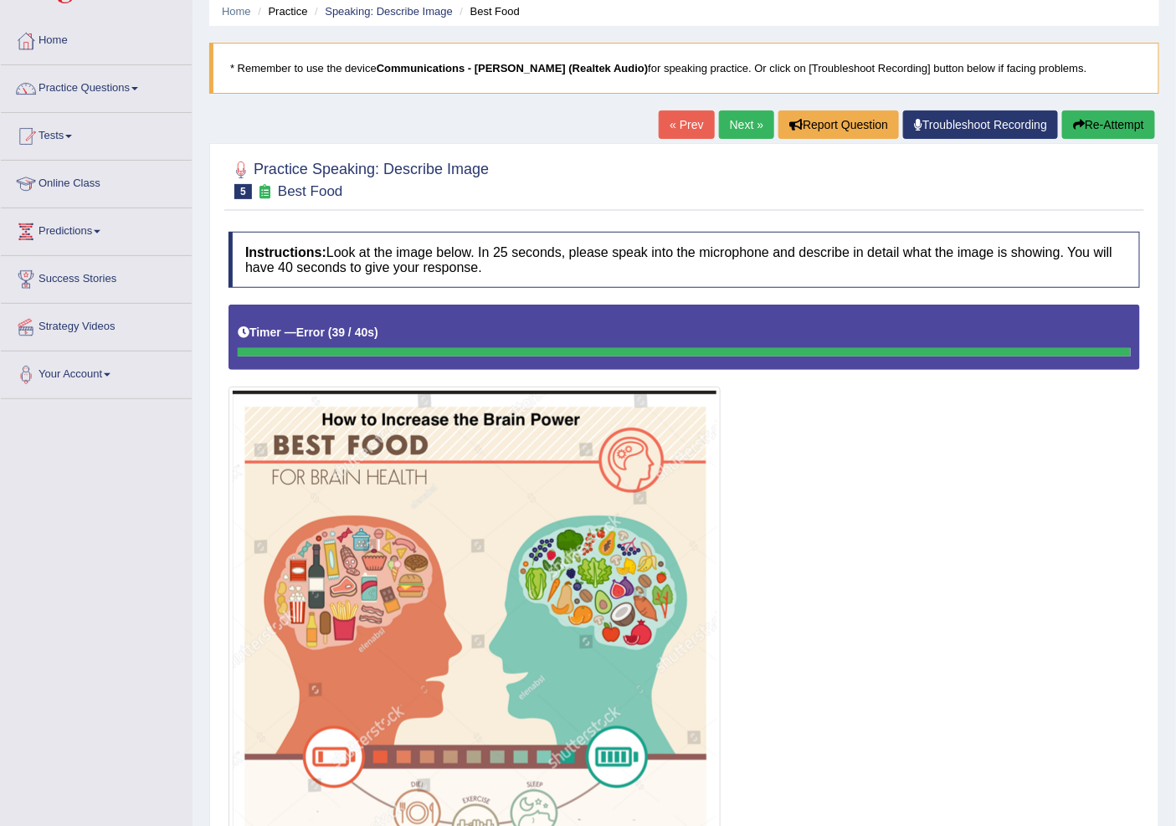
click at [1100, 135] on button "Re-Attempt" at bounding box center [1108, 124] width 93 height 28
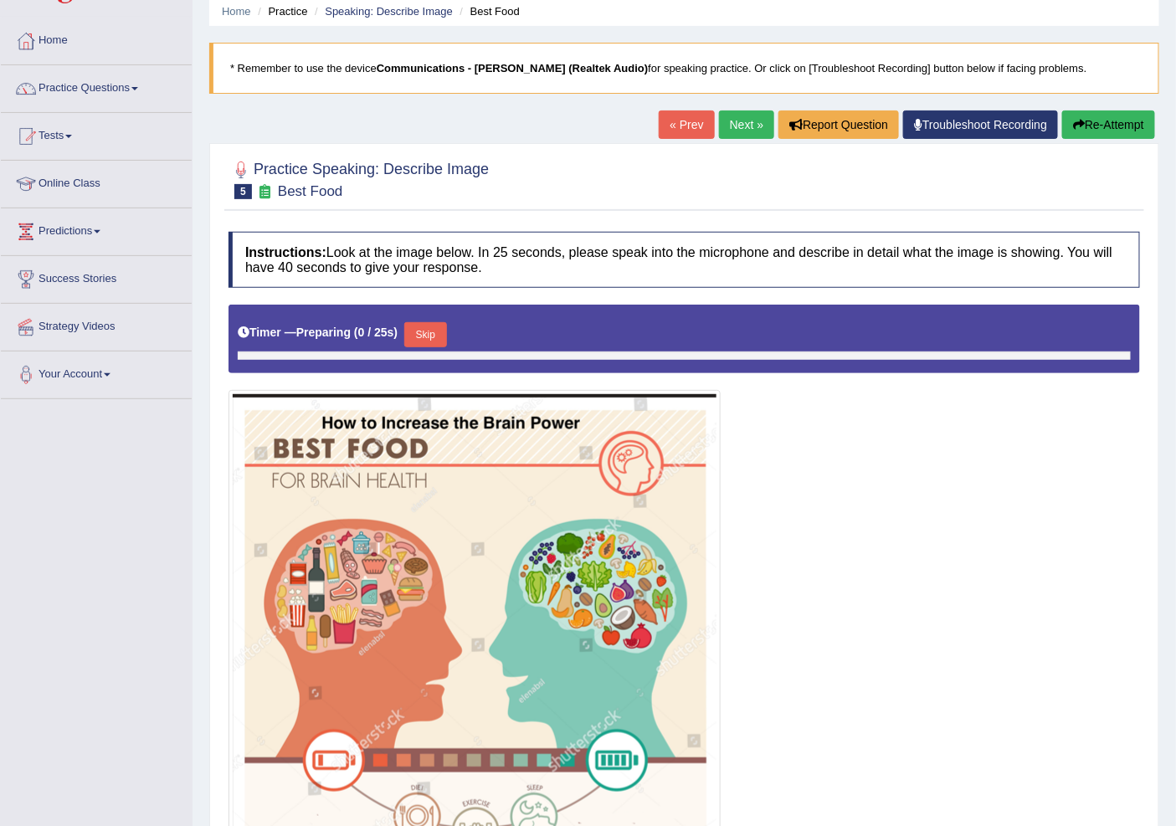
scroll to position [65, 0]
click at [444, 337] on button "Skip" at bounding box center [425, 334] width 42 height 25
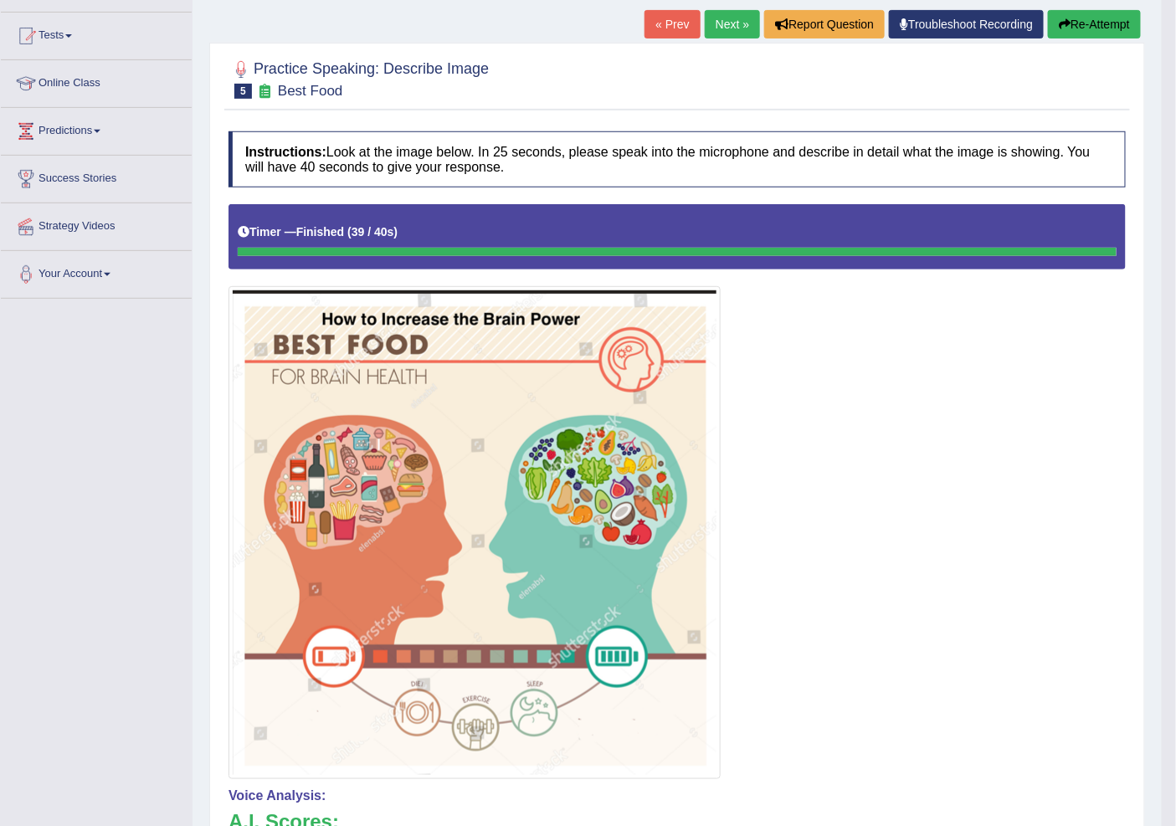
scroll to position [161, 0]
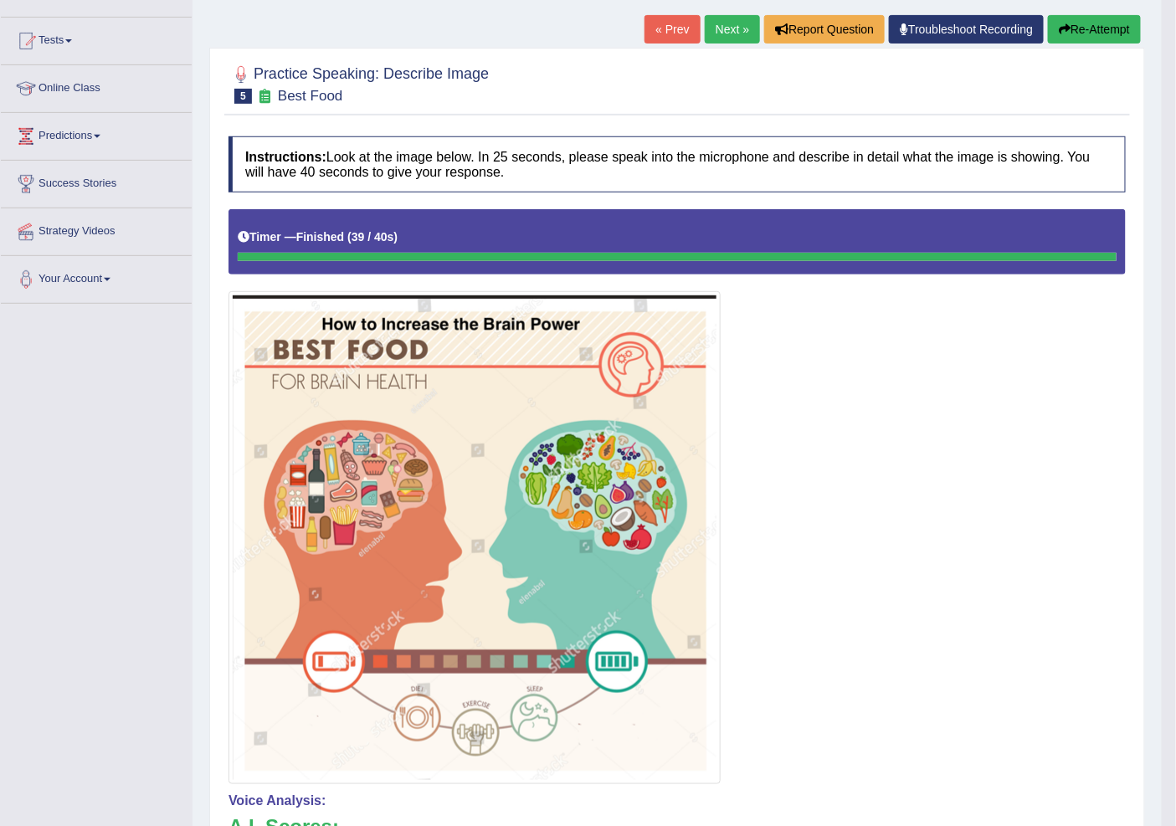
click at [722, 34] on link "Next »" at bounding box center [732, 29] width 55 height 28
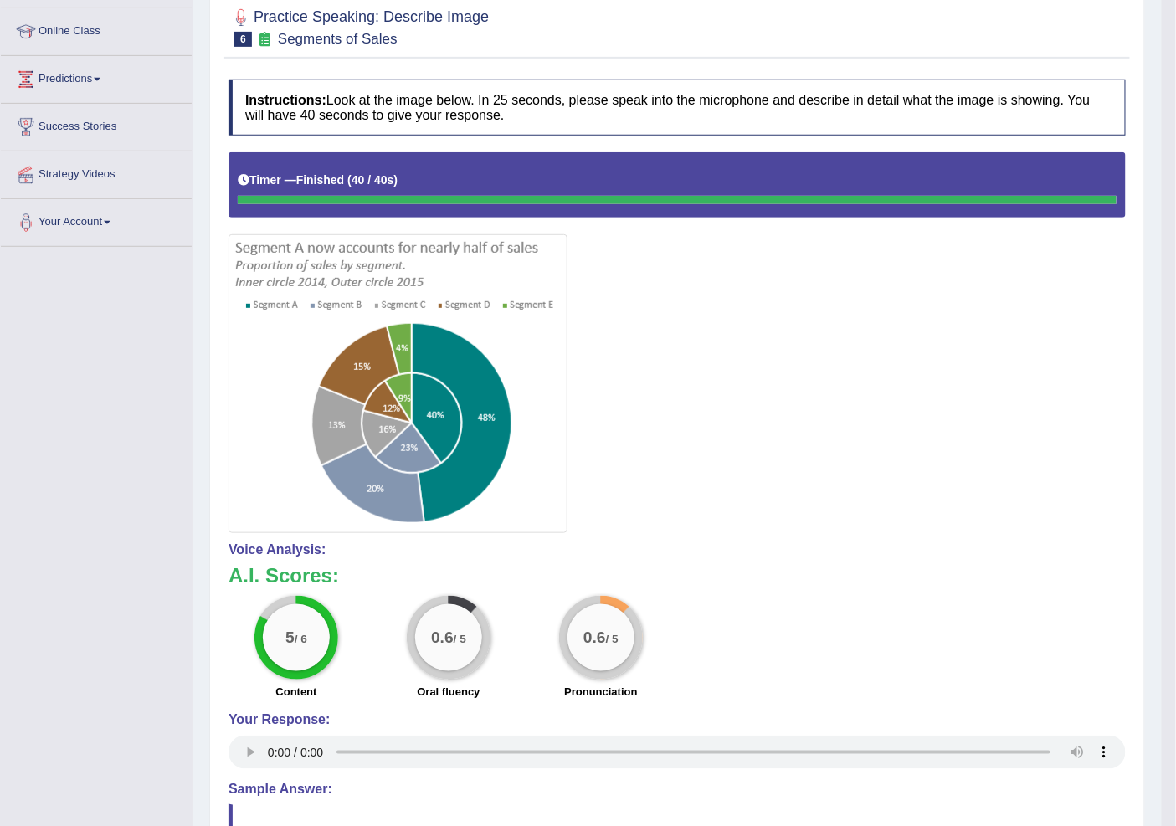
scroll to position [93, 0]
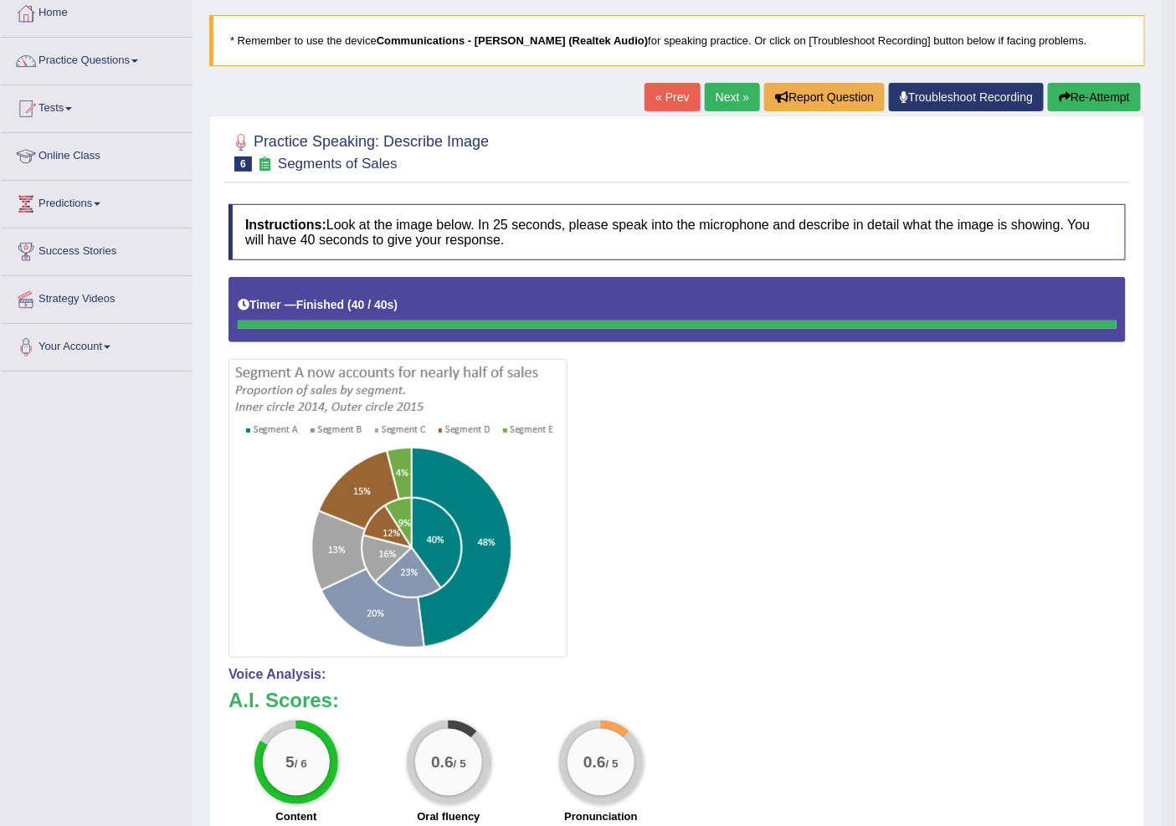
click at [1094, 94] on button "Re-Attempt" at bounding box center [1094, 97] width 93 height 28
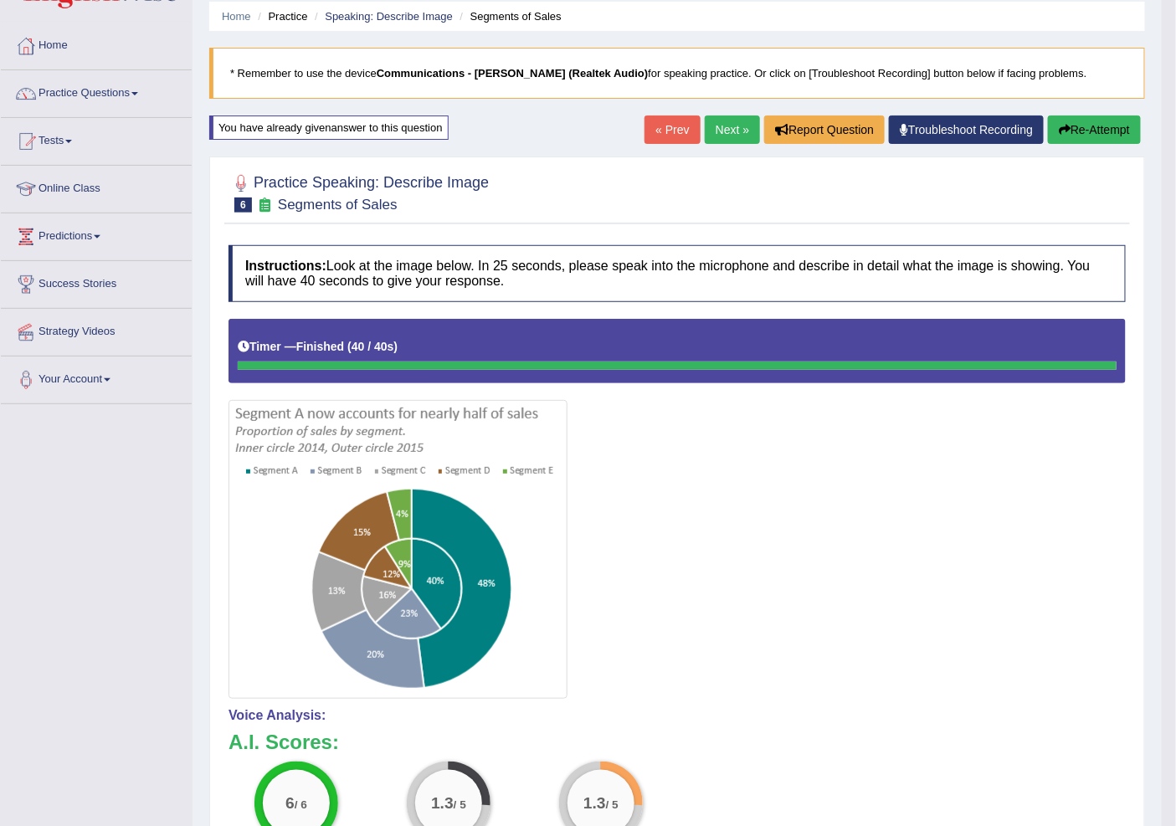
scroll to position [28, 0]
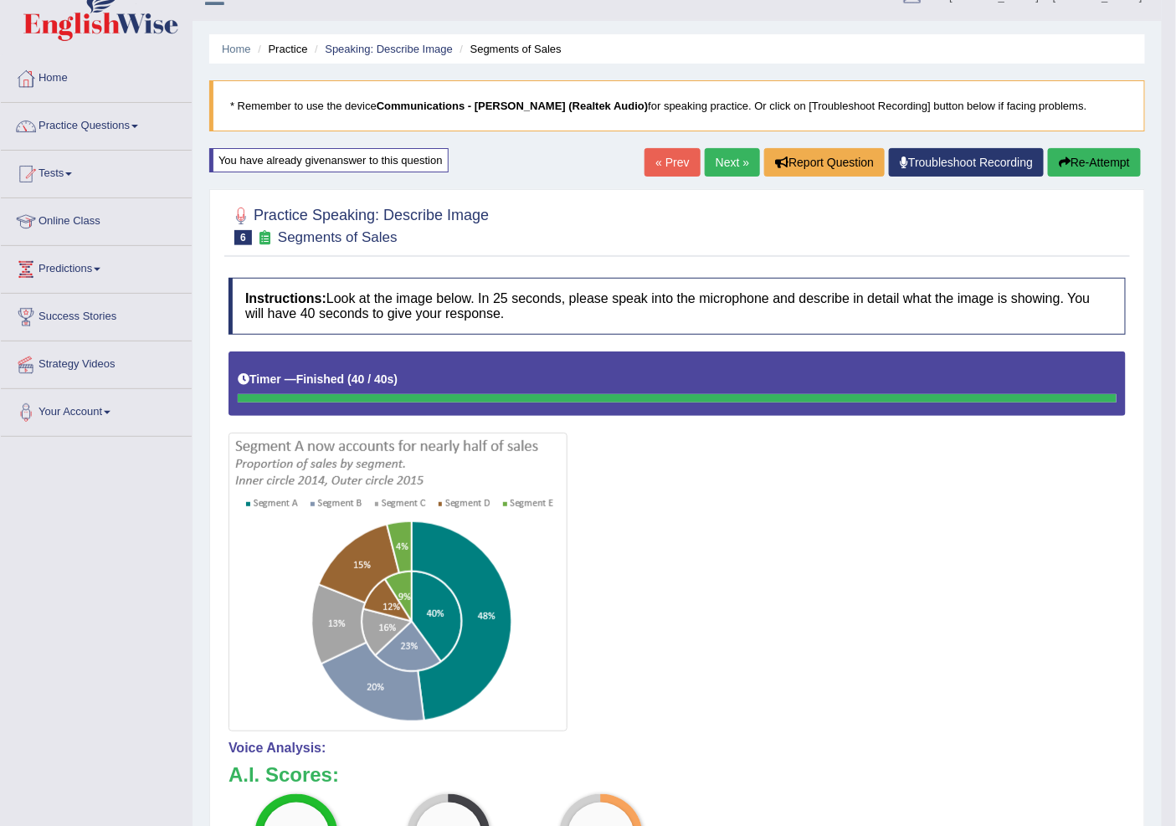
click at [705, 162] on link "Next »" at bounding box center [732, 162] width 55 height 28
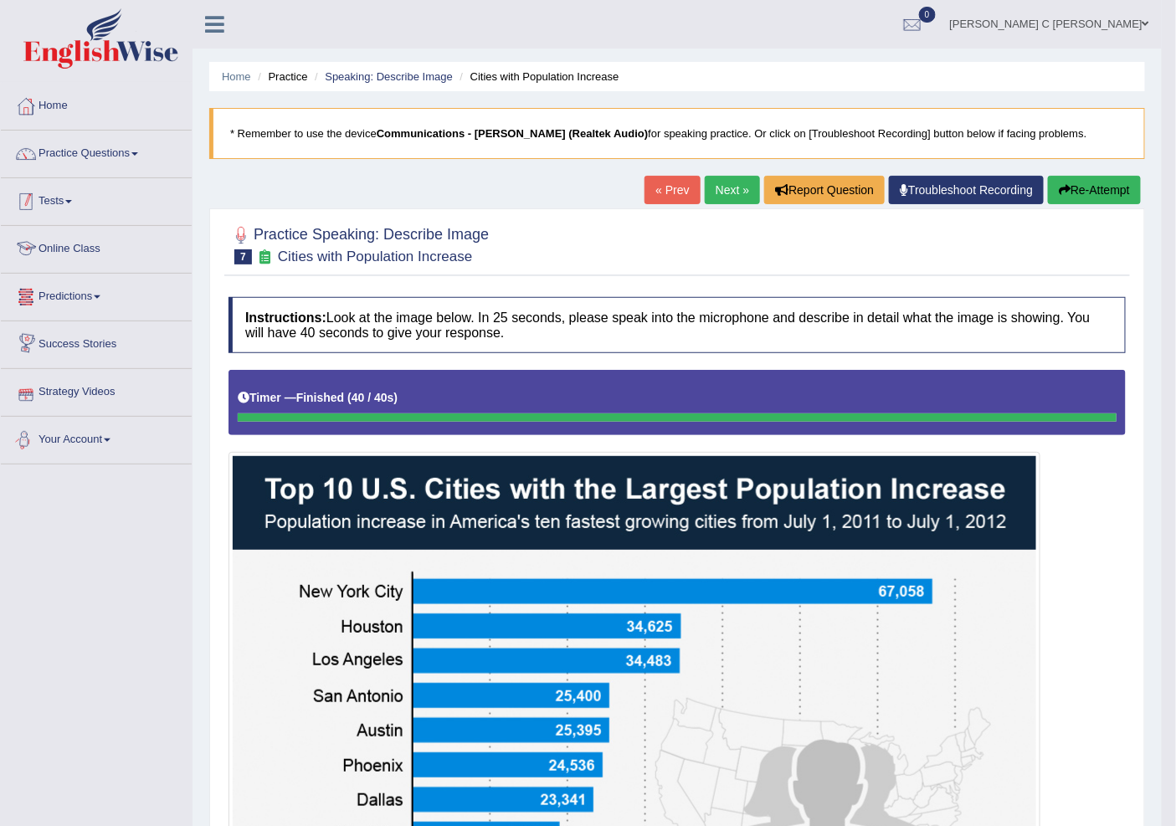
click at [114, 170] on link "Practice Questions" at bounding box center [96, 152] width 191 height 42
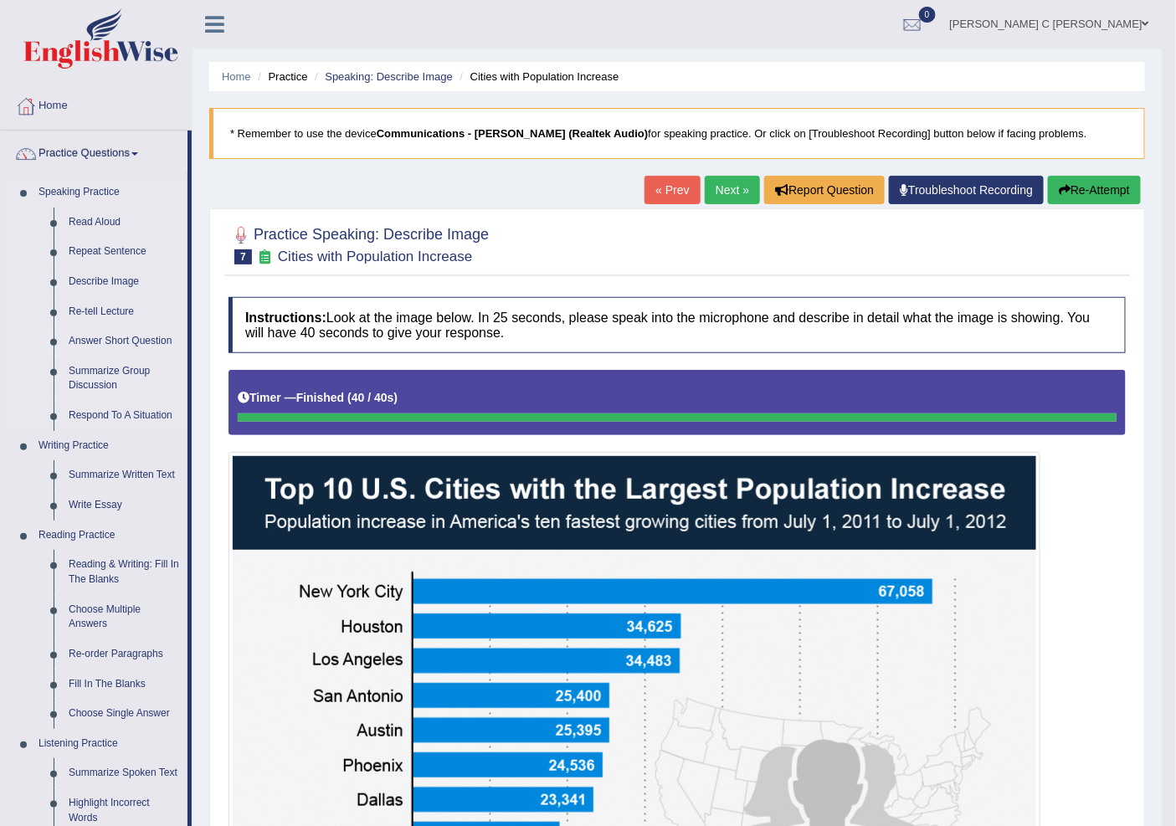
click at [105, 346] on link "Answer Short Question" at bounding box center [124, 341] width 126 height 30
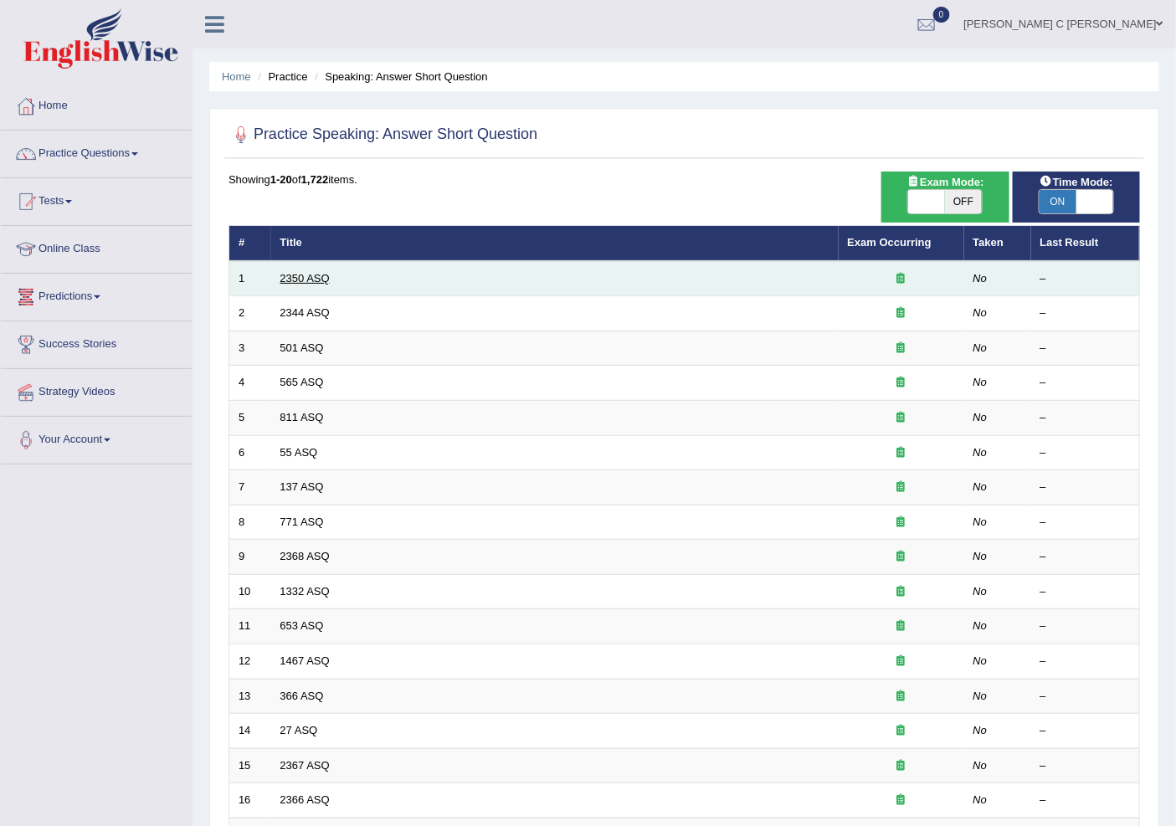
click at [312, 276] on link "2350 ASQ" at bounding box center [304, 278] width 49 height 13
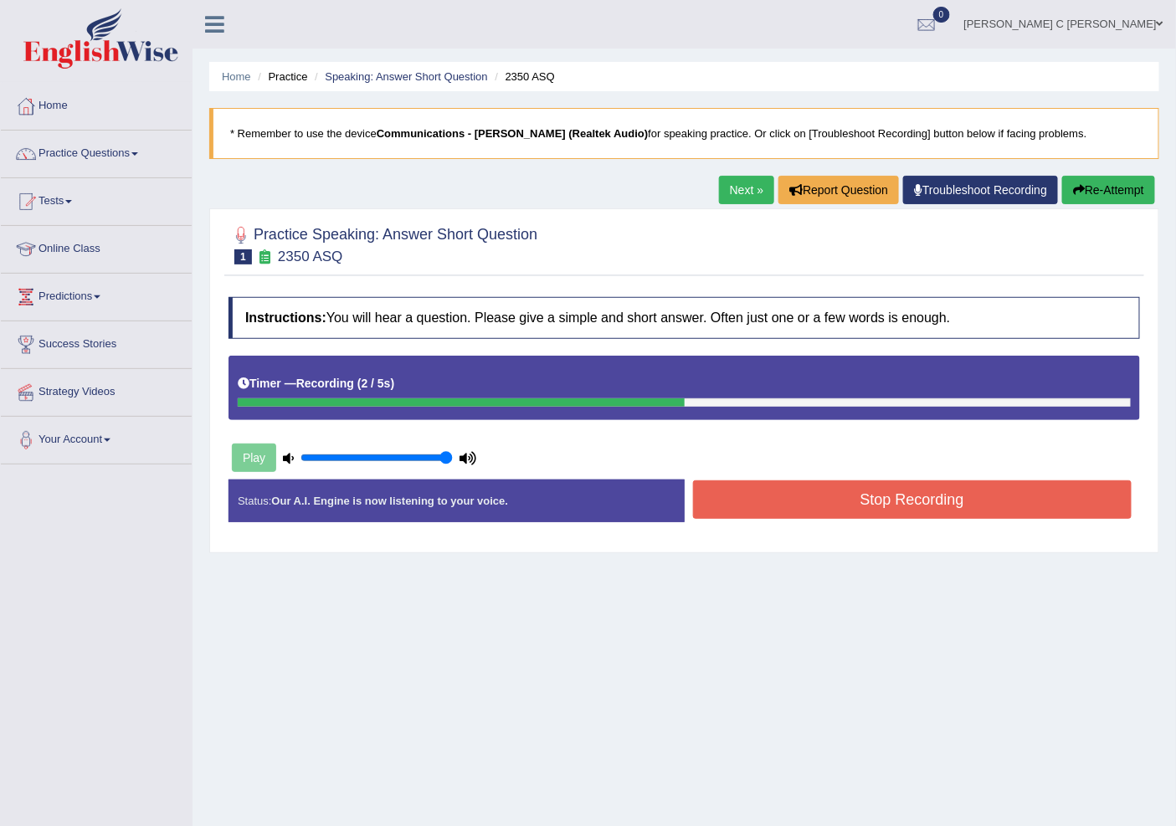
click at [799, 507] on button "Stop Recording" at bounding box center [912, 499] width 439 height 39
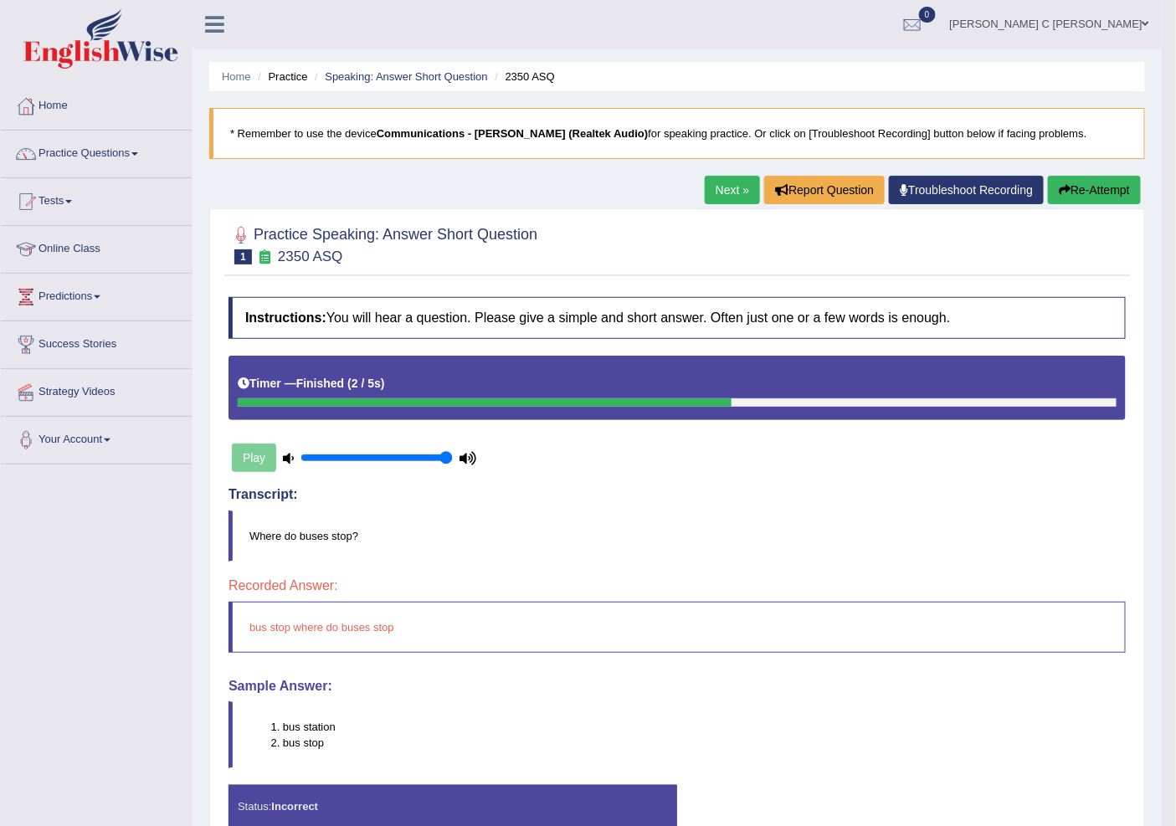
click at [1081, 191] on button "Re-Attempt" at bounding box center [1094, 190] width 93 height 28
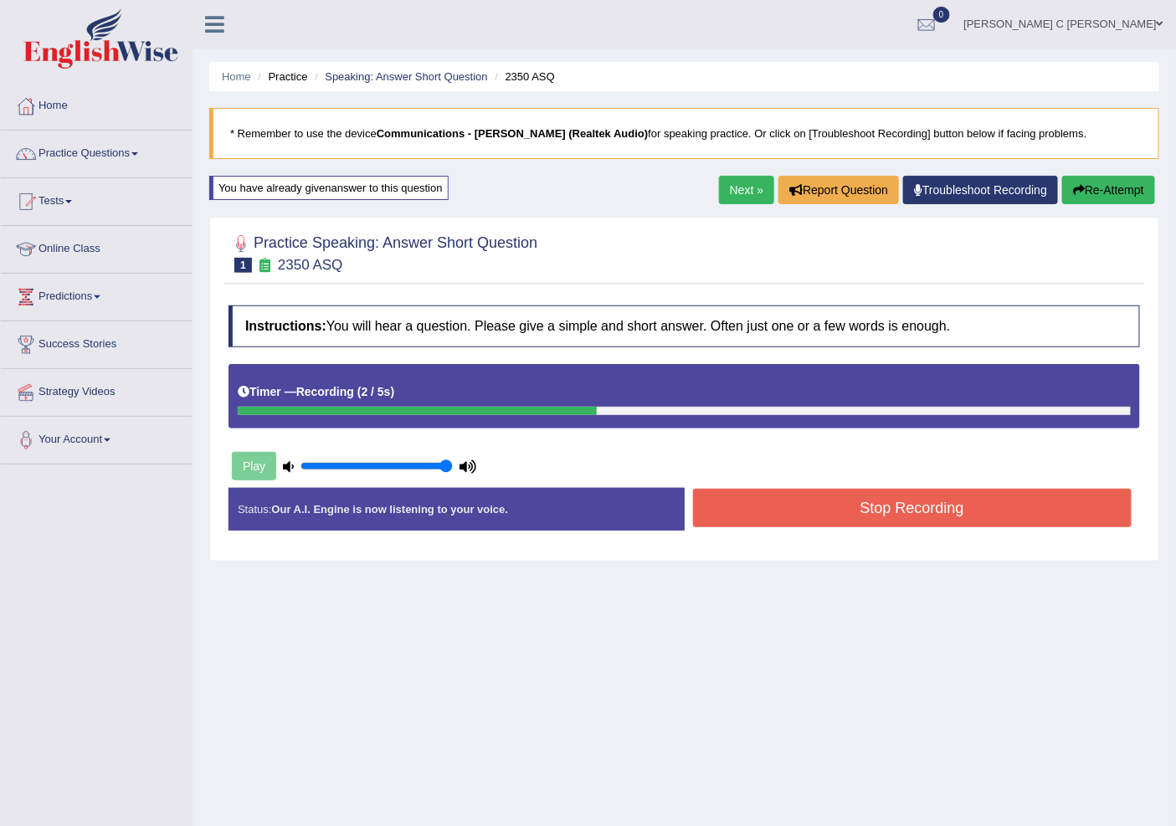
click at [748, 513] on button "Stop Recording" at bounding box center [912, 508] width 439 height 39
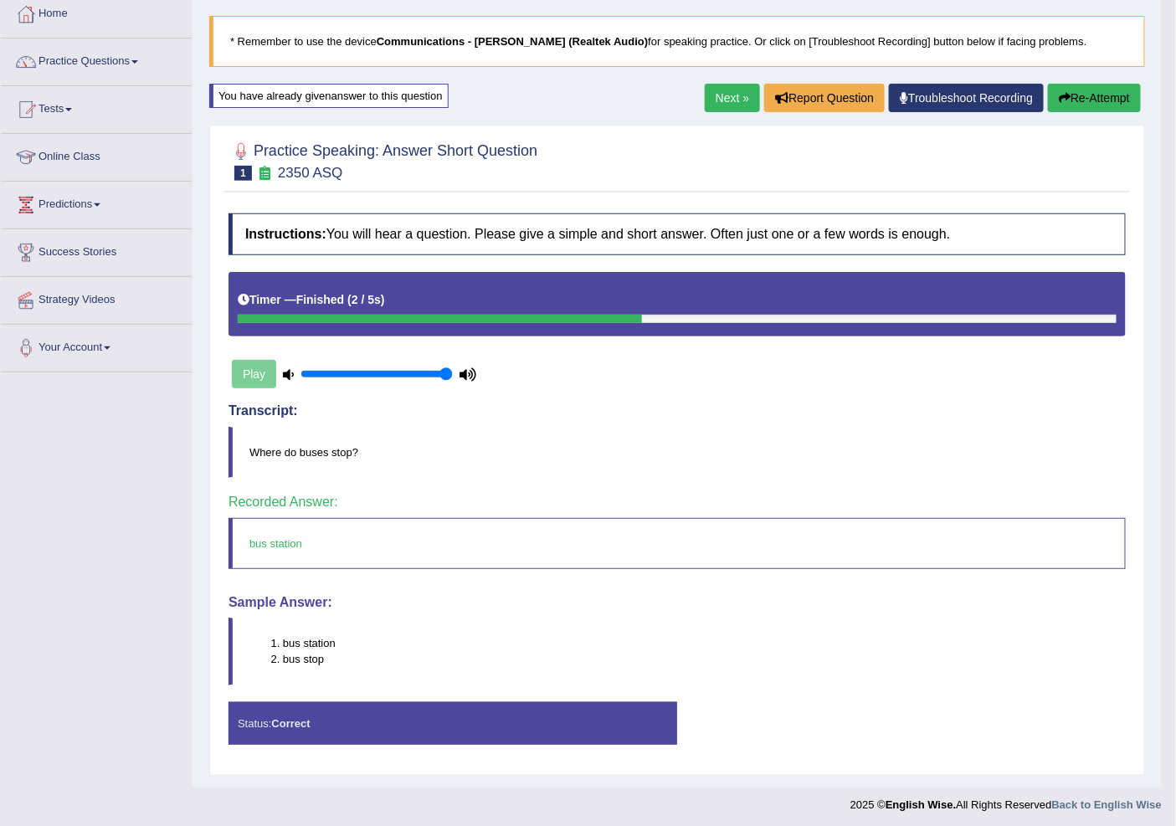
scroll to position [93, 0]
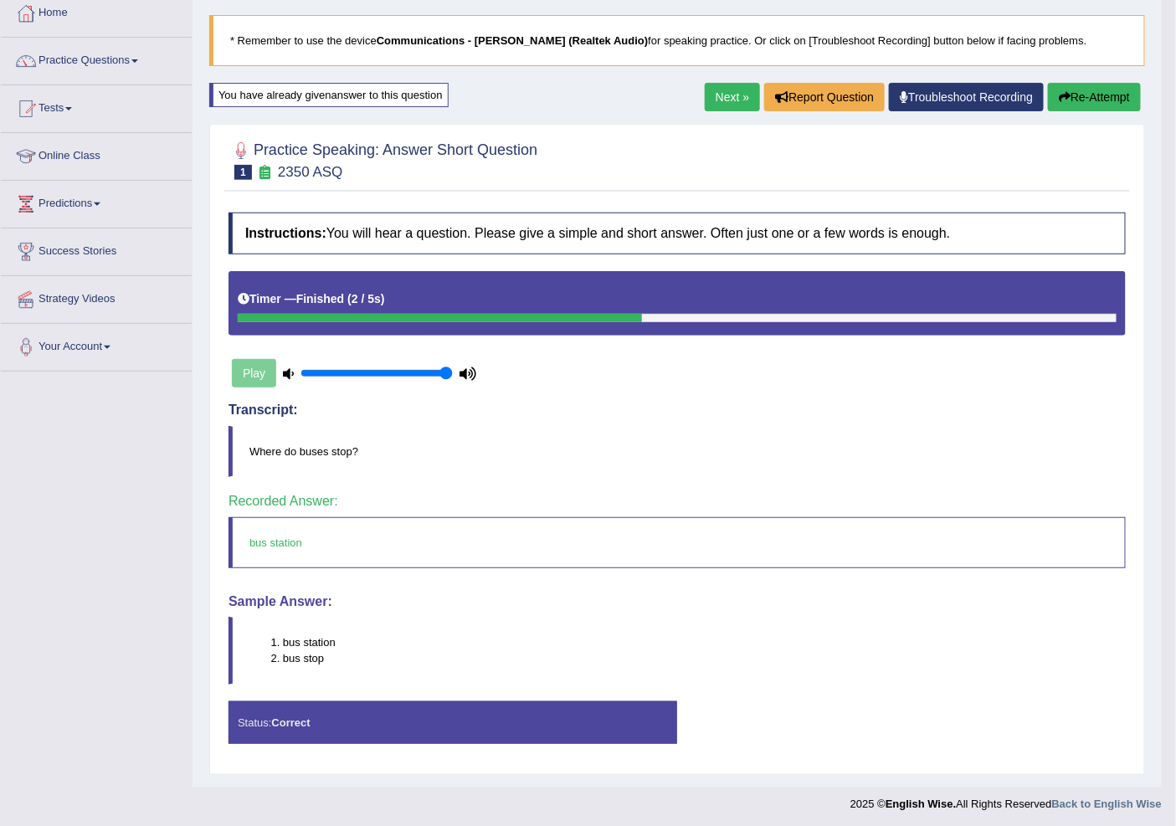
click at [737, 93] on link "Next »" at bounding box center [732, 97] width 55 height 28
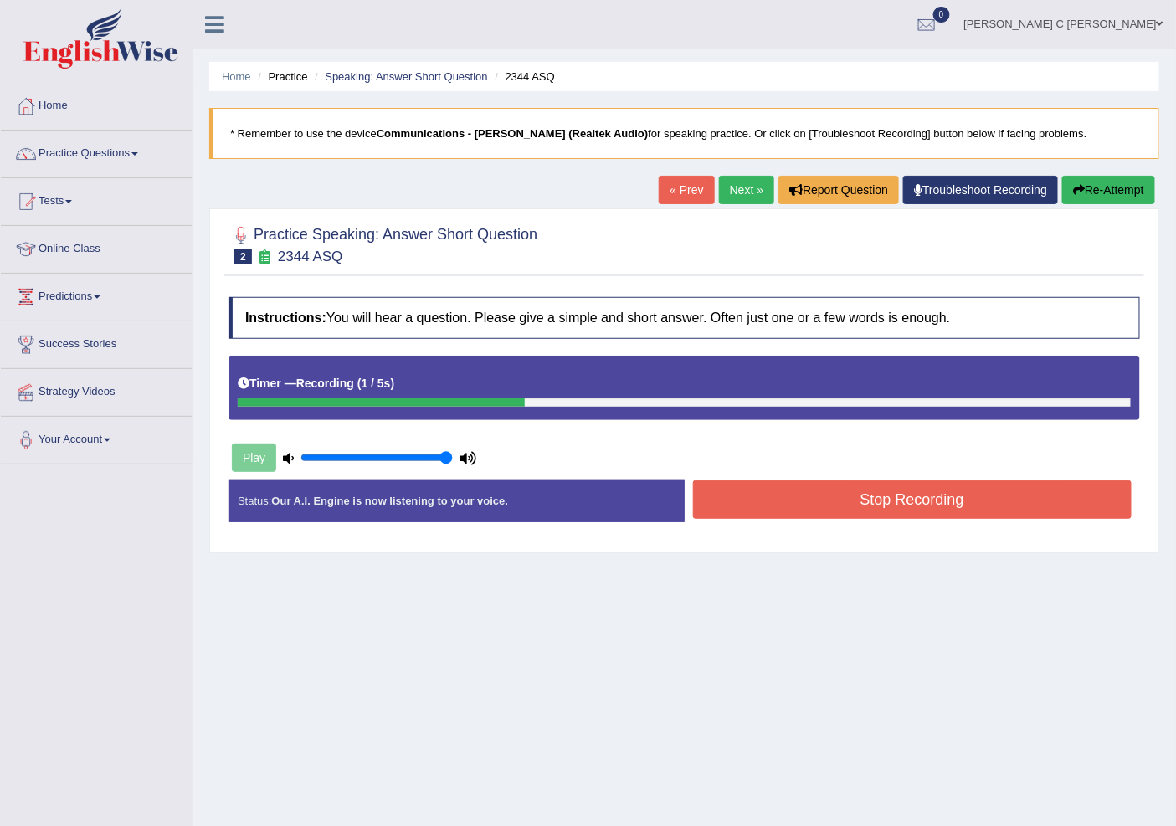
click at [815, 500] on button "Stop Recording" at bounding box center [912, 499] width 439 height 39
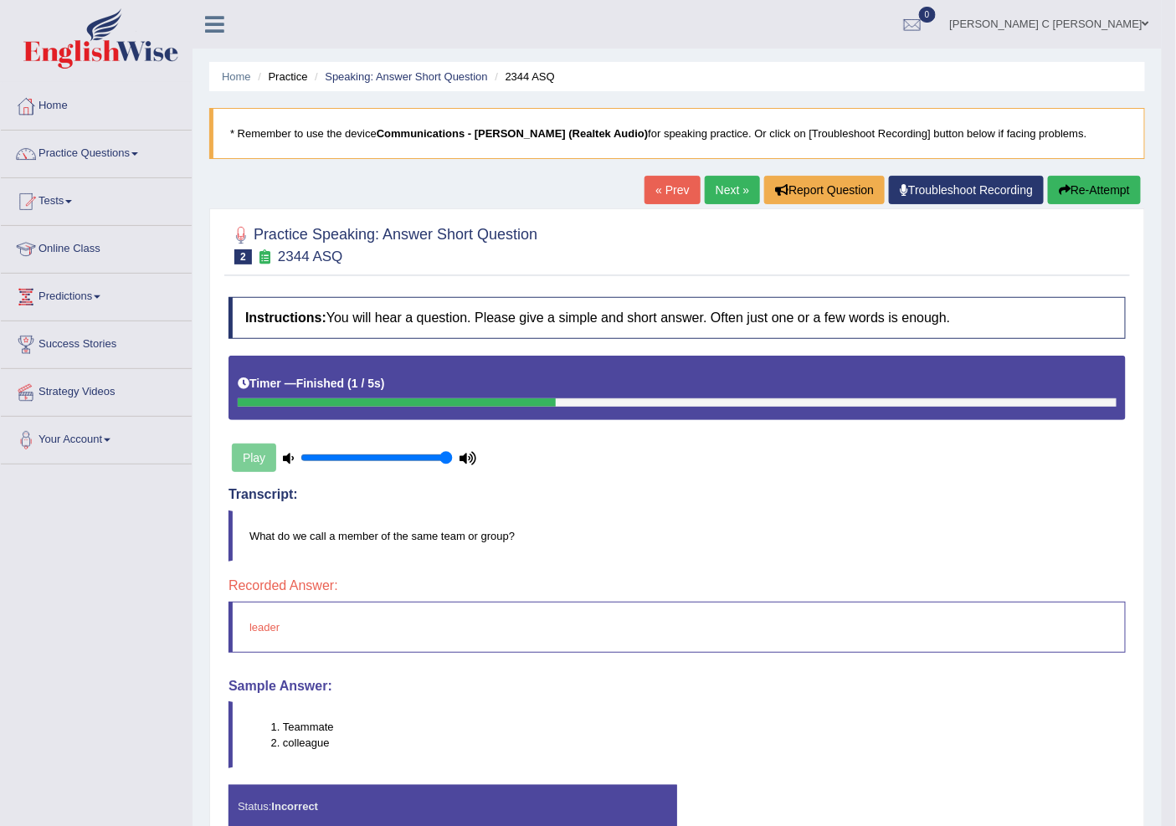
click at [1123, 187] on button "Re-Attempt" at bounding box center [1094, 190] width 93 height 28
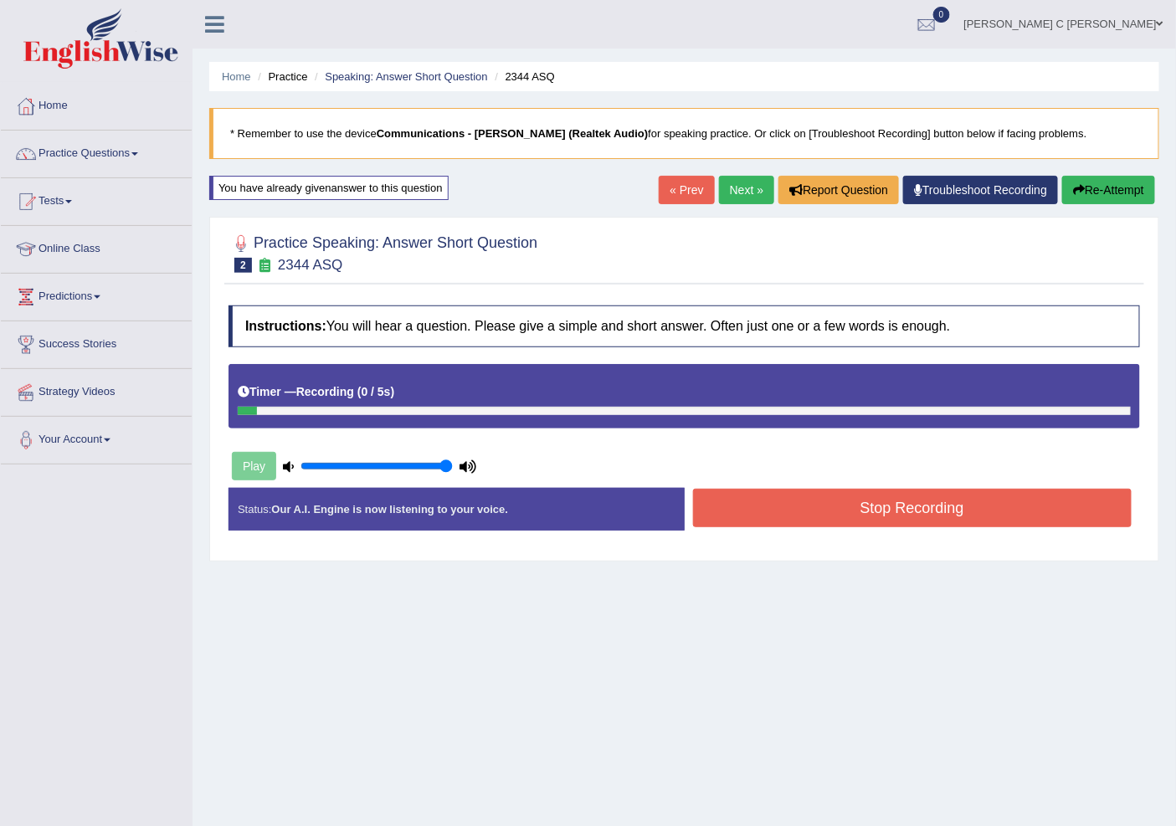
click at [782, 508] on button "Stop Recording" at bounding box center [912, 508] width 439 height 39
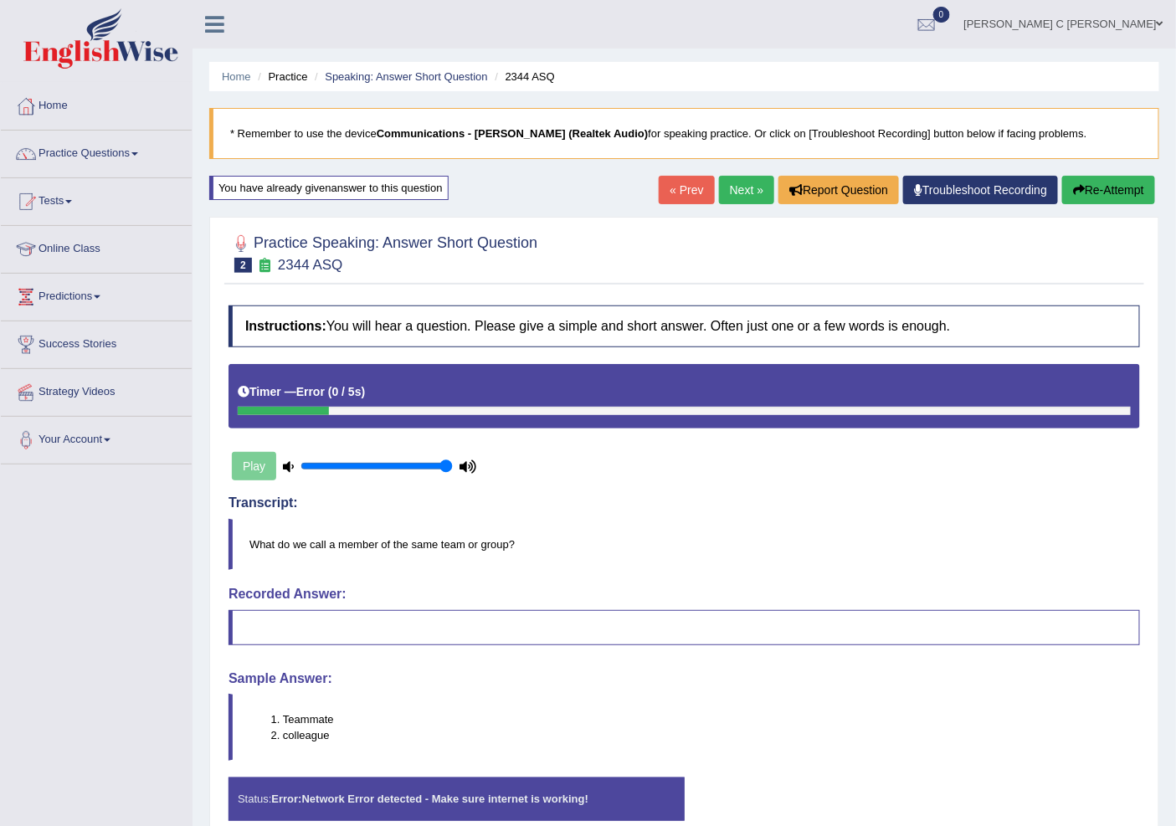
click at [1111, 186] on button "Re-Attempt" at bounding box center [1108, 190] width 93 height 28
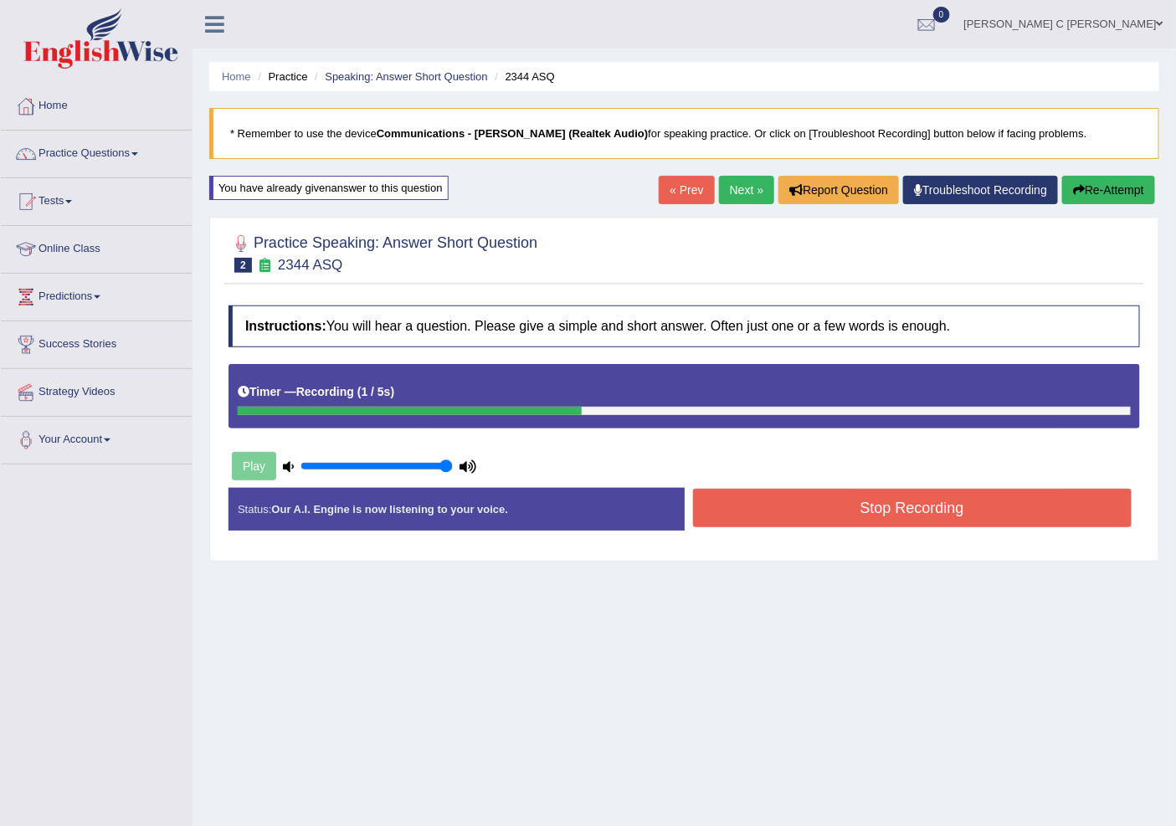
click at [891, 516] on button "Stop Recording" at bounding box center [912, 508] width 439 height 39
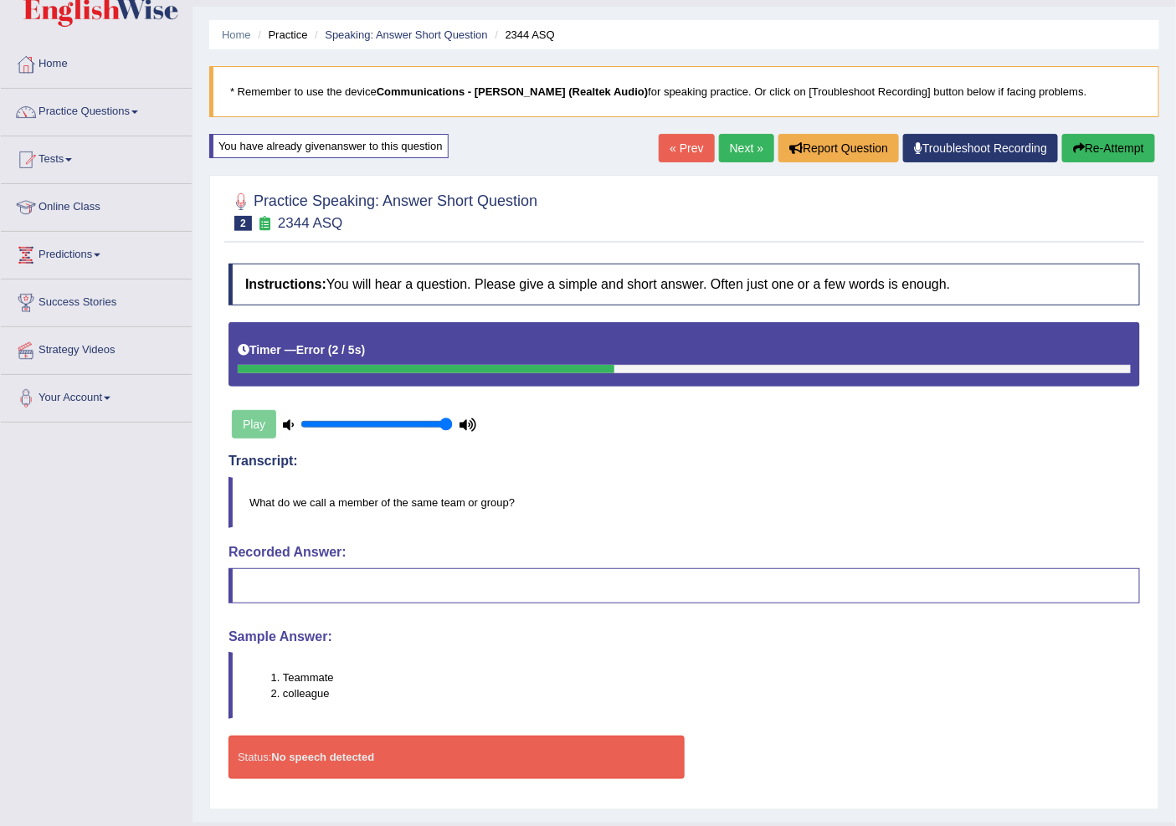
scroll to position [80, 0]
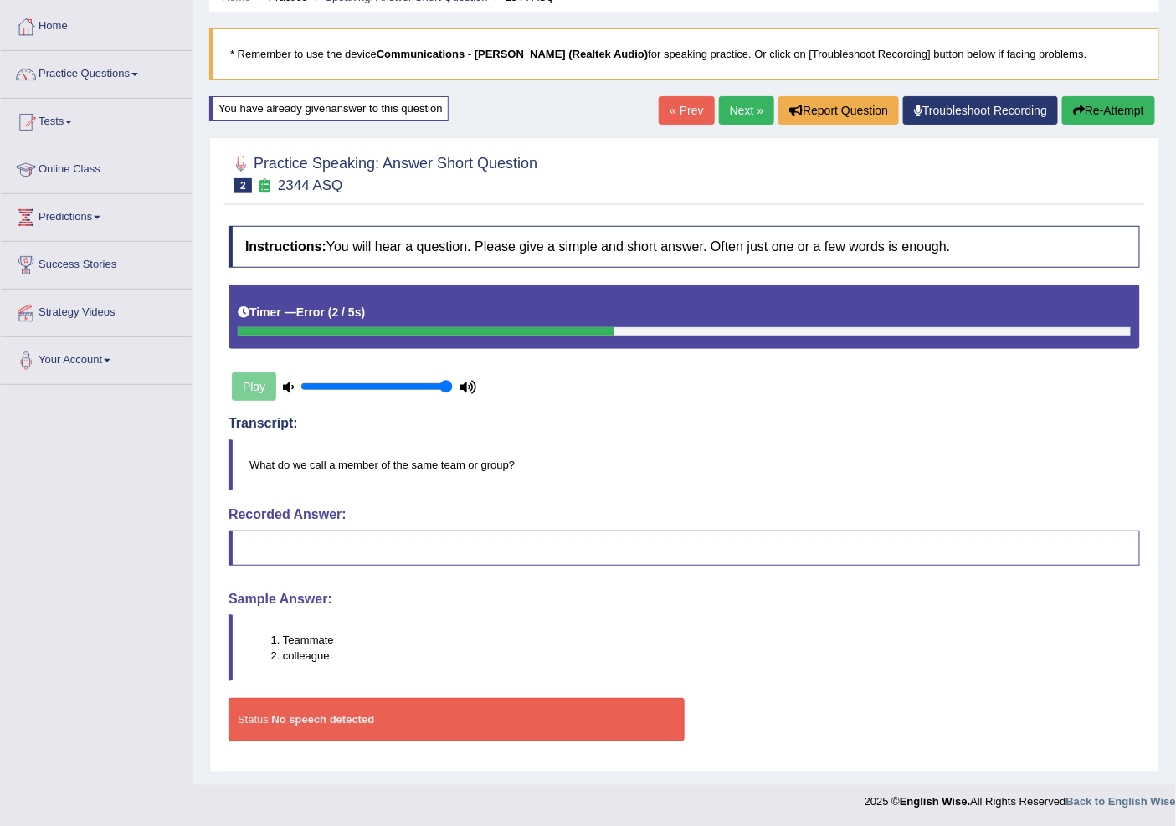
click at [1116, 115] on button "Re-Attempt" at bounding box center [1108, 110] width 93 height 28
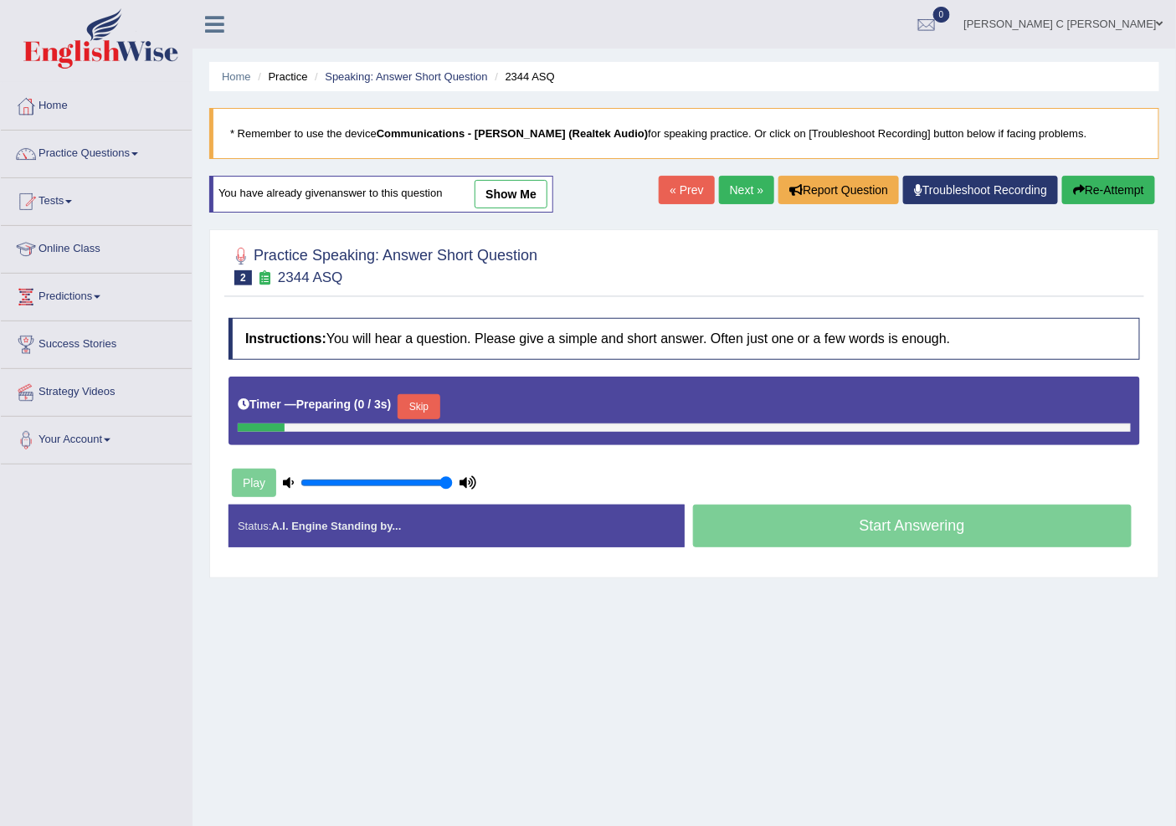
scroll to position [52, 0]
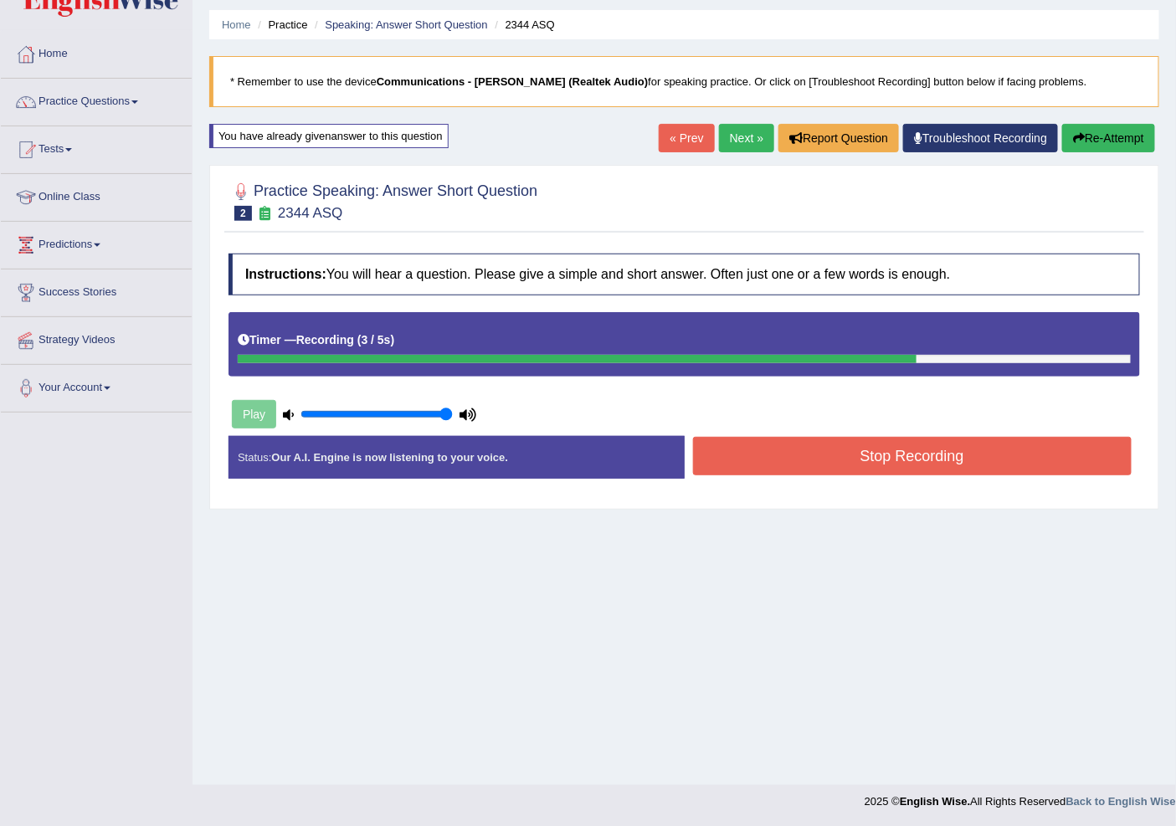
click at [1001, 457] on button "Stop Recording" at bounding box center [912, 456] width 439 height 39
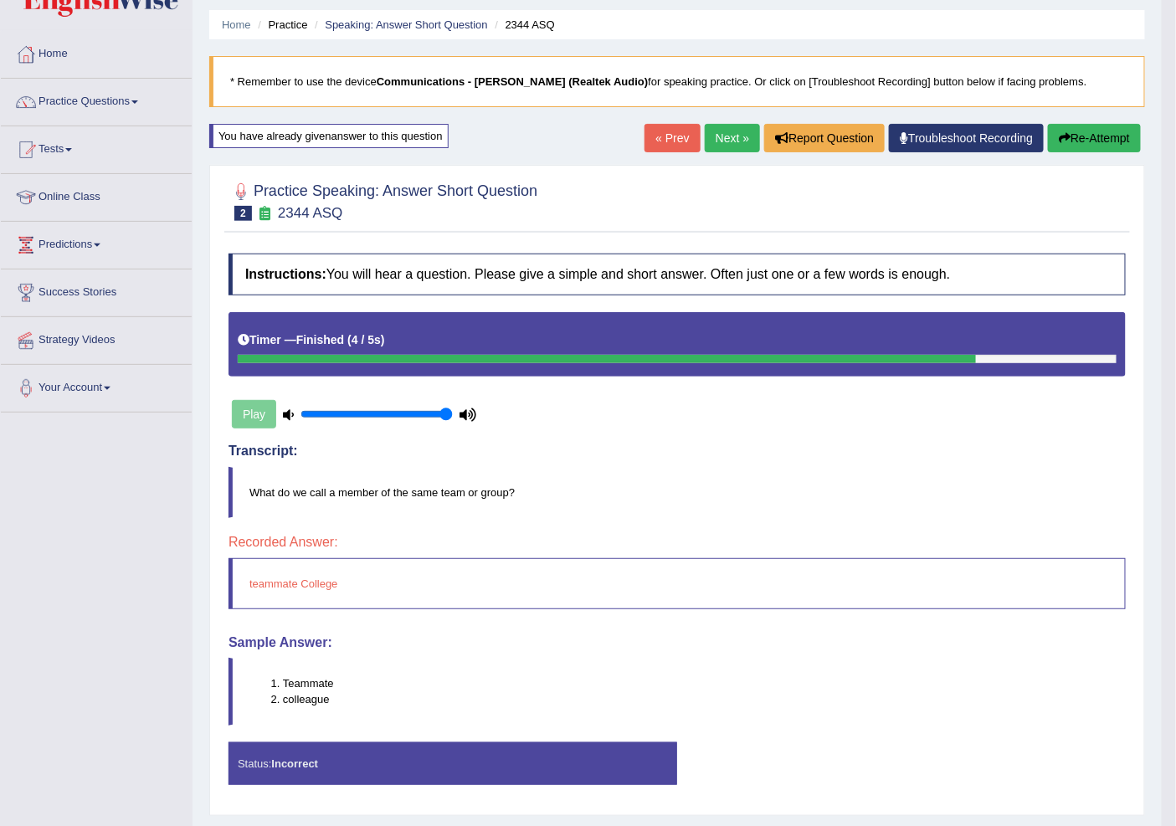
click at [1059, 132] on icon "button" at bounding box center [1065, 138] width 12 height 12
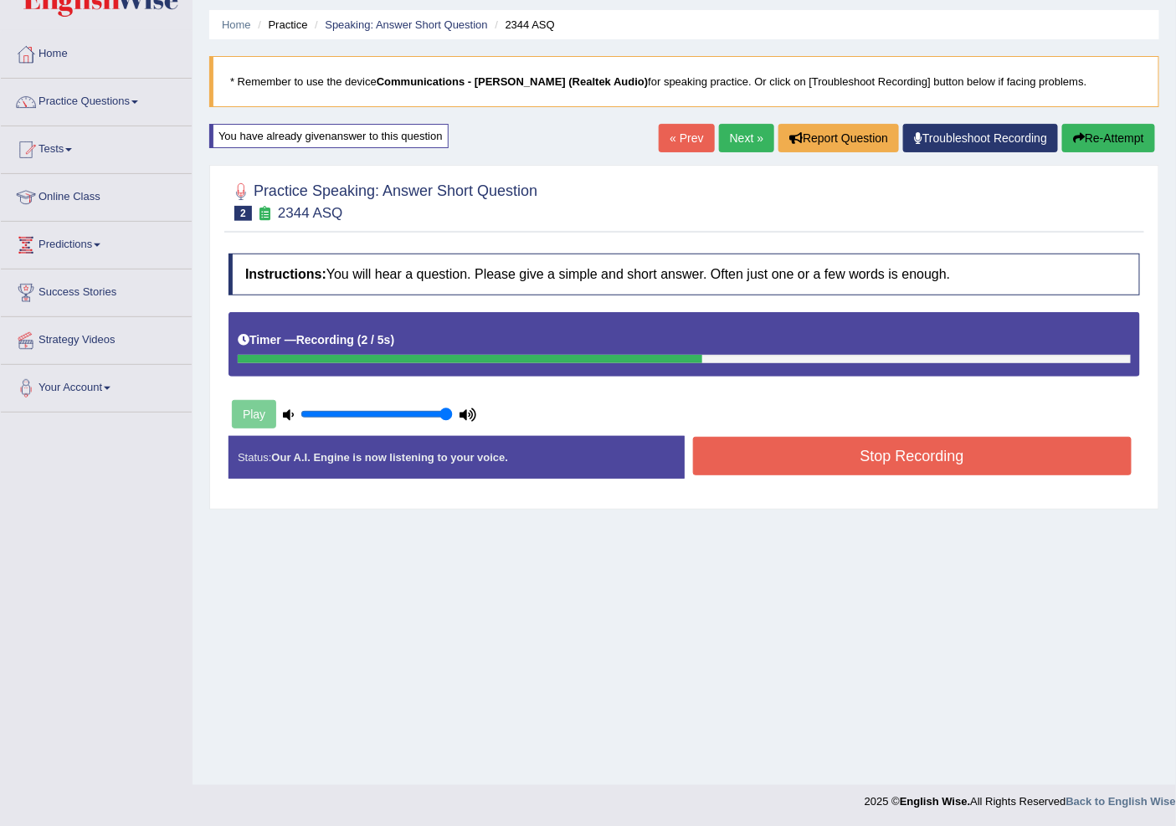
click at [972, 442] on button "Stop Recording" at bounding box center [912, 456] width 439 height 39
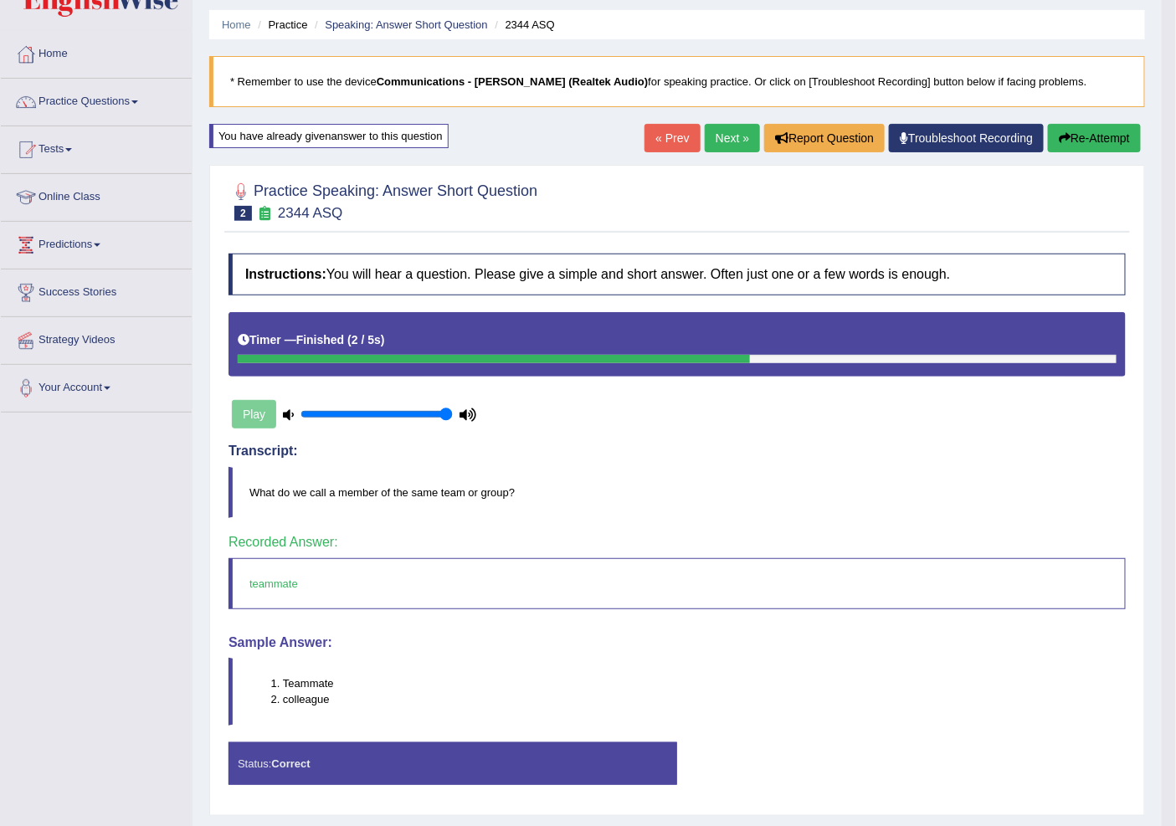
click at [729, 140] on link "Next »" at bounding box center [732, 138] width 55 height 28
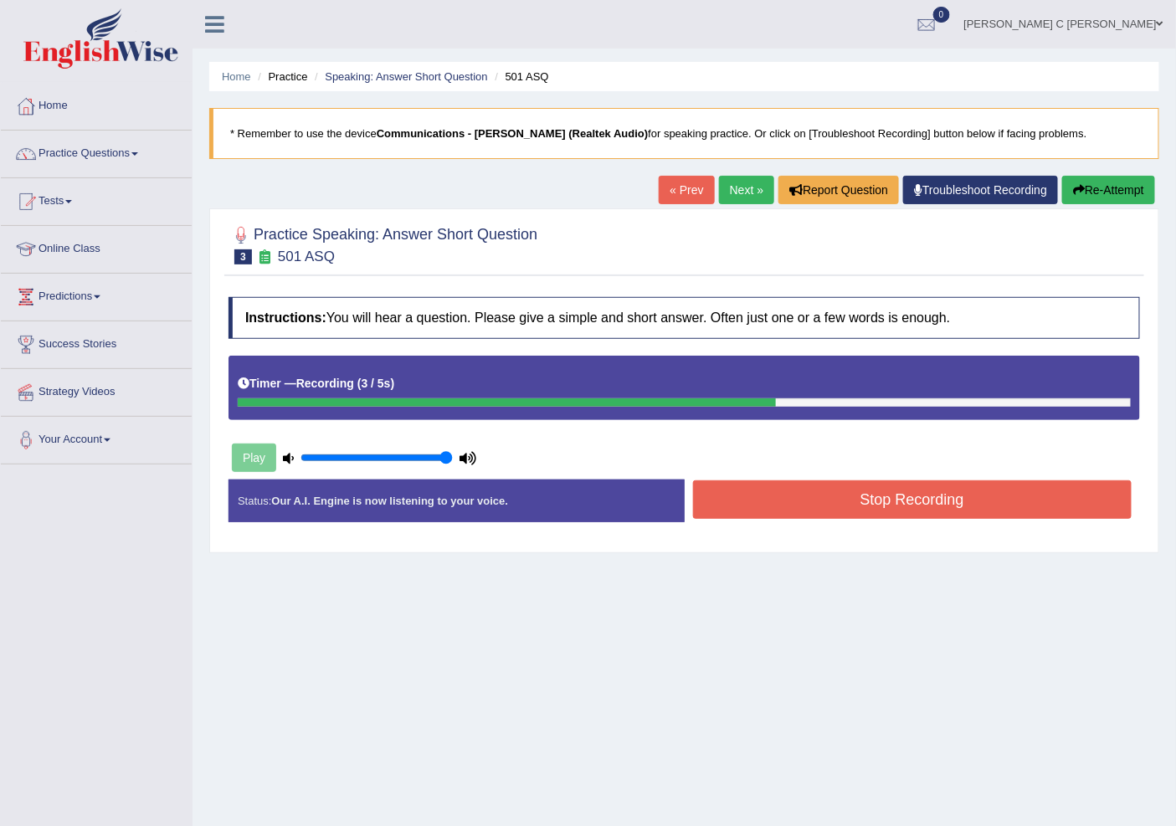
click at [768, 483] on button "Stop Recording" at bounding box center [912, 499] width 439 height 39
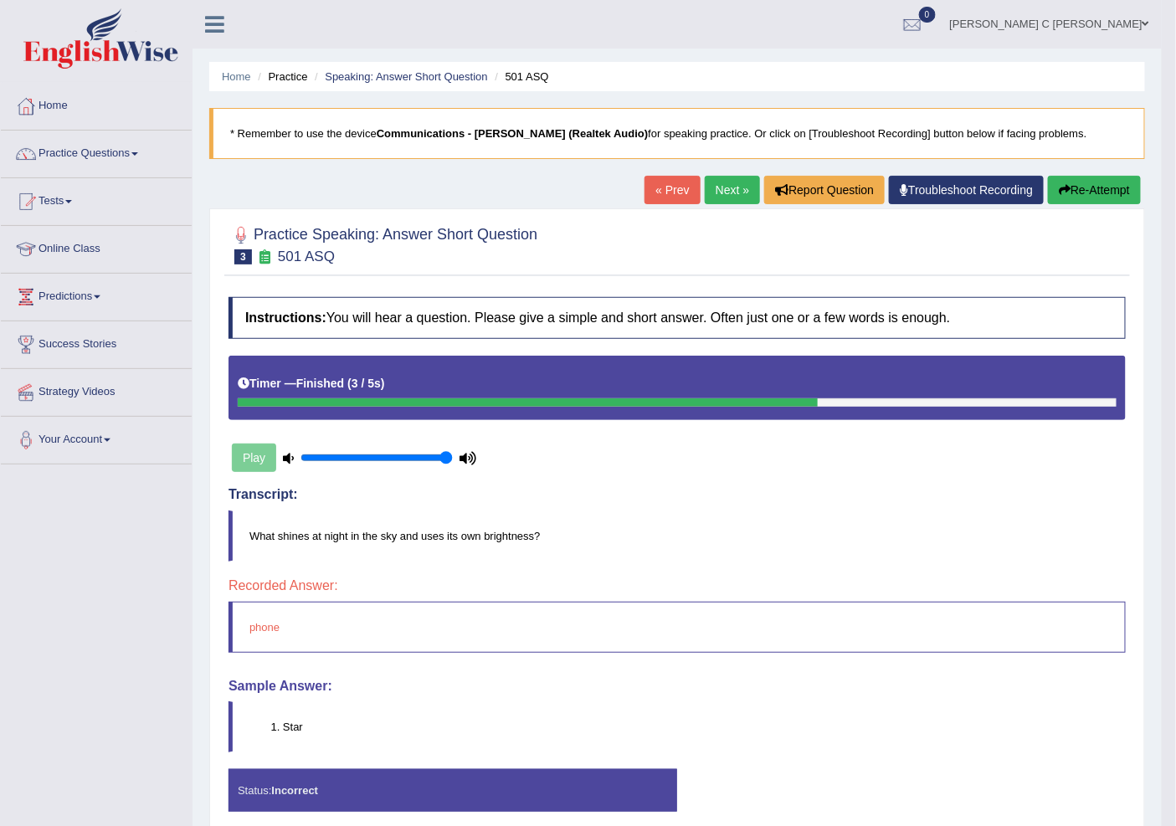
click at [1059, 195] on icon "button" at bounding box center [1065, 190] width 12 height 12
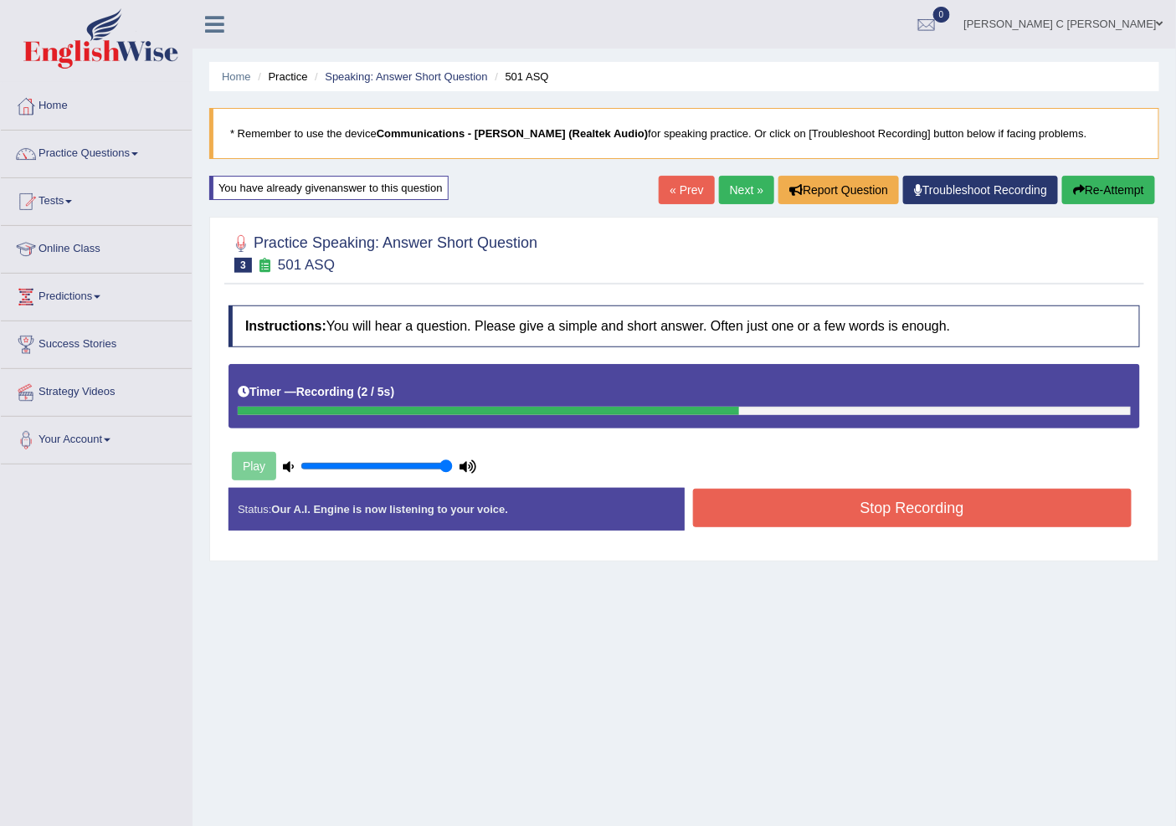
click at [944, 499] on button "Stop Recording" at bounding box center [912, 508] width 439 height 39
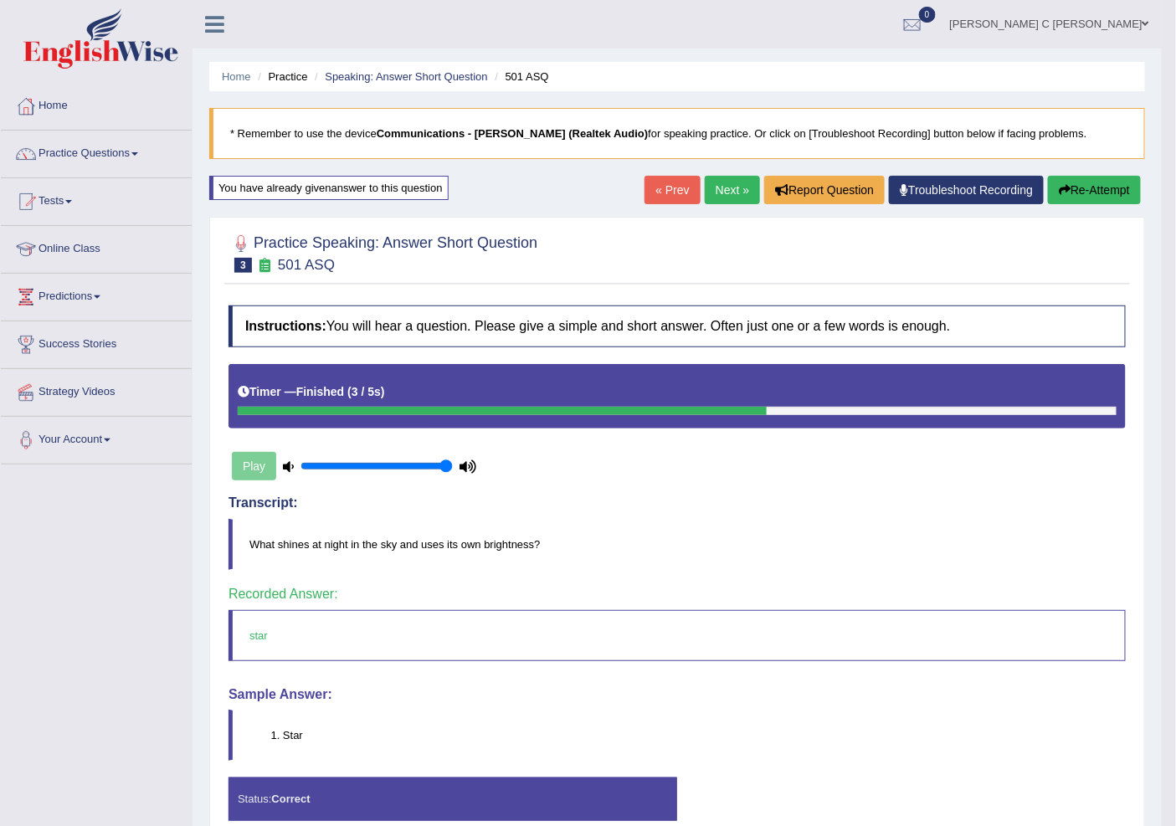
click at [722, 198] on link "Next »" at bounding box center [732, 190] width 55 height 28
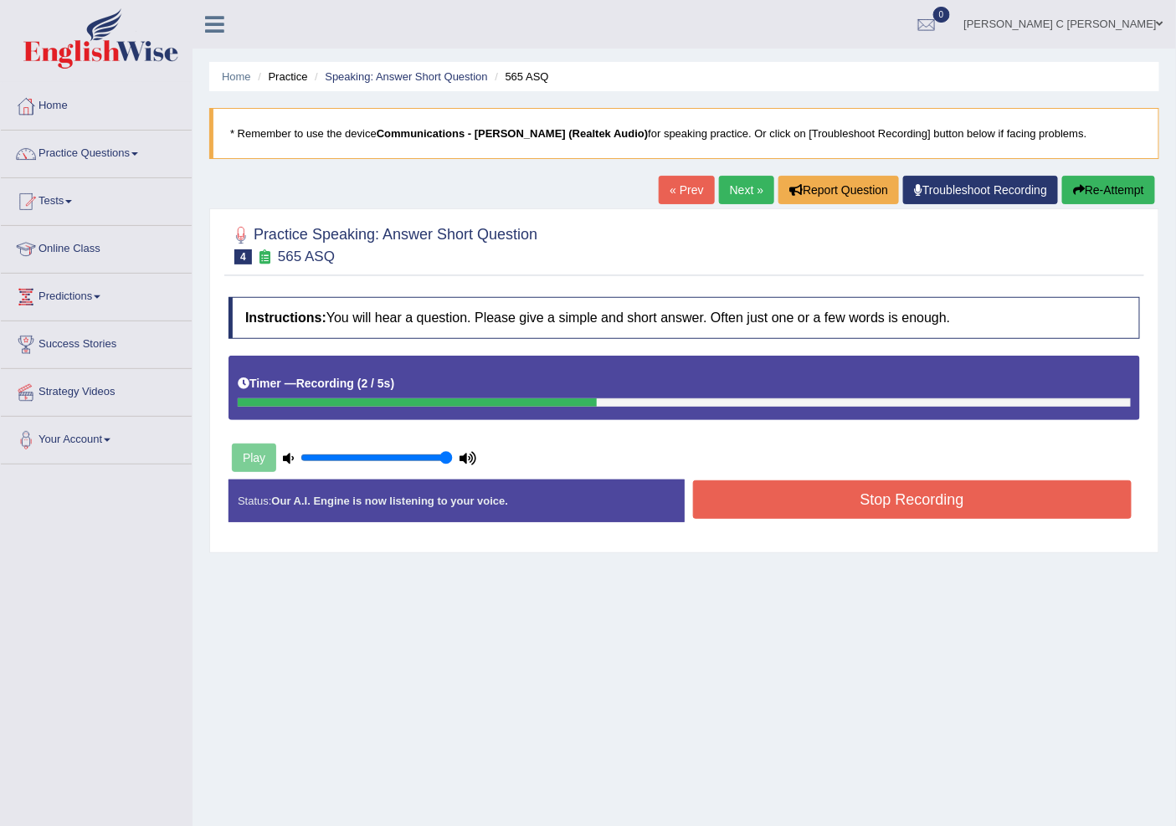
click at [809, 501] on button "Stop Recording" at bounding box center [912, 499] width 439 height 39
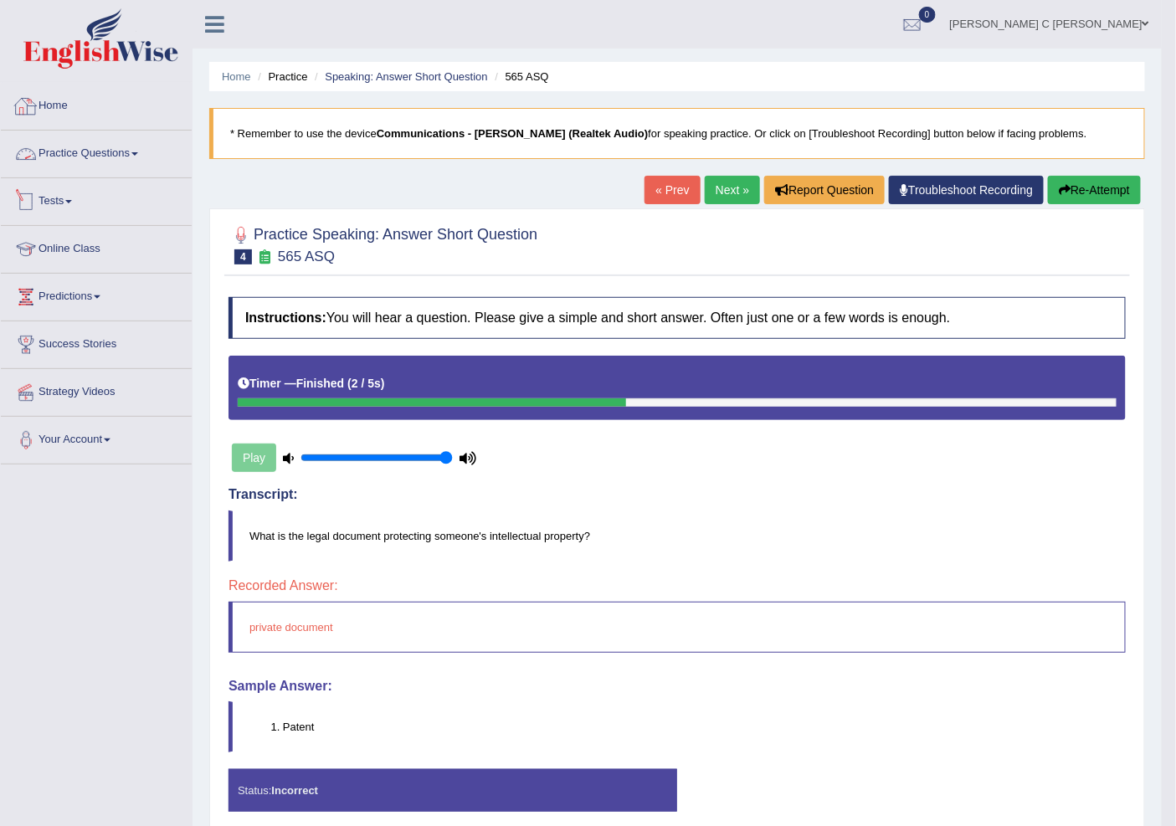
click at [134, 162] on link "Practice Questions" at bounding box center [96, 152] width 191 height 42
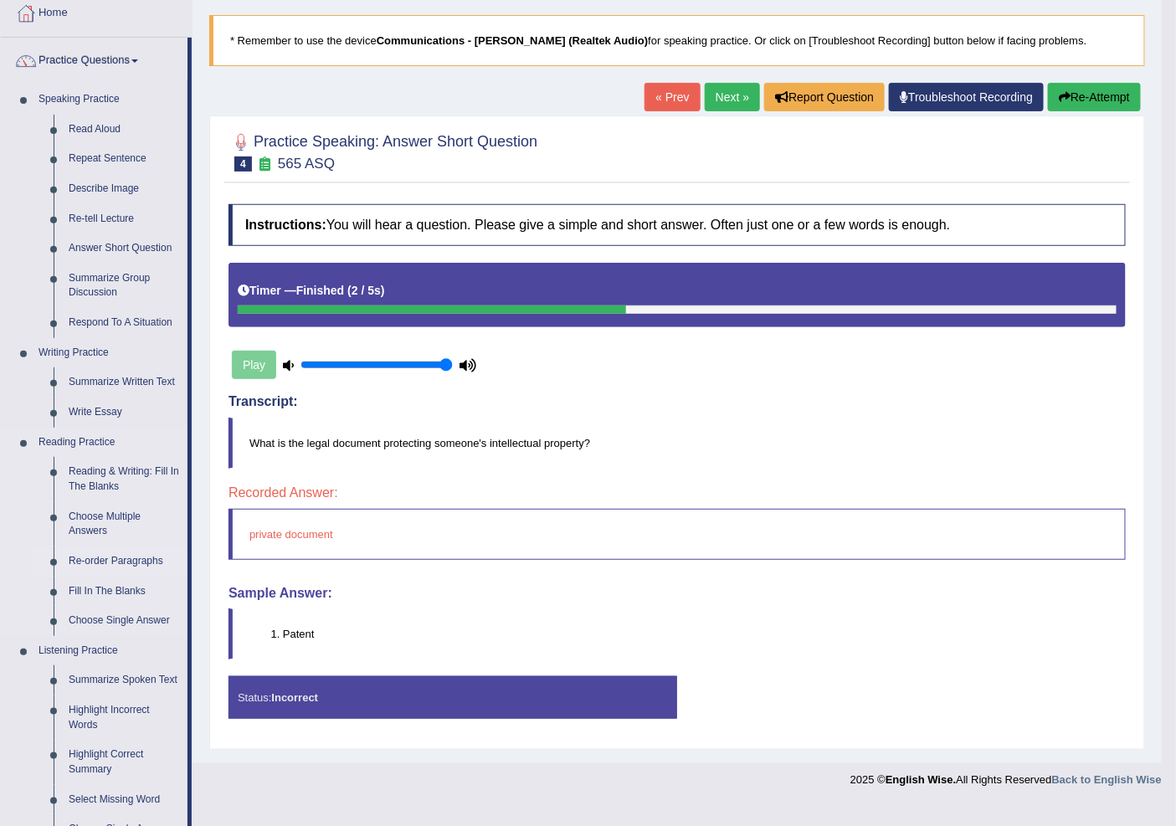
scroll to position [279, 0]
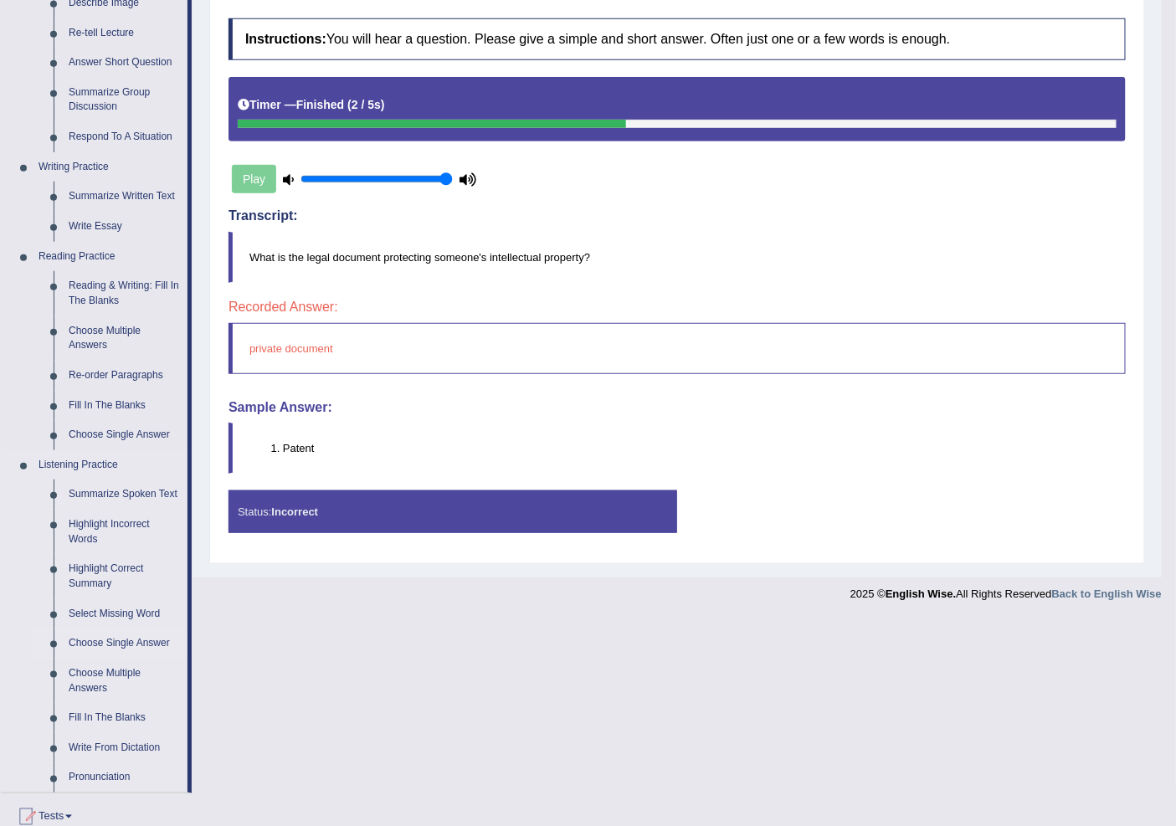
click at [111, 639] on link "Choose Single Answer" at bounding box center [124, 644] width 126 height 30
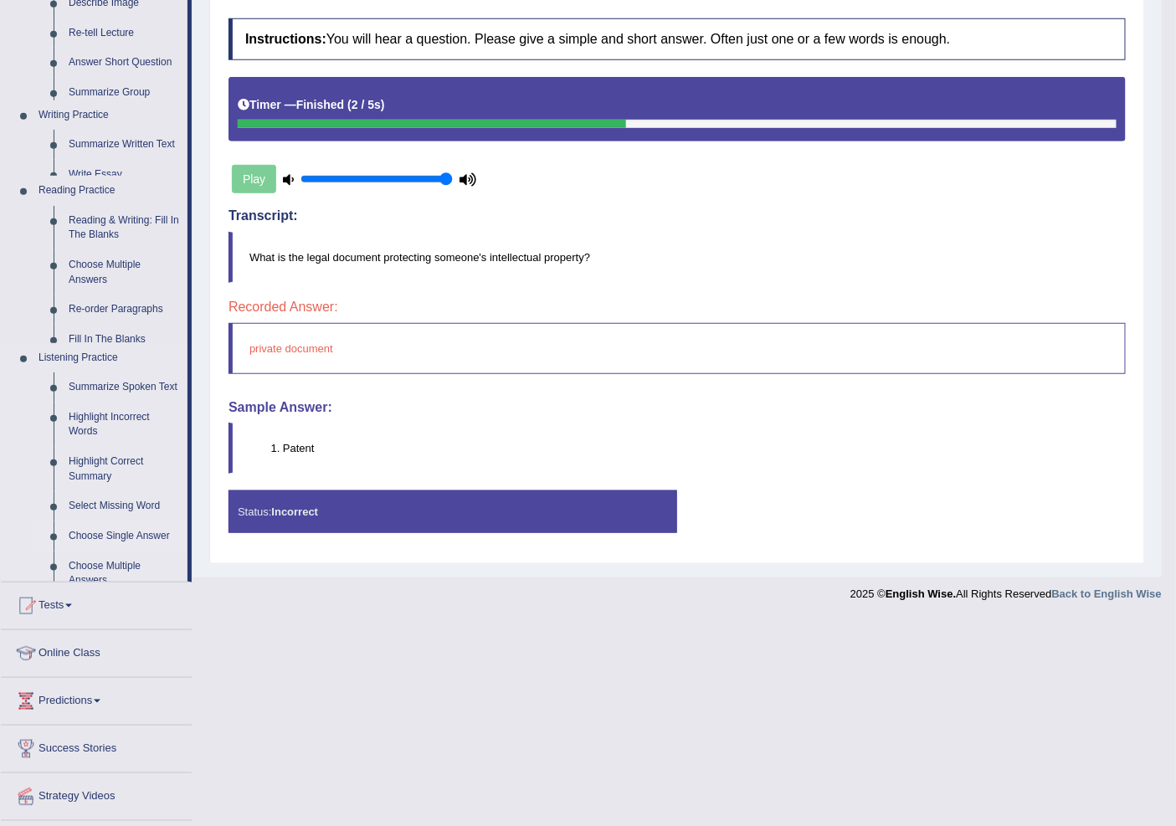
scroll to position [71, 0]
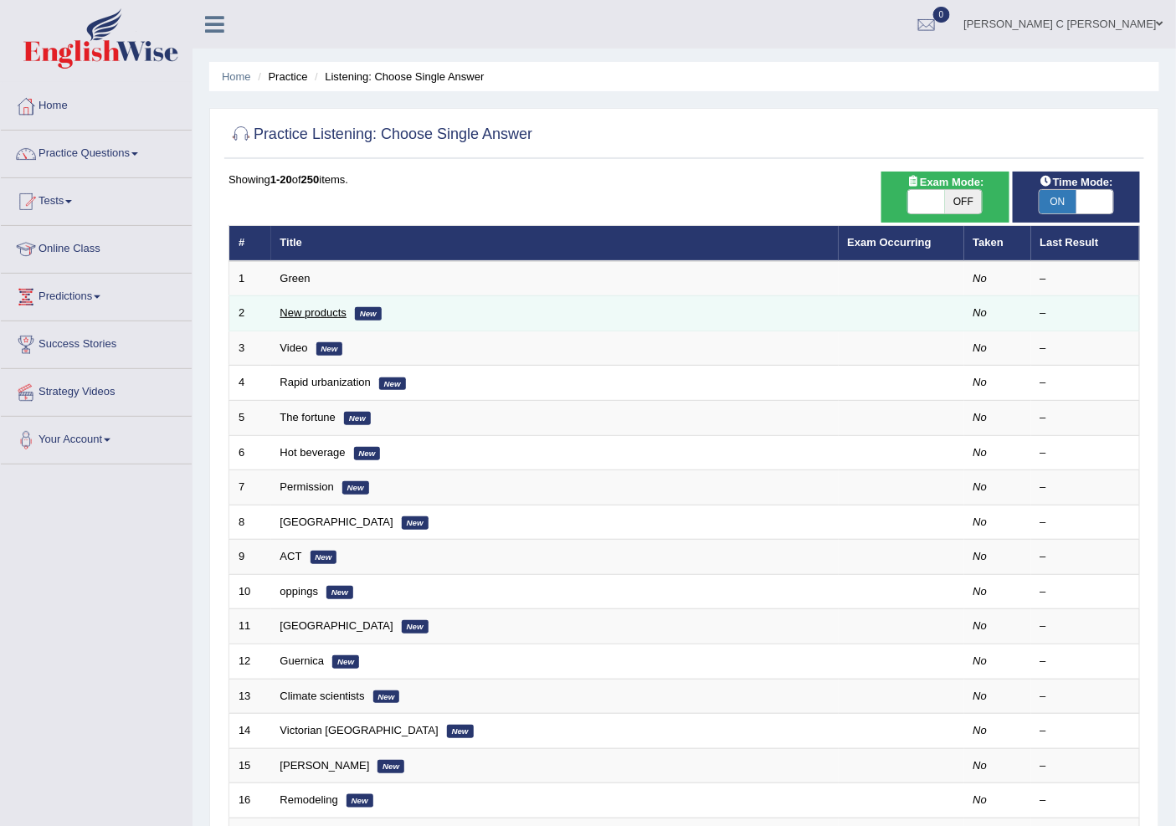
click at [293, 311] on link "New products" at bounding box center [313, 312] width 66 height 13
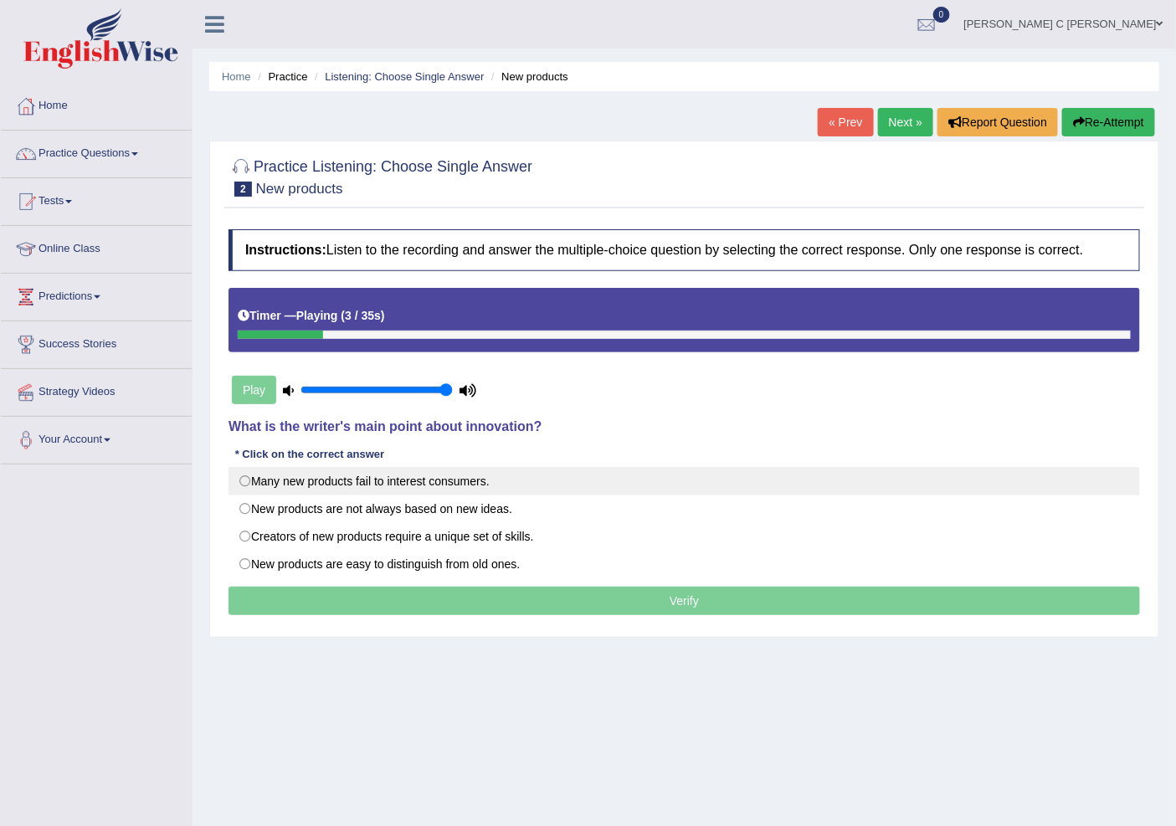
click at [247, 484] on label "Many new products fail to interest consumers." at bounding box center [685, 481] width 912 height 28
radio input "true"
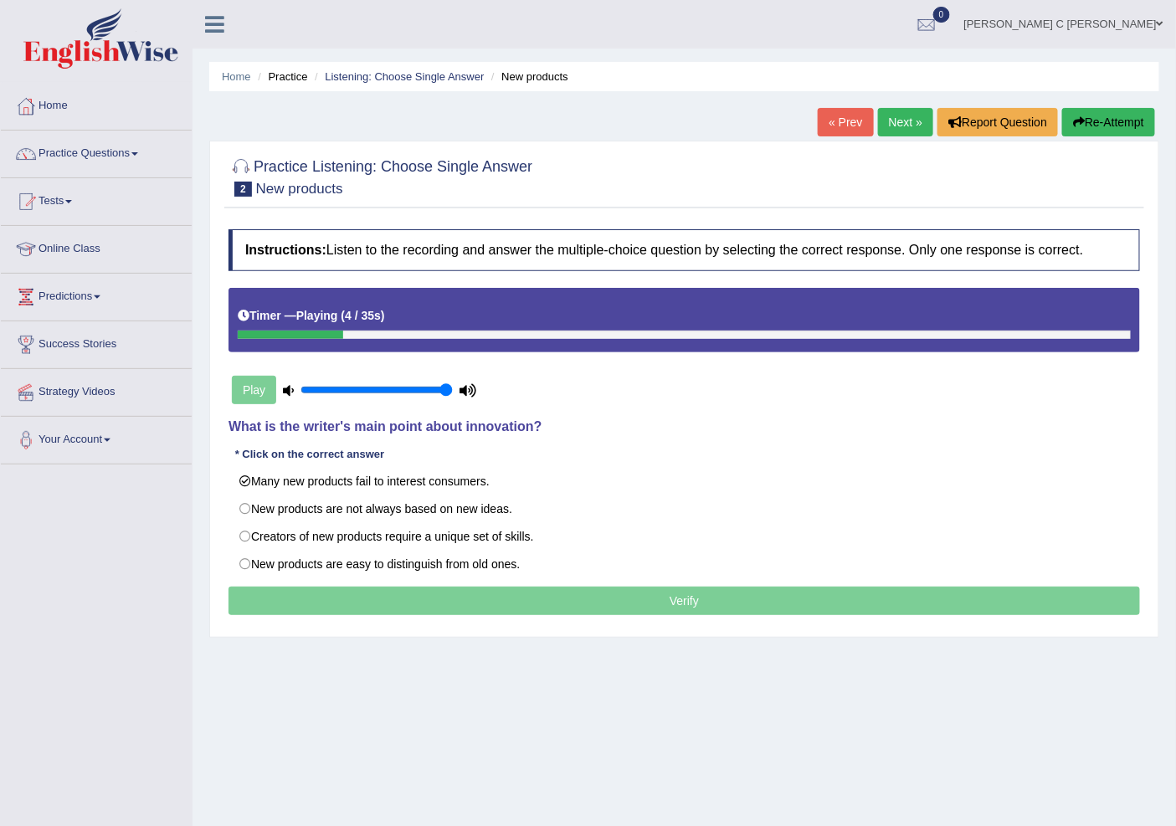
click at [538, 594] on p "Verify" at bounding box center [685, 601] width 912 height 28
click at [547, 595] on p "Verify" at bounding box center [685, 601] width 912 height 28
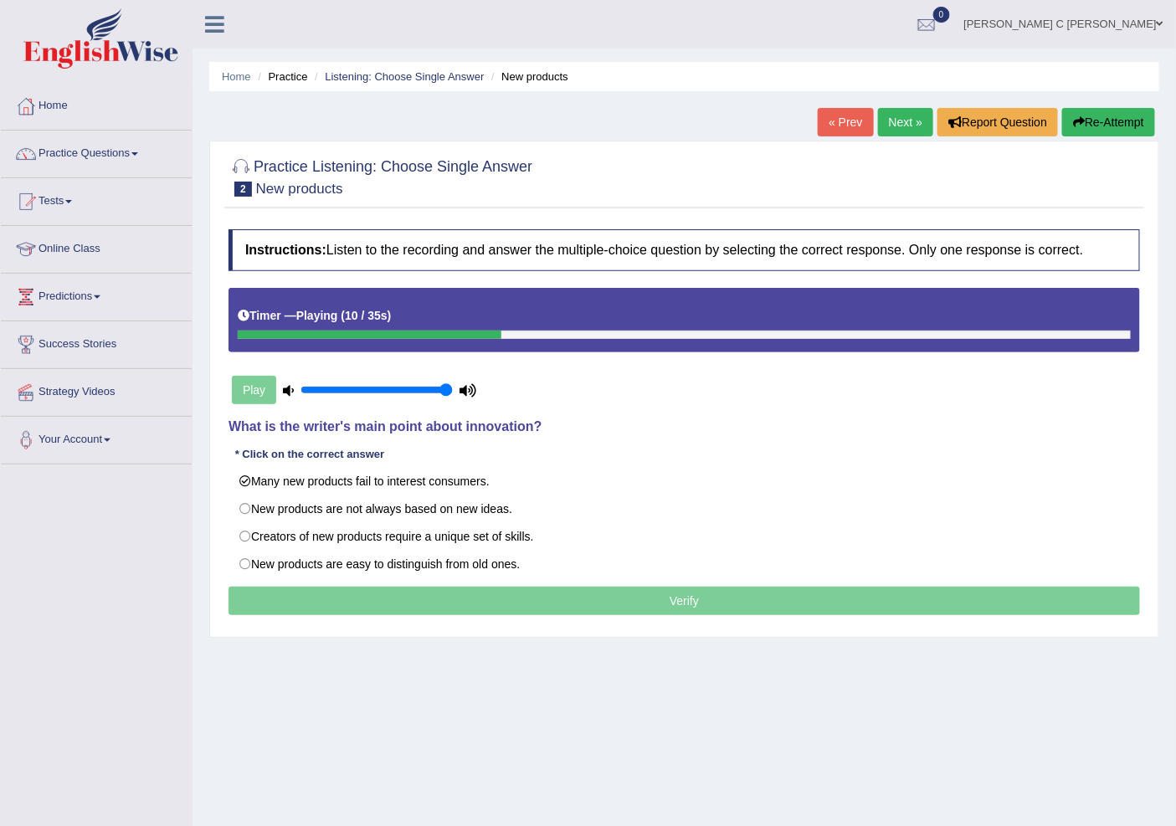
click at [547, 595] on p "Verify" at bounding box center [685, 601] width 912 height 28
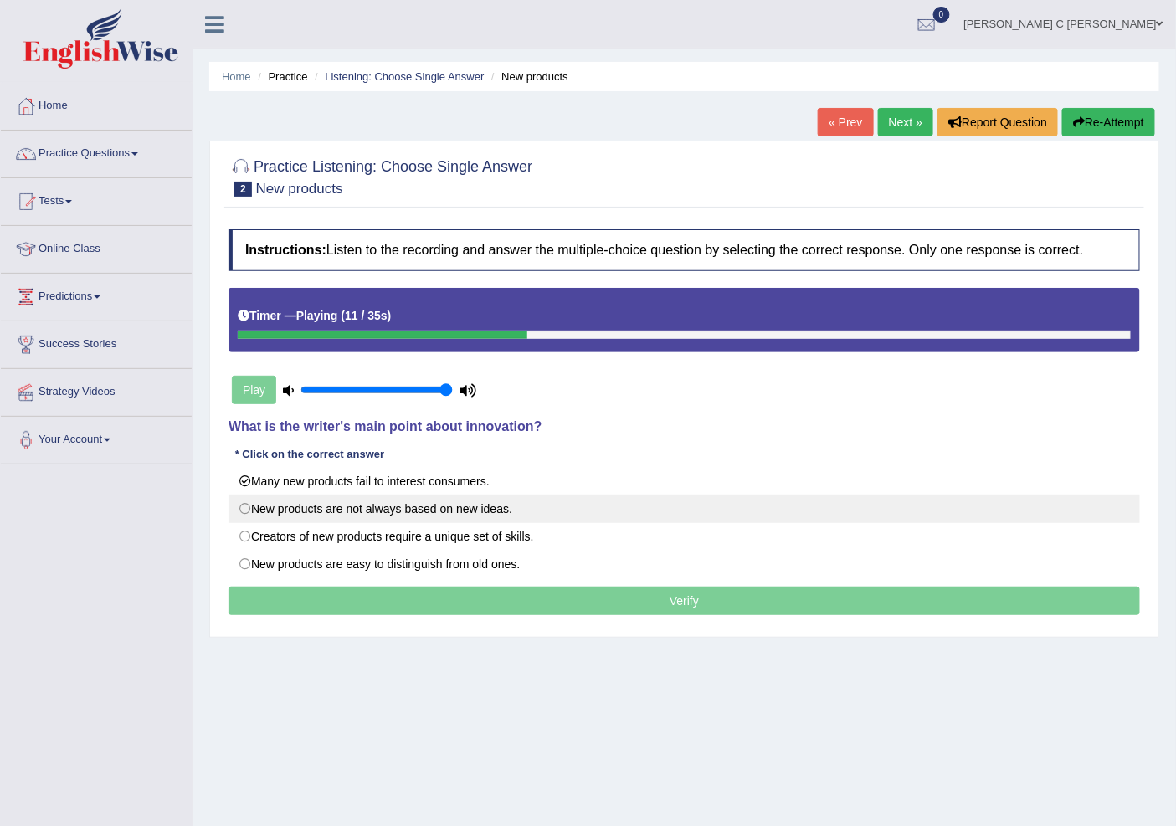
click at [246, 512] on label "New products are not always based on new ideas." at bounding box center [685, 509] width 912 height 28
radio input "true"
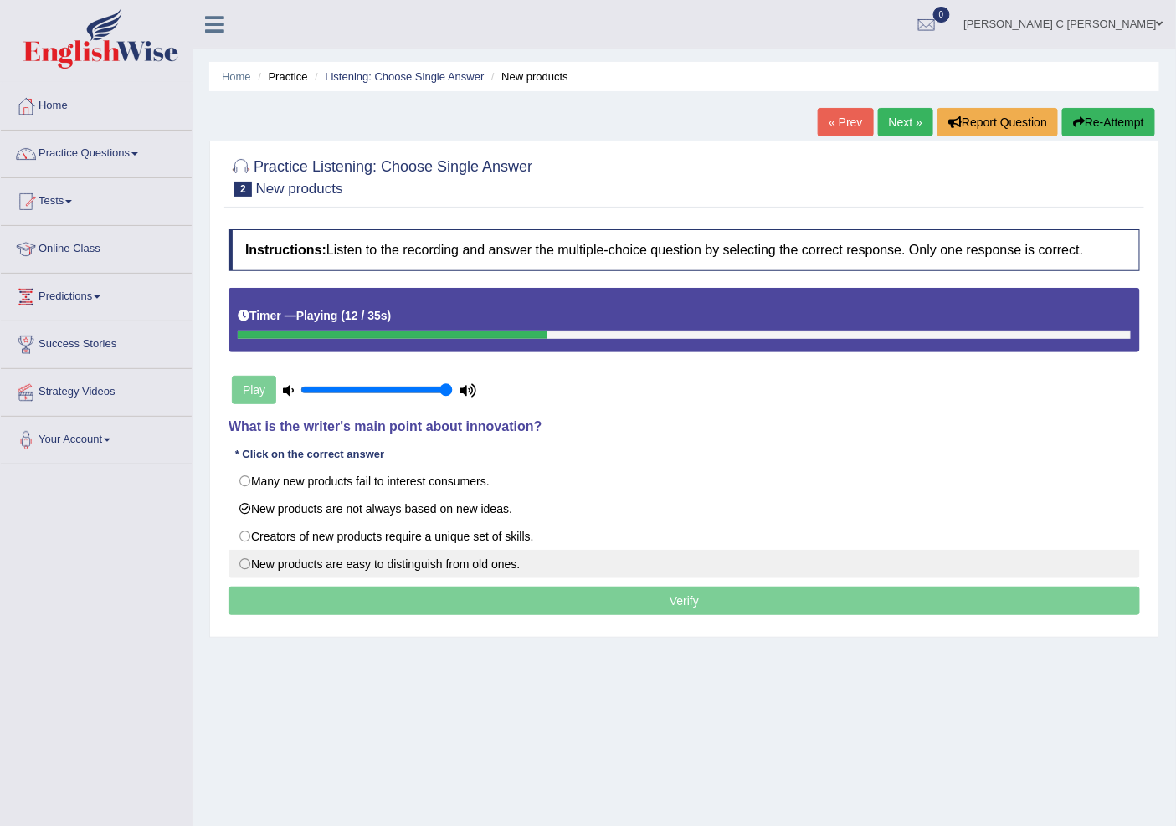
click at [382, 566] on label "New products are easy to distinguish from old ones." at bounding box center [685, 564] width 912 height 28
radio input "true"
click at [386, 578] on label "New products are easy to distinguish from old ones." at bounding box center [685, 564] width 912 height 28
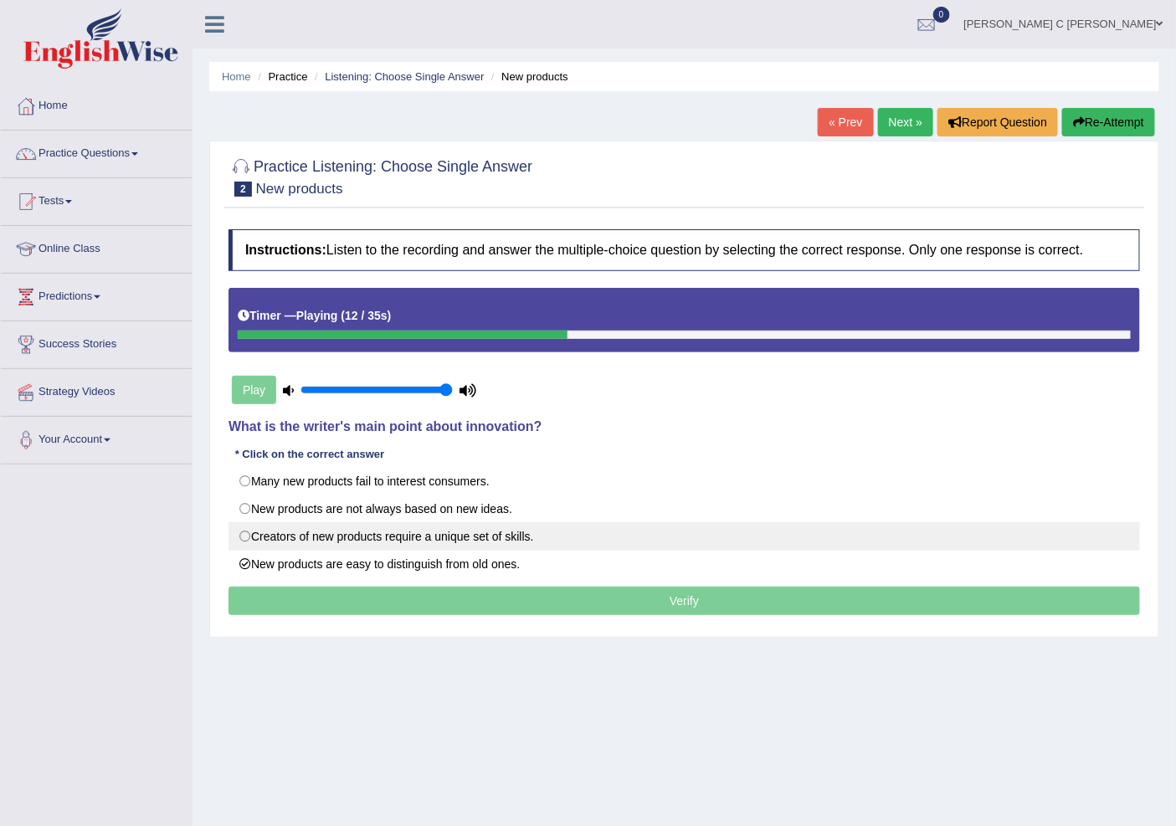
click at [338, 533] on label "Creators of new products require a unique set of skills." at bounding box center [685, 536] width 912 height 28
radio input "true"
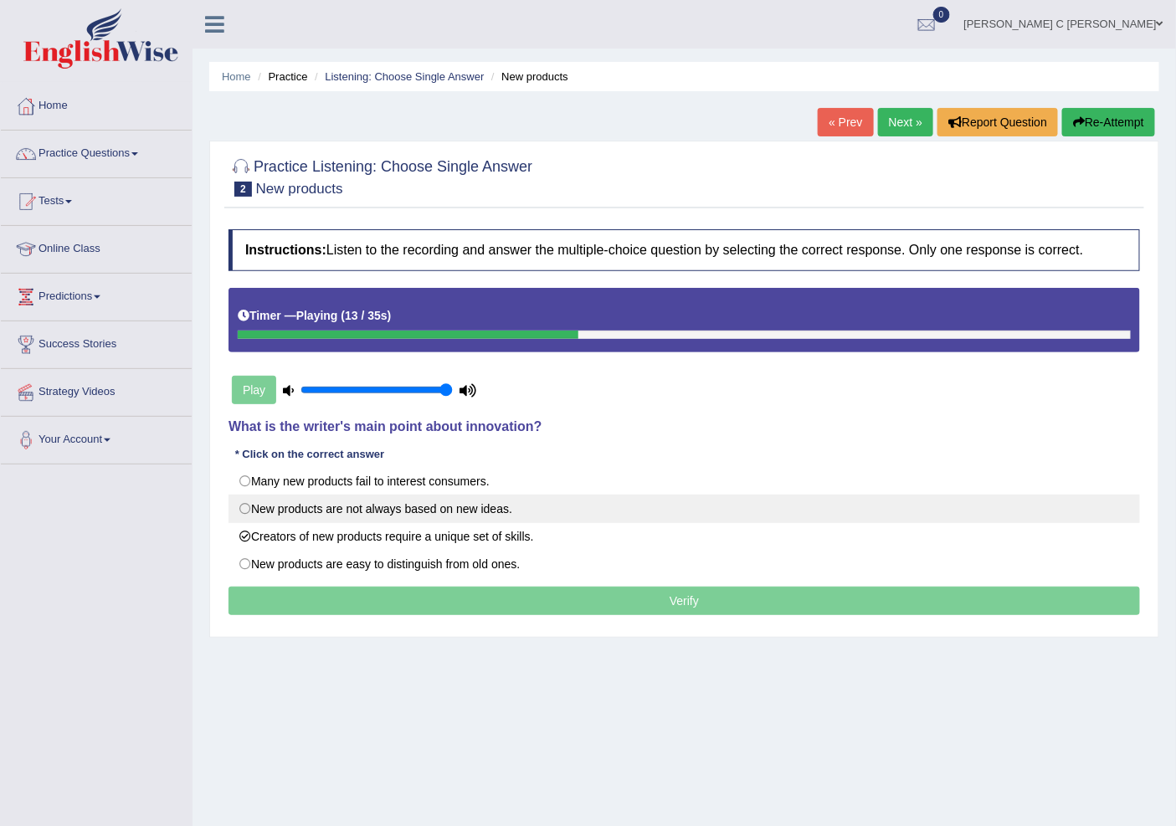
click at [313, 515] on label "New products are not always based on new ideas." at bounding box center [685, 509] width 912 height 28
radio input "true"
click at [313, 513] on label "New products are not always based on new ideas." at bounding box center [685, 509] width 912 height 28
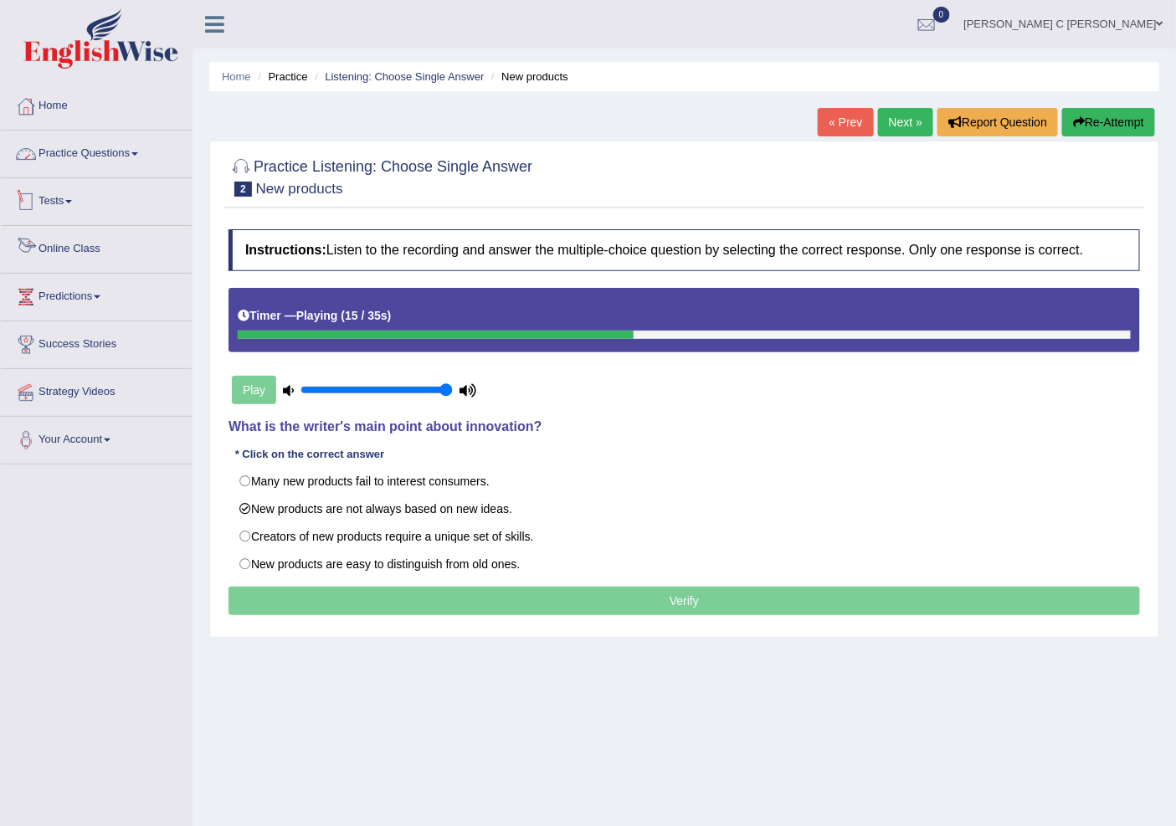
drag, startPoint x: 115, startPoint y: 153, endPoint x: 151, endPoint y: 186, distance: 48.6
click at [116, 153] on link "Practice Questions" at bounding box center [96, 152] width 191 height 42
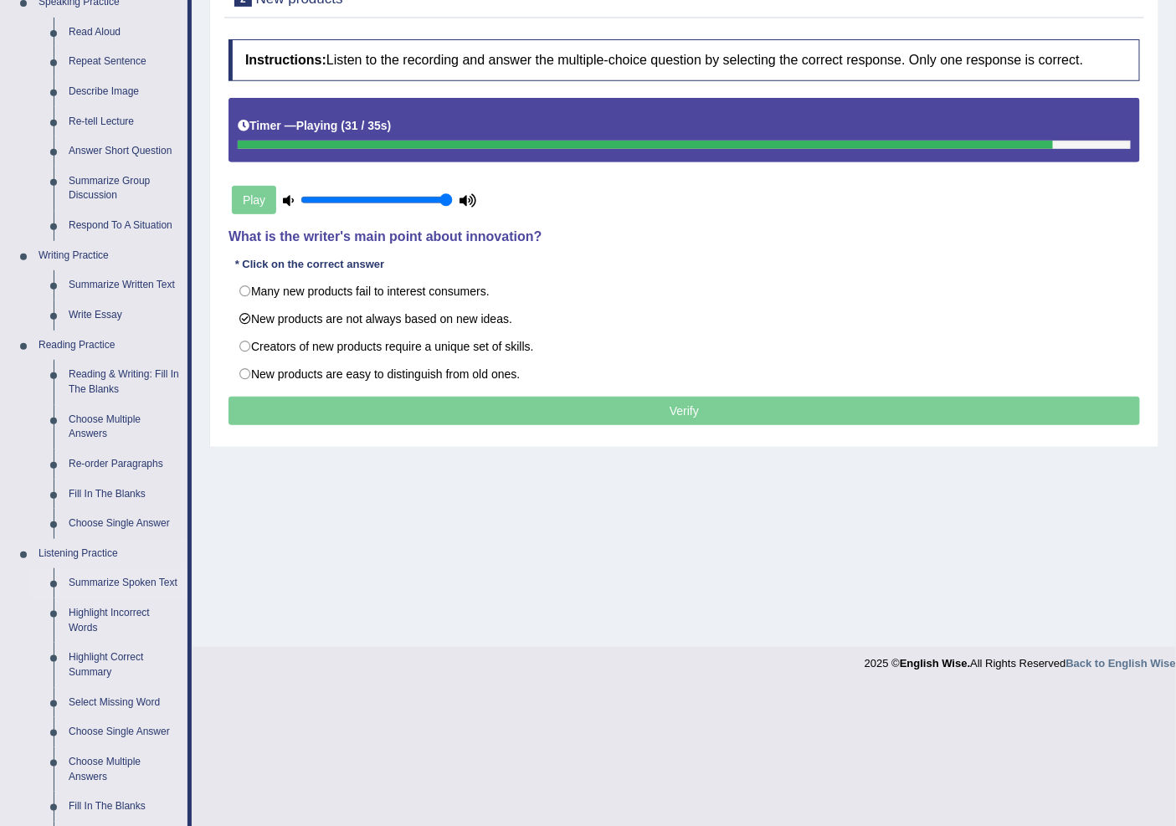
scroll to position [186, 0]
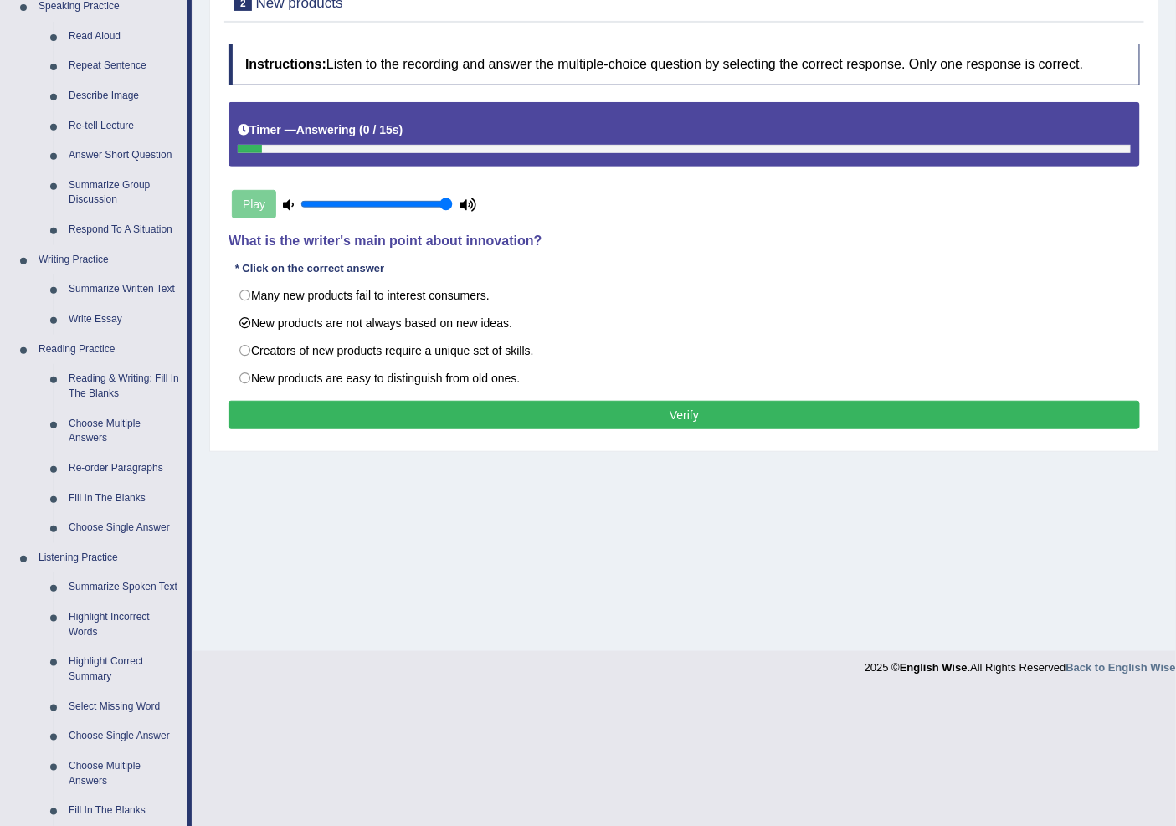
click at [520, 412] on button "Verify" at bounding box center [685, 415] width 912 height 28
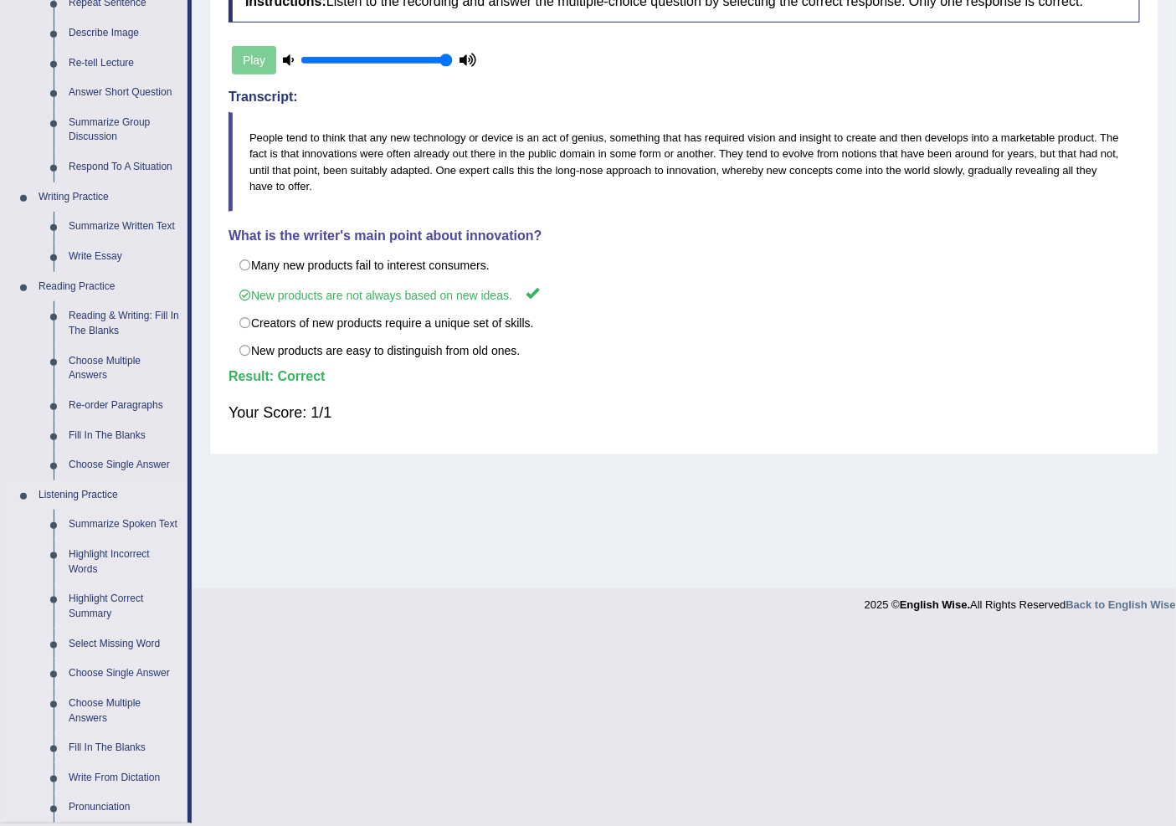
scroll to position [372, 0]
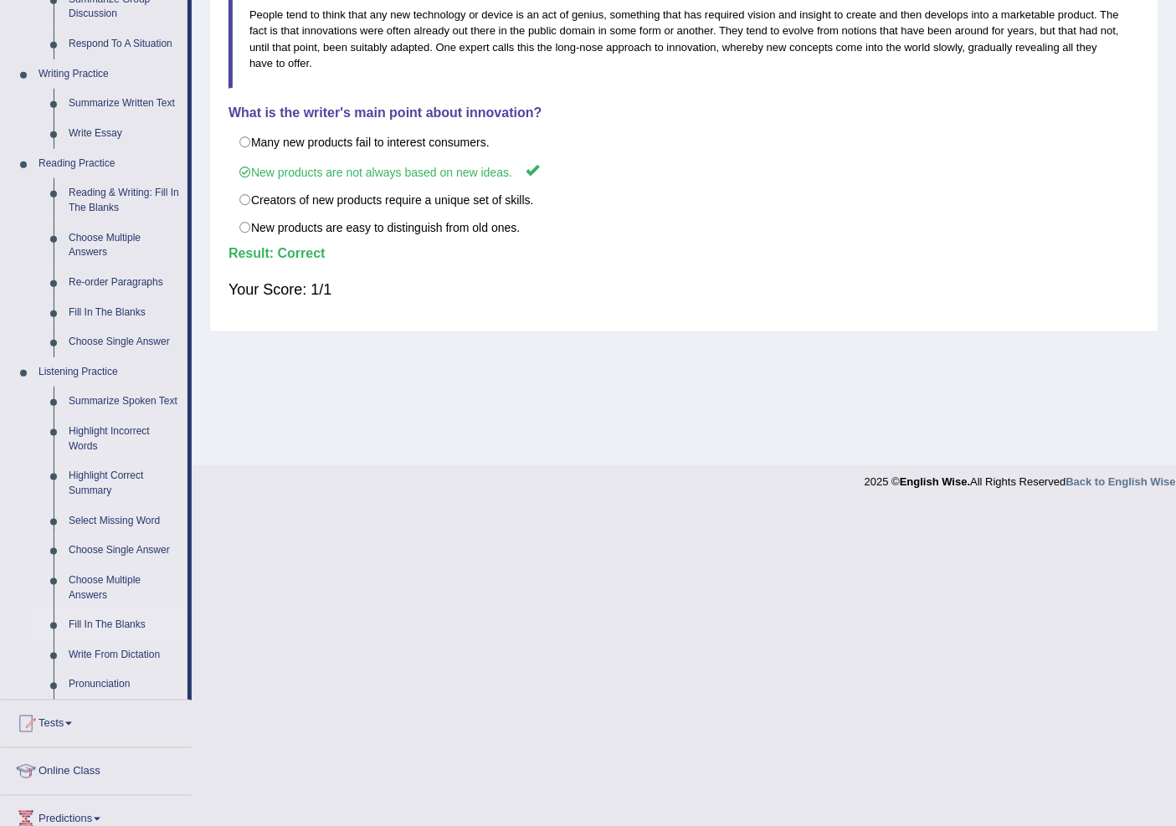
click at [136, 624] on link "Fill In The Blanks" at bounding box center [124, 625] width 126 height 30
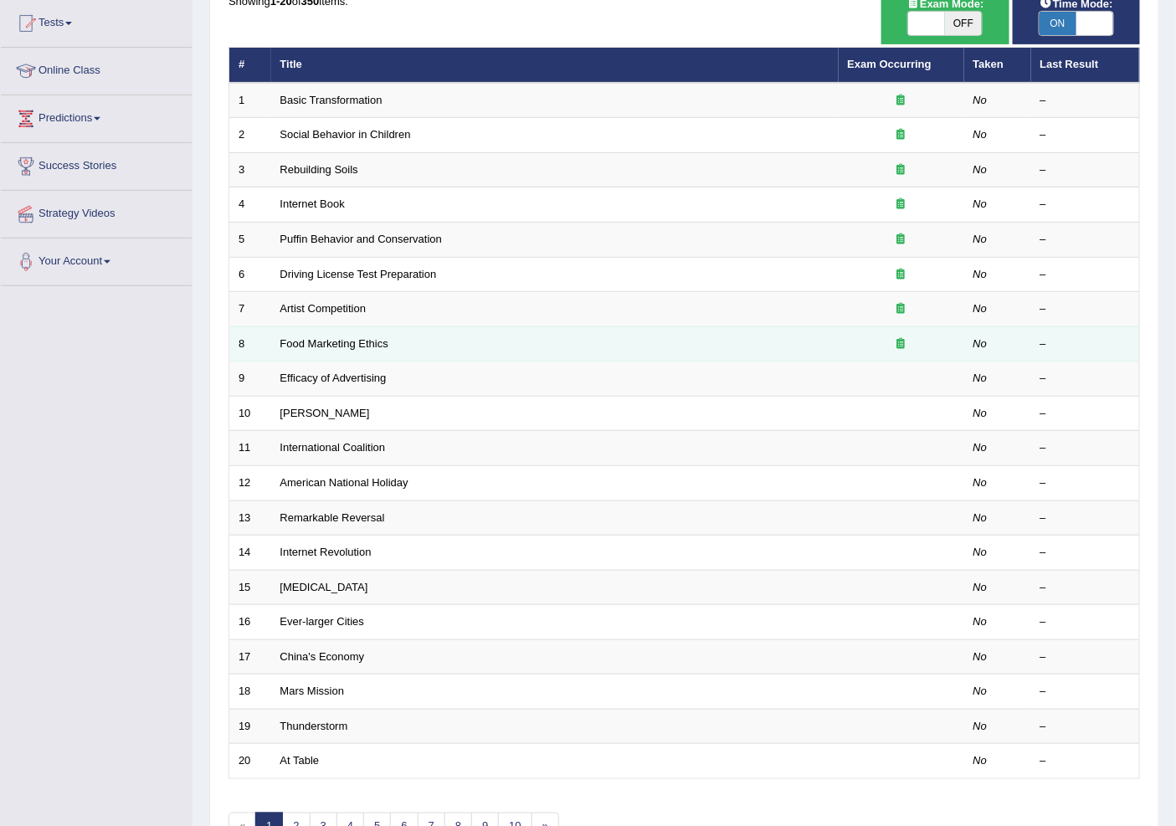
scroll to position [186, 0]
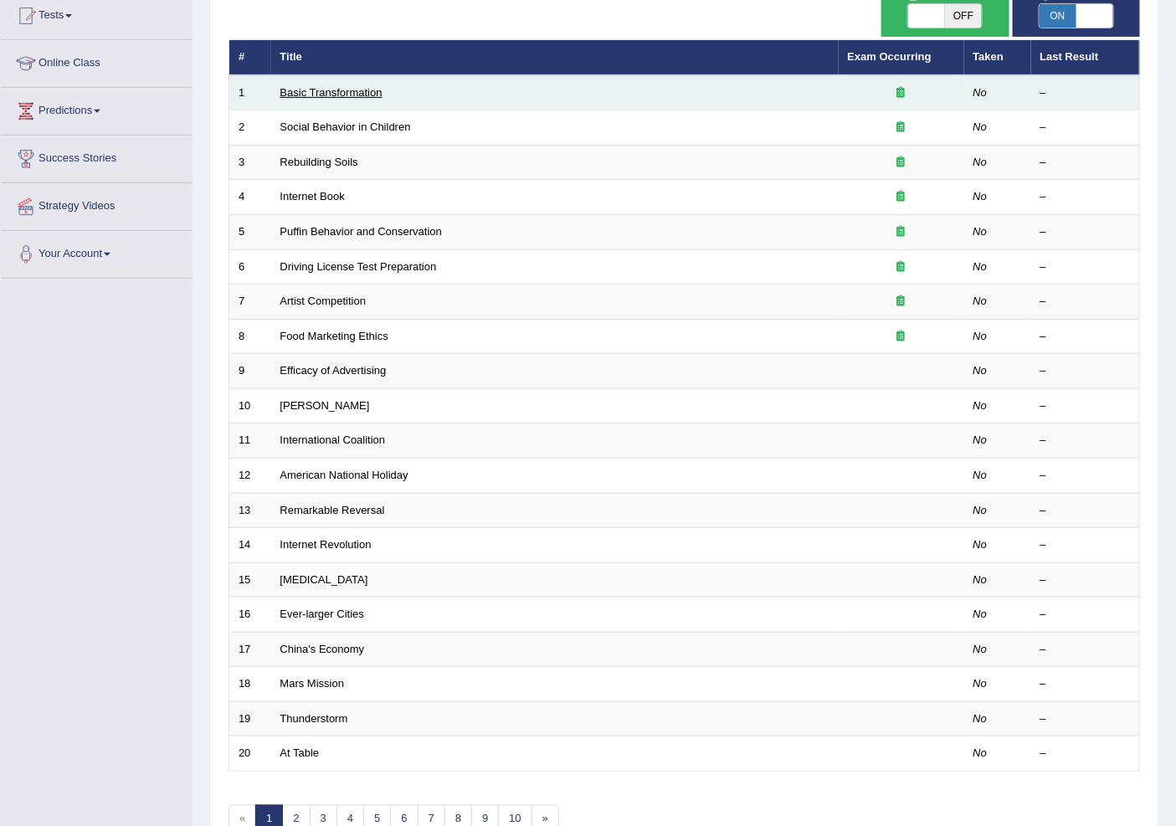
click at [331, 95] on link "Basic Transformation" at bounding box center [331, 92] width 102 height 13
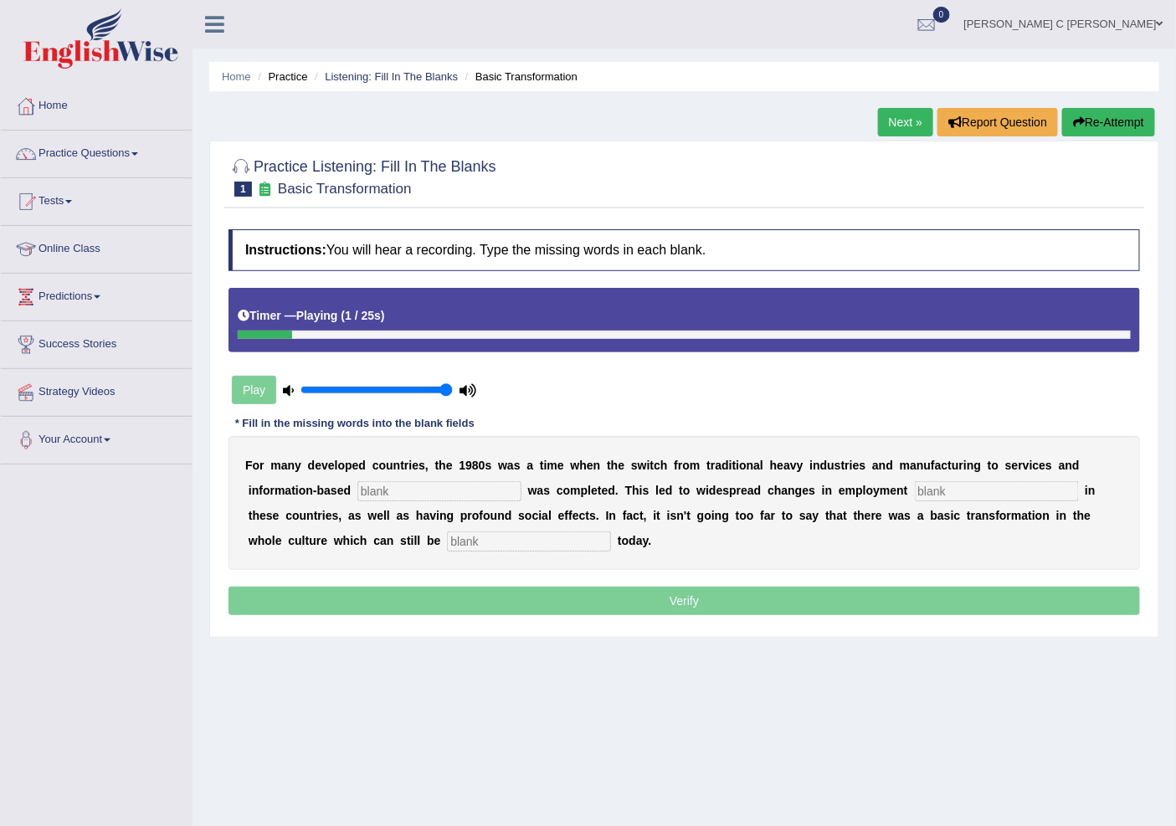
click at [449, 496] on input "text" at bounding box center [439, 491] width 164 height 20
click at [958, 496] on input "text" at bounding box center [997, 491] width 164 height 20
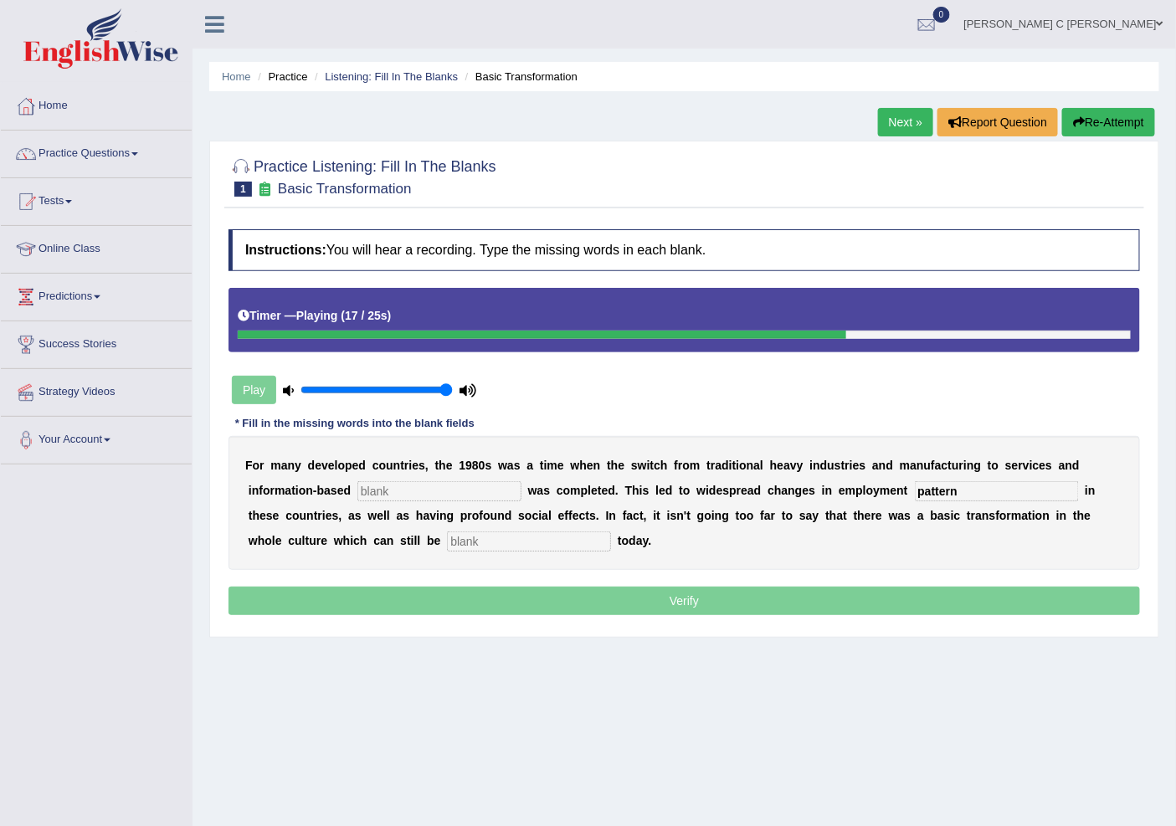
type input "pattern"
click at [470, 490] on input "text" at bounding box center [439, 491] width 164 height 20
type input "enterprice"
click at [516, 537] on input "text" at bounding box center [529, 542] width 164 height 20
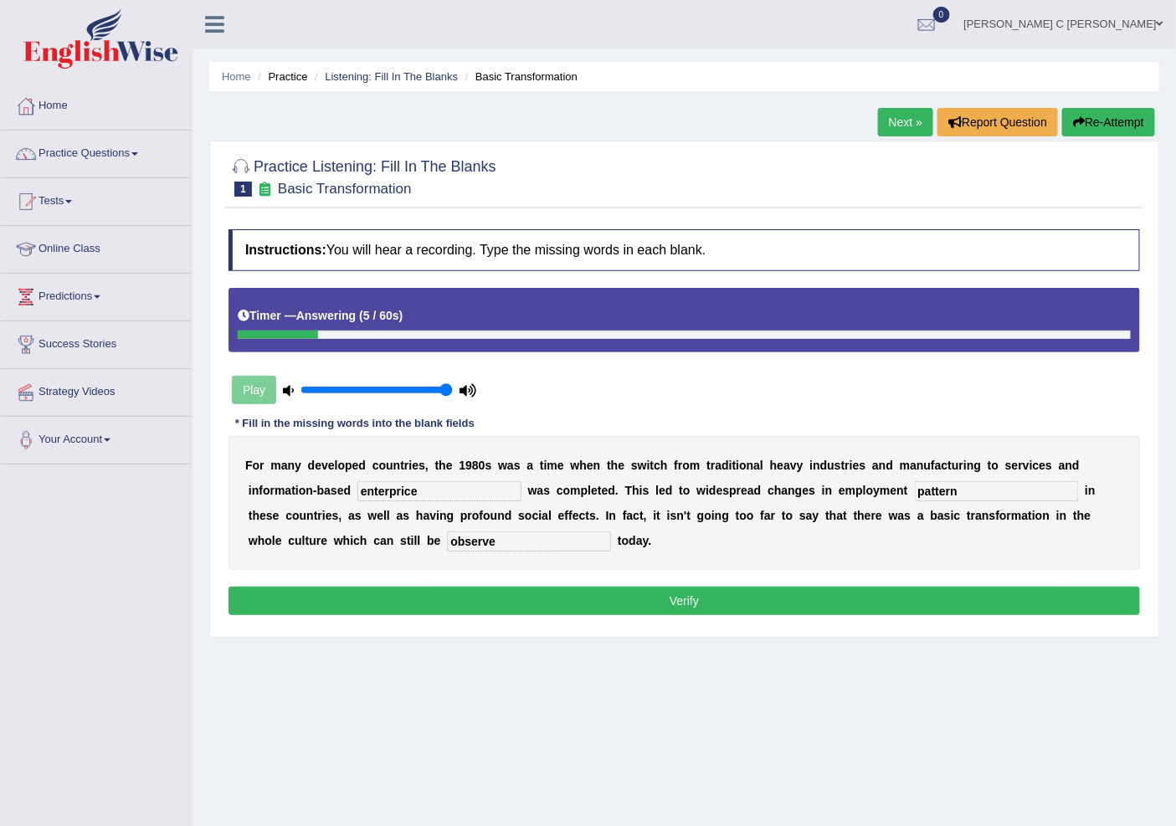
type input "observe"
click at [712, 605] on button "Verify" at bounding box center [685, 601] width 912 height 28
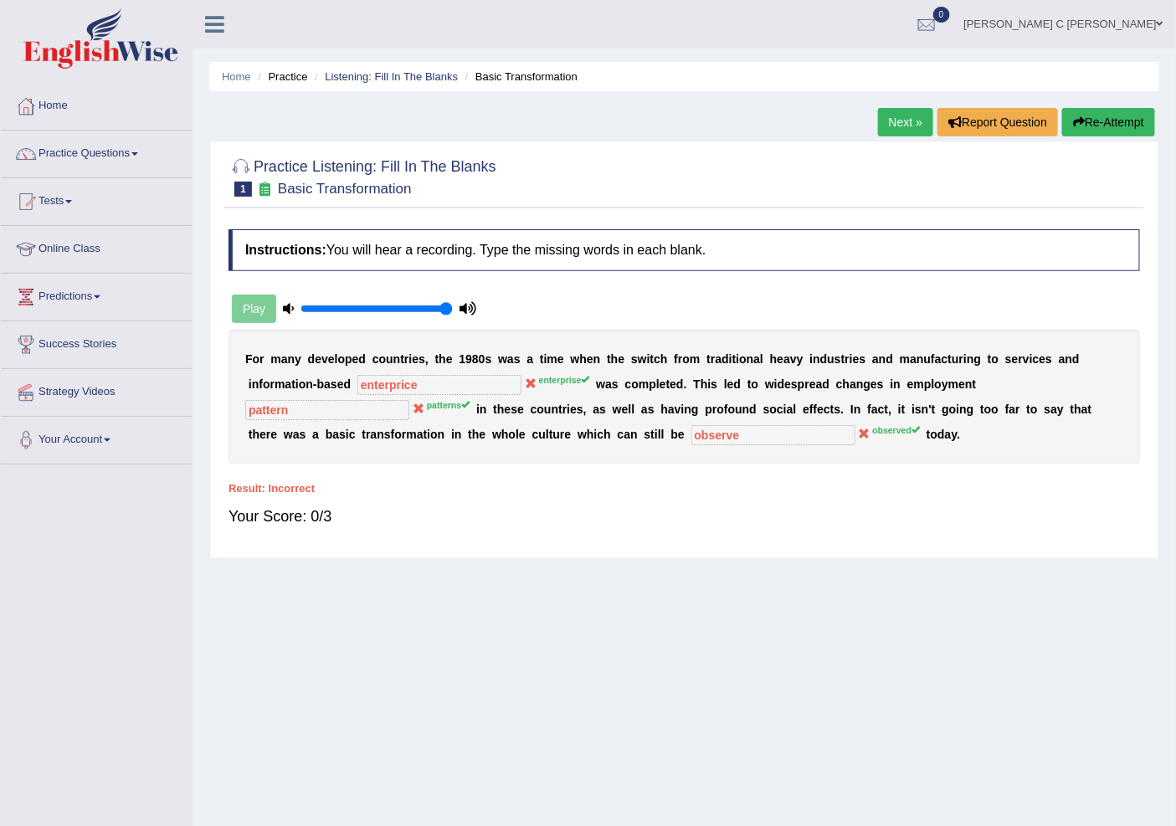
click at [1120, 130] on button "Re-Attempt" at bounding box center [1108, 122] width 93 height 28
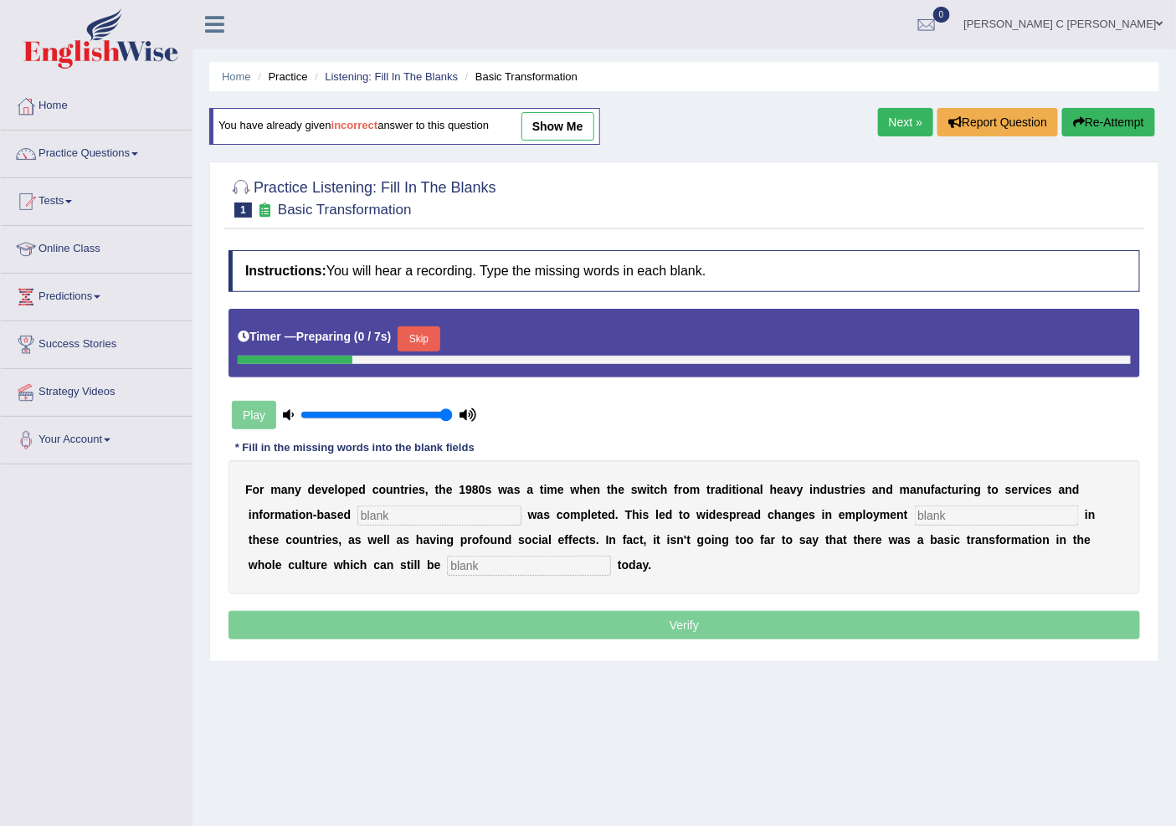
click at [403, 520] on input "text" at bounding box center [439, 516] width 164 height 20
click at [425, 340] on button "Skip" at bounding box center [419, 338] width 42 height 25
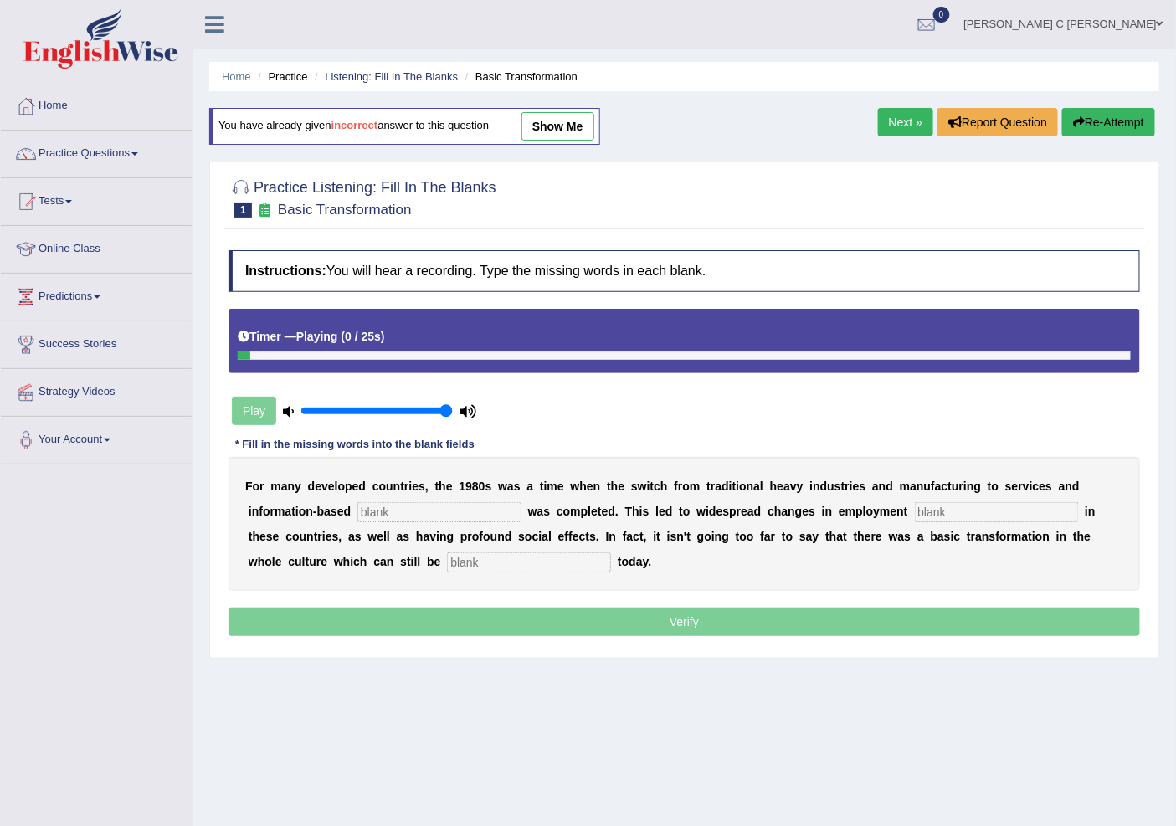
click at [420, 506] on input "text" at bounding box center [439, 512] width 164 height 20
type input "enterprices"
click at [964, 514] on input "text" at bounding box center [997, 512] width 164 height 20
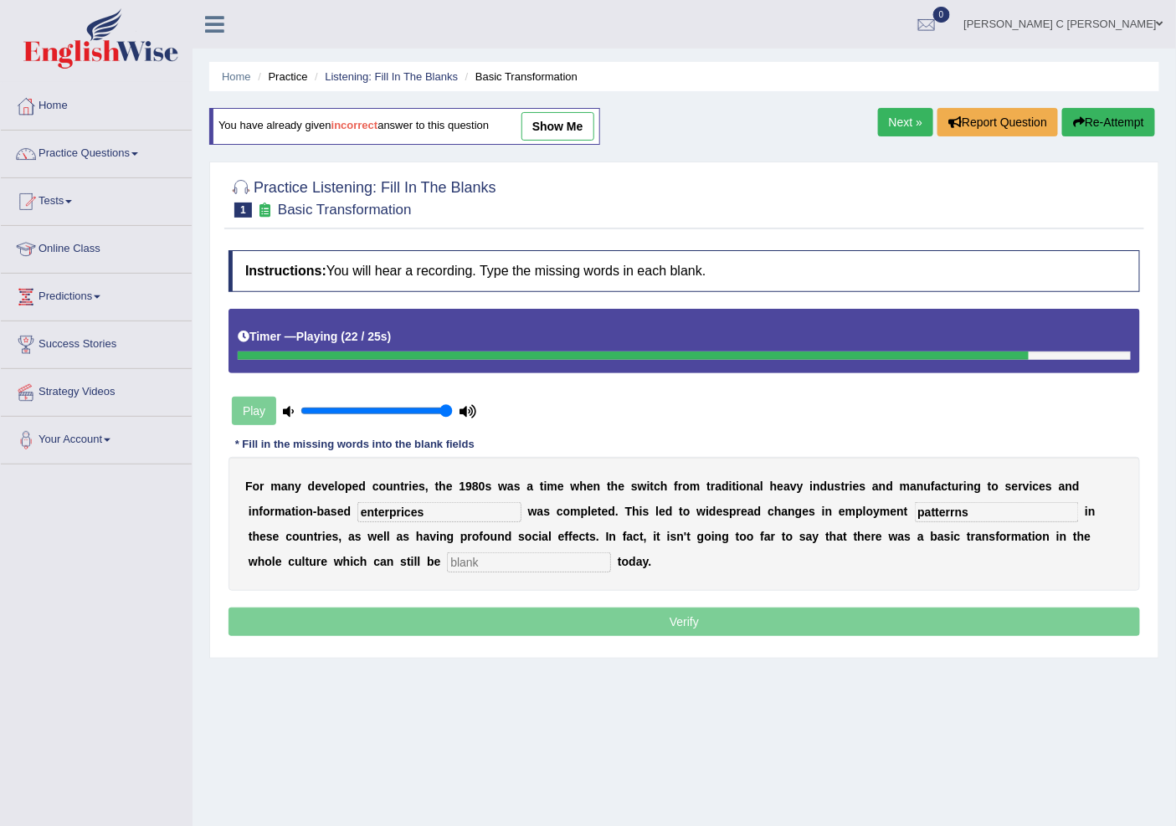
type input "patterrns"
click at [474, 569] on input "text" at bounding box center [529, 562] width 164 height 20
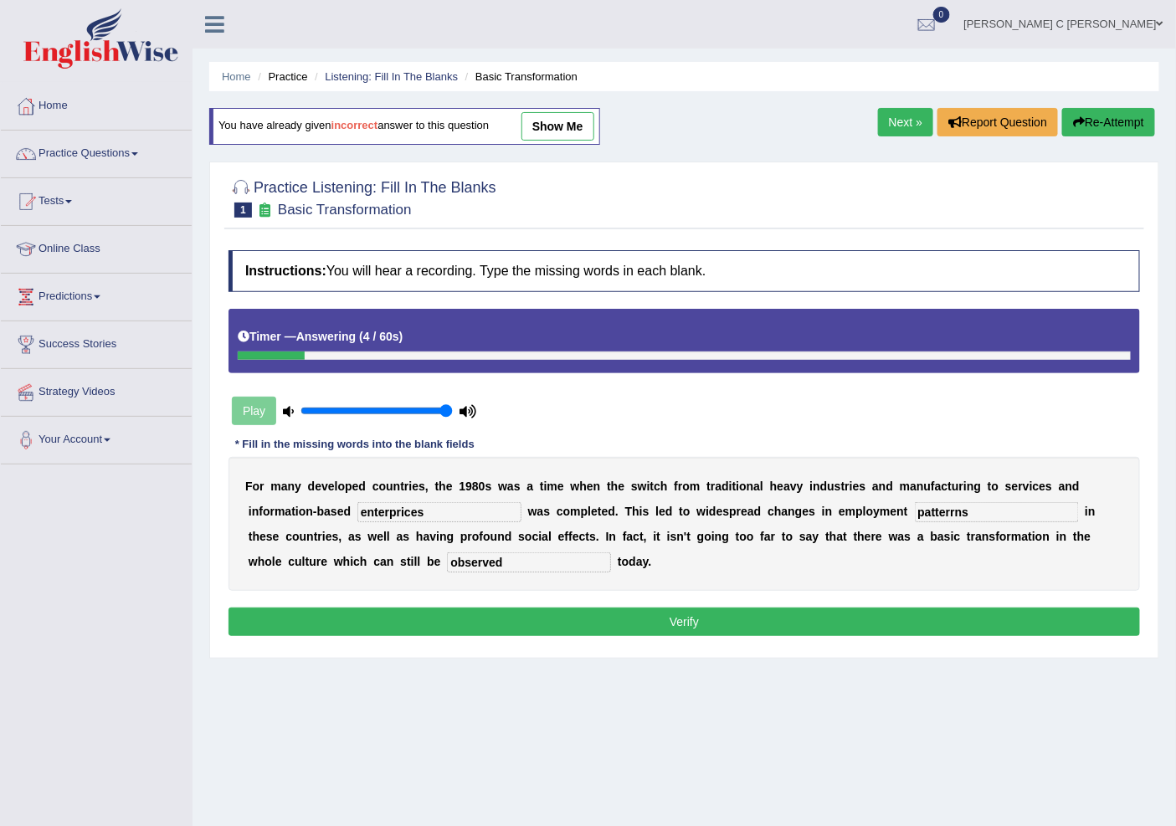
type input "observed"
click at [462, 516] on input "enterprices" at bounding box center [439, 512] width 164 height 20
click at [486, 615] on button "Verify" at bounding box center [685, 622] width 912 height 28
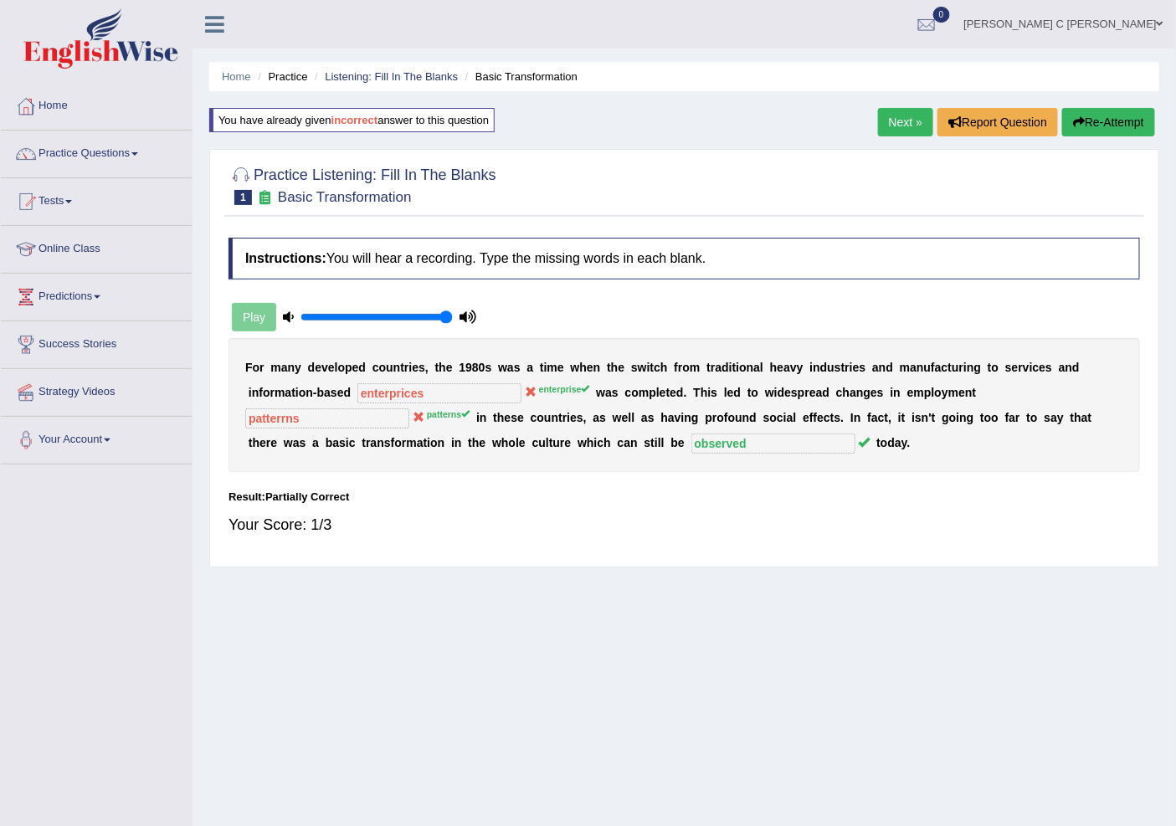
click at [1098, 120] on button "Re-Attempt" at bounding box center [1108, 122] width 93 height 28
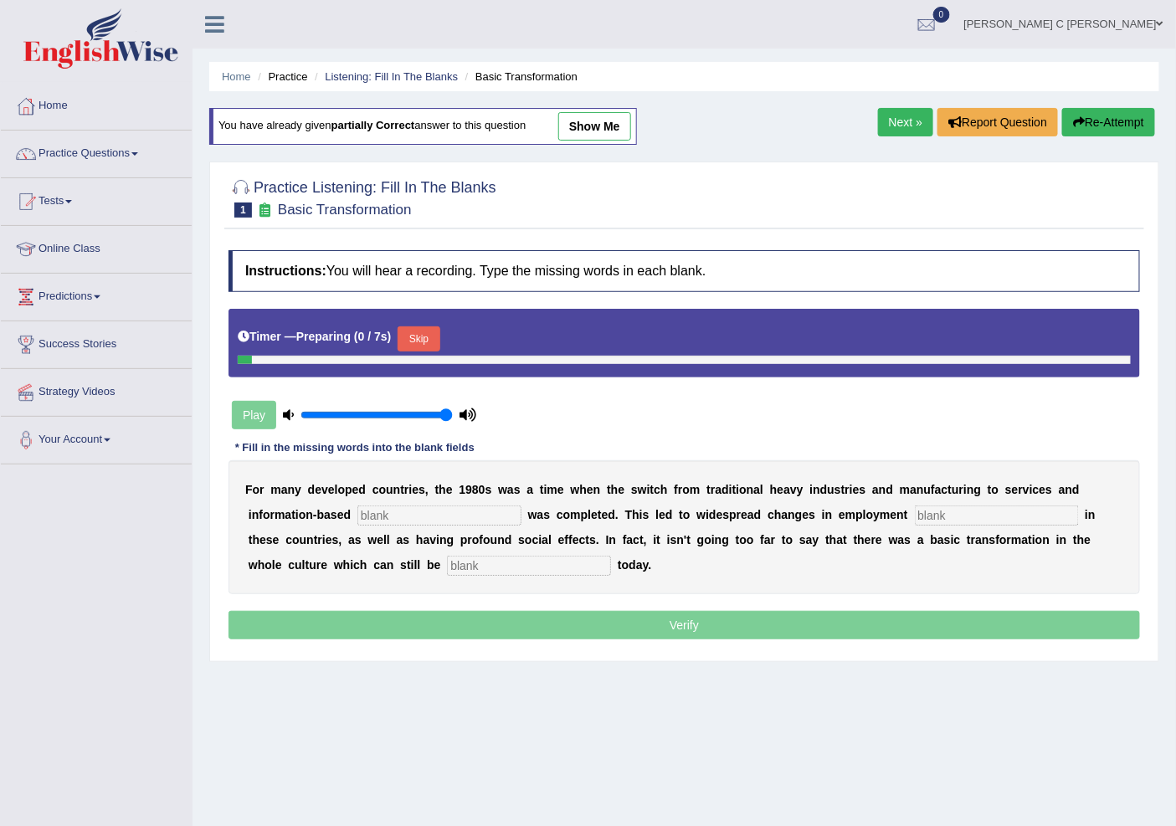
click at [406, 506] on div "F o r m a n y d e v e l o p e d c o u n t r i e s , t h e 1 9 8 0 s w a s a t i…" at bounding box center [685, 527] width 912 height 134
click at [406, 507] on input "text" at bounding box center [439, 516] width 164 height 20
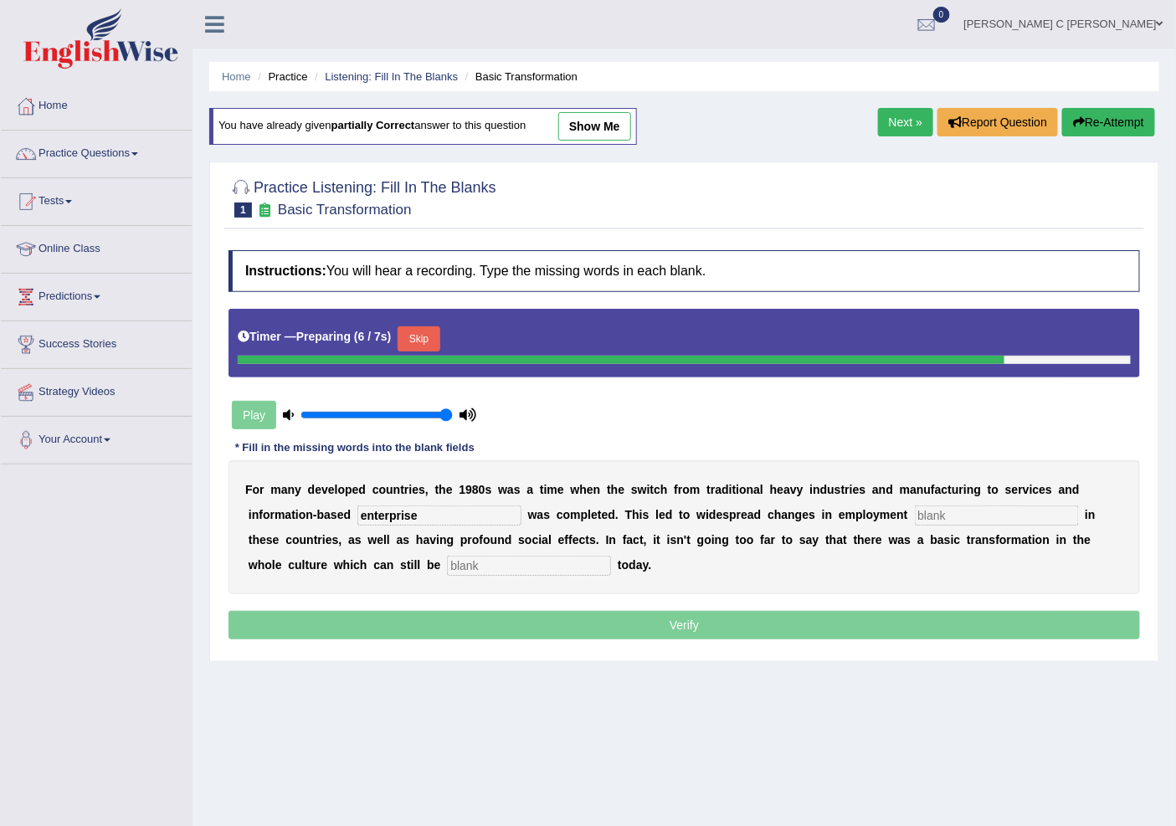
type input "enterprise"
click at [933, 509] on input "text" at bounding box center [997, 516] width 164 height 20
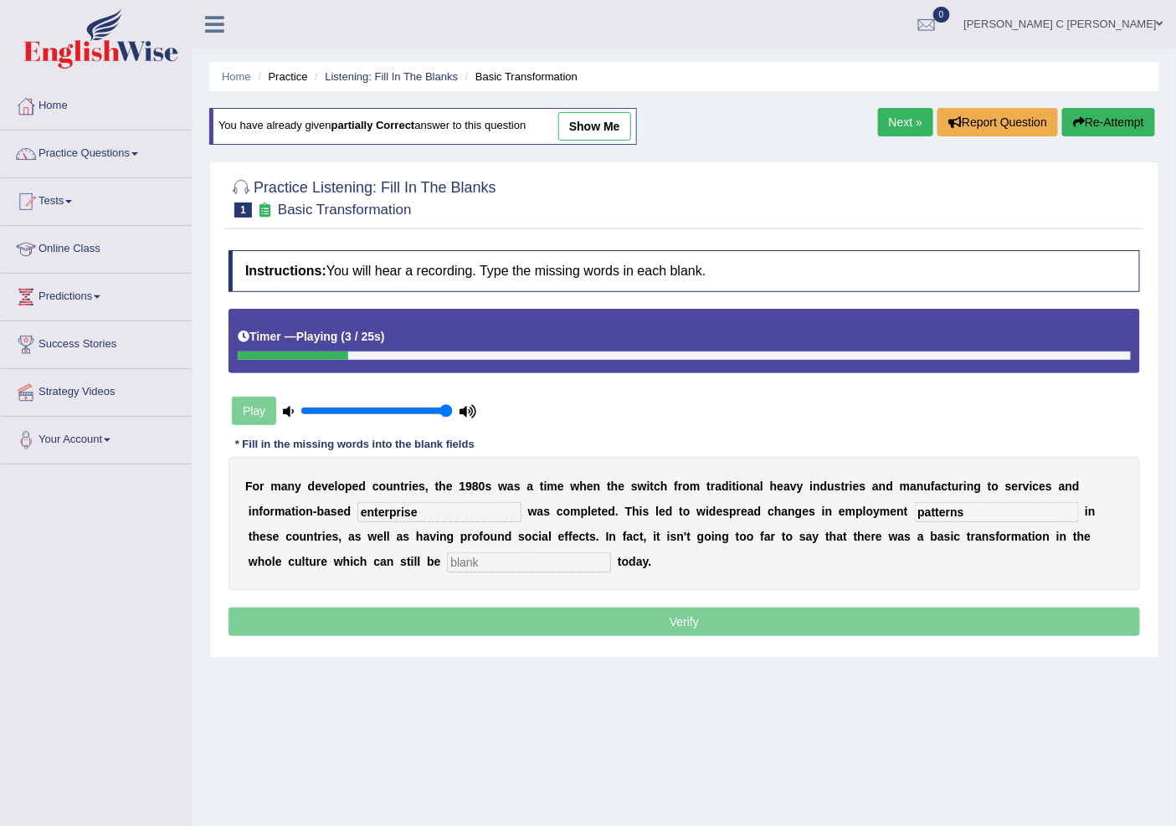
type input "patterns"
click at [562, 565] on input "text" at bounding box center [529, 562] width 164 height 20
type input "observed"
click at [629, 639] on div "Instructions: You will hear a recording. Type the missing words in each blank. …" at bounding box center [684, 445] width 920 height 407
click at [629, 634] on p "Verify" at bounding box center [685, 622] width 912 height 28
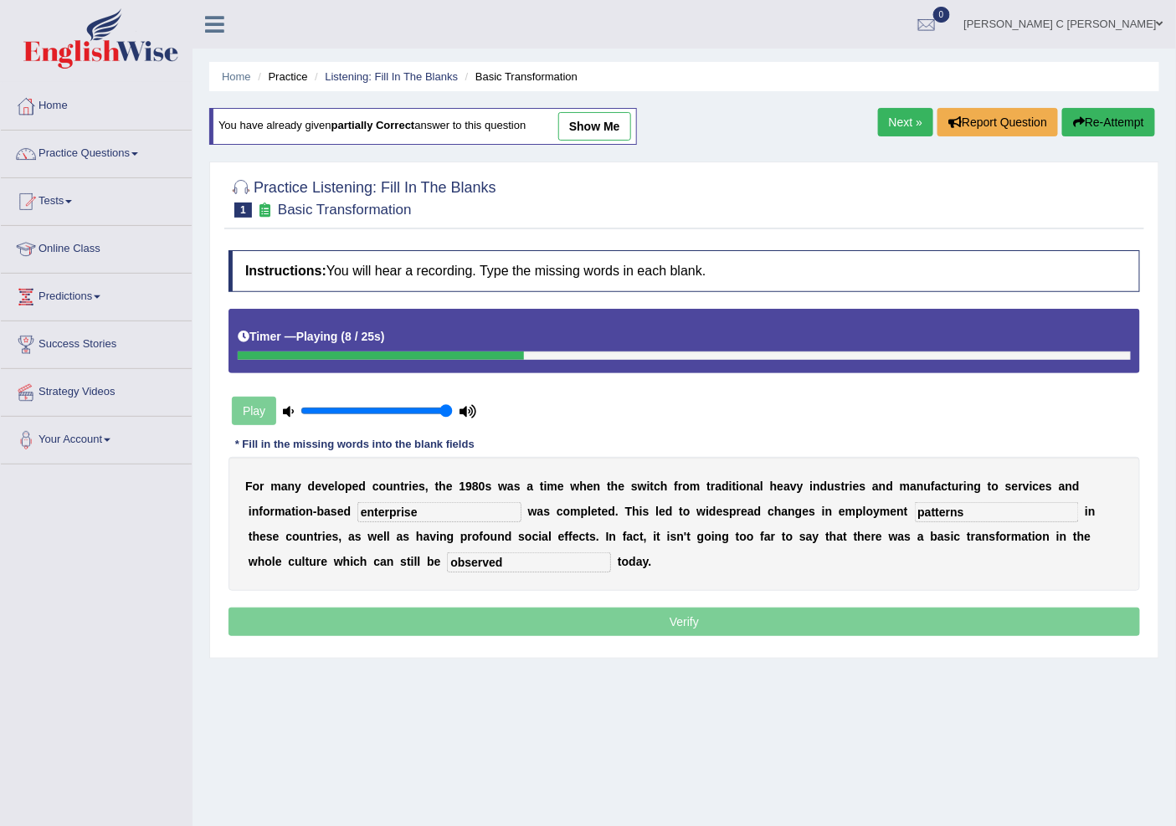
click at [629, 634] on p "Verify" at bounding box center [685, 622] width 912 height 28
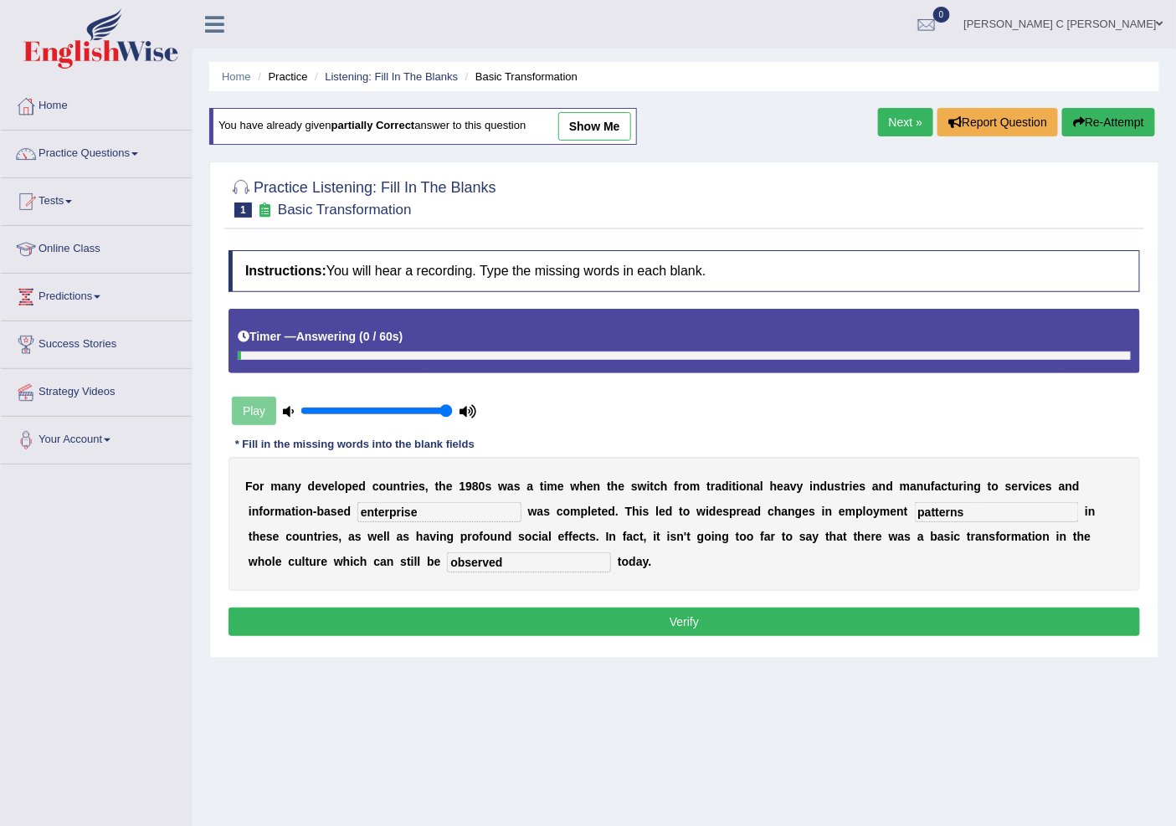
click at [422, 619] on button "Verify" at bounding box center [685, 622] width 912 height 28
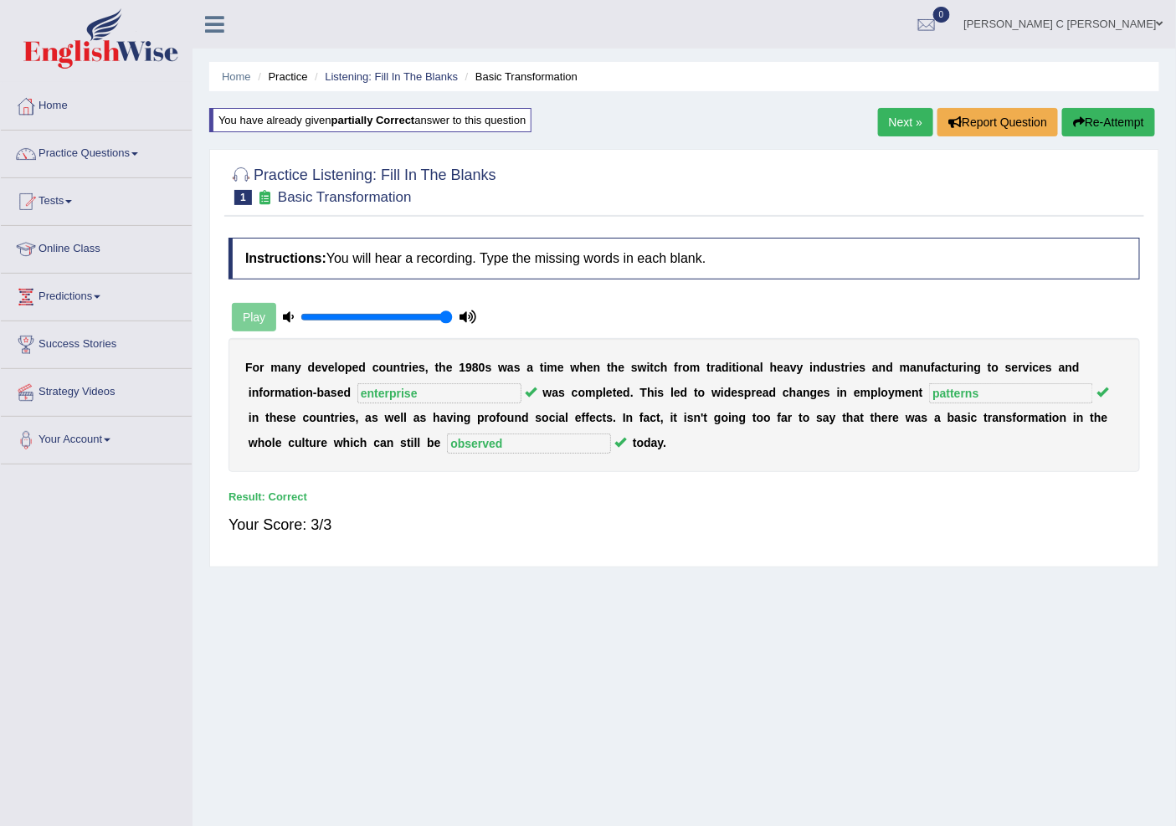
click at [897, 119] on link "Next »" at bounding box center [905, 122] width 55 height 28
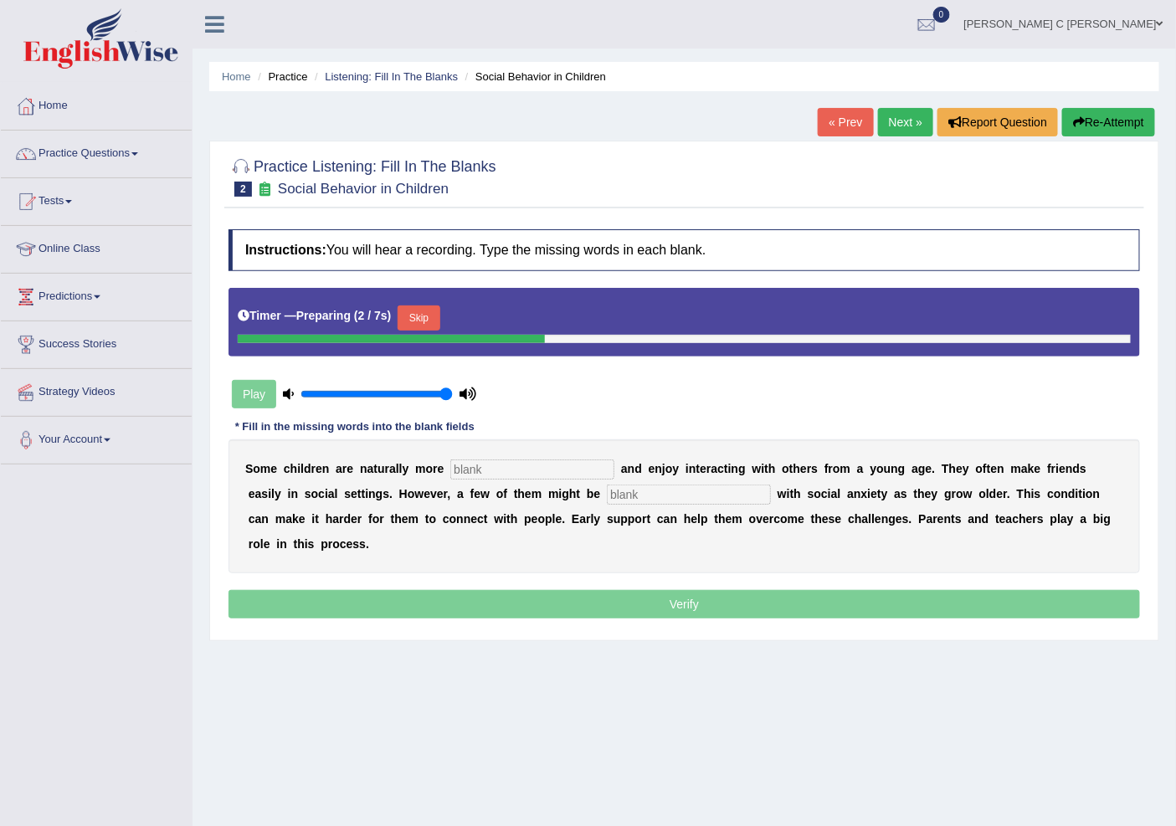
click at [515, 466] on input "text" at bounding box center [532, 470] width 164 height 20
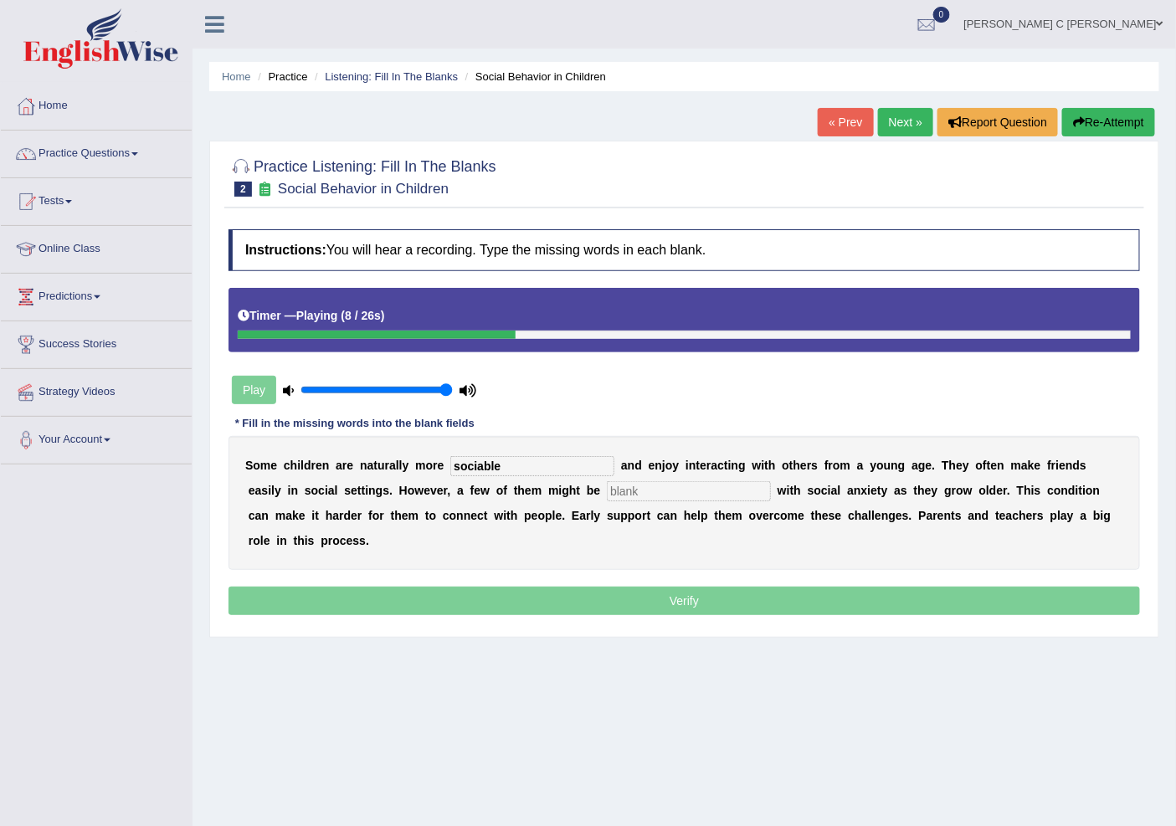
type input "sociable"
click at [634, 494] on input "text" at bounding box center [689, 491] width 164 height 20
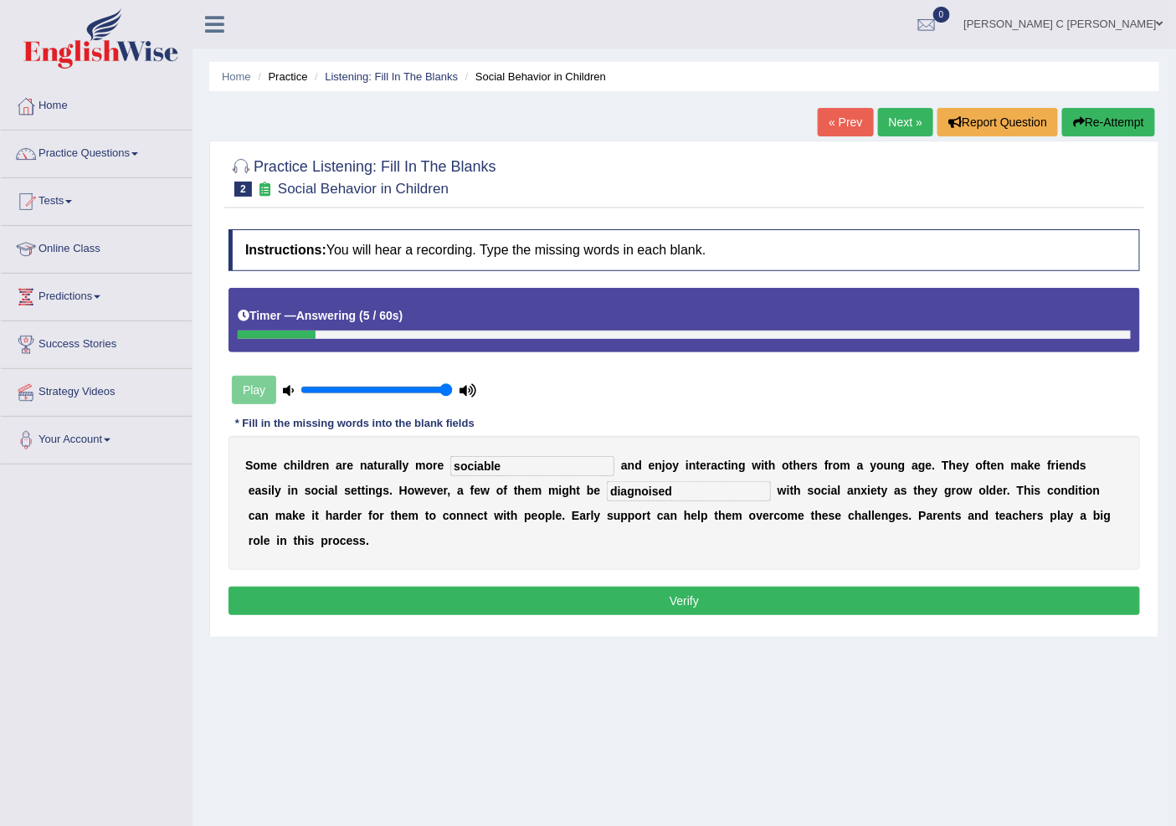
type input "diagnoised"
click at [834, 607] on button "Verify" at bounding box center [685, 601] width 912 height 28
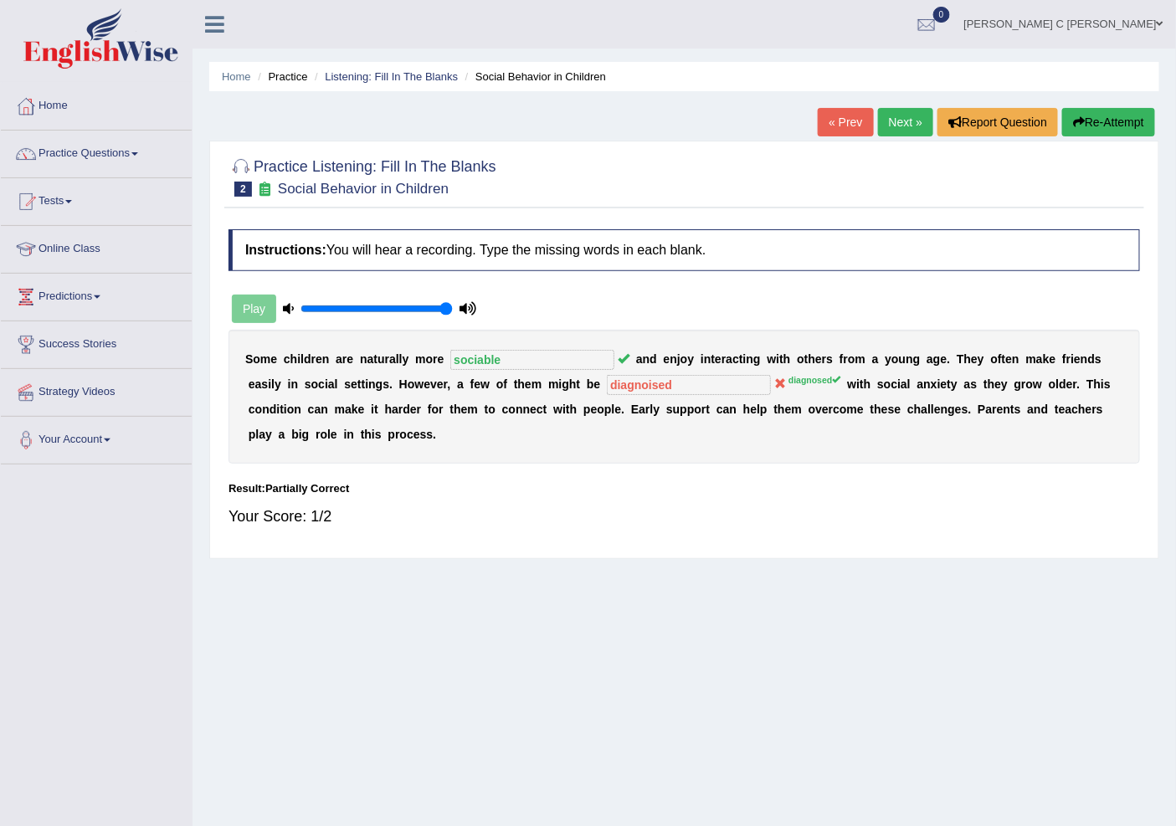
click at [883, 126] on link "Next »" at bounding box center [905, 122] width 55 height 28
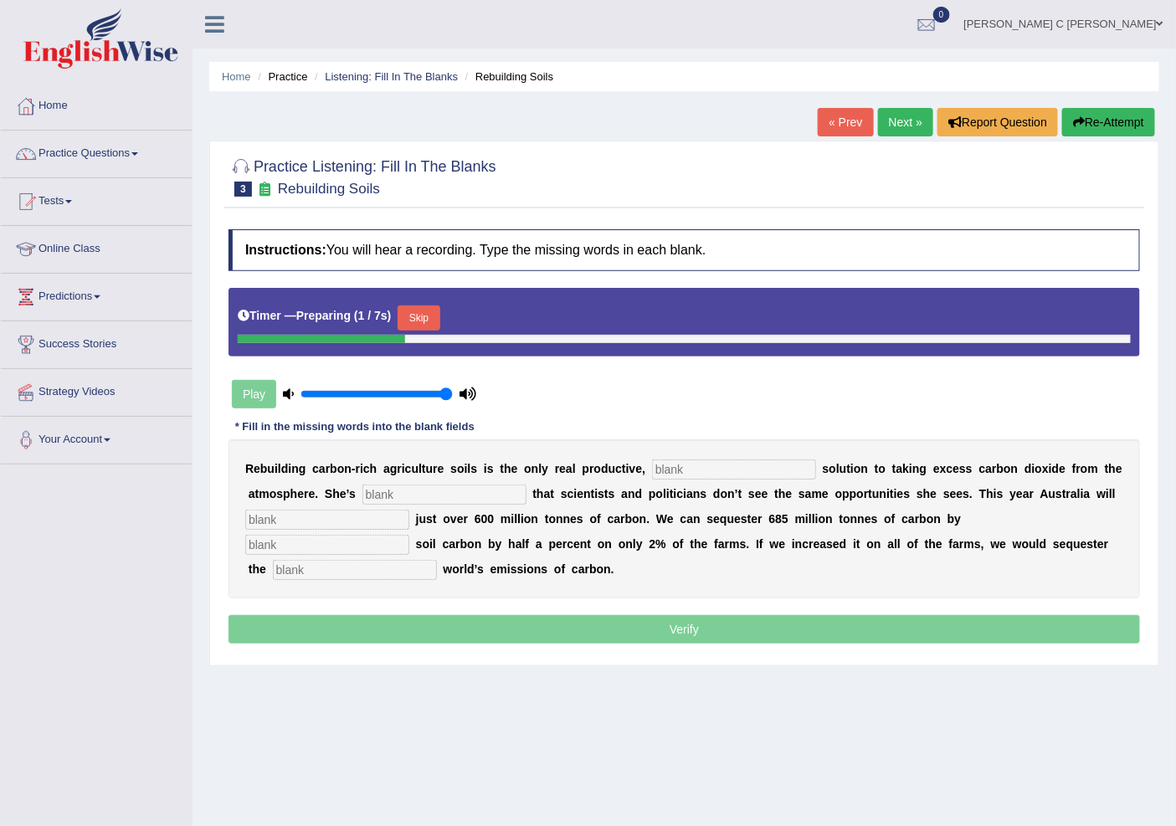
click at [700, 470] on input "text" at bounding box center [734, 470] width 164 height 20
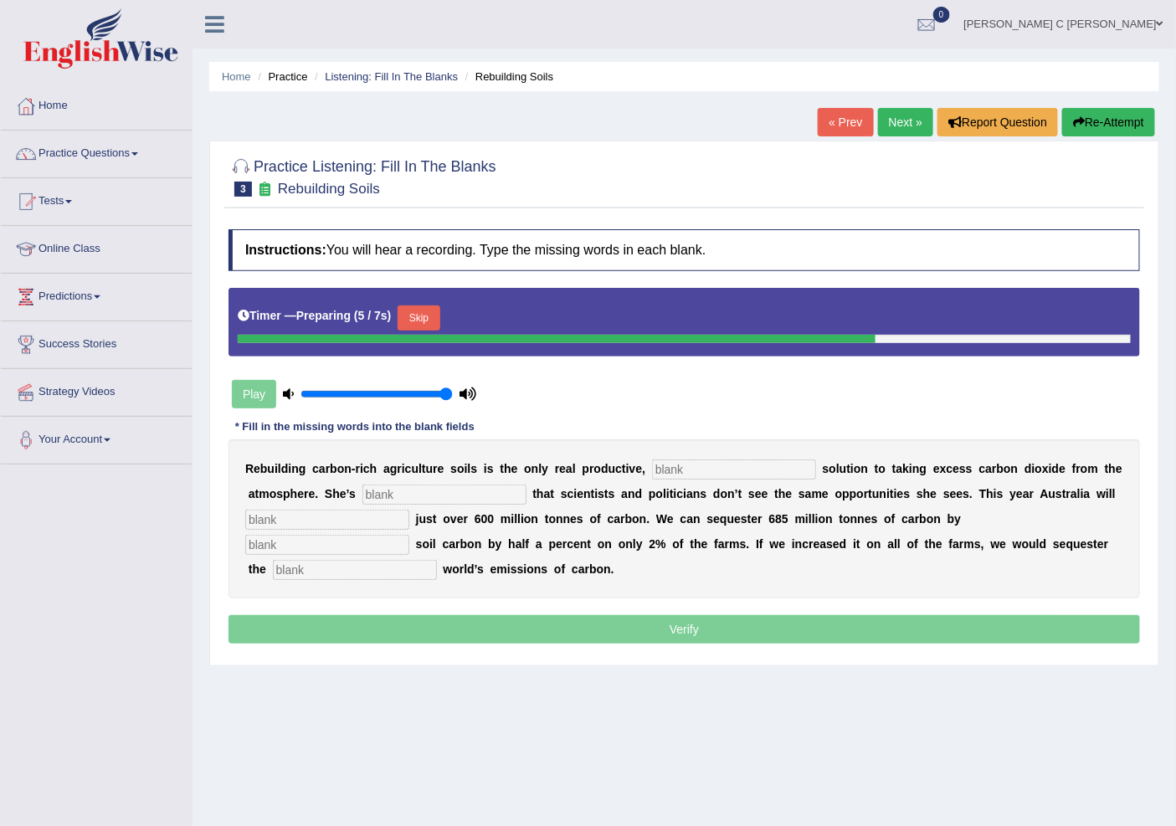
click at [412, 307] on button "Skip" at bounding box center [419, 318] width 42 height 25
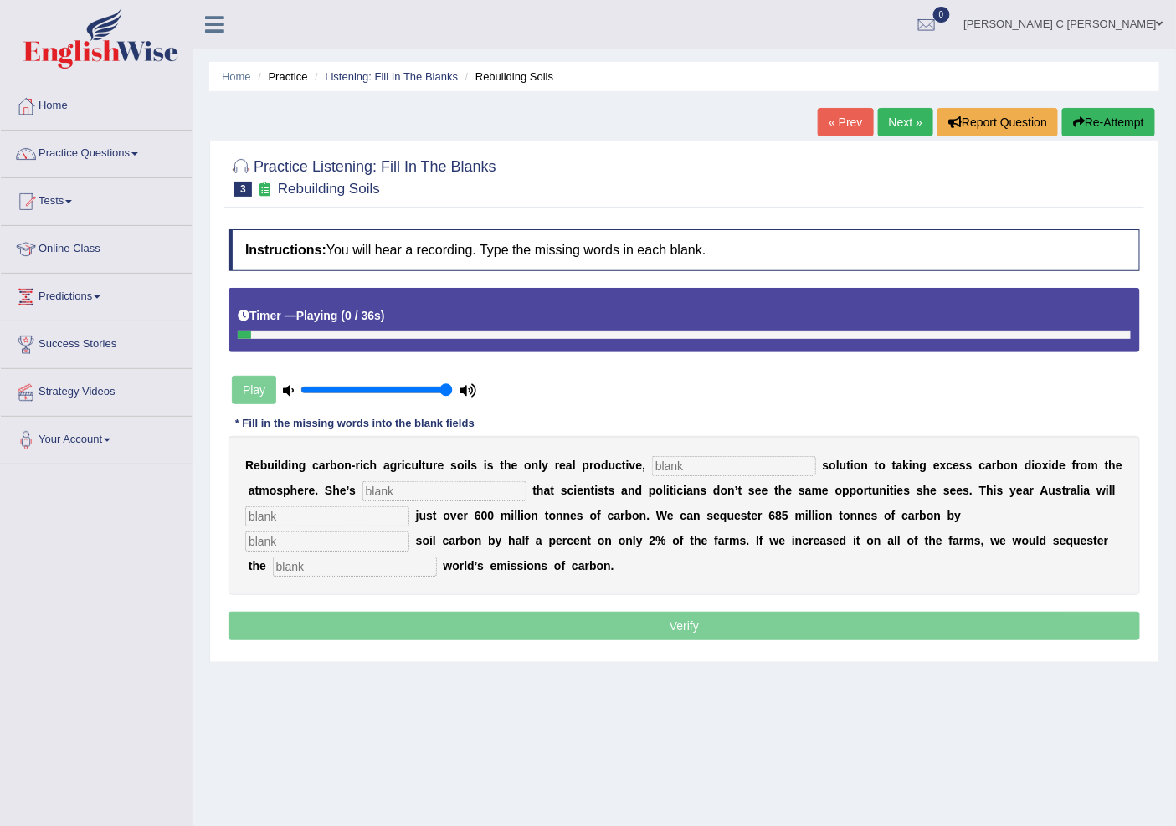
click at [697, 464] on input "text" at bounding box center [734, 466] width 164 height 20
click at [413, 490] on input "text" at bounding box center [444, 491] width 164 height 20
click at [712, 465] on input "permenet" at bounding box center [734, 466] width 164 height 20
type input "permenent"
click at [388, 519] on input "text" at bounding box center [327, 516] width 164 height 20
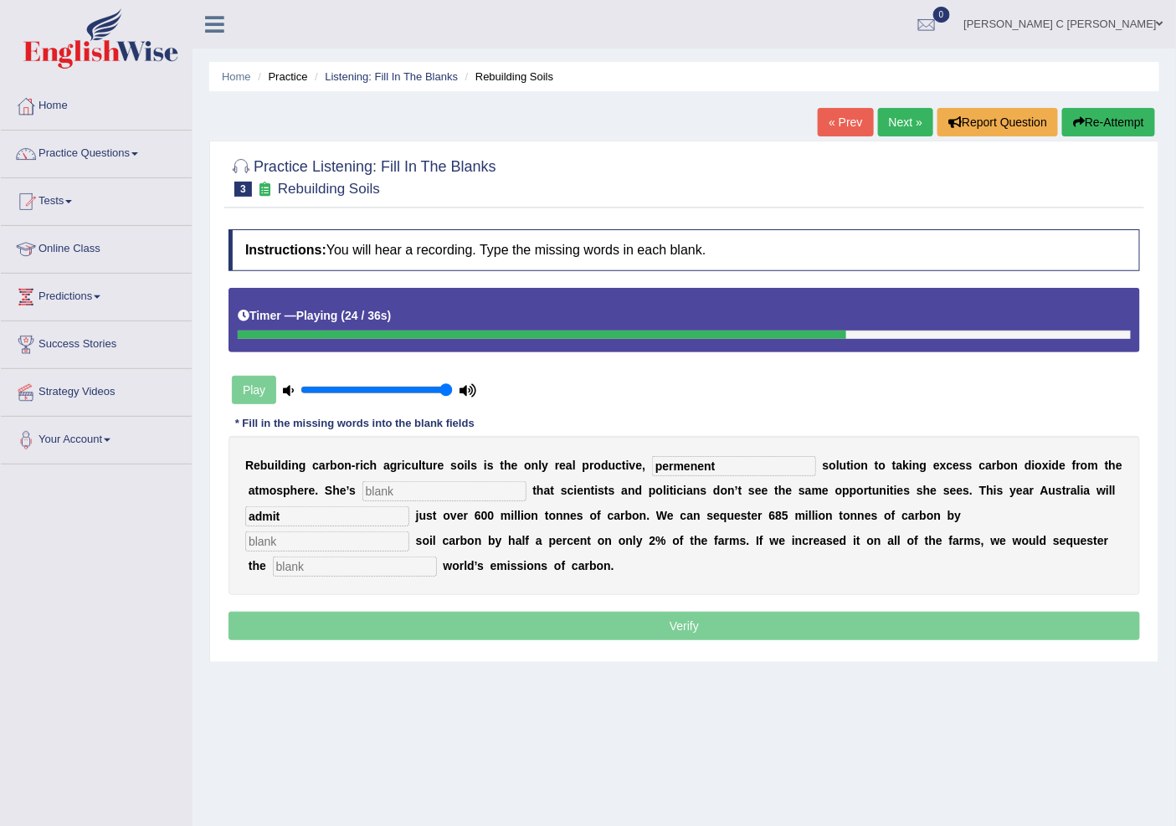
type input "admit"
click at [344, 547] on input "text" at bounding box center [327, 542] width 164 height 20
type input "increasing"
click at [414, 559] on input "text" at bounding box center [355, 567] width 164 height 20
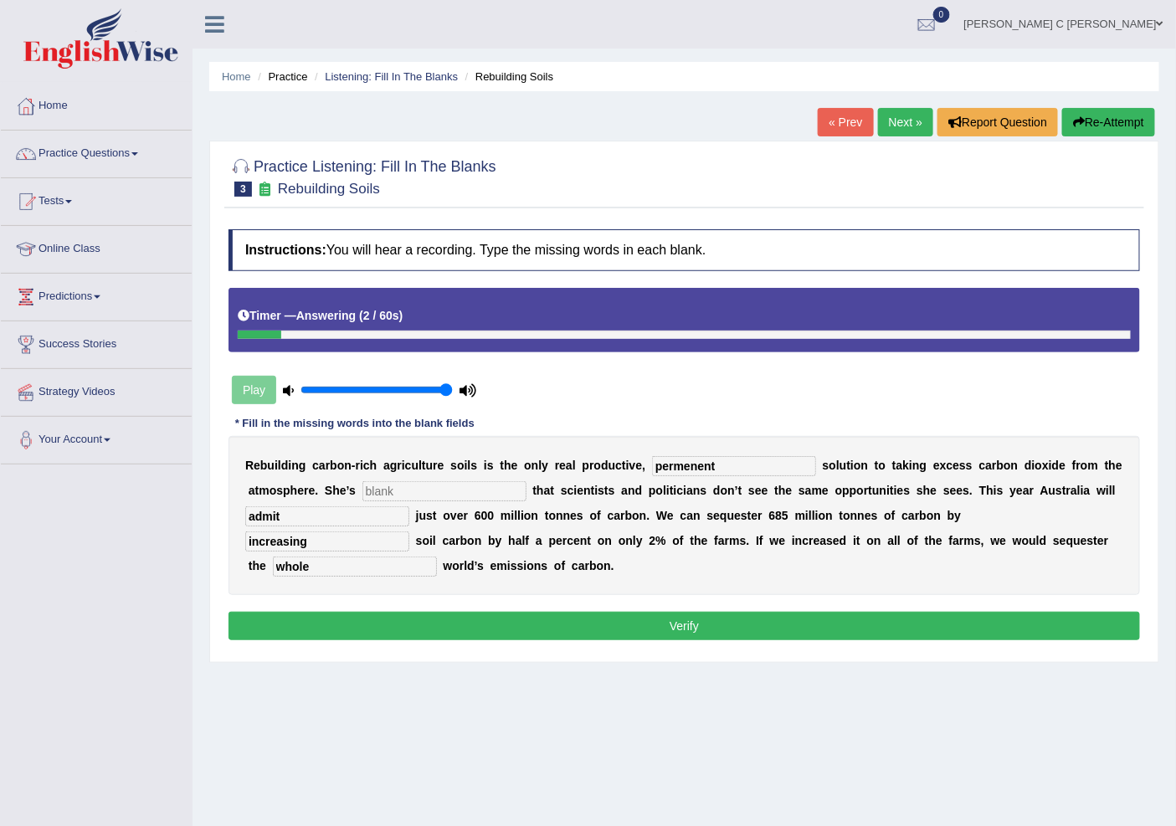
type input "whole"
click at [396, 483] on input "text" at bounding box center [444, 491] width 164 height 20
click at [504, 645] on div "Instructions: You will hear a recording. Type the missing words in each blank. …" at bounding box center [684, 437] width 920 height 432
click at [508, 632] on button "Verify" at bounding box center [685, 626] width 912 height 28
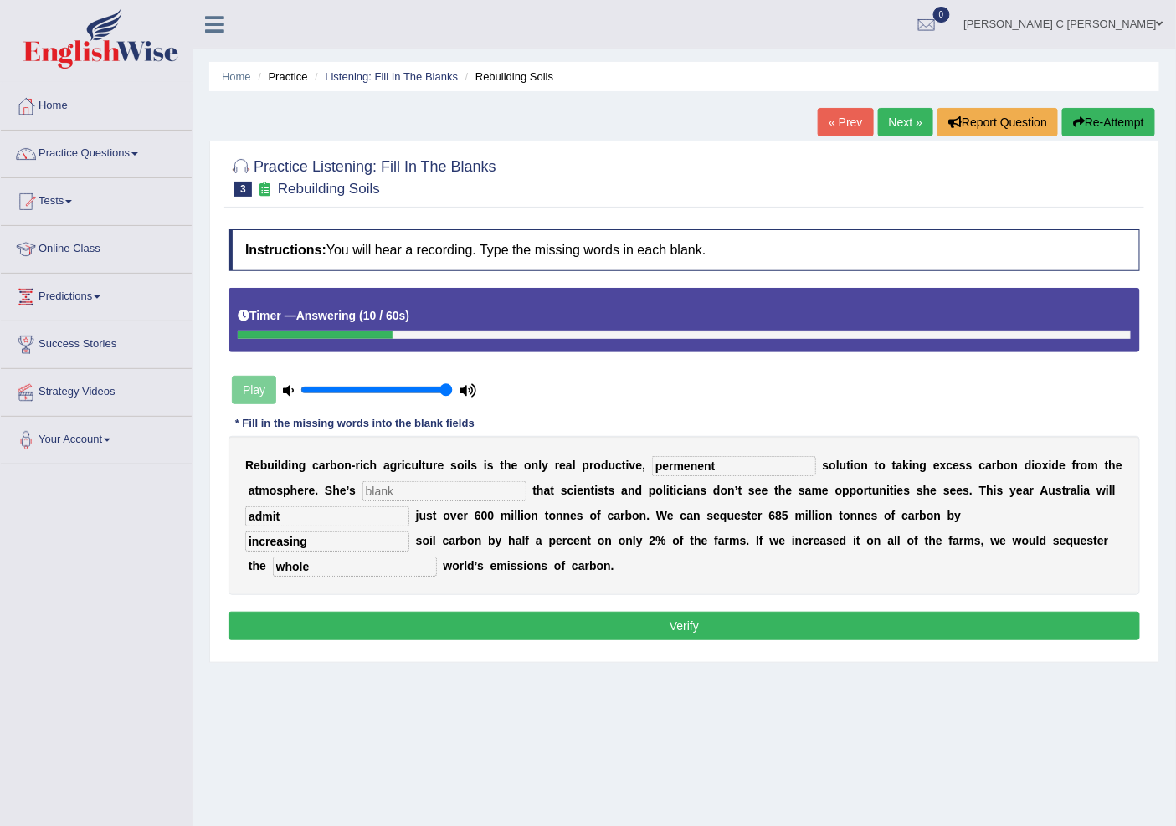
click at [449, 489] on input "text" at bounding box center [444, 491] width 164 height 20
type input "eter"
click at [491, 621] on button "Verify" at bounding box center [685, 626] width 912 height 28
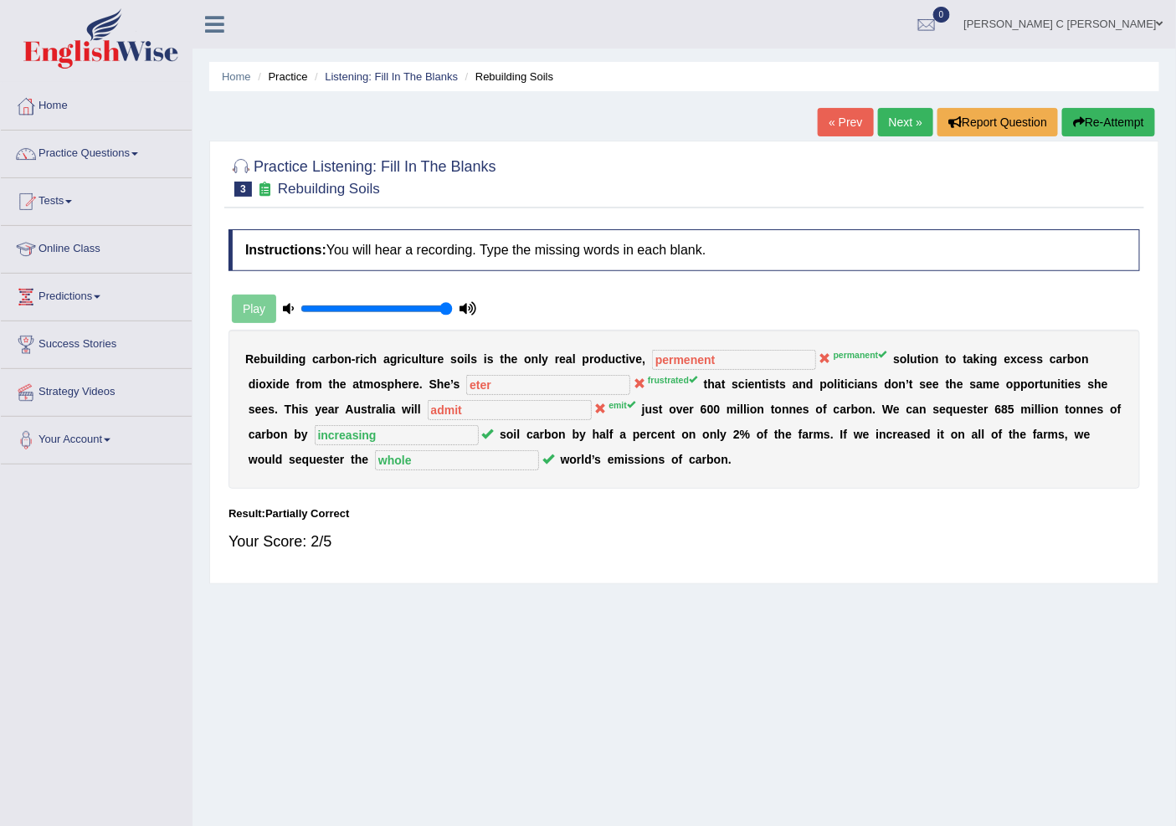
click at [891, 126] on link "Next »" at bounding box center [905, 122] width 55 height 28
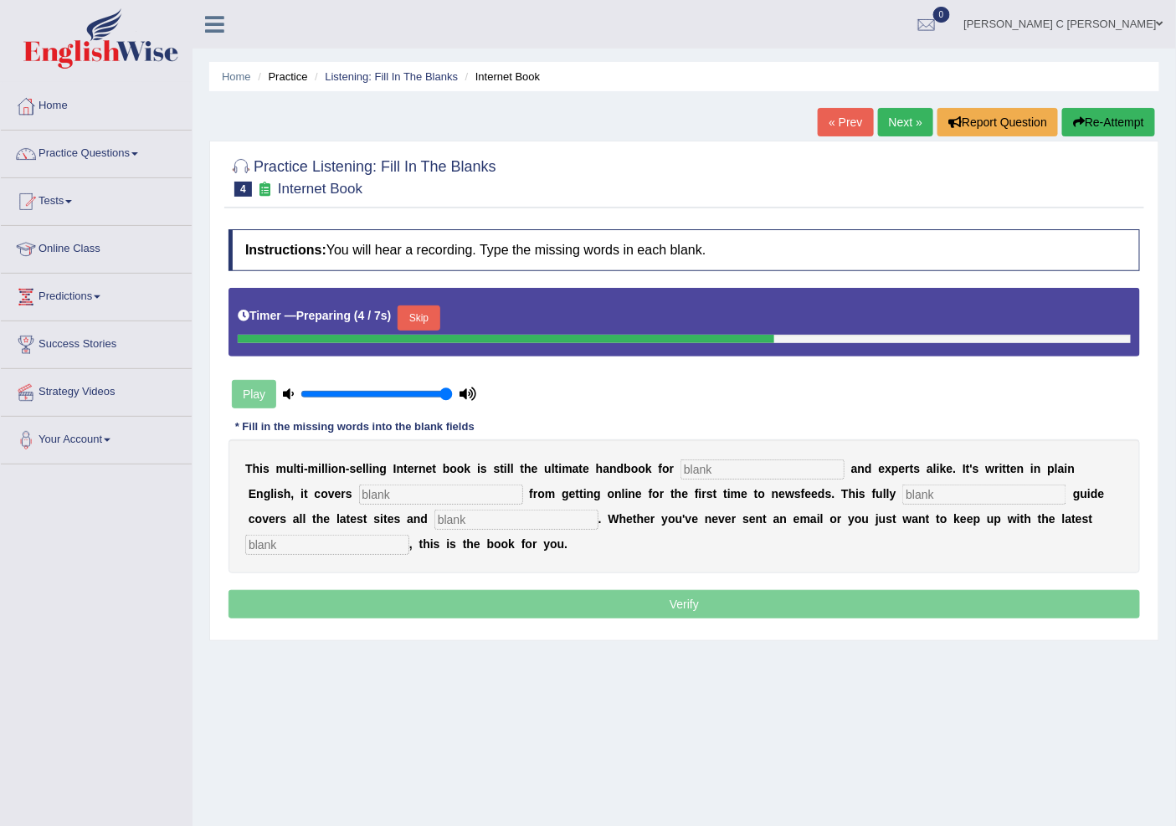
click at [727, 463] on input "text" at bounding box center [763, 470] width 164 height 20
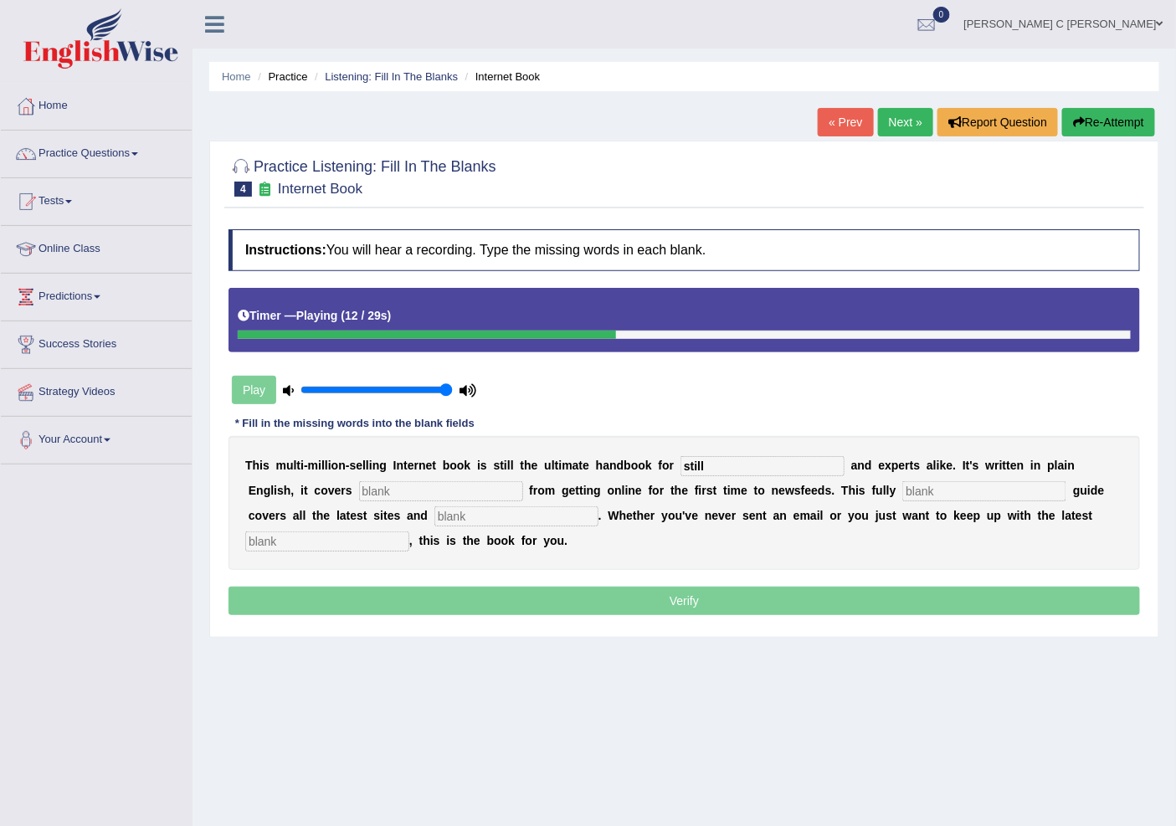
type input "still"
click at [1110, 126] on button "Re-Attempt" at bounding box center [1108, 122] width 93 height 28
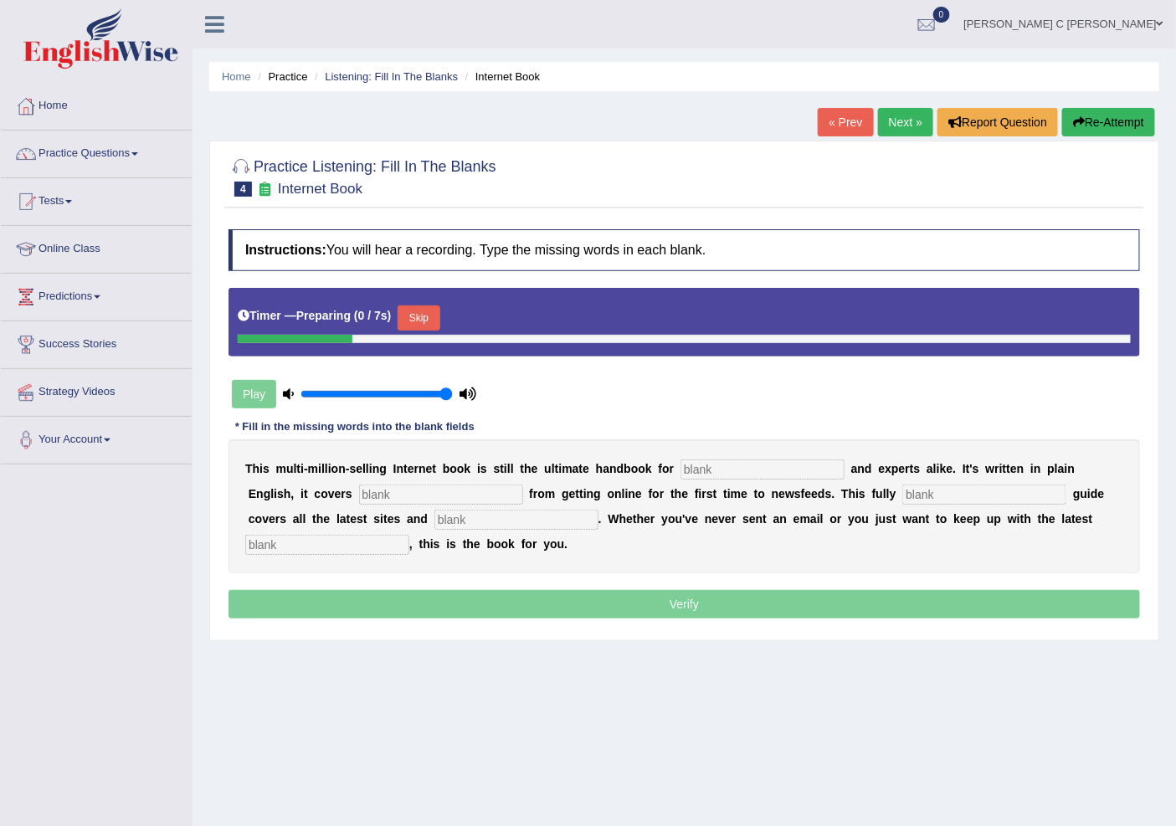
click at [693, 470] on input "text" at bounding box center [763, 470] width 164 height 20
click at [415, 313] on button "Skip" at bounding box center [419, 318] width 42 height 25
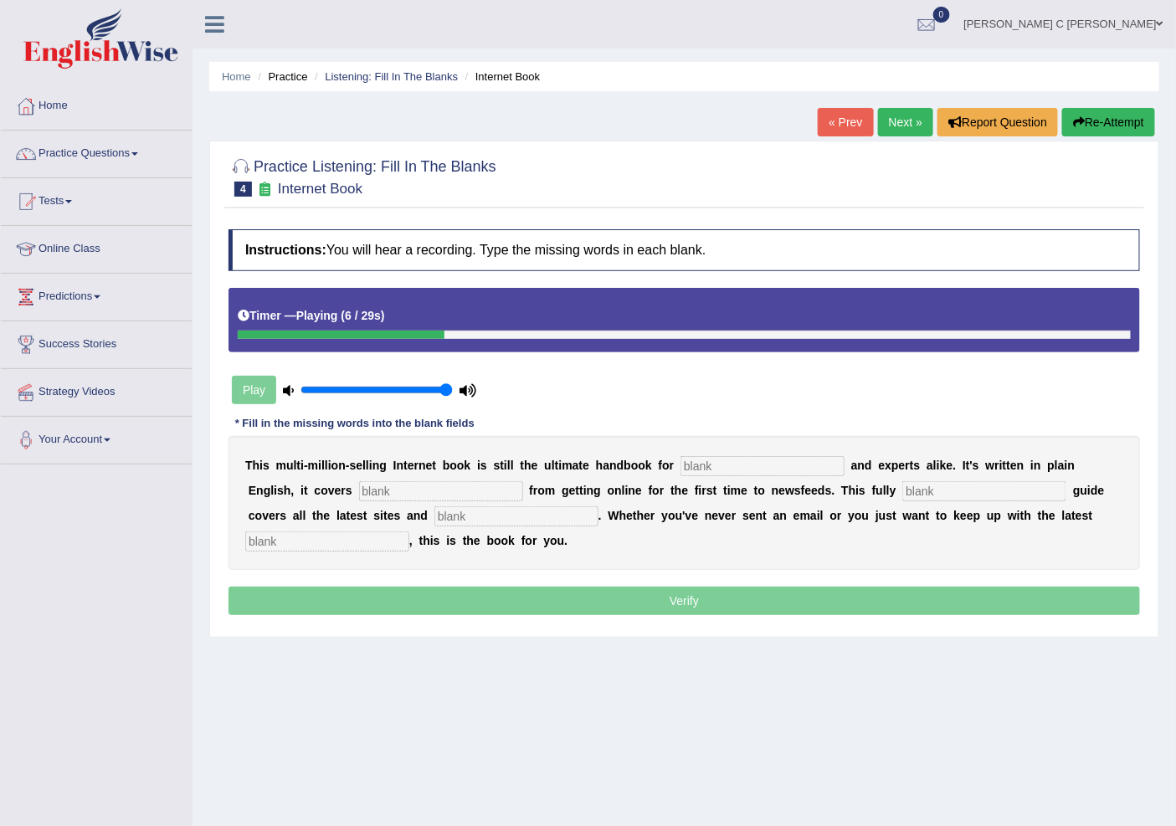
click at [774, 463] on input "text" at bounding box center [763, 466] width 164 height 20
type input "novels"
click at [383, 490] on input "text" at bounding box center [441, 491] width 164 height 20
type input "everything"
click at [927, 490] on input "text" at bounding box center [984, 491] width 164 height 20
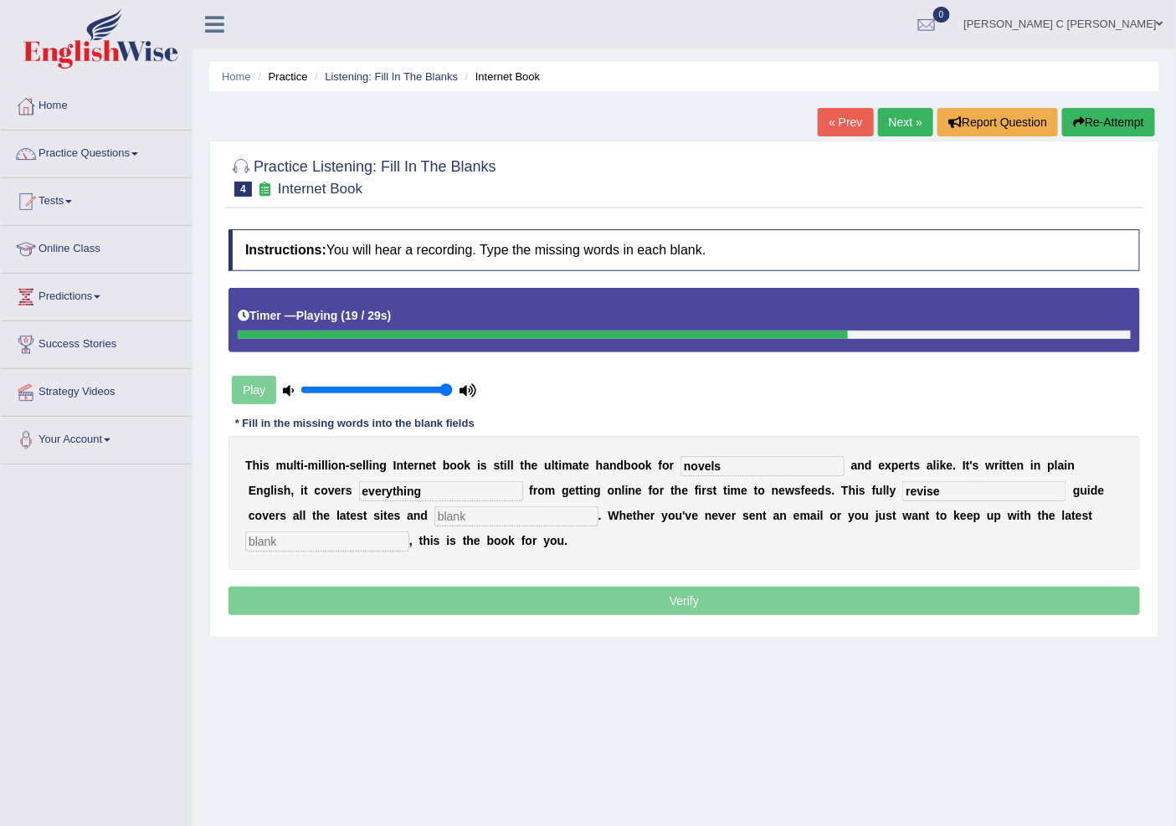
type input "revise"
click at [564, 506] on input "text" at bounding box center [516, 516] width 164 height 20
click at [329, 548] on input "text" at bounding box center [327, 542] width 164 height 20
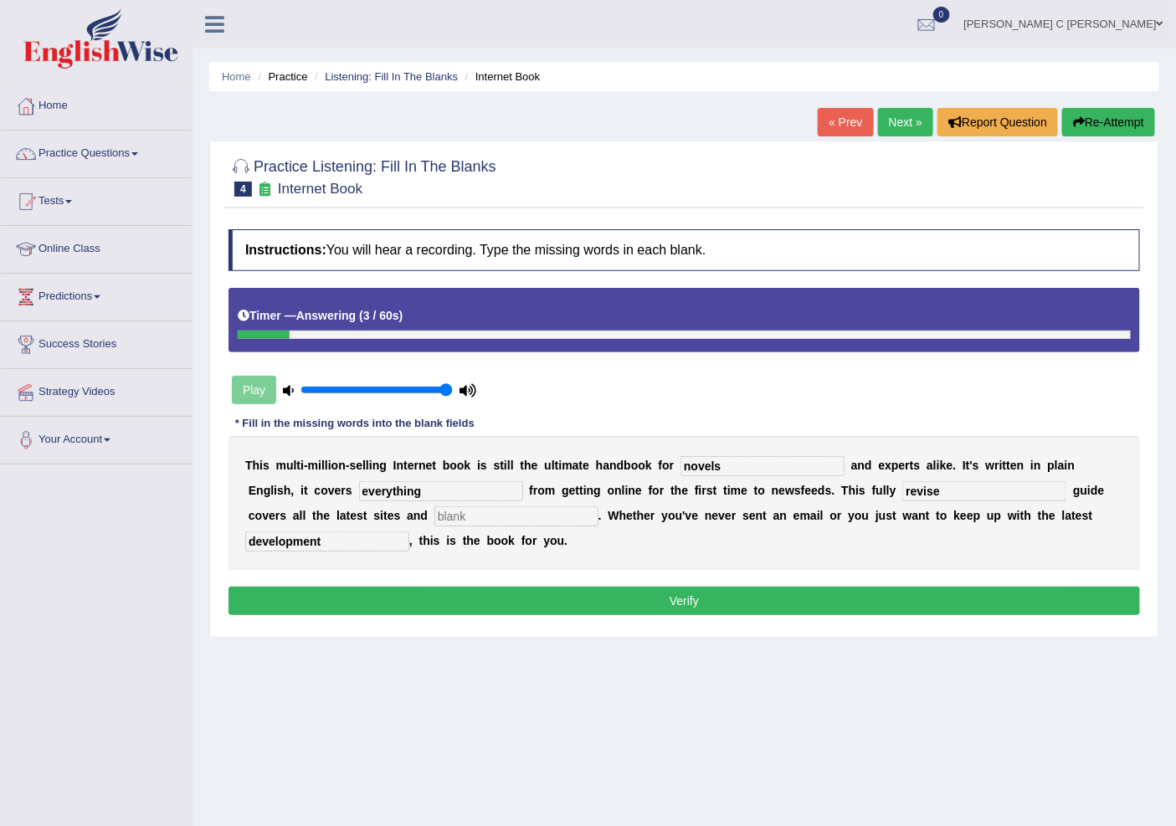
type input "development"
click at [444, 514] on input "text" at bounding box center [516, 516] width 164 height 20
type input "image"
click at [427, 578] on div "Instructions: You will hear a recording. Type the missing words in each blank. …" at bounding box center [684, 424] width 920 height 407
click at [430, 595] on button "Verify" at bounding box center [685, 601] width 912 height 28
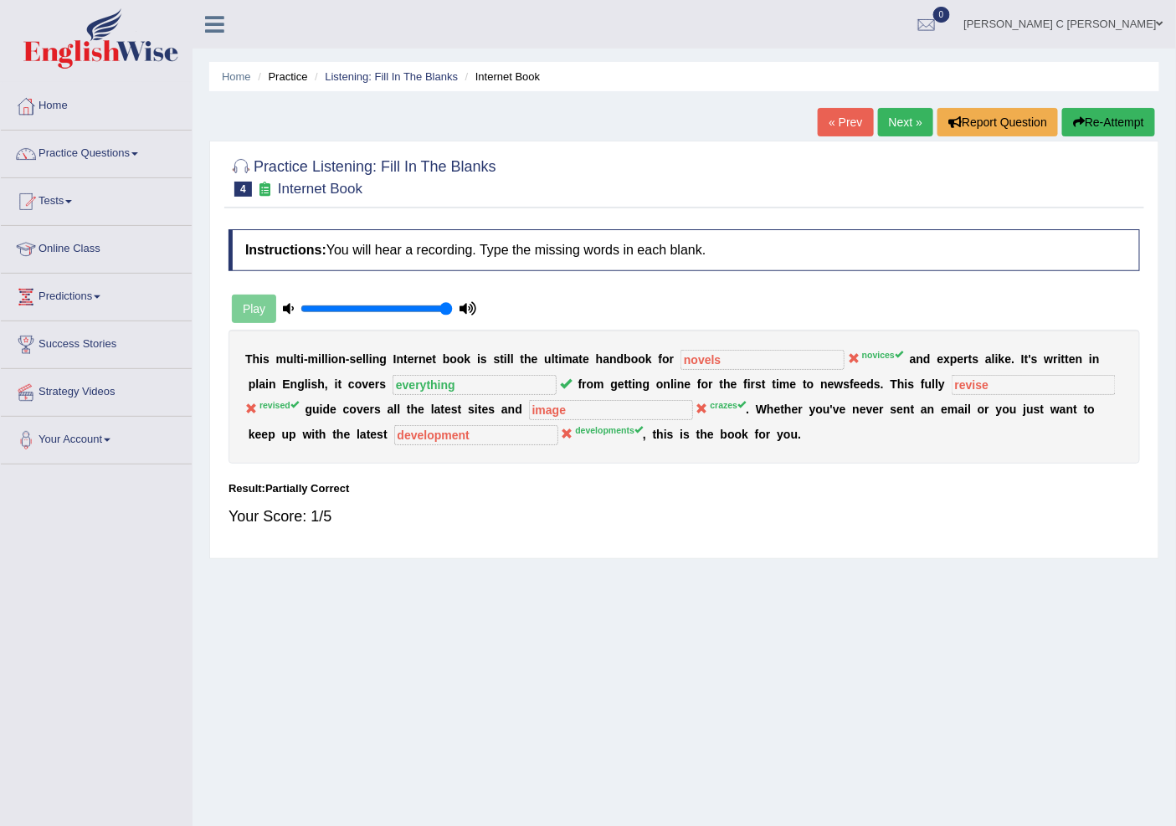
click at [882, 119] on link "Next »" at bounding box center [905, 122] width 55 height 28
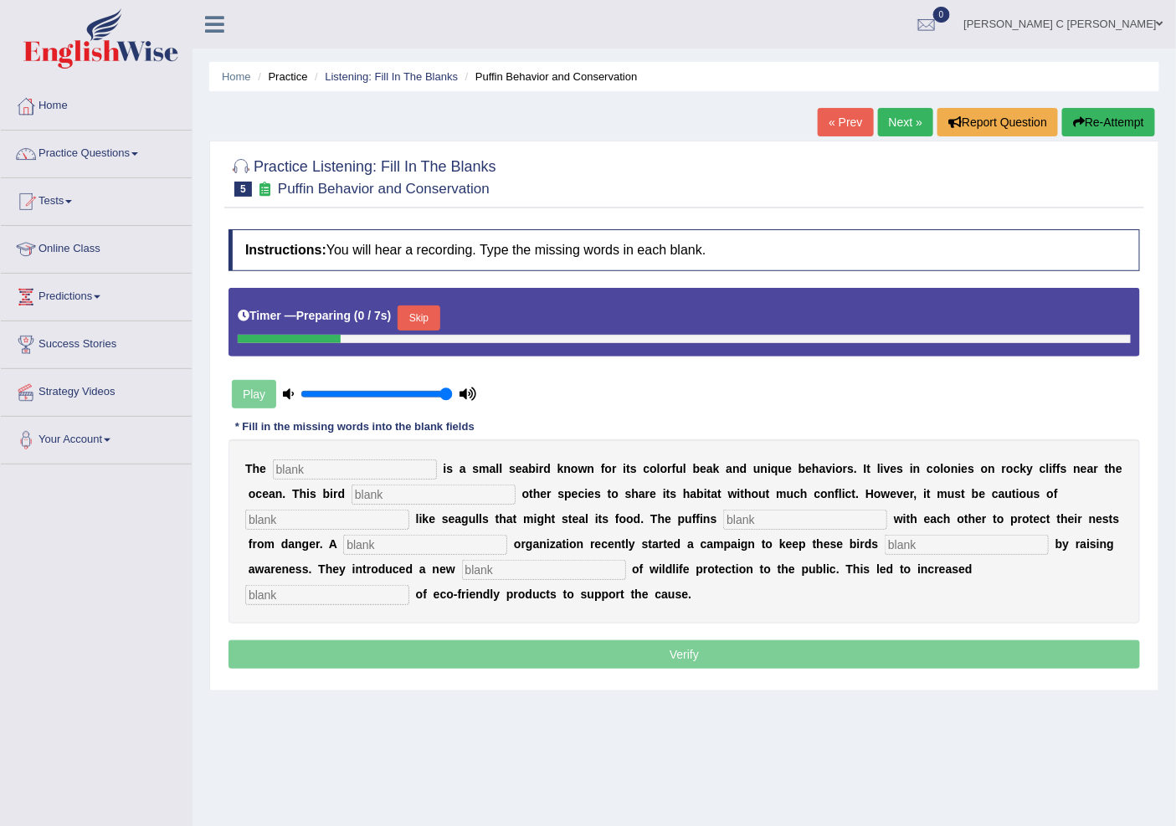
click at [392, 470] on input "text" at bounding box center [355, 470] width 164 height 20
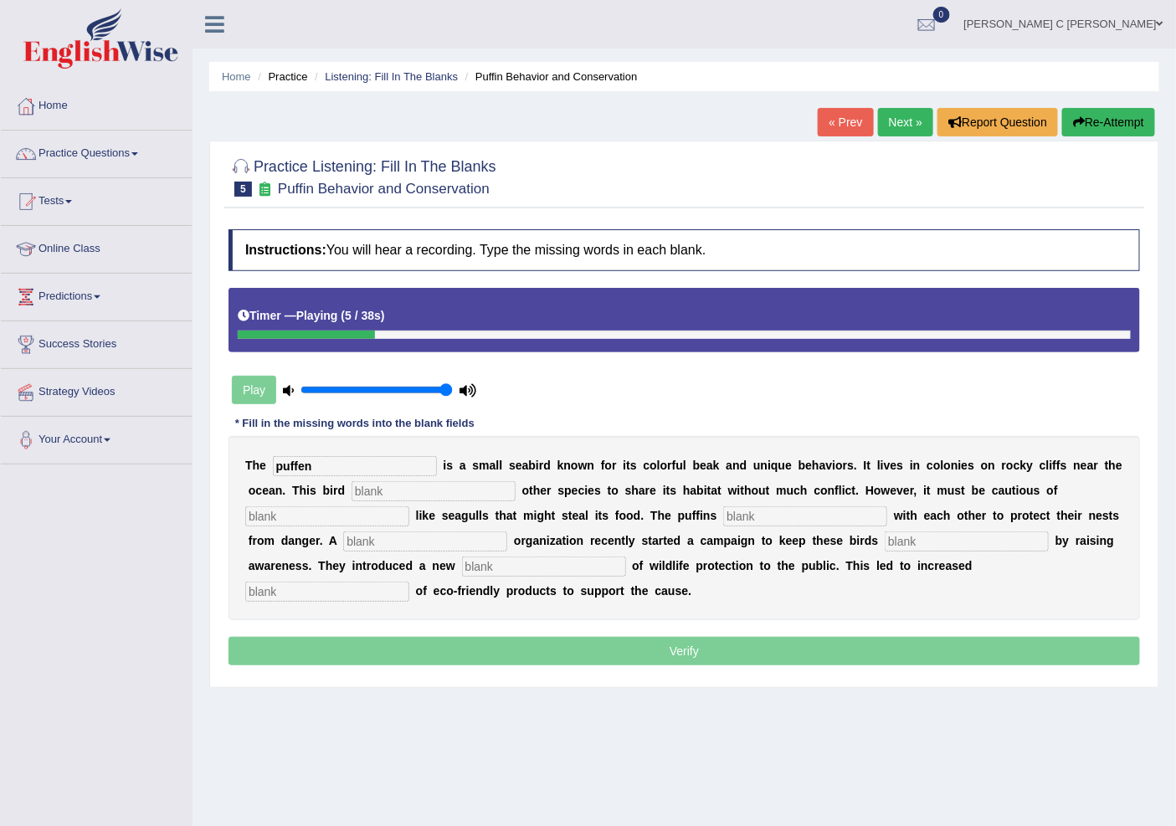
type input "puffen"
click at [399, 500] on input "text" at bounding box center [434, 491] width 164 height 20
type input "allows"
click at [387, 514] on input "text" at bounding box center [327, 516] width 164 height 20
type input "predators"
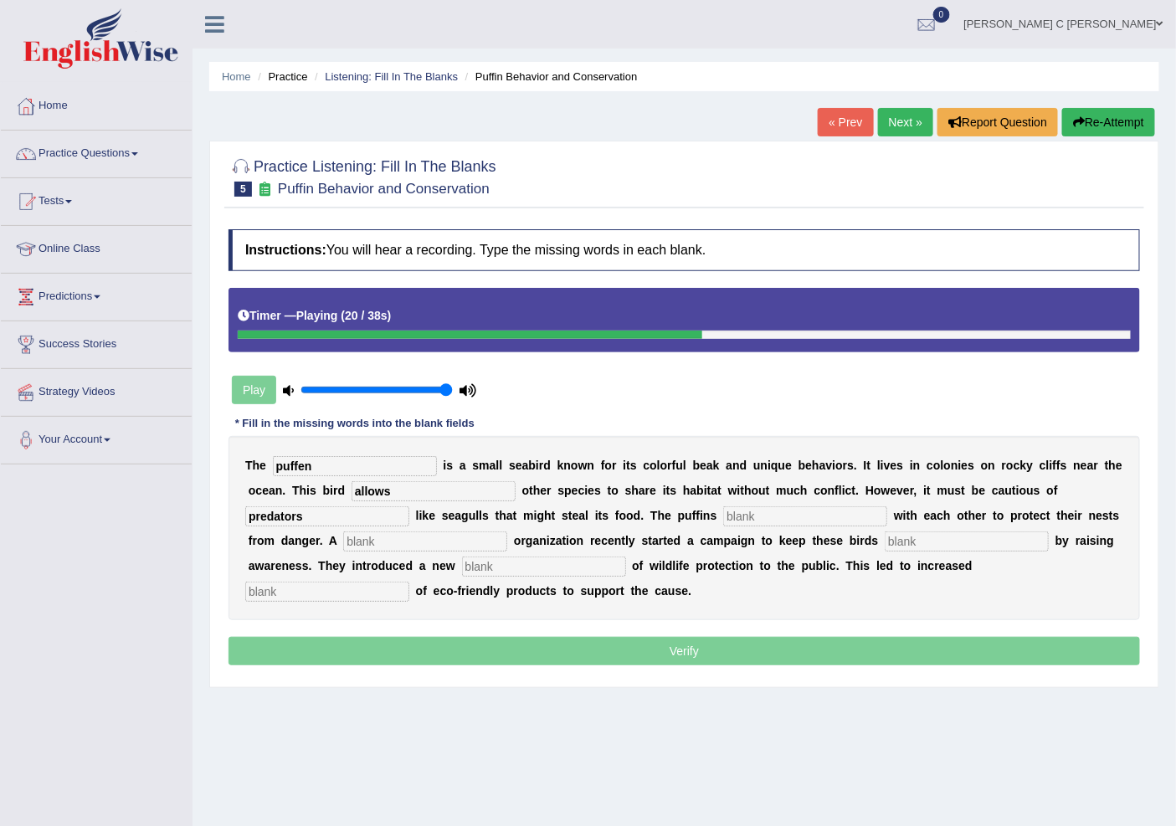
click at [383, 539] on input "text" at bounding box center [425, 542] width 164 height 20
click at [386, 467] on input "puffen" at bounding box center [355, 466] width 164 height 20
click at [380, 533] on input "text" at bounding box center [425, 542] width 164 height 20
type input "courporate"
click at [508, 562] on input "text" at bounding box center [544, 567] width 164 height 20
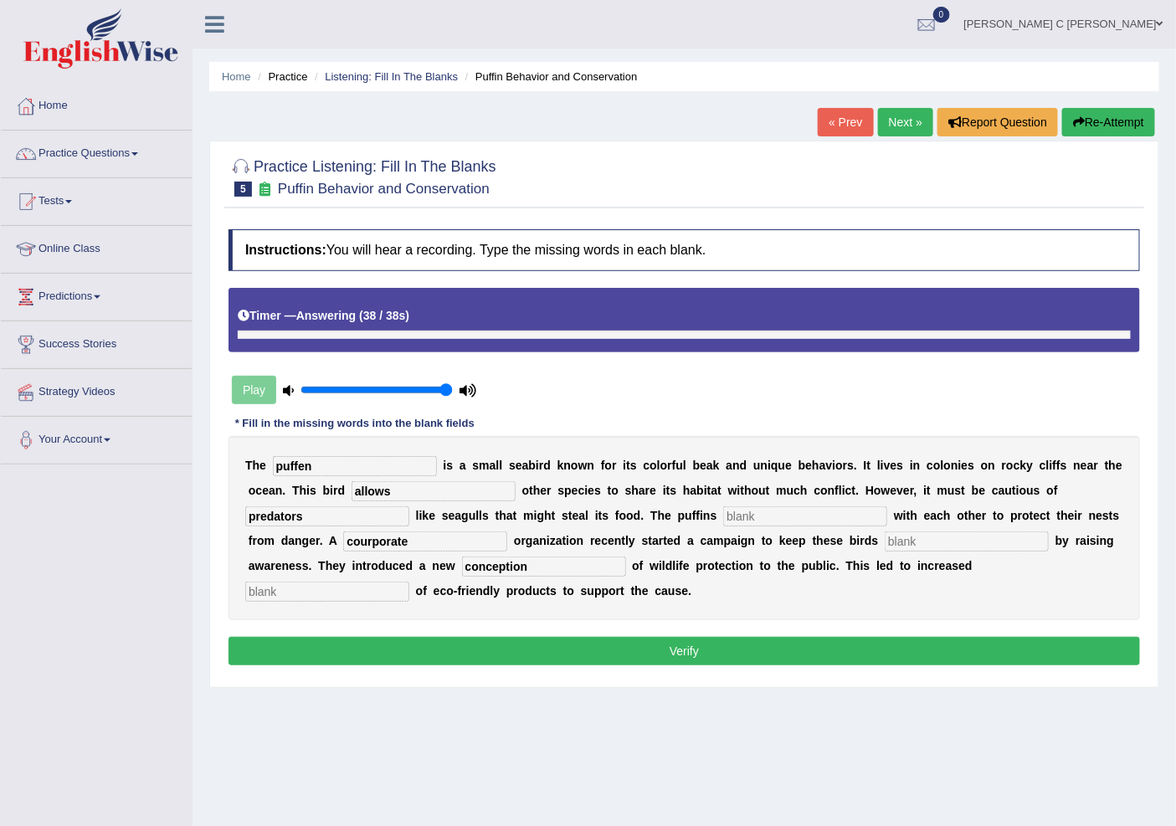
type input "conception"
click at [386, 595] on input "text" at bounding box center [327, 592] width 164 height 20
type input "conception"
click at [326, 466] on input "puffen" at bounding box center [355, 466] width 164 height 20
type input "puffins"
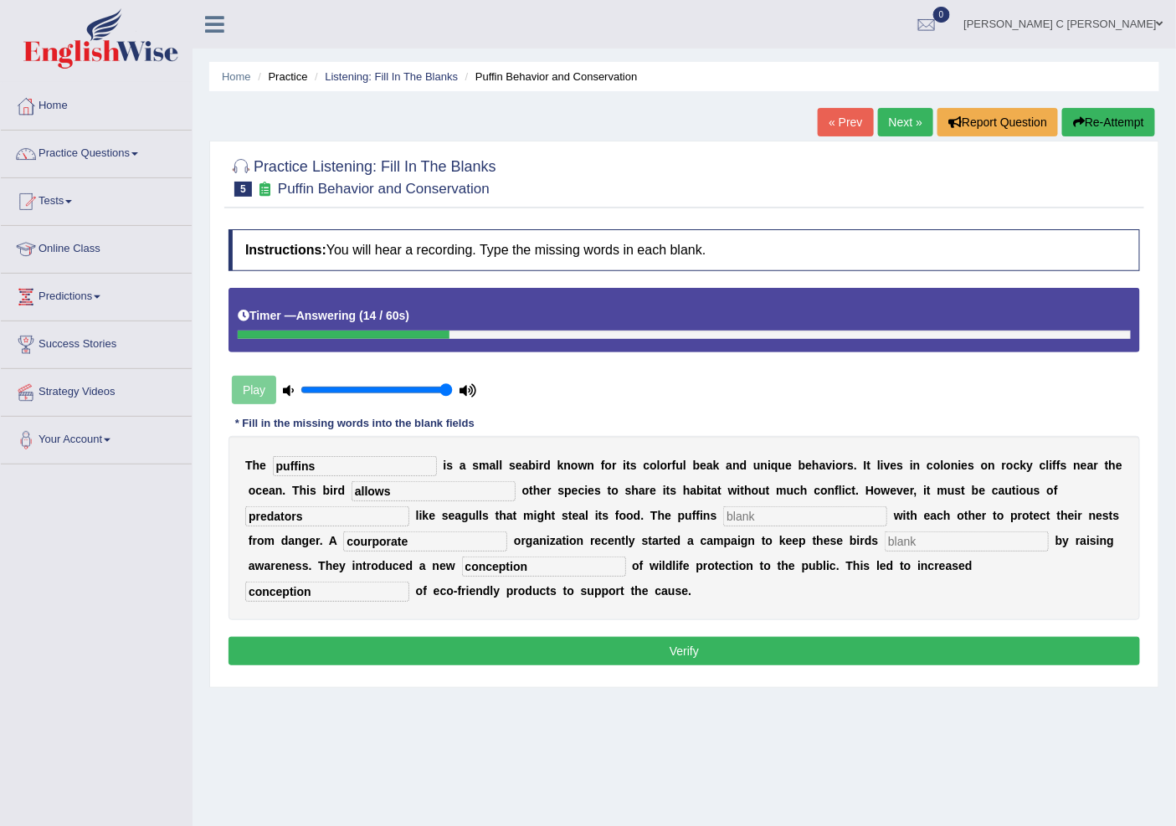
click at [773, 512] on input "text" at bounding box center [805, 516] width 164 height 20
type input "sdas"
click at [983, 545] on input "text" at bounding box center [967, 542] width 164 height 20
type input "ad"
click at [865, 658] on button "Verify" at bounding box center [685, 651] width 912 height 28
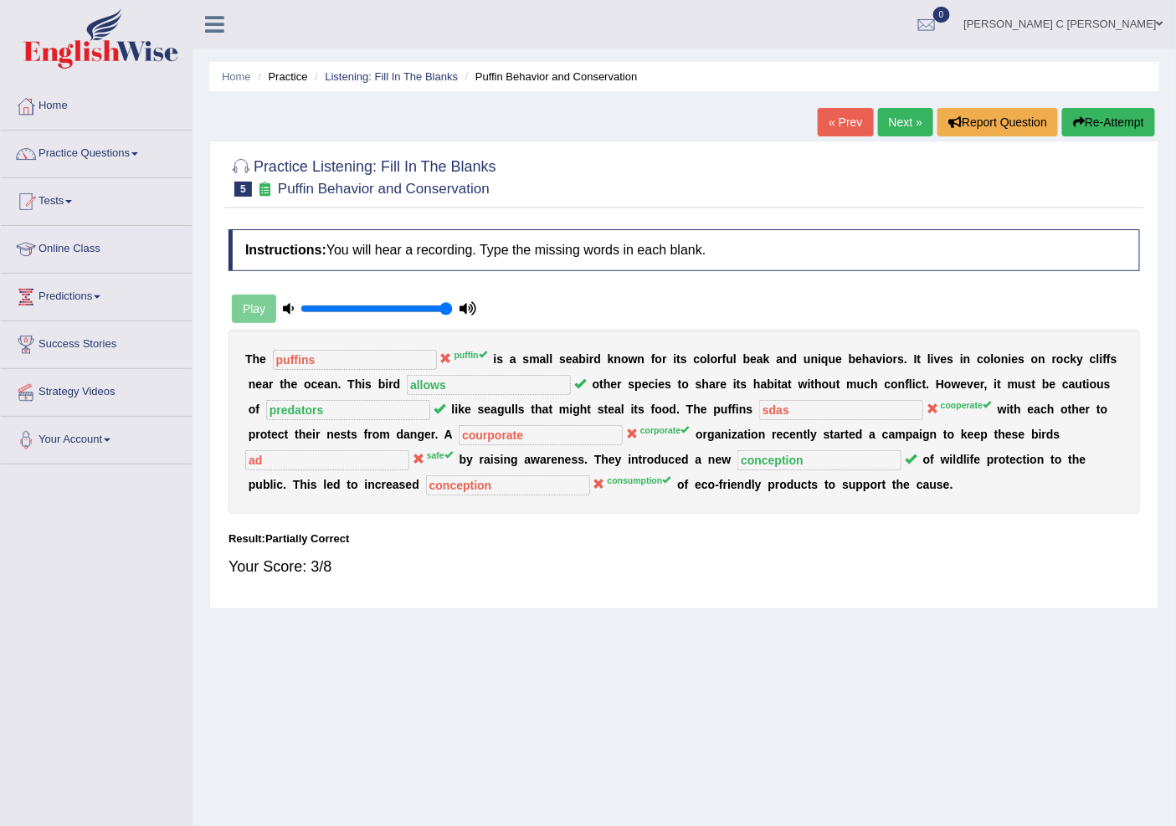
click at [897, 129] on link "Next »" at bounding box center [905, 122] width 55 height 28
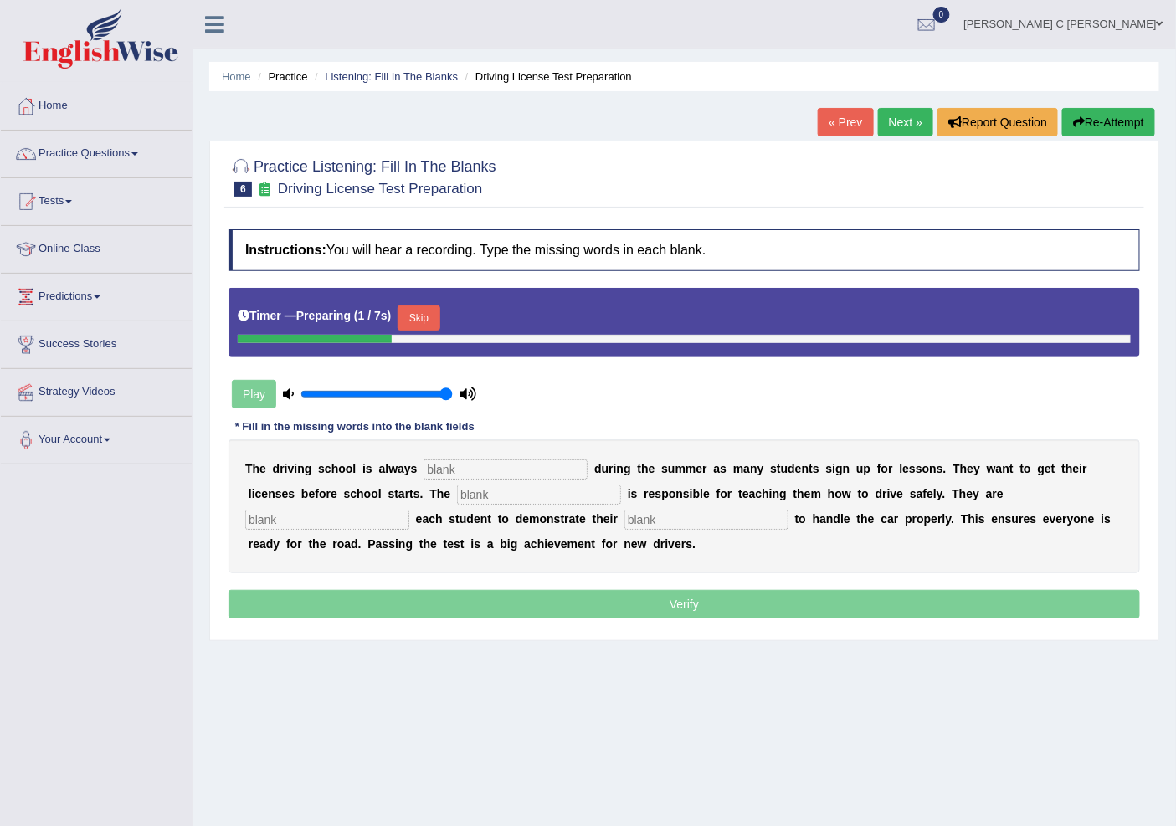
click at [517, 463] on input "text" at bounding box center [506, 470] width 164 height 20
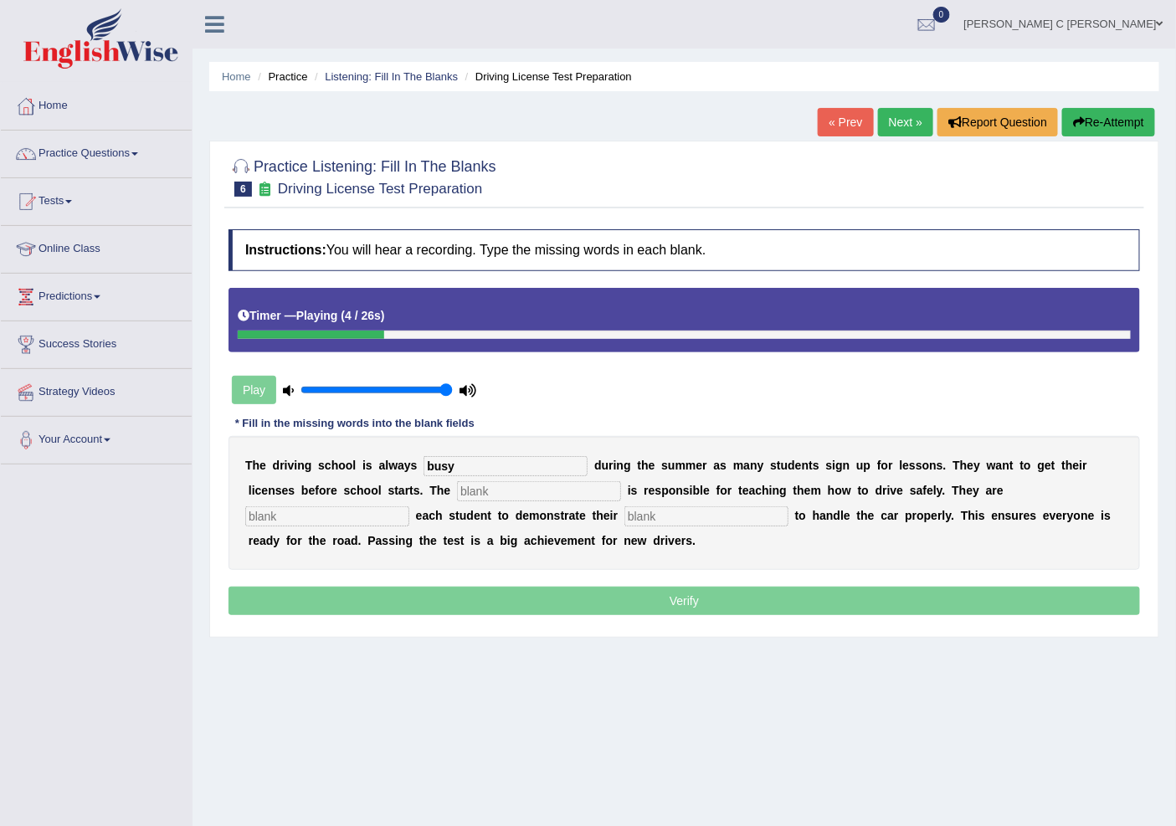
type input "busy"
click at [507, 495] on input "text" at bounding box center [539, 491] width 164 height 20
type input "w"
type input "intractor"
click at [352, 517] on input "text" at bounding box center [327, 516] width 164 height 20
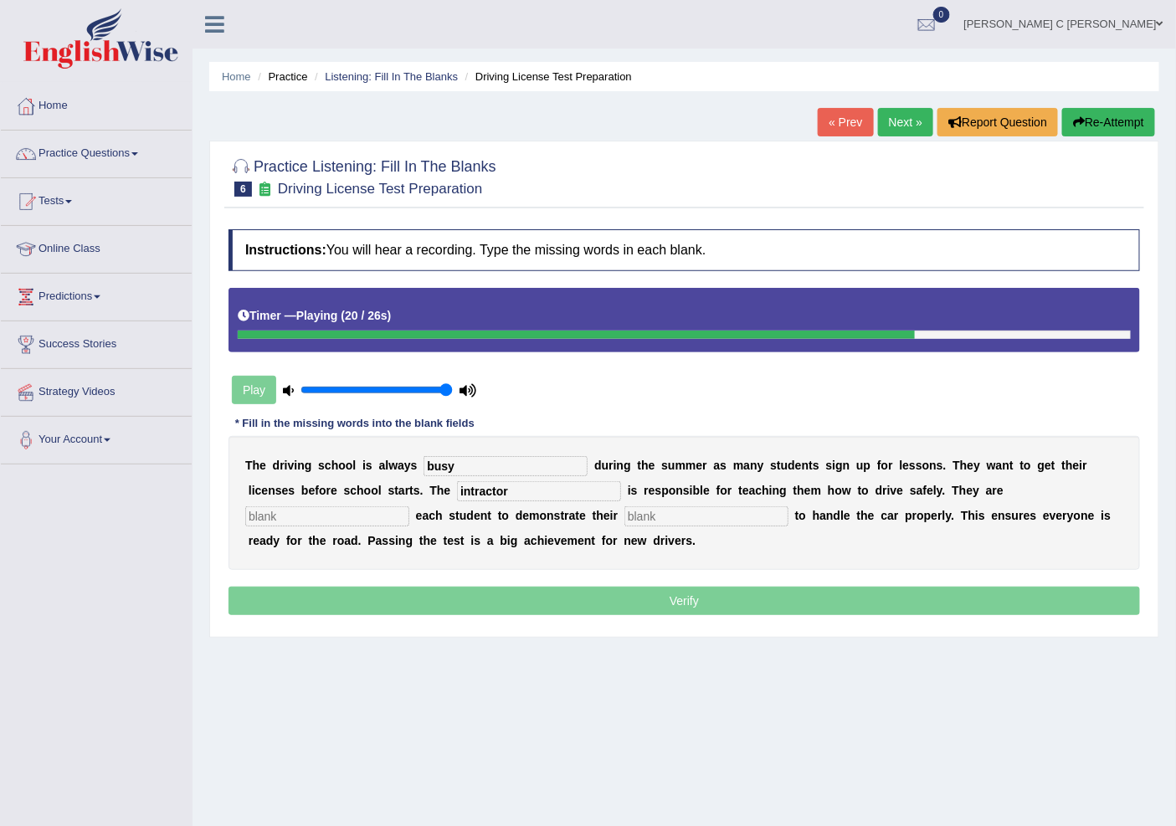
click at [664, 517] on input "text" at bounding box center [706, 516] width 164 height 20
type input "ability"
click at [383, 512] on input "text" at bounding box center [327, 516] width 164 height 20
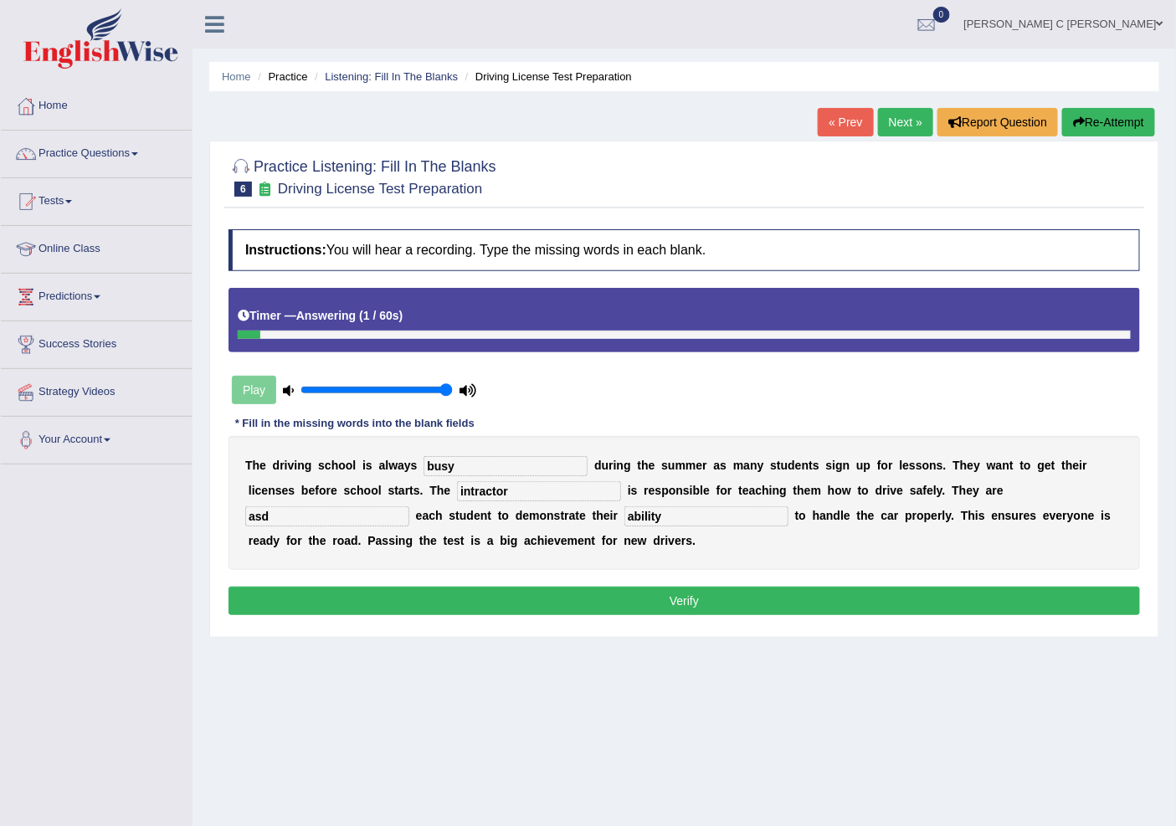
type input "asd"
click at [455, 605] on button "Verify" at bounding box center [685, 601] width 912 height 28
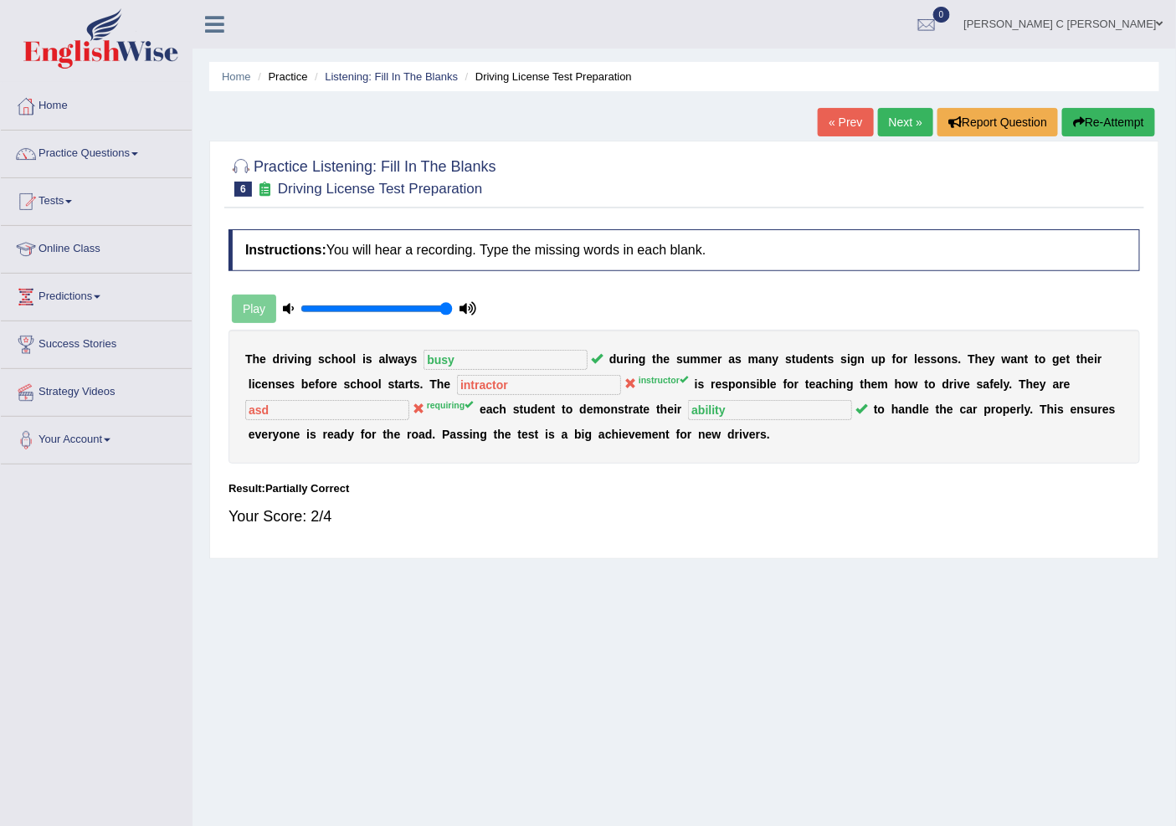
click at [906, 121] on link "Next »" at bounding box center [905, 122] width 55 height 28
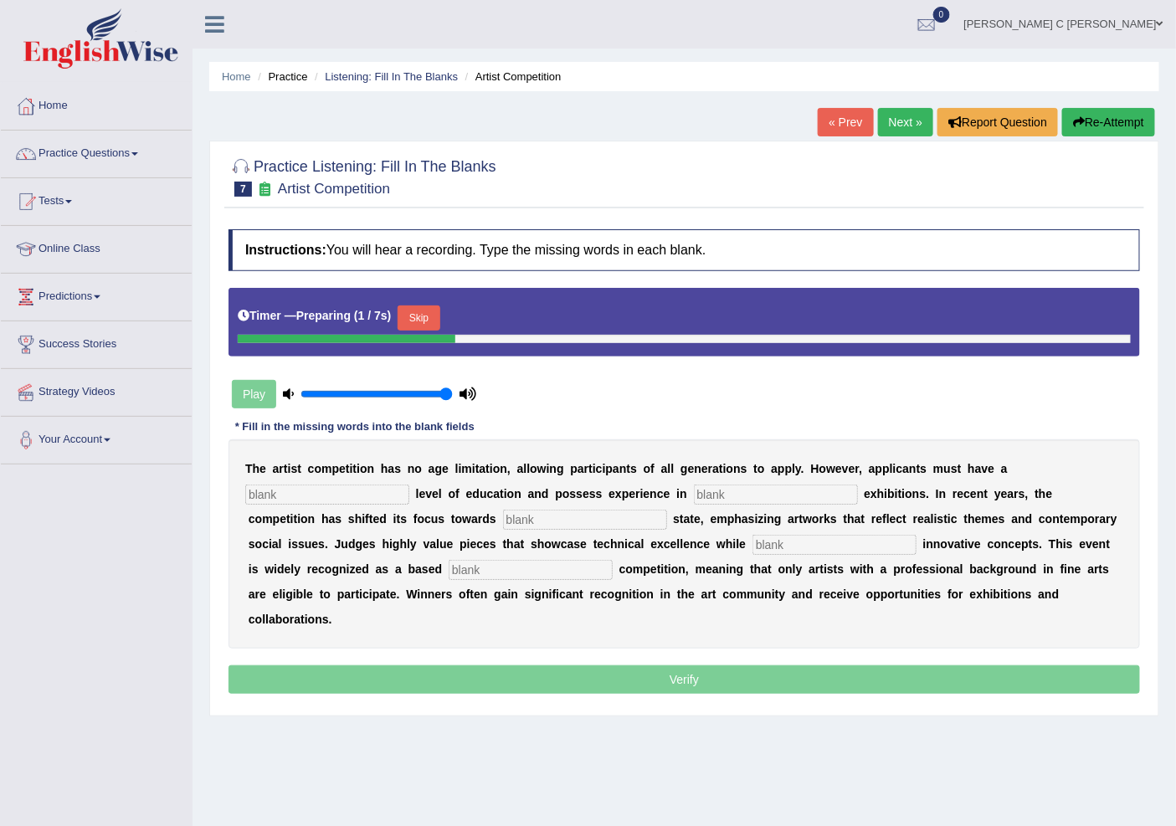
click at [329, 491] on input "text" at bounding box center [327, 495] width 164 height 20
click at [421, 322] on button "Skip" at bounding box center [419, 318] width 42 height 25
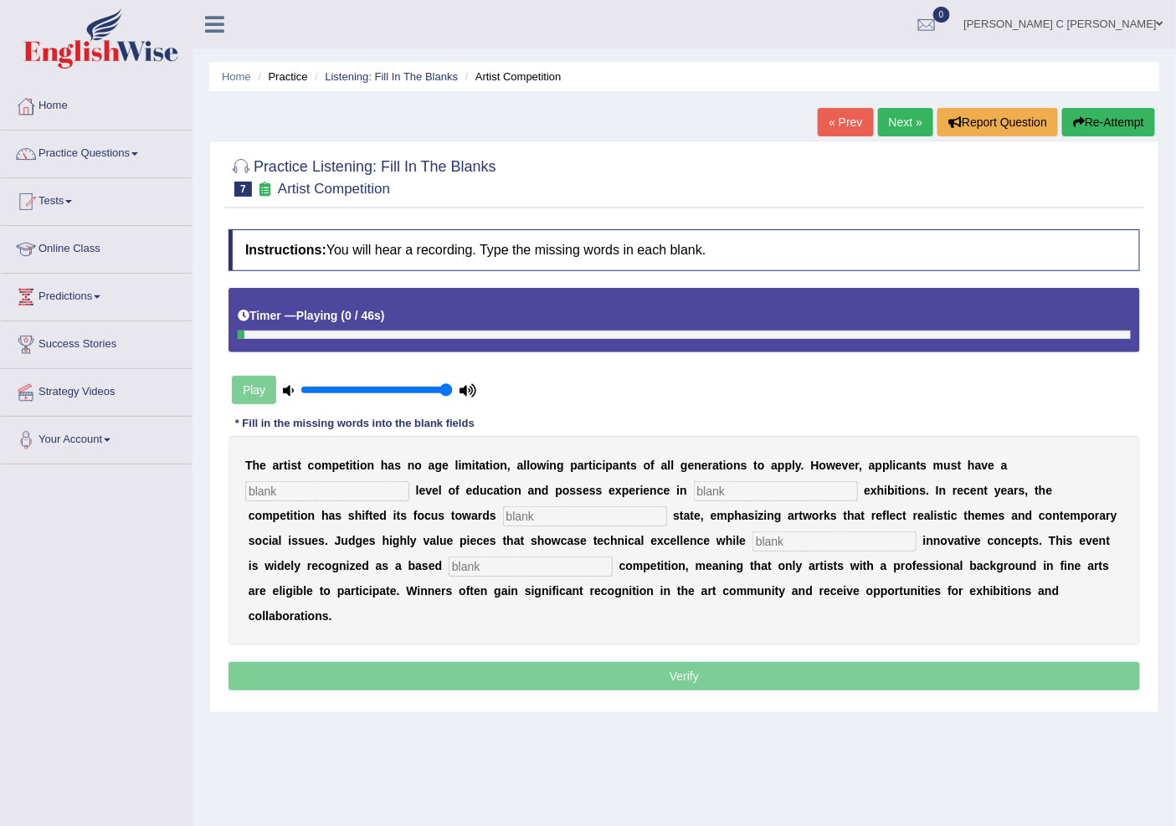
click at [364, 490] on input "text" at bounding box center [327, 491] width 164 height 20
type input "gar"
click at [716, 489] on input "text" at bounding box center [776, 491] width 164 height 20
type input "ex"
click at [537, 525] on input "text" at bounding box center [585, 516] width 164 height 20
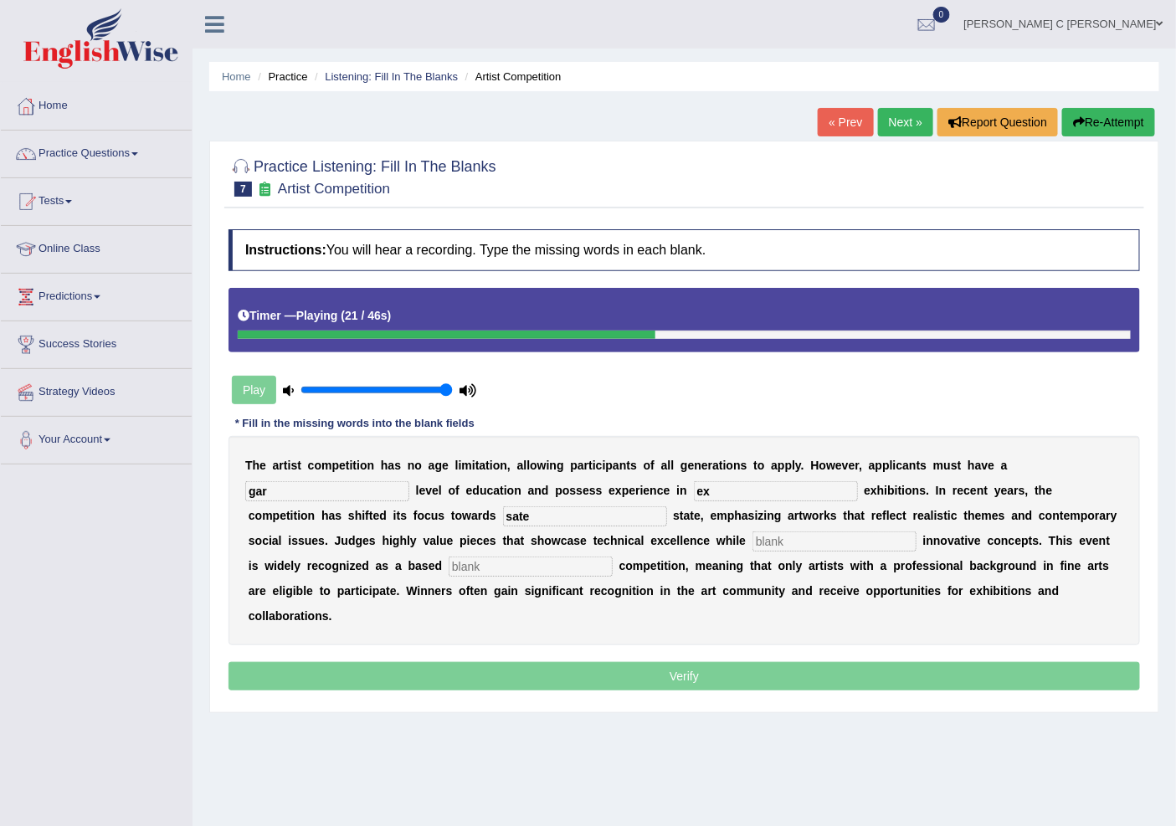
type input "sate"
click at [752, 540] on input "text" at bounding box center [834, 542] width 164 height 20
type input "social"
click at [454, 563] on input "text" at bounding box center [531, 567] width 164 height 20
type input "inovative"
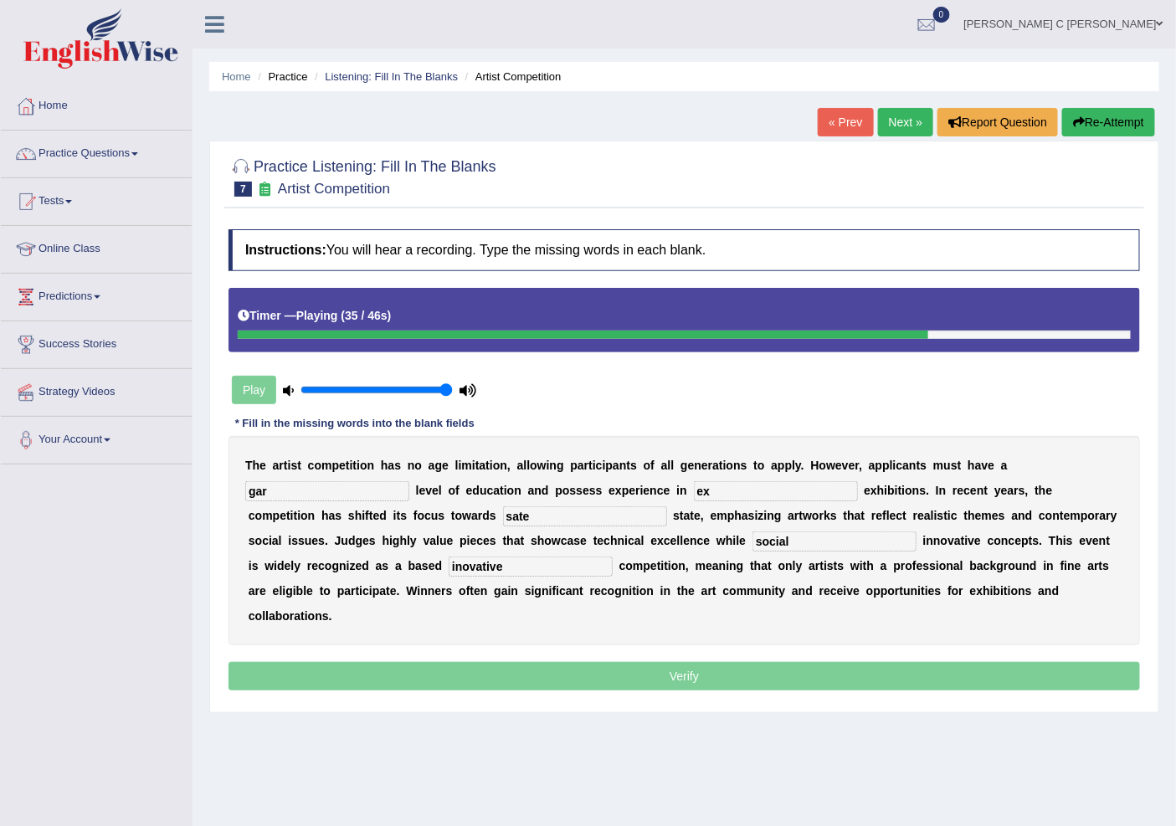
click at [352, 494] on input "gar" at bounding box center [327, 491] width 164 height 20
type input "graduate"
click at [732, 488] on input "ex" at bounding box center [776, 491] width 164 height 20
type input "exdad"
click at [606, 683] on p "Verify" at bounding box center [685, 676] width 912 height 28
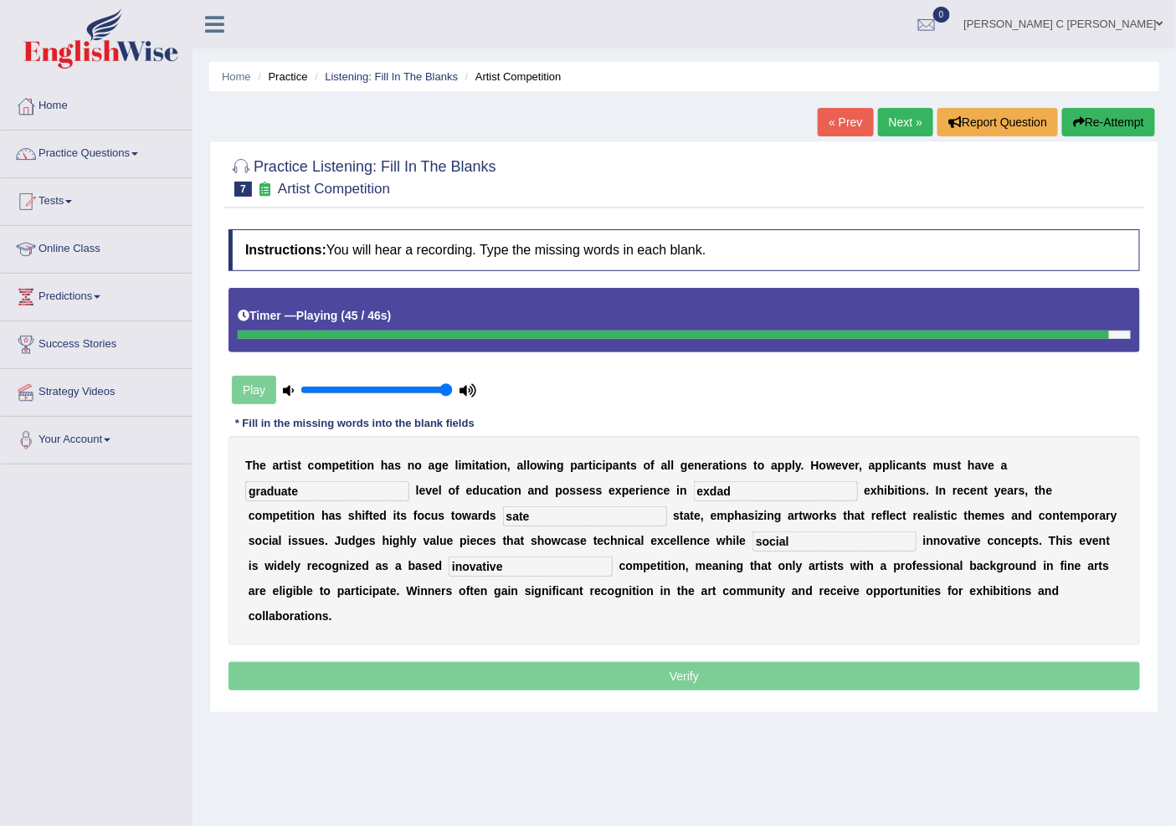
click at [606, 683] on p "Verify" at bounding box center [685, 676] width 912 height 28
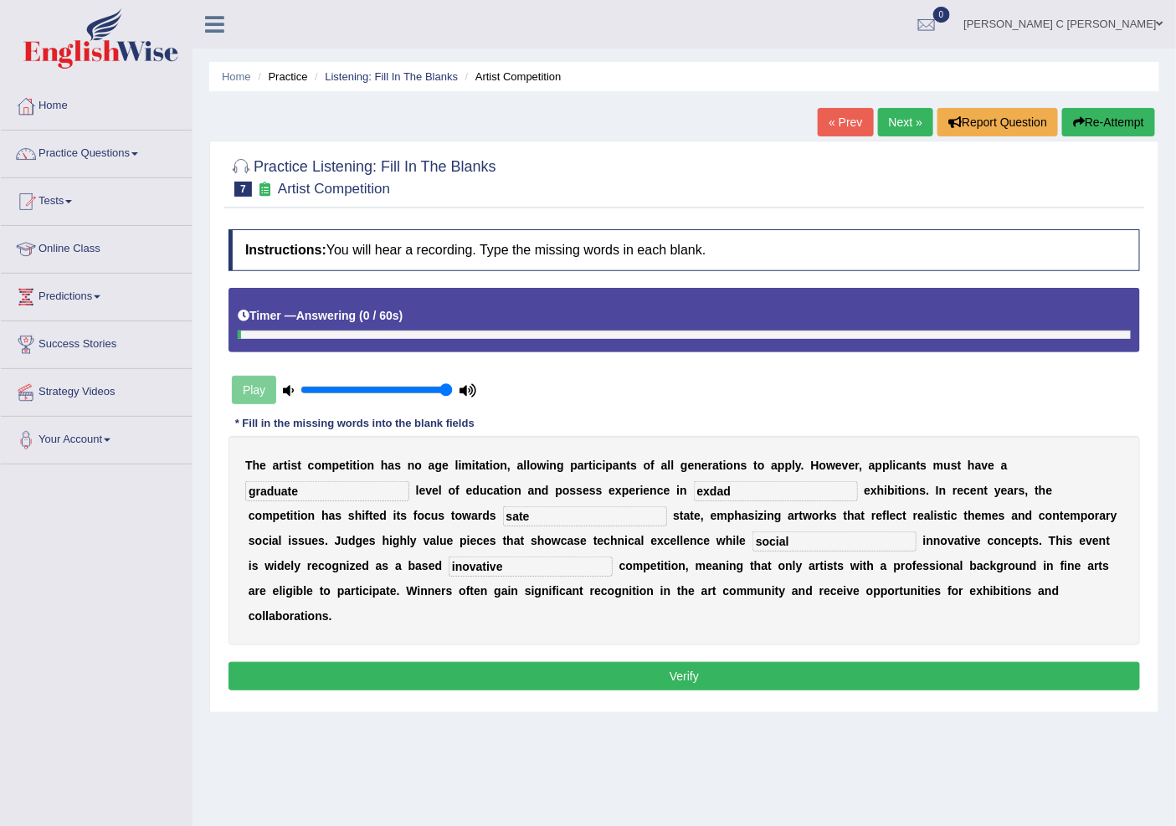
click at [606, 683] on button "Verify" at bounding box center [685, 676] width 912 height 28
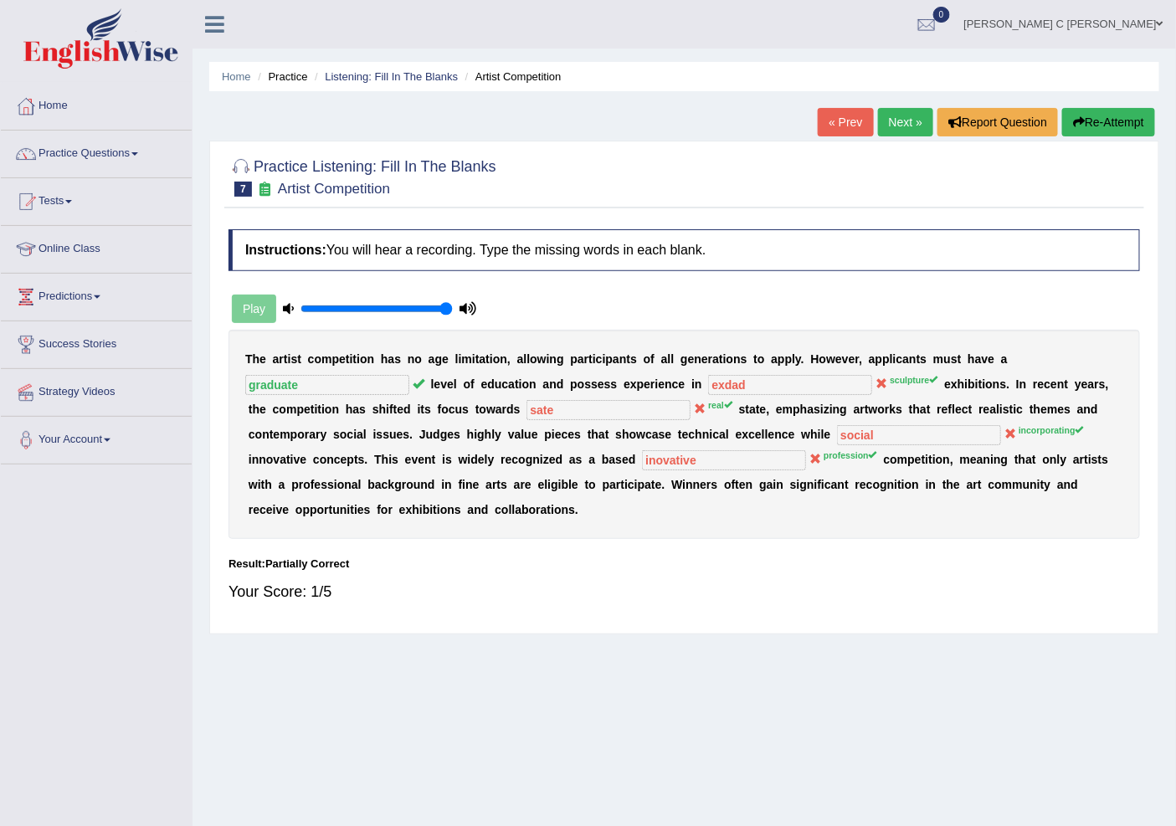
click at [900, 116] on link "Next »" at bounding box center [905, 122] width 55 height 28
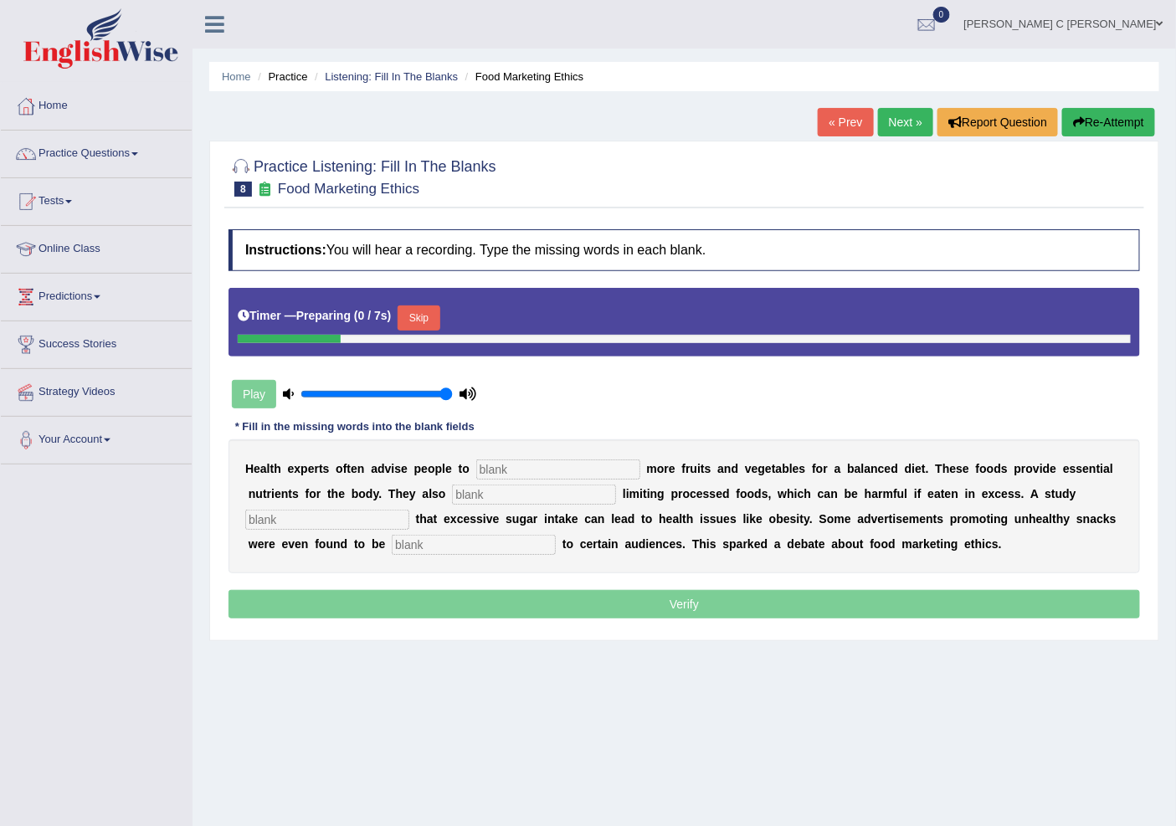
click at [528, 472] on input "text" at bounding box center [558, 470] width 164 height 20
click at [423, 315] on button "Skip" at bounding box center [419, 318] width 42 height 25
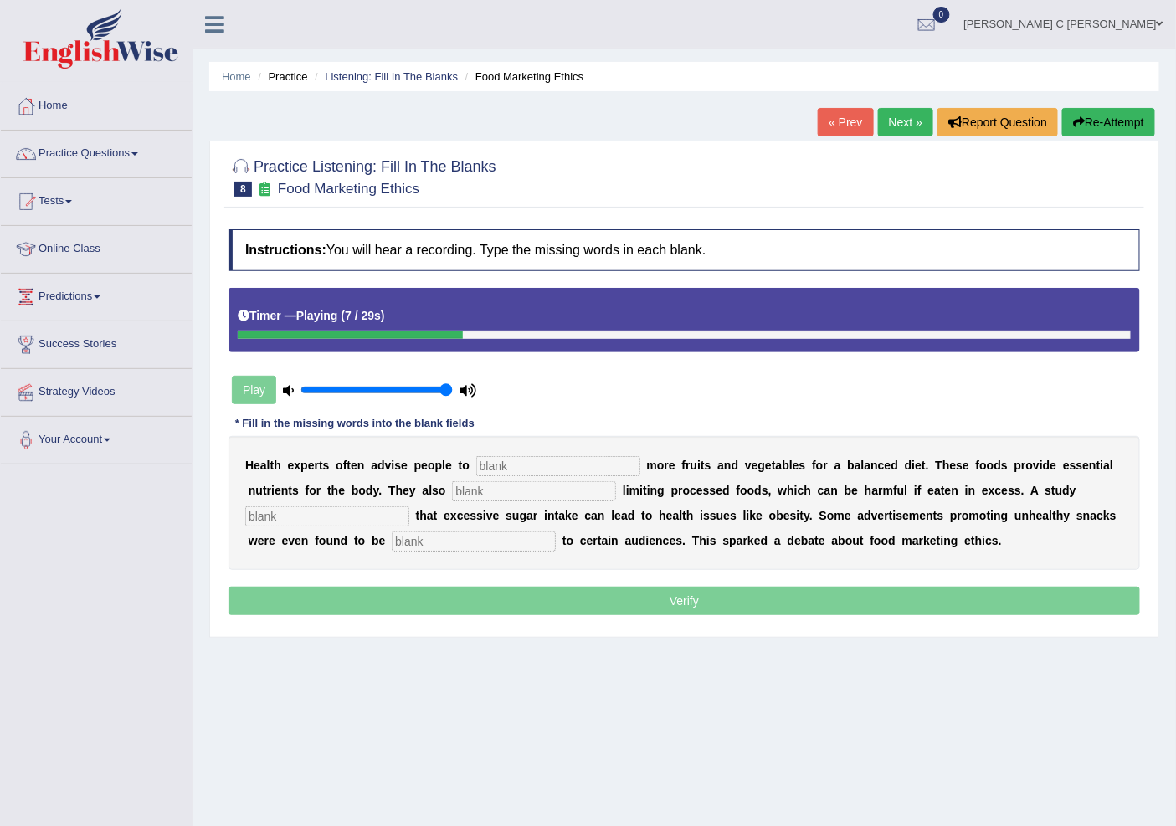
click at [498, 458] on input "text" at bounding box center [558, 466] width 164 height 20
click at [502, 489] on input "text" at bounding box center [534, 491] width 164 height 20
type input "recomended"
click at [523, 465] on input "text" at bounding box center [558, 466] width 164 height 20
type input "consume"
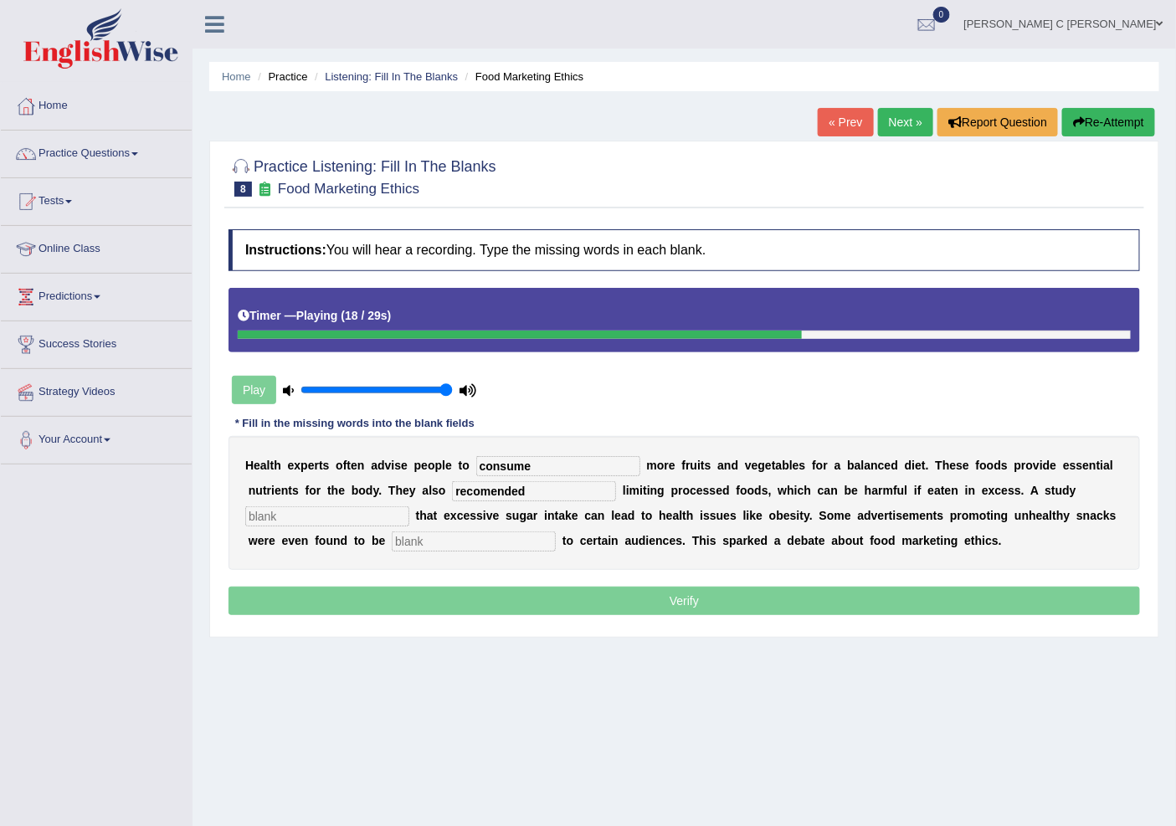
click at [362, 516] on input "text" at bounding box center [327, 516] width 164 height 20
type input "d"
click at [417, 533] on input "text" at bounding box center [474, 542] width 164 height 20
type input "offensive"
click at [372, 508] on input "text" at bounding box center [327, 516] width 164 height 20
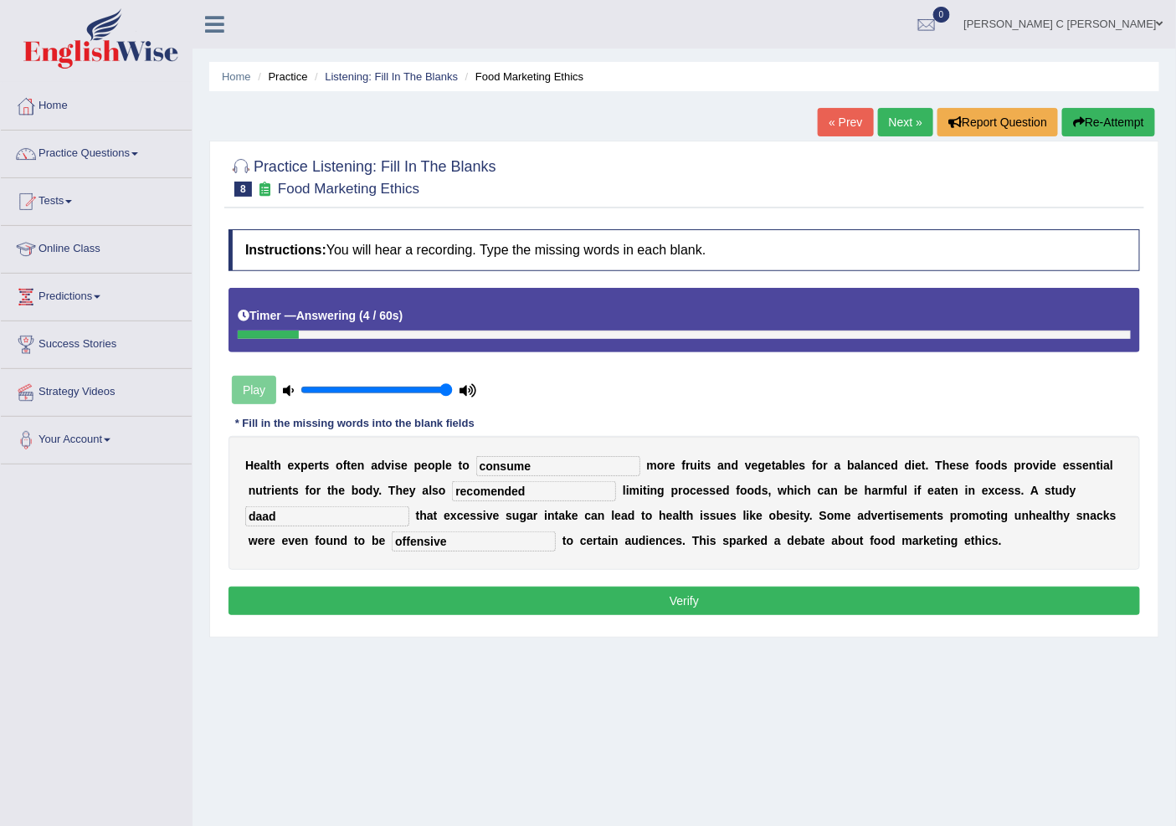
type input "daad"
click at [605, 580] on div "Instructions: You will hear a recording. Type the missing words in each blank. …" at bounding box center [684, 424] width 920 height 407
click at [605, 594] on button "Verify" at bounding box center [685, 601] width 912 height 28
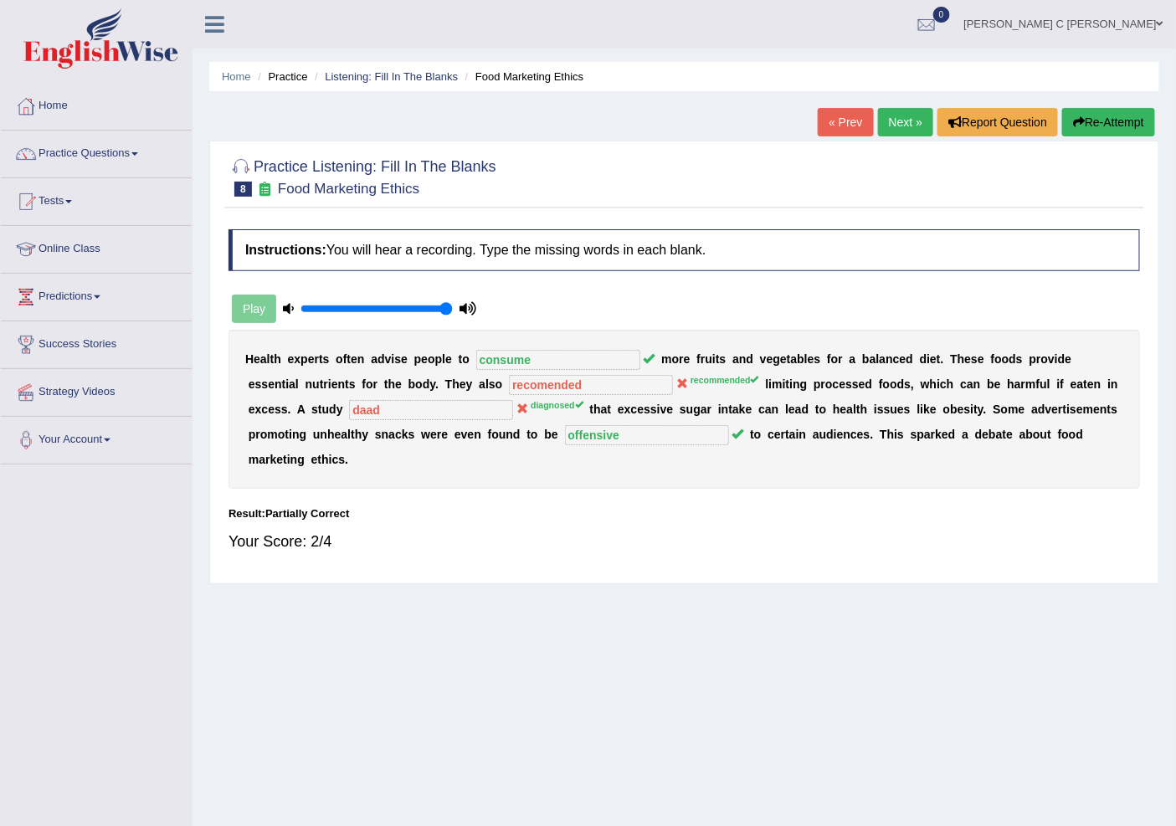
click at [892, 126] on link "Next »" at bounding box center [905, 122] width 55 height 28
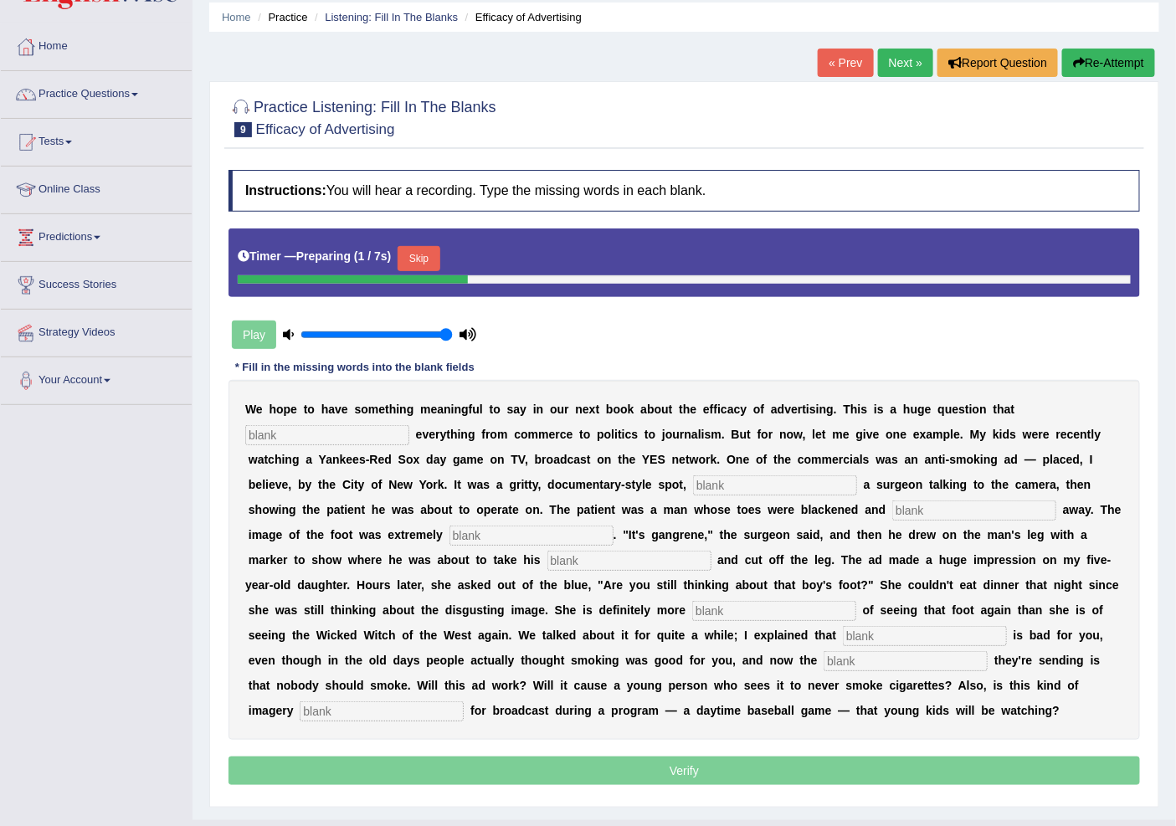
scroll to position [93, 0]
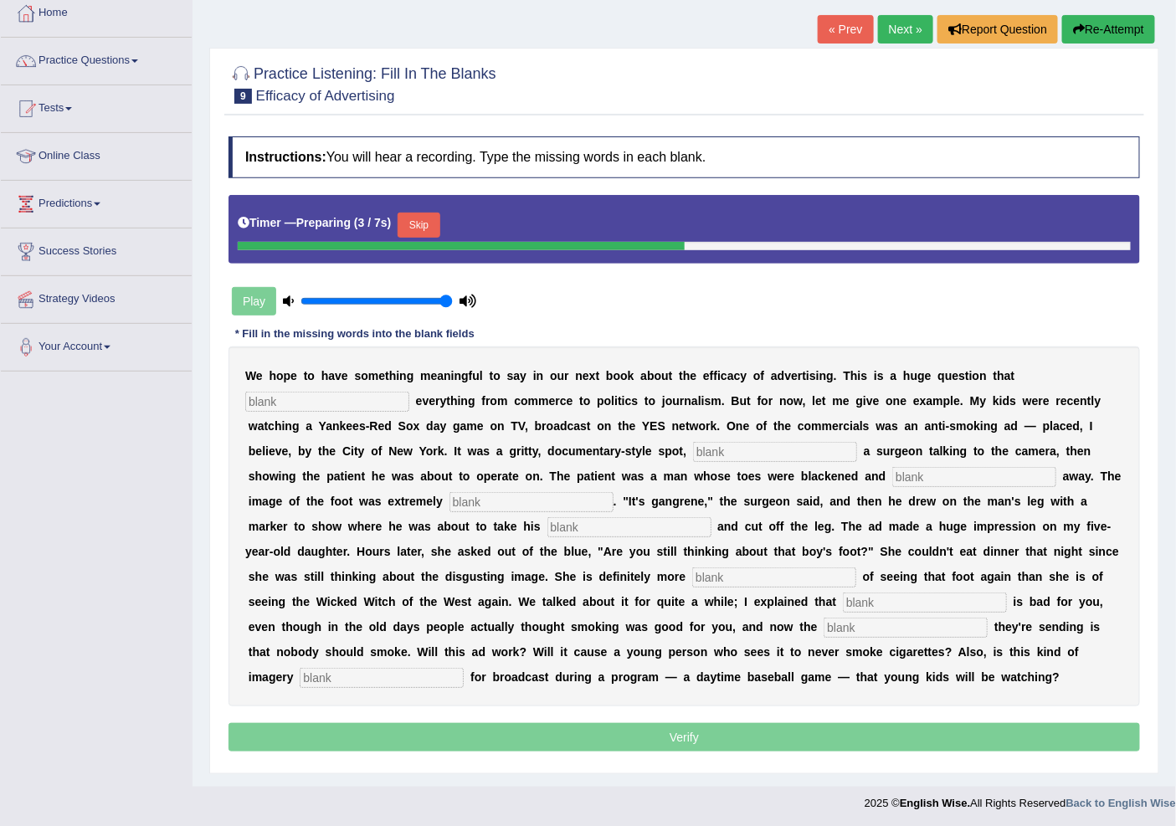
click at [377, 399] on input "text" at bounding box center [327, 402] width 164 height 20
click at [414, 224] on button "Skip" at bounding box center [419, 225] width 42 height 25
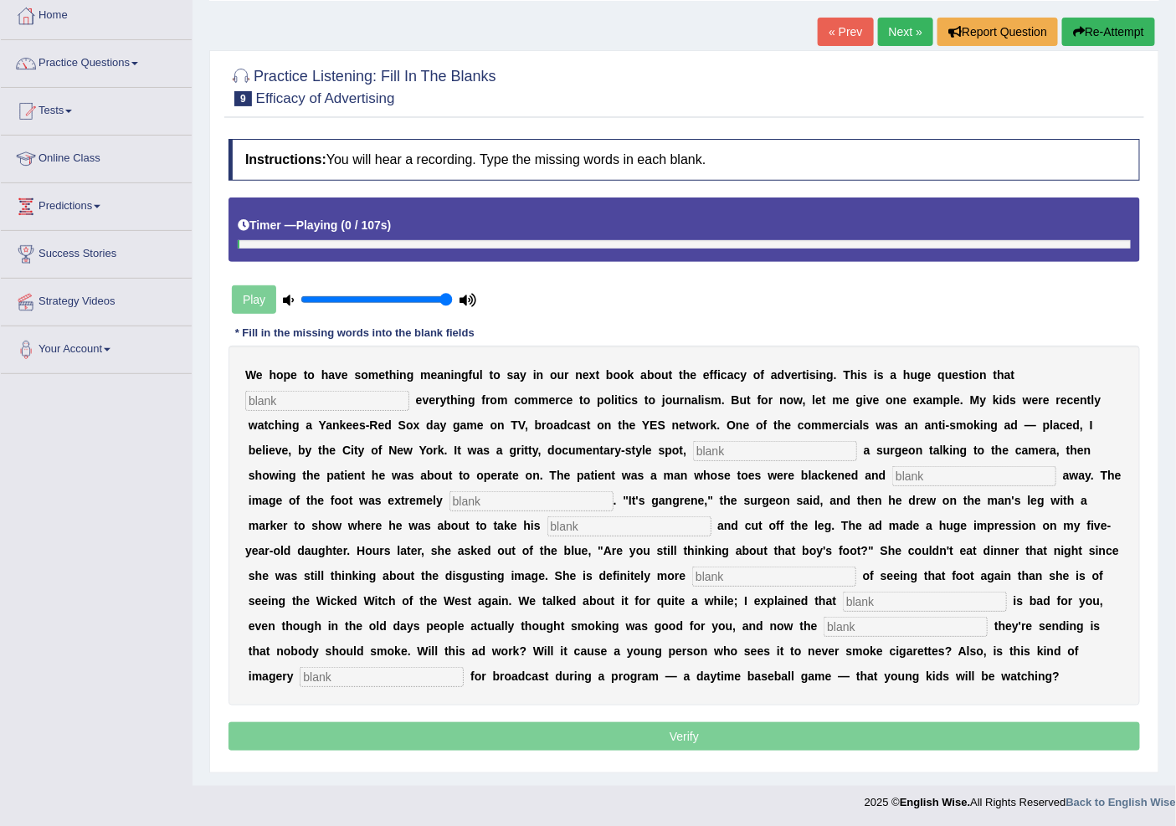
click at [378, 404] on input "text" at bounding box center [327, 401] width 164 height 20
click at [268, 405] on input "immpact" at bounding box center [327, 401] width 164 height 20
type input "impact"
click at [762, 444] on input "text" at bounding box center [775, 451] width 164 height 20
type input "feachuring"
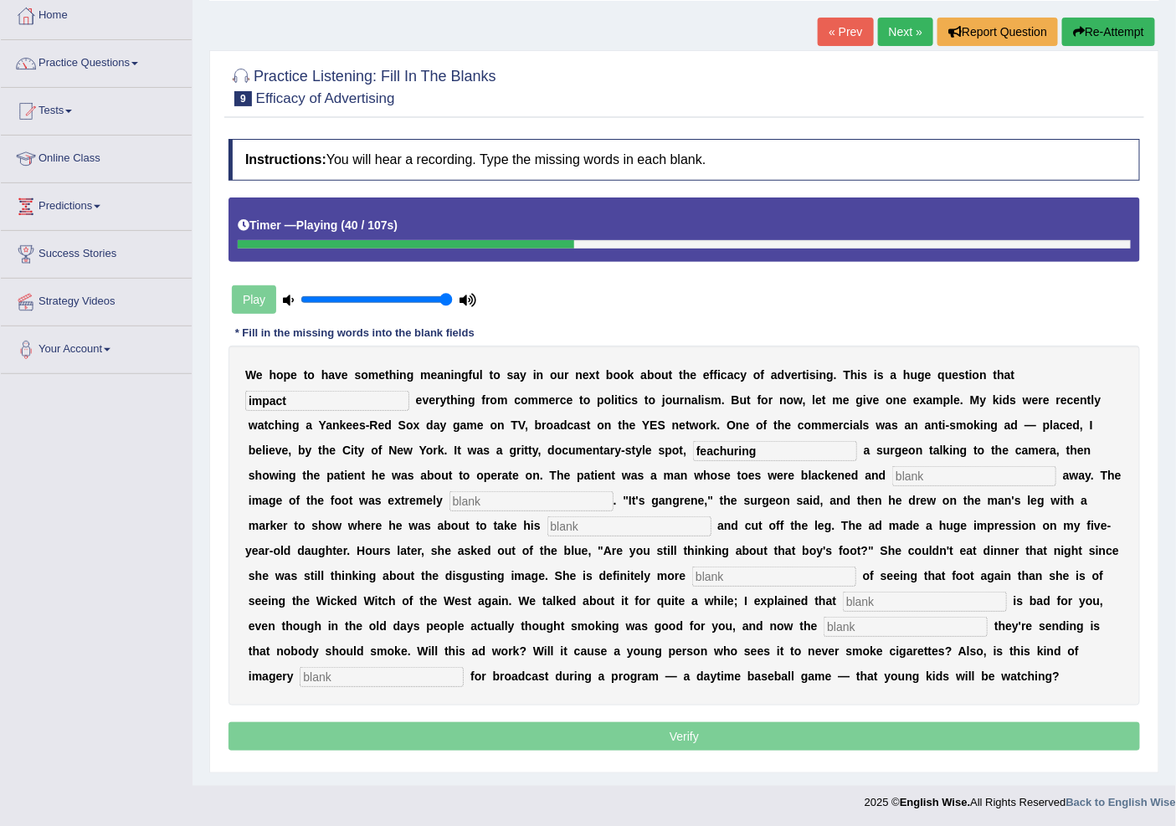
click at [503, 507] on input "text" at bounding box center [531, 501] width 164 height 20
click at [933, 475] on input "text" at bounding box center [974, 476] width 164 height 20
type input "rinning"
click at [538, 506] on input "text" at bounding box center [531, 501] width 164 height 20
type input "disgusting"
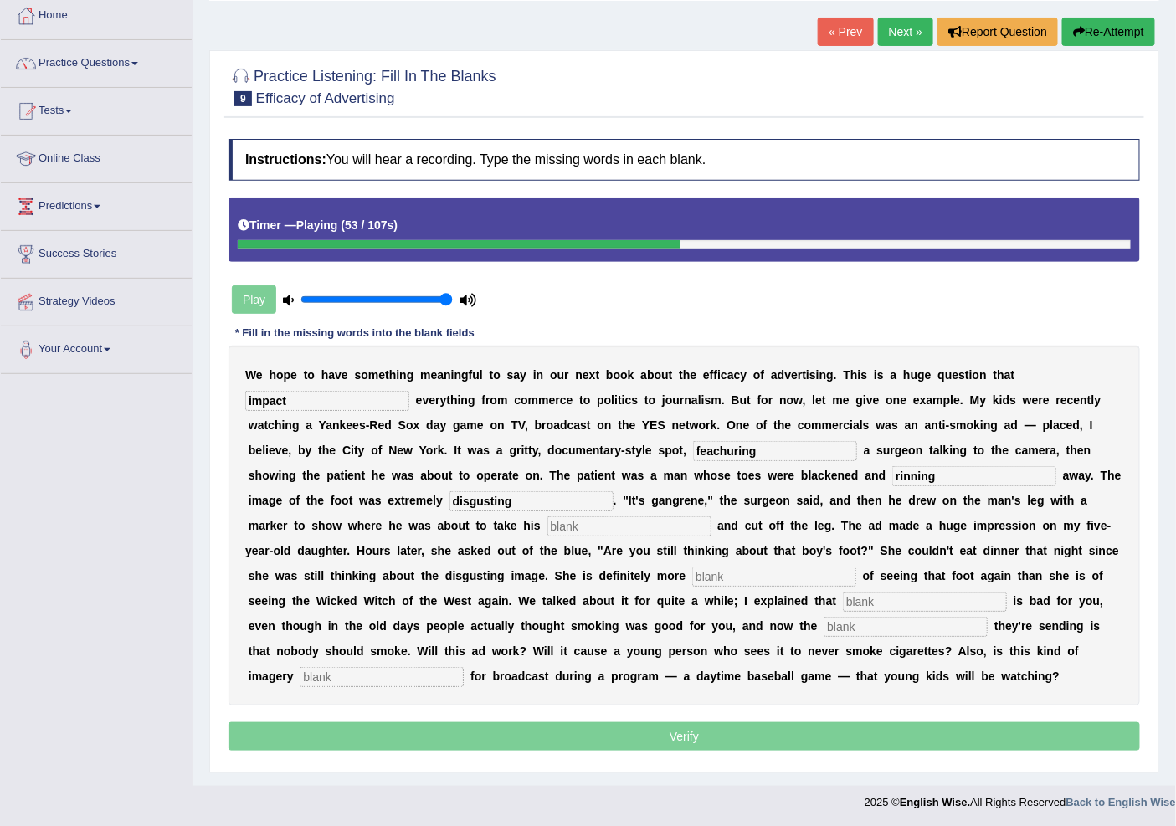
click at [555, 531] on input "text" at bounding box center [629, 526] width 164 height 20
type input "haxo"
click at [742, 572] on input "text" at bounding box center [774, 577] width 164 height 20
type input "sacred"
click at [850, 603] on input "text" at bounding box center [925, 602] width 164 height 20
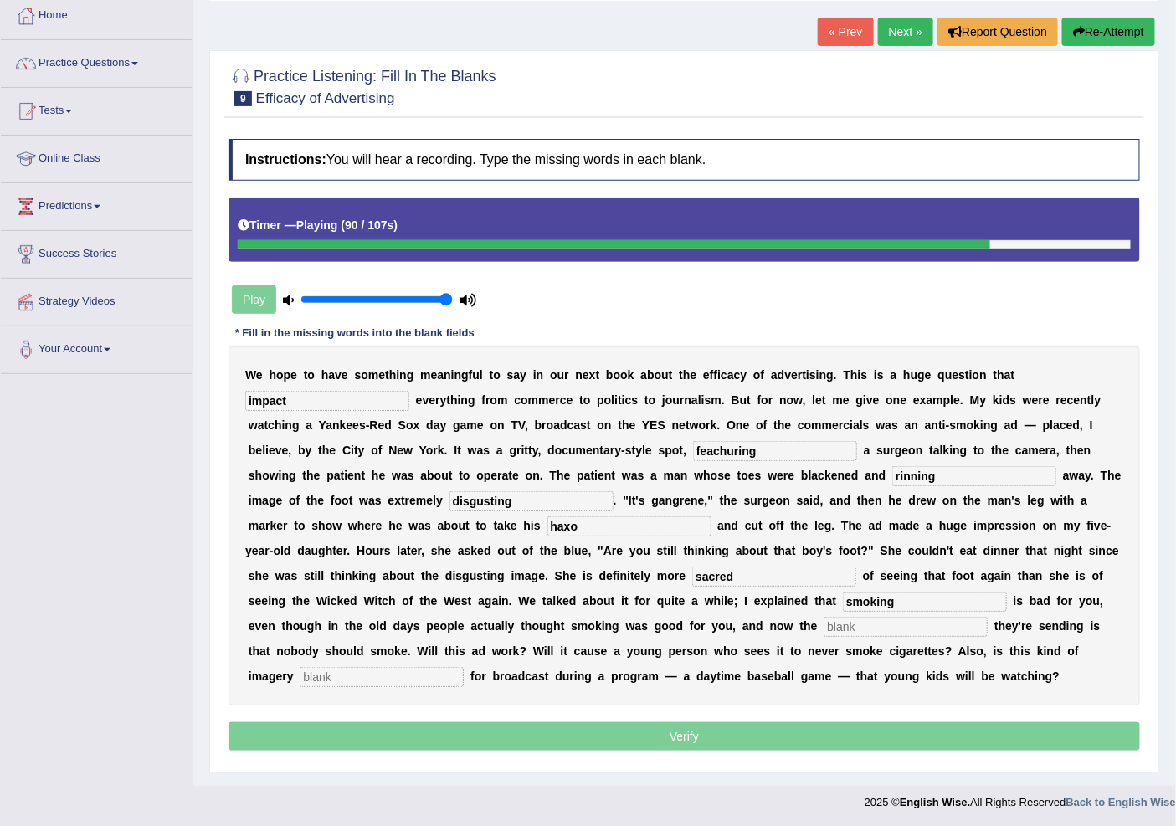
type input "smoking"
click at [871, 629] on input "text" at bounding box center [906, 627] width 164 height 20
type input "message"
click at [408, 667] on input "text" at bounding box center [382, 677] width 164 height 20
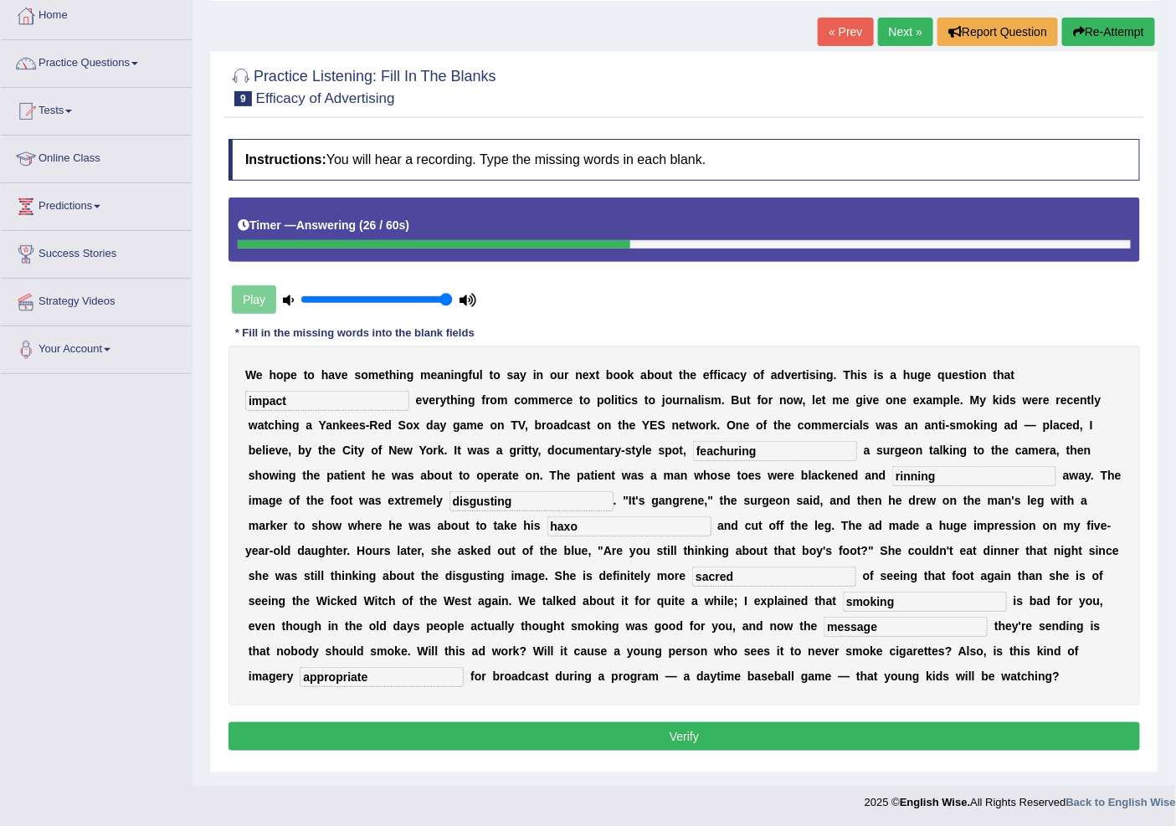
type input "appropriate"
click at [724, 741] on button "Verify" at bounding box center [685, 736] width 912 height 28
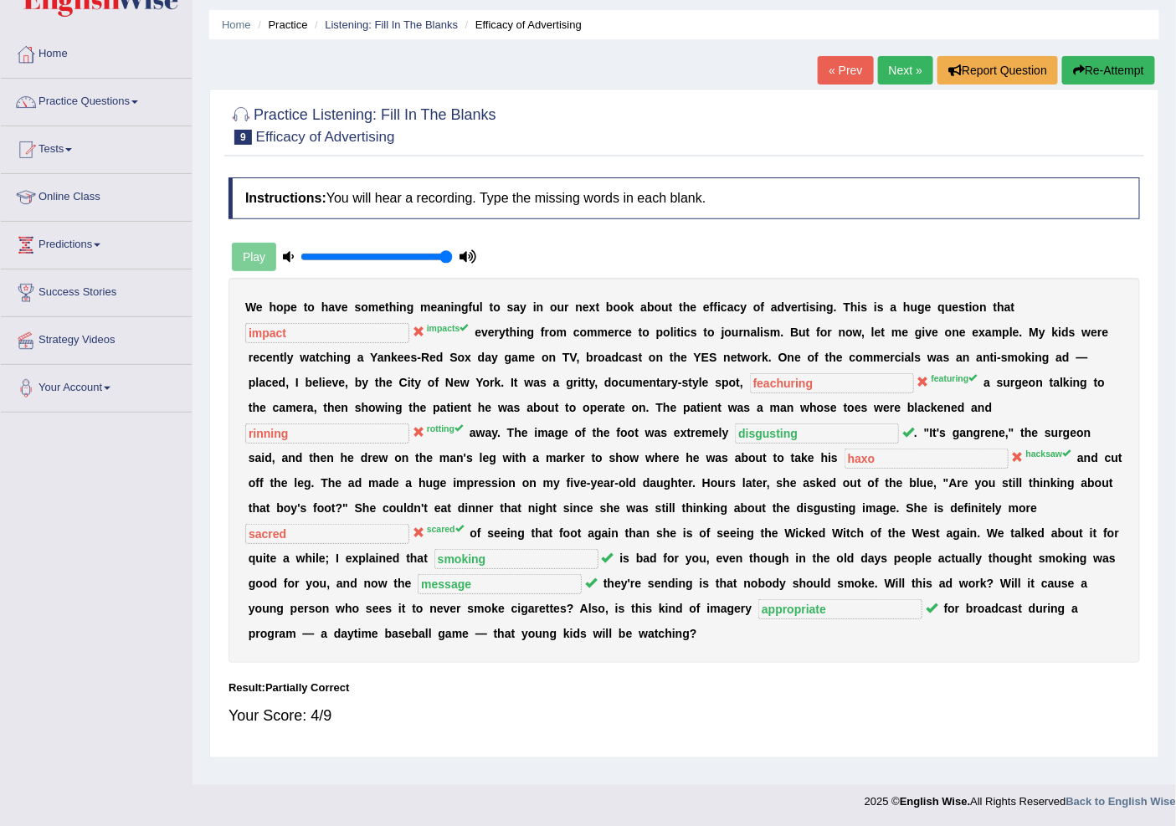
click at [563, 727] on div "Instructions: You will hear a recording. Type the missing words in each blank. …" at bounding box center [684, 459] width 920 height 580
click at [129, 111] on link "Practice Questions" at bounding box center [96, 100] width 191 height 42
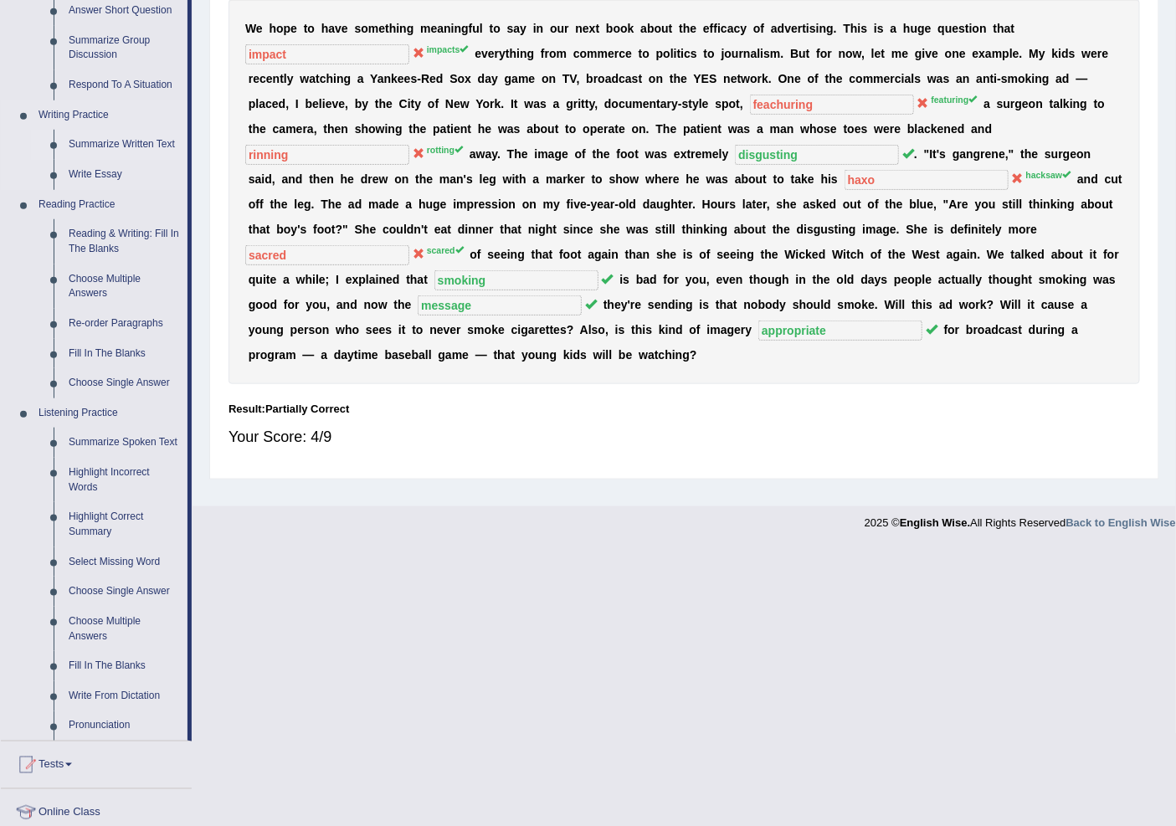
scroll to position [238, 0]
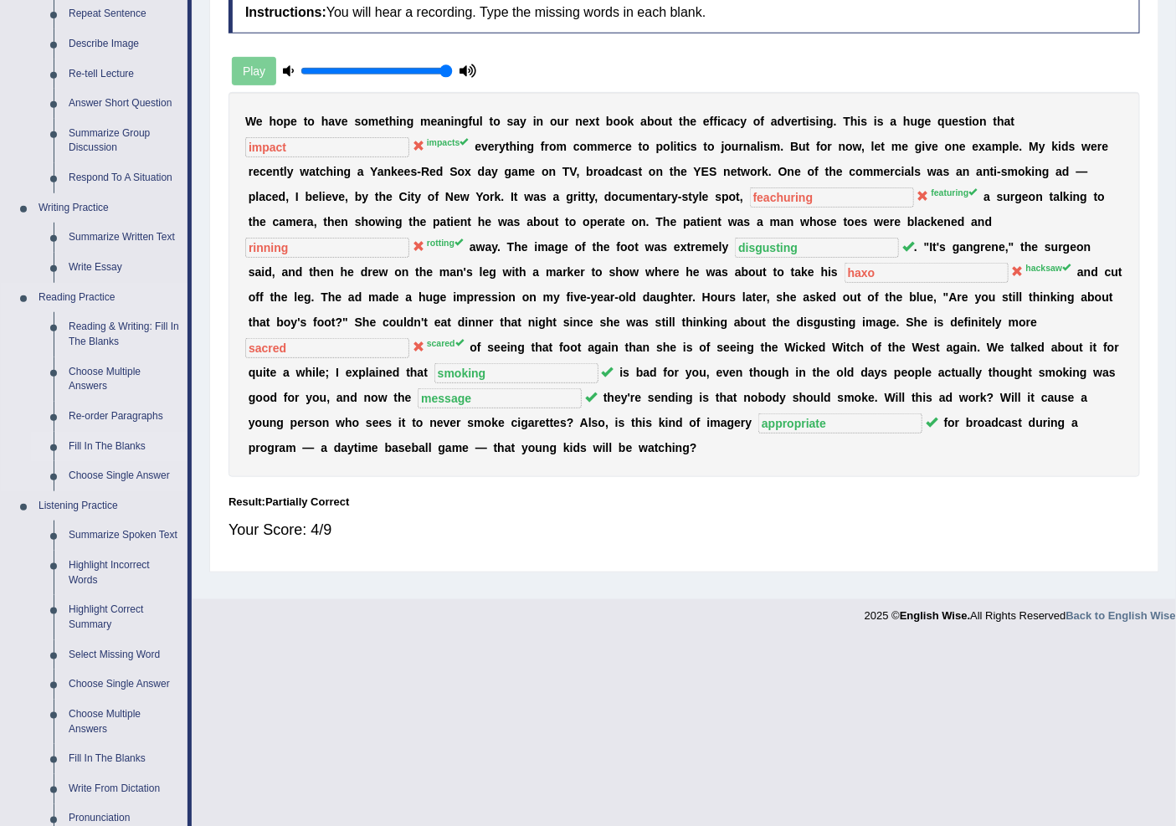
click at [127, 447] on link "Fill In The Blanks" at bounding box center [124, 447] width 126 height 30
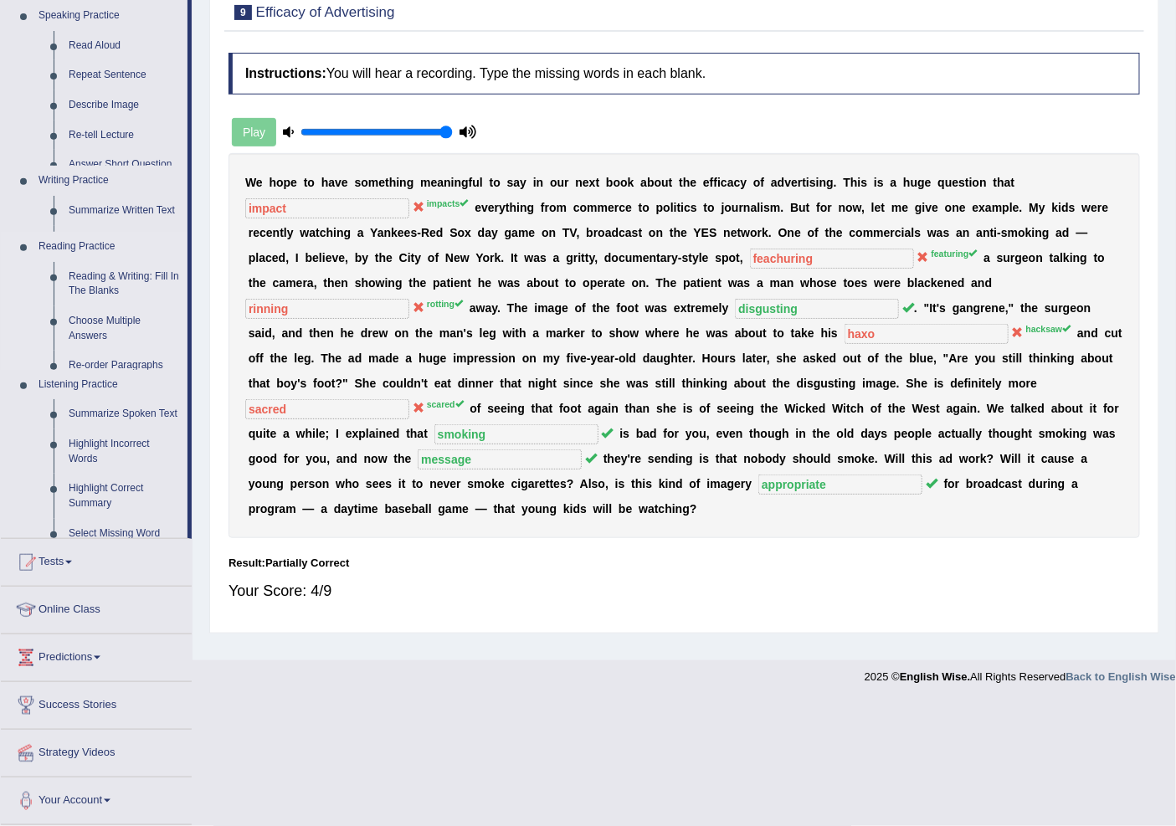
scroll to position [52, 0]
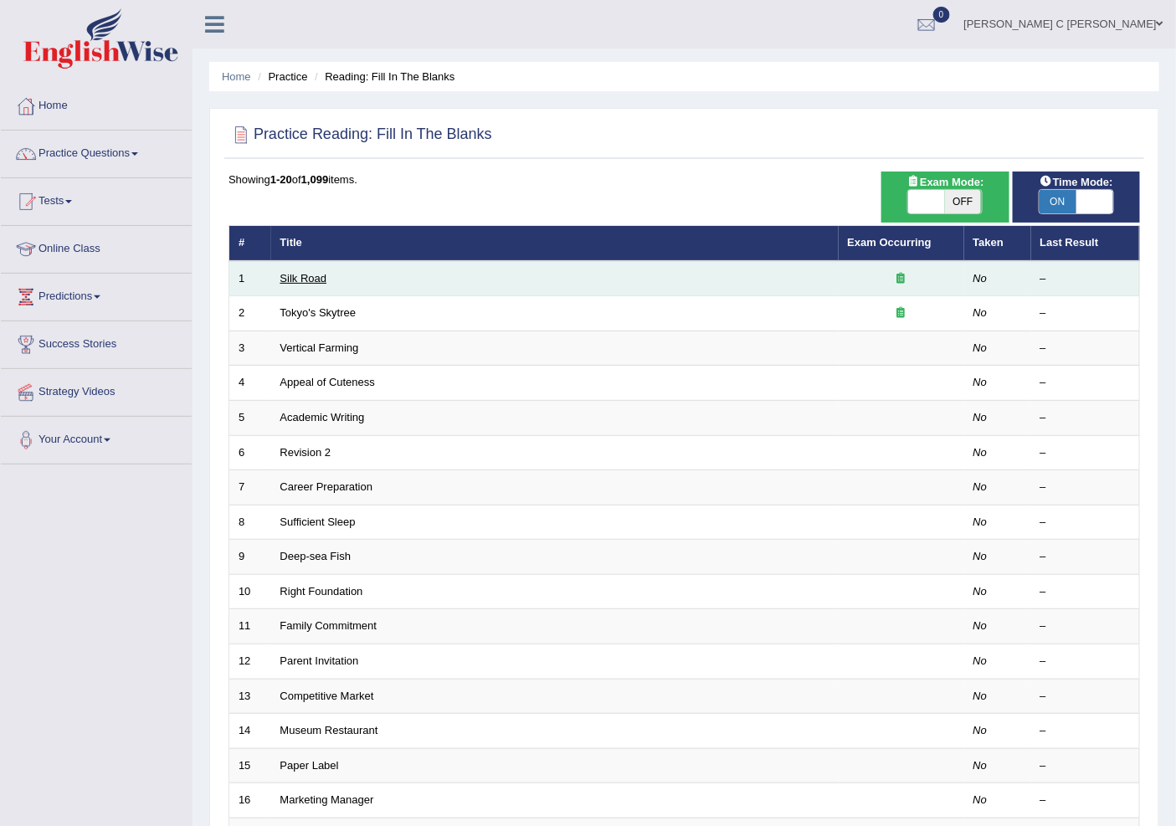
click at [325, 280] on link "Silk Road" at bounding box center [303, 278] width 47 height 13
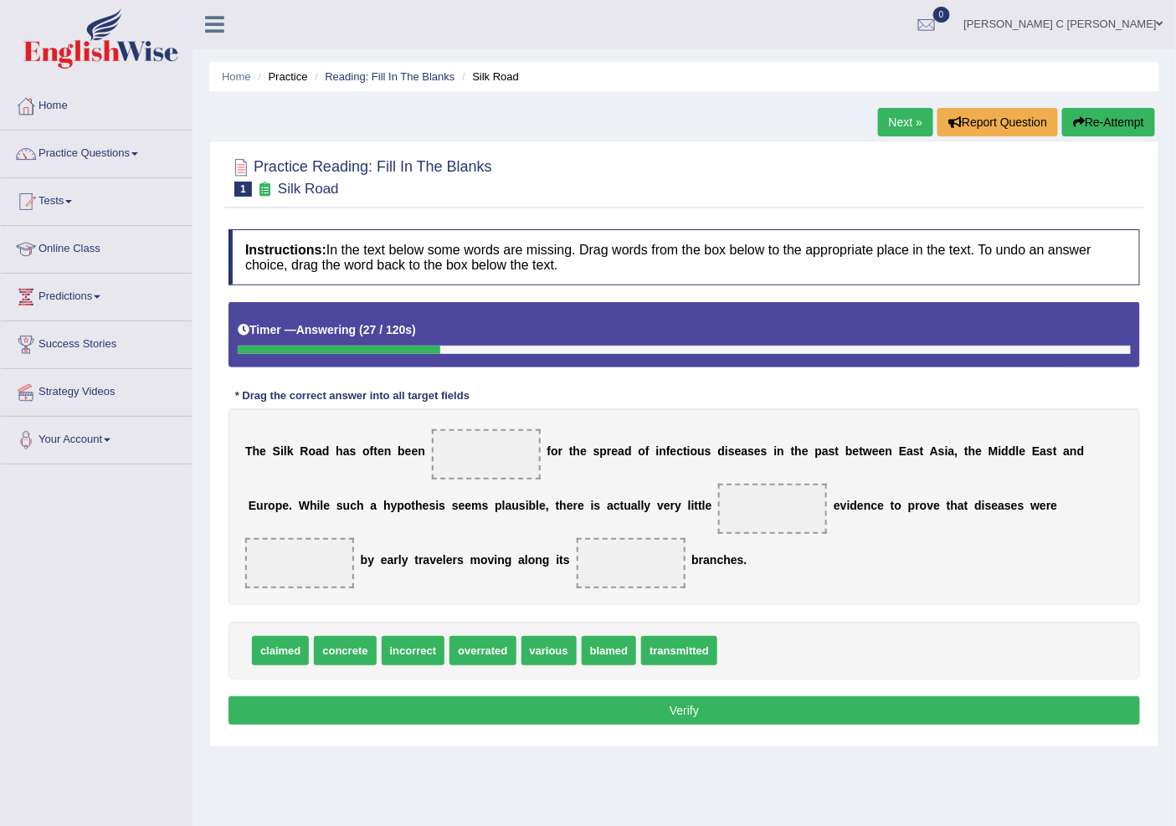
click at [283, 653] on span "claimed" at bounding box center [280, 650] width 57 height 29
drag, startPoint x: 283, startPoint y: 651, endPoint x: 290, endPoint y: 638, distance: 15.0
drag, startPoint x: 488, startPoint y: 642, endPoint x: 488, endPoint y: 439, distance: 203.4
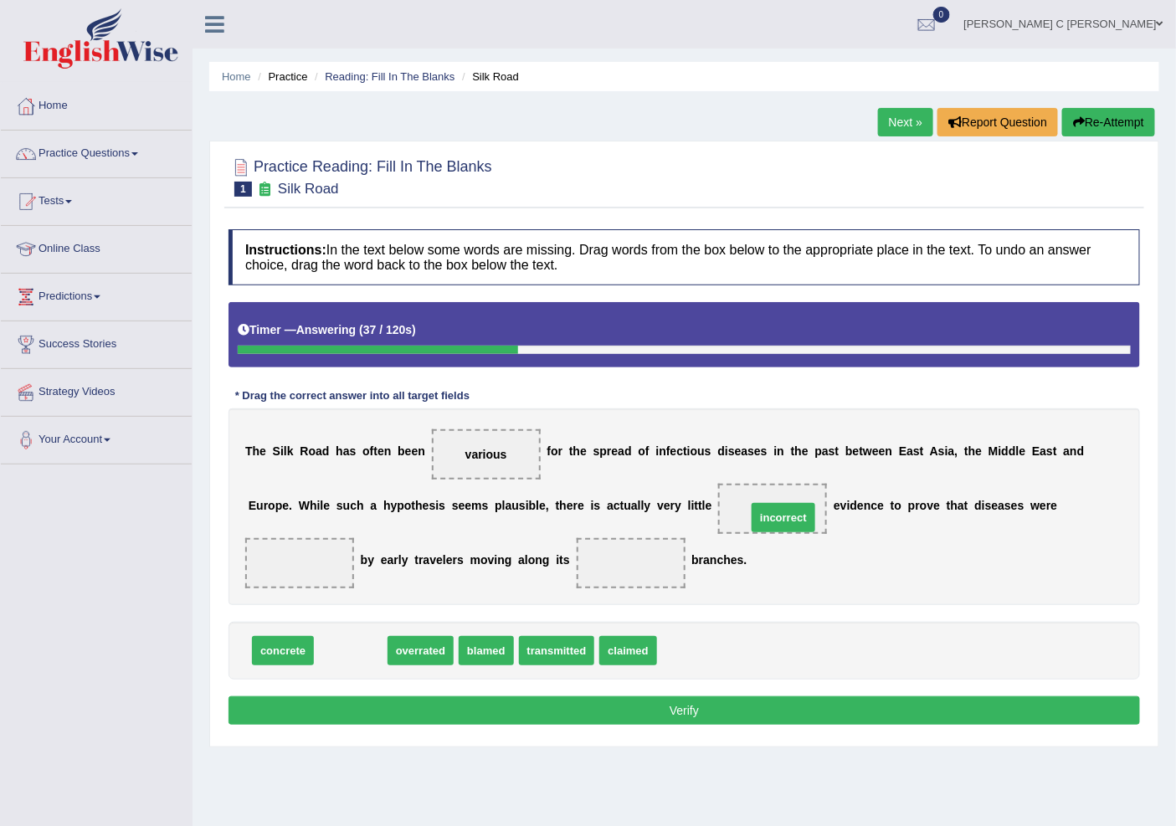
drag, startPoint x: 356, startPoint y: 653, endPoint x: 788, endPoint y: 520, distance: 452.7
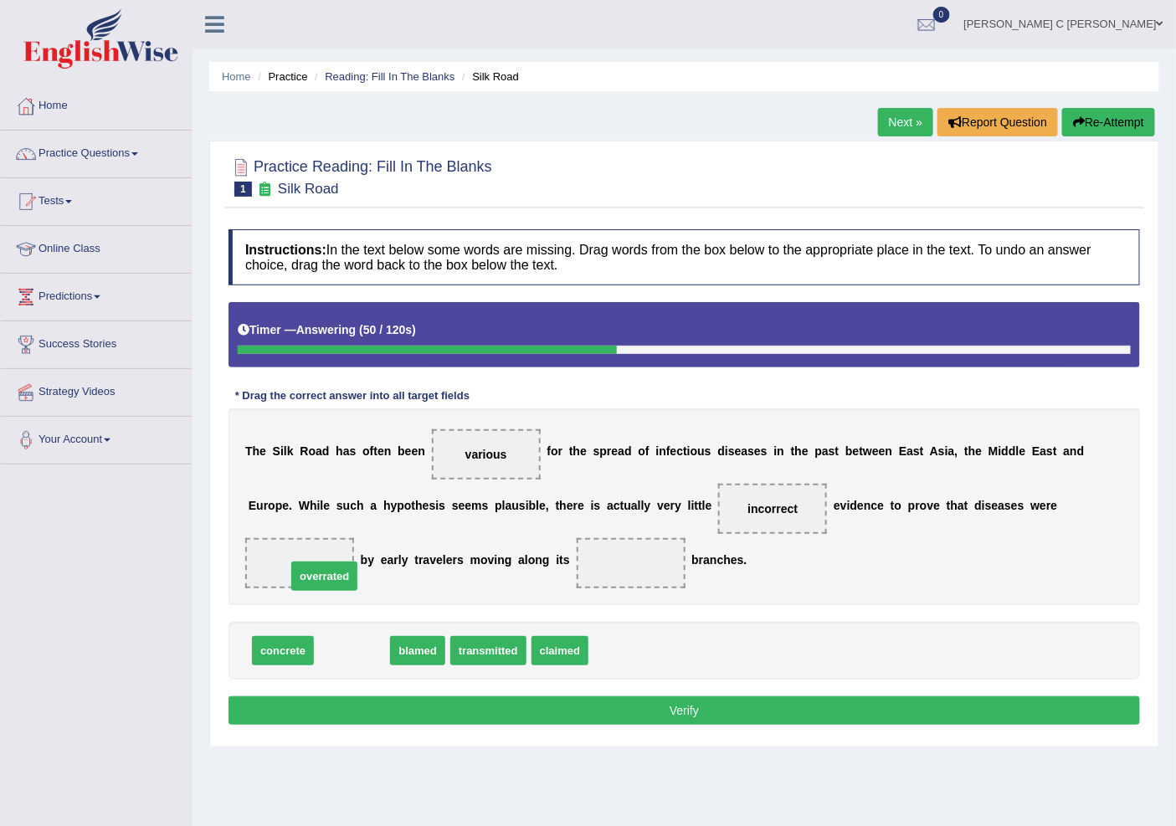
drag, startPoint x: 344, startPoint y: 656, endPoint x: 307, endPoint y: 576, distance: 88.4
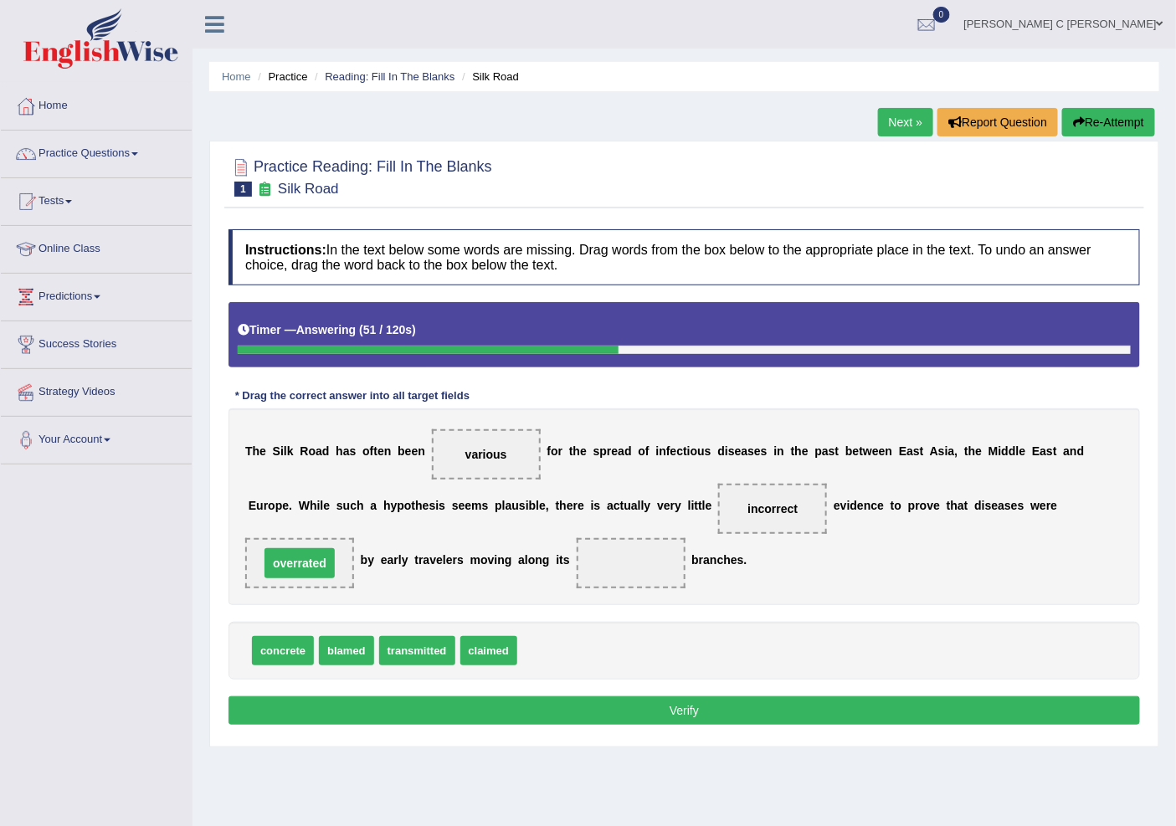
click at [307, 576] on span "overrated" at bounding box center [299, 563] width 70 height 30
drag, startPoint x: 280, startPoint y: 655, endPoint x: 605, endPoint y: 583, distance: 333.5
click at [637, 722] on button "Verify" at bounding box center [685, 710] width 912 height 28
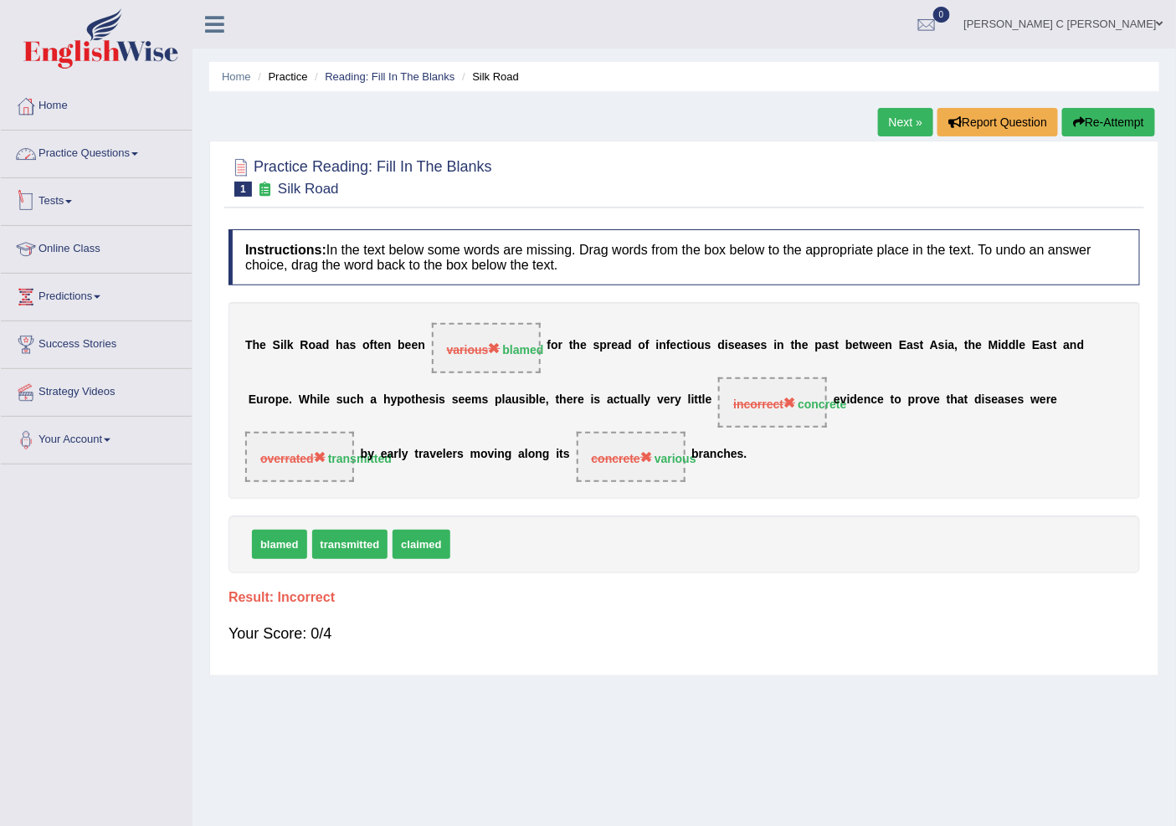
click at [126, 159] on link "Practice Questions" at bounding box center [96, 152] width 191 height 42
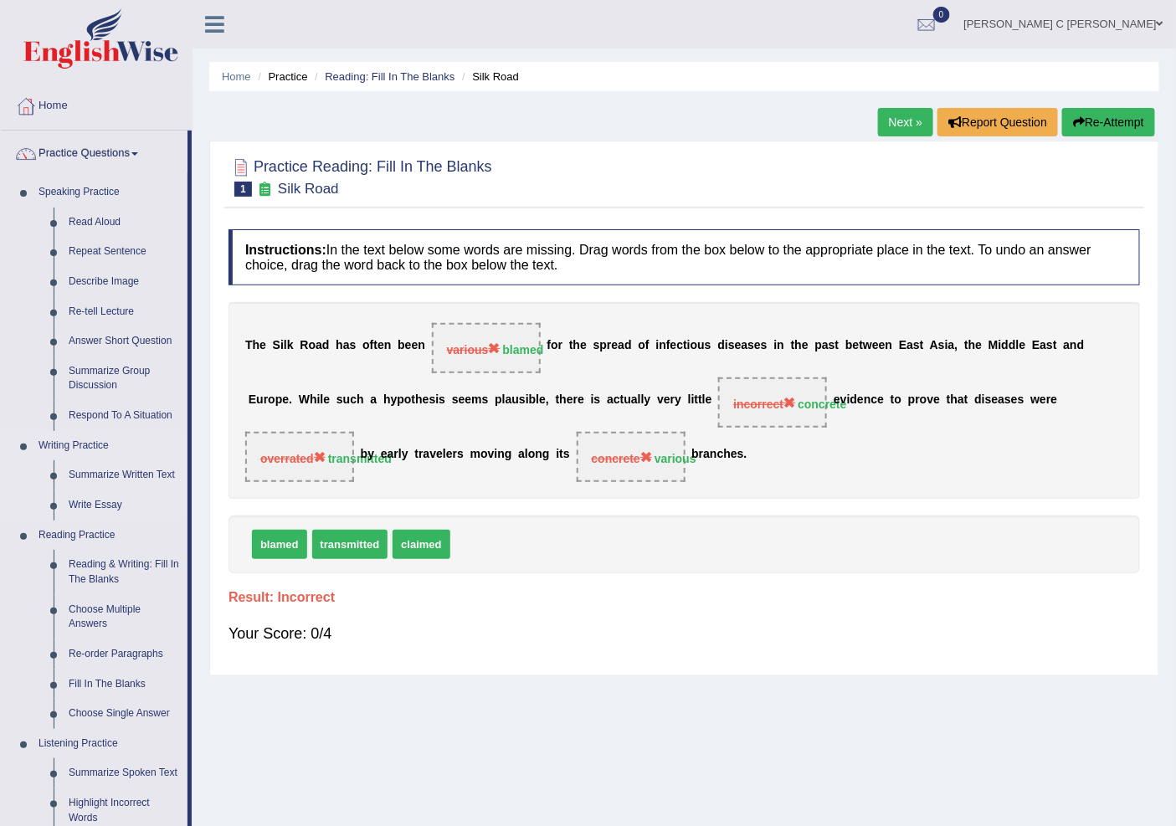
click at [144, 452] on link "Writing Practice" at bounding box center [109, 446] width 157 height 30
click at [110, 475] on link "Summarize Written Text" at bounding box center [124, 475] width 126 height 30
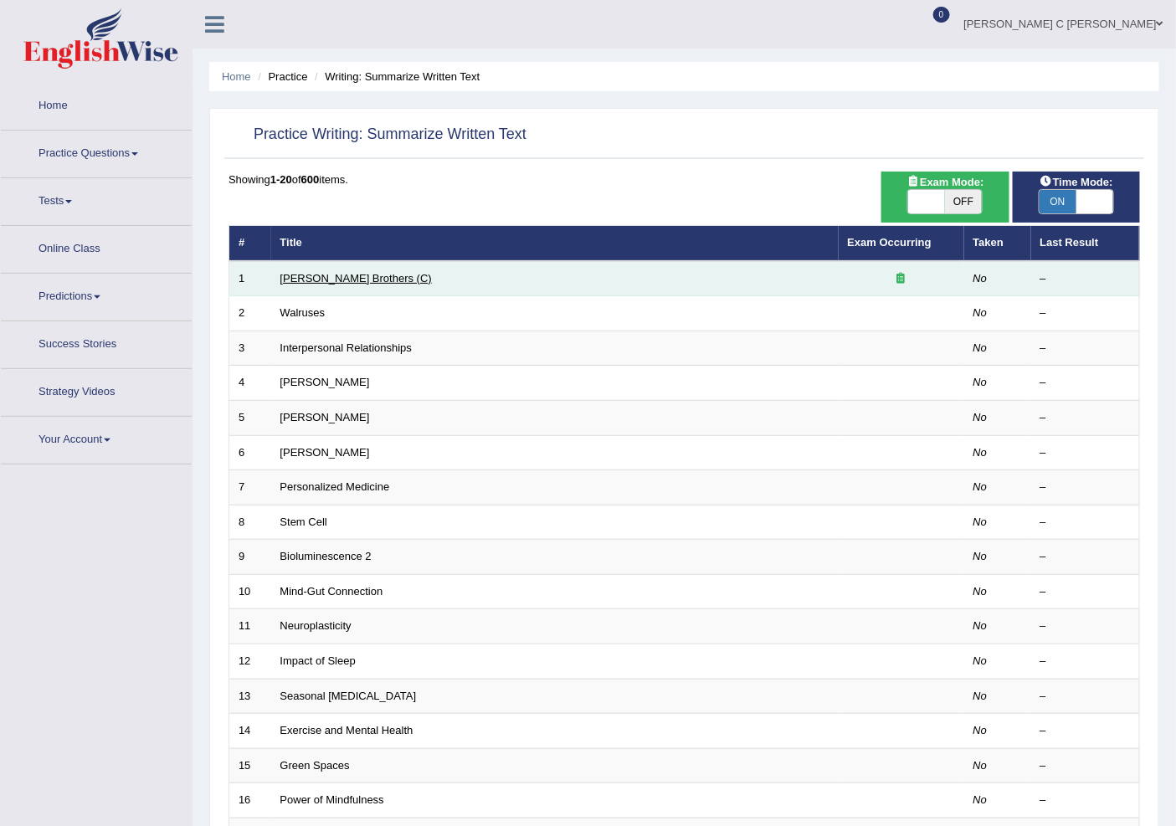
click at [369, 263] on td "[PERSON_NAME] Brothers (C)" at bounding box center [555, 278] width 568 height 35
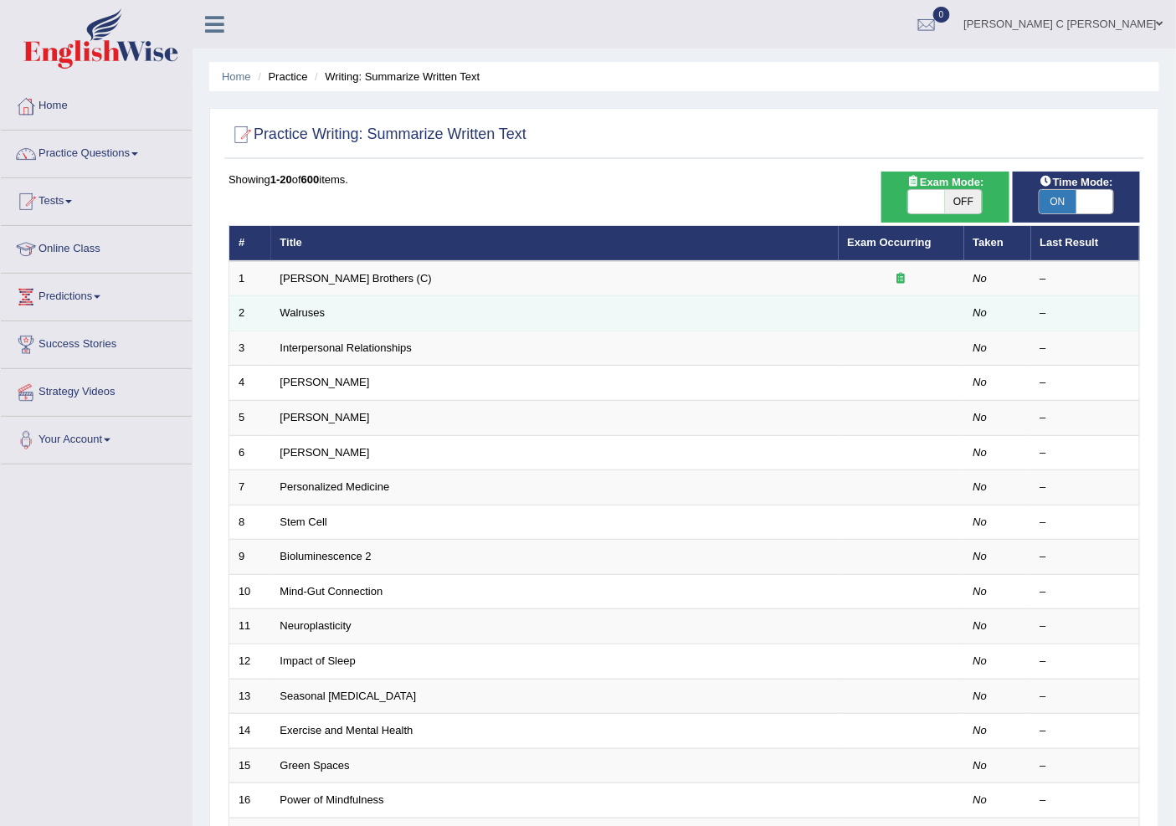
click at [331, 319] on td "Walruses" at bounding box center [555, 313] width 568 height 35
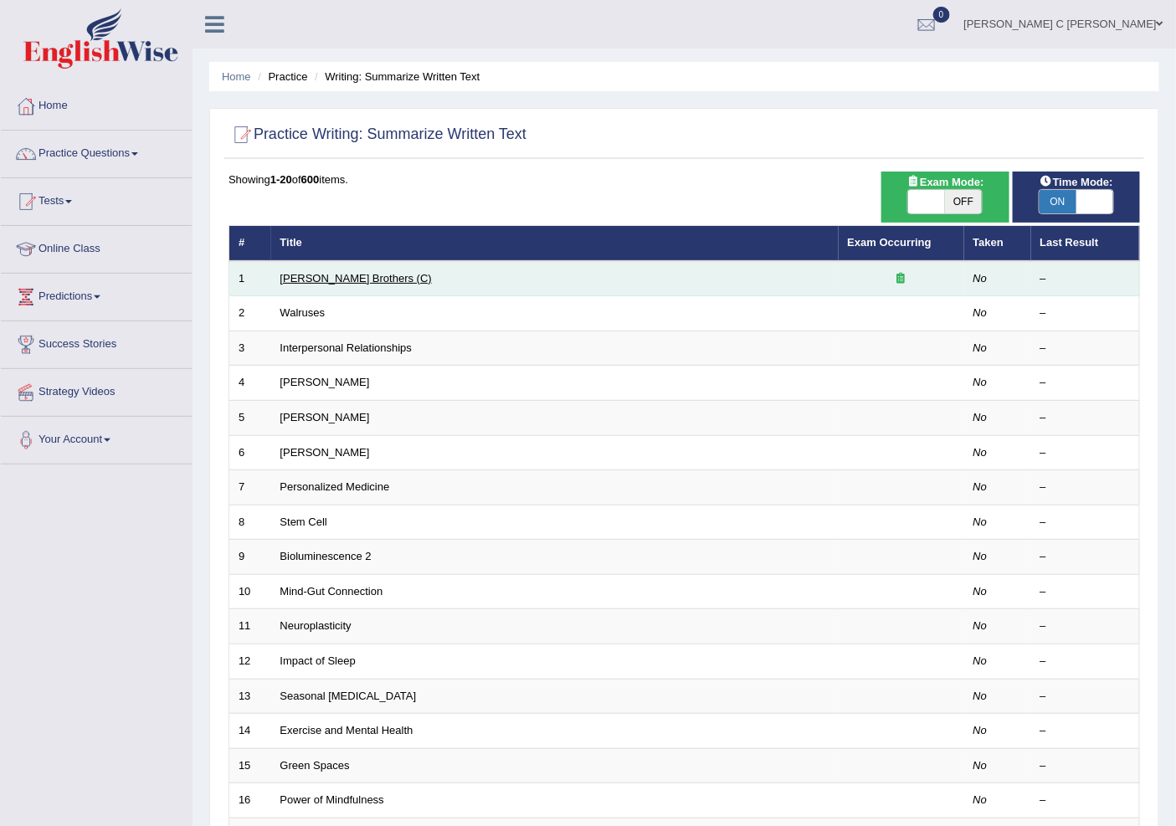
click at [329, 279] on link "[PERSON_NAME] Brothers (C)" at bounding box center [356, 278] width 152 height 13
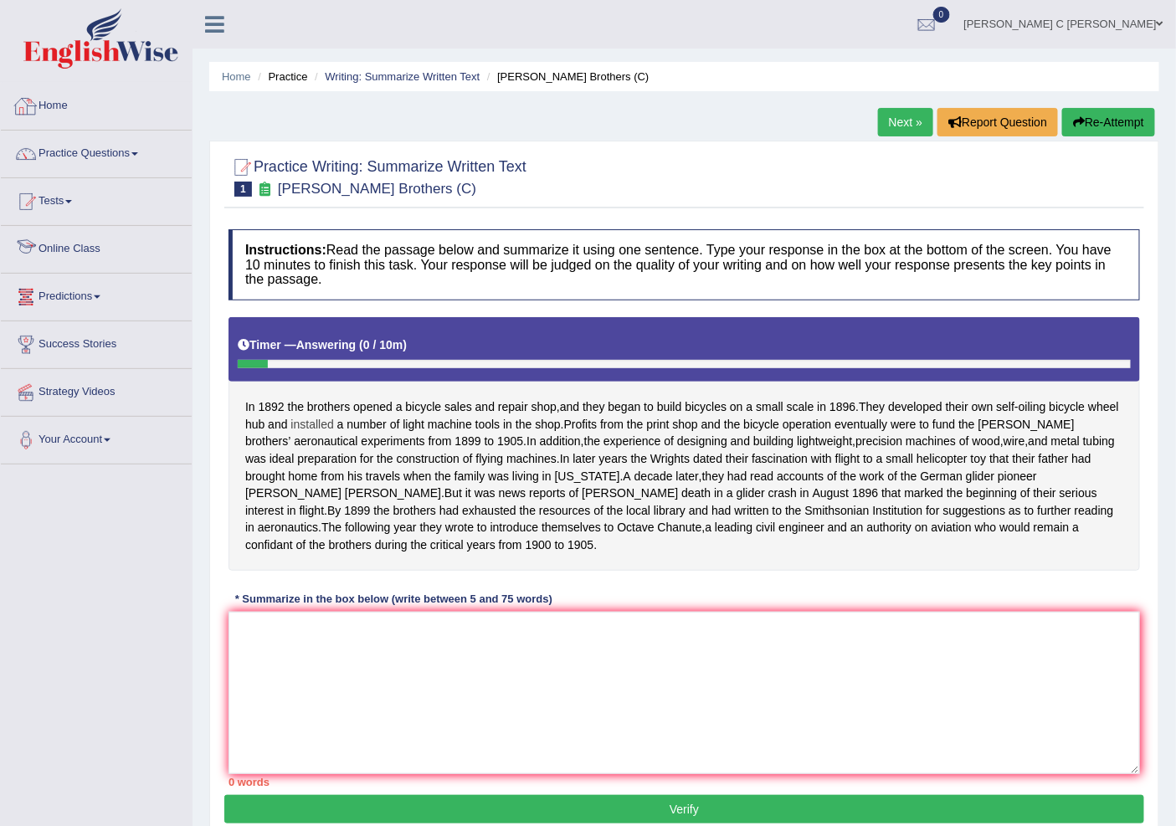
drag, startPoint x: 363, startPoint y: 408, endPoint x: 365, endPoint y: 417, distance: 9.4
click at [365, 417] on div "In 1892 the brothers opened a bicycle sales and repair shop , and they began to…" at bounding box center [685, 444] width 912 height 254
drag, startPoint x: 365, startPoint y: 417, endPoint x: 382, endPoint y: 429, distance: 20.4
click at [378, 433] on div "In 1892 the brothers opened a bicycle sales and repair shop , and they began to…" at bounding box center [685, 444] width 912 height 254
click at [377, 717] on textarea at bounding box center [685, 693] width 912 height 162
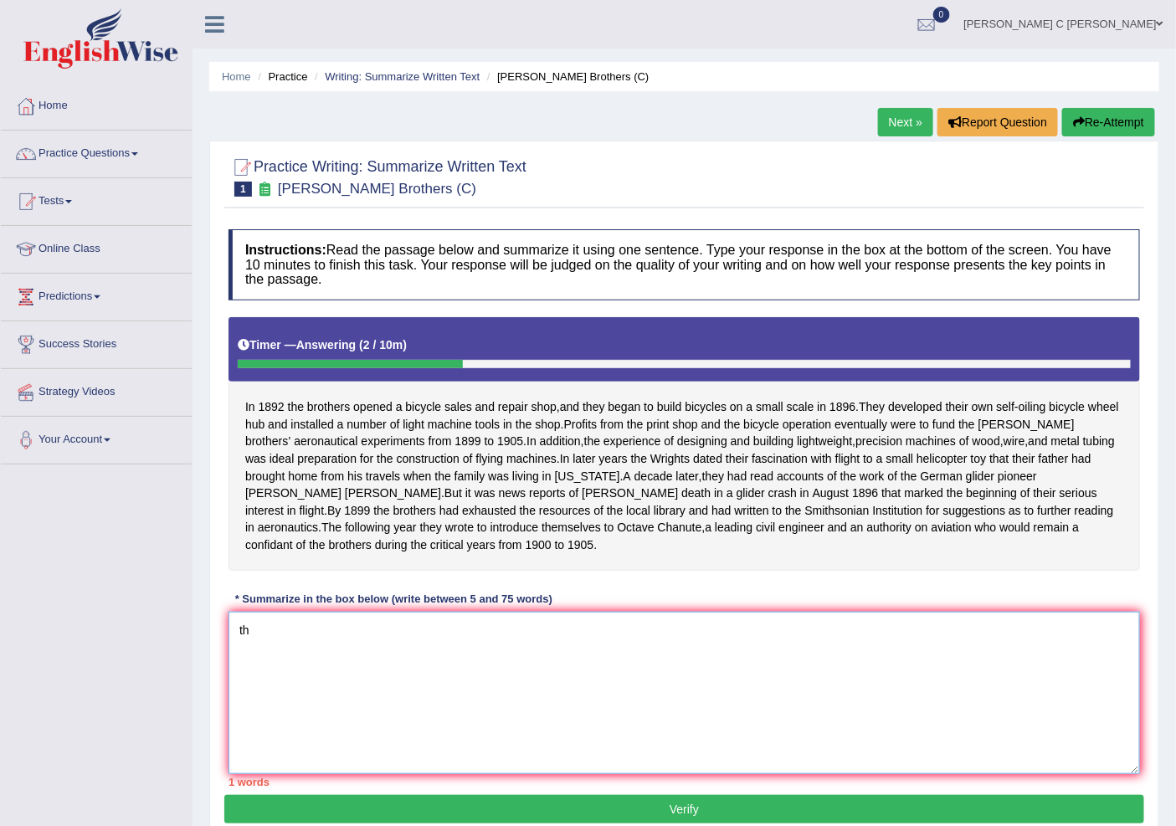
type textarea "t"
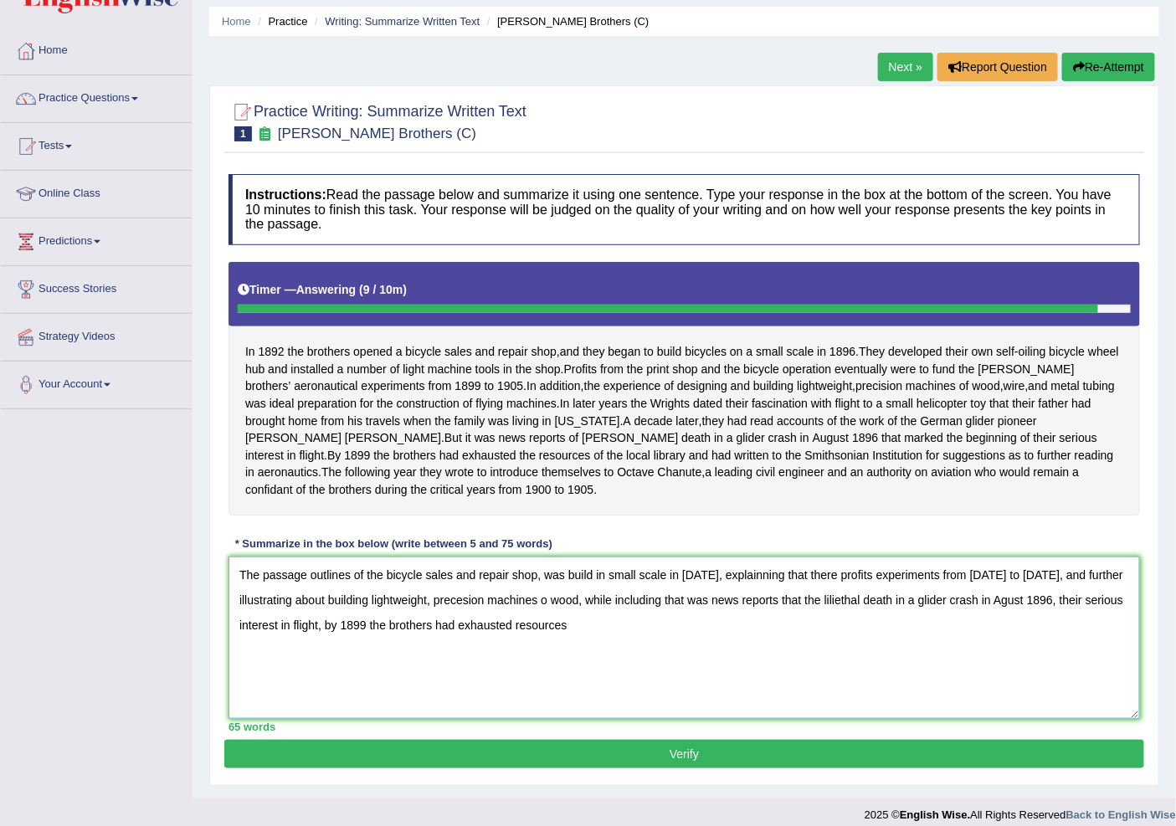
scroll to position [86, 0]
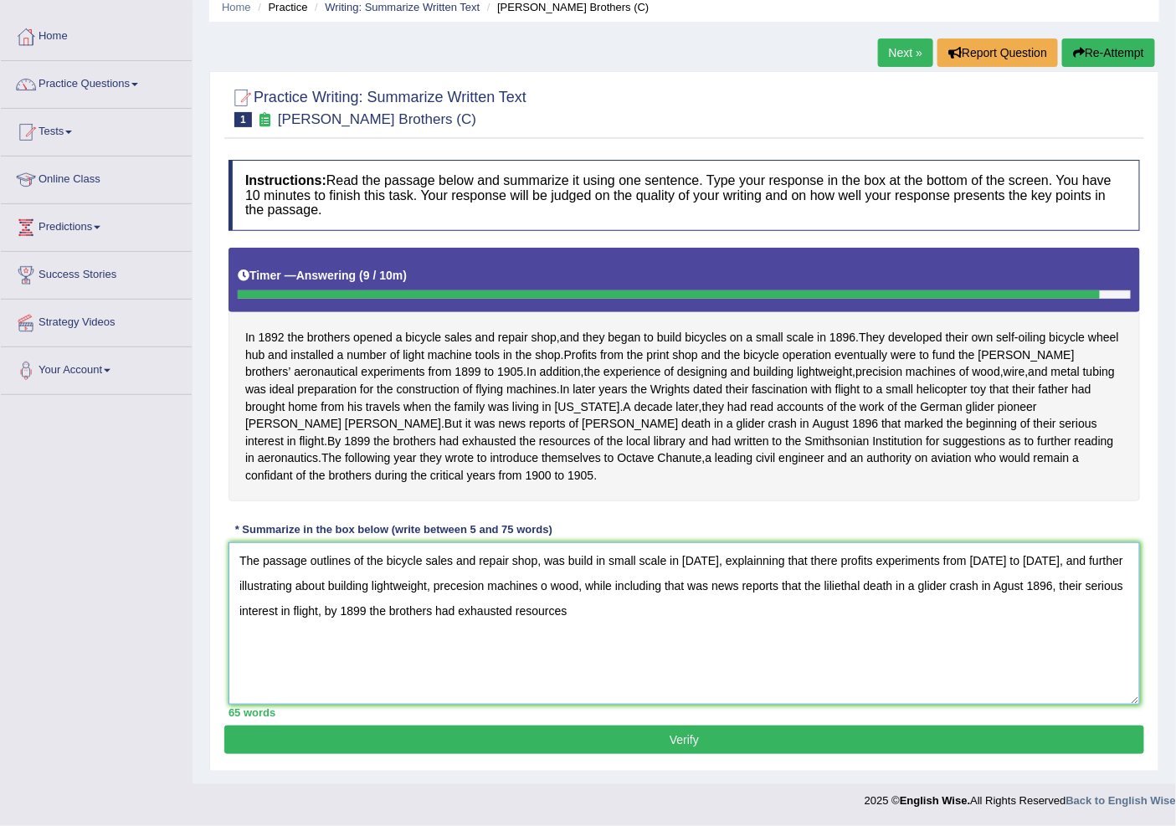
type textarea "The passage outlines of the bicycle sales and repair shop, was build in small s…"
click at [829, 738] on button "Verify" at bounding box center [684, 740] width 920 height 28
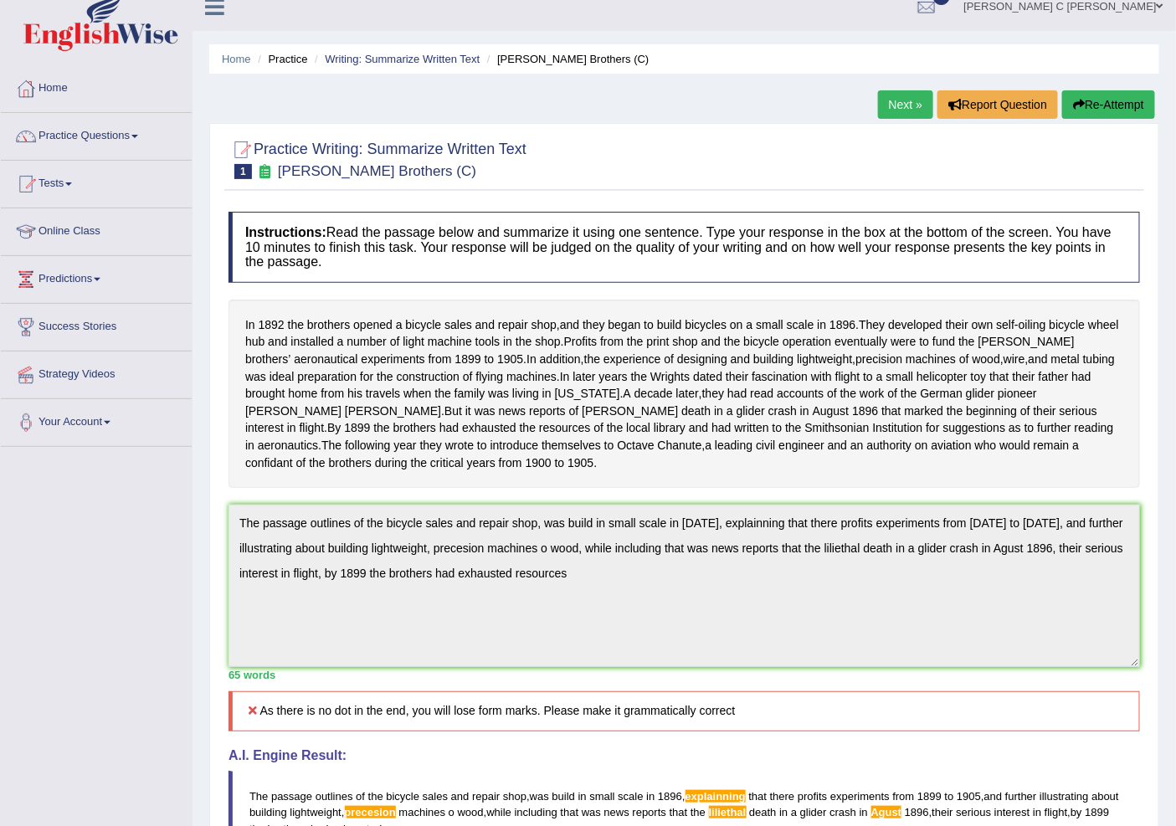
scroll to position [0, 0]
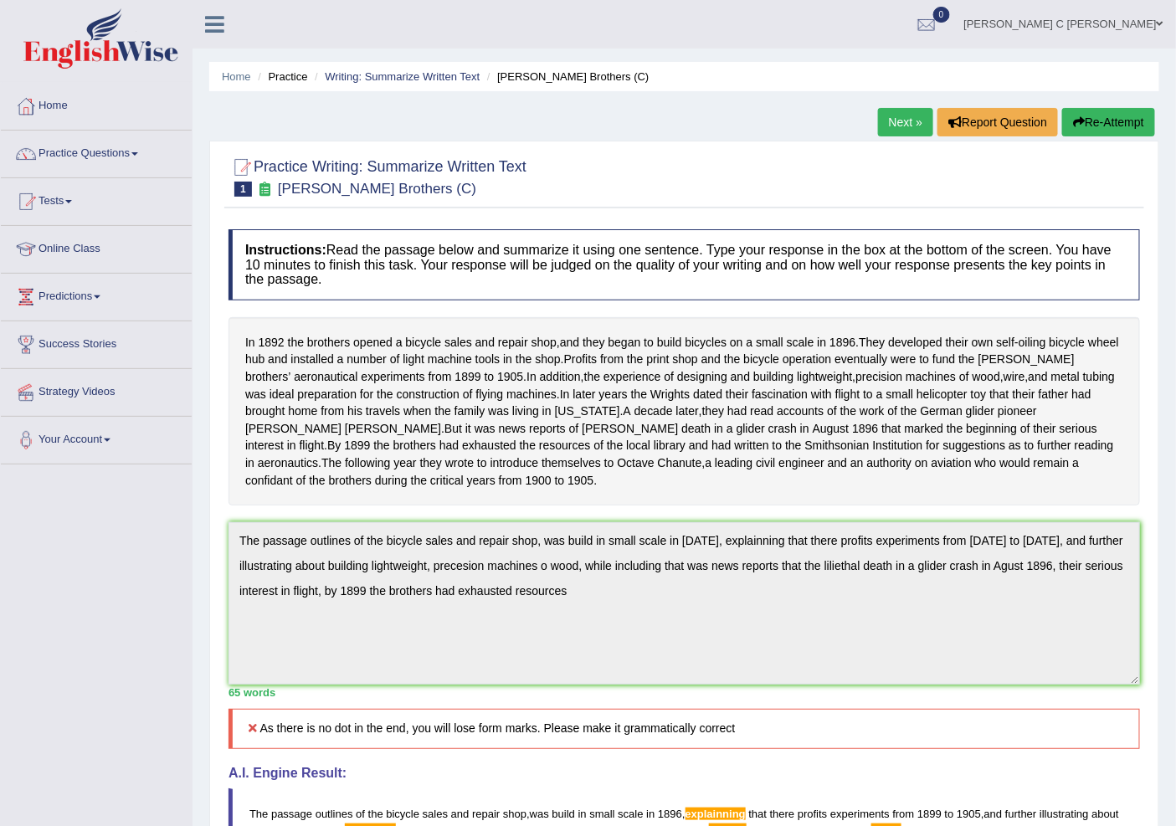
click at [1114, 121] on button "Re-Attempt" at bounding box center [1108, 122] width 93 height 28
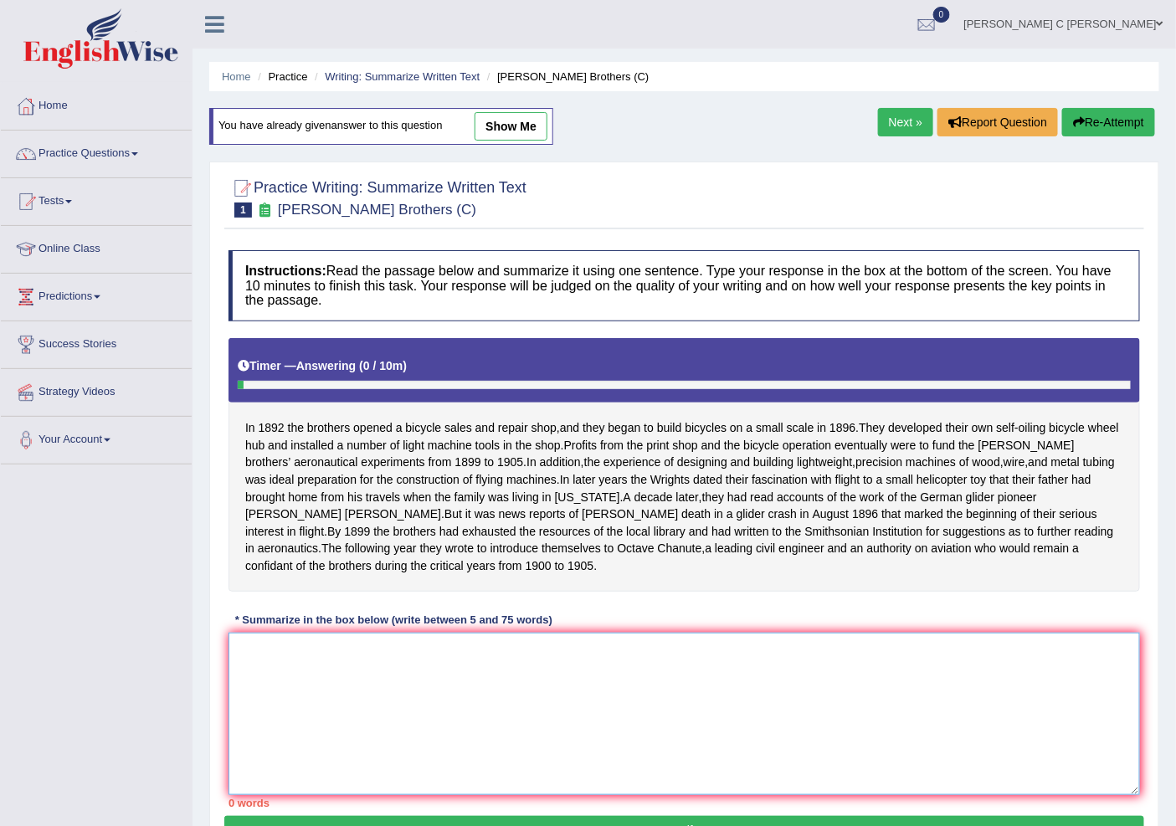
paste textarea "The passage outlines of the bicycle sales and repair shop, was build in small s…"
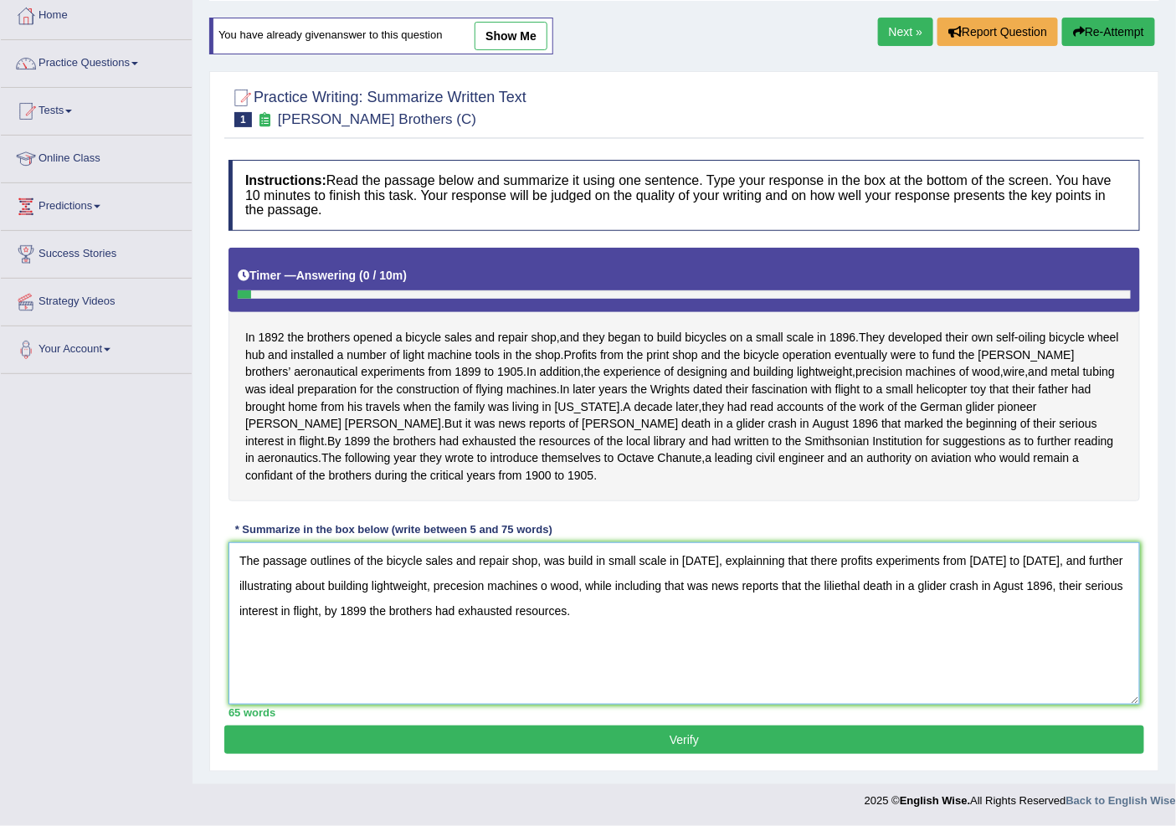
type textarea "The passage outlines of the bicycle sales and repair shop, was build in small s…"
click at [798, 743] on button "Verify" at bounding box center [684, 740] width 920 height 28
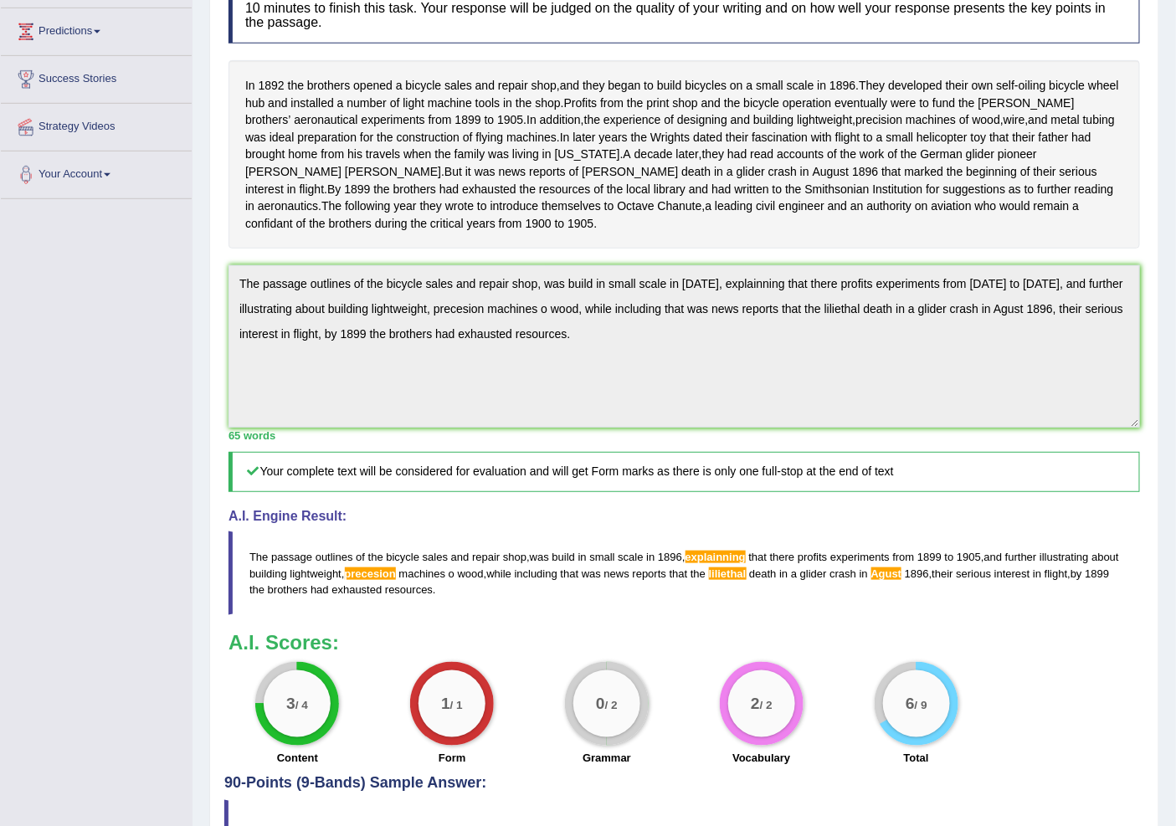
scroll to position [109, 0]
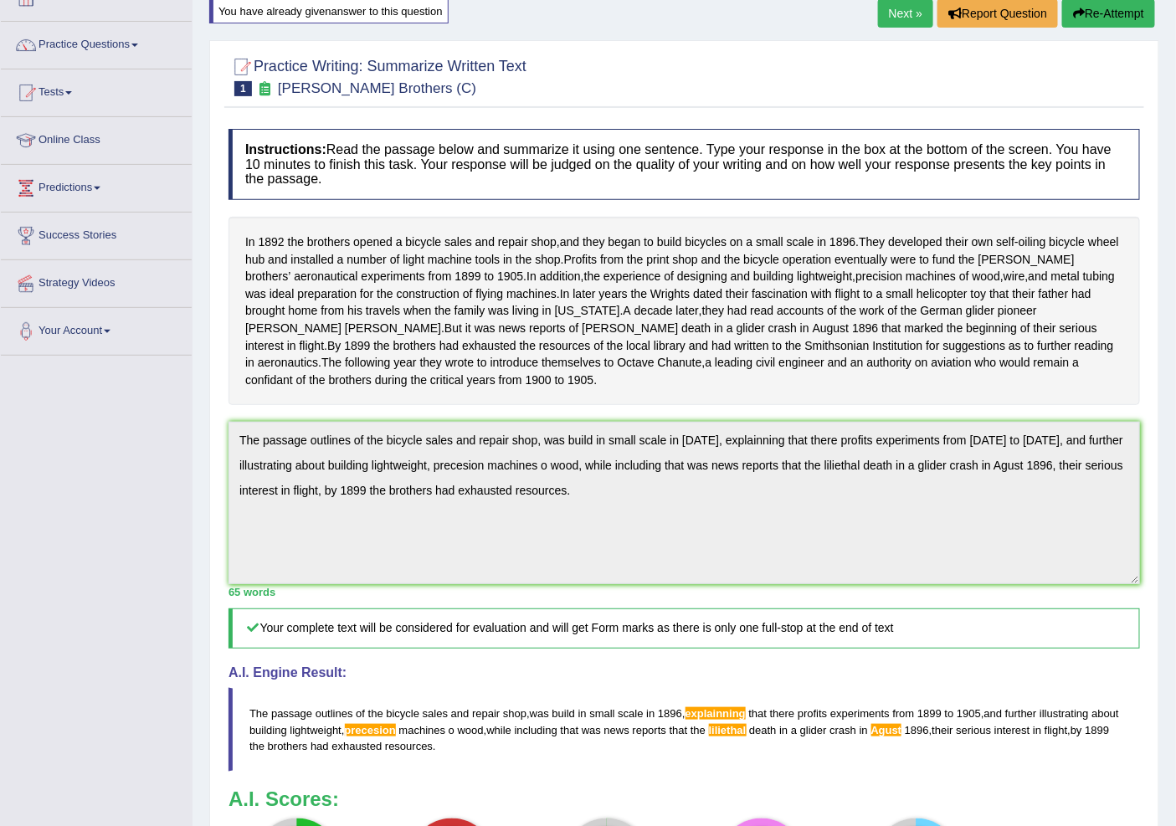
click at [1125, 1] on button "Re-Attempt" at bounding box center [1108, 13] width 93 height 28
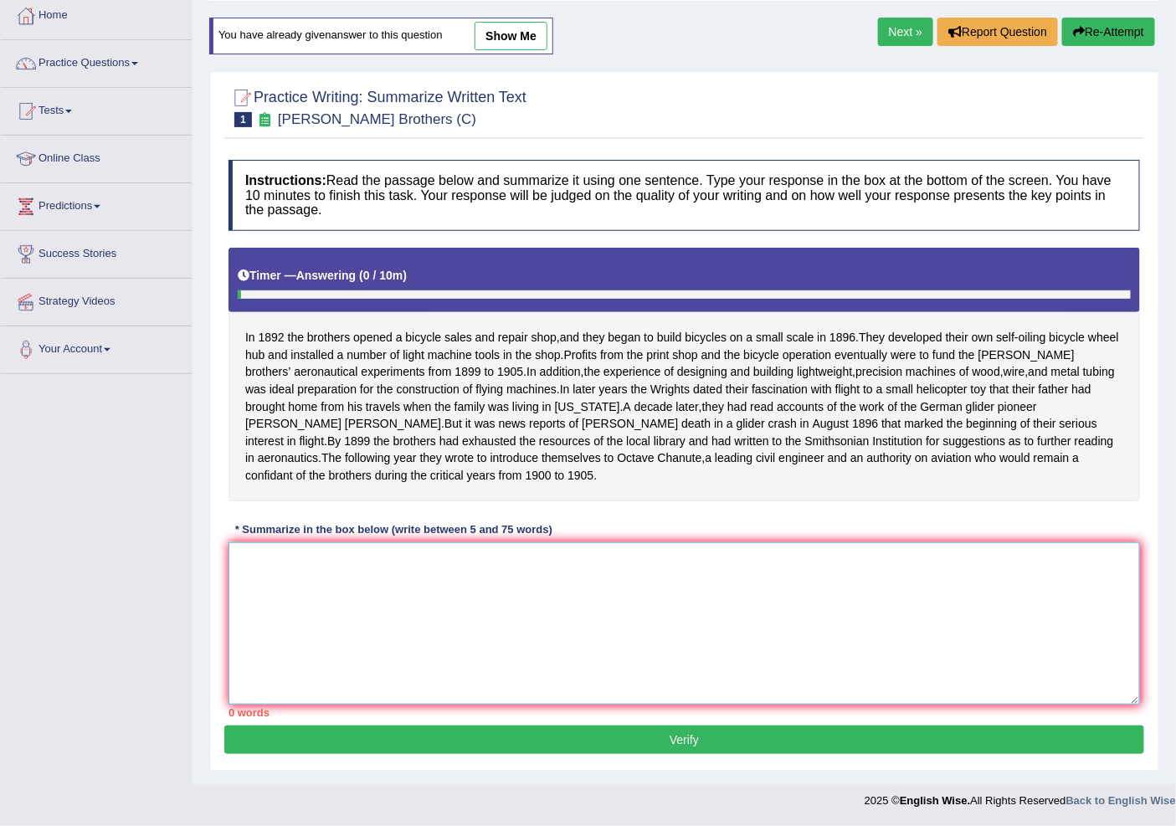
paste textarea "The passage outlines of the bicycle sales and repair shop, was build in small s…"
type textarea "T"
paste textarea "The passage outlines of the bicycle sales and repair shop, was build in small s…"
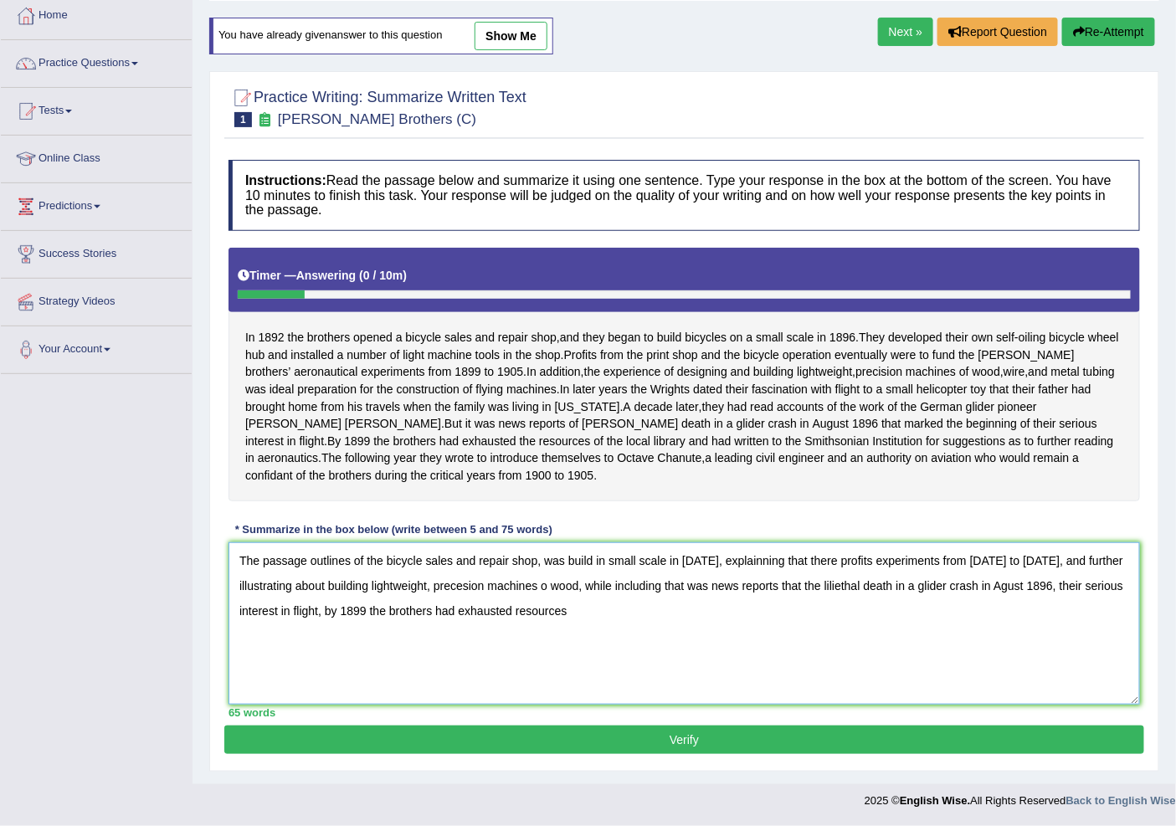
drag, startPoint x: 690, startPoint y: 587, endPoint x: 648, endPoint y: 631, distance: 61.0
click at [648, 631] on textarea "The passage outlines of the bicycle sales and repair shop, was build in small s…" at bounding box center [685, 623] width 912 height 162
click at [772, 589] on textarea "The passage outlines of the bicycle sales and repair shop, was build in small s…" at bounding box center [685, 623] width 912 height 162
click at [720, 584] on textarea "The passage outlines of the bicycle sales and repair shop, was build in small s…" at bounding box center [685, 623] width 912 height 162
click at [691, 588] on textarea "The passage outlines of the bicycle sales and repair shop, was build in small s…" at bounding box center [685, 623] width 912 height 162
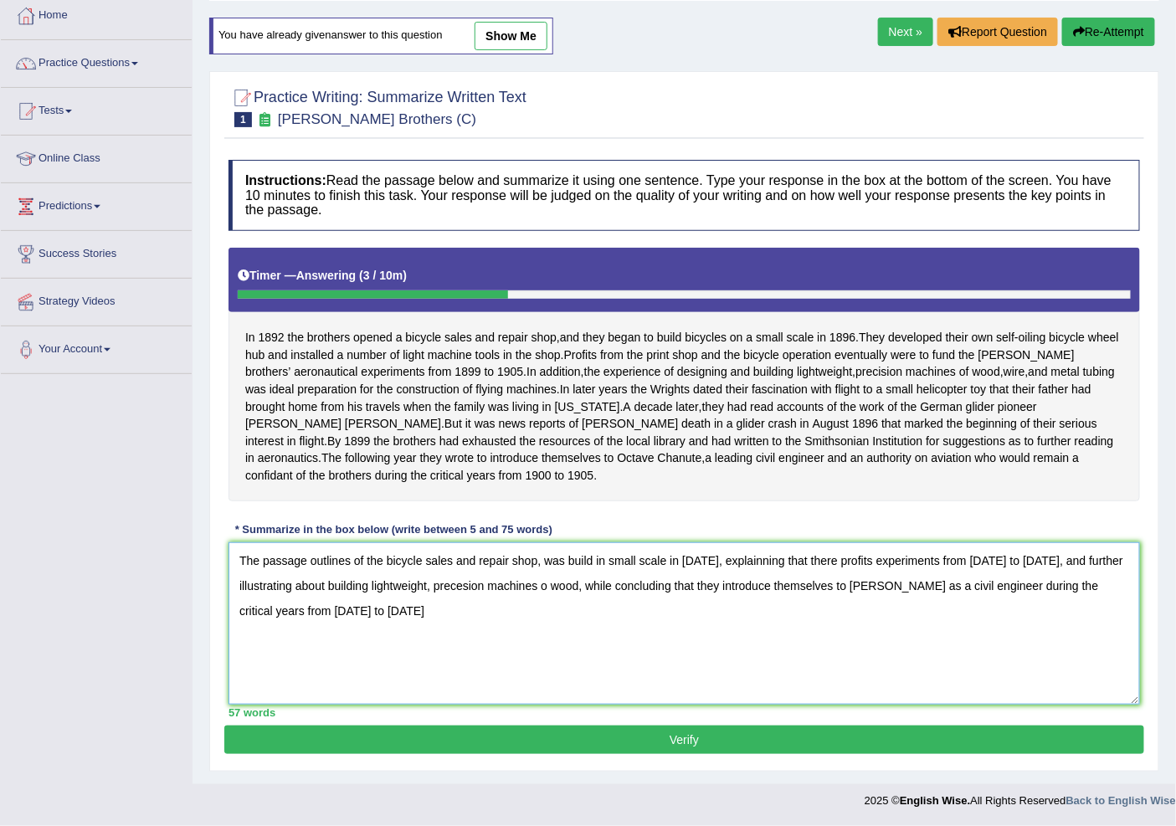
click at [693, 590] on textarea "The passage outlines of the bicycle sales and repair shop, was build in small s…" at bounding box center [685, 623] width 912 height 162
type textarea "The passage outlines of the bicycle sales and repair shop, was build in small s…"
click at [623, 726] on button "Verify" at bounding box center [684, 740] width 920 height 28
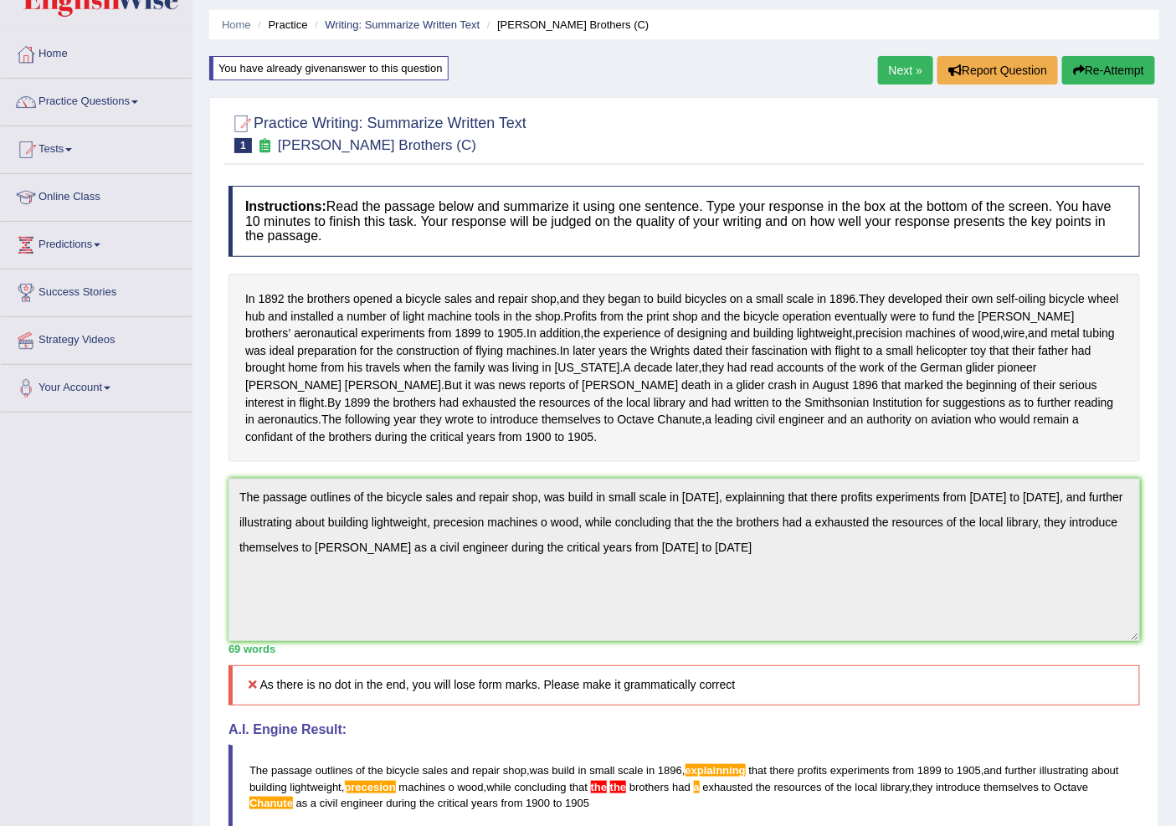
click at [202, 512] on div "Home Practice Writing: Summarize Written Text [PERSON_NAME] Brothers (C) You ha…" at bounding box center [685, 525] width 984 height 1155
click at [1116, 69] on button "Re-Attempt" at bounding box center [1108, 70] width 93 height 28
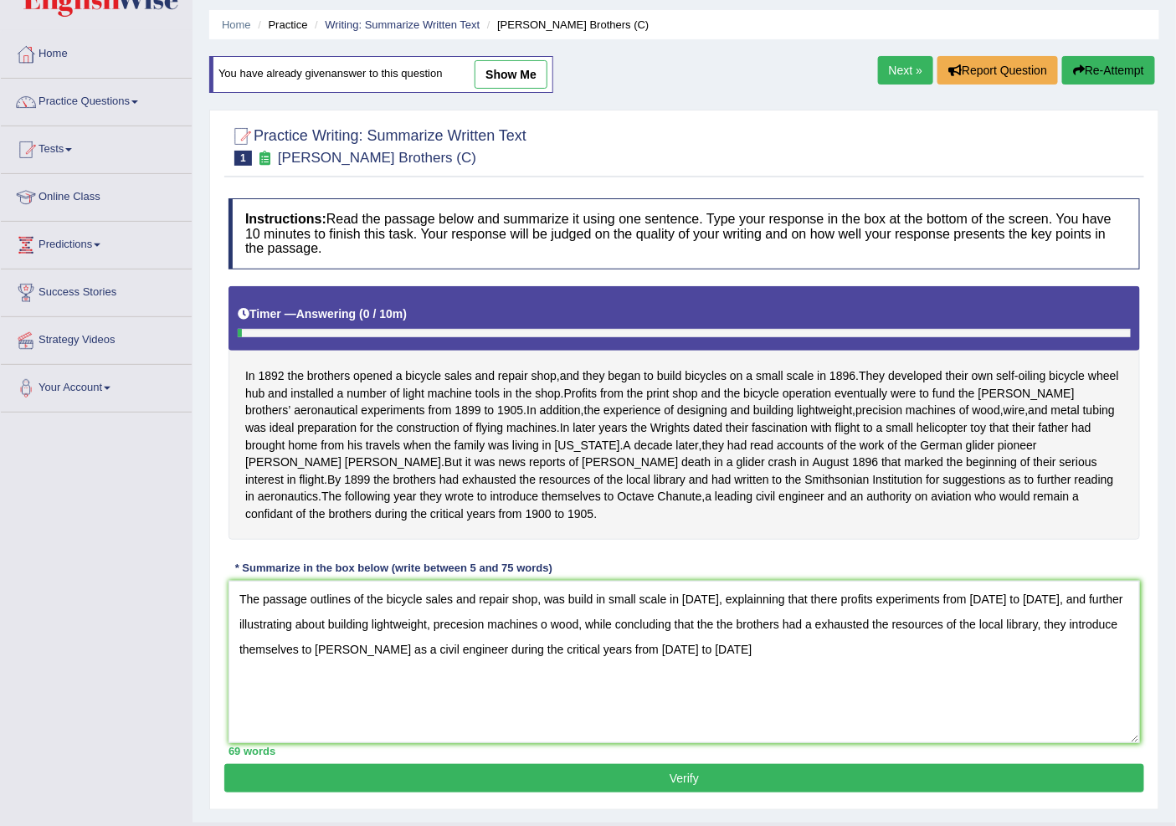
scroll to position [107, 0]
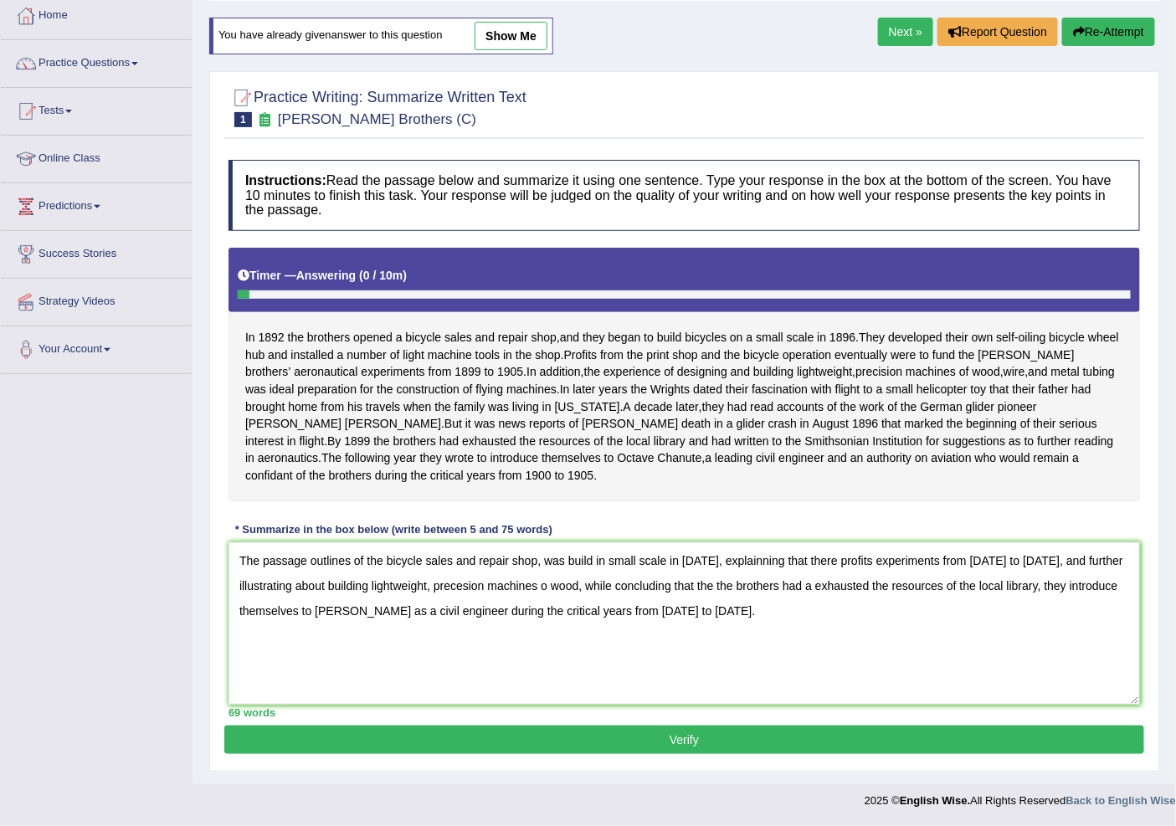
type textarea "The passage outlines of the bicycle sales and repair shop, was build in small s…"
click at [716, 748] on button "Verify" at bounding box center [684, 740] width 920 height 28
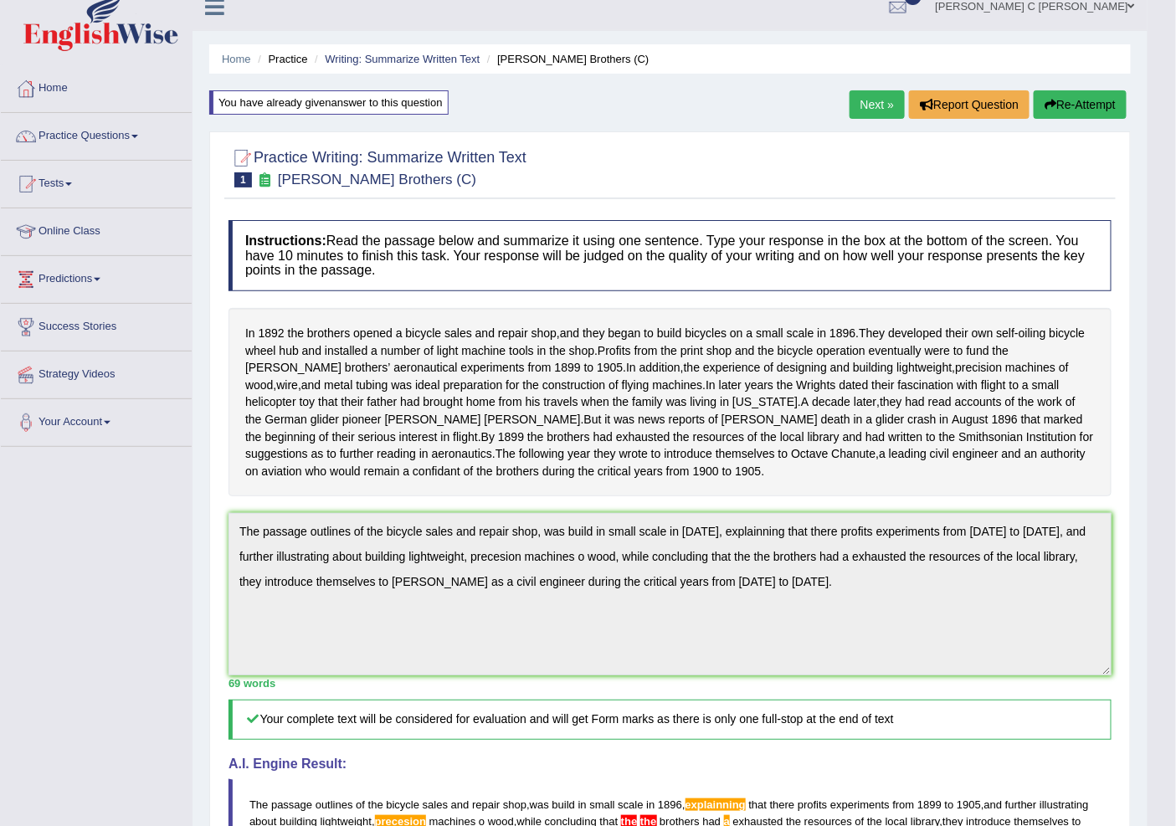
scroll to position [0, 0]
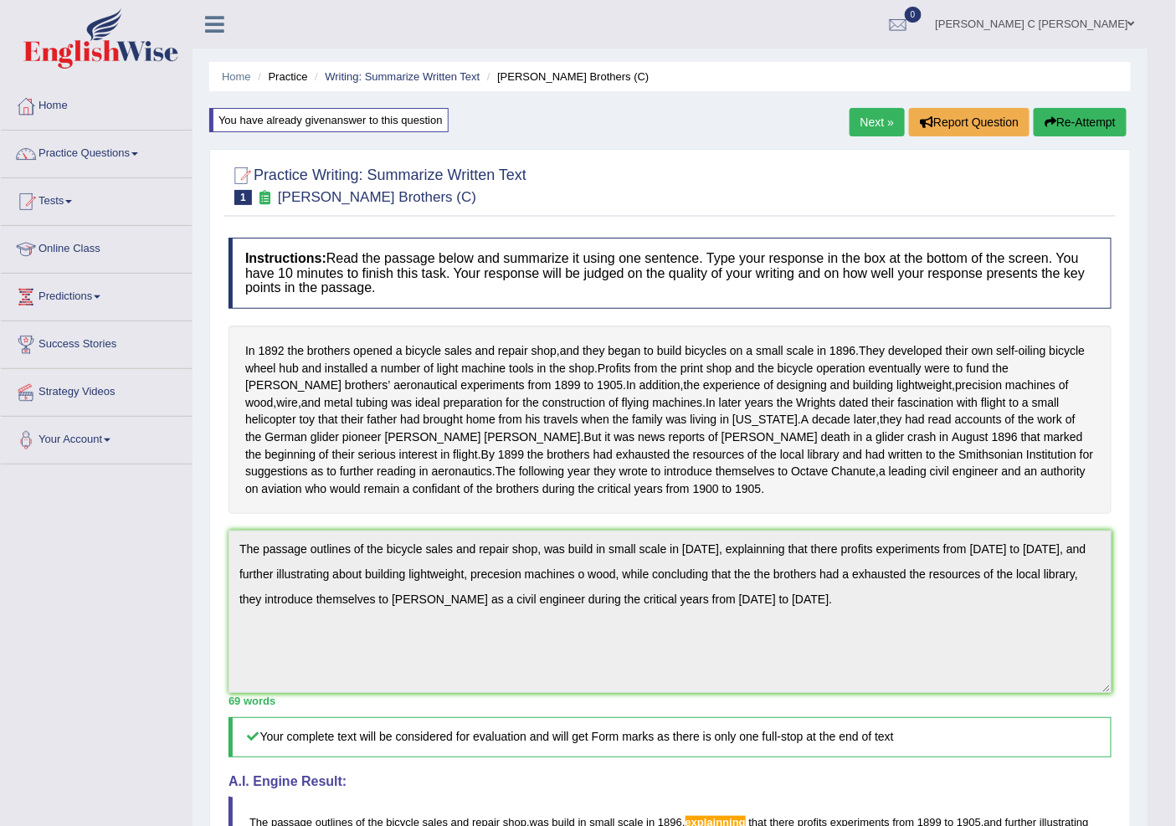
click at [1061, 119] on button "Re-Attempt" at bounding box center [1080, 122] width 93 height 28
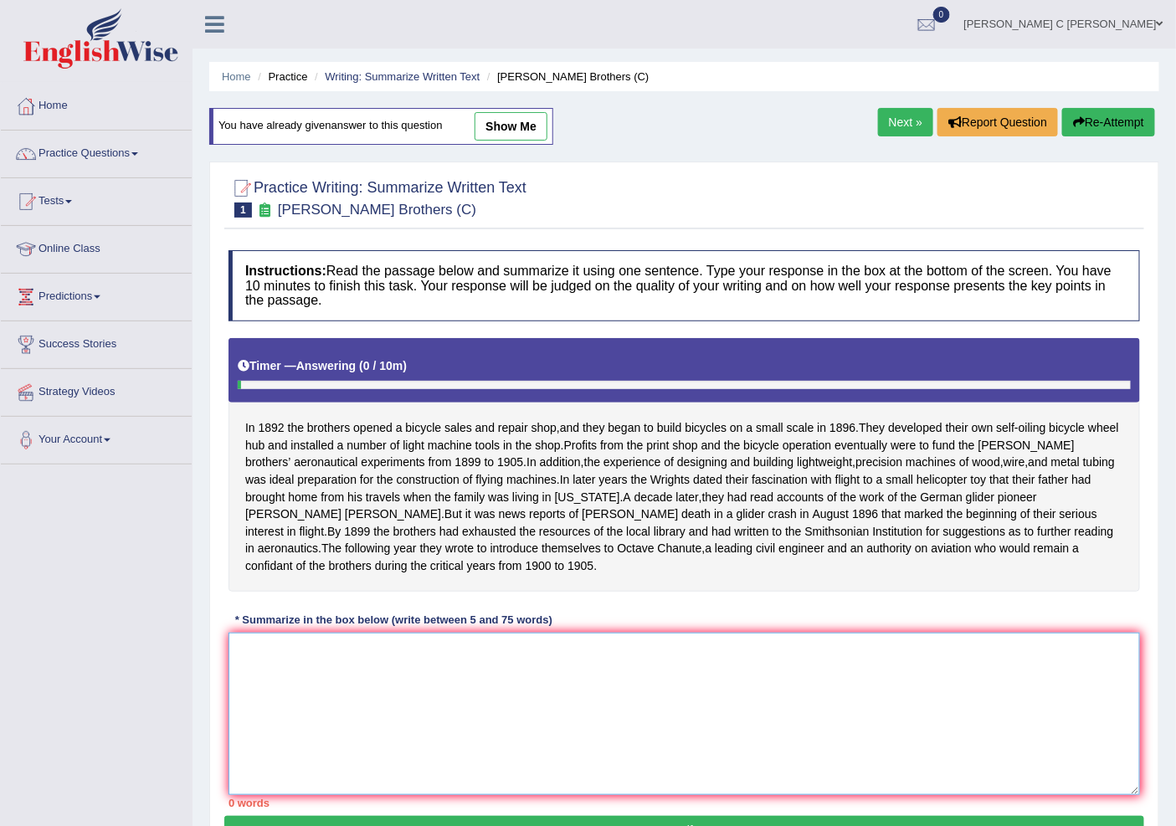
paste textarea "The passage outlines of the bicycle sales and repair shop, was build in small s…"
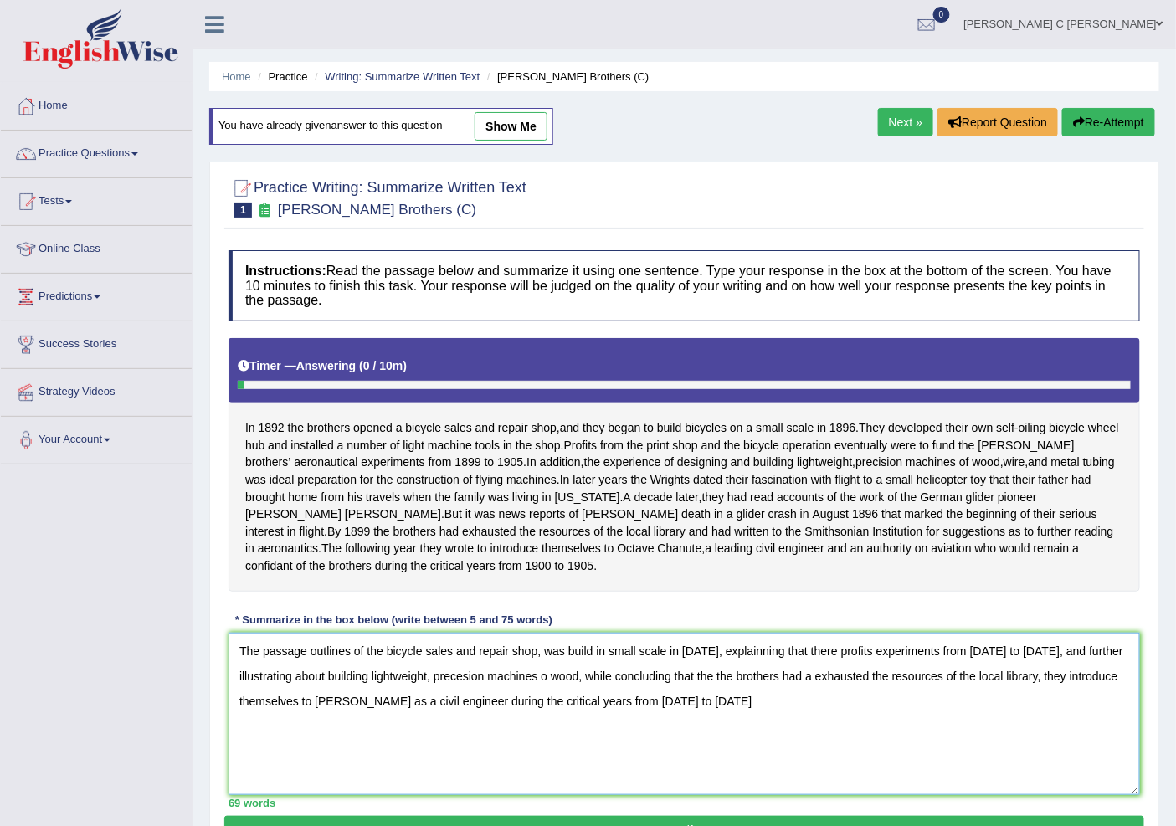
click at [710, 691] on textarea "The passage outlines of the bicycle sales and repair shop, was build in small s…" at bounding box center [685, 714] width 912 height 162
click at [707, 696] on textarea "The passage outlines of the bicycle sales and repair shop, was build in small s…" at bounding box center [685, 714] width 912 height 162
click at [710, 696] on textarea "The passage outlines of the bicycle sales and repair shop, was build in small s…" at bounding box center [685, 714] width 912 height 162
click at [712, 695] on textarea "The passage outlines of the bicycle sales and repair shop, was build in small s…" at bounding box center [685, 714] width 912 height 162
click at [727, 731] on textarea "The passage outlines of the bicycle sales and repair shop, was build in small s…" at bounding box center [685, 714] width 912 height 162
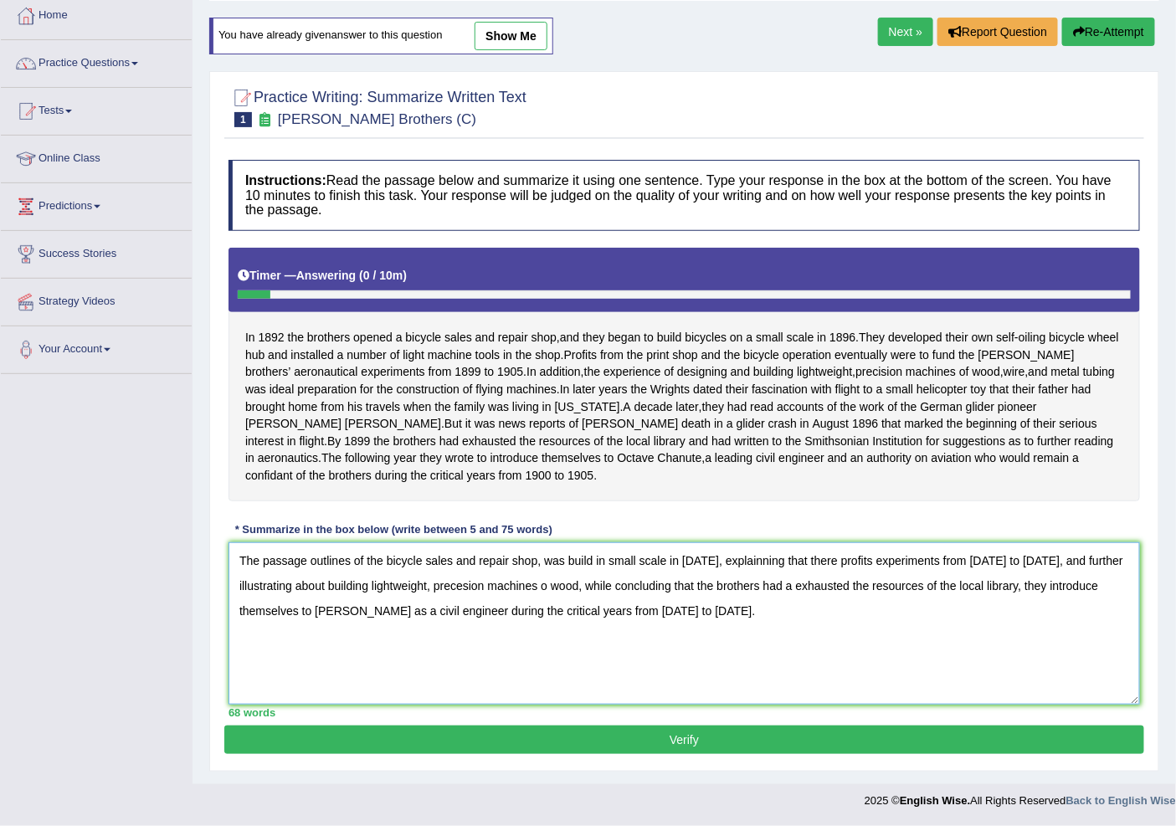
type textarea "The passage outlines of the bicycle sales and repair shop, was build in small s…"
click at [586, 737] on button "Verify" at bounding box center [684, 740] width 920 height 28
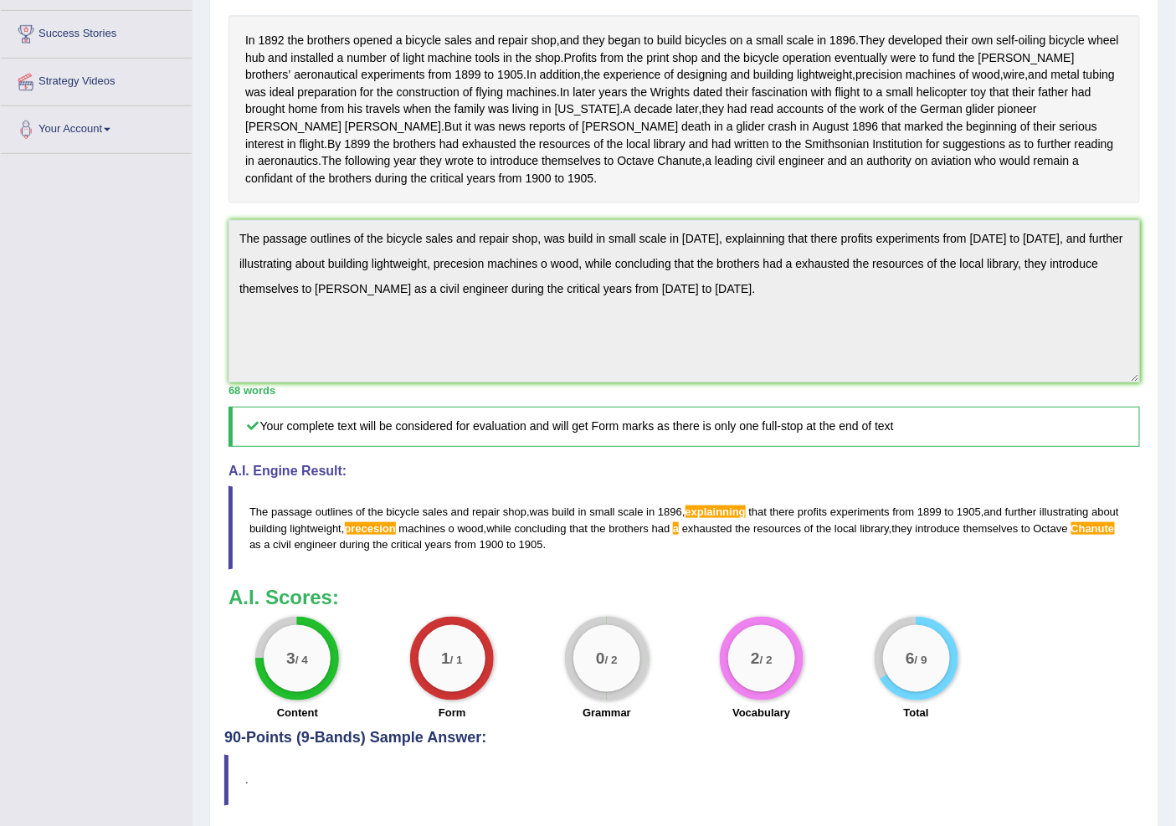
scroll to position [31, 0]
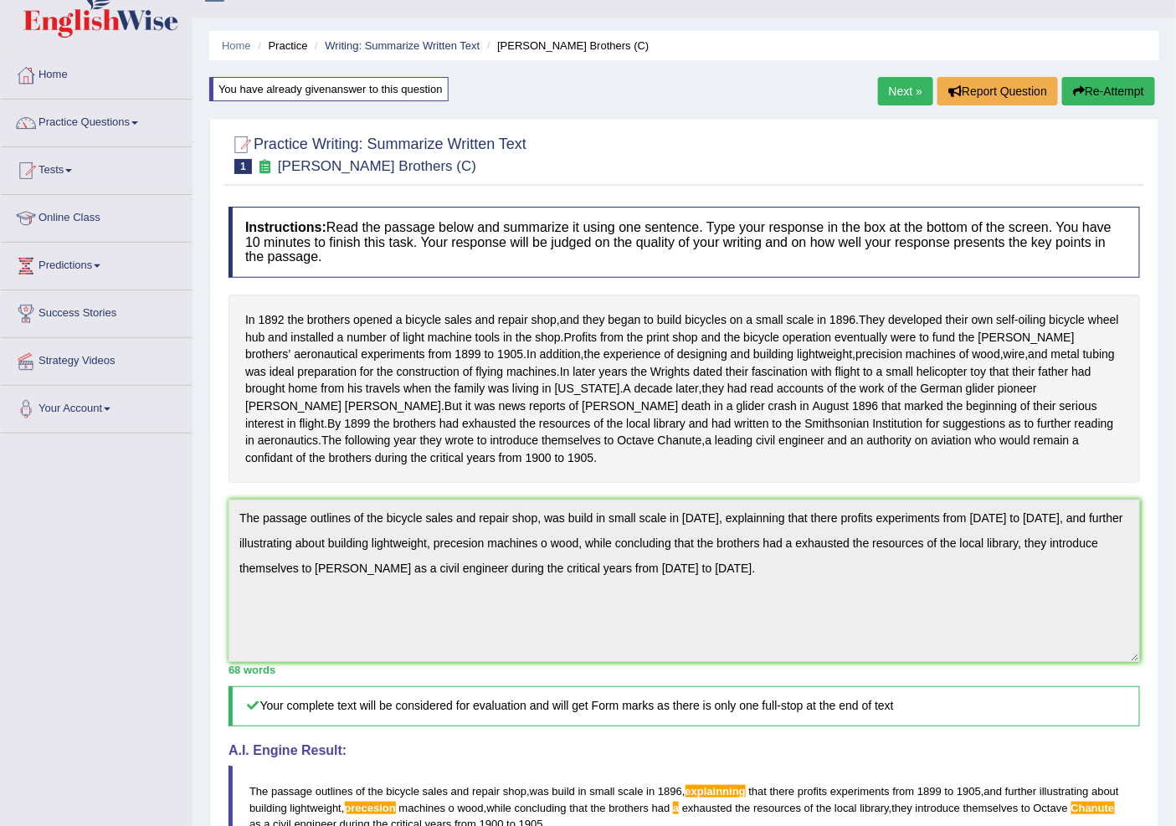
click at [219, 533] on div "Practice Writing: Summarize Written Text 1 Wright Brothers (C) Instructions: Re…" at bounding box center [684, 615] width 950 height 994
click at [1110, 97] on button "Re-Attempt" at bounding box center [1108, 91] width 93 height 28
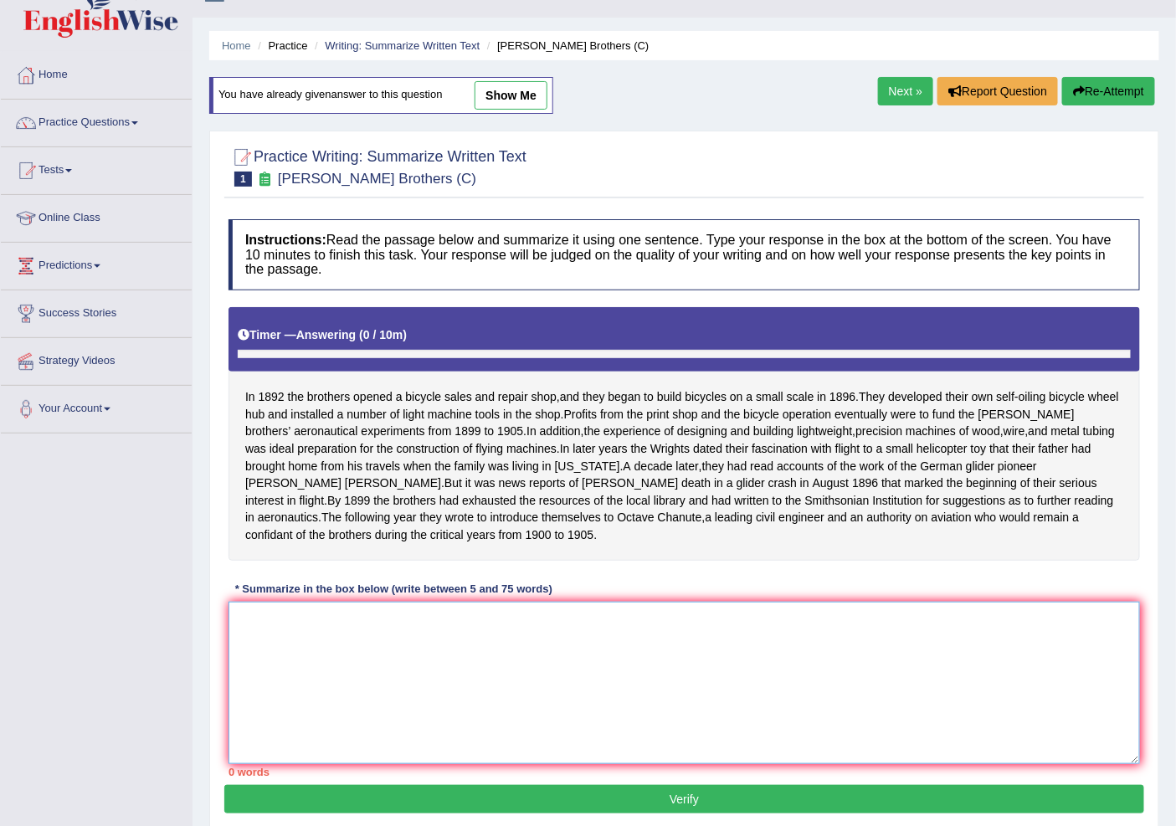
click at [537, 703] on textarea at bounding box center [685, 683] width 912 height 162
paste textarea "The passage outlines of the bicycle sales and repair shop, was build in small s…"
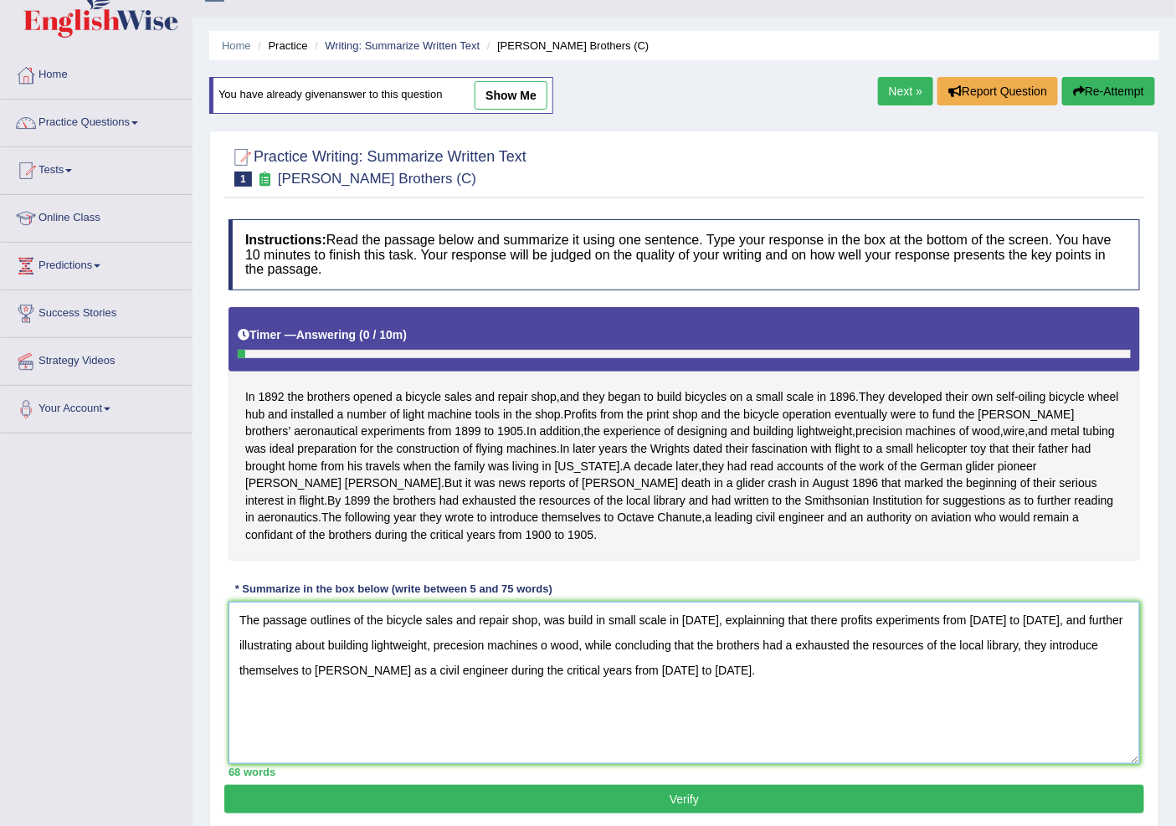
click at [795, 637] on textarea "The passage outlines of the bicycle sales and repair shop, was build in small s…" at bounding box center [685, 683] width 912 height 162
type textarea "The passage outlines of the bicycle sales and repair shop, was build in small s…"
click at [626, 807] on button "Verify" at bounding box center [684, 799] width 920 height 28
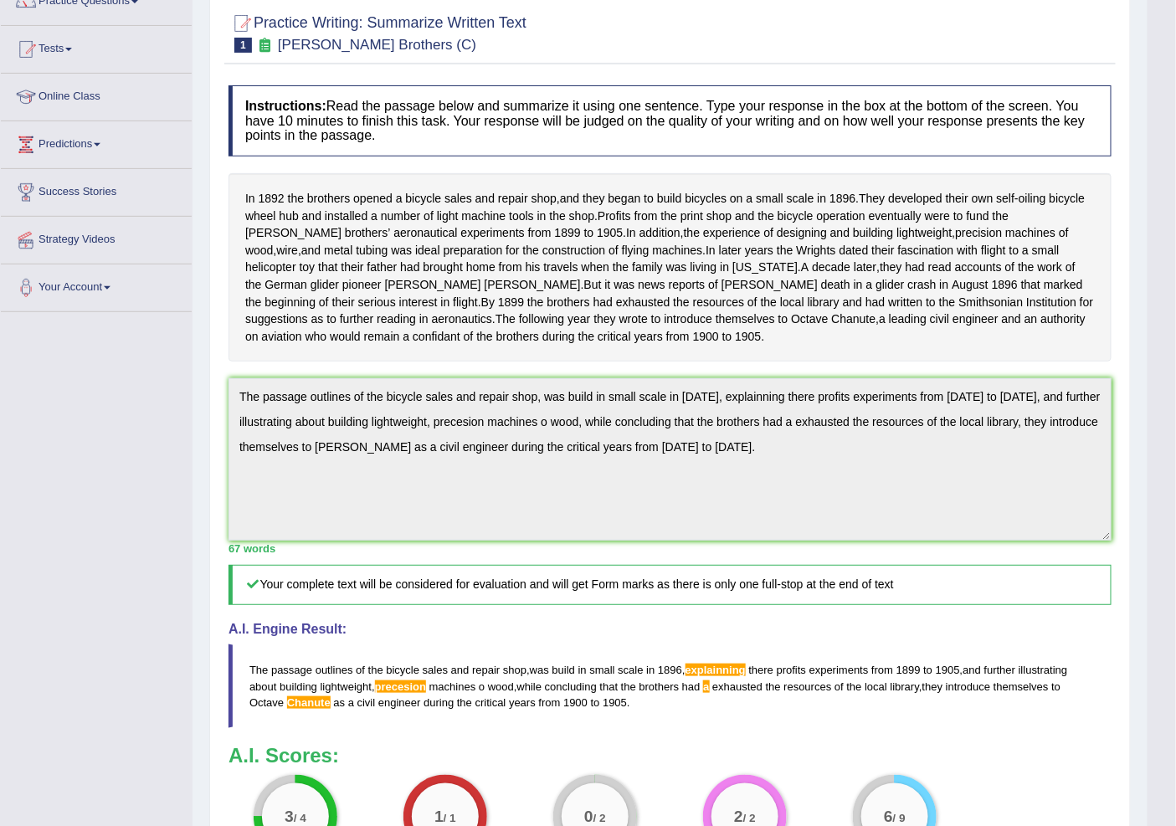
scroll to position [124, 0]
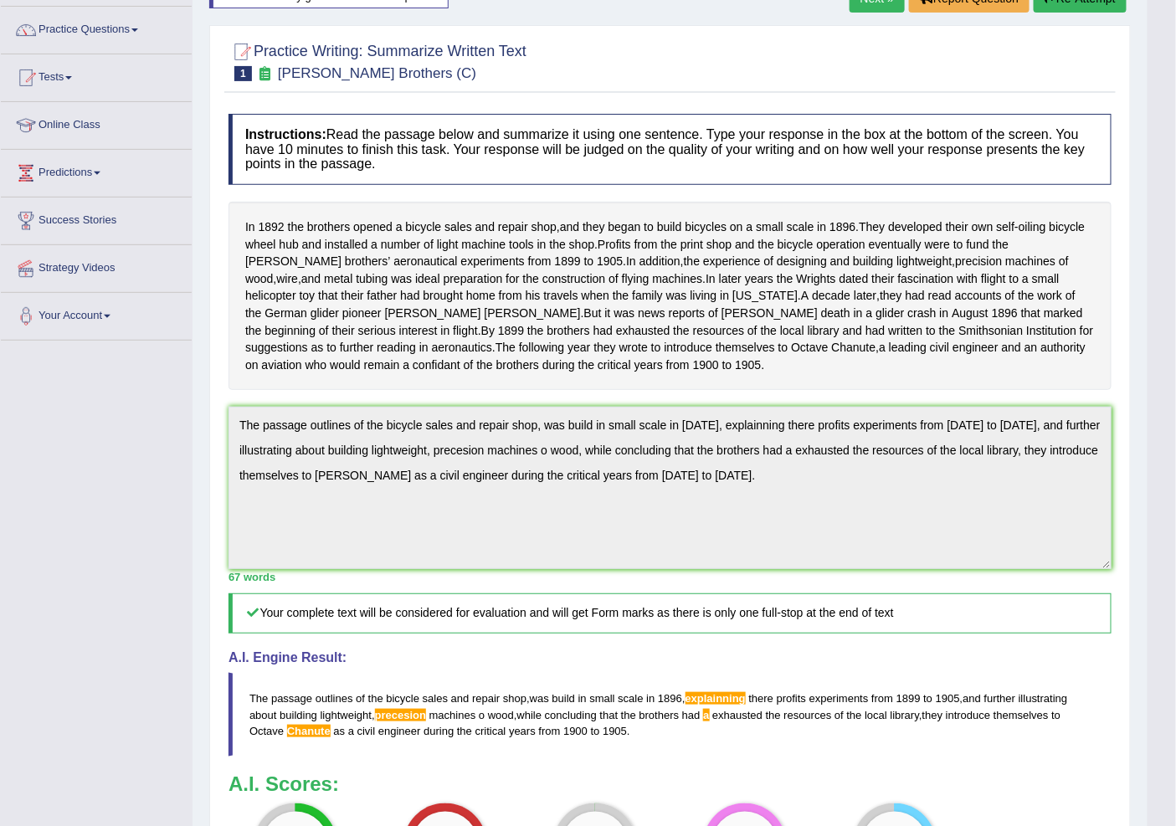
click at [1045, 12] on div "Next » Report Question Re-Attempt" at bounding box center [990, 0] width 281 height 33
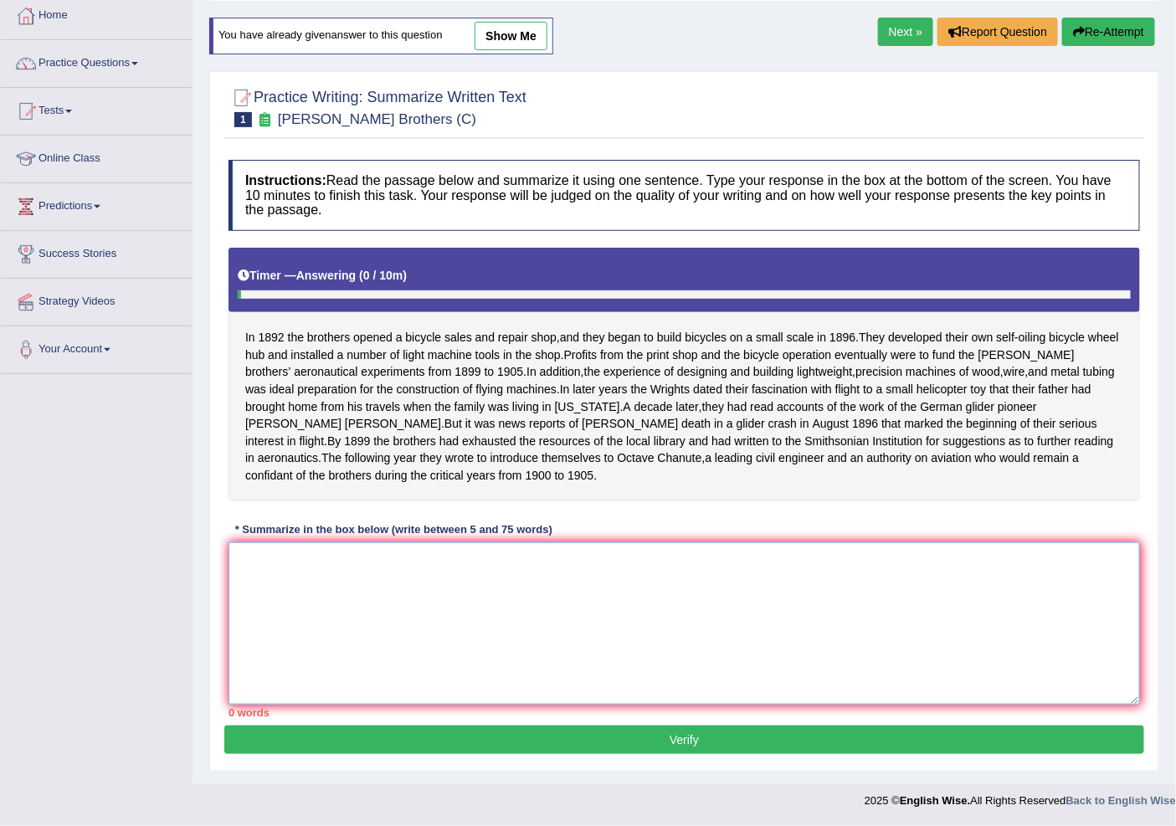
paste textarea "The passage outlines of the bicycle sales and repair shop, was build in small s…"
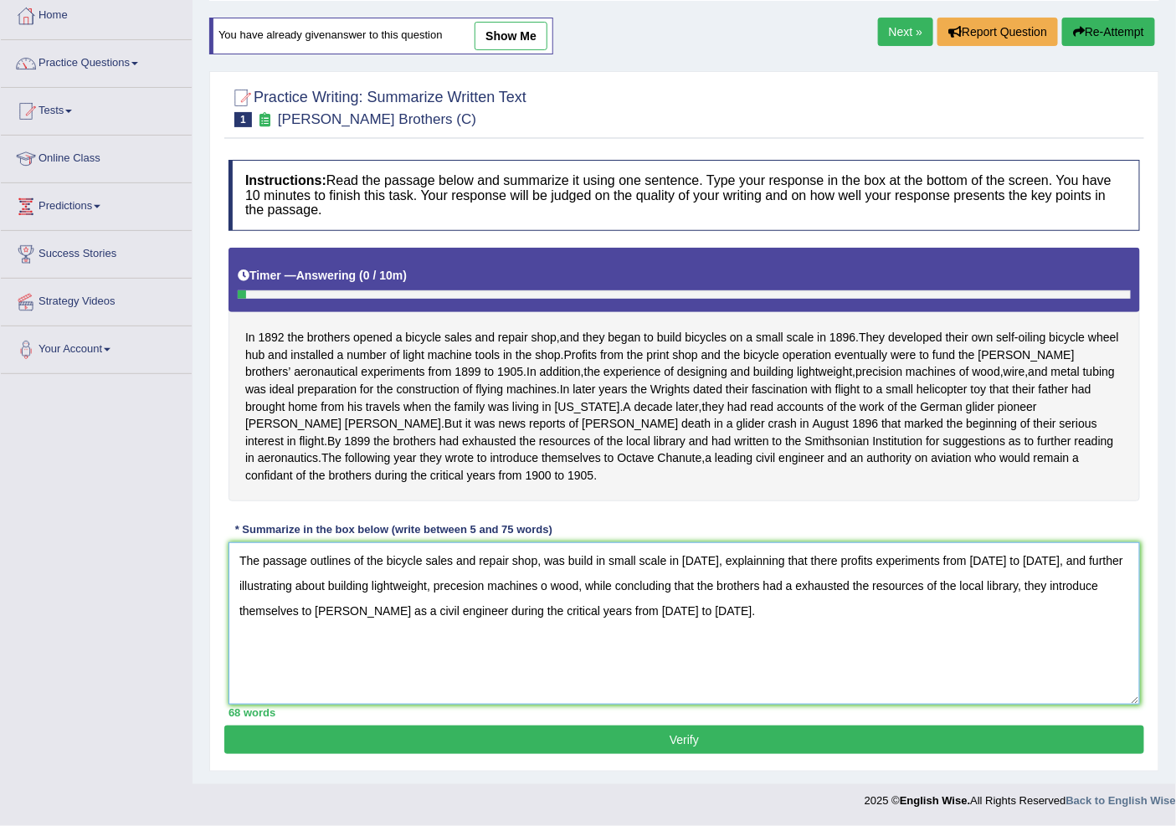
click at [799, 558] on textarea "The passage outlines of the bicycle sales and repair shop, was build in small s…" at bounding box center [685, 623] width 912 height 162
type textarea "The passage outlines of the bicycle sales and repair shop, was build in small s…"
click at [589, 741] on button "Verify" at bounding box center [684, 740] width 920 height 28
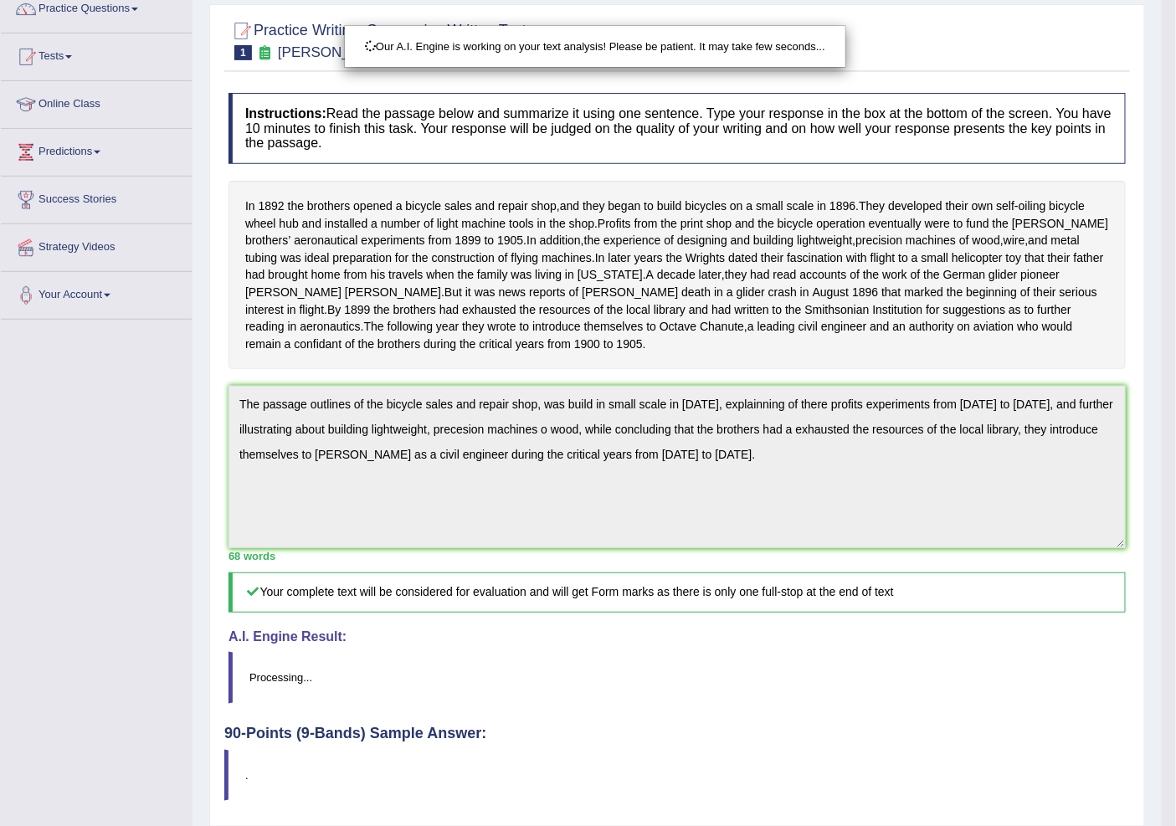
scroll to position [218, 0]
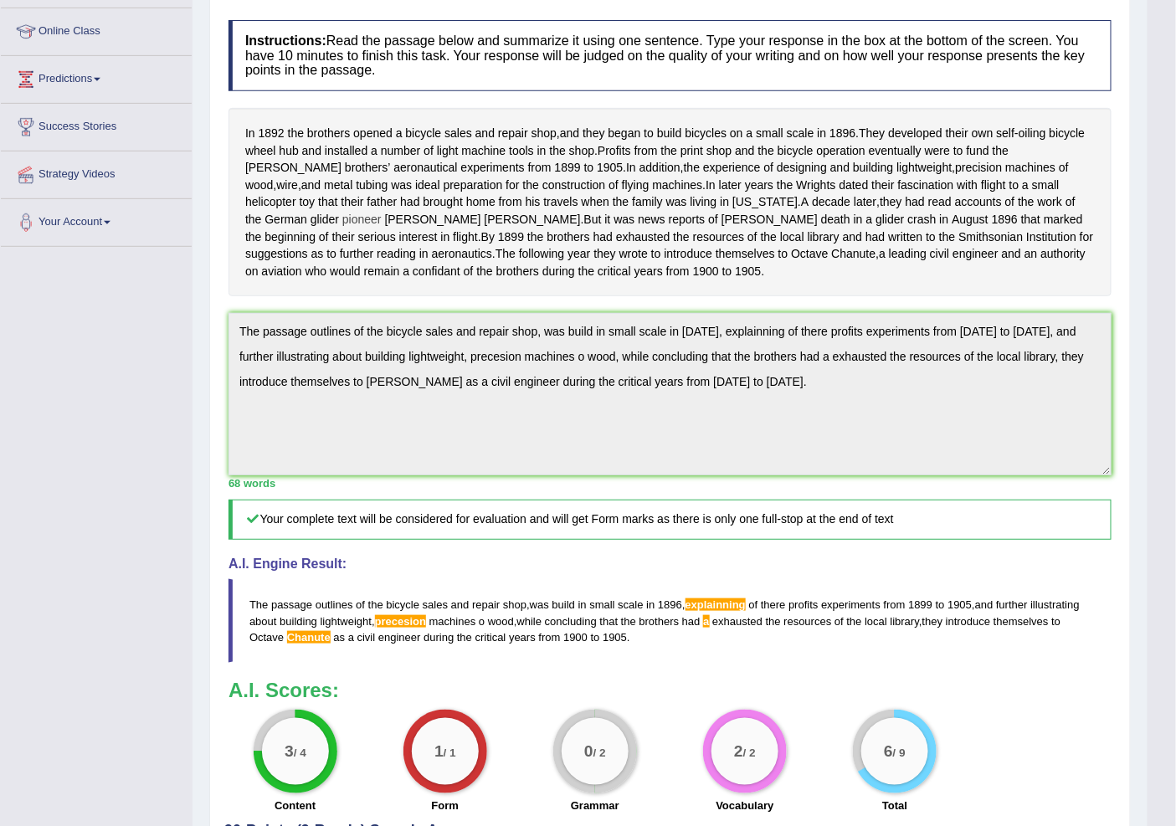
drag, startPoint x: 734, startPoint y: 207, endPoint x: 679, endPoint y: 235, distance: 62.1
drag, startPoint x: 679, startPoint y: 235, endPoint x: 586, endPoint y: 253, distance: 94.6
drag, startPoint x: 629, startPoint y: 249, endPoint x: 534, endPoint y: 249, distance: 95.4
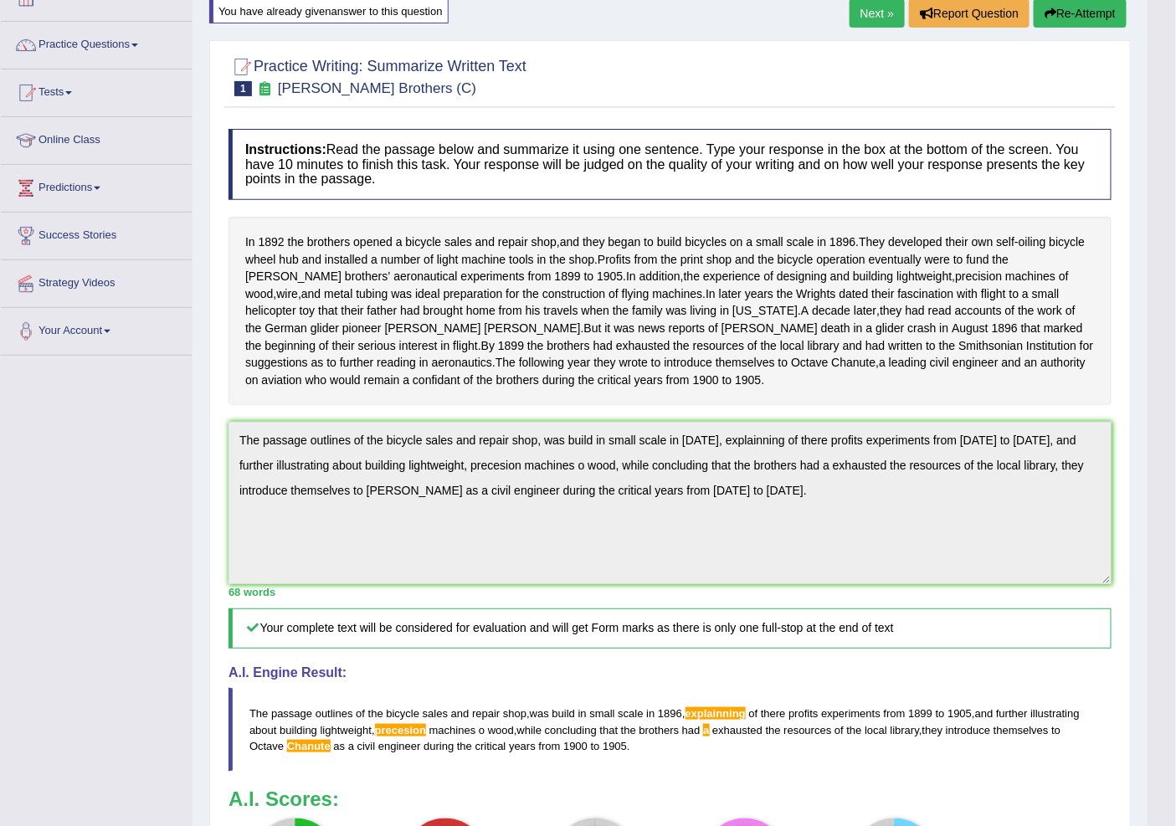
scroll to position [0, 0]
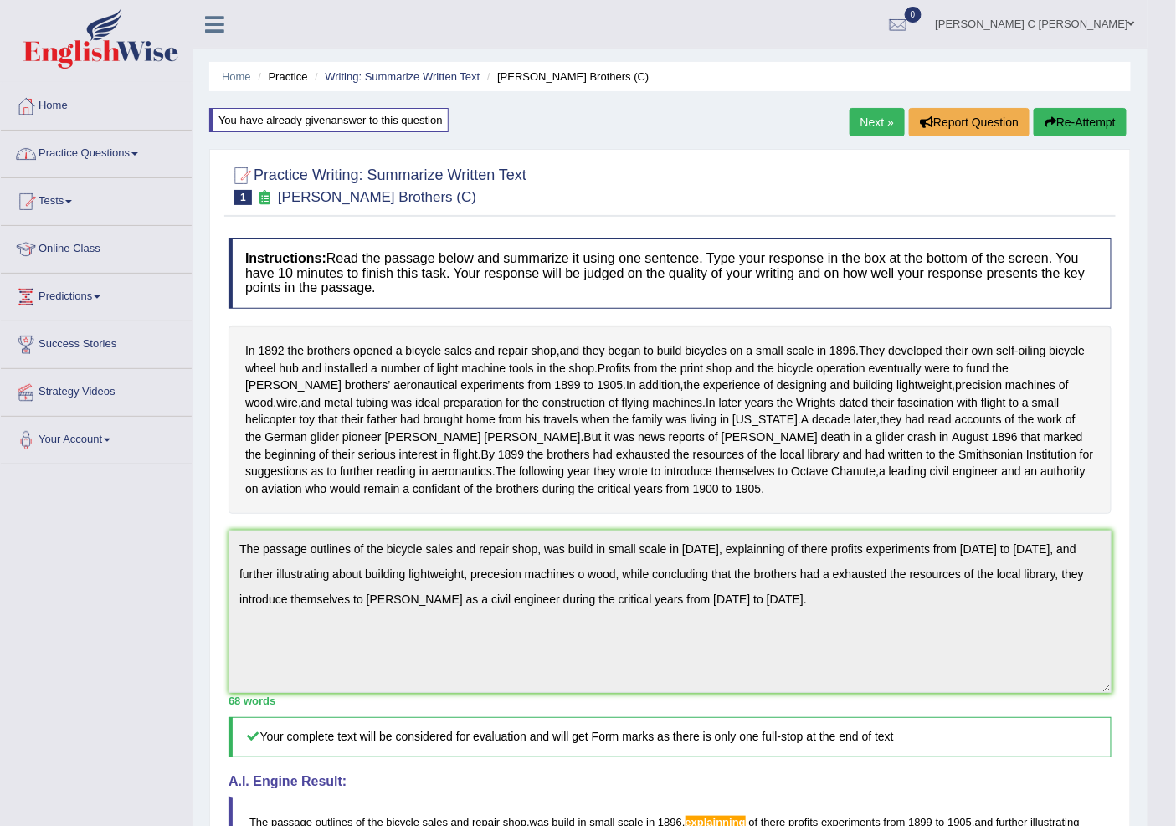
click at [162, 146] on link "Practice Questions" at bounding box center [96, 152] width 191 height 42
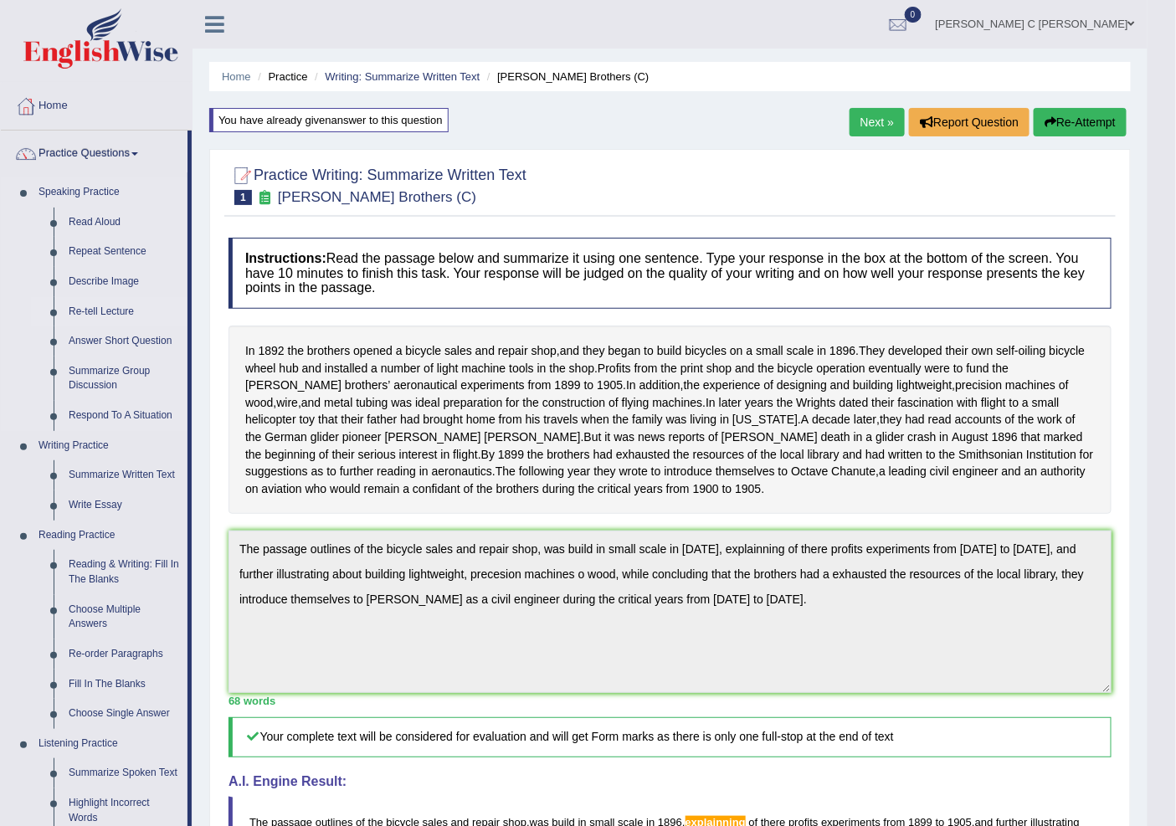
click at [90, 312] on link "Re-tell Lecture" at bounding box center [124, 312] width 126 height 30
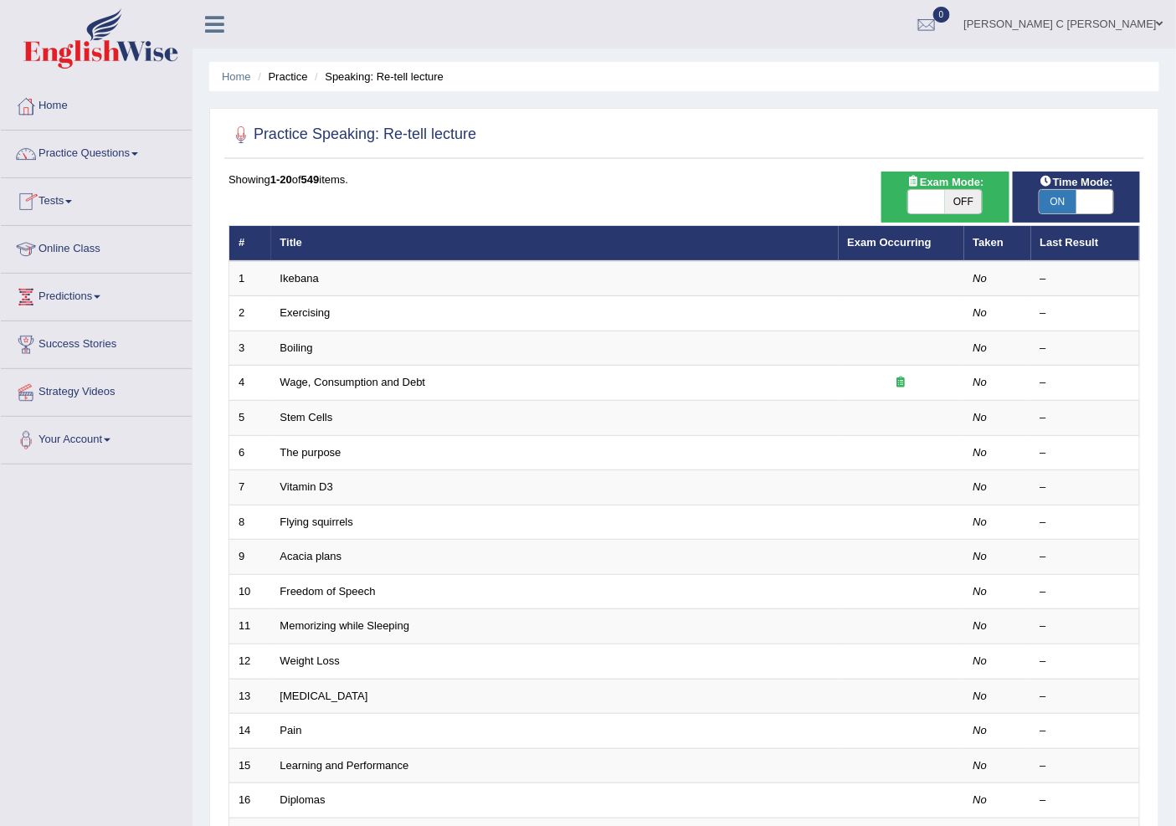
click at [87, 165] on link "Practice Questions" at bounding box center [96, 152] width 191 height 42
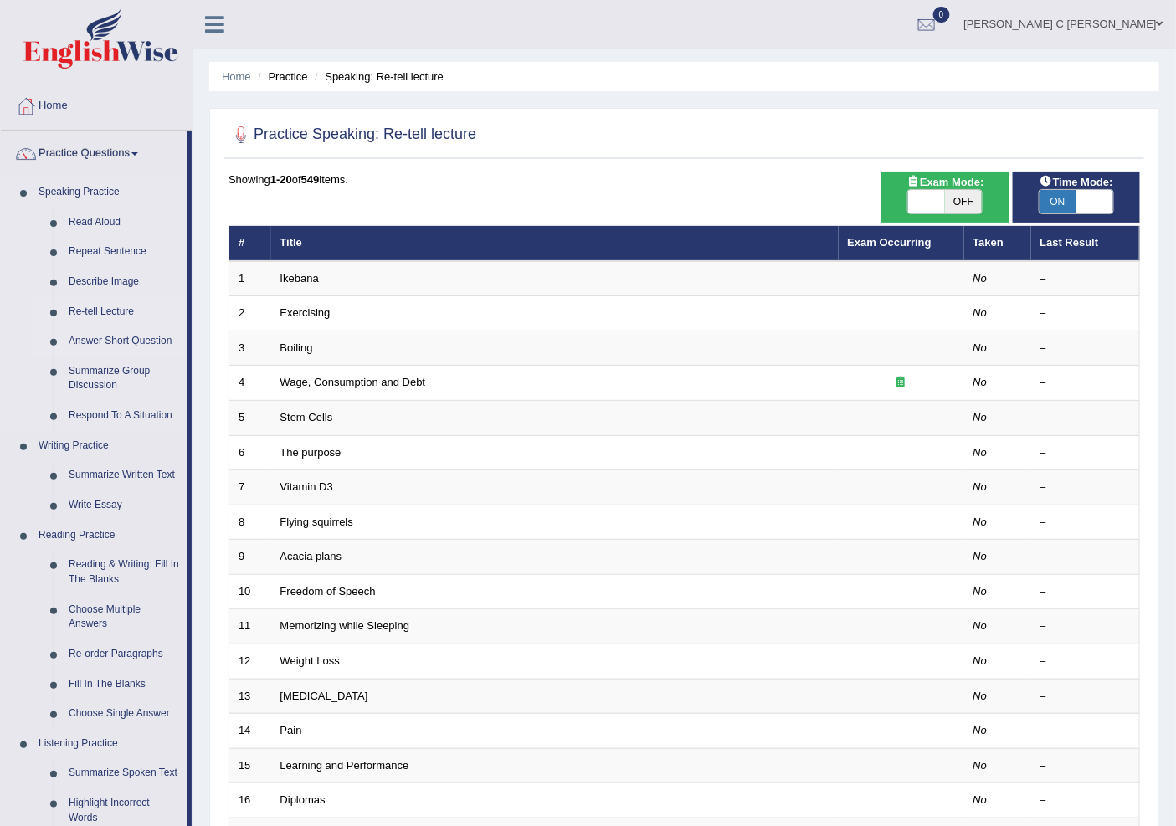
click at [84, 333] on link "Answer Short Question" at bounding box center [124, 341] width 126 height 30
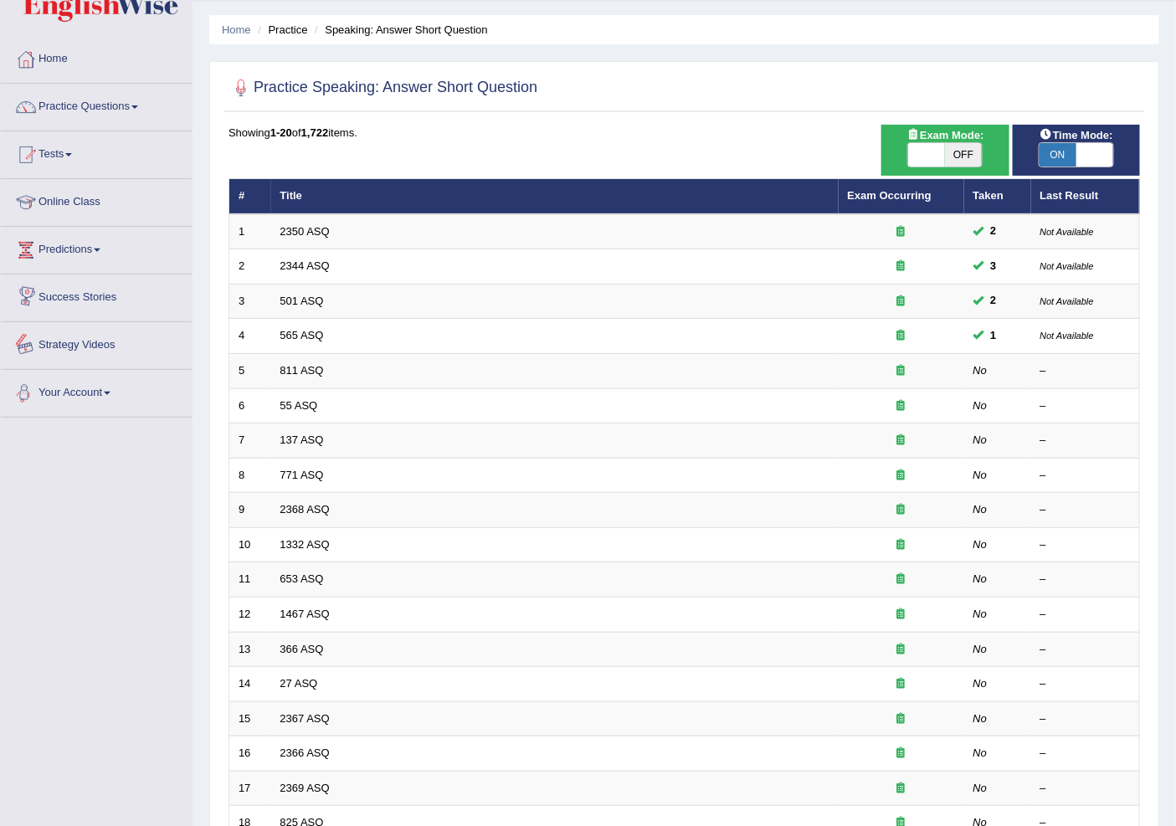
scroll to position [93, 0]
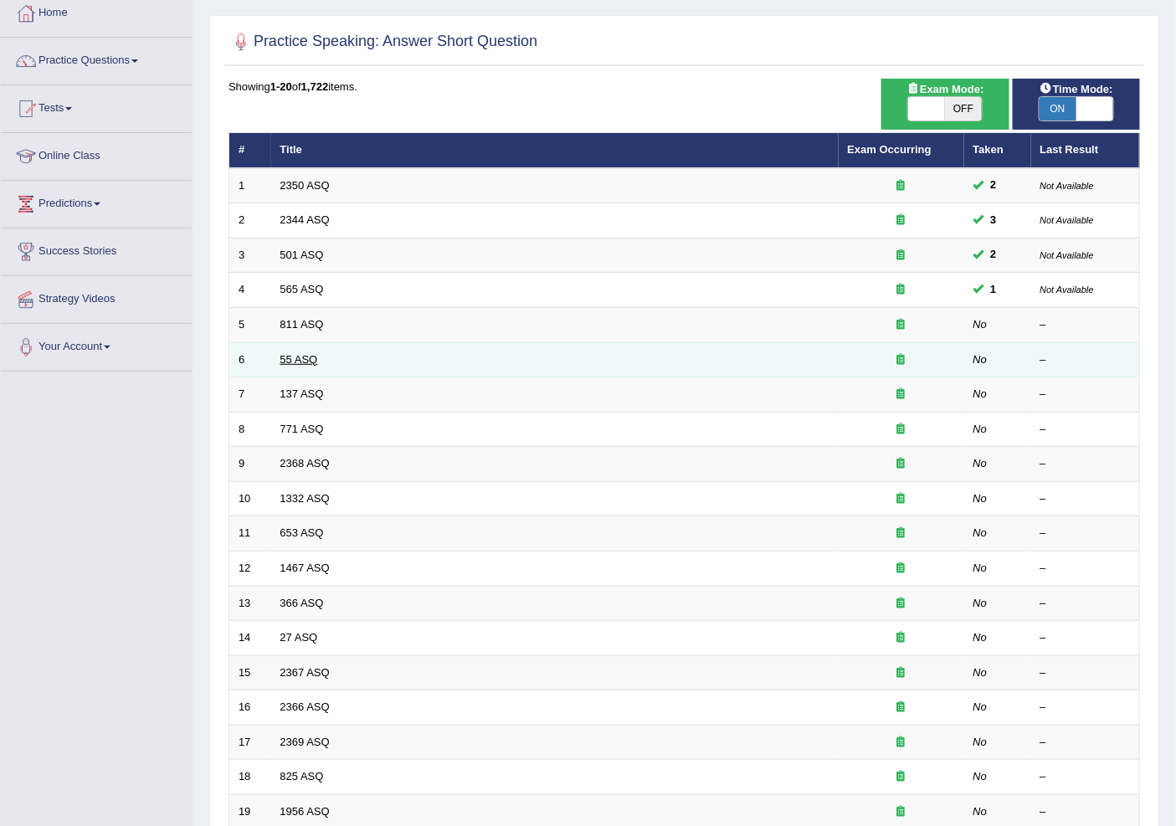
click at [305, 357] on link "55 ASQ" at bounding box center [299, 359] width 38 height 13
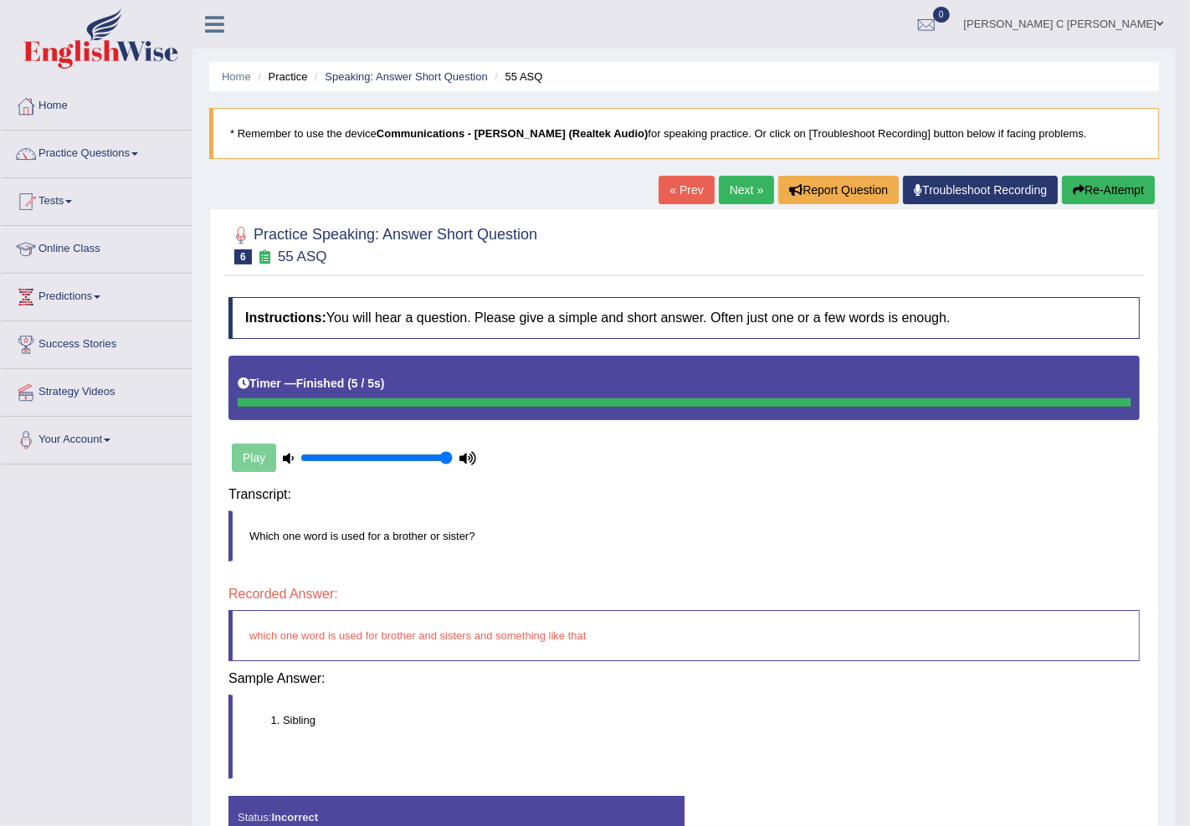
click at [854, 513] on div "Instructions: You will hear a question. Please give a simple and short answer. …" at bounding box center [684, 575] width 920 height 572
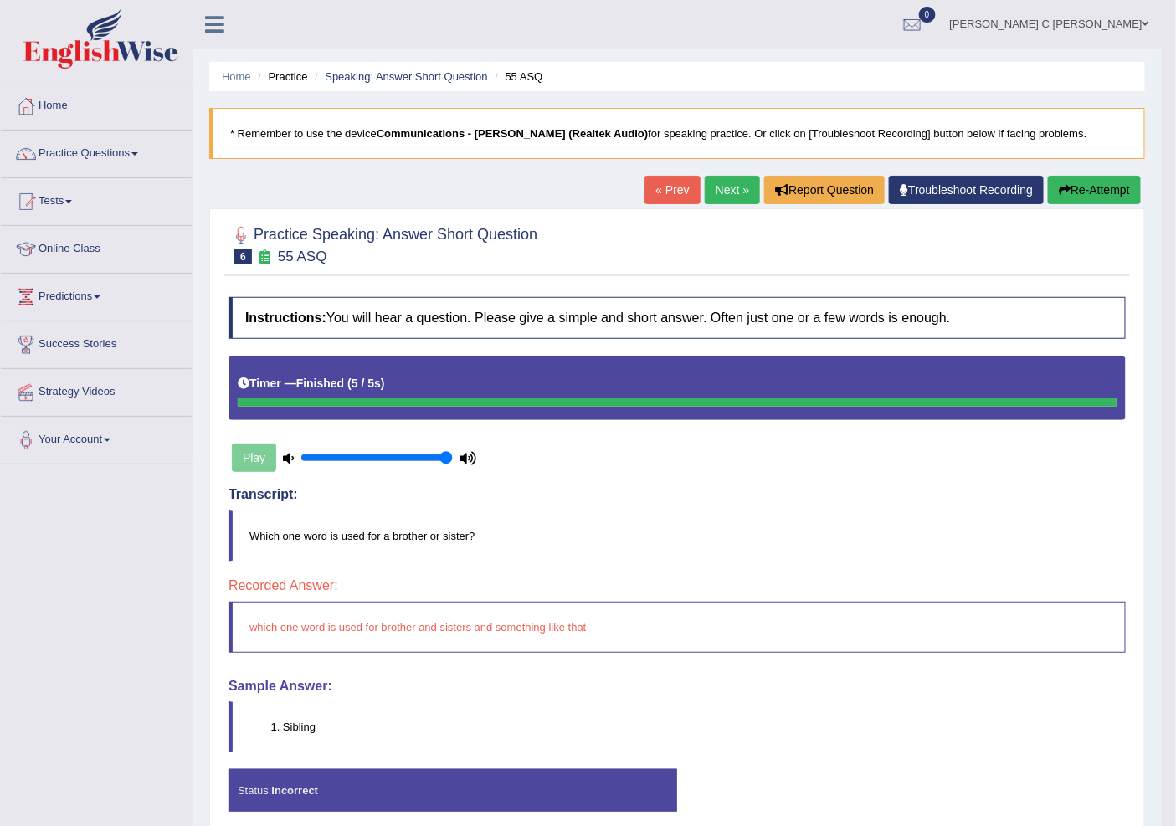
scroll to position [71, 0]
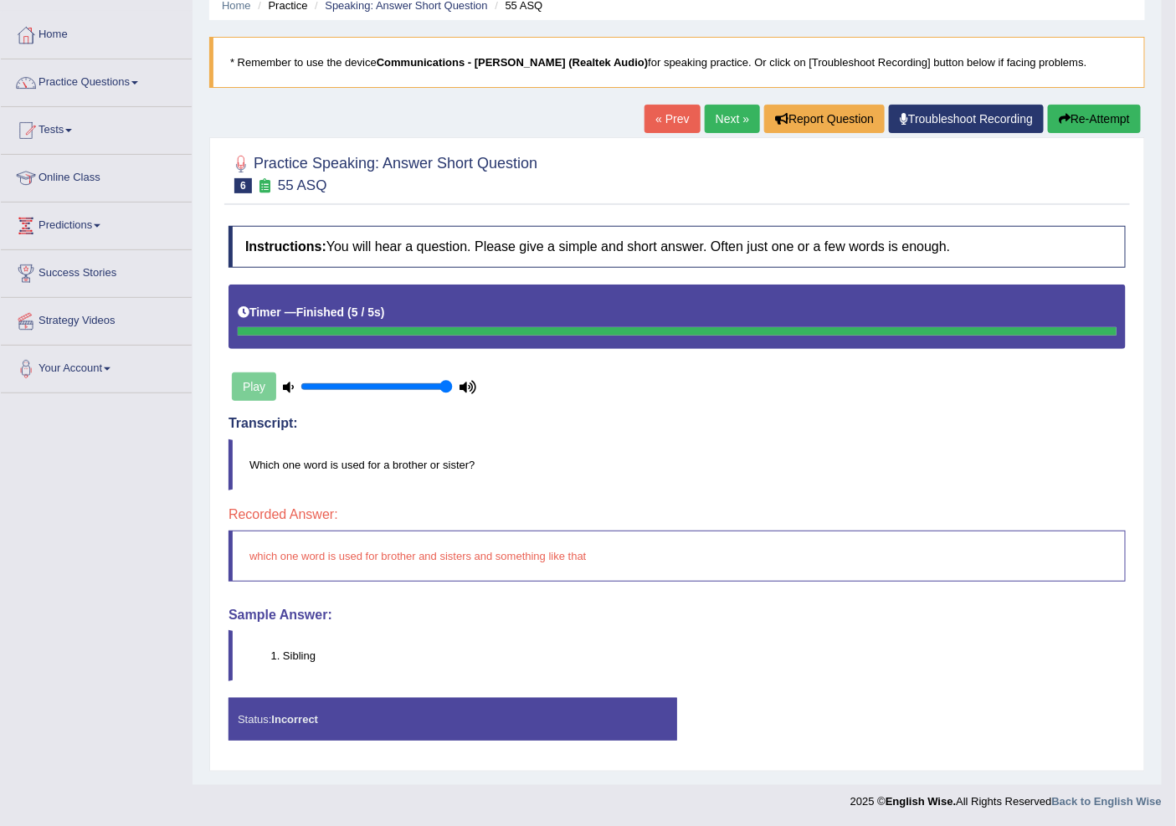
click at [1050, 110] on button "Re-Attempt" at bounding box center [1094, 119] width 93 height 28
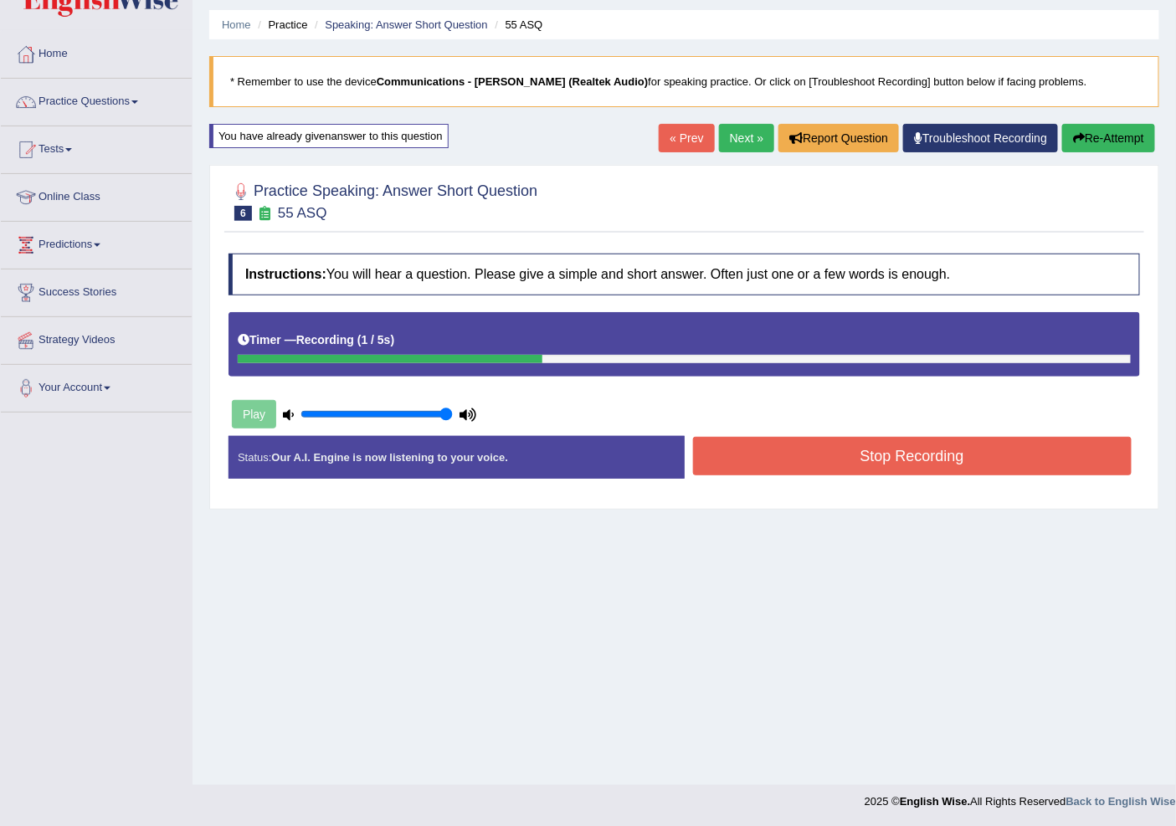
click at [745, 469] on button "Stop Recording" at bounding box center [912, 456] width 439 height 39
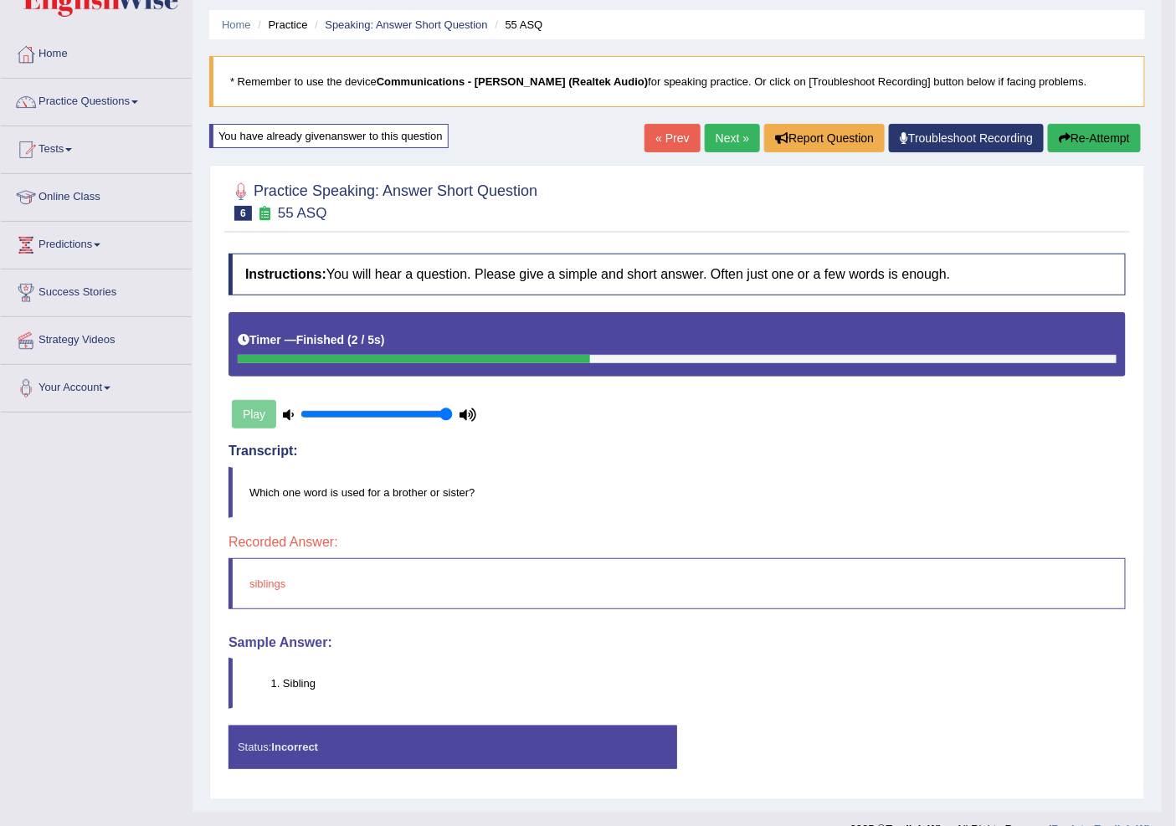
click at [1097, 131] on button "Re-Attempt" at bounding box center [1094, 138] width 93 height 28
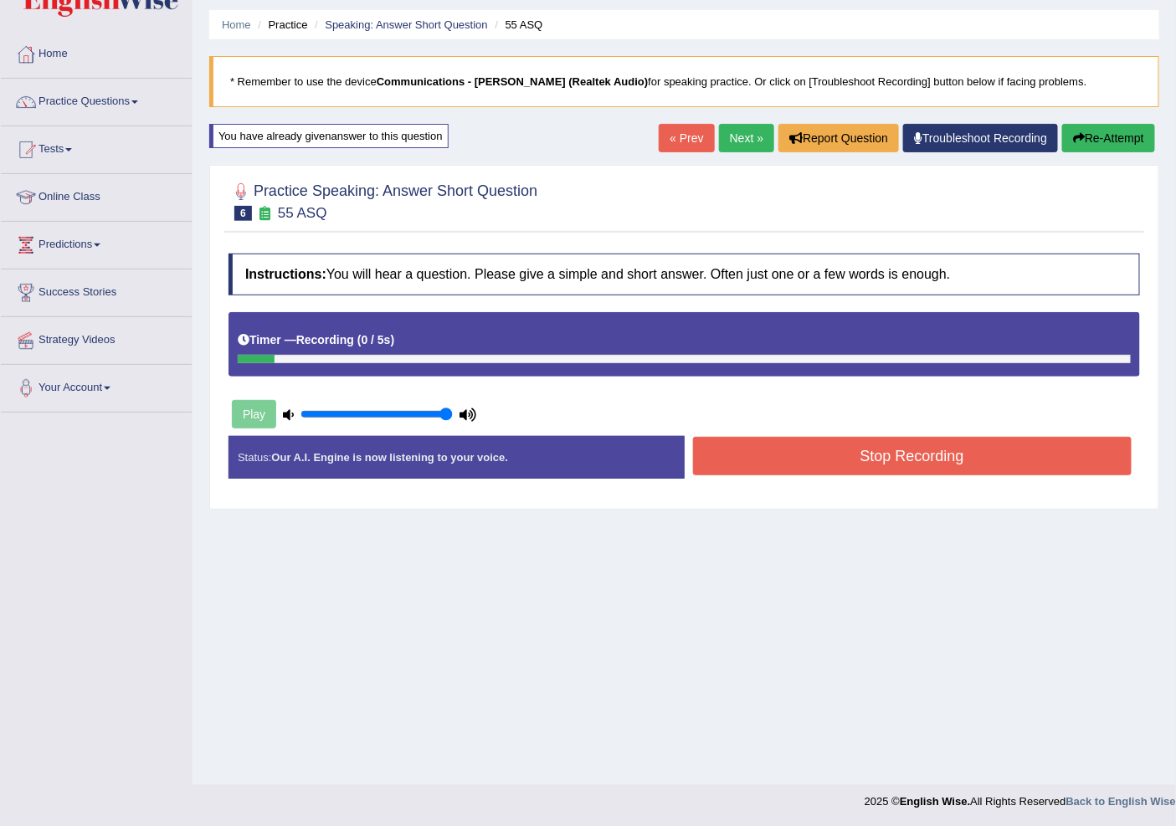
click at [829, 479] on div "Stop Recording" at bounding box center [913, 458] width 456 height 43
click at [830, 477] on div "Stop Recording" at bounding box center [913, 458] width 456 height 43
click at [834, 465] on button "Stop Recording" at bounding box center [912, 456] width 439 height 39
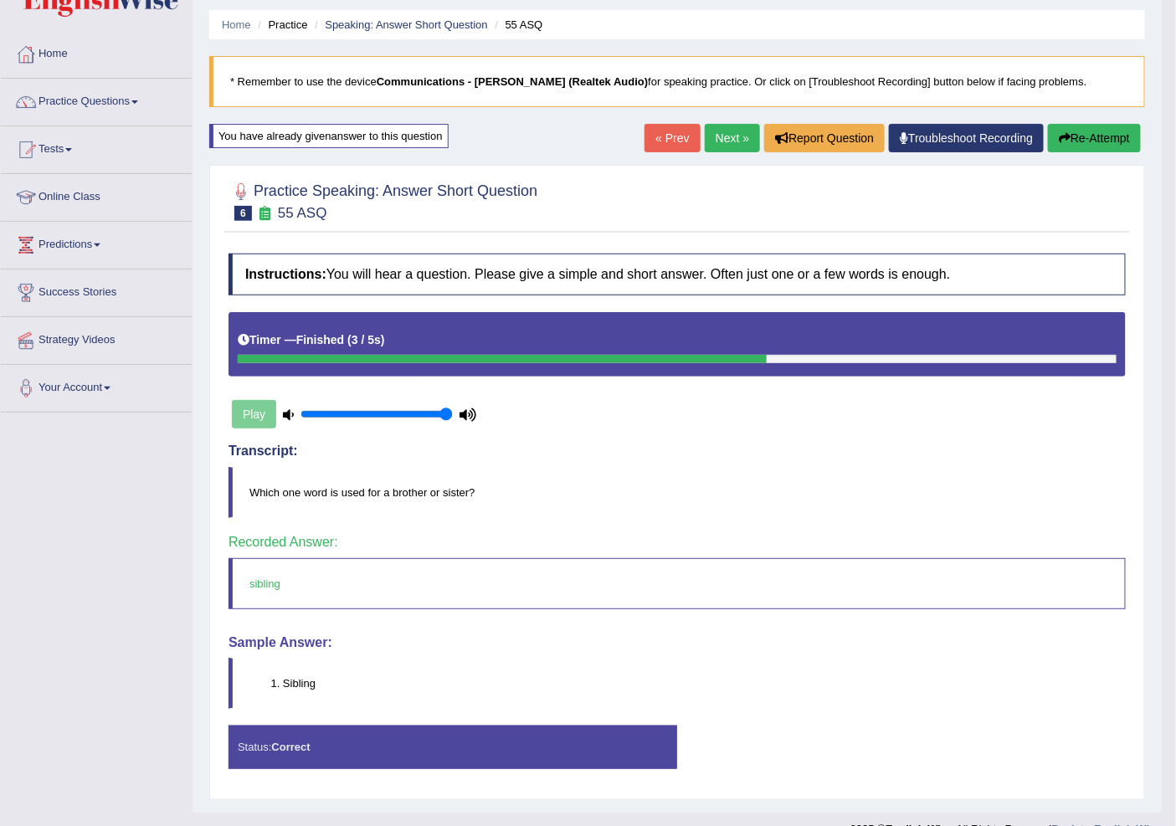
click at [729, 138] on link "Next »" at bounding box center [732, 138] width 55 height 28
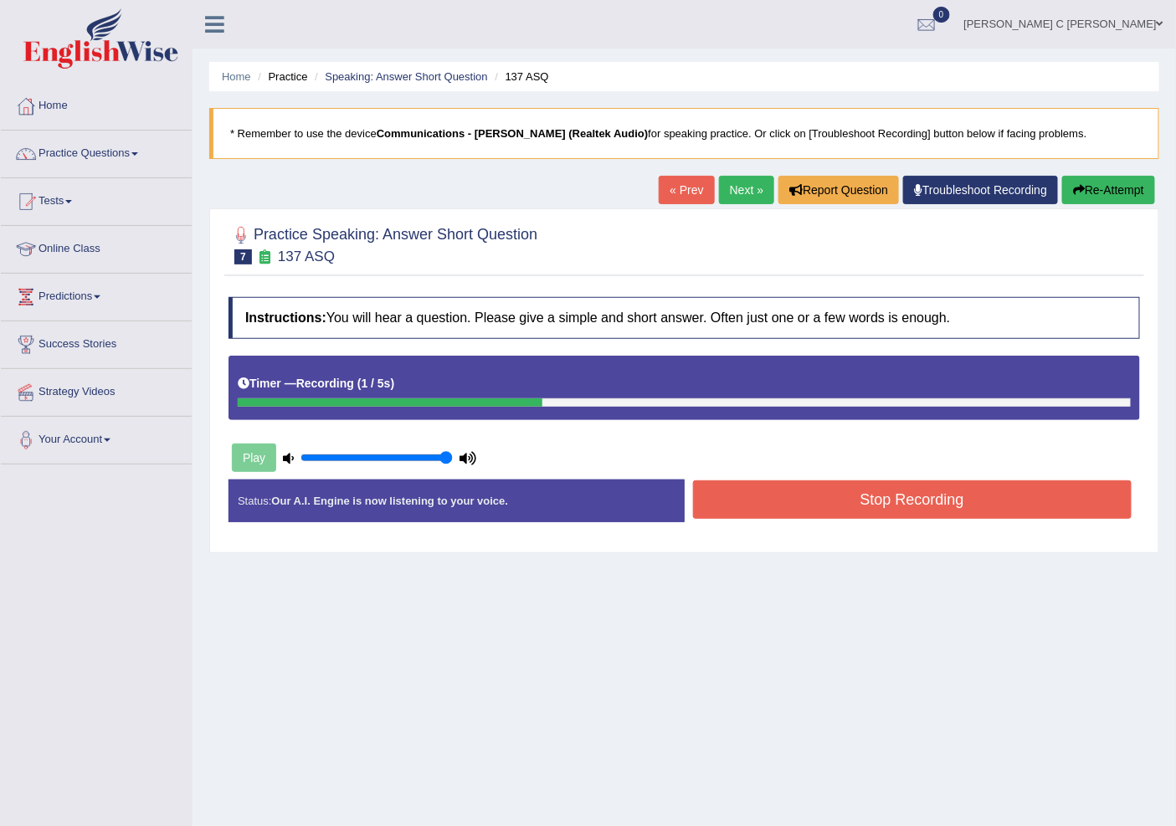
click at [796, 491] on button "Stop Recording" at bounding box center [912, 499] width 439 height 39
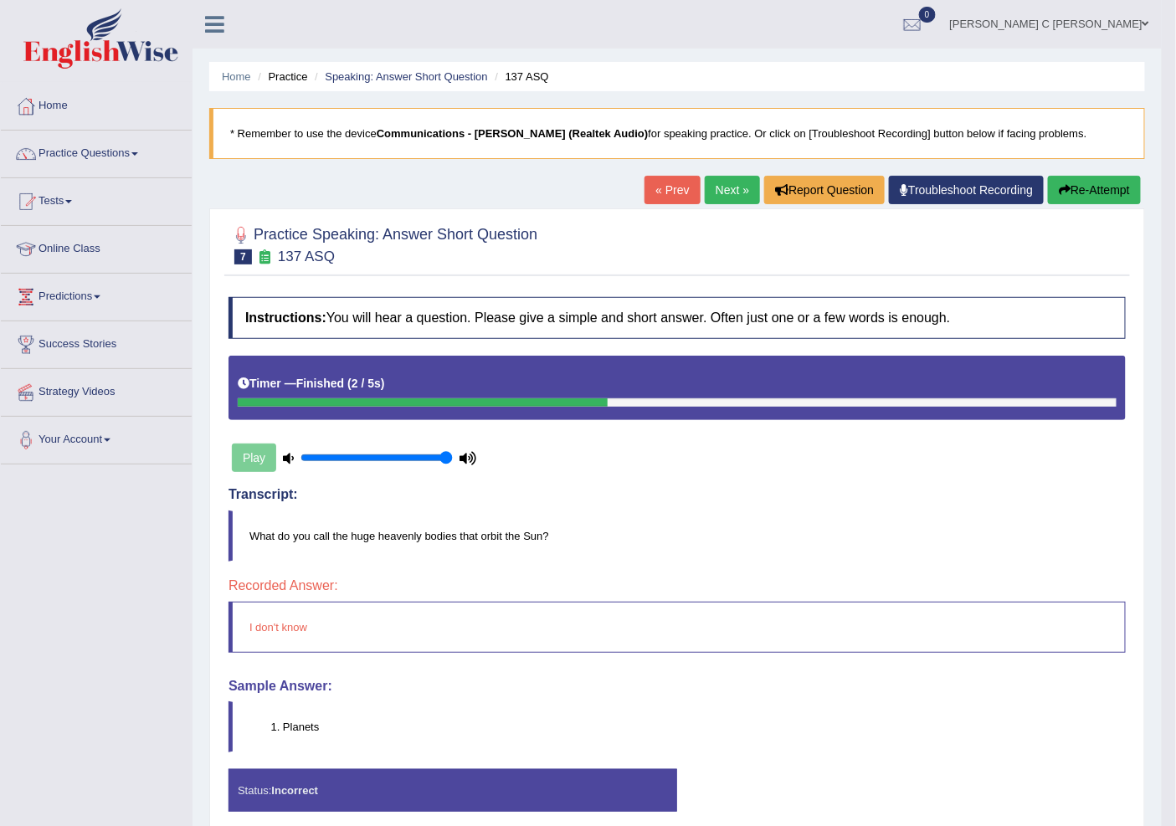
click at [729, 188] on link "Next »" at bounding box center [732, 190] width 55 height 28
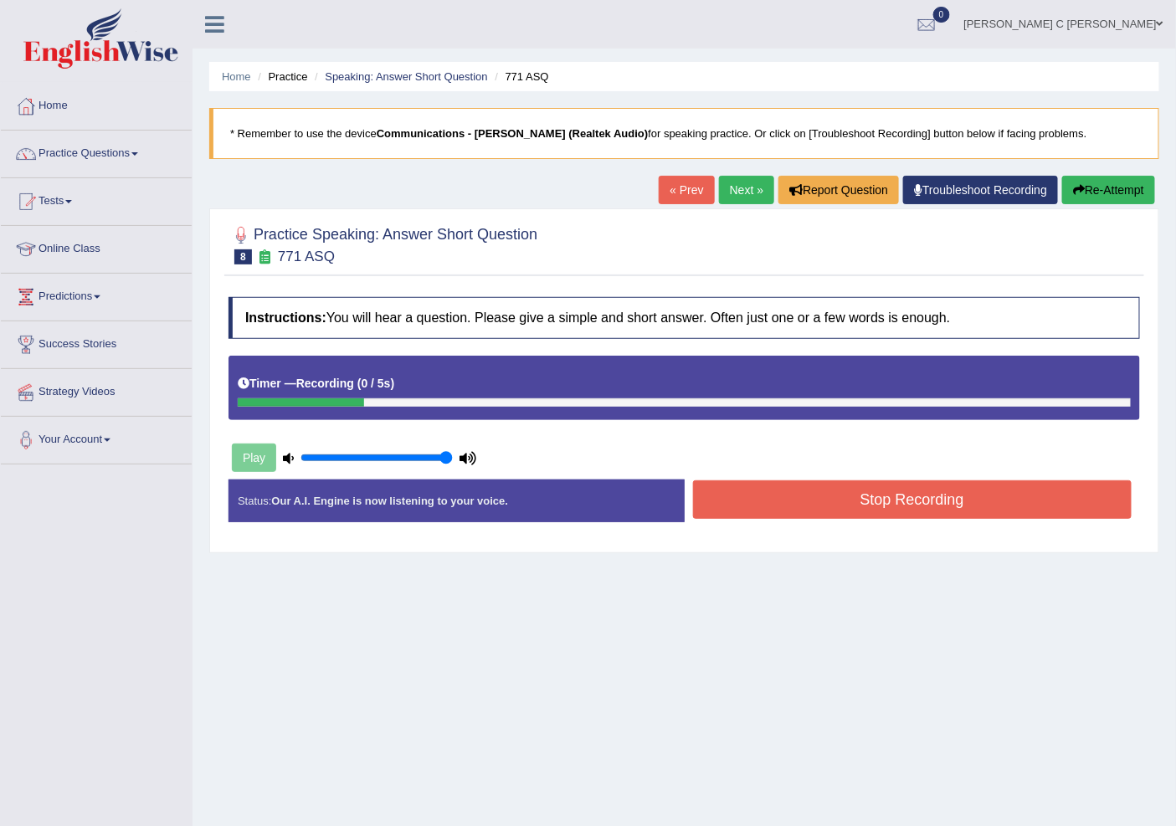
click at [881, 505] on button "Stop Recording" at bounding box center [912, 499] width 439 height 39
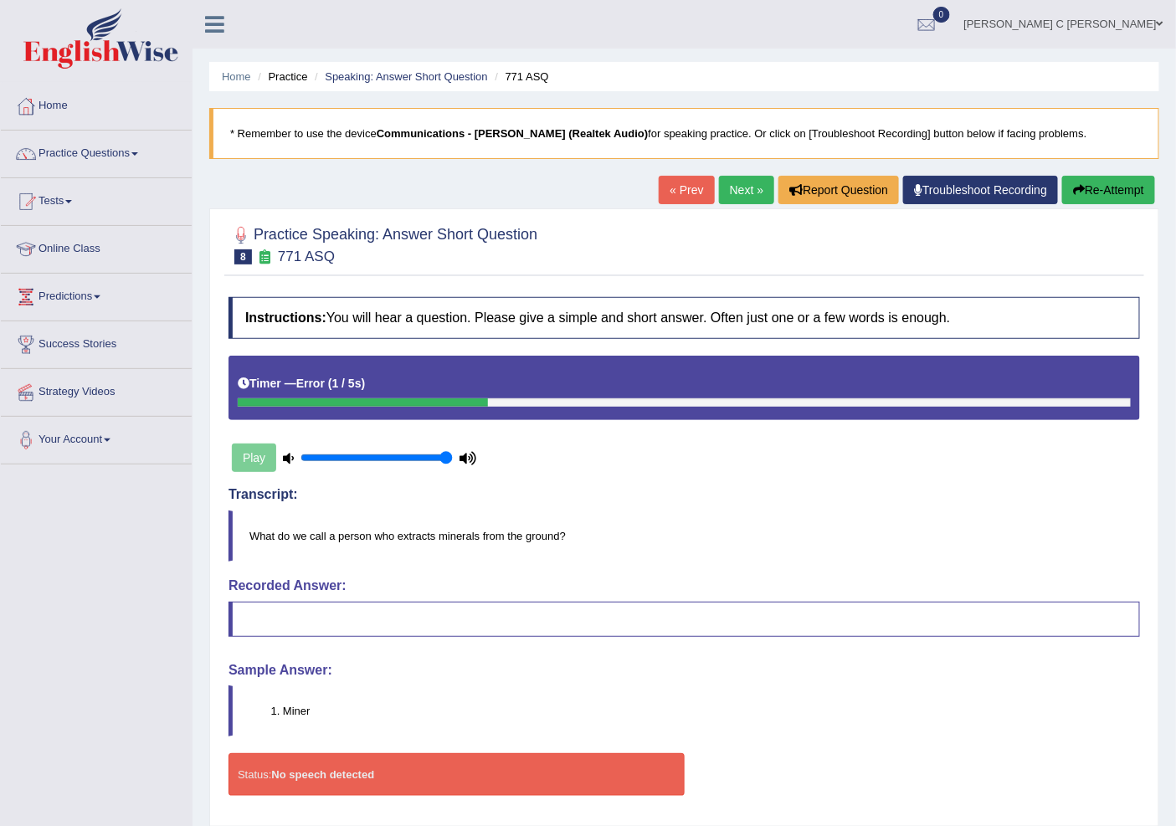
scroll to position [55, 0]
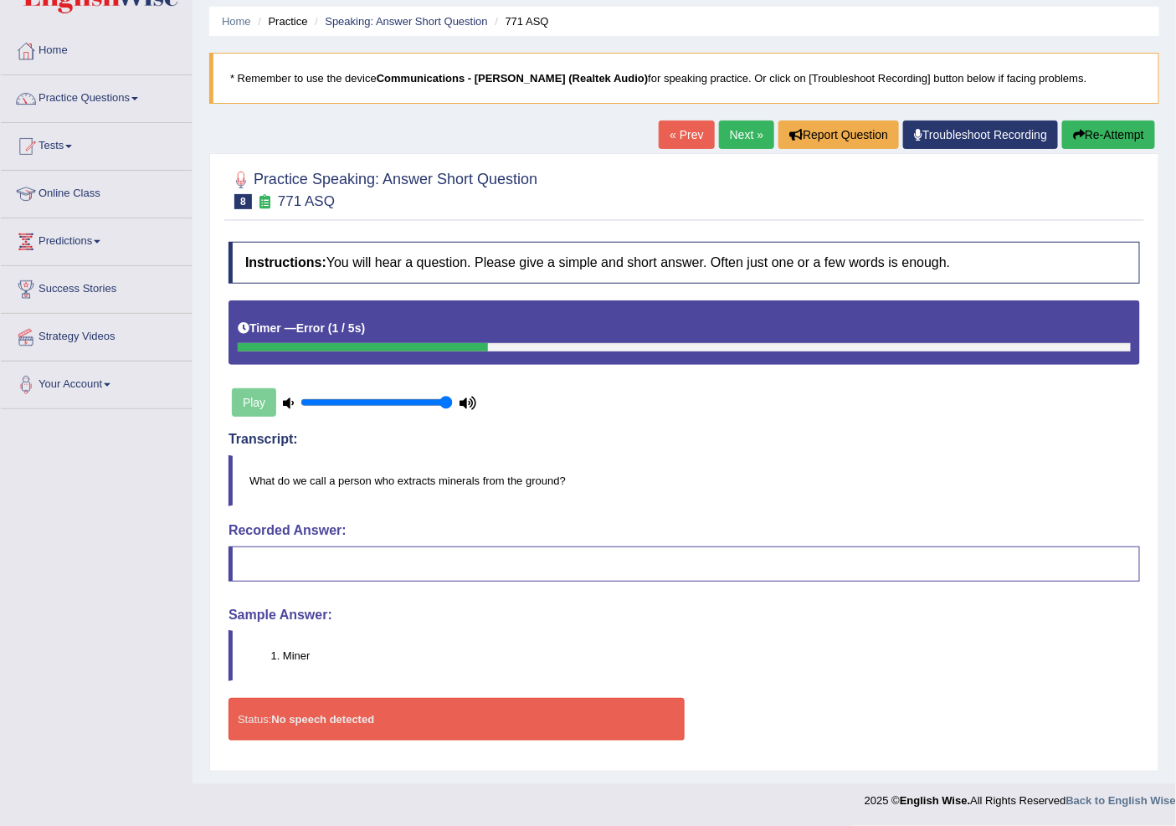
click at [725, 130] on link "Next »" at bounding box center [746, 135] width 55 height 28
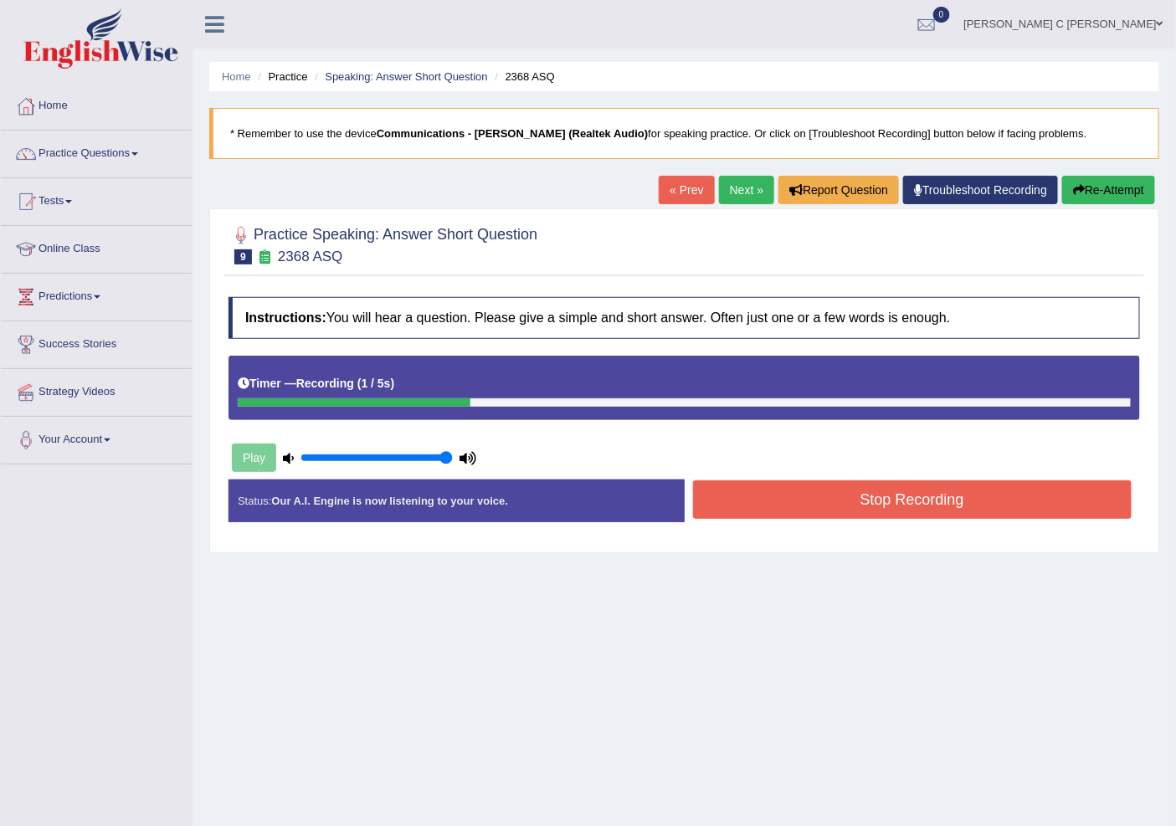
click at [809, 489] on button "Stop Recording" at bounding box center [912, 499] width 439 height 39
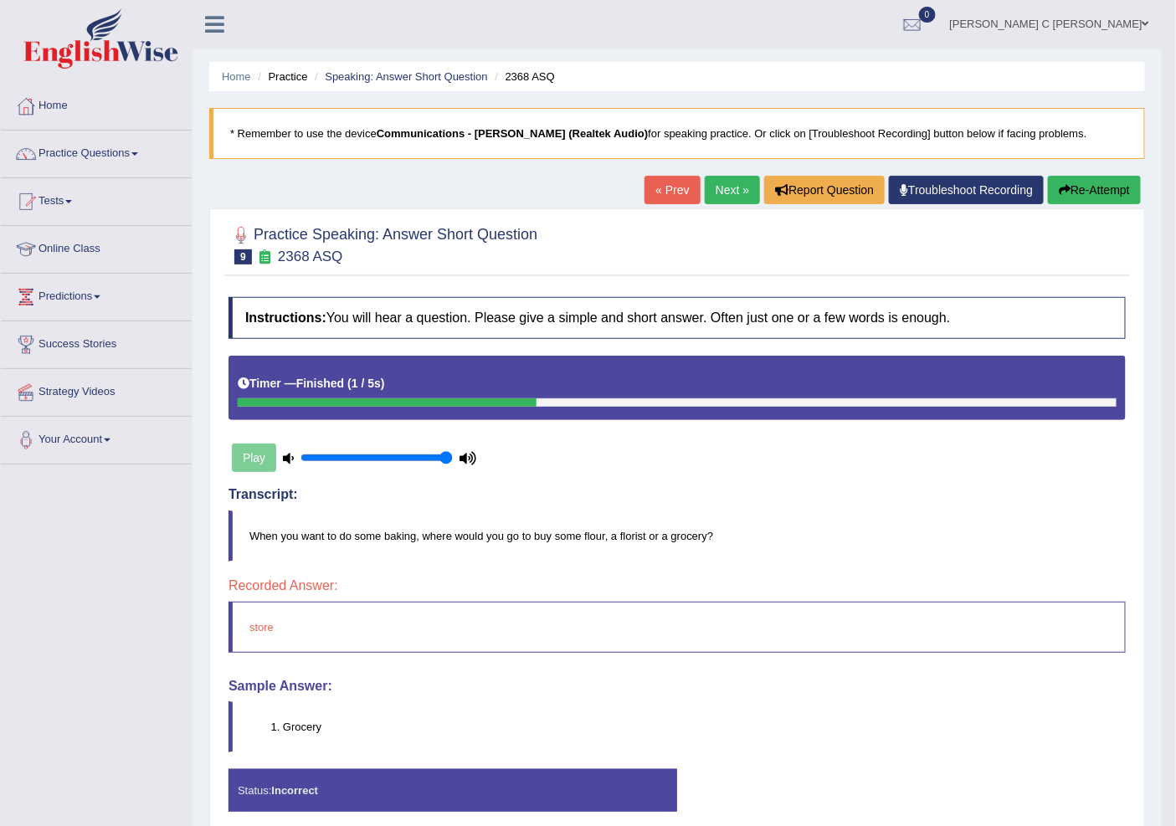
click at [734, 203] on link "Next »" at bounding box center [732, 190] width 55 height 28
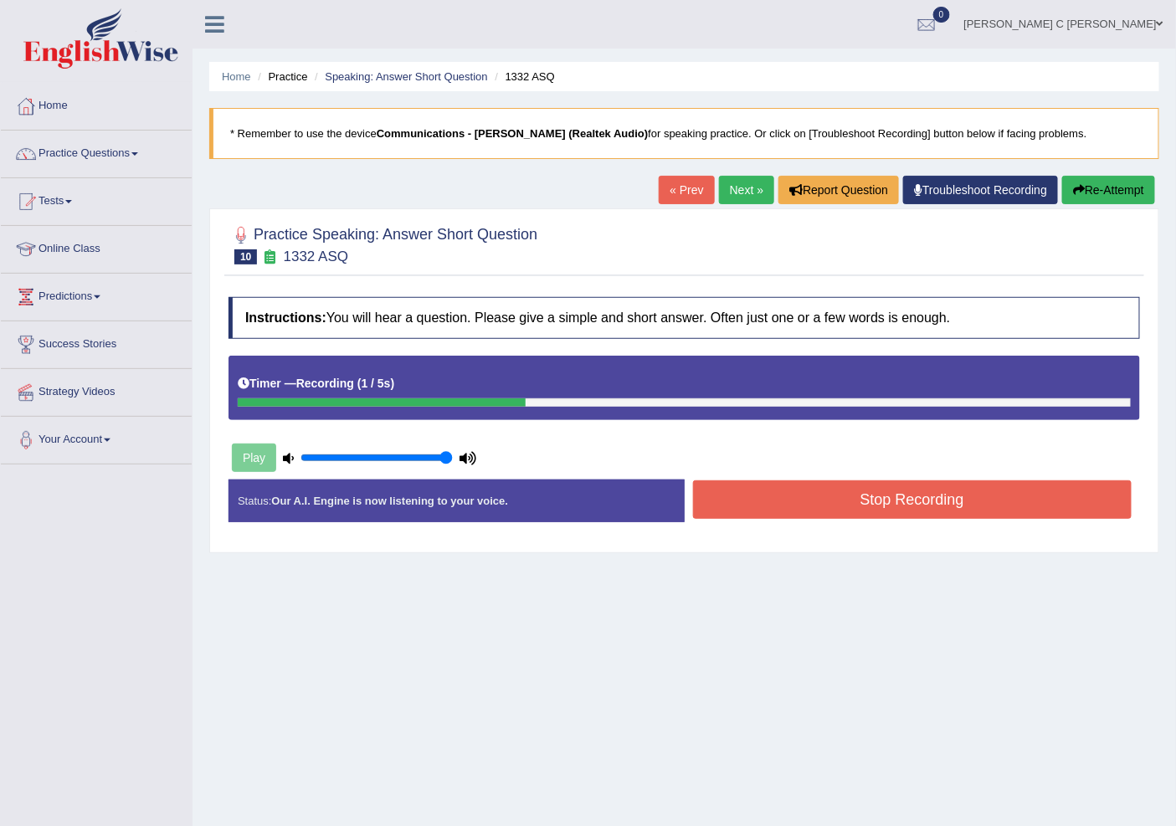
click at [738, 502] on button "Stop Recording" at bounding box center [912, 499] width 439 height 39
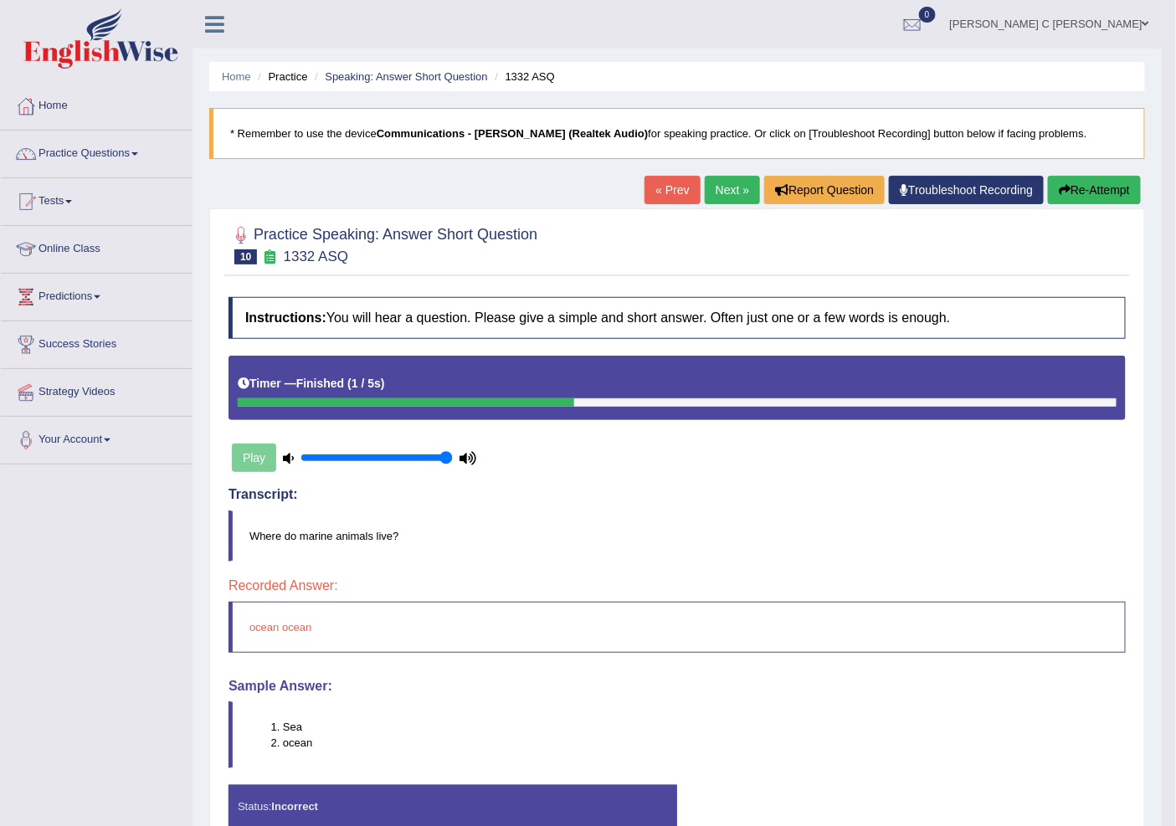
click at [1071, 180] on button "Re-Attempt" at bounding box center [1094, 190] width 93 height 28
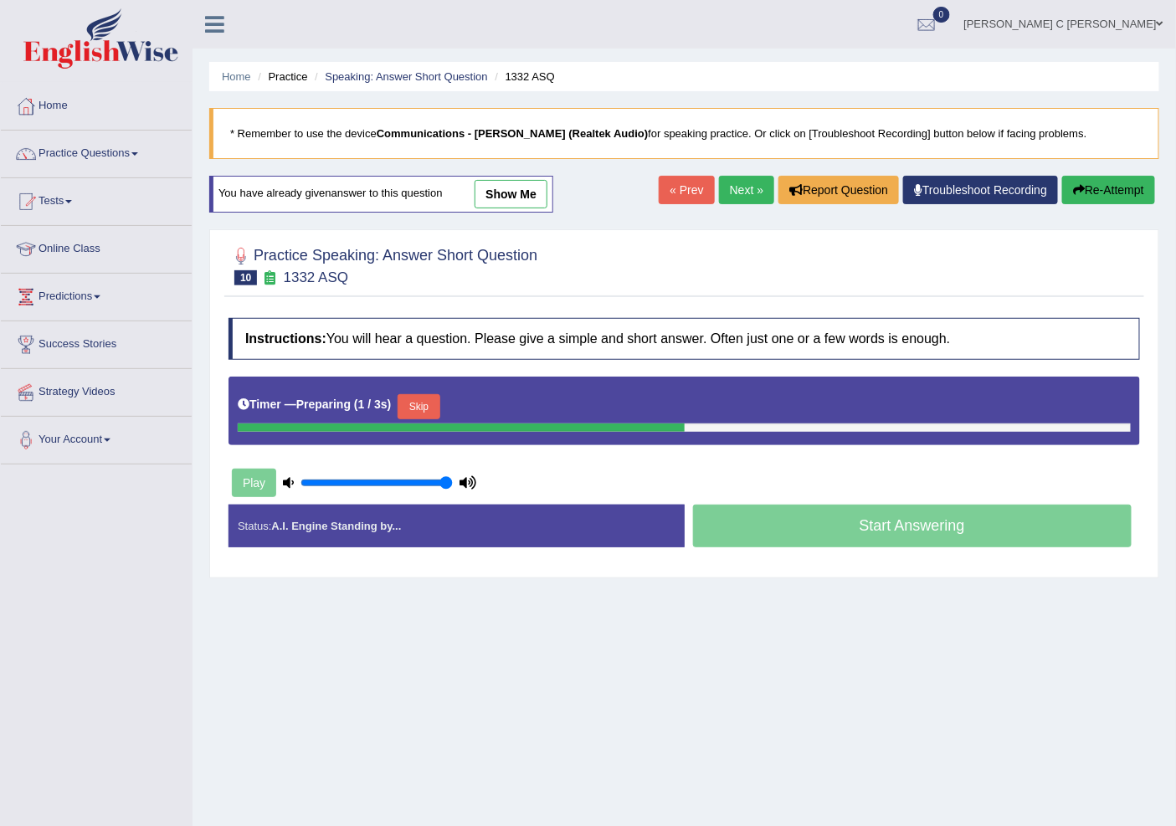
click at [417, 398] on button "Skip" at bounding box center [419, 406] width 42 height 25
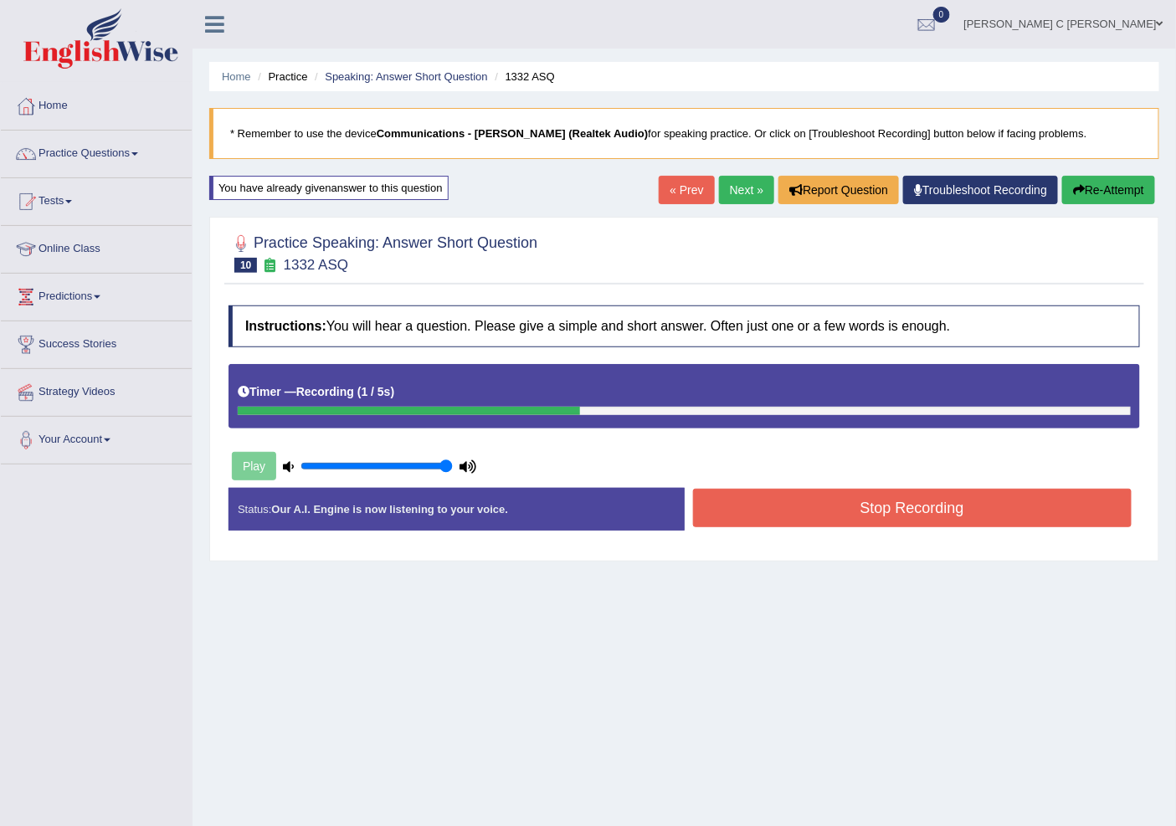
click at [766, 502] on button "Stop Recording" at bounding box center [912, 508] width 439 height 39
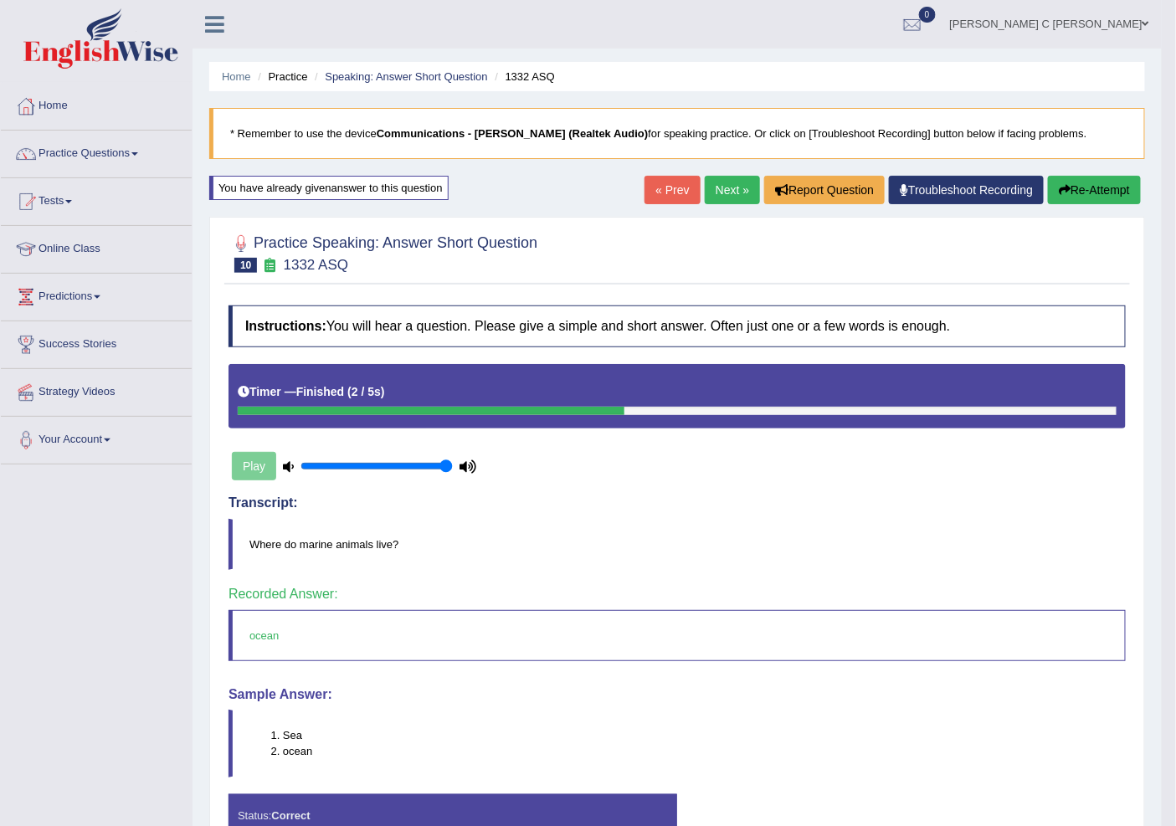
click at [734, 196] on link "Next »" at bounding box center [732, 190] width 55 height 28
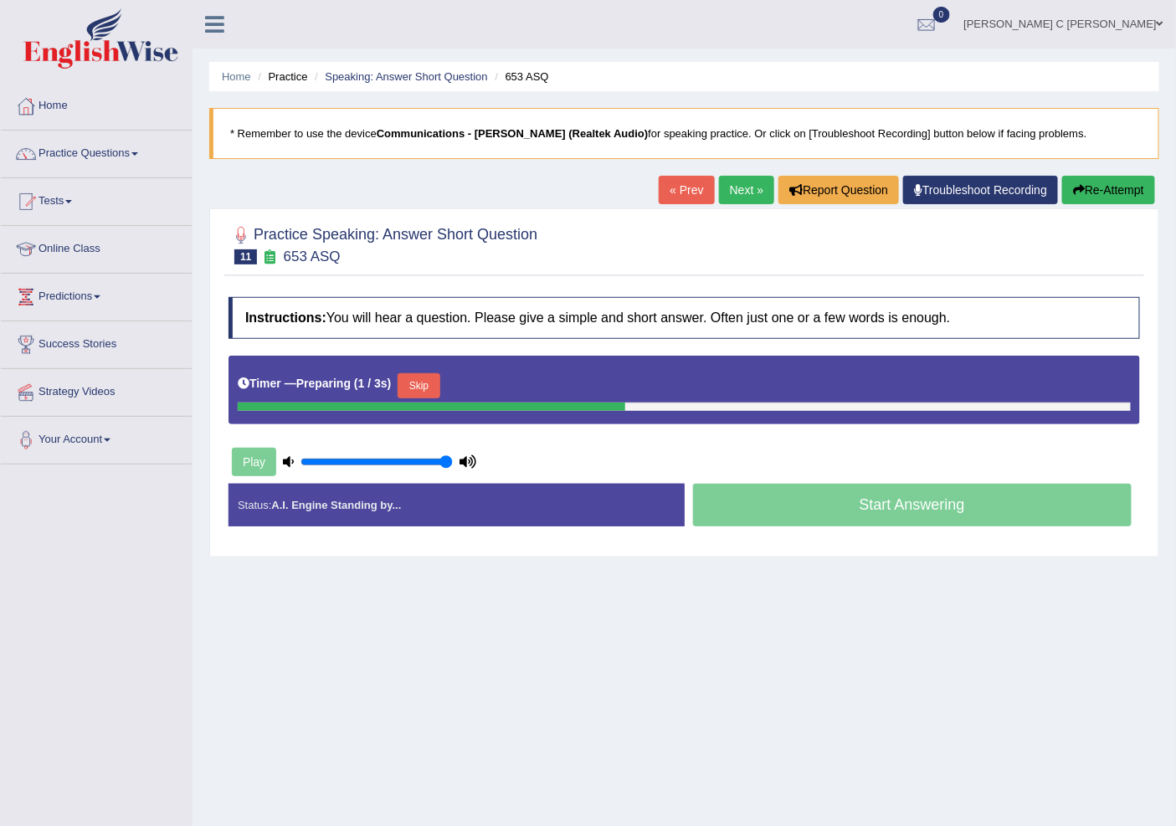
click at [427, 378] on button "Skip" at bounding box center [419, 385] width 42 height 25
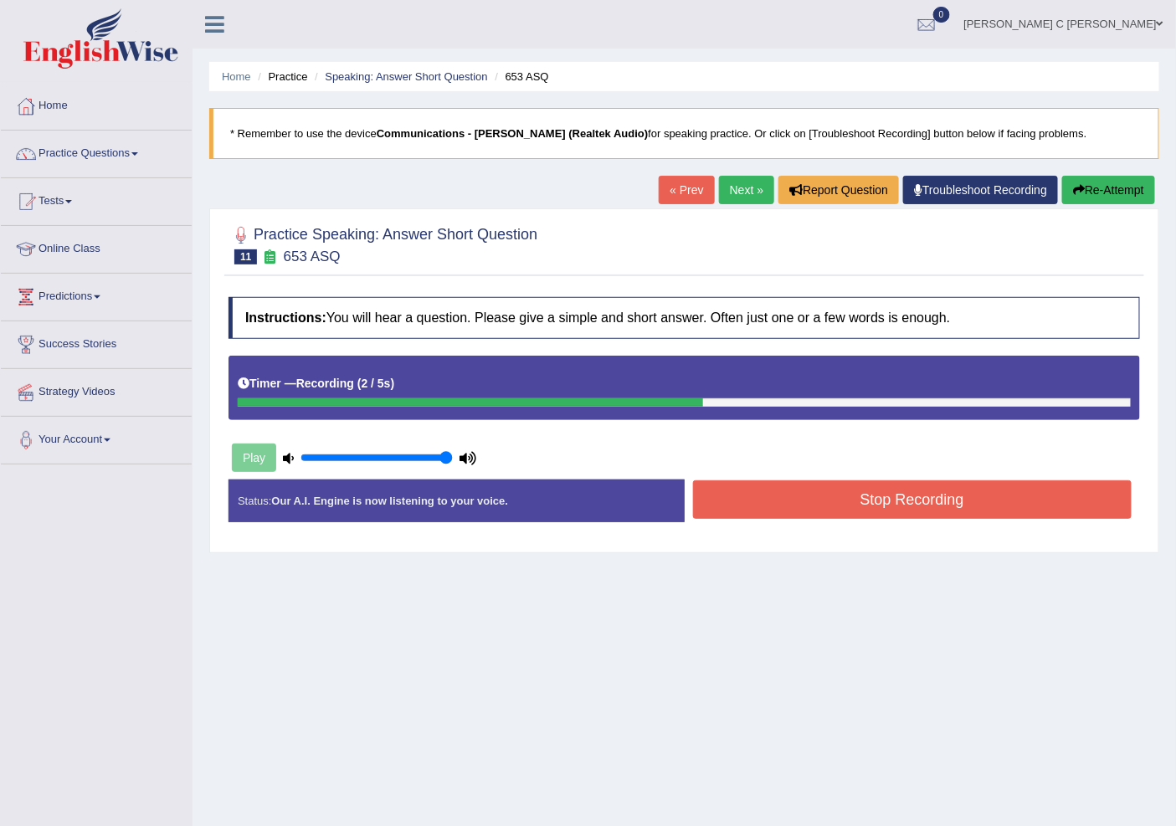
click at [823, 511] on button "Stop Recording" at bounding box center [912, 499] width 439 height 39
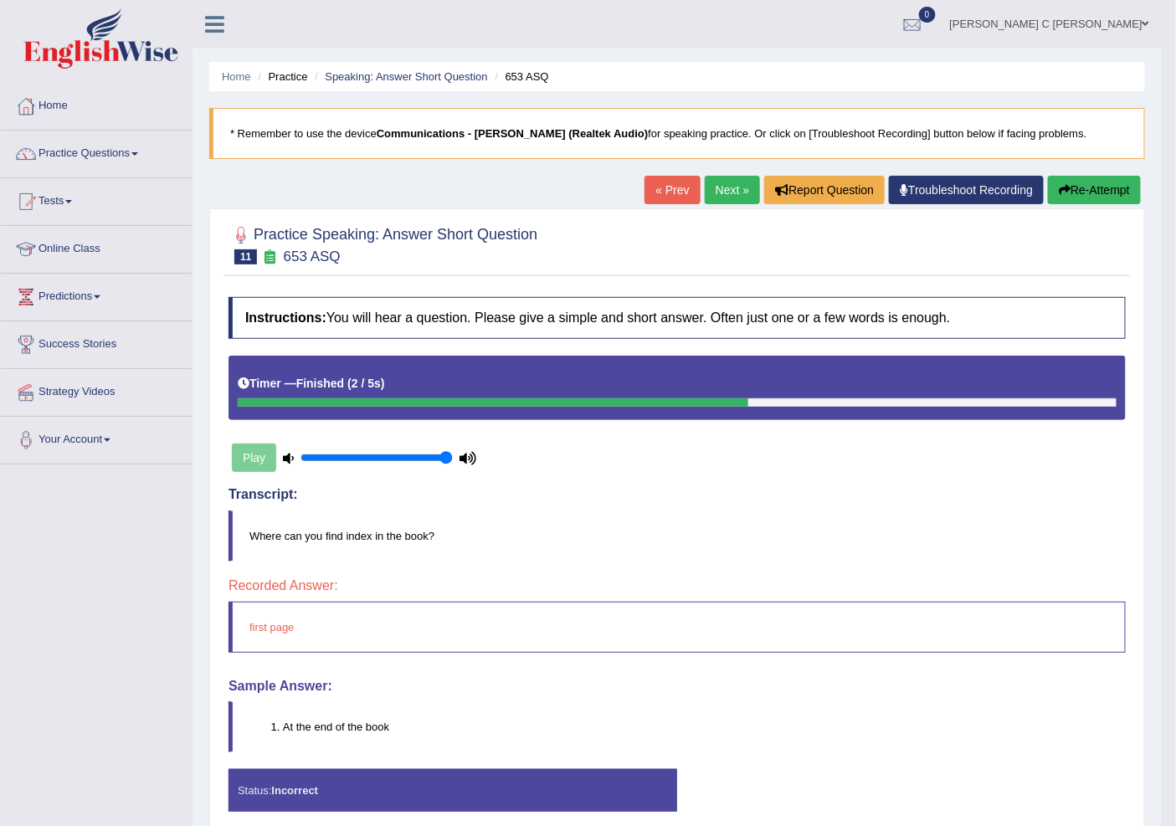
click at [732, 197] on link "Next »" at bounding box center [732, 190] width 55 height 28
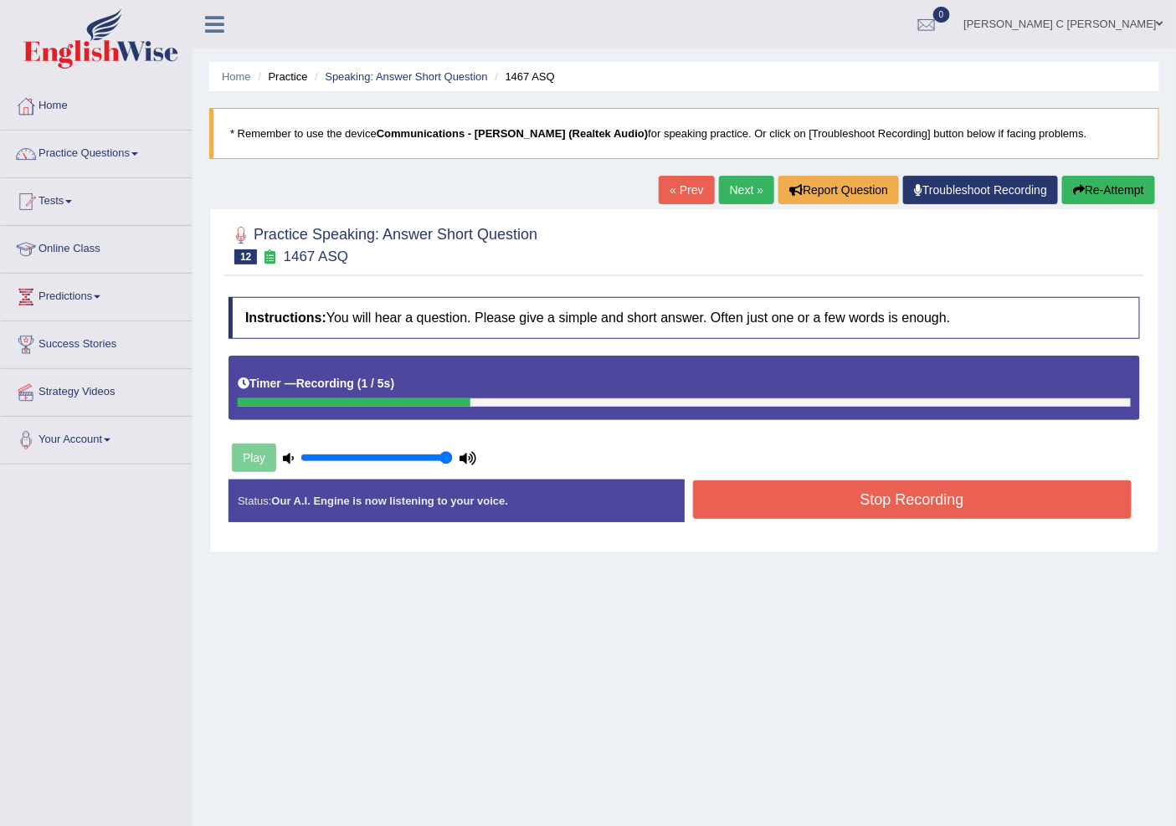
click at [779, 495] on button "Stop Recording" at bounding box center [912, 499] width 439 height 39
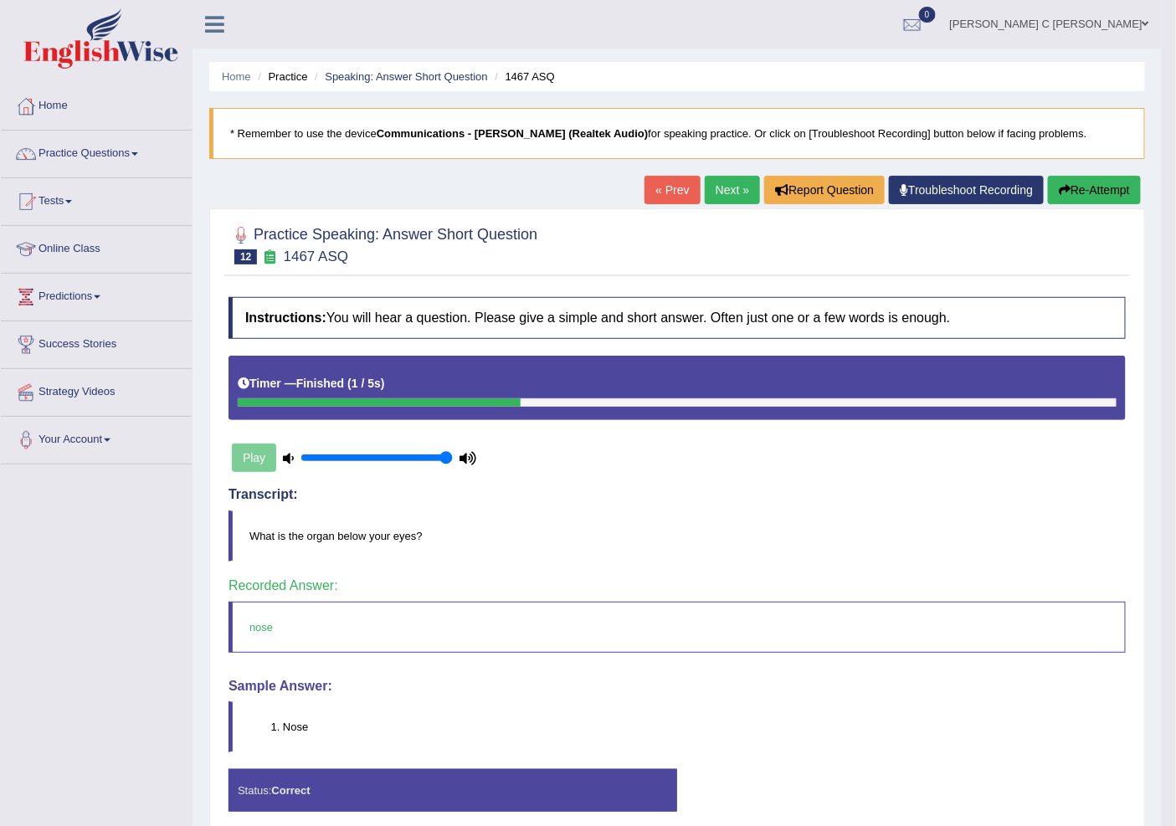
drag, startPoint x: 726, startPoint y: 195, endPoint x: 734, endPoint y: 224, distance: 30.5
click at [726, 195] on link "Next »" at bounding box center [732, 190] width 55 height 28
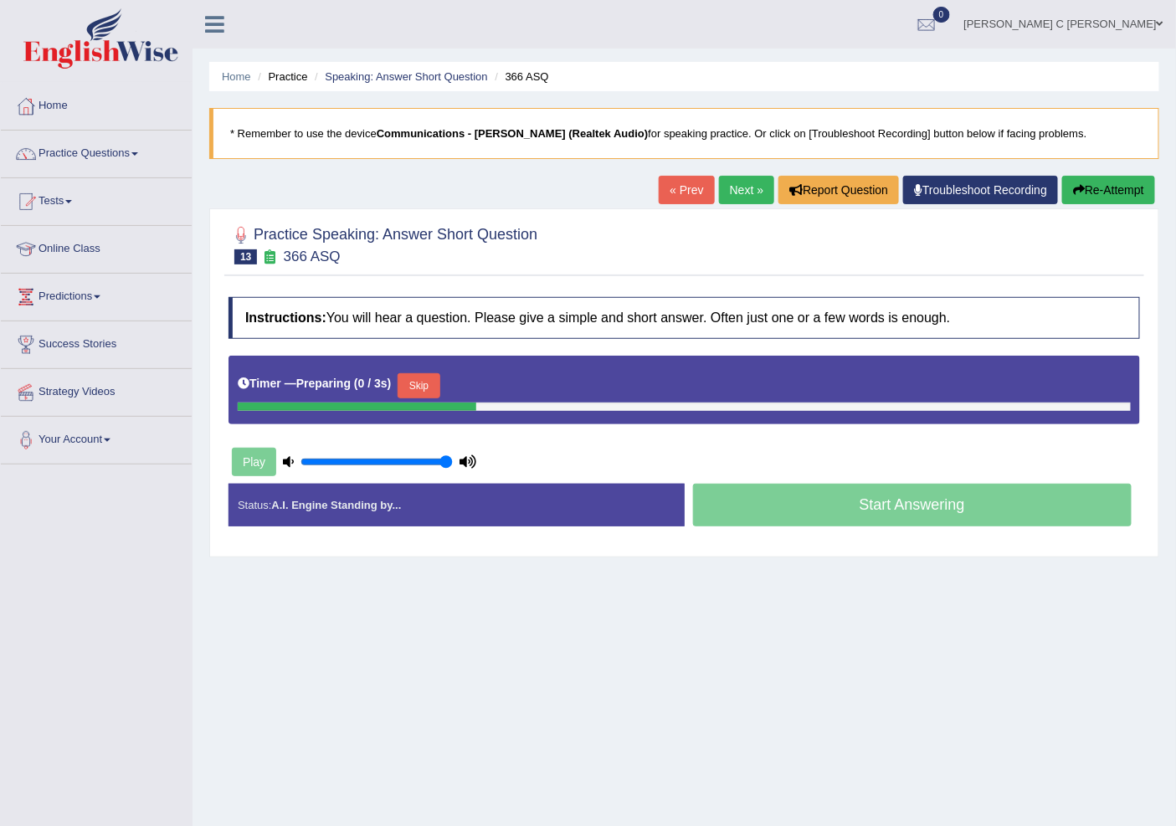
click at [407, 377] on button "Skip" at bounding box center [419, 385] width 42 height 25
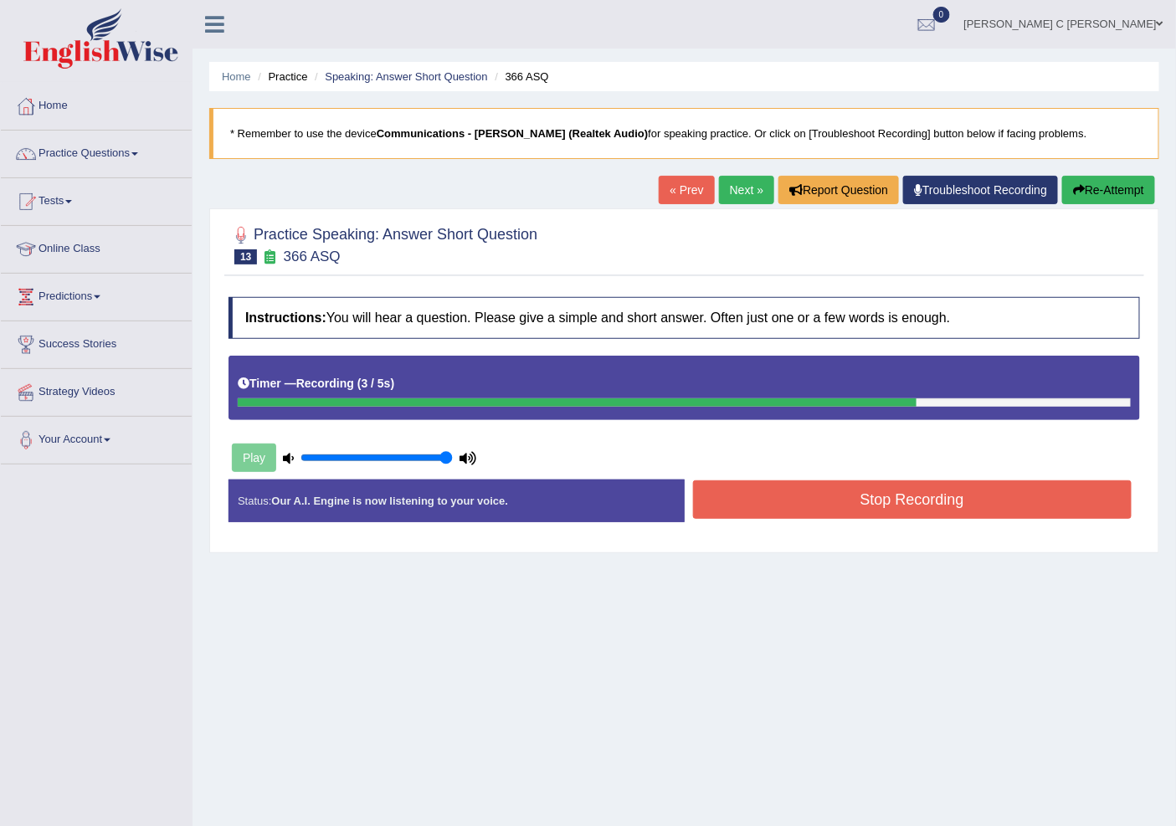
click at [735, 502] on button "Stop Recording" at bounding box center [912, 499] width 439 height 39
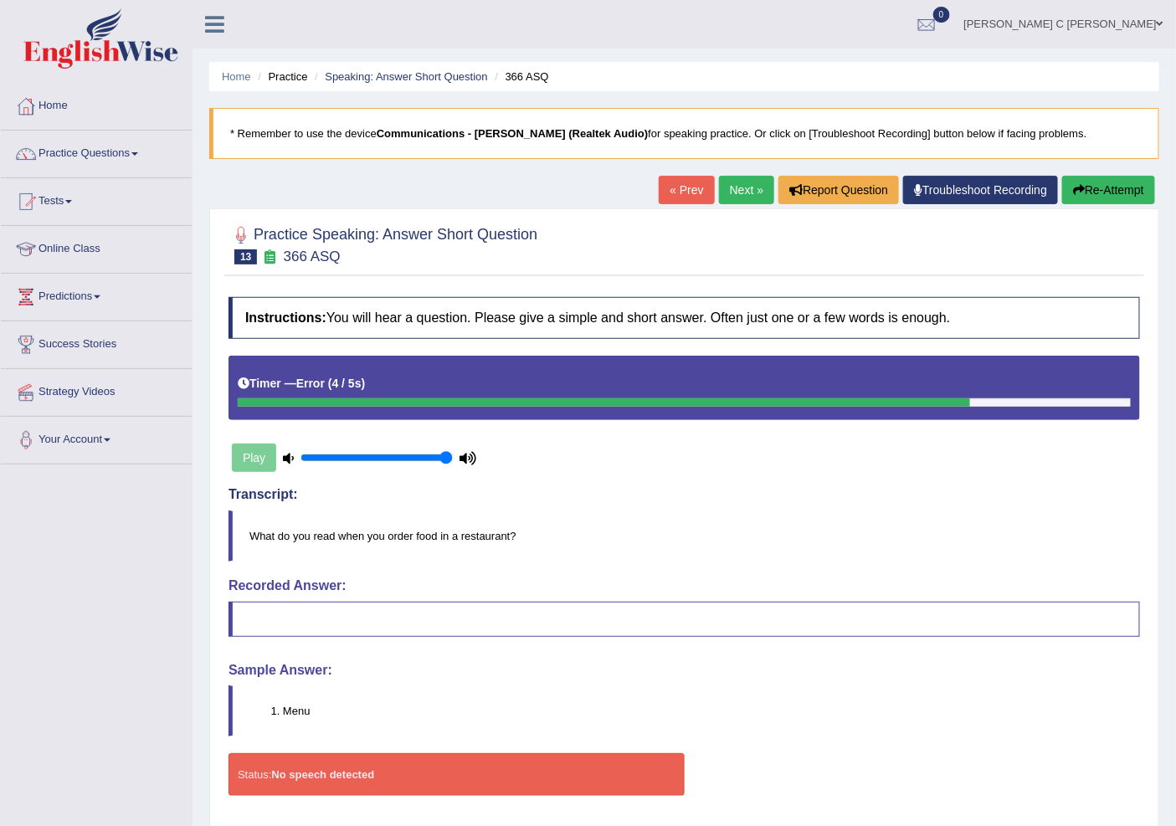
click at [1111, 193] on button "Re-Attempt" at bounding box center [1108, 190] width 93 height 28
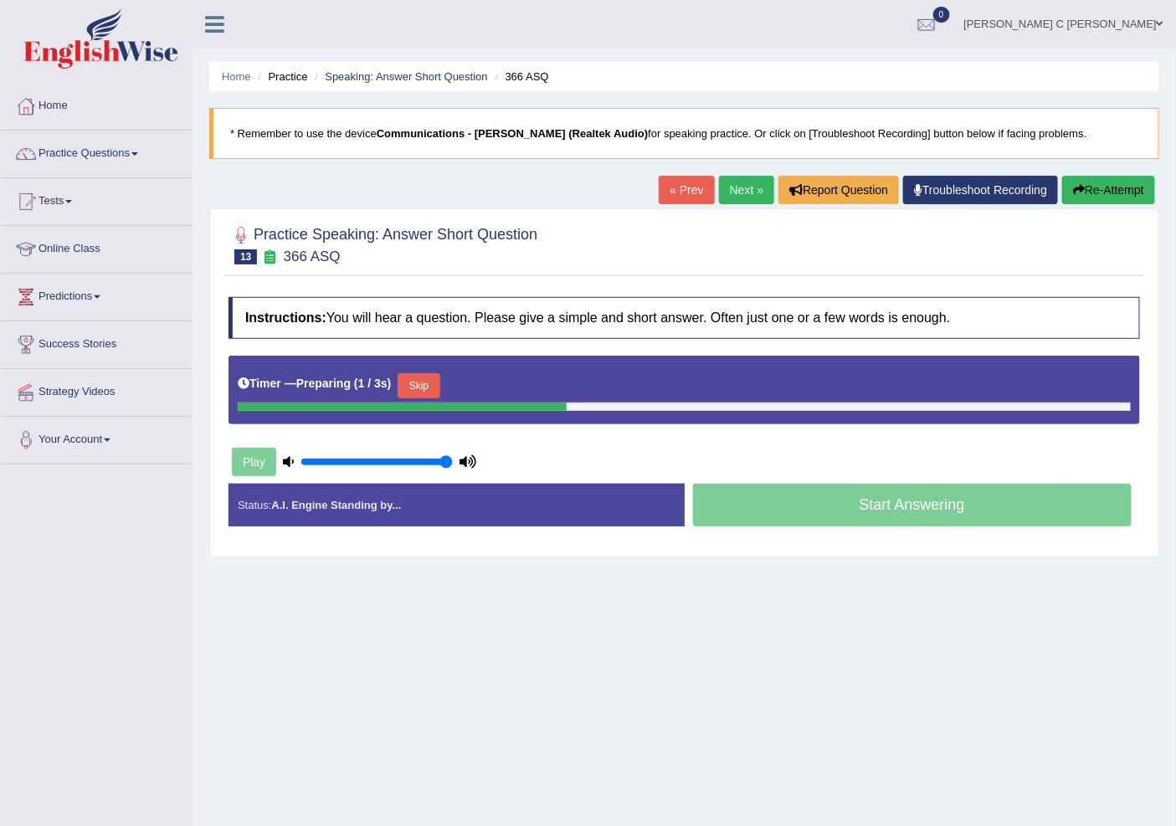
click at [439, 385] on button "Skip" at bounding box center [419, 385] width 42 height 25
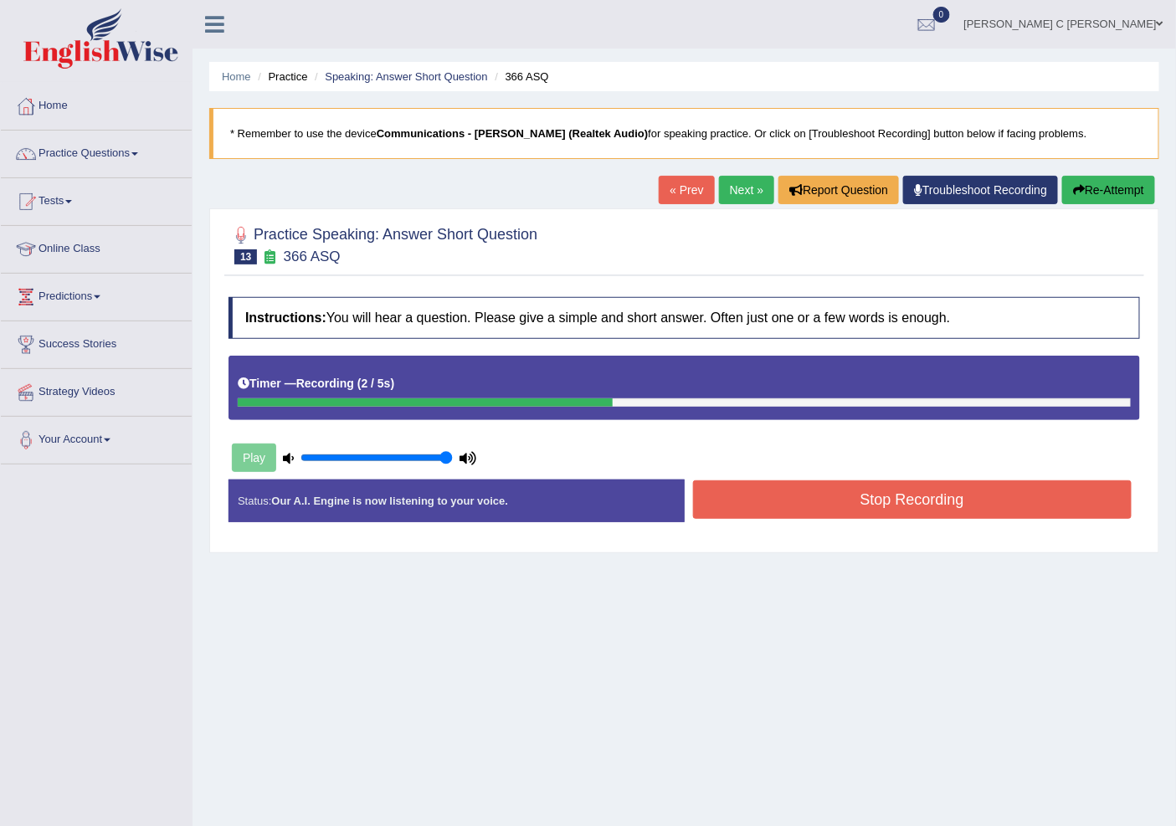
click at [906, 511] on button "Stop Recording" at bounding box center [912, 499] width 439 height 39
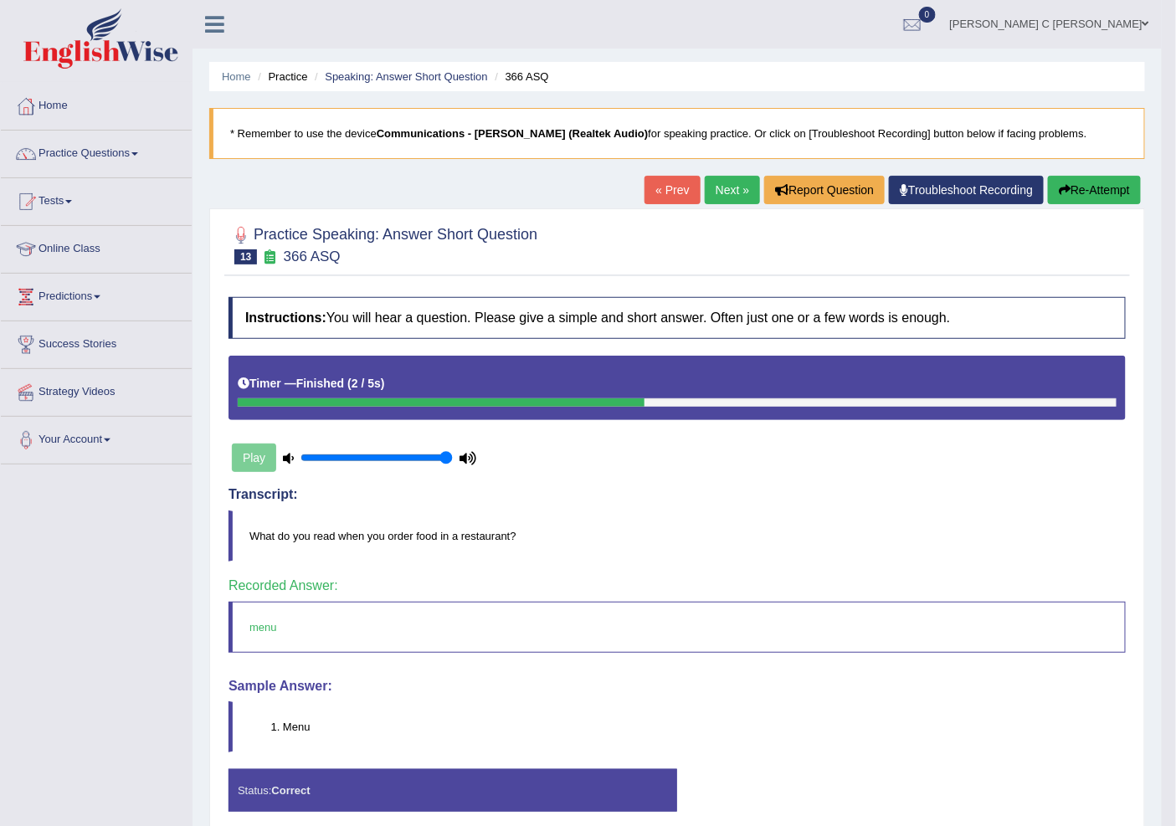
click at [746, 202] on link "Next »" at bounding box center [732, 190] width 55 height 28
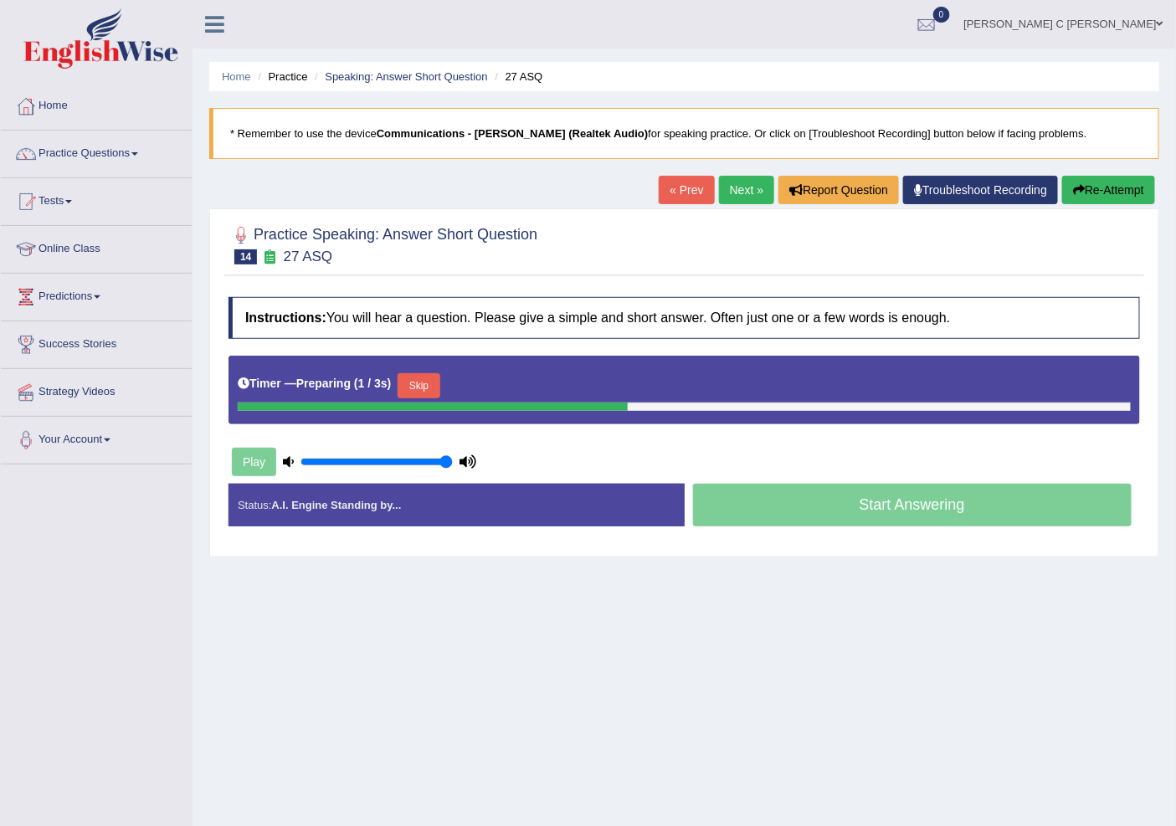
drag, startPoint x: 438, startPoint y: 377, endPoint x: 904, endPoint y: 554, distance: 498.9
click at [439, 377] on button "Skip" at bounding box center [419, 385] width 42 height 25
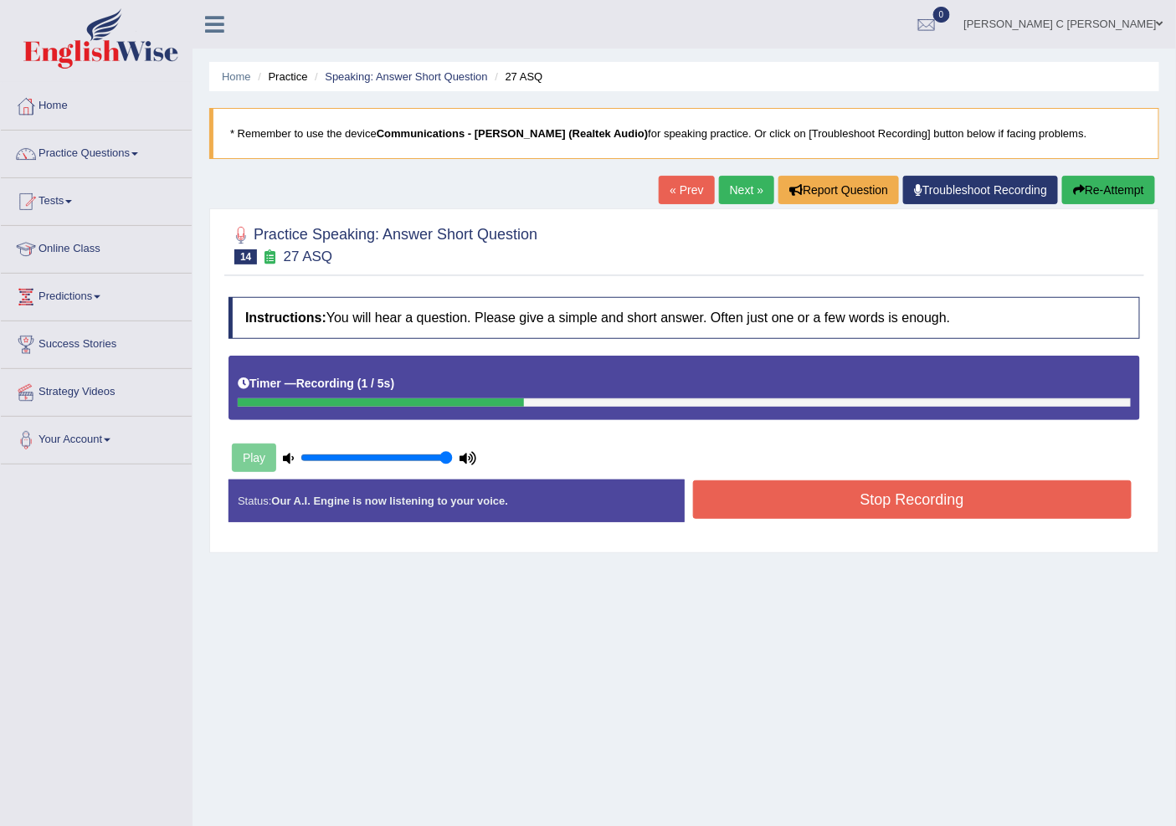
click at [894, 490] on button "Stop Recording" at bounding box center [912, 499] width 439 height 39
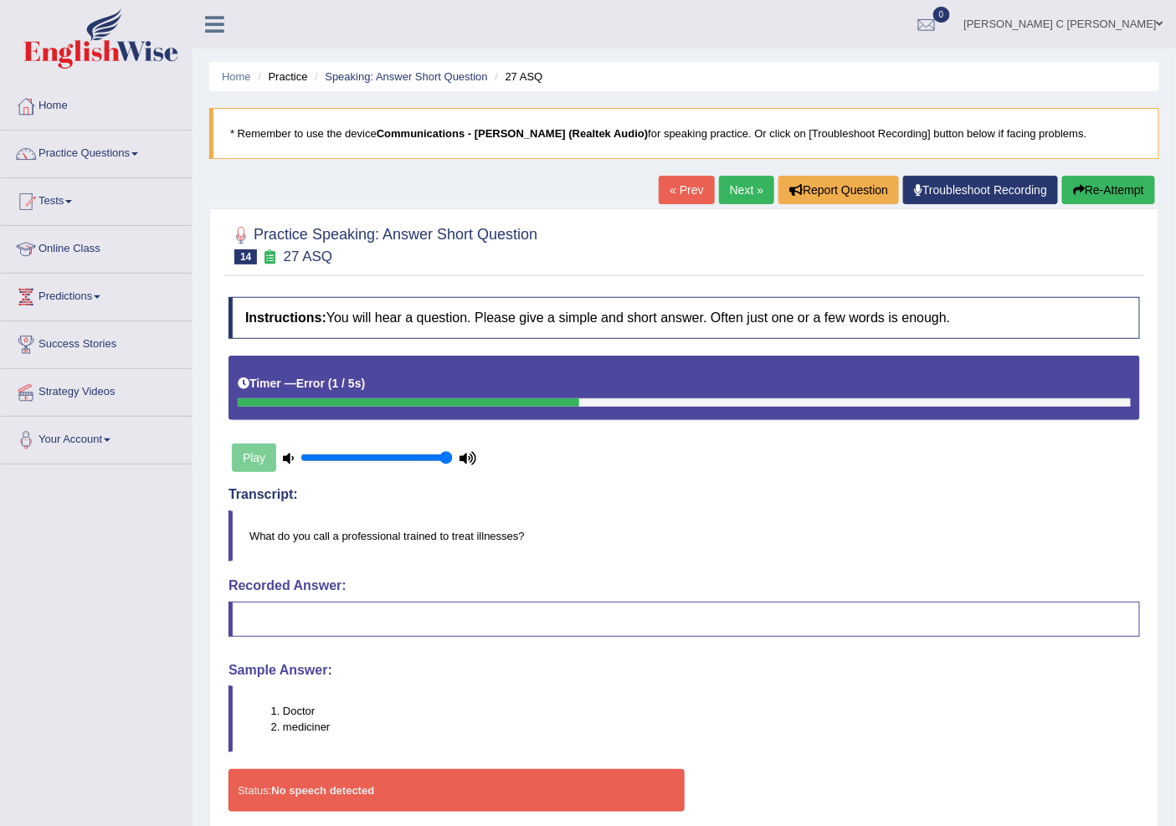
click at [759, 188] on link "Next »" at bounding box center [746, 190] width 55 height 28
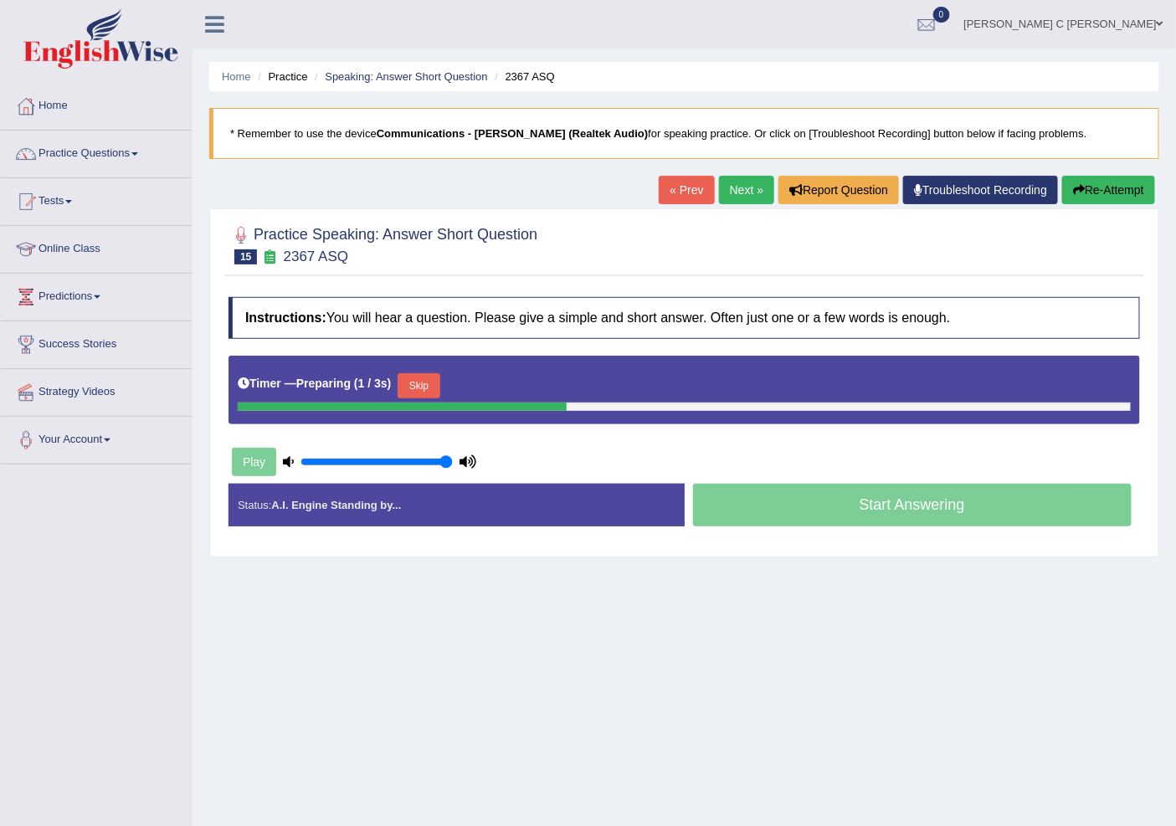
click at [420, 378] on button "Skip" at bounding box center [419, 385] width 42 height 25
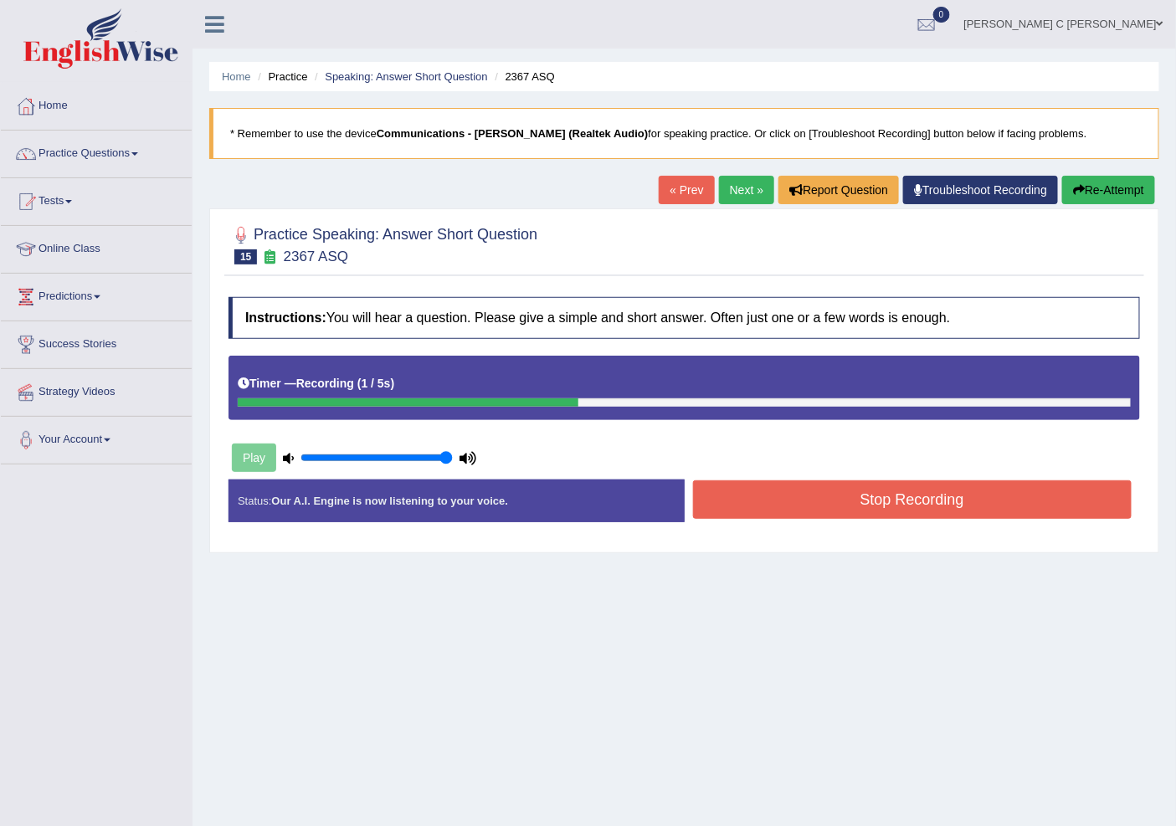
click at [739, 506] on button "Stop Recording" at bounding box center [912, 499] width 439 height 39
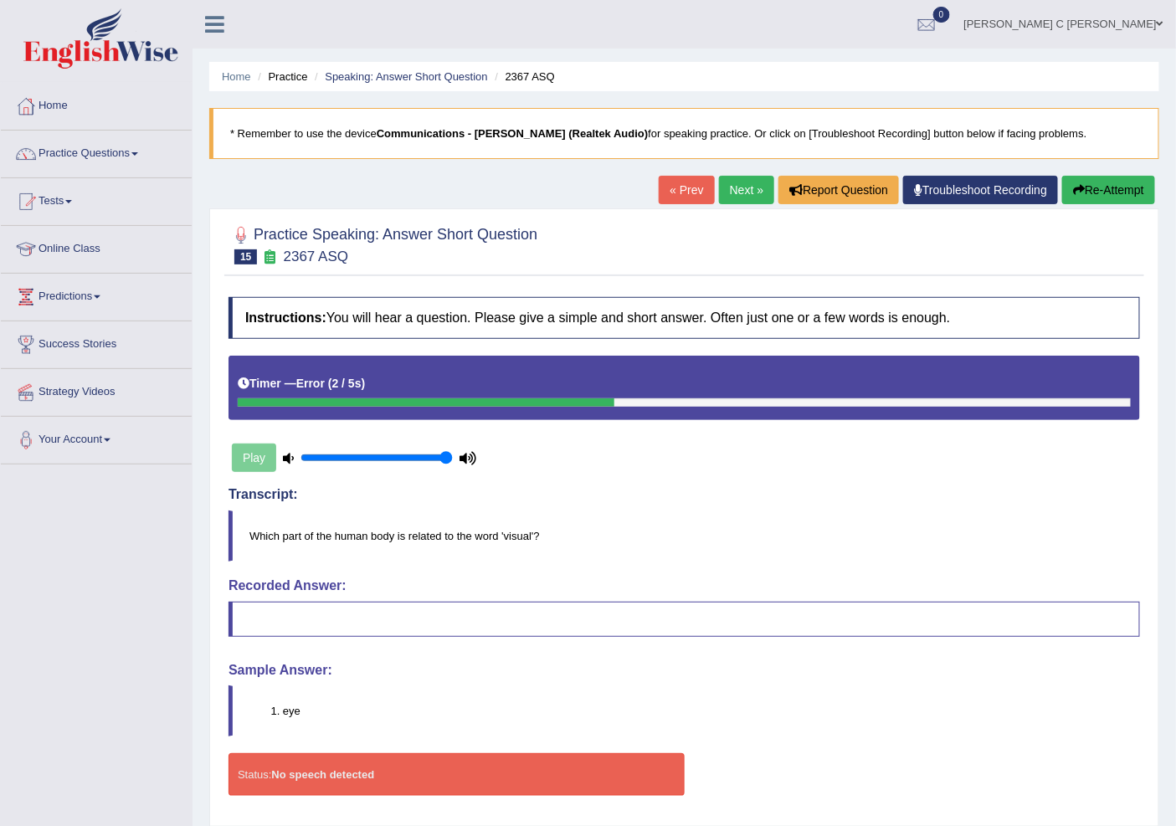
click at [1077, 188] on icon "button" at bounding box center [1079, 190] width 12 height 12
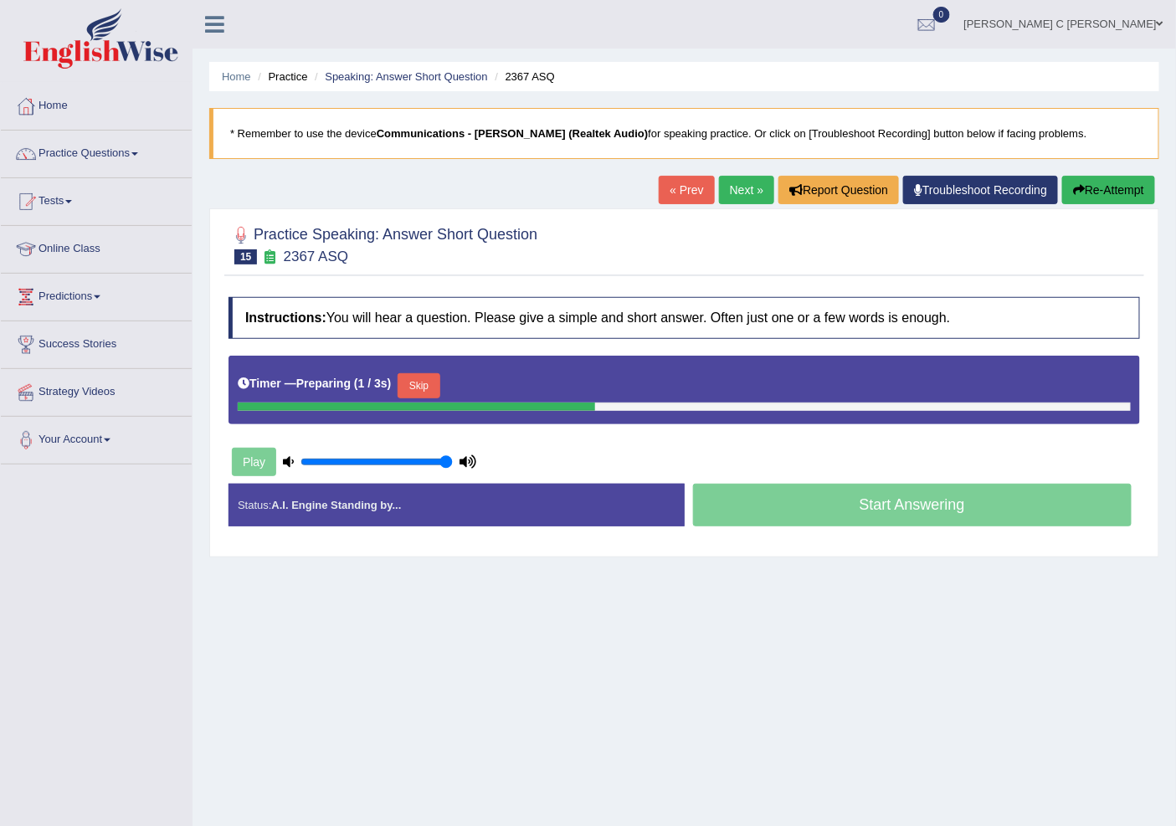
click at [439, 394] on button "Skip" at bounding box center [419, 385] width 42 height 25
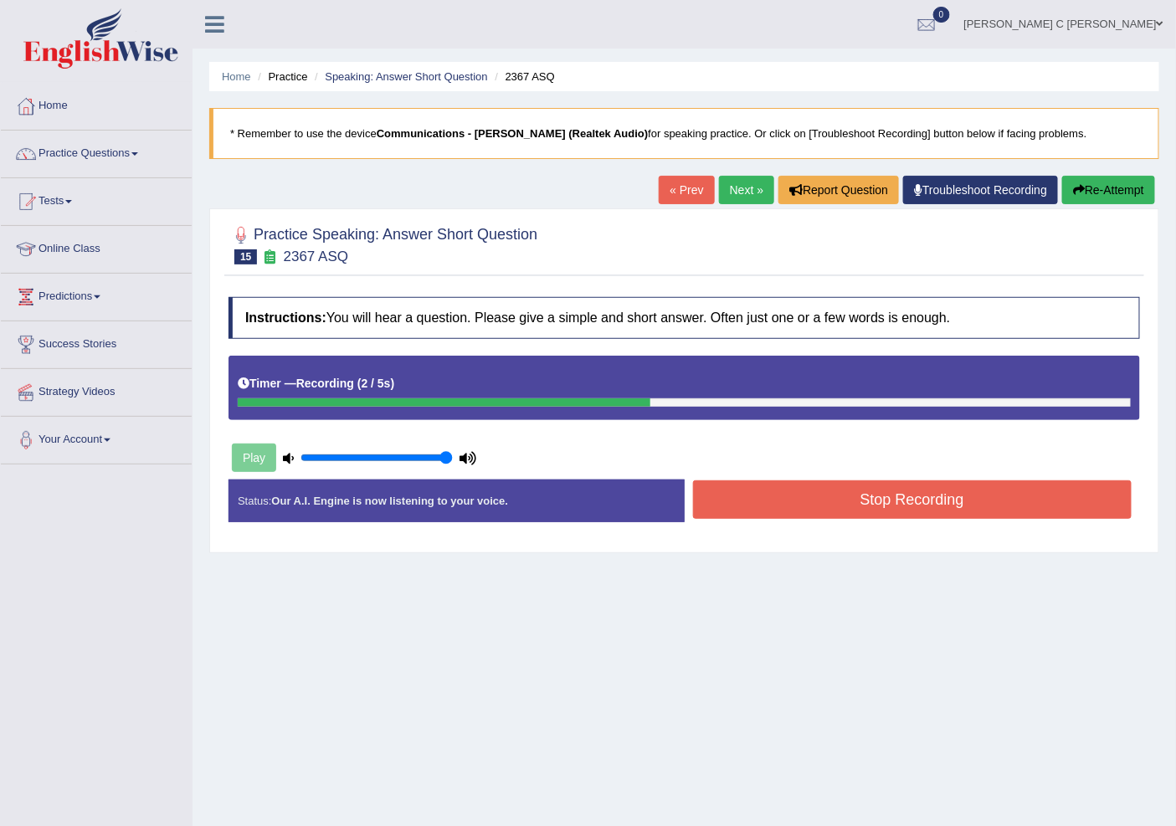
click at [914, 509] on button "Stop Recording" at bounding box center [912, 499] width 439 height 39
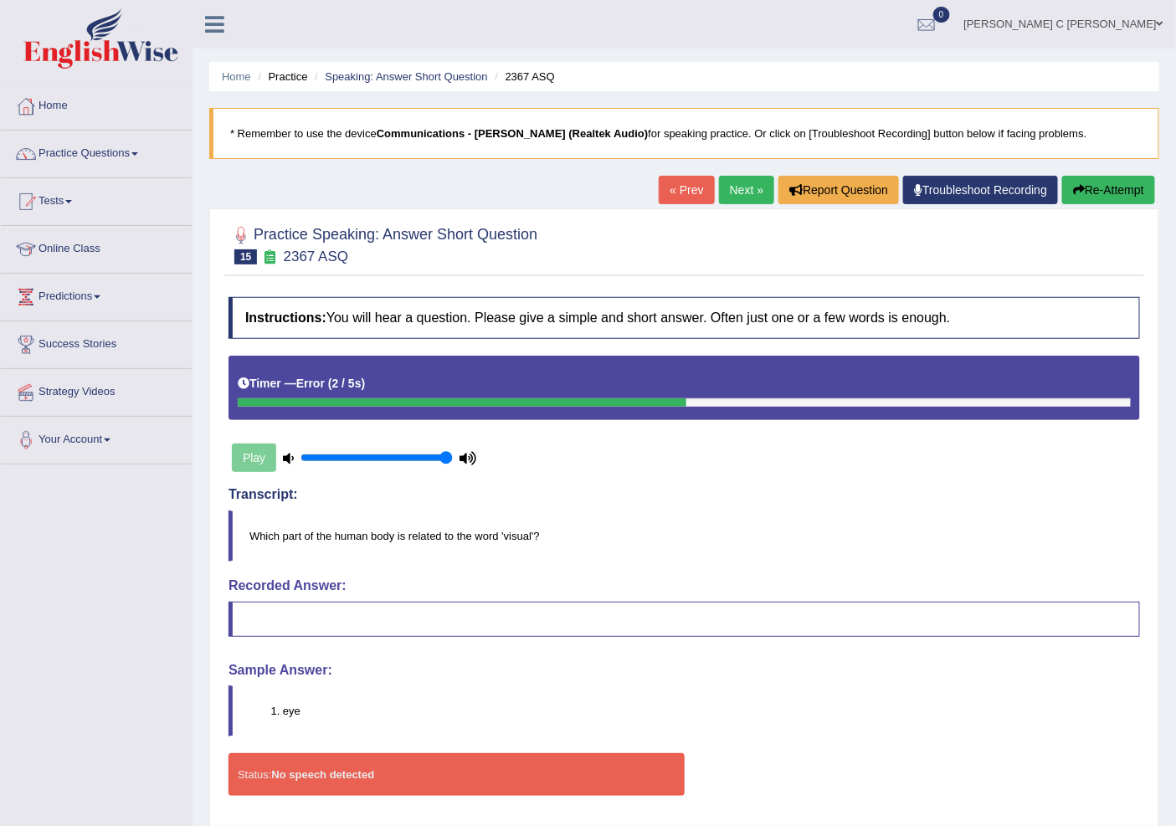
click at [1101, 193] on button "Re-Attempt" at bounding box center [1108, 190] width 93 height 28
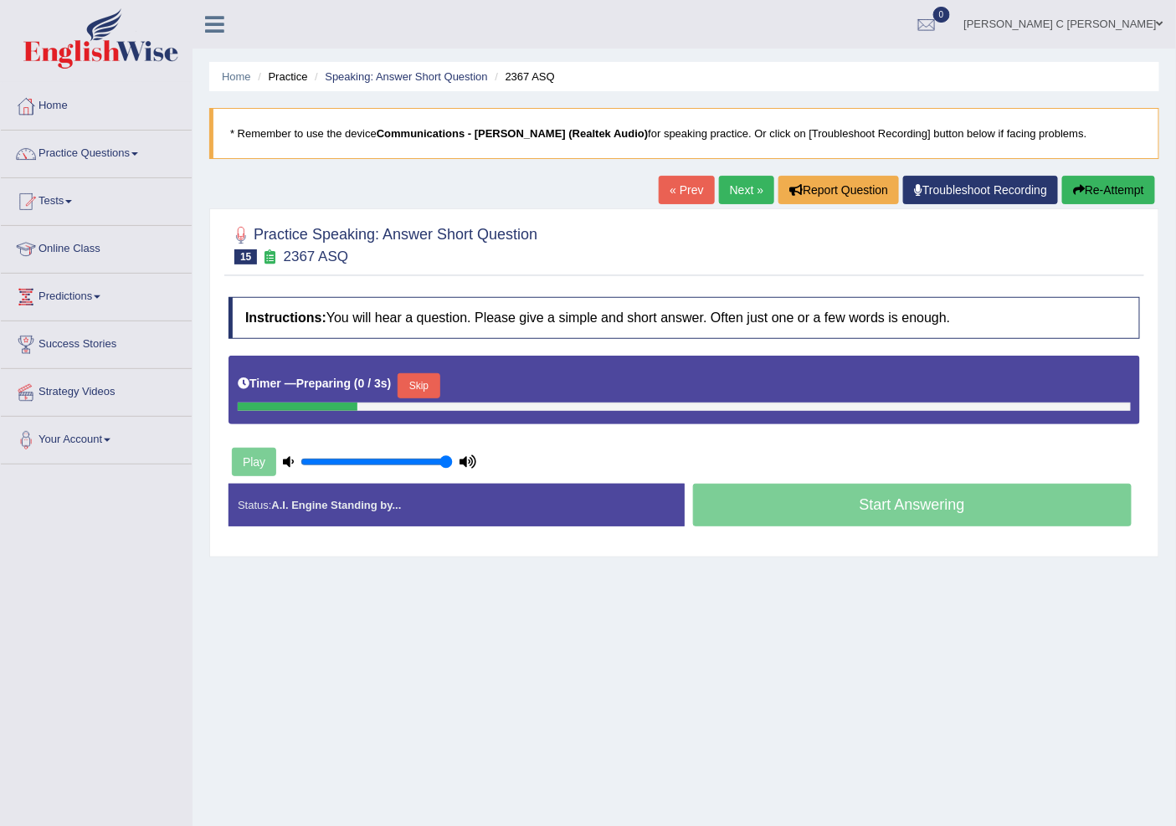
click at [449, 385] on div "Timer — Preparing ( 0 / 3s ) Skip" at bounding box center [684, 385] width 893 height 33
click at [434, 379] on button "Skip" at bounding box center [419, 385] width 42 height 25
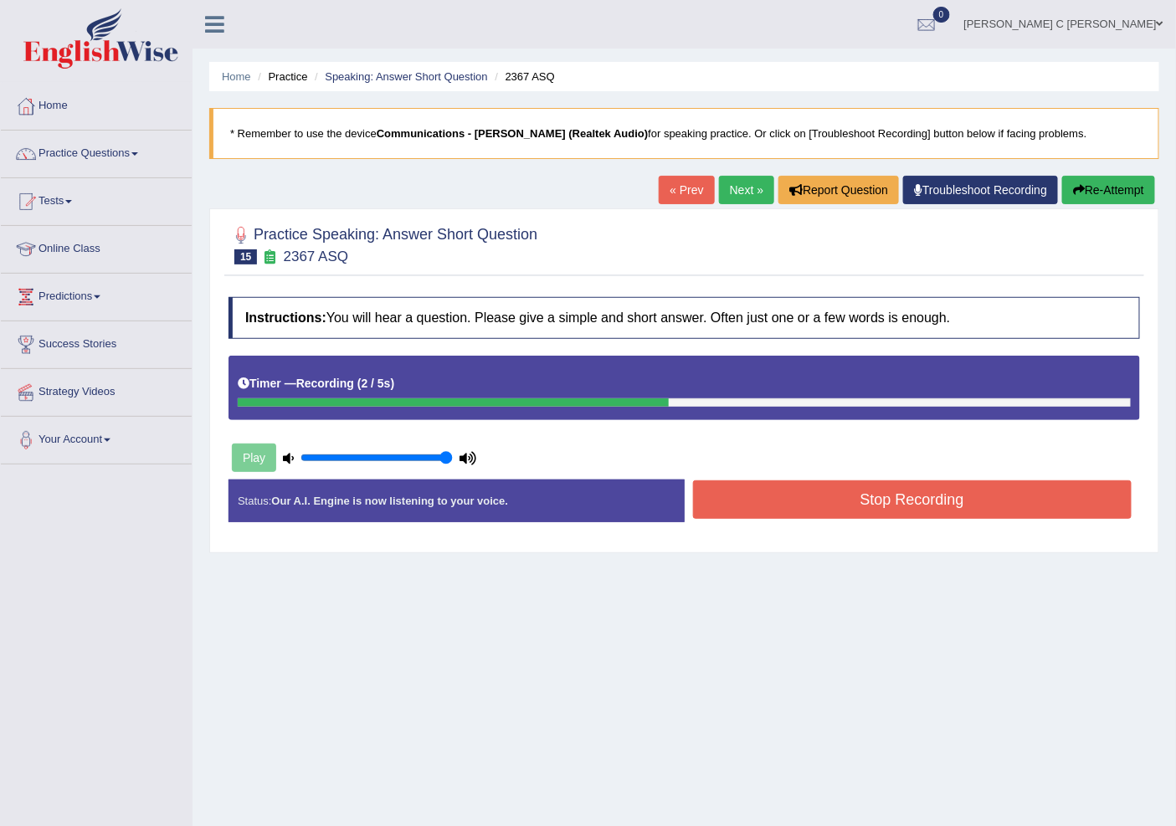
click at [725, 491] on button "Stop Recording" at bounding box center [912, 499] width 439 height 39
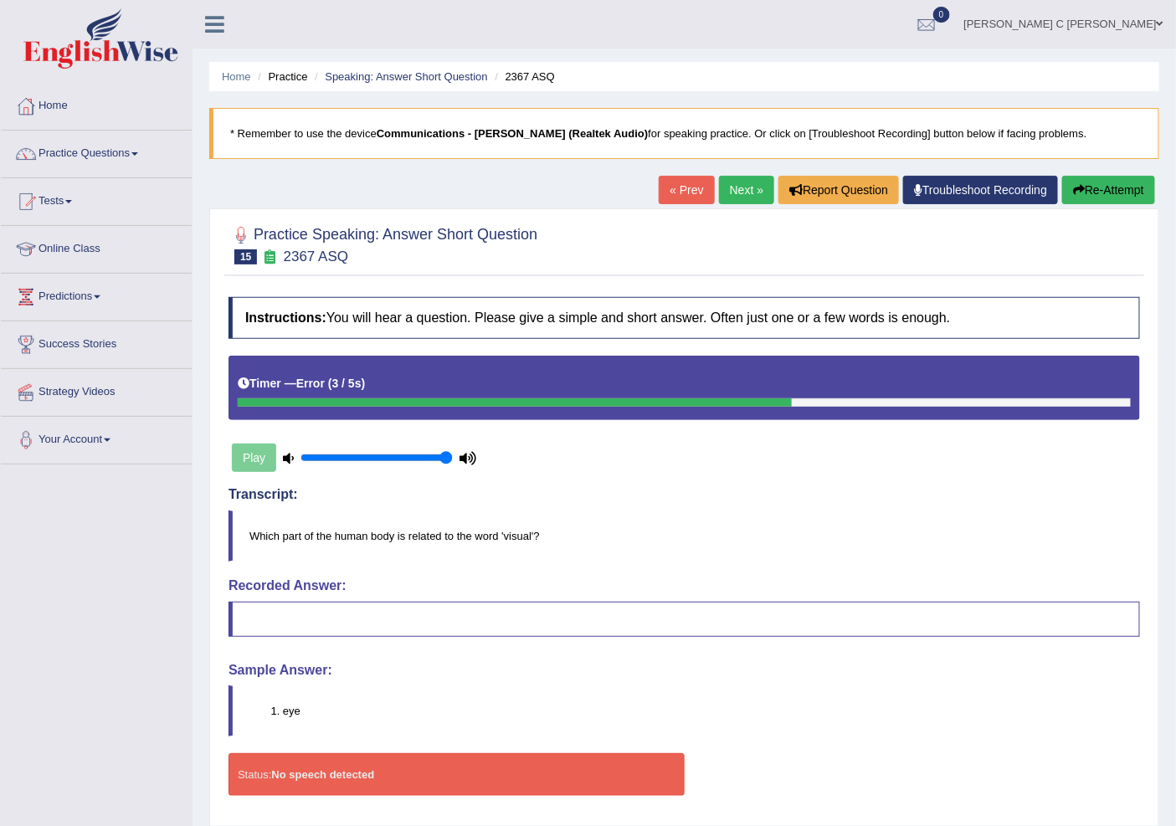
click at [1065, 189] on button "Re-Attempt" at bounding box center [1108, 190] width 93 height 28
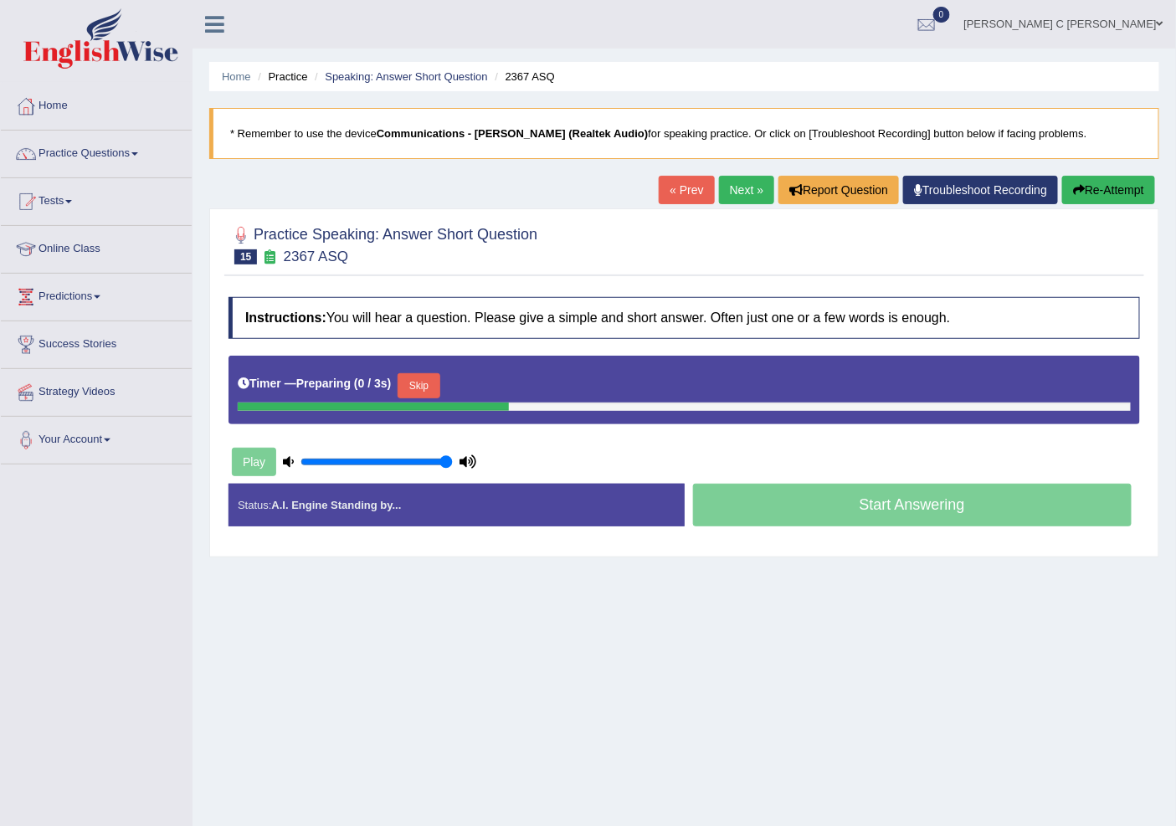
click at [429, 391] on button "Skip" at bounding box center [419, 385] width 42 height 25
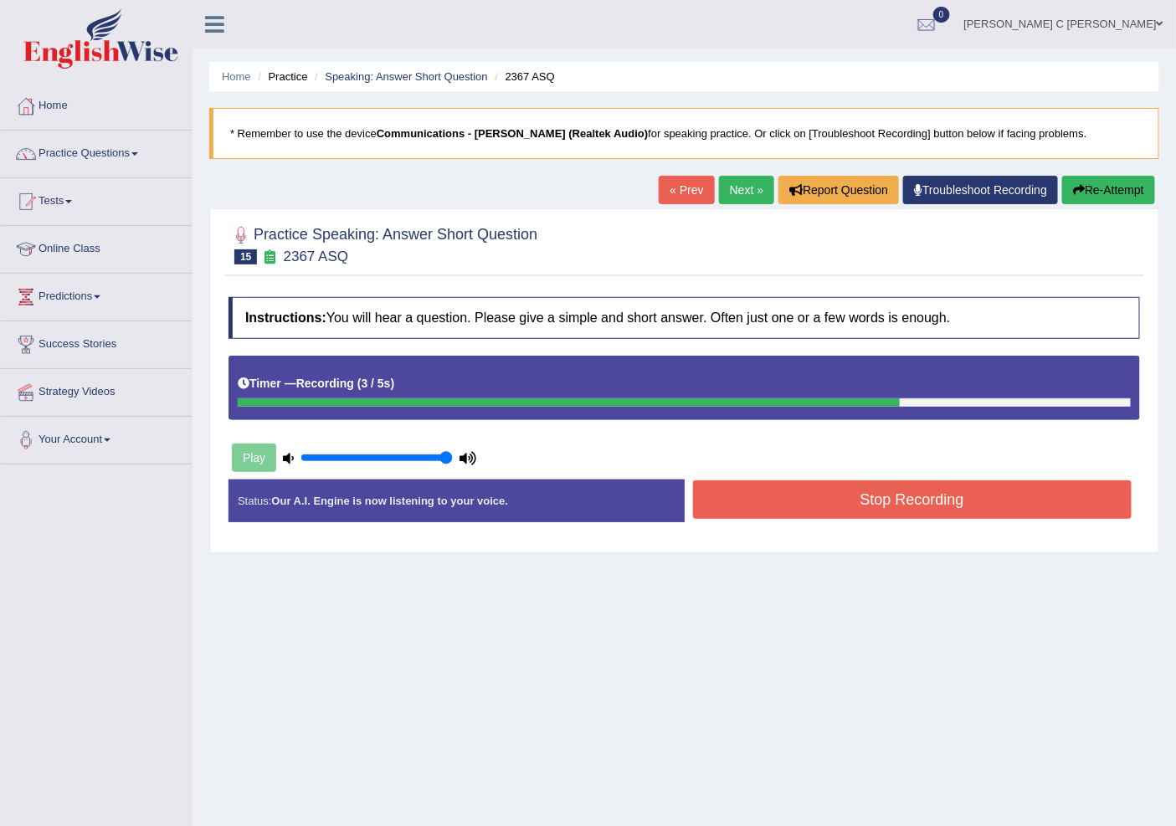
click at [798, 497] on button "Stop Recording" at bounding box center [912, 499] width 439 height 39
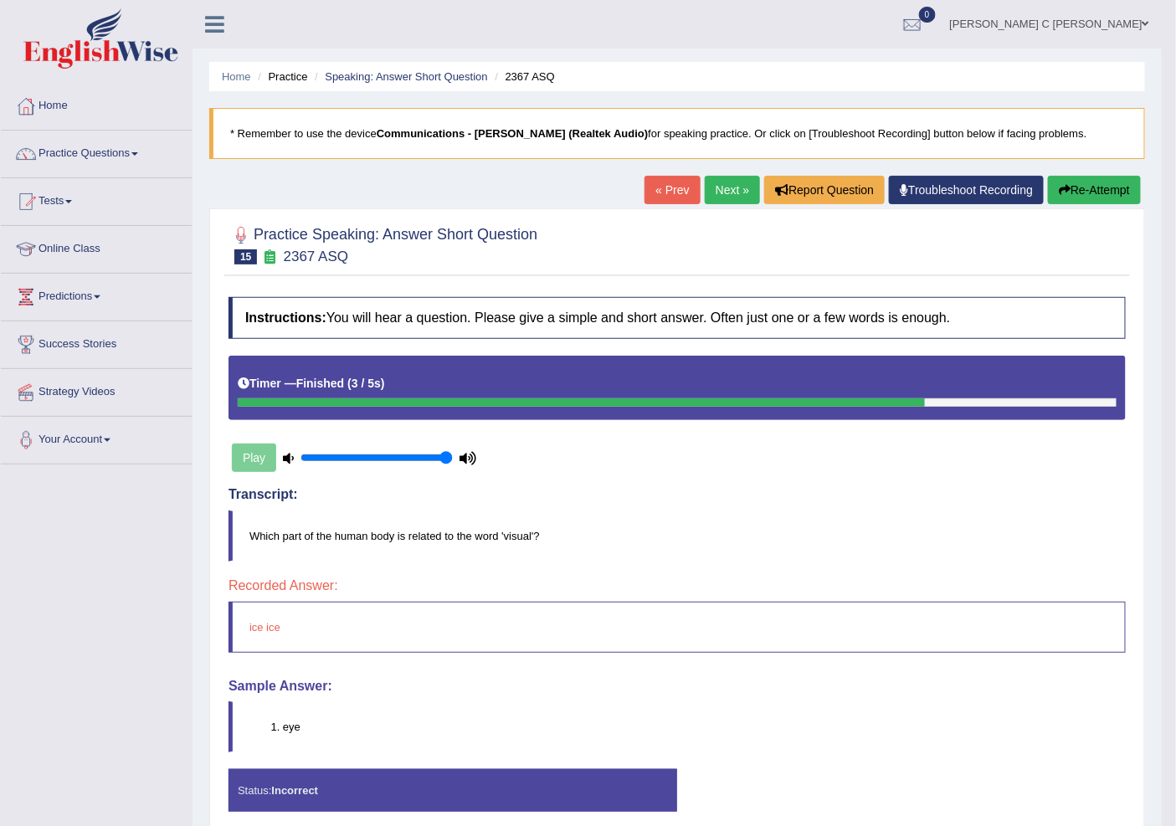
click at [293, 728] on li "eye" at bounding box center [704, 727] width 842 height 16
click at [1122, 188] on button "Re-Attempt" at bounding box center [1094, 190] width 93 height 28
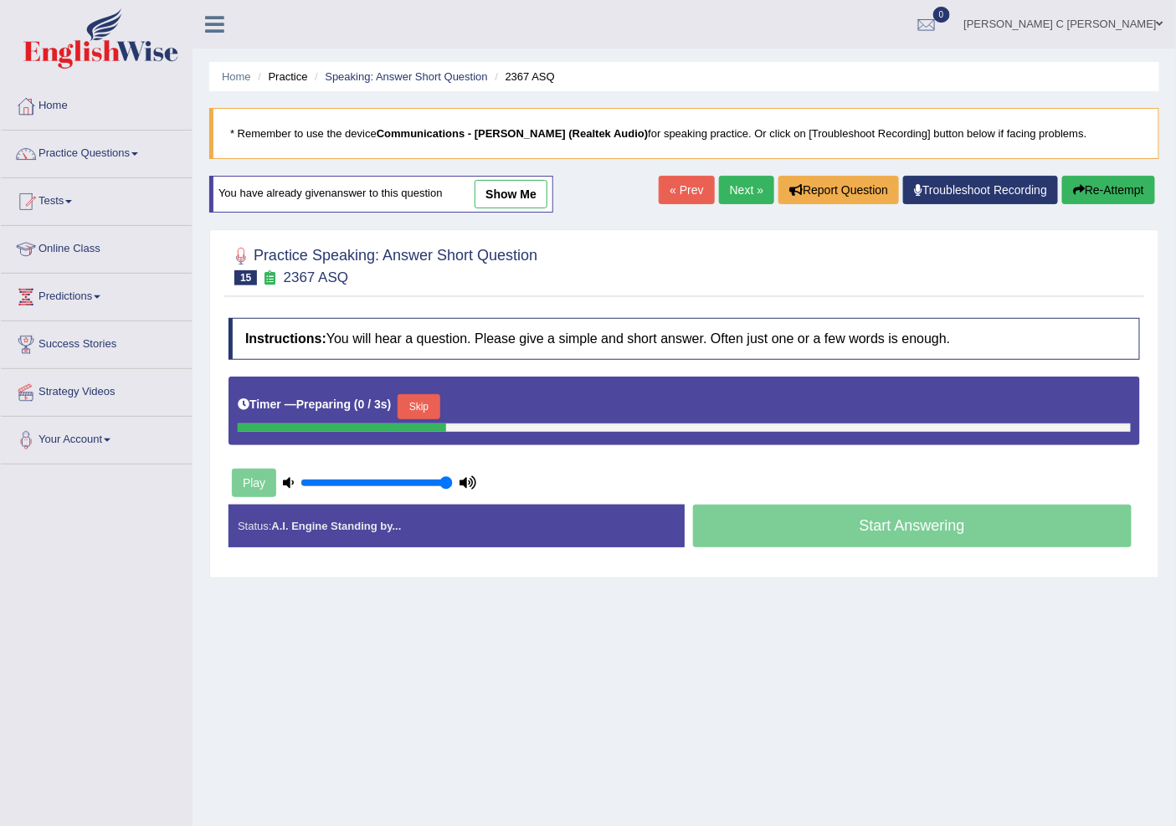
click at [439, 413] on button "Skip" at bounding box center [419, 406] width 42 height 25
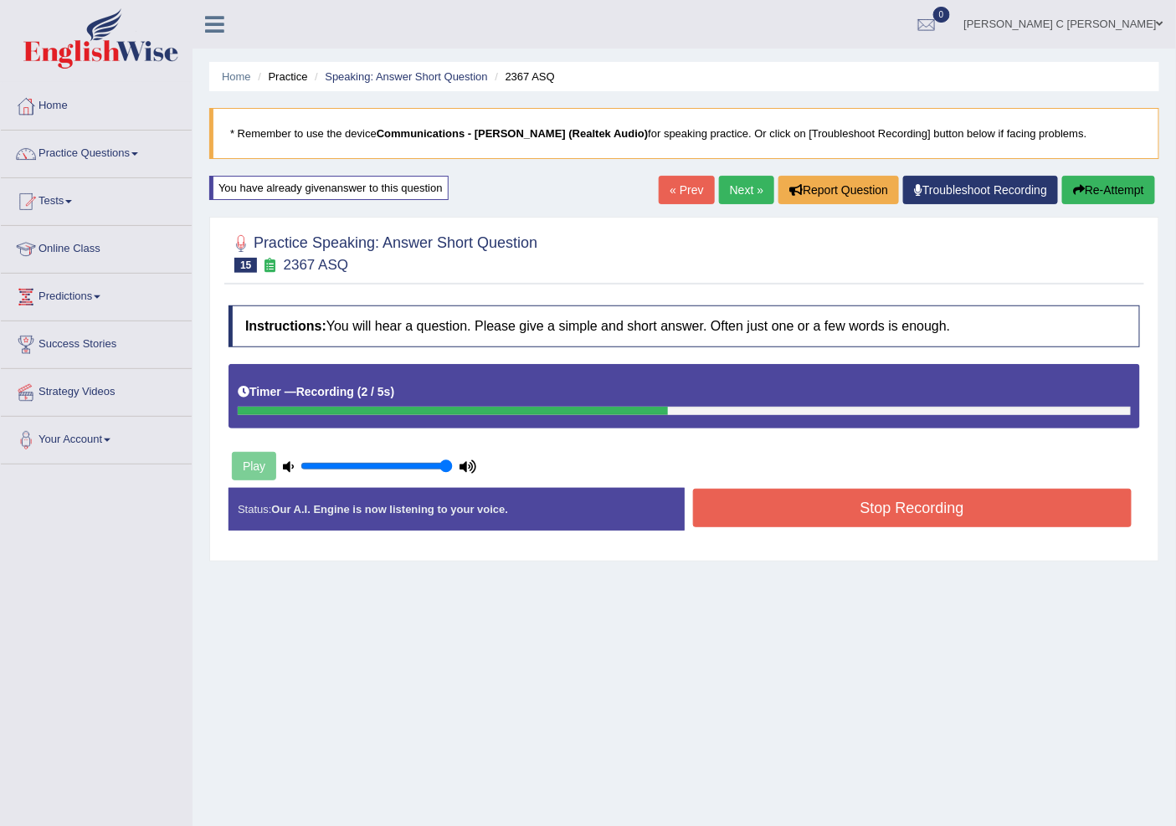
click at [906, 508] on button "Stop Recording" at bounding box center [912, 508] width 439 height 39
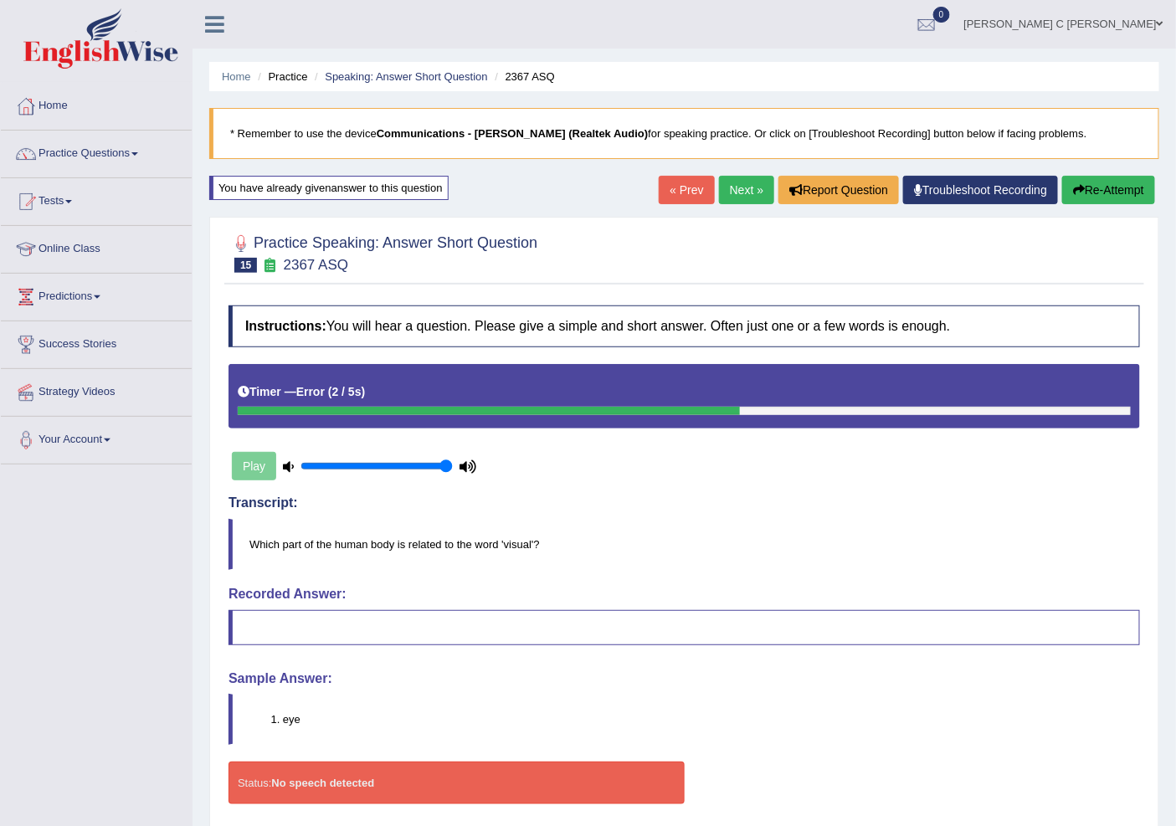
click at [1073, 189] on icon "button" at bounding box center [1079, 190] width 12 height 12
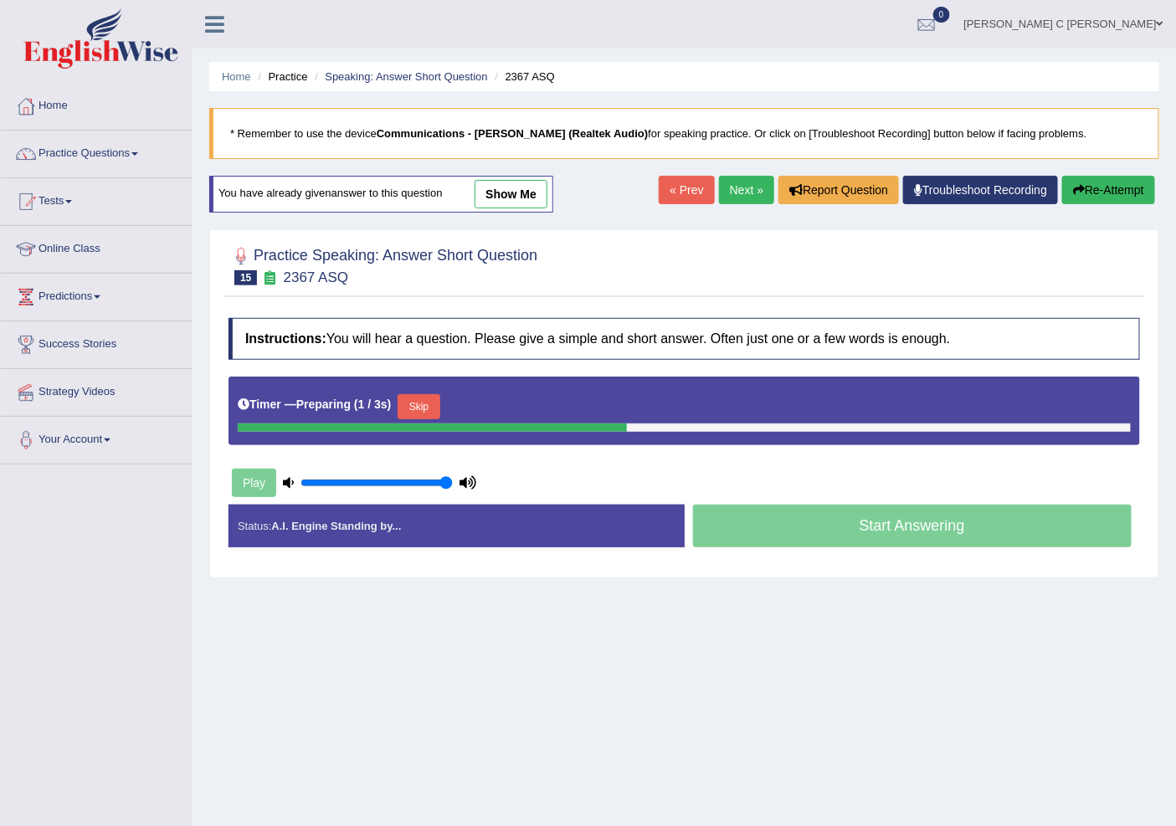
click at [524, 196] on link "show me" at bounding box center [511, 194] width 73 height 28
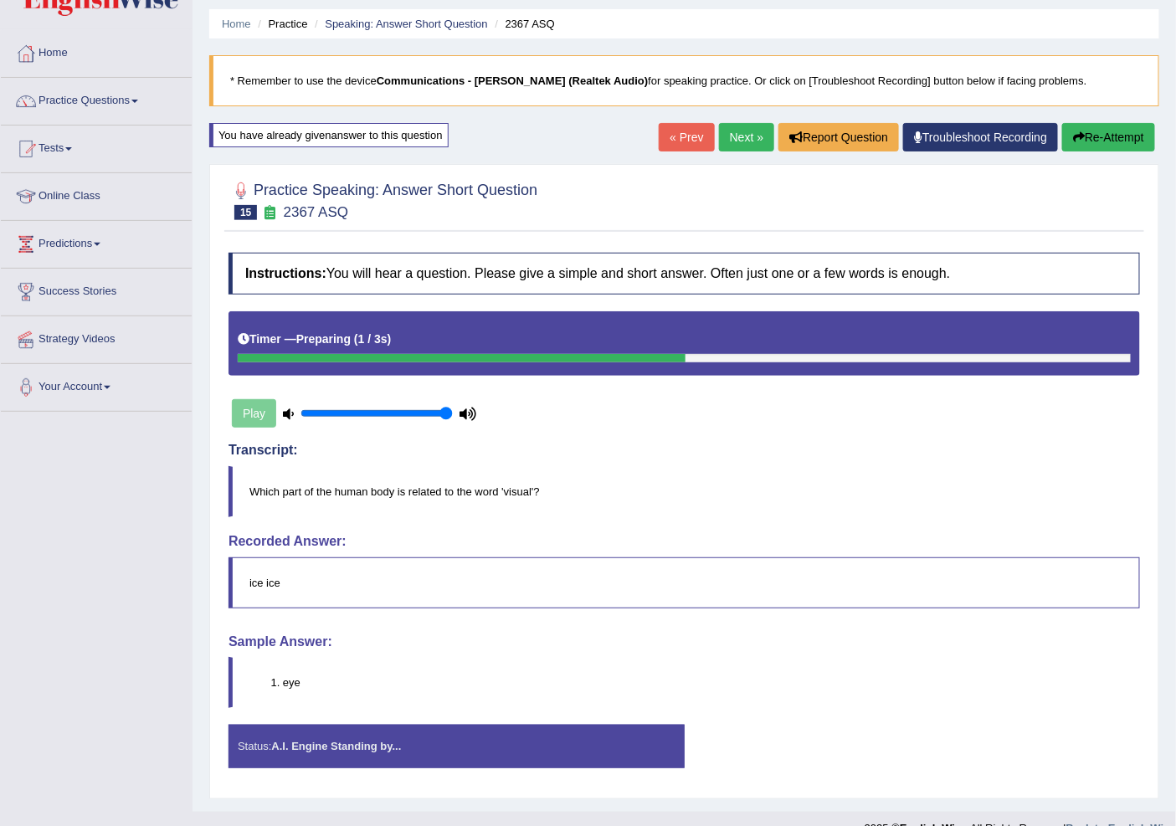
scroll to position [80, 0]
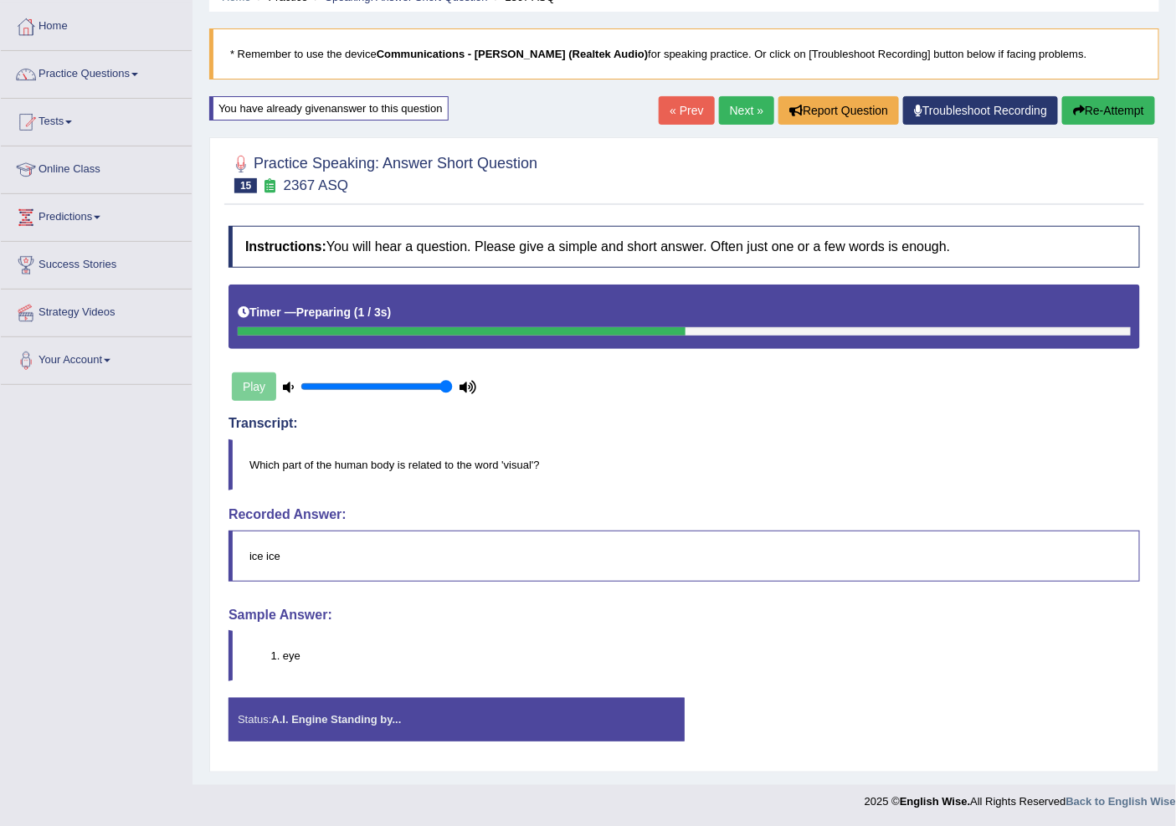
click at [1097, 103] on button "Re-Attempt" at bounding box center [1108, 110] width 93 height 28
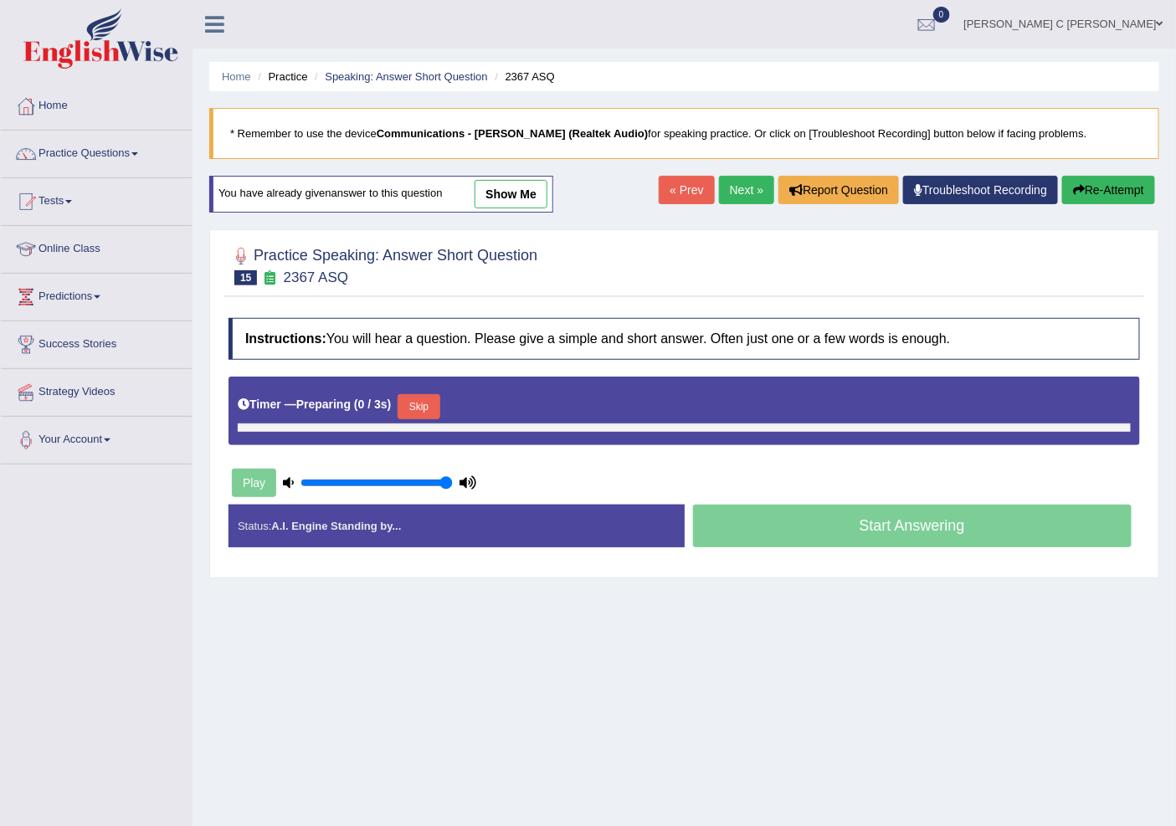
scroll to position [52, 0]
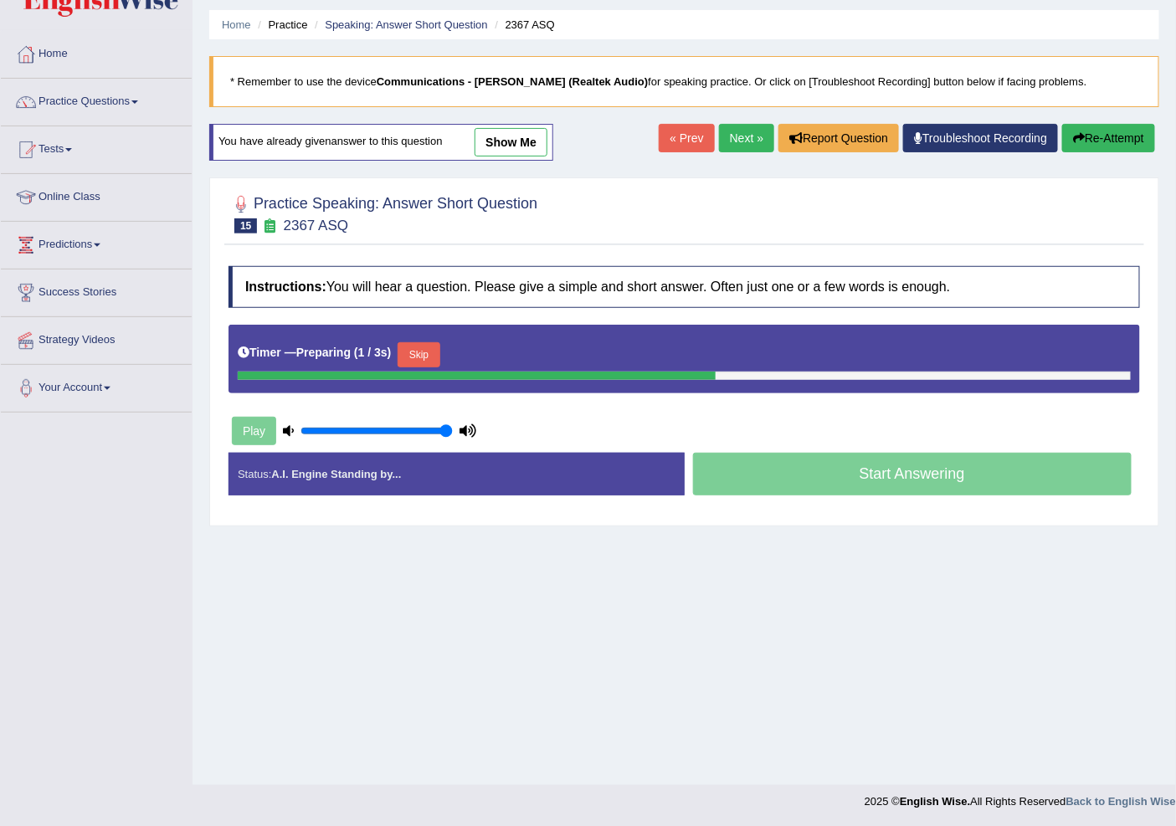
click at [439, 353] on button "Skip" at bounding box center [419, 354] width 42 height 25
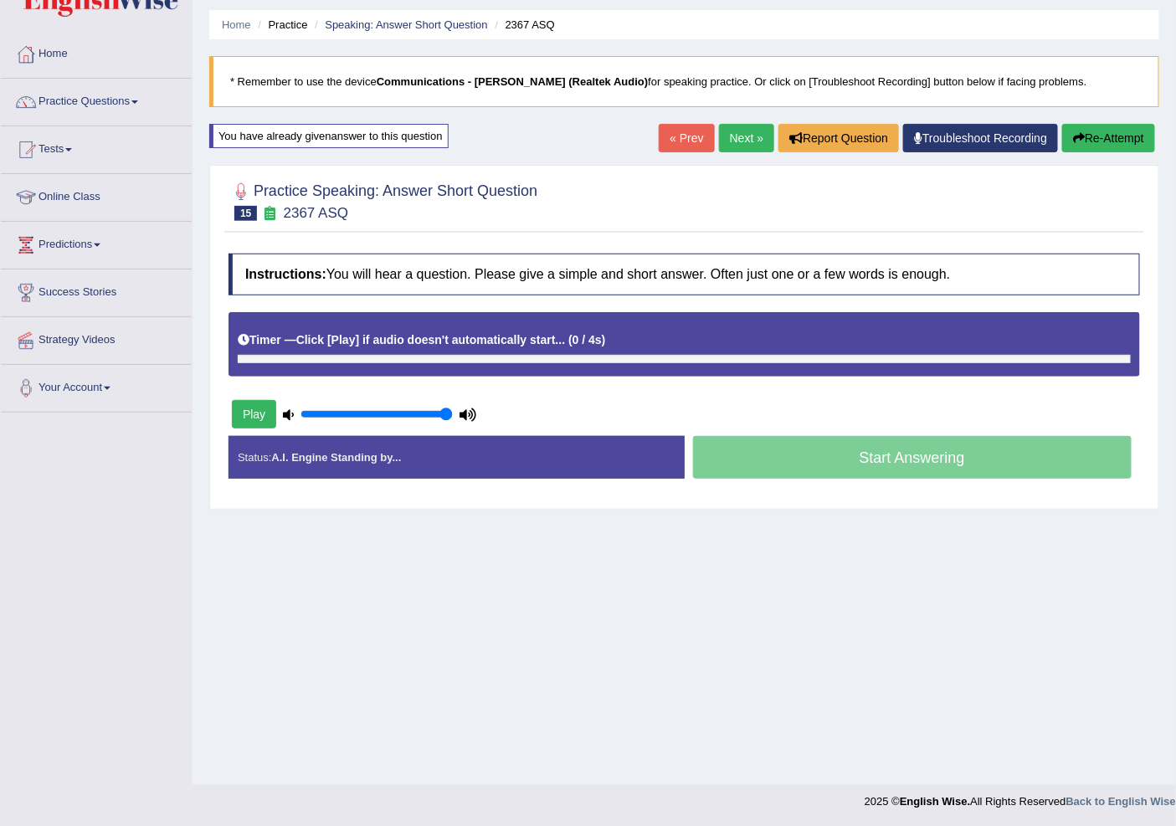
click at [437, 353] on div "Timer — Click [Play] if audio doesn't automatically start... ( 0 / 4s ) Skip" at bounding box center [684, 340] width 893 height 29
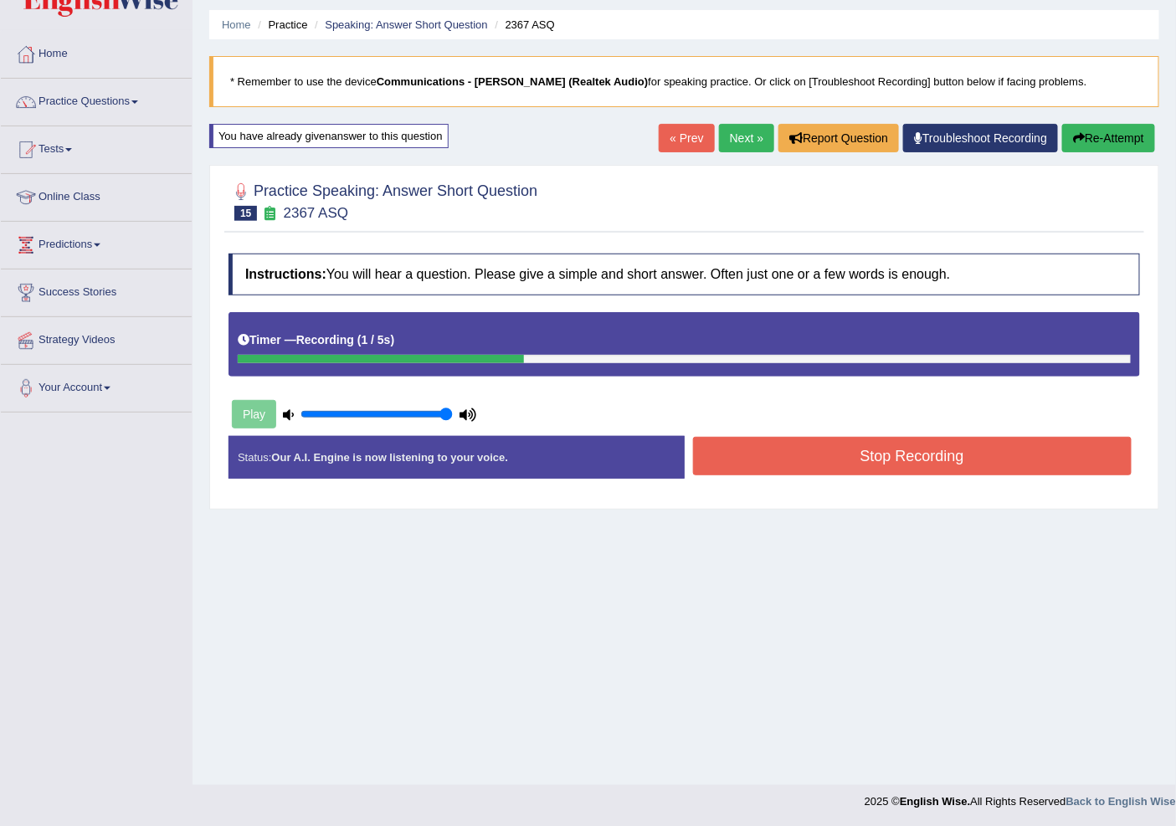
click at [927, 455] on button "Stop Recording" at bounding box center [912, 456] width 439 height 39
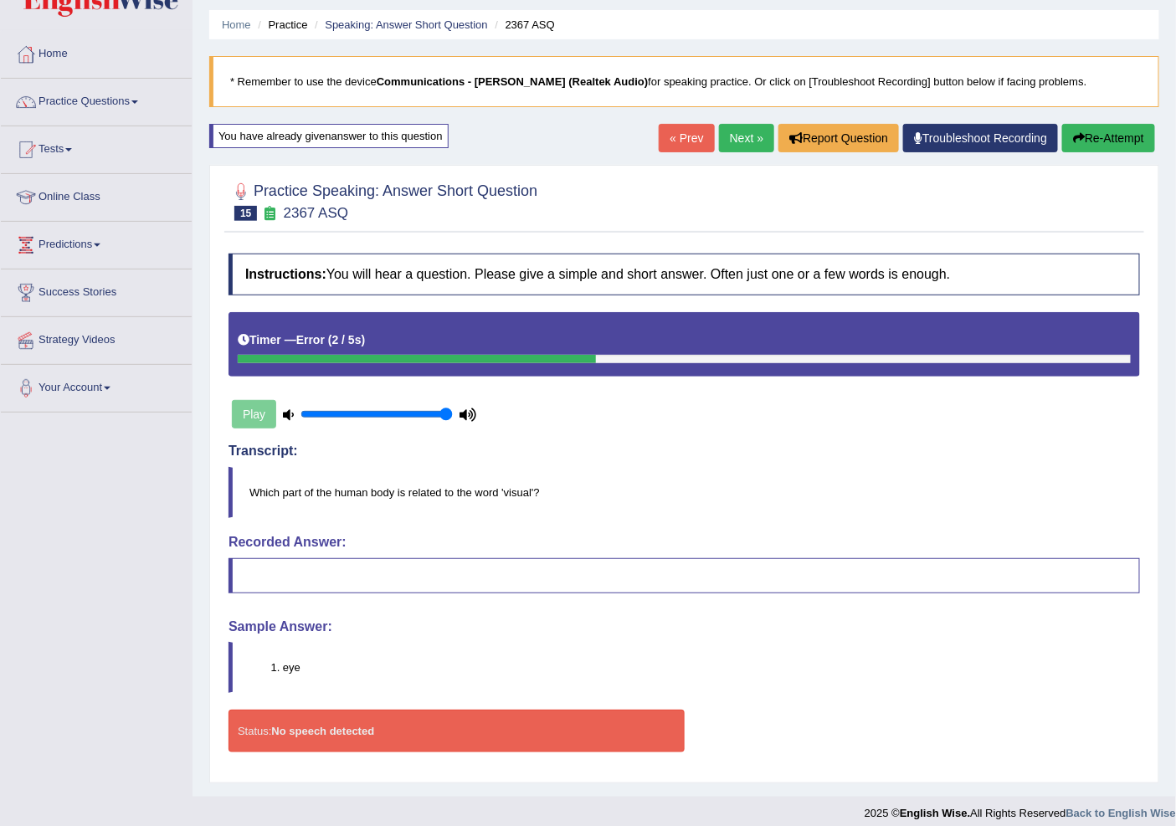
click at [739, 152] on link "Next »" at bounding box center [746, 138] width 55 height 28
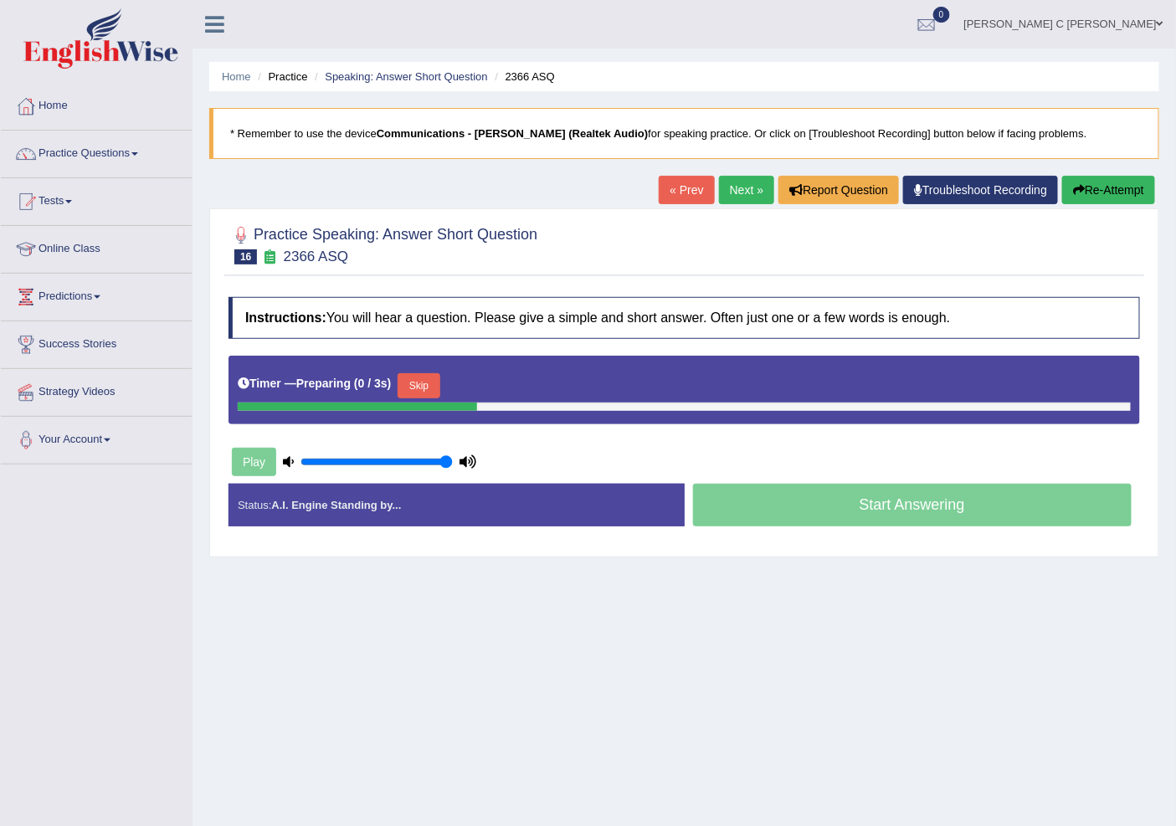
click at [430, 381] on button "Skip" at bounding box center [419, 385] width 42 height 25
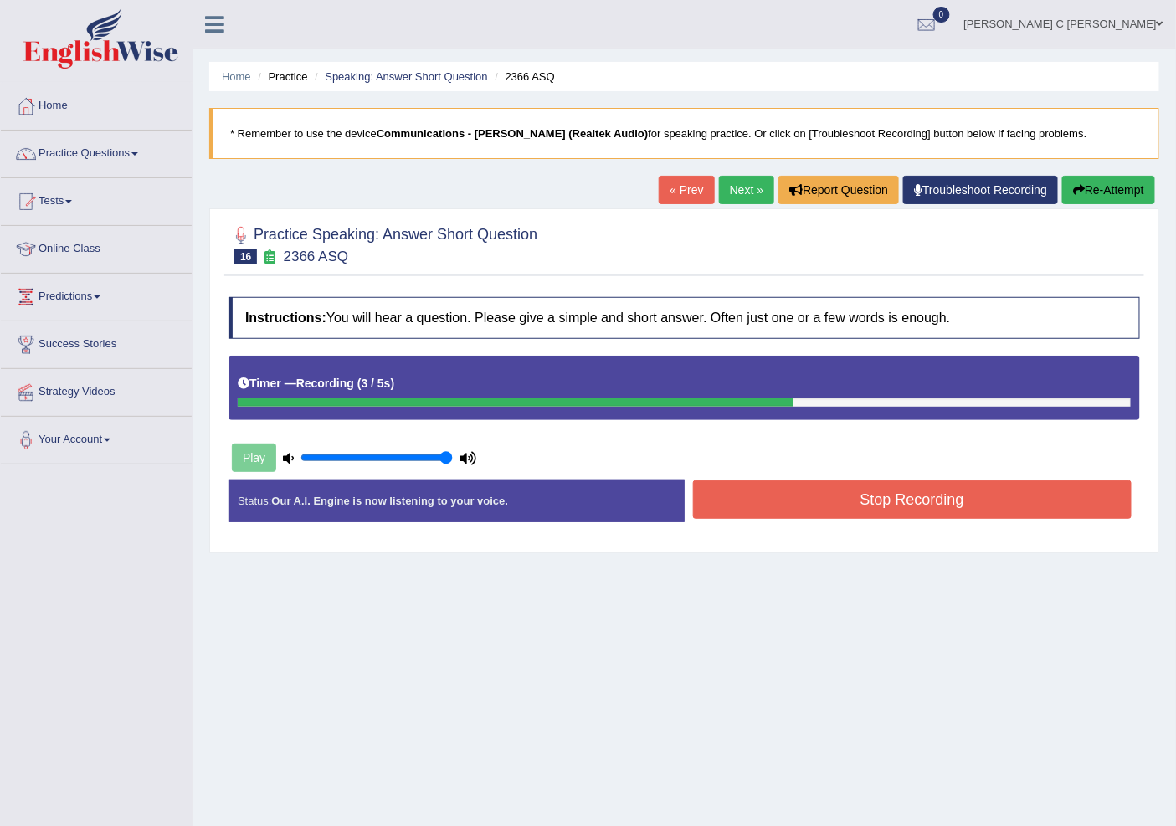
click at [771, 495] on button "Stop Recording" at bounding box center [912, 499] width 439 height 39
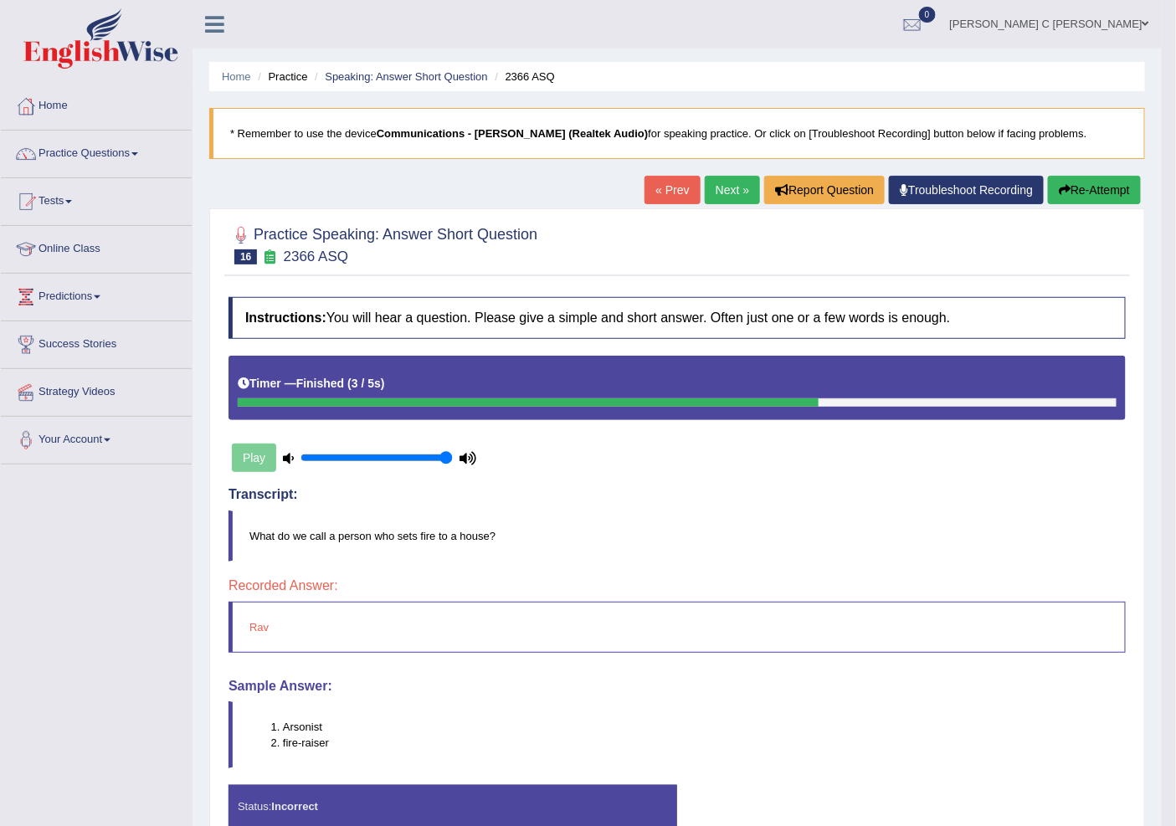
click at [1122, 181] on button "Re-Attempt" at bounding box center [1094, 190] width 93 height 28
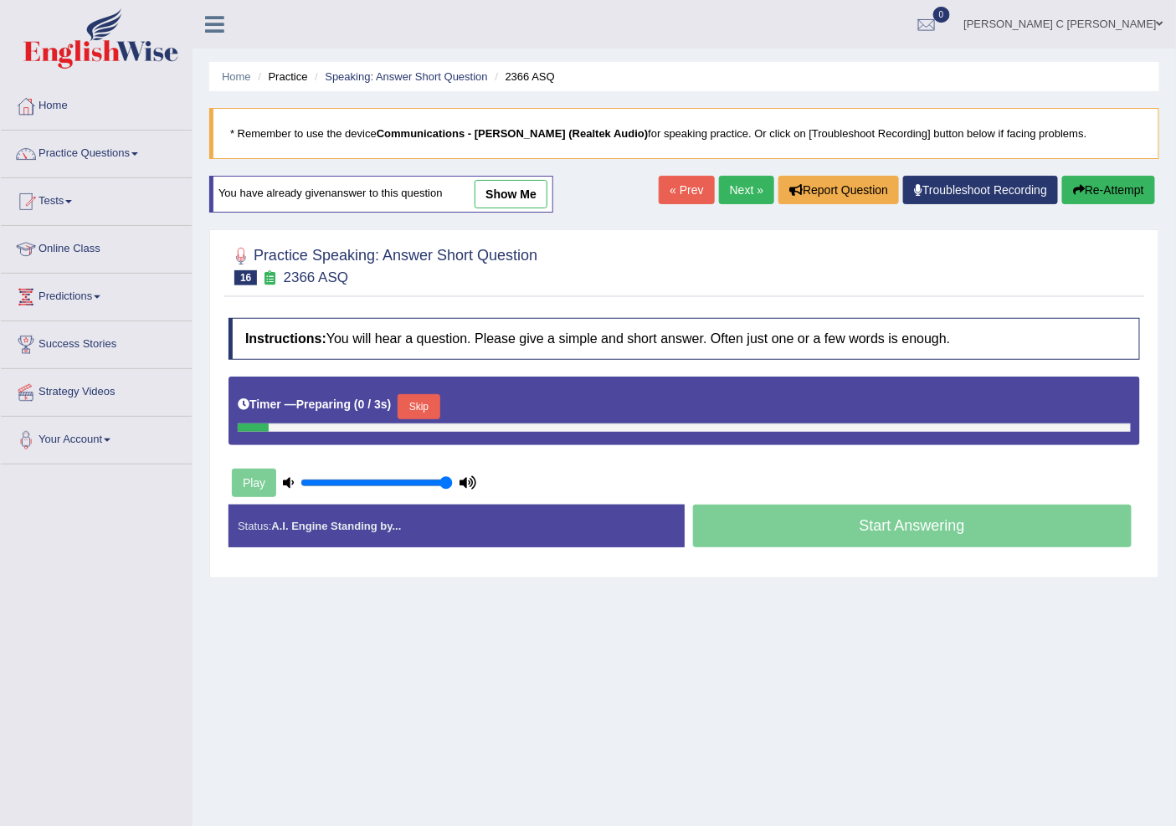
click at [747, 186] on link "Next »" at bounding box center [746, 190] width 55 height 28
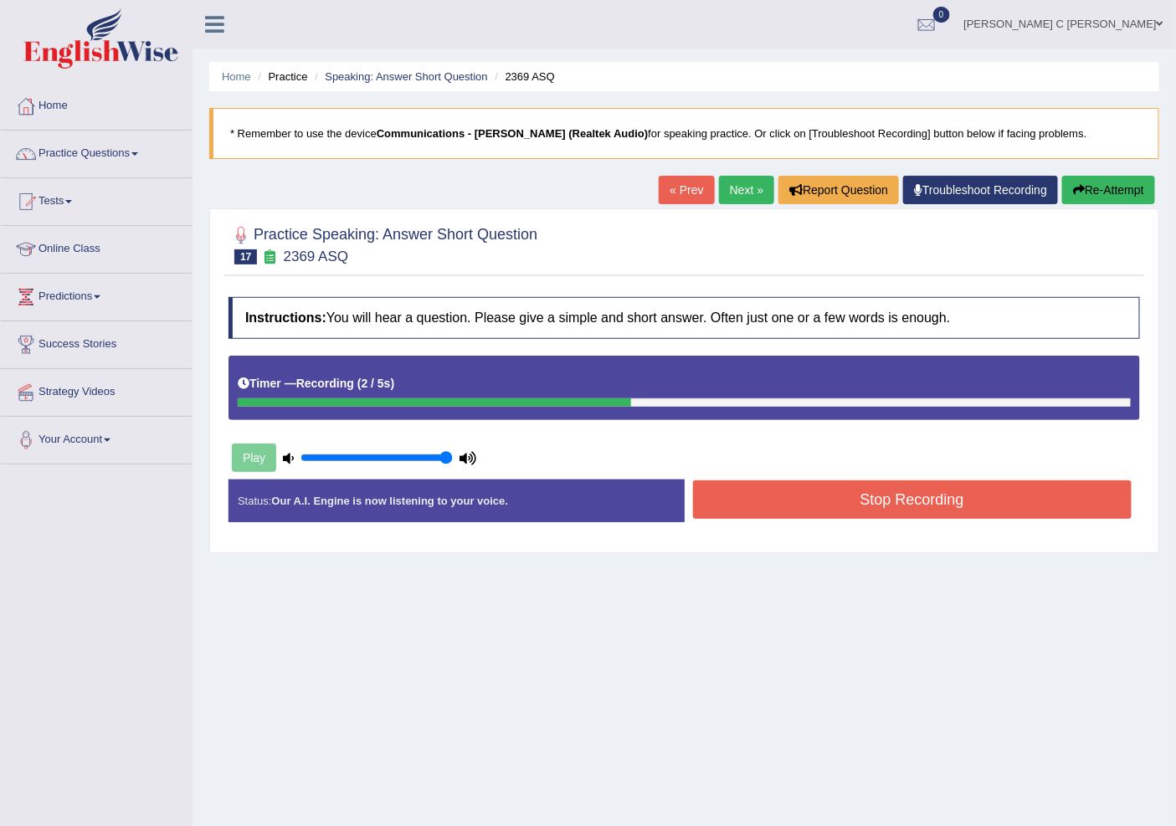
drag, startPoint x: 783, startPoint y: 498, endPoint x: 782, endPoint y: 490, distance: 8.5
click at [784, 497] on button "Stop Recording" at bounding box center [912, 499] width 439 height 39
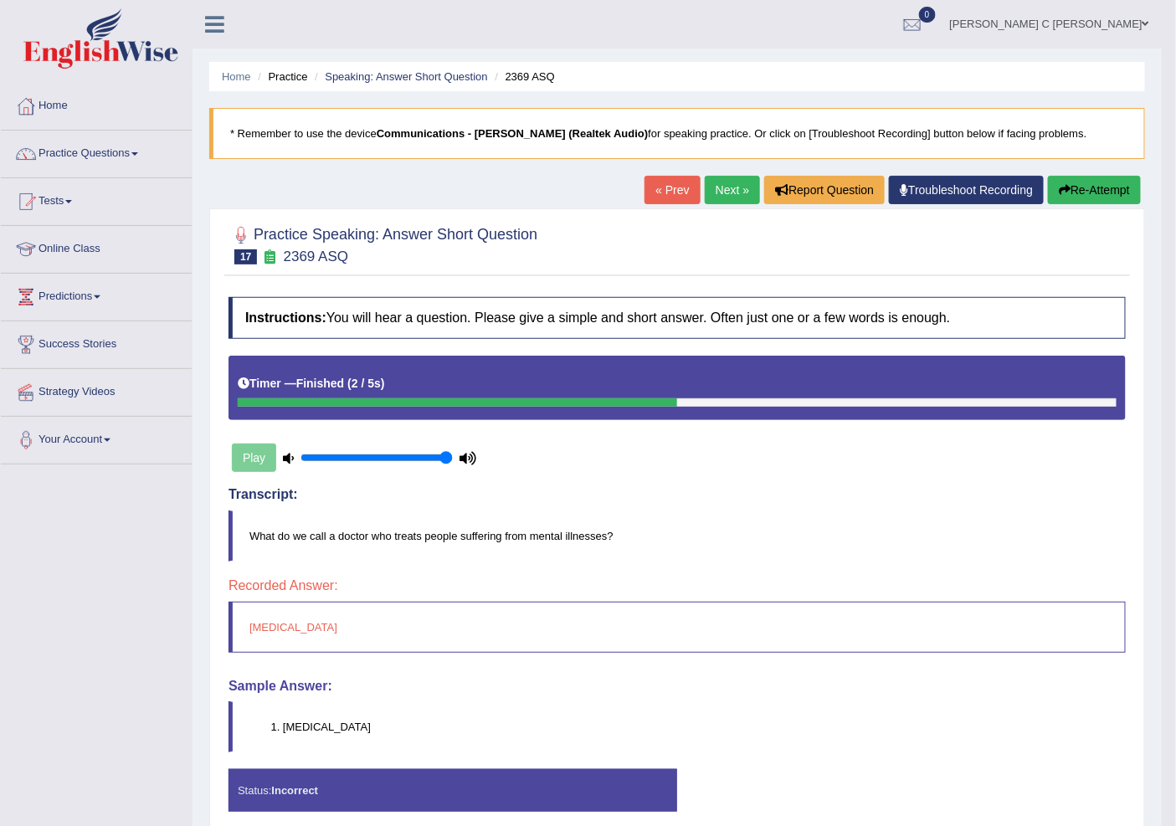
click at [721, 188] on link "Next »" at bounding box center [732, 190] width 55 height 28
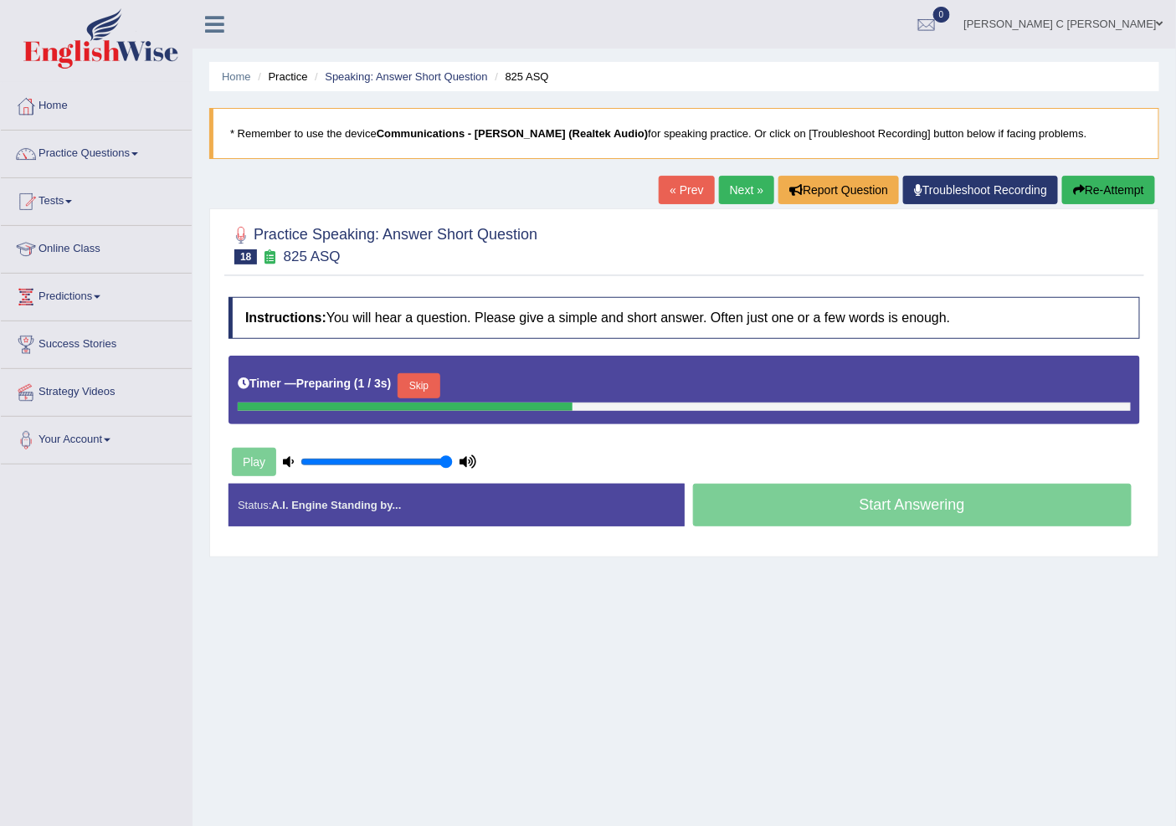
drag, startPoint x: 433, startPoint y: 388, endPoint x: 508, endPoint y: 390, distance: 75.4
click at [435, 388] on button "Skip" at bounding box center [419, 385] width 42 height 25
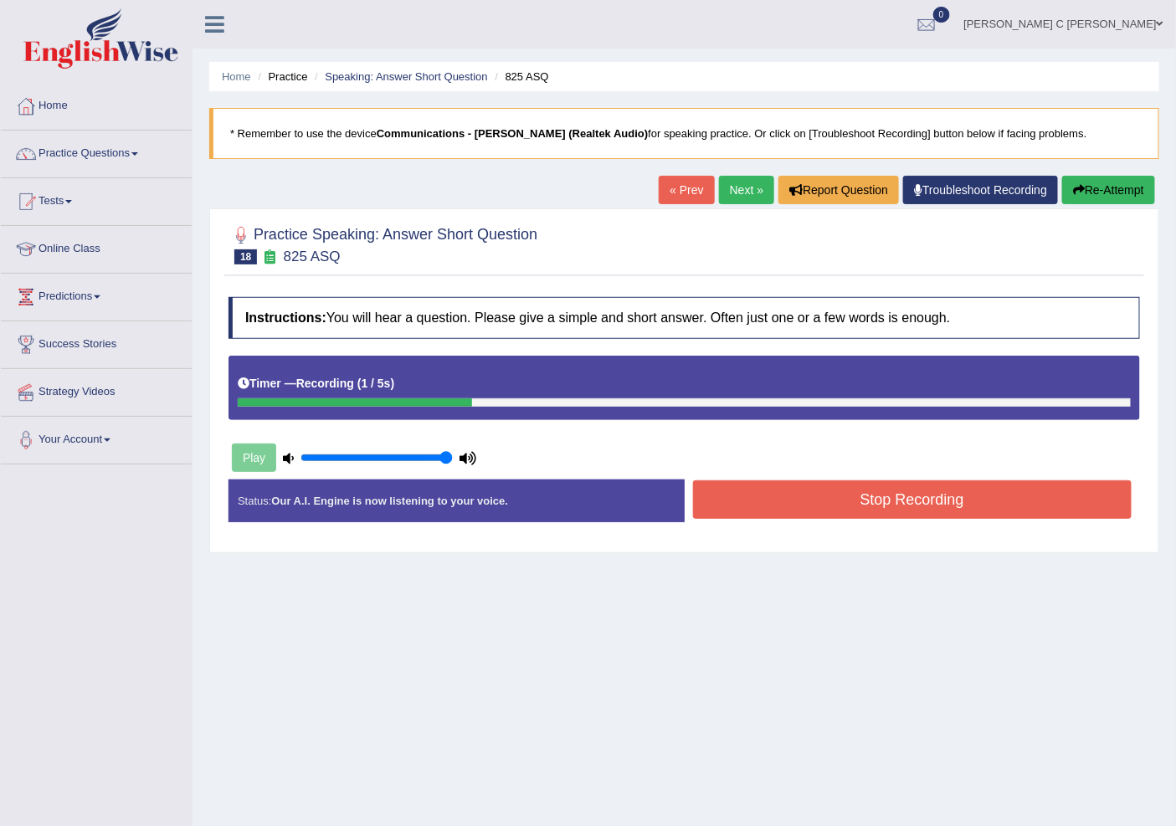
click at [917, 487] on button "Stop Recording" at bounding box center [912, 499] width 439 height 39
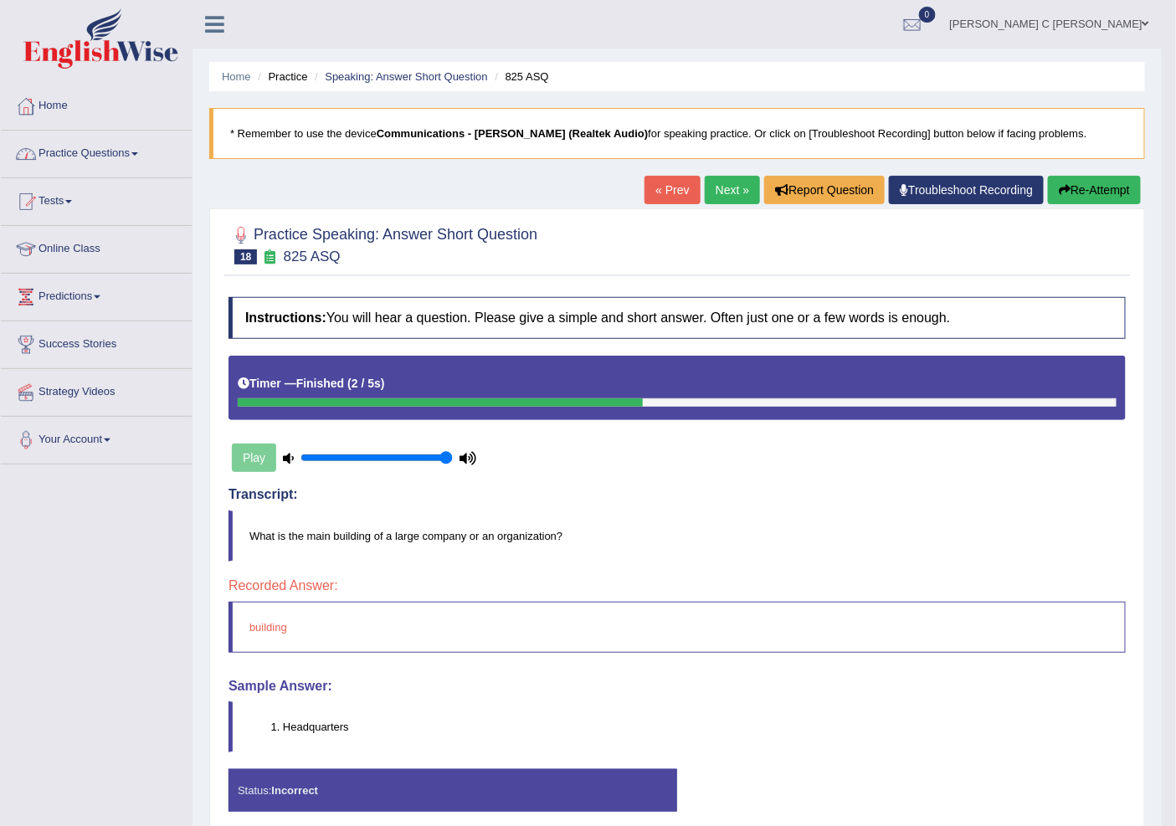
click at [126, 146] on link "Practice Questions" at bounding box center [96, 152] width 191 height 42
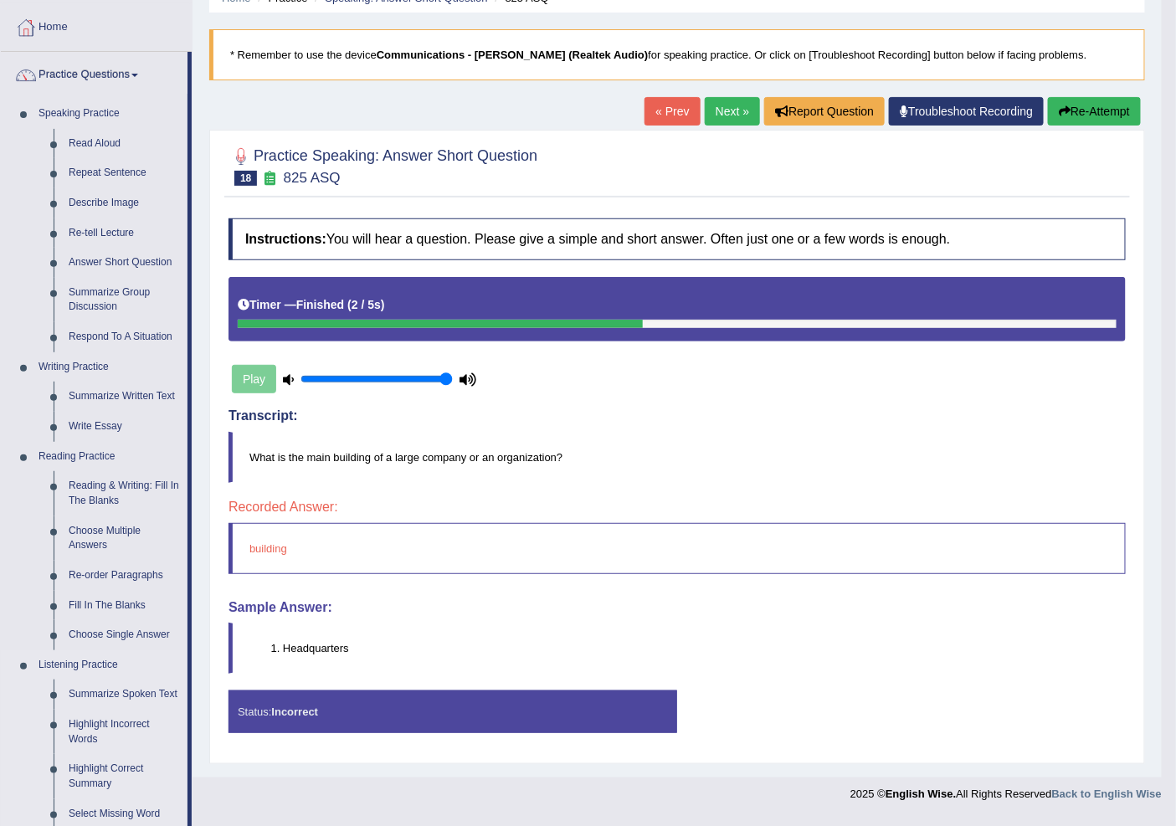
scroll to position [372, 0]
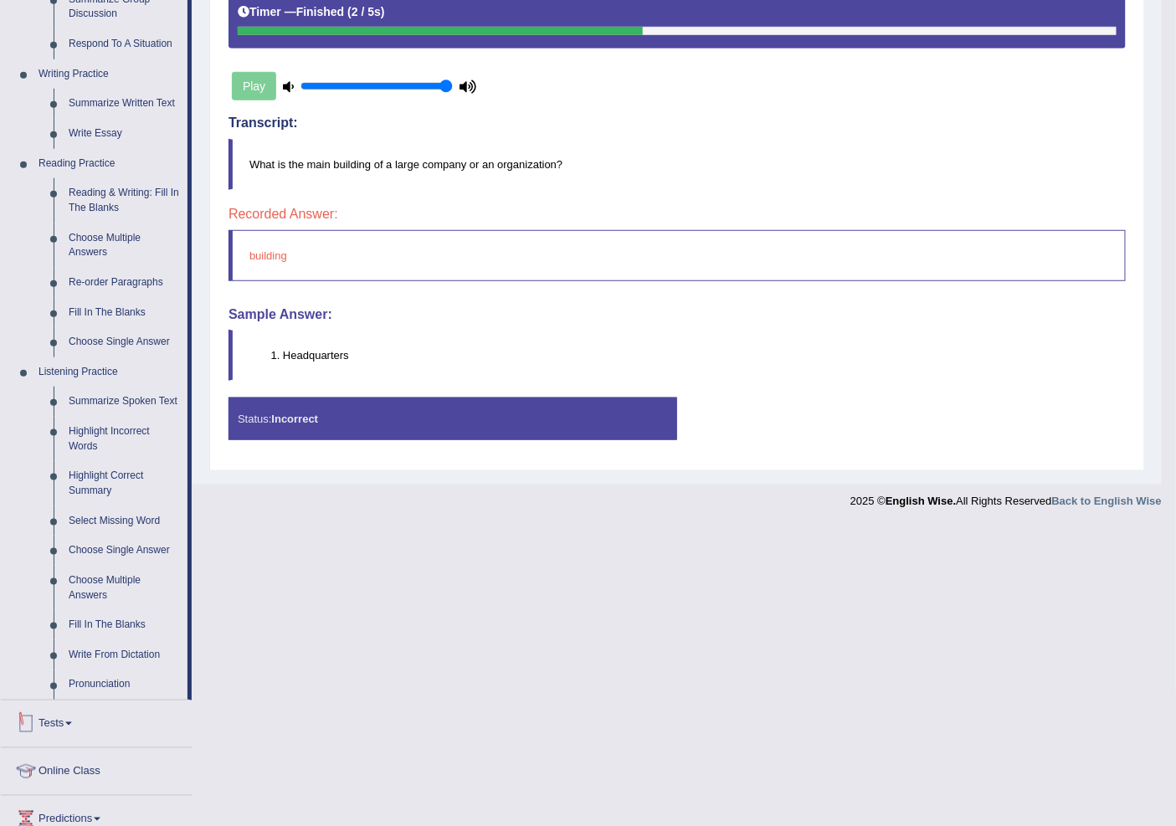
click at [59, 710] on link "Tests" at bounding box center [96, 722] width 191 height 42
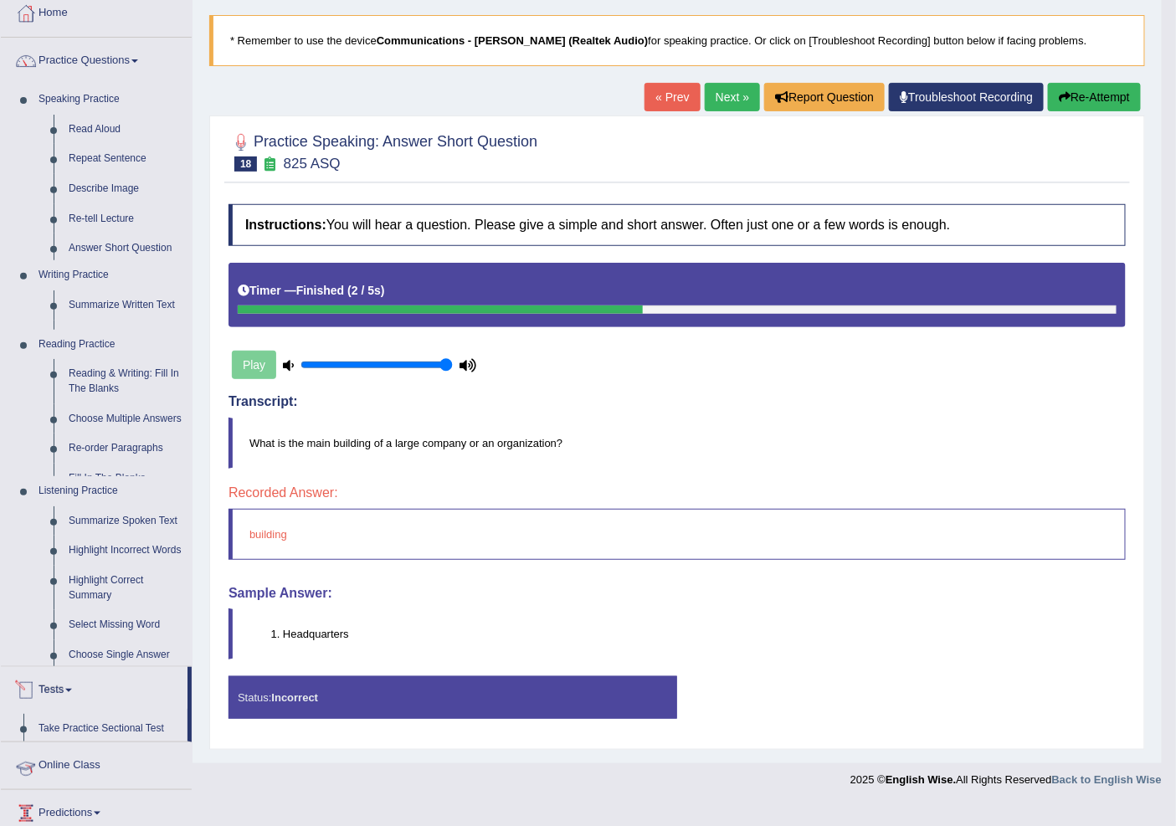
scroll to position [71, 0]
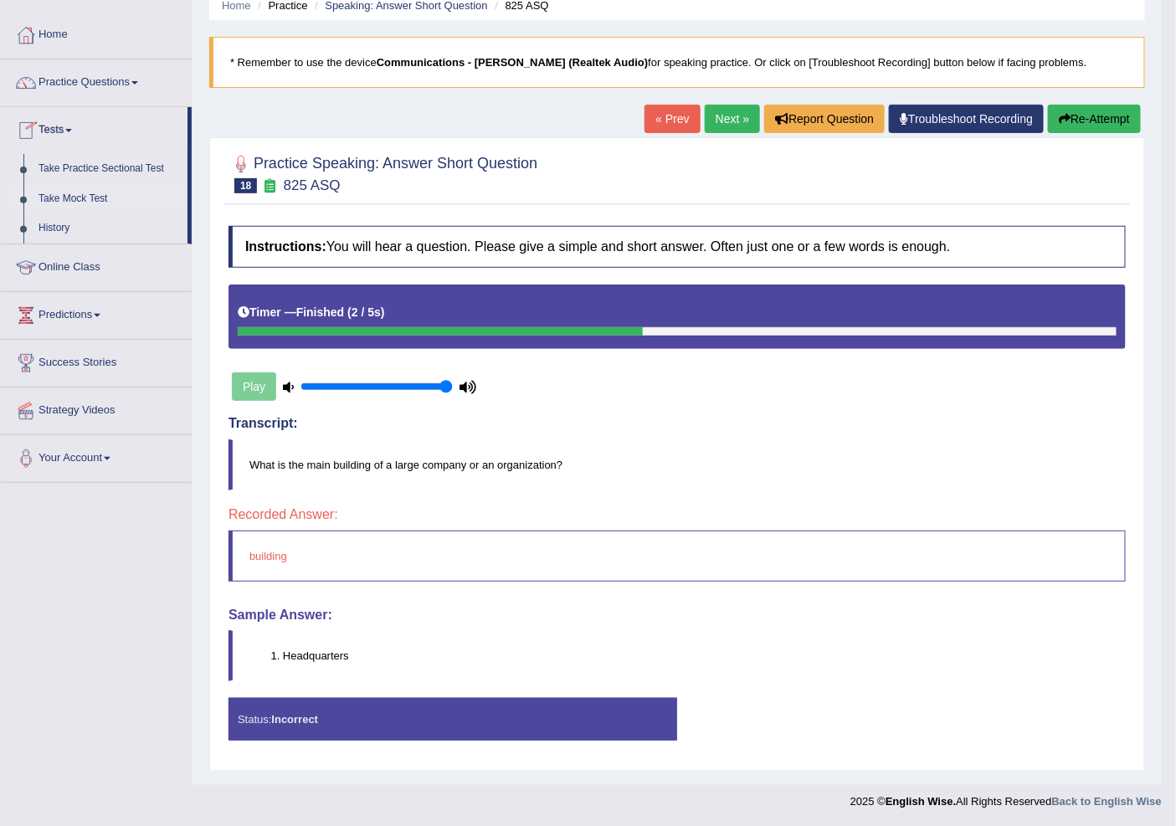
click at [68, 196] on link "Take Mock Test" at bounding box center [109, 199] width 157 height 30
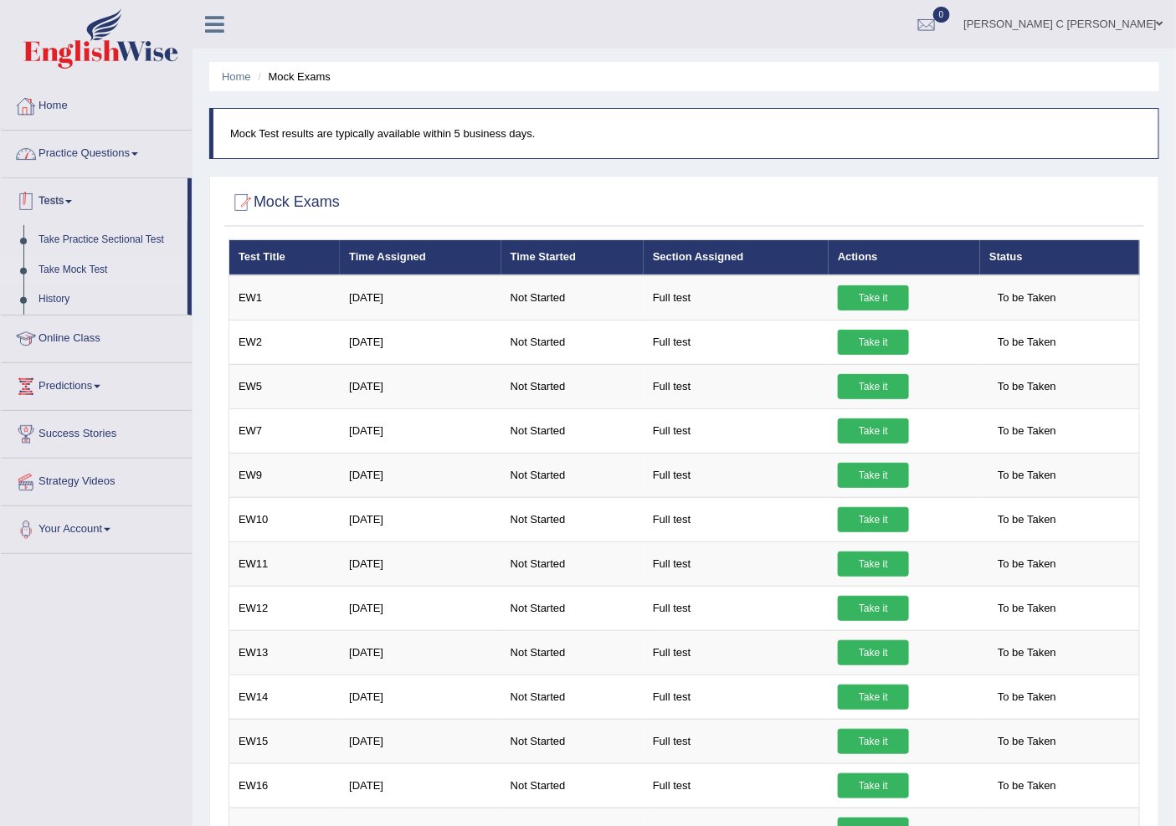
click at [86, 116] on link "Home" at bounding box center [96, 104] width 191 height 42
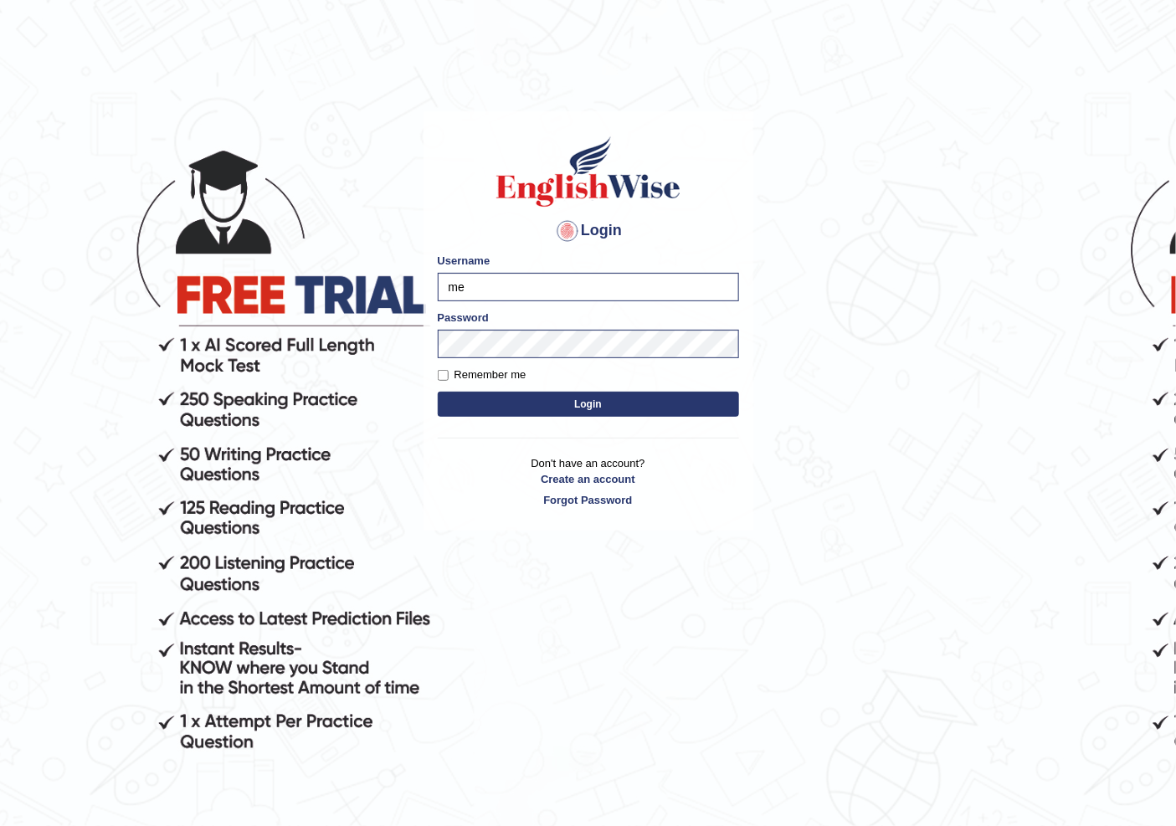
type input "m"
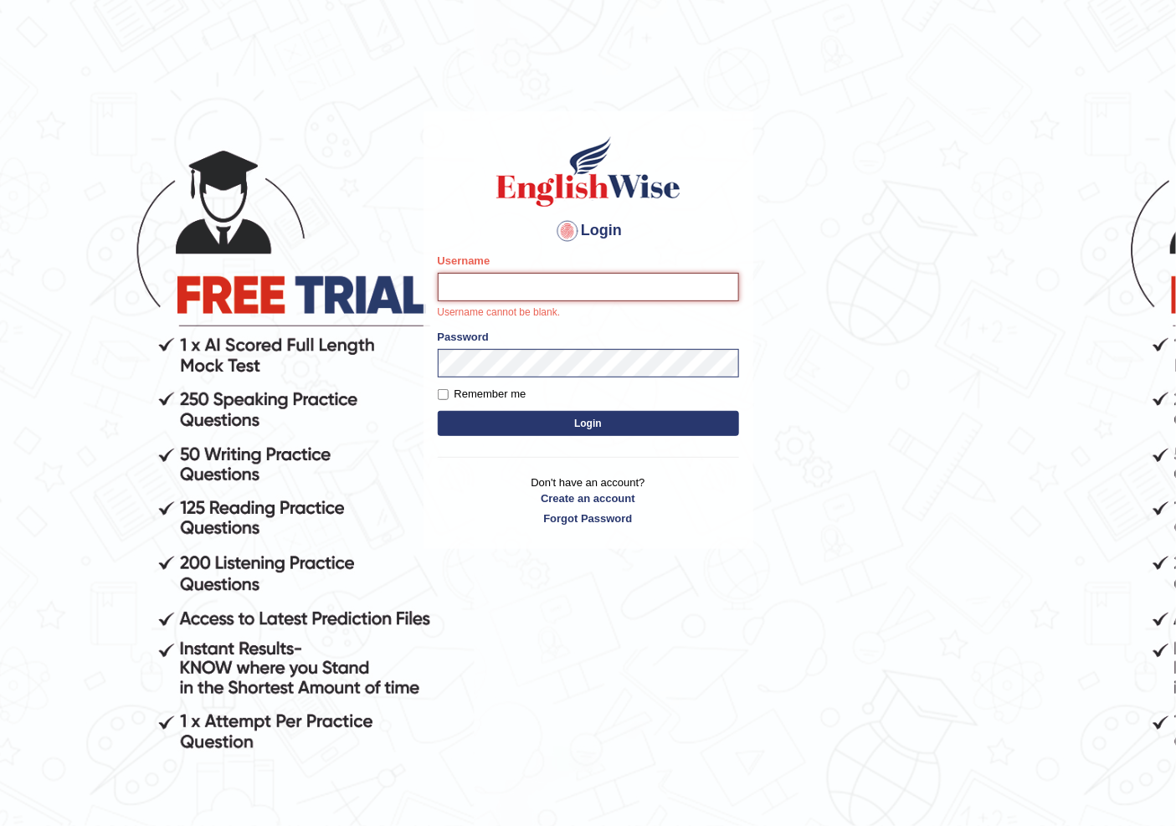
click at [525, 295] on input "Username" at bounding box center [588, 287] width 301 height 28
type input "NIELE"
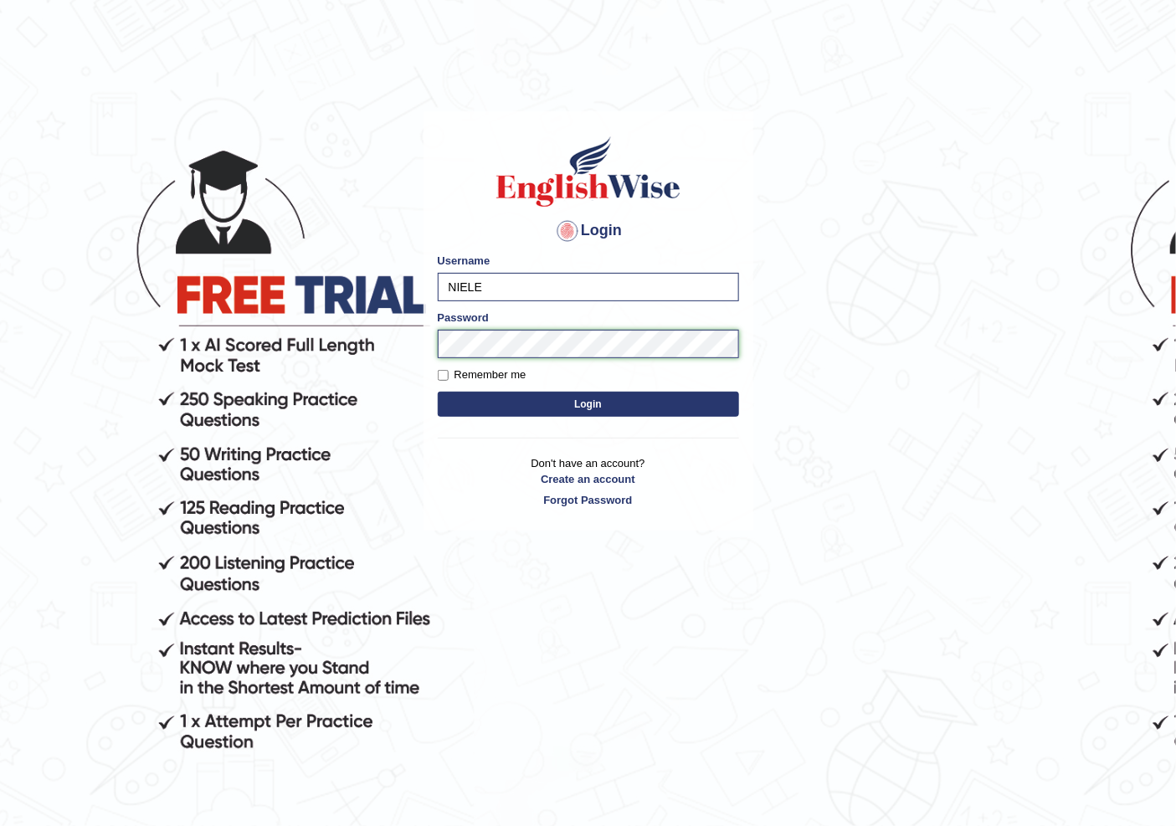
click at [438, 392] on button "Login" at bounding box center [588, 404] width 301 height 25
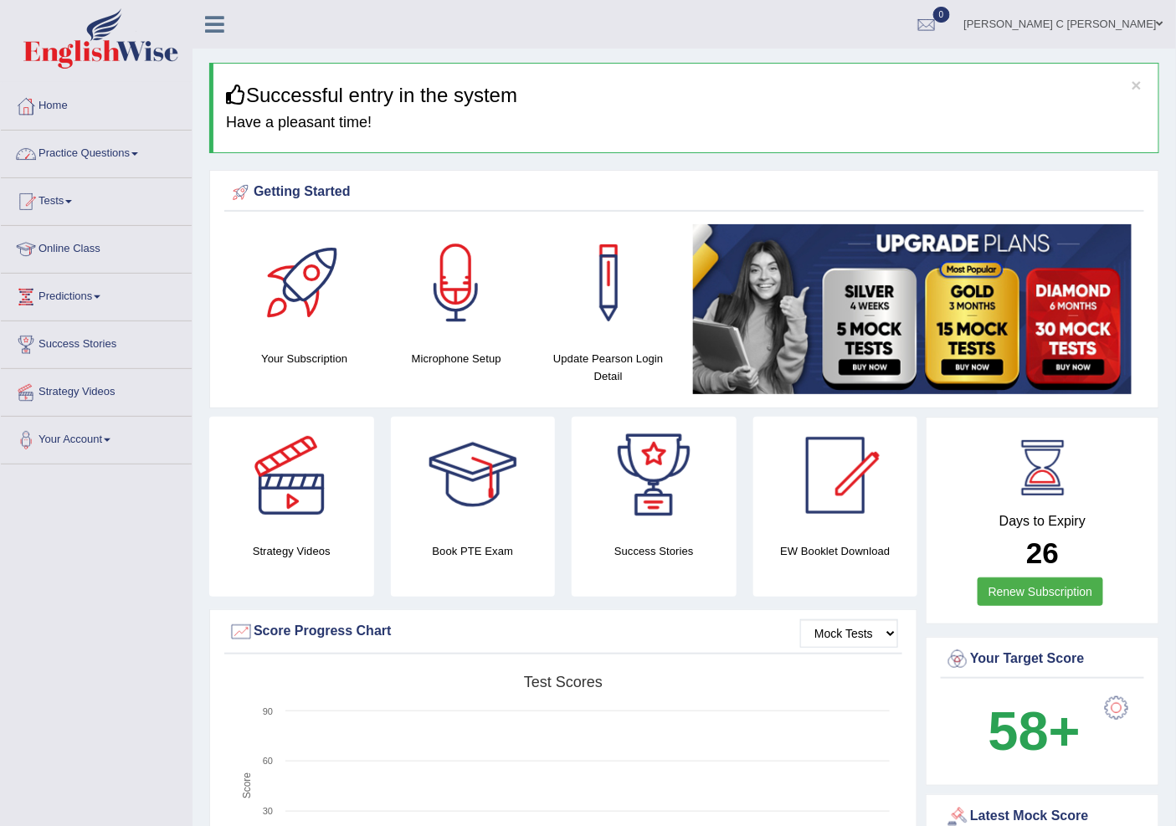
click at [87, 165] on link "Practice Questions" at bounding box center [96, 152] width 191 height 42
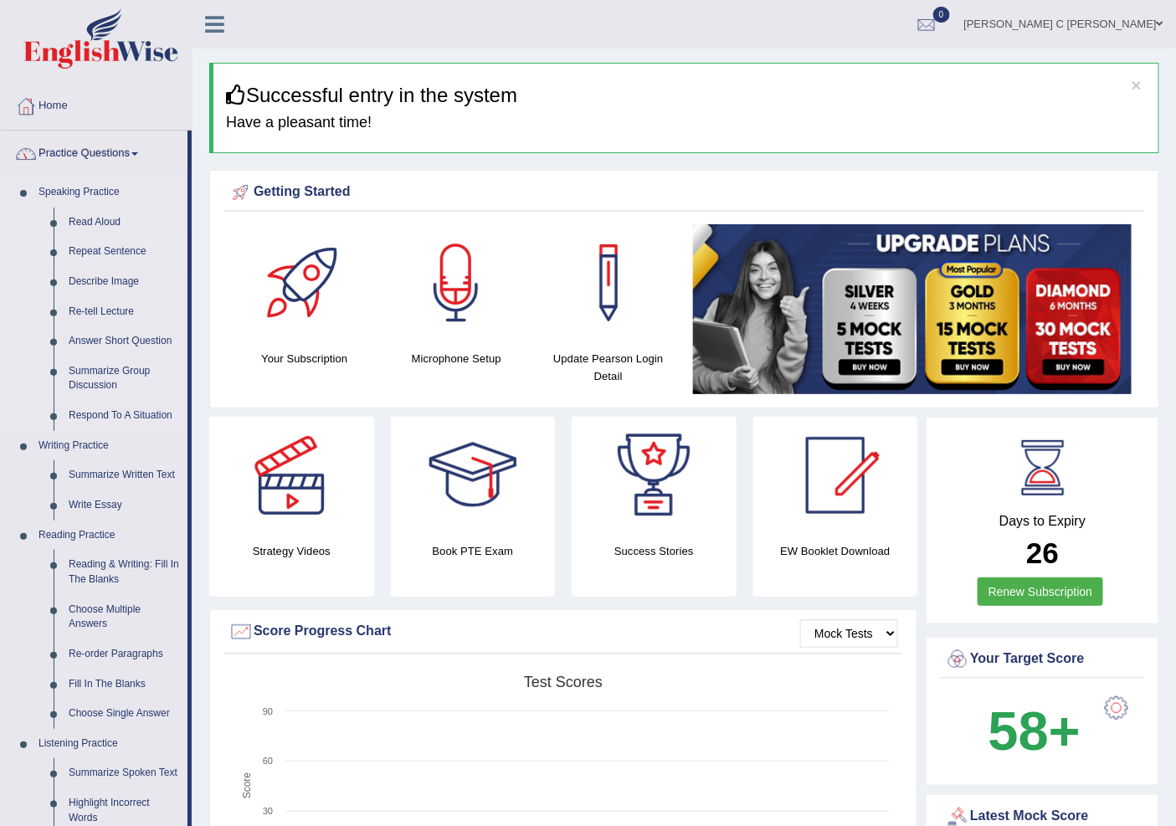
click at [132, 247] on link "Repeat Sentence" at bounding box center [124, 252] width 126 height 30
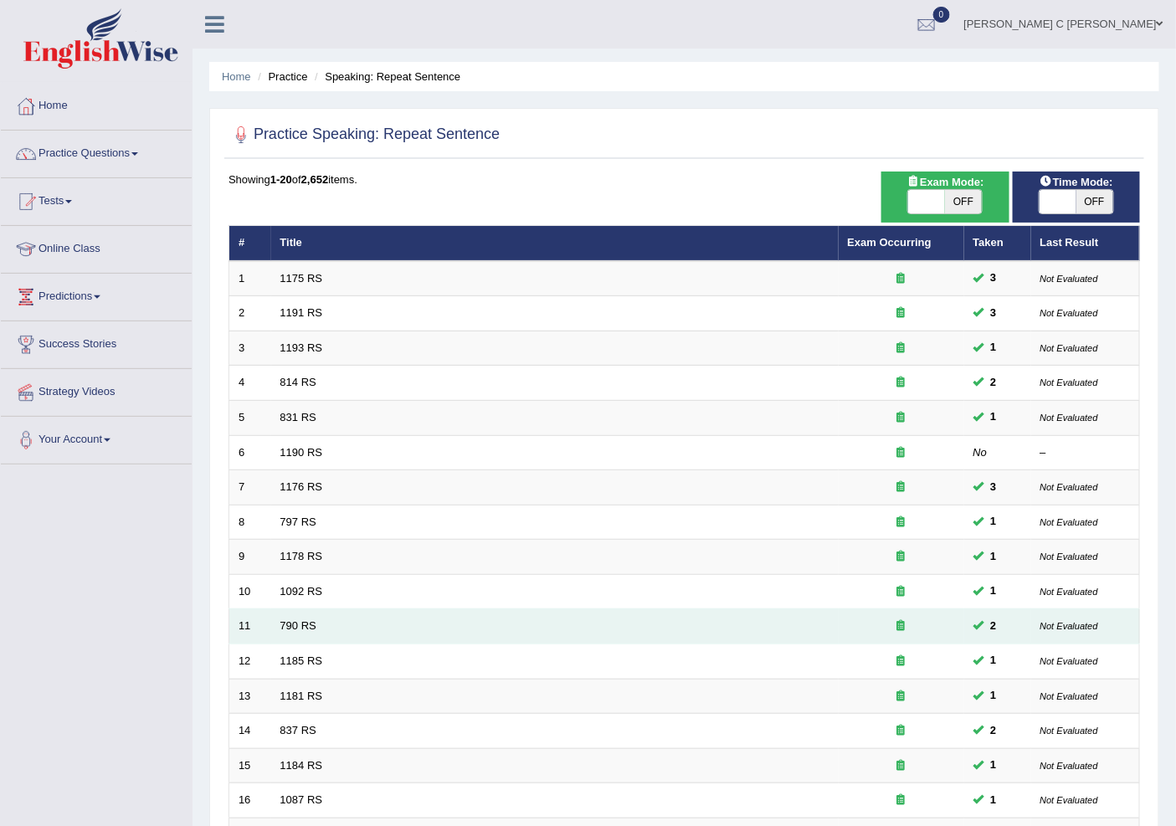
scroll to position [281, 0]
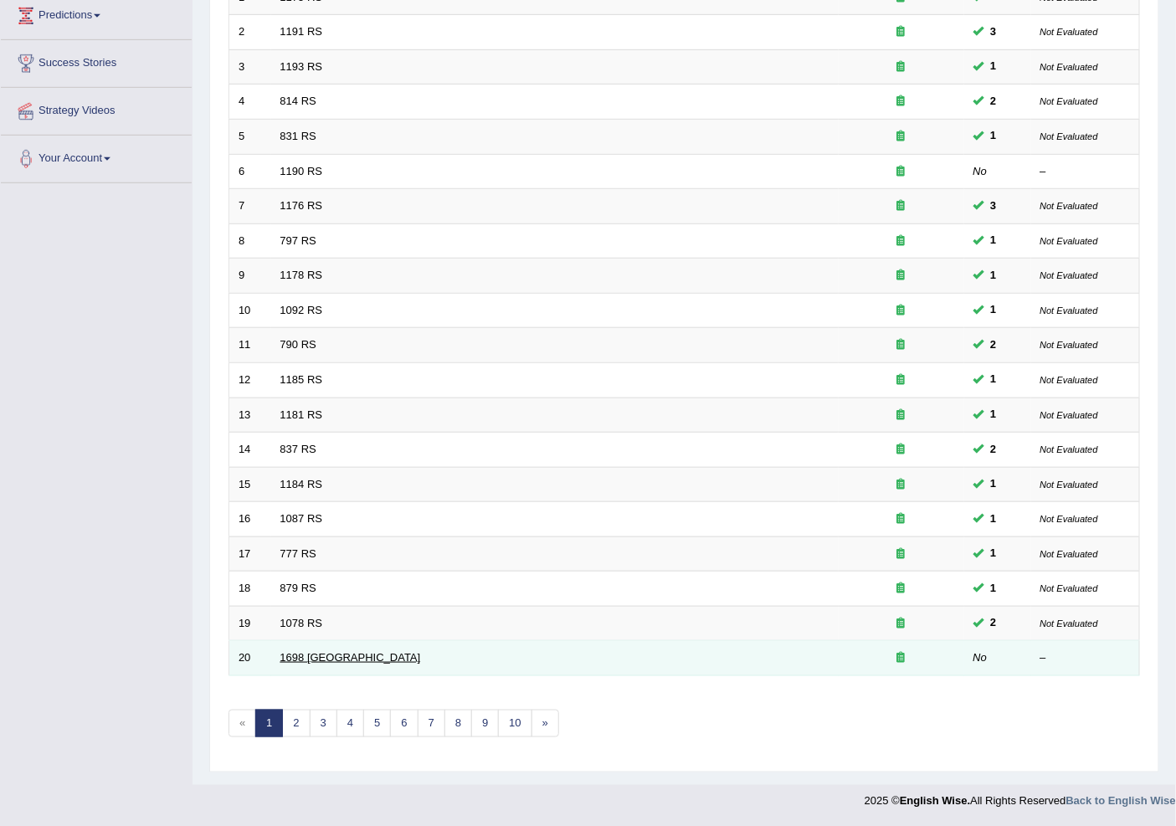
click at [301, 657] on link "1698 [GEOGRAPHIC_DATA]" at bounding box center [350, 657] width 141 height 13
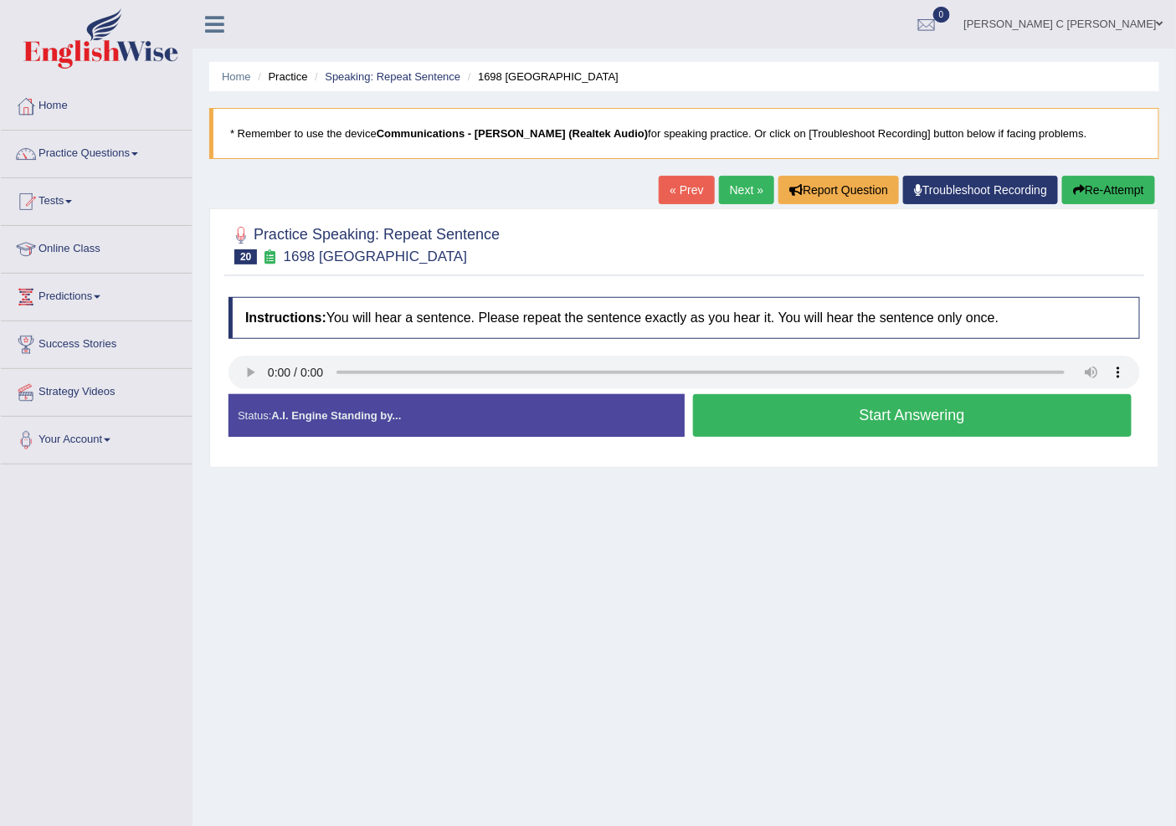
click at [777, 406] on button "Start Answering" at bounding box center [912, 415] width 439 height 43
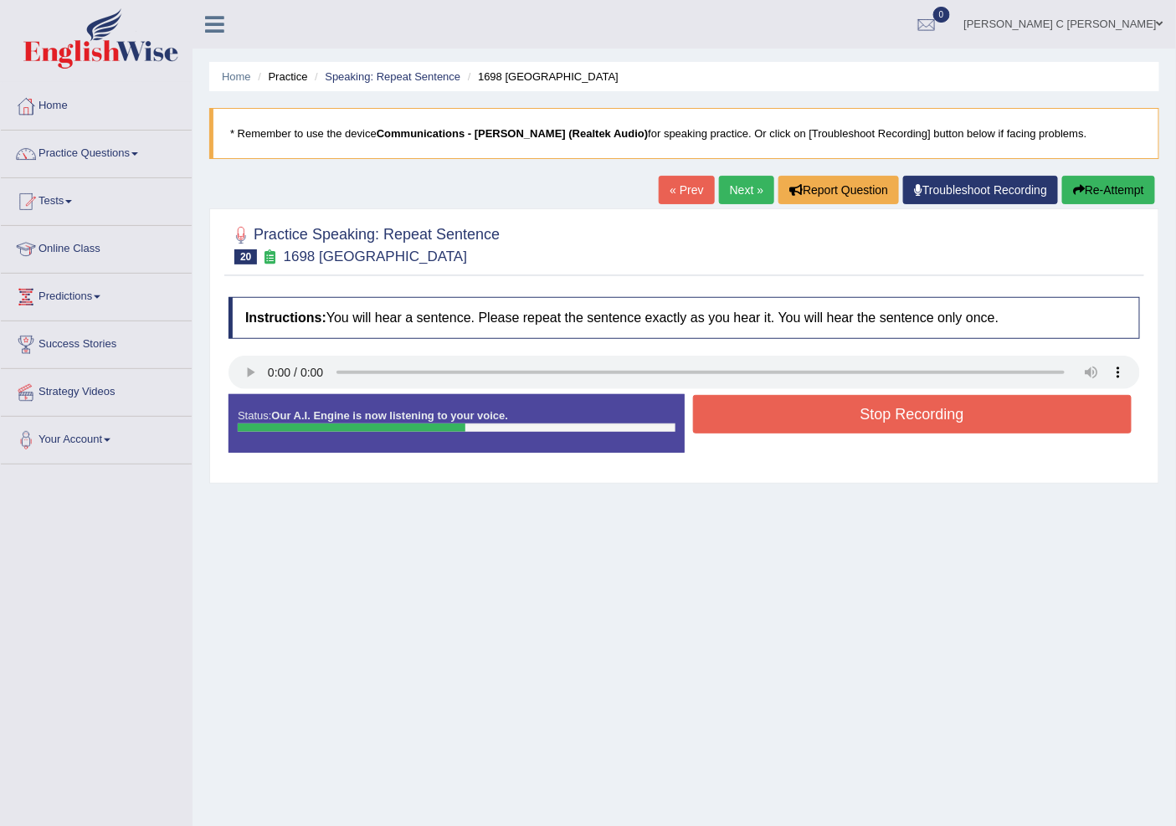
click at [777, 406] on button "Stop Recording" at bounding box center [912, 414] width 439 height 39
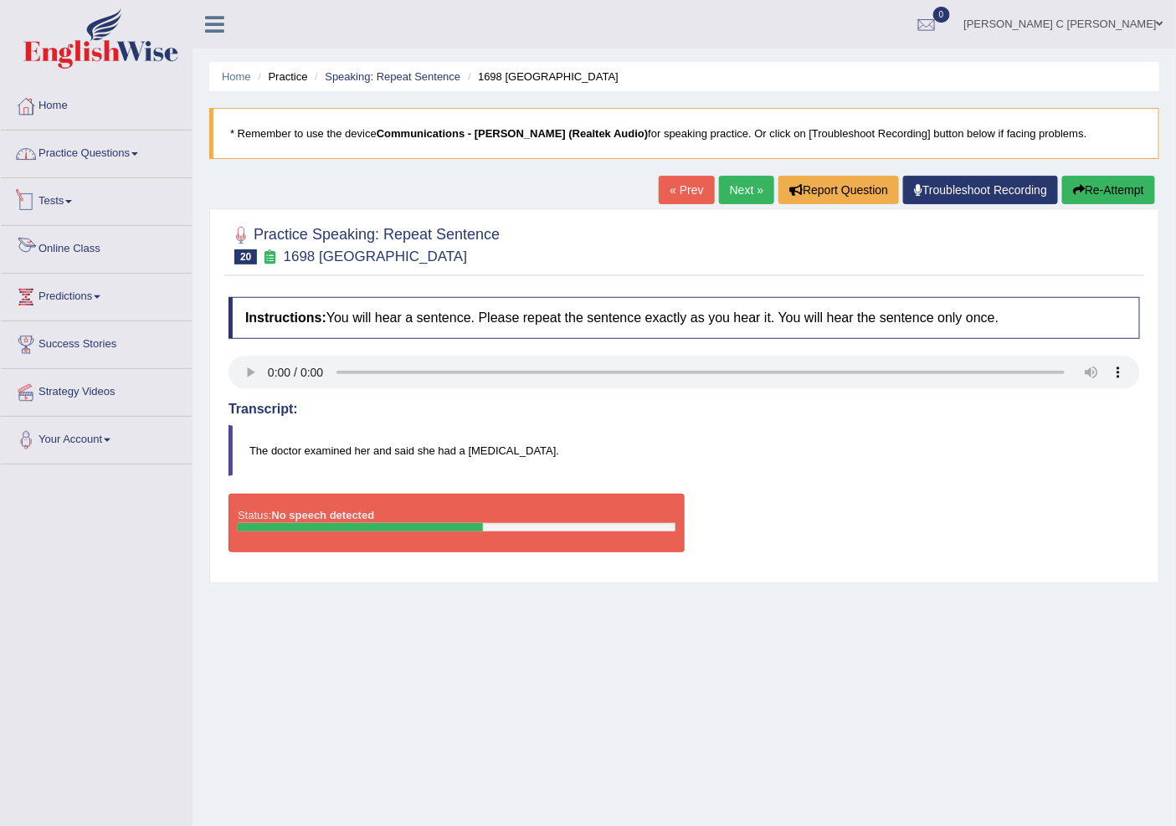
click at [119, 147] on link "Practice Questions" at bounding box center [96, 152] width 191 height 42
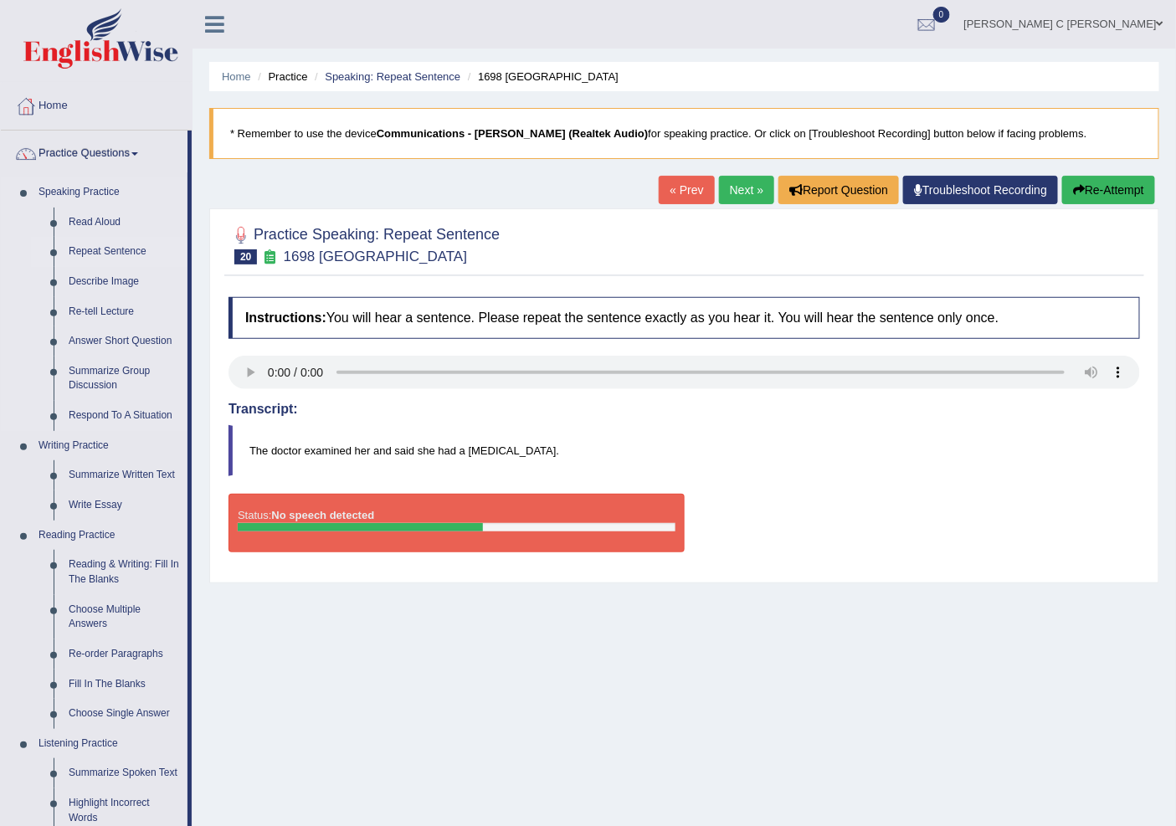
click at [122, 253] on link "Repeat Sentence" at bounding box center [124, 252] width 126 height 30
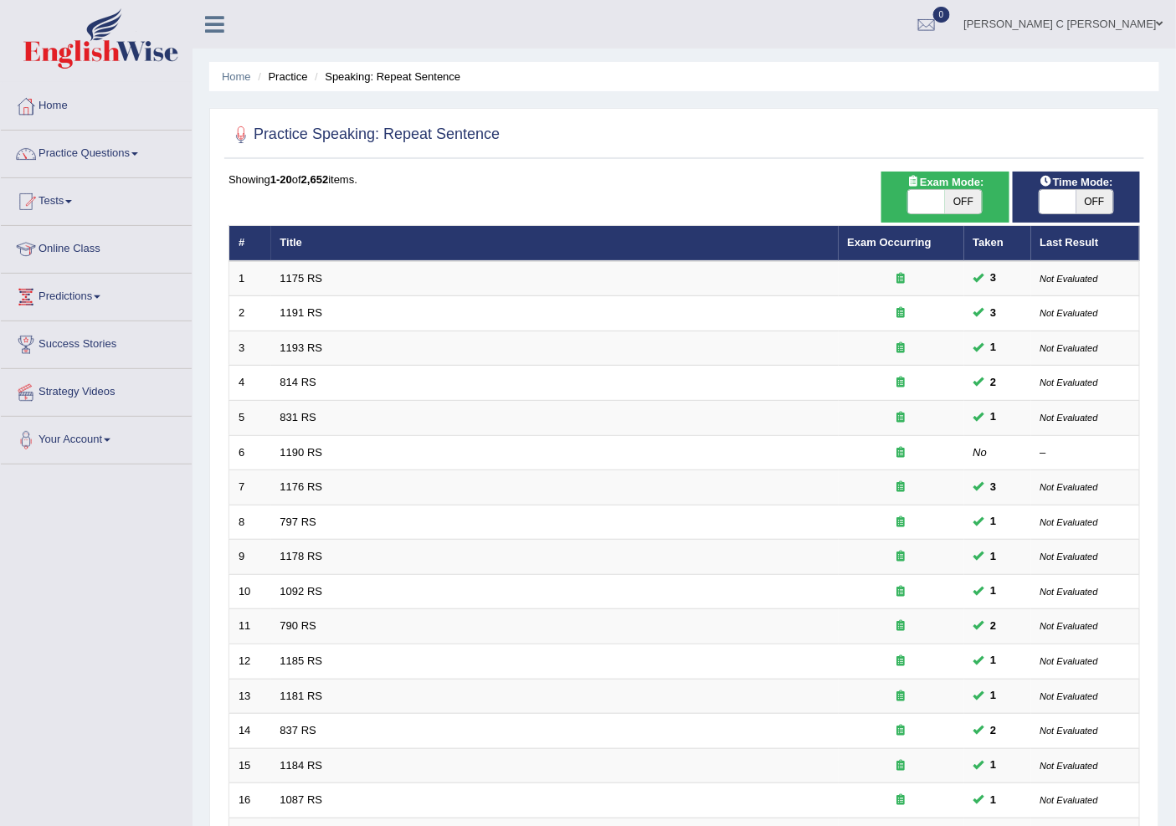
click at [1088, 206] on span "OFF" at bounding box center [1094, 201] width 37 height 23
checkbox input "true"
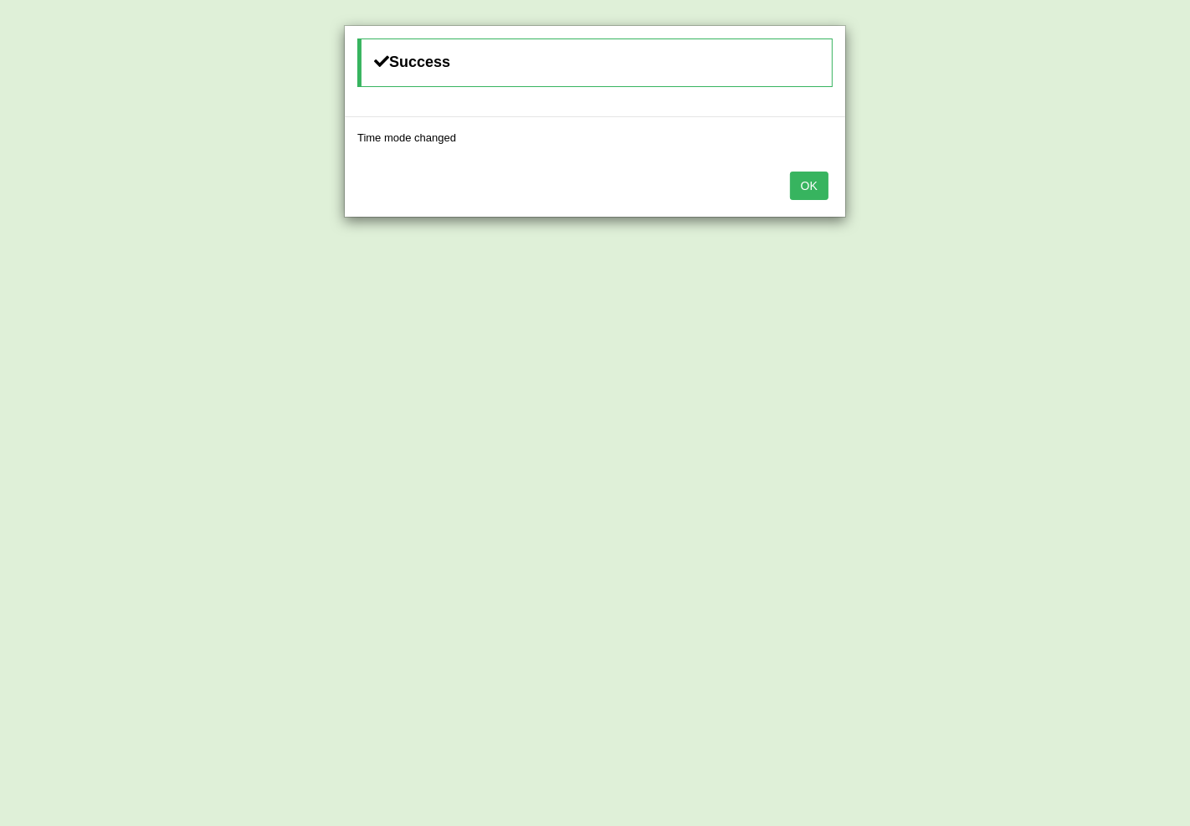
click at [814, 181] on button "OK" at bounding box center [809, 186] width 39 height 28
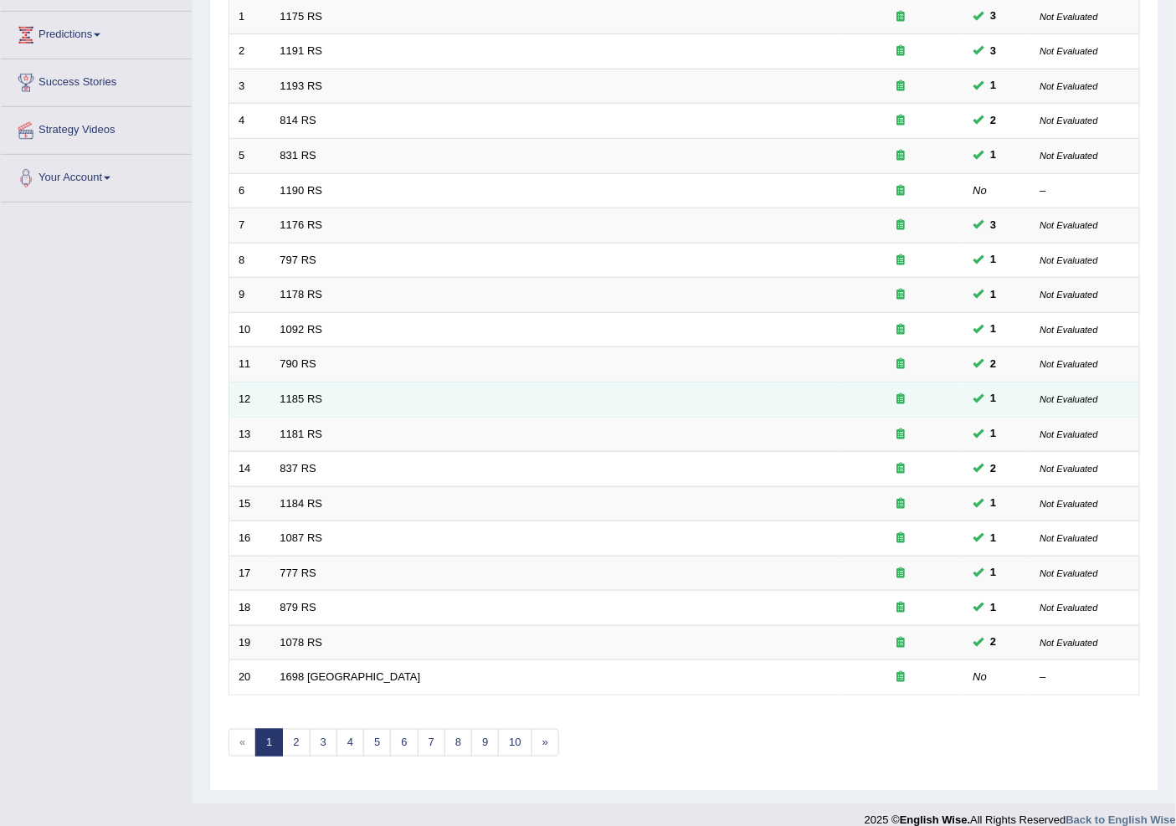
scroll to position [281, 0]
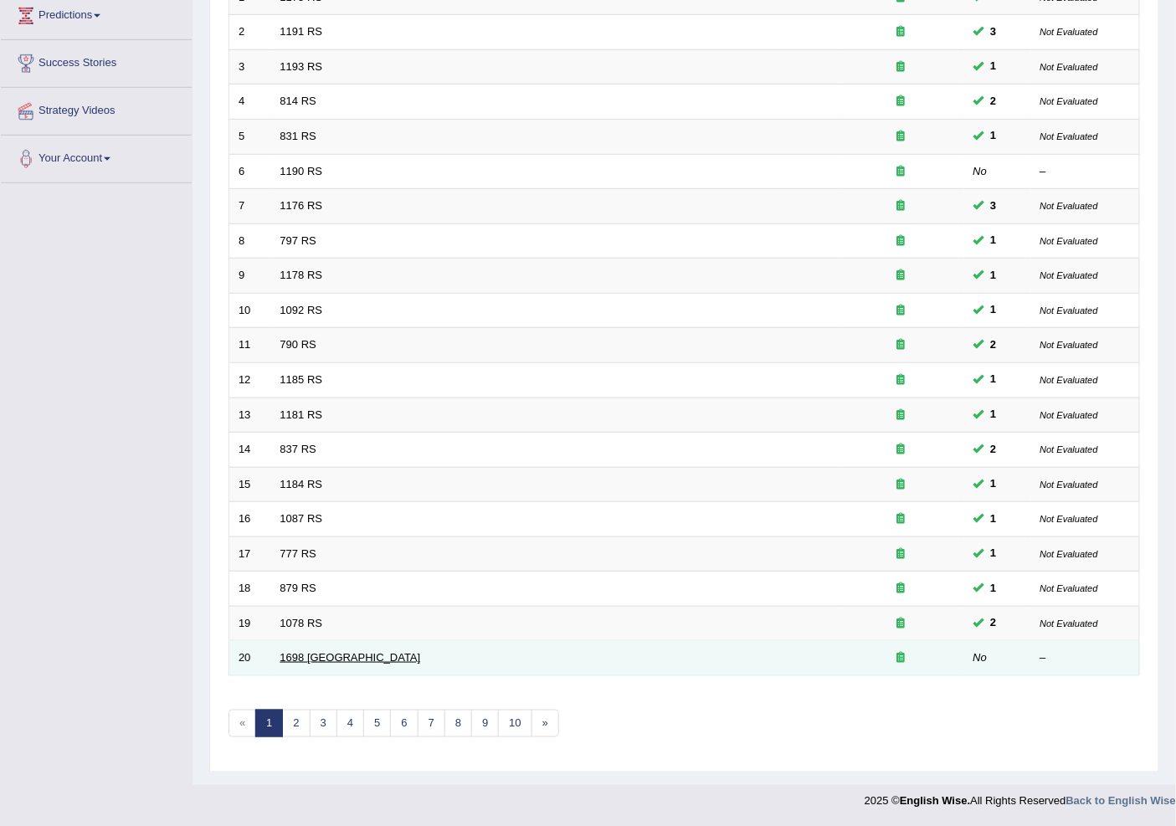
click at [302, 660] on link "1698 RS" at bounding box center [350, 657] width 141 height 13
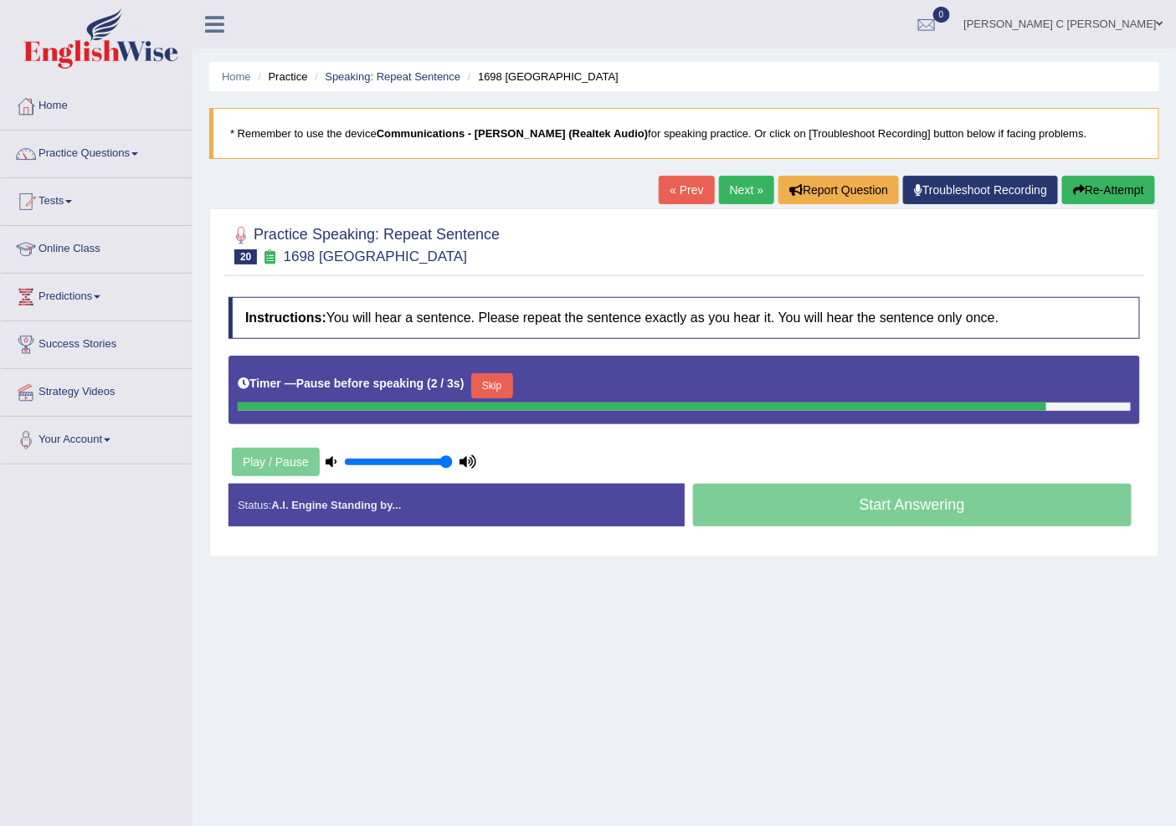
click at [507, 381] on button "Skip" at bounding box center [492, 385] width 42 height 25
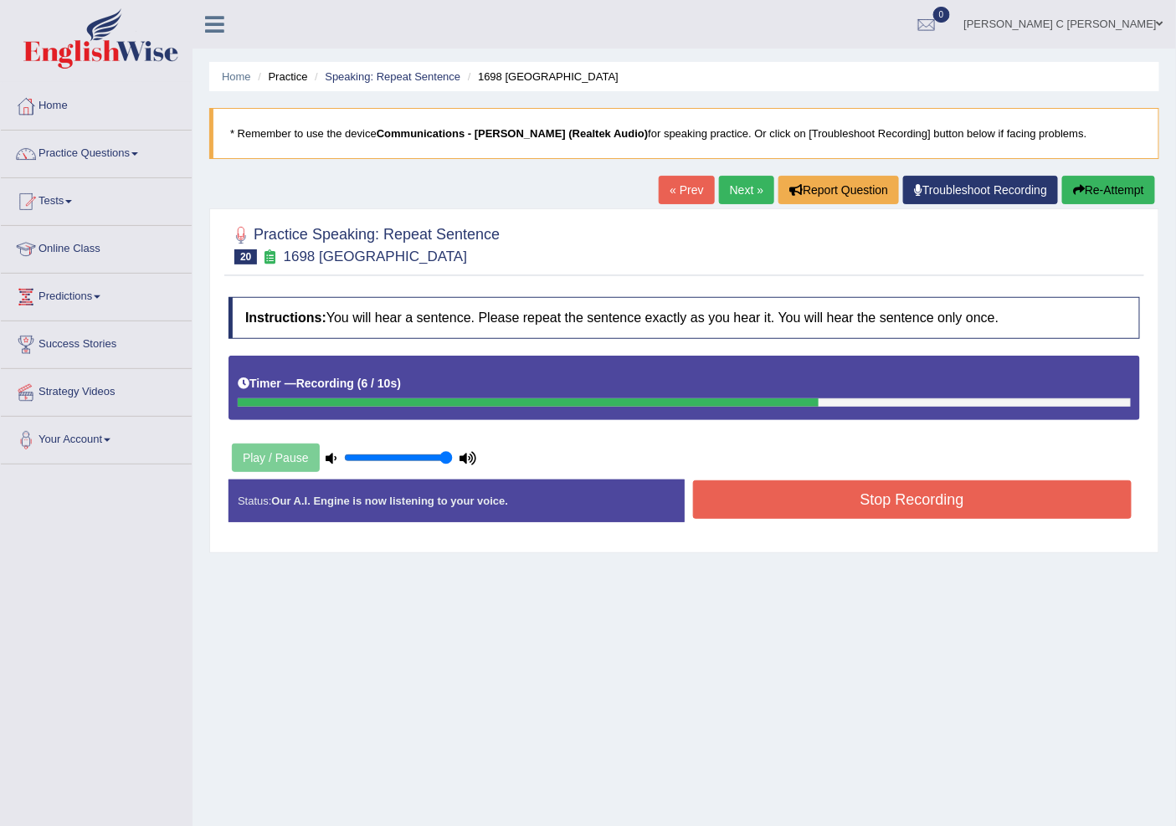
click at [790, 507] on button "Stop Recording" at bounding box center [912, 499] width 439 height 39
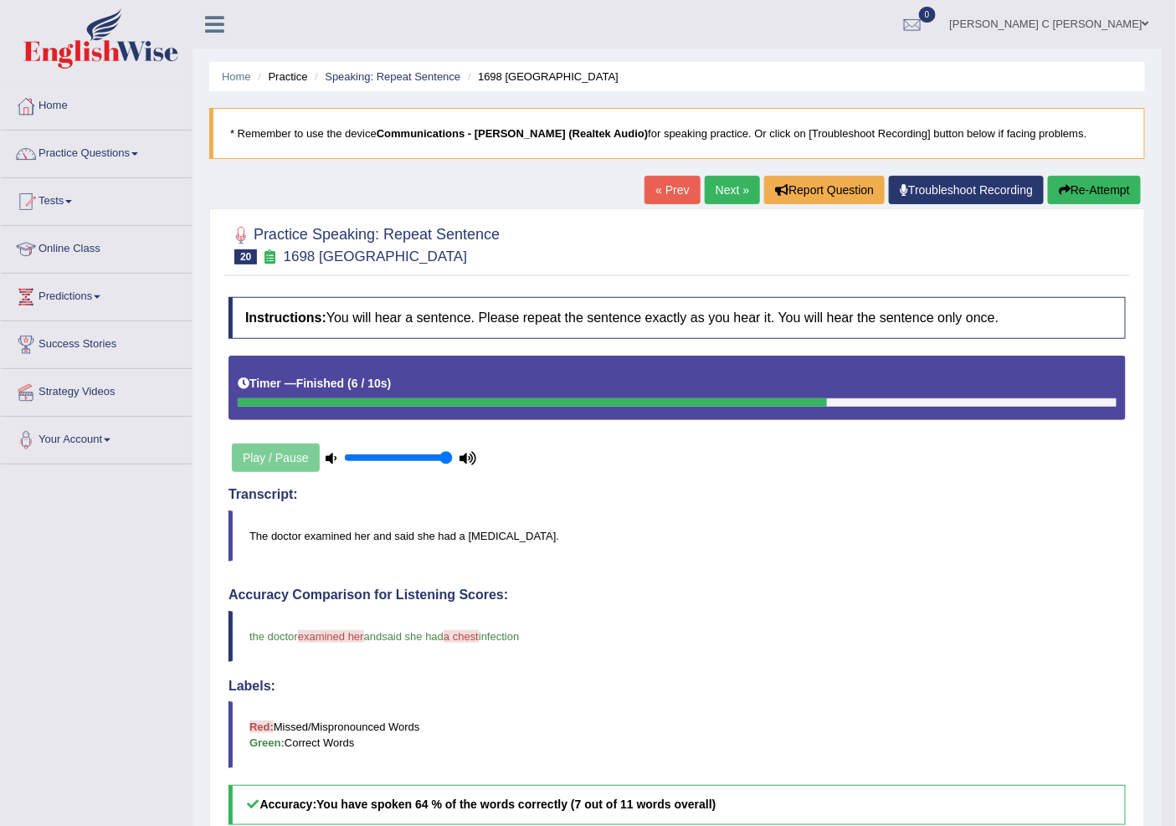
click at [727, 188] on link "Next »" at bounding box center [732, 190] width 55 height 28
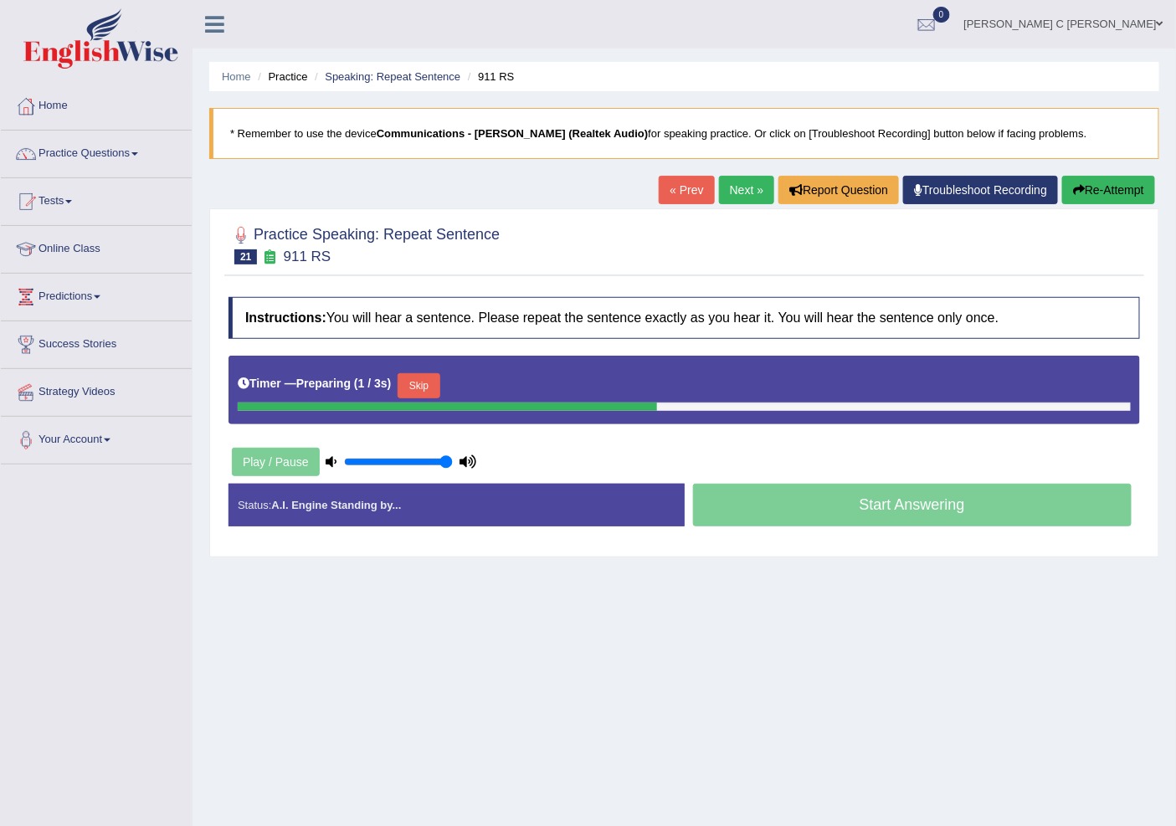
click at [431, 383] on button "Skip" at bounding box center [419, 385] width 42 height 25
click at [110, 107] on link "Home" at bounding box center [96, 104] width 191 height 42
